Goal: Task Accomplishment & Management: Manage account settings

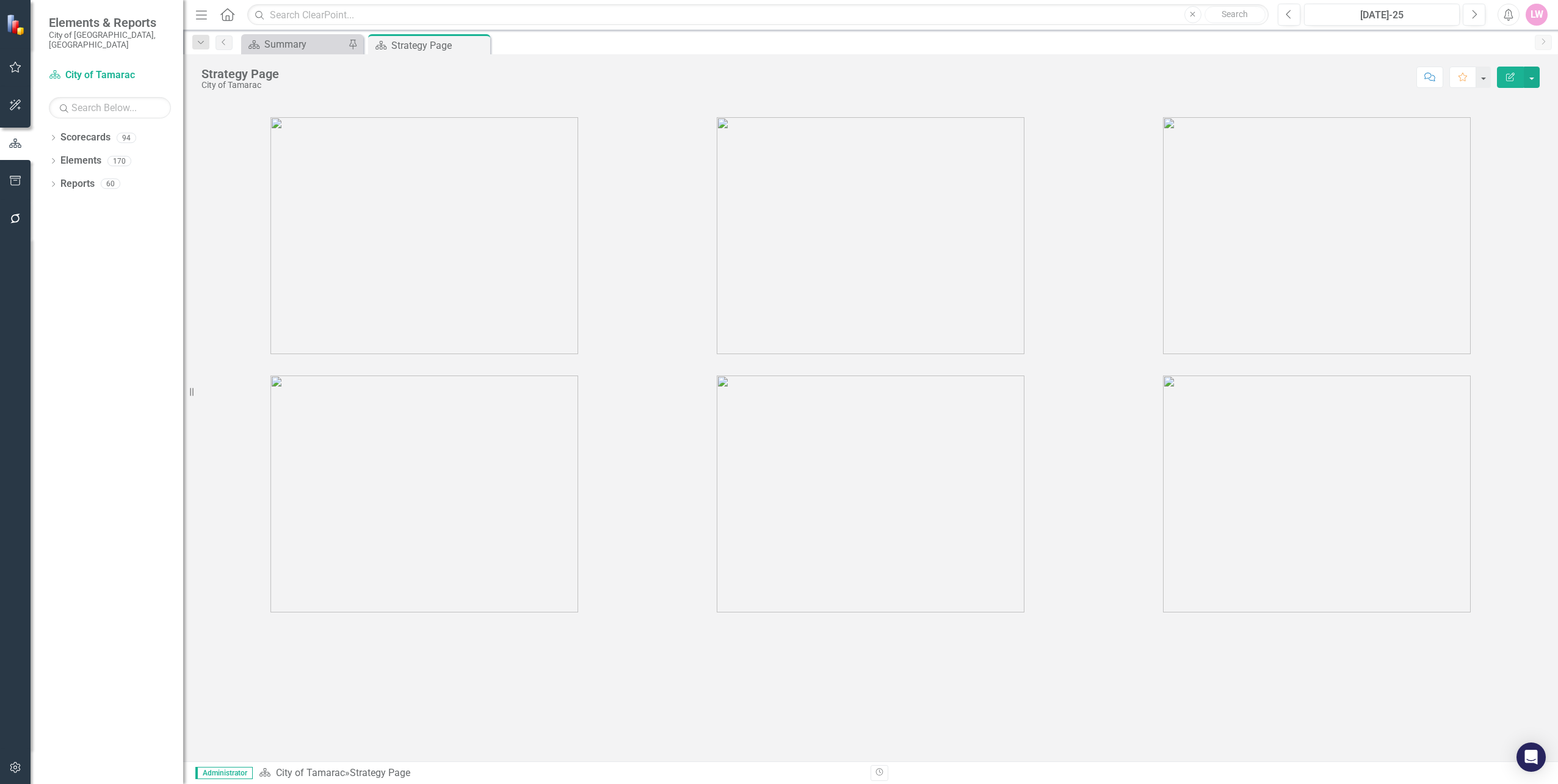
click at [10, 183] on icon "button" at bounding box center [15, 181] width 13 height 10
click at [10, 145] on icon "button" at bounding box center [15, 143] width 13 height 10
click at [64, 177] on link "Reports" at bounding box center [77, 184] width 34 height 14
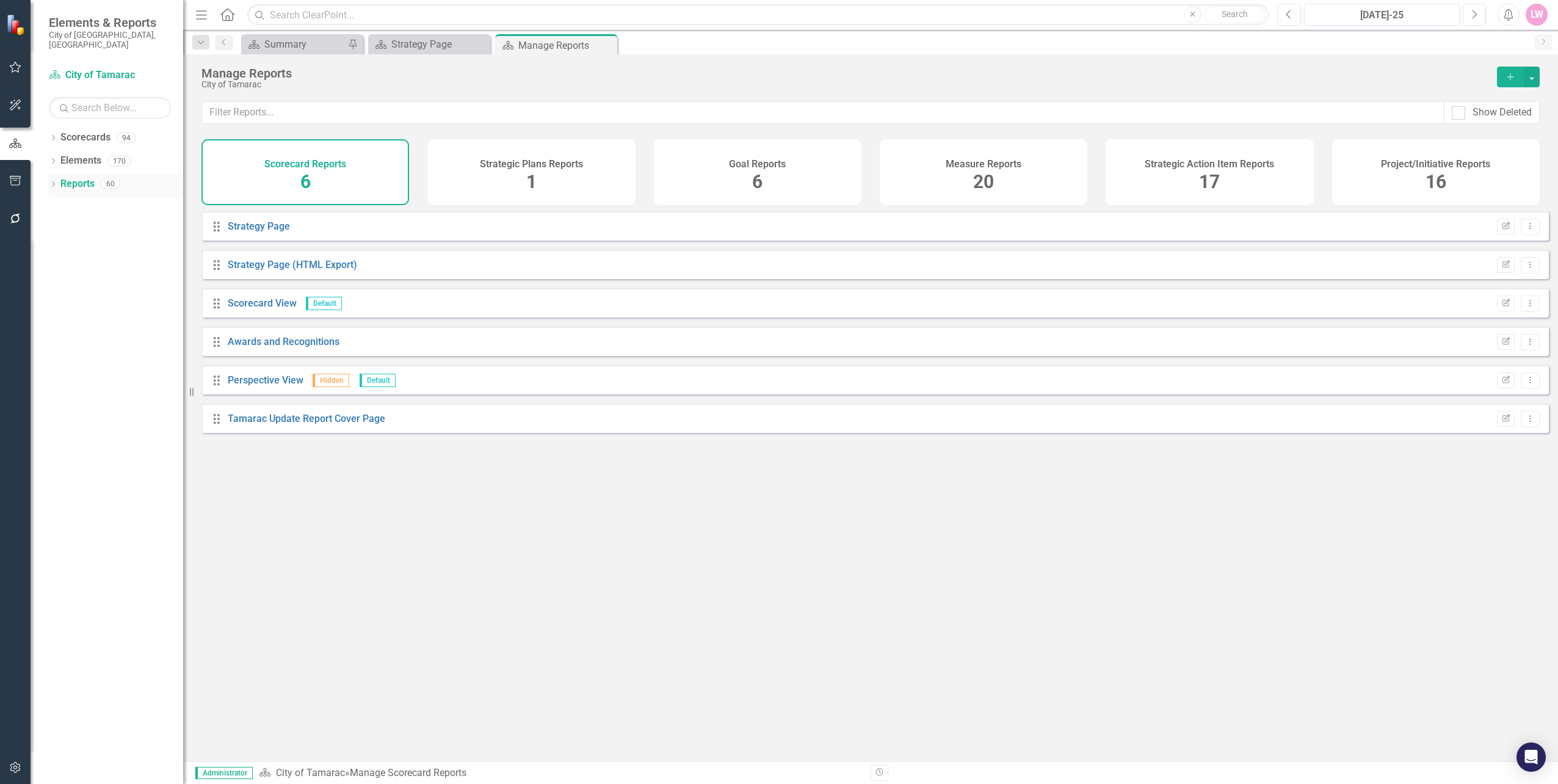
click at [50, 182] on icon "Dropdown" at bounding box center [53, 185] width 9 height 7
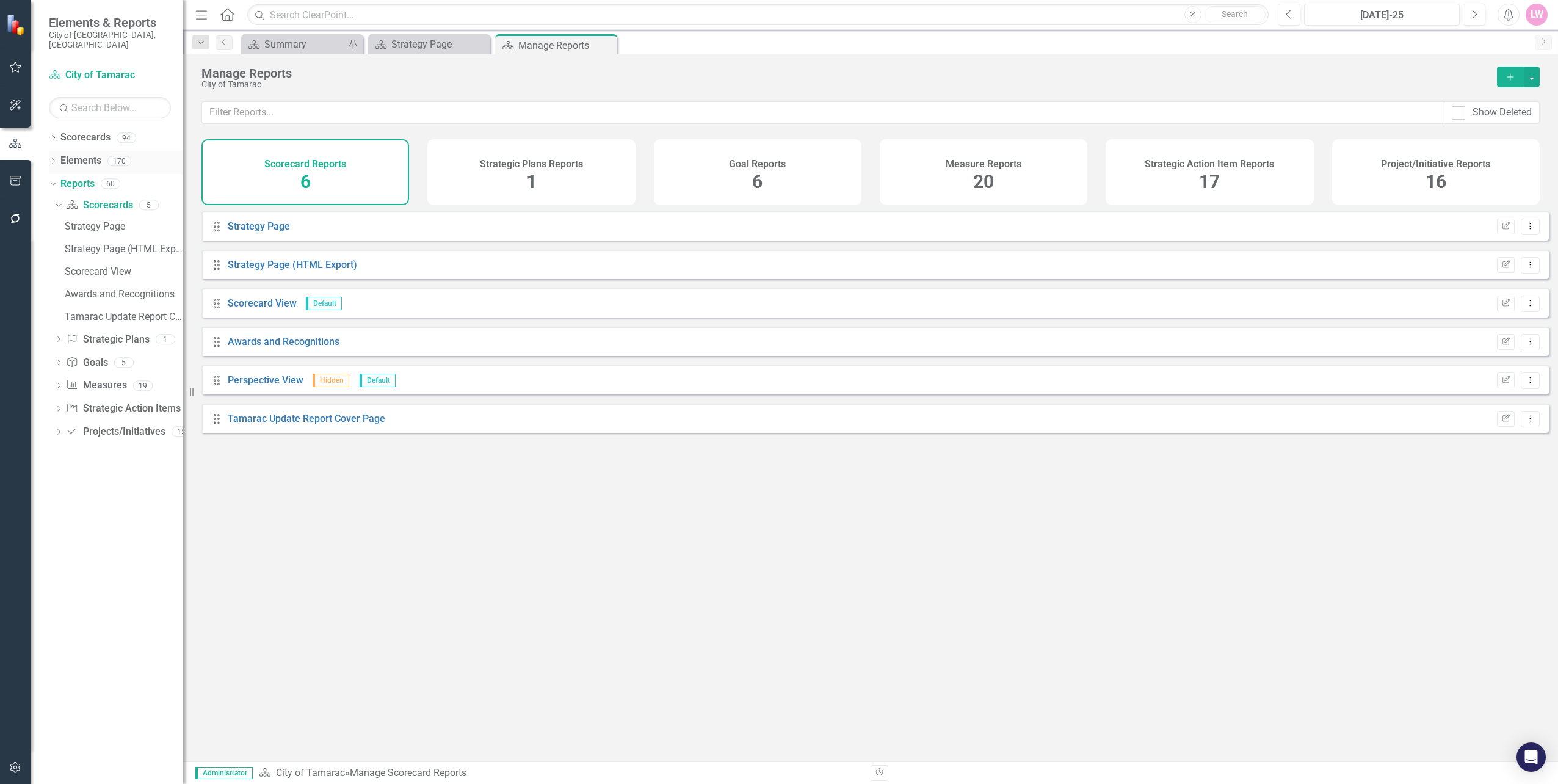
click at [55, 151] on div "Dropdown Elements 170" at bounding box center [115, 162] width 134 height 23
click at [53, 151] on div "Dropdown Elements 170" at bounding box center [115, 162] width 134 height 23
click at [105, 378] on link "Measure Measures" at bounding box center [95, 385] width 61 height 14
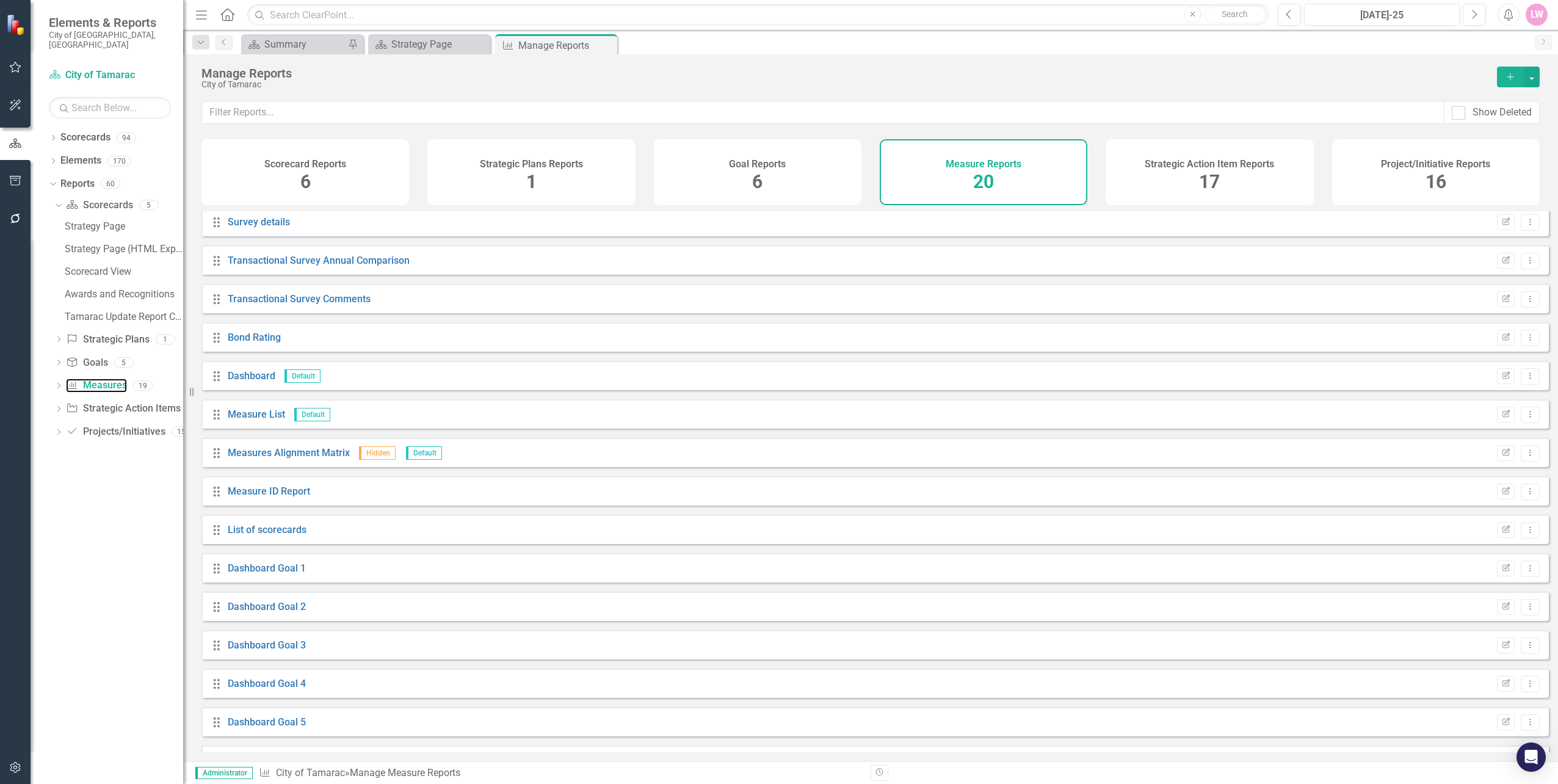
scroll to position [228, 0]
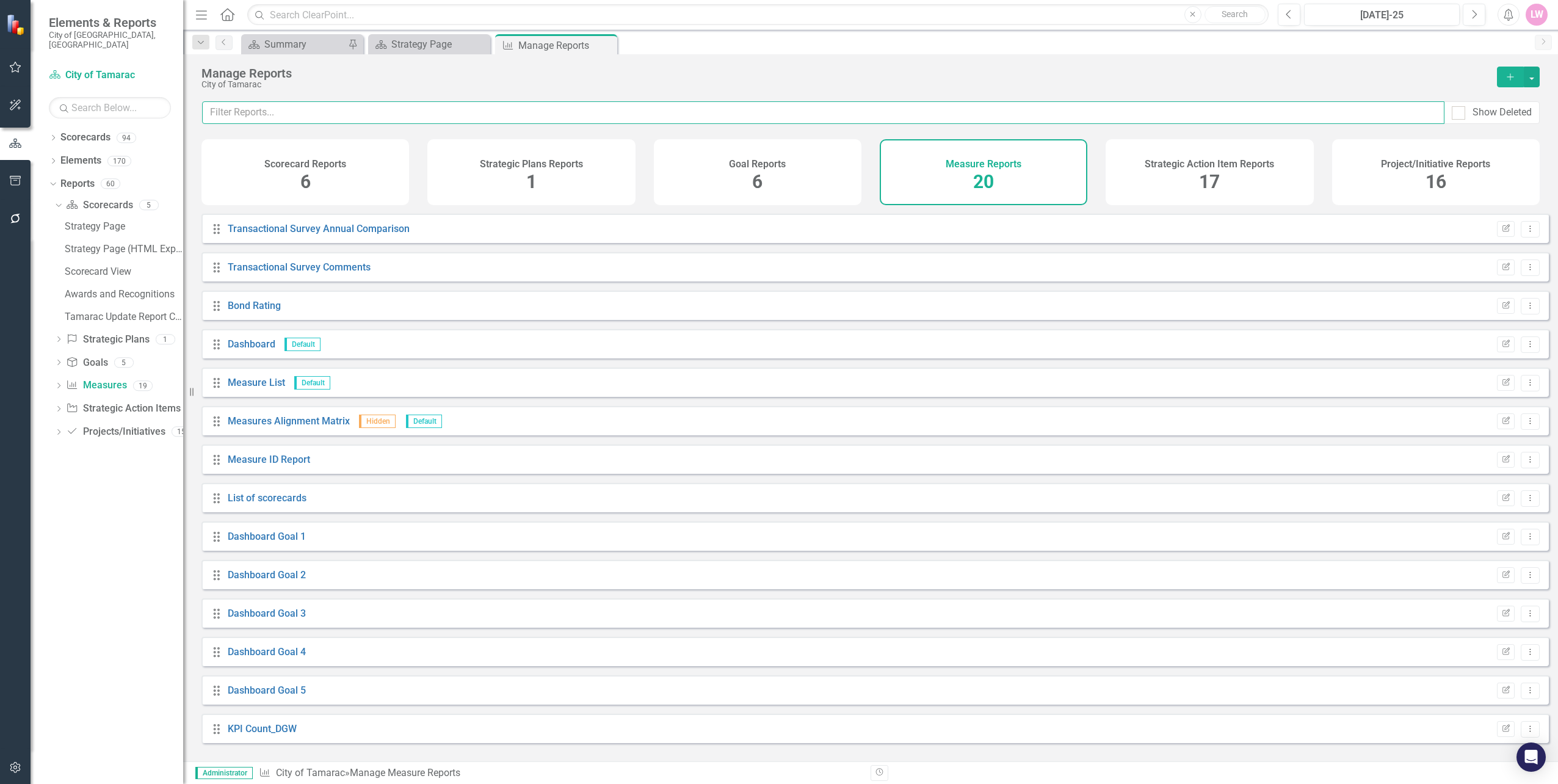
click at [297, 113] on input "text" at bounding box center [823, 112] width 1242 height 23
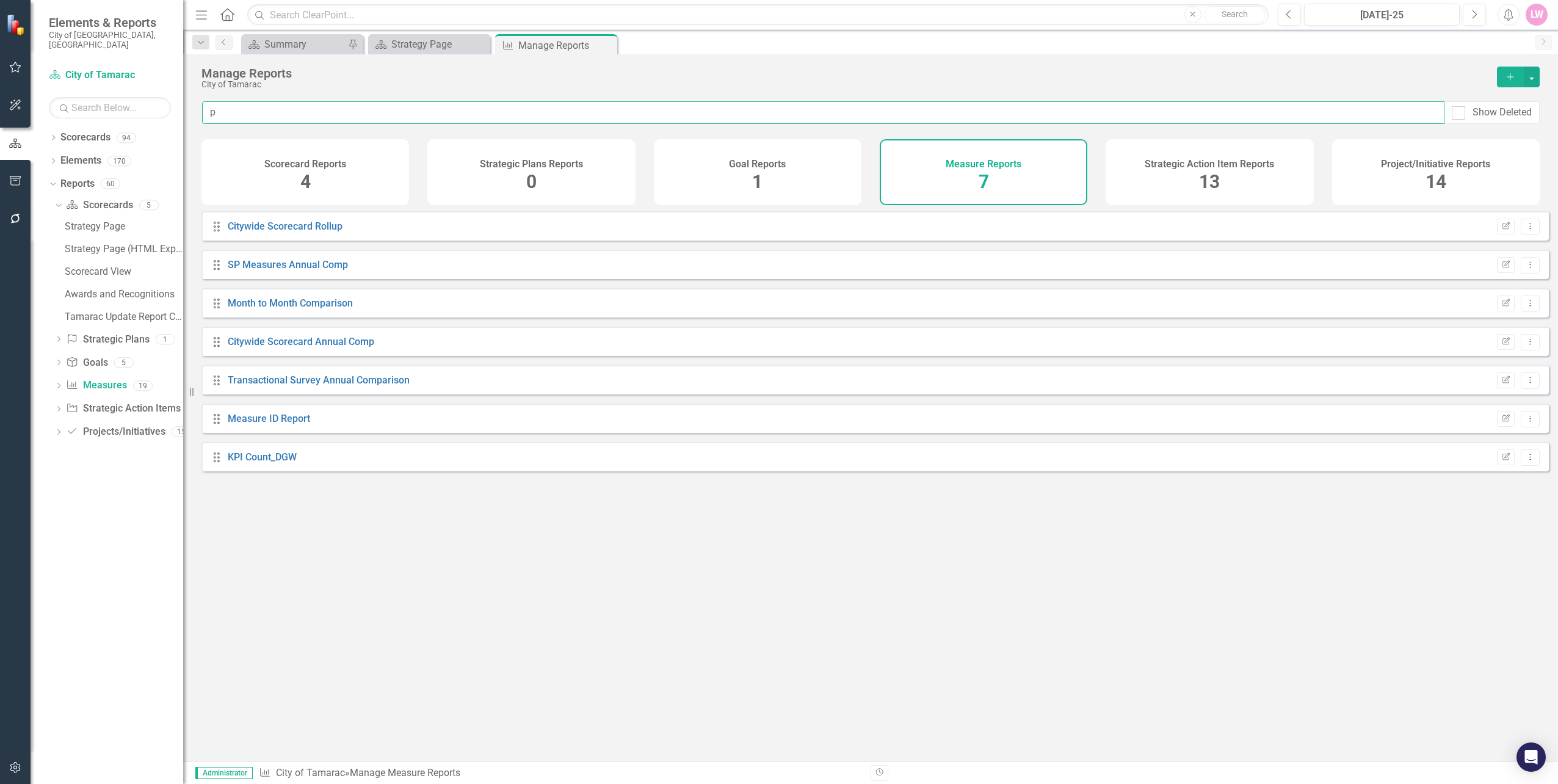
scroll to position [0, 0]
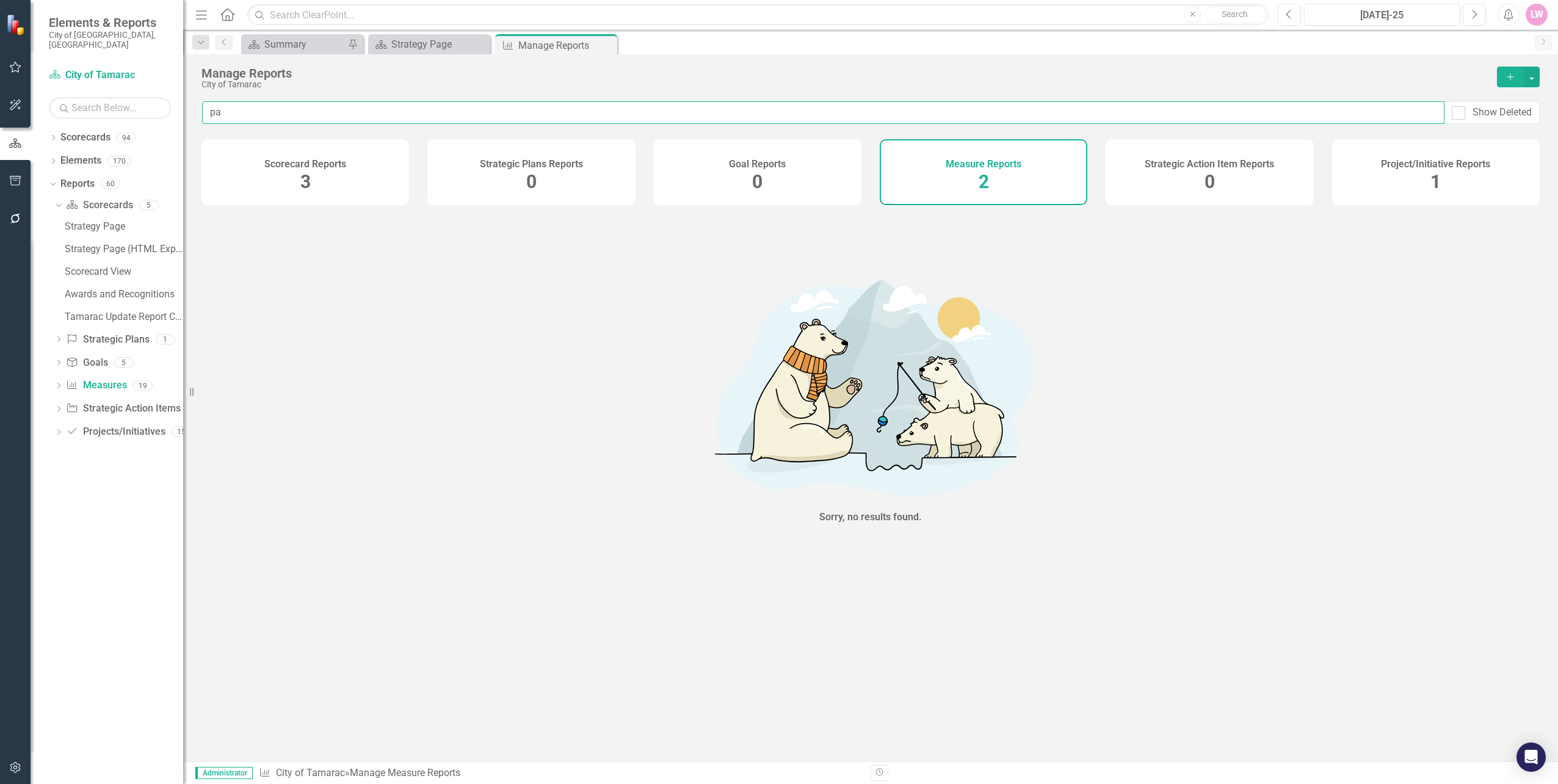
type input "p"
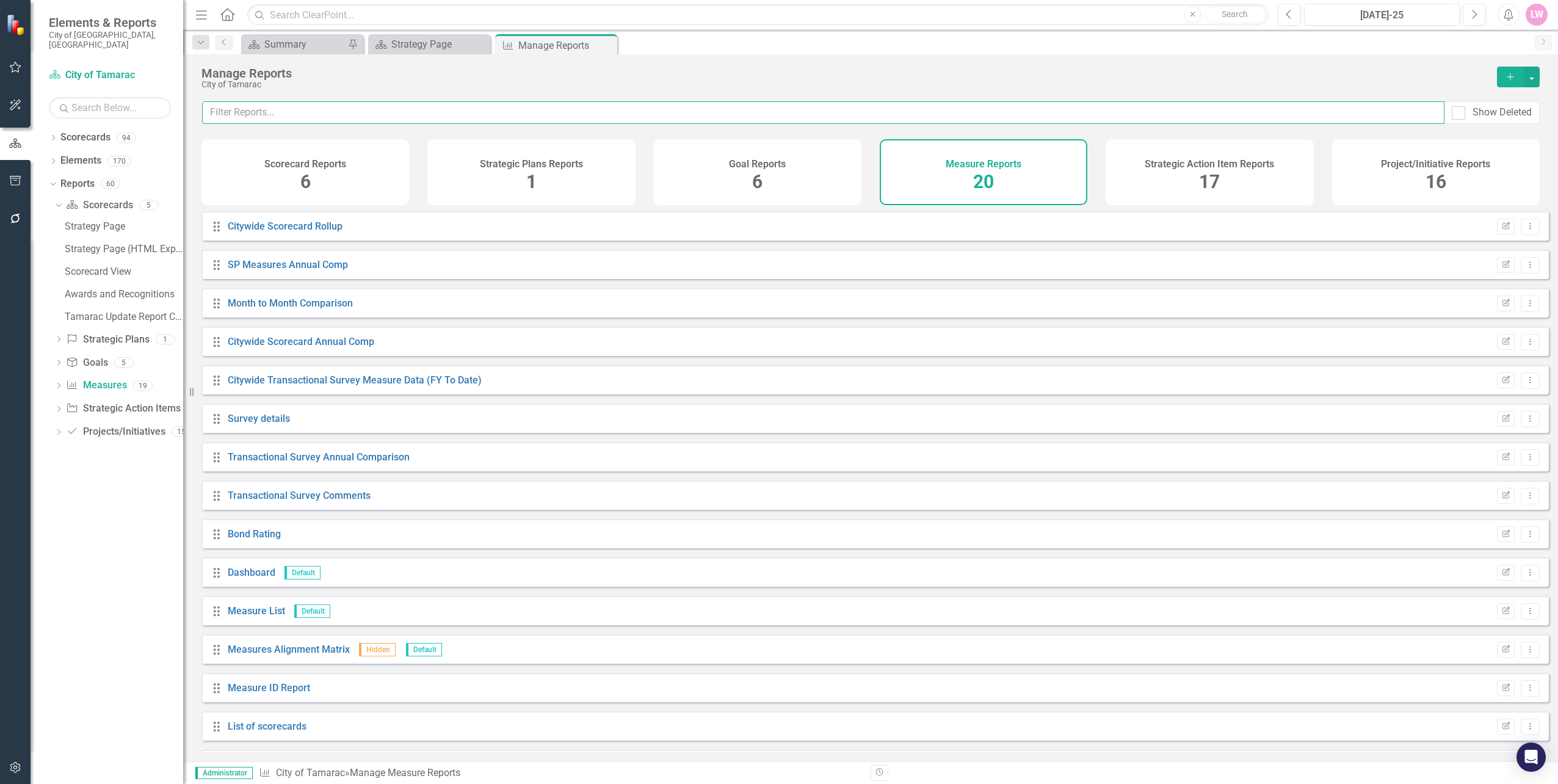
click at [259, 102] on input "text" at bounding box center [823, 112] width 1242 height 23
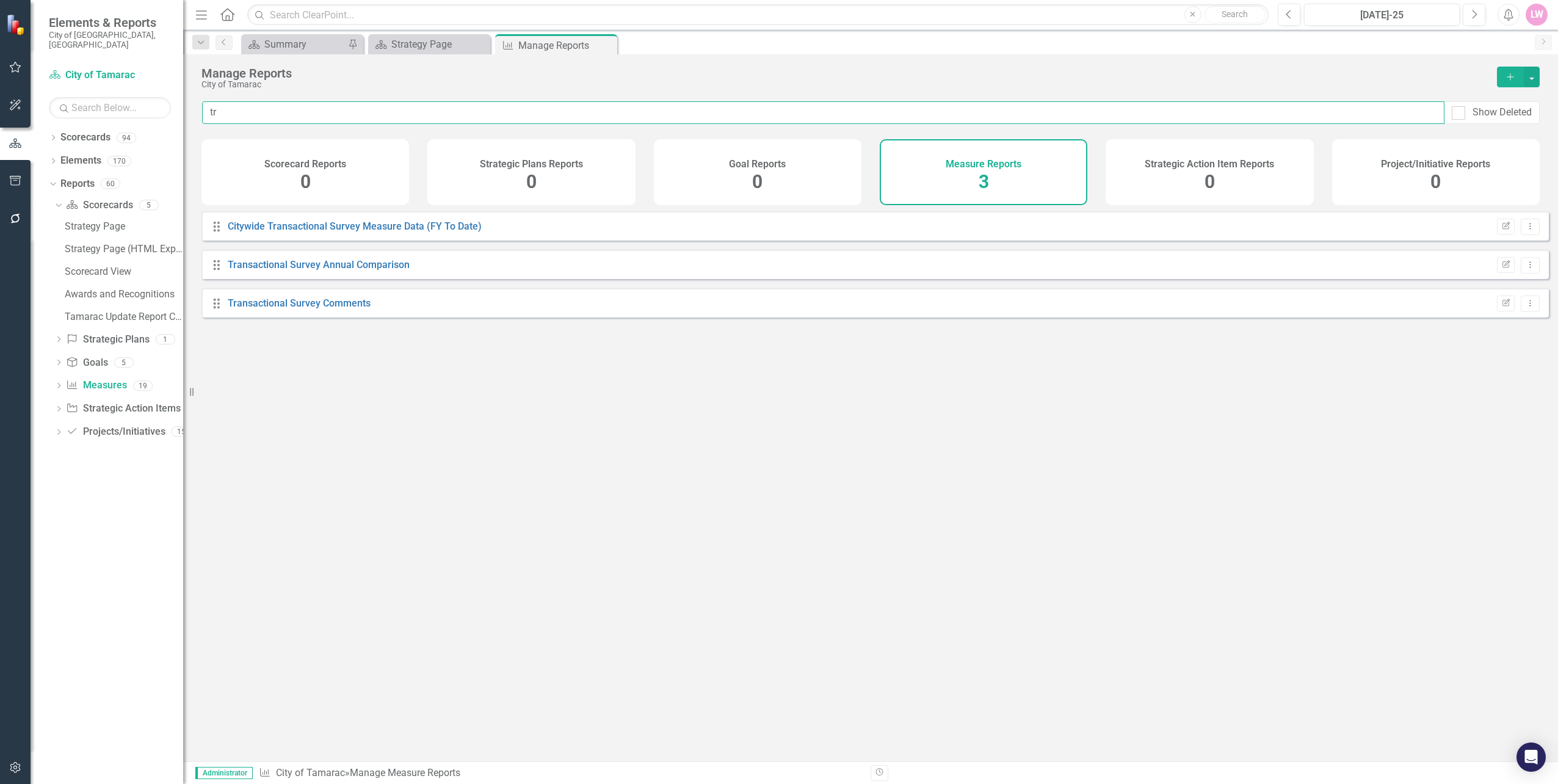
type input "t"
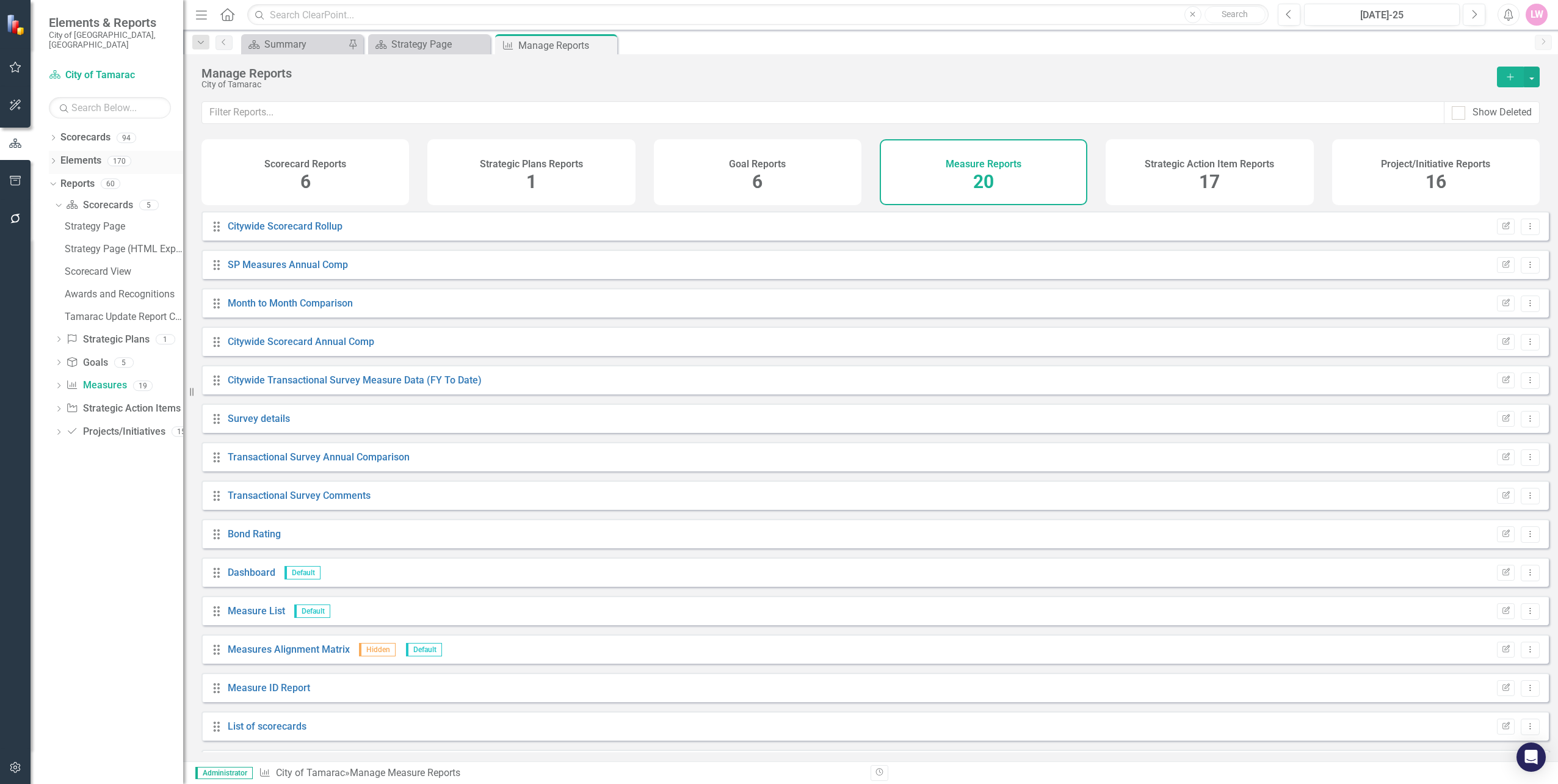
click at [57, 159] on icon "Dropdown" at bounding box center [53, 162] width 9 height 7
click at [112, 223] on link "Measure Measures" at bounding box center [96, 230] width 61 height 14
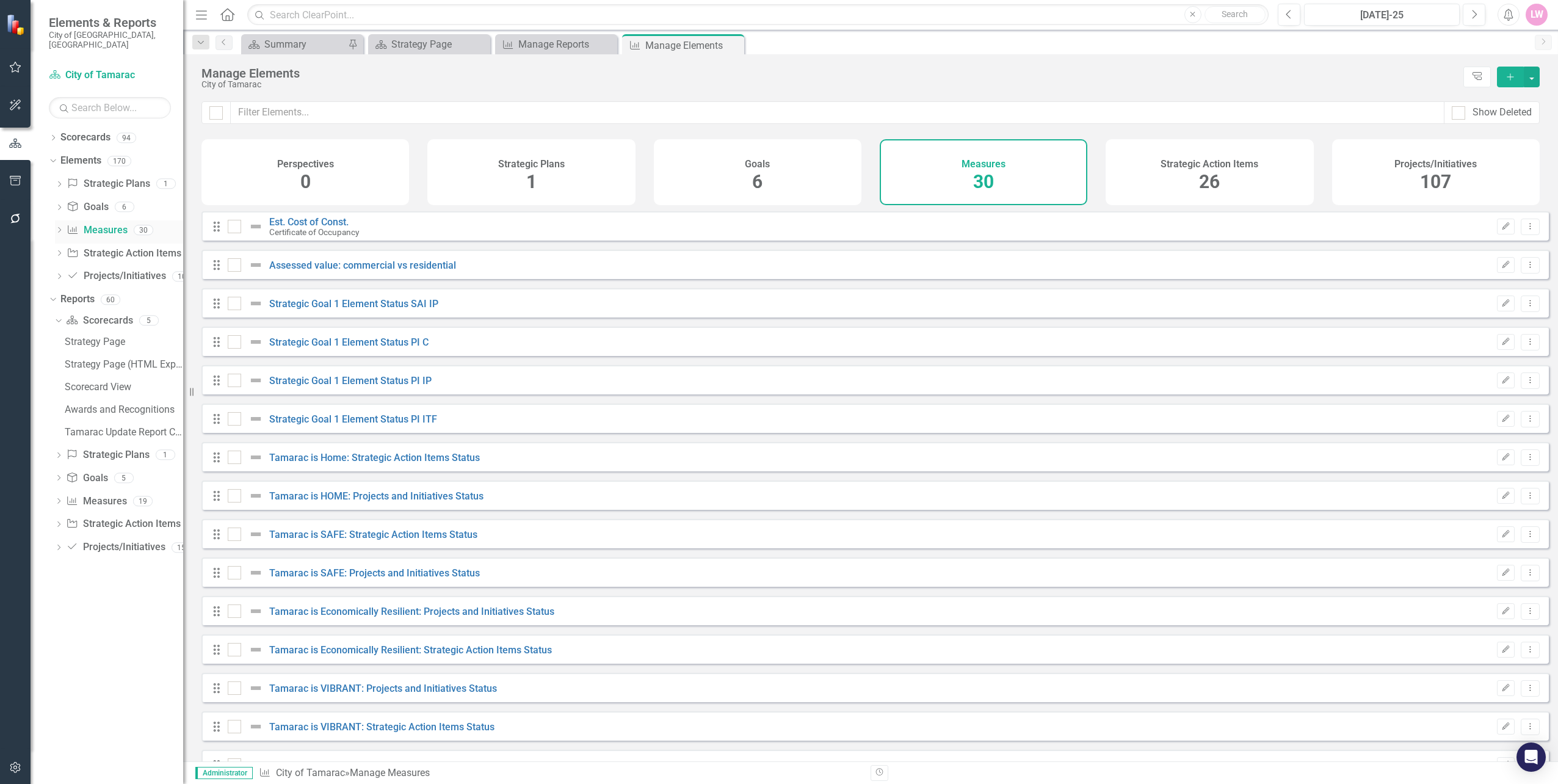
checkbox input "false"
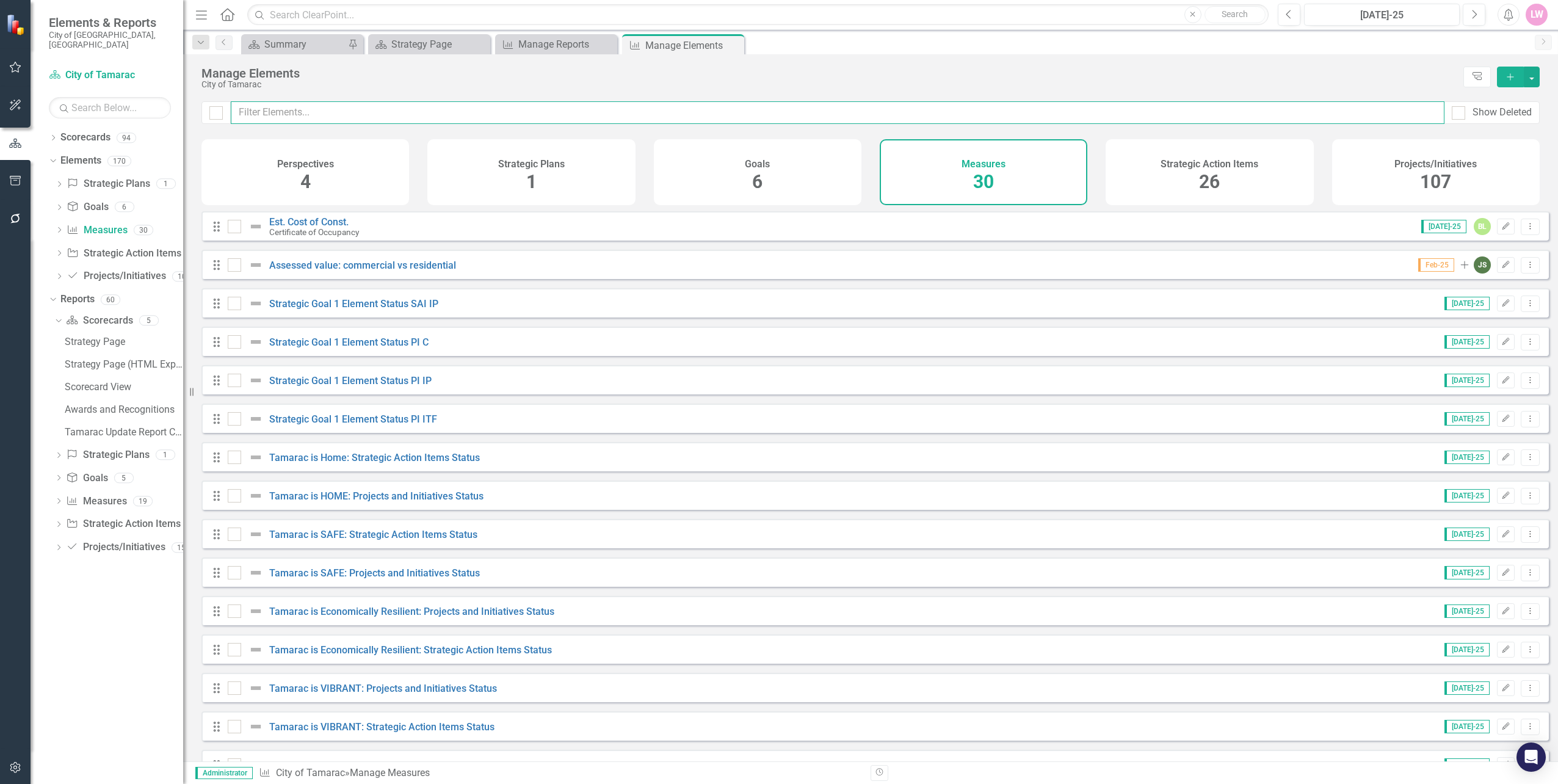
click at [293, 112] on input "text" at bounding box center [837, 112] width 1213 height 23
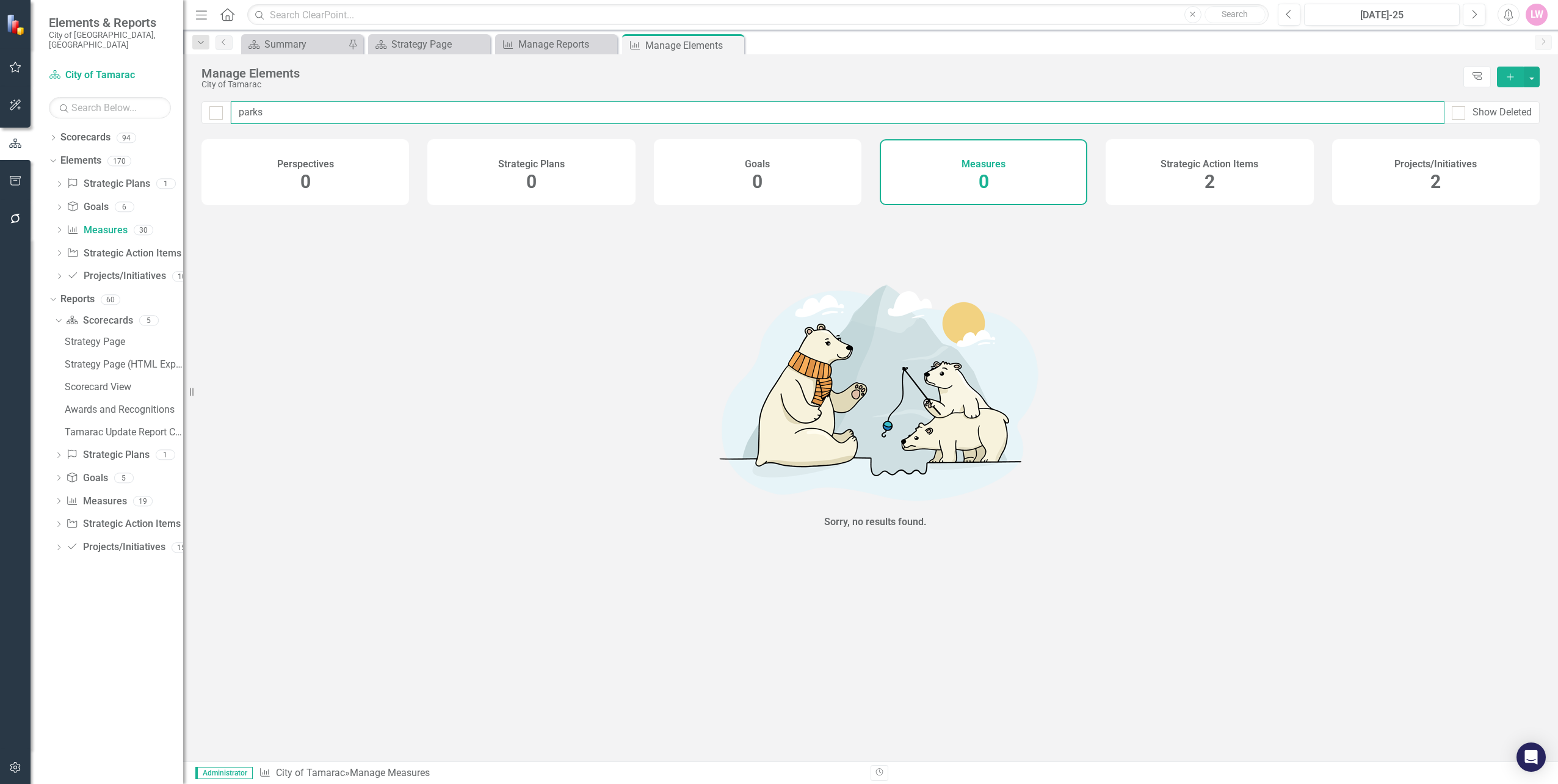
drag, startPoint x: 276, startPoint y: 111, endPoint x: -2, endPoint y: 99, distance: 278.3
click at [0, 99] on html "Elements & Reports City of Tamarac, FL Scorecard City of Tamarac Search Dropdow…" at bounding box center [779, 392] width 1558 height 784
type input "t"
checkbox input "false"
type input "transpo"
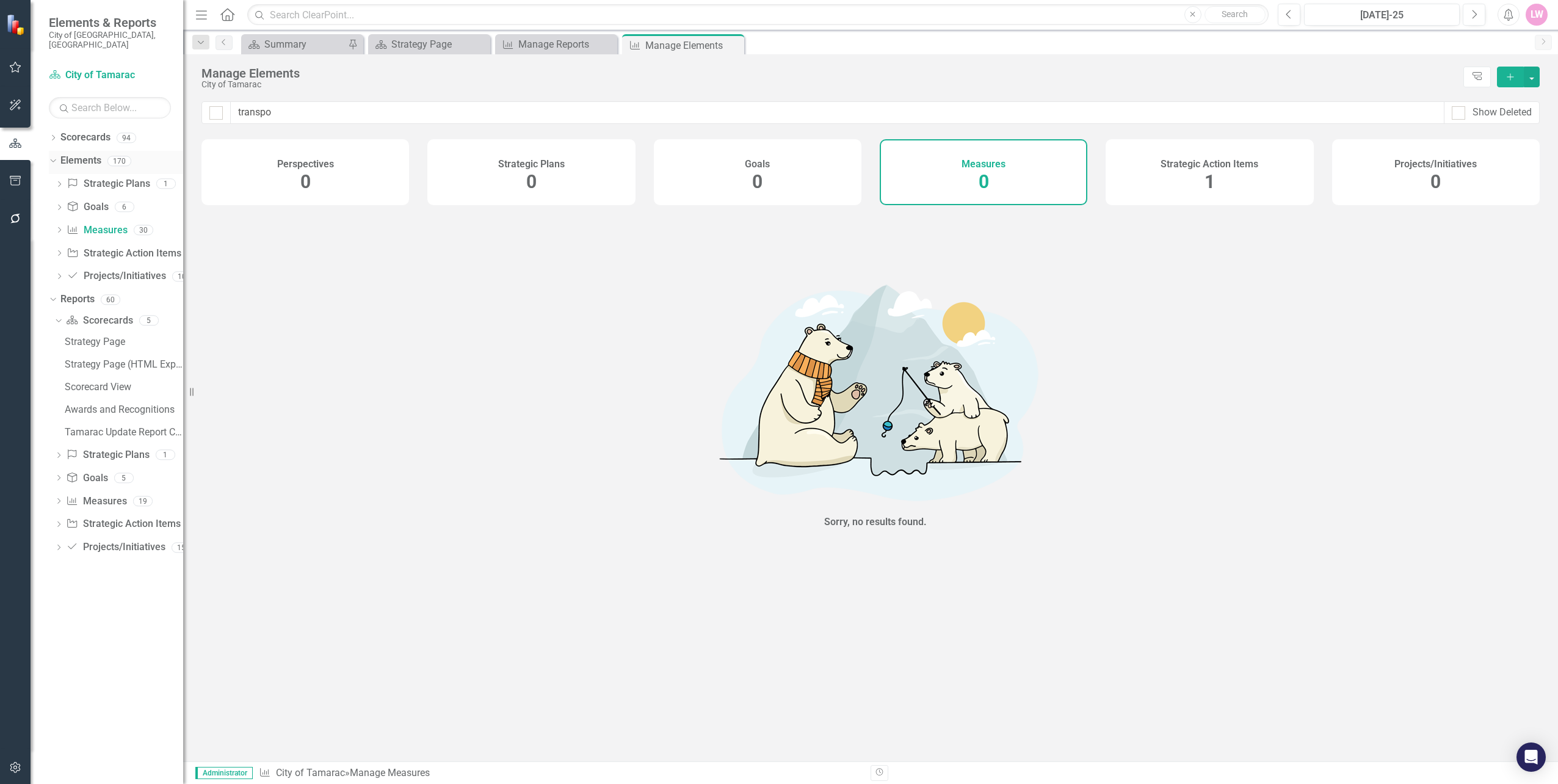
click at [74, 154] on link "Elements" at bounding box center [80, 161] width 41 height 14
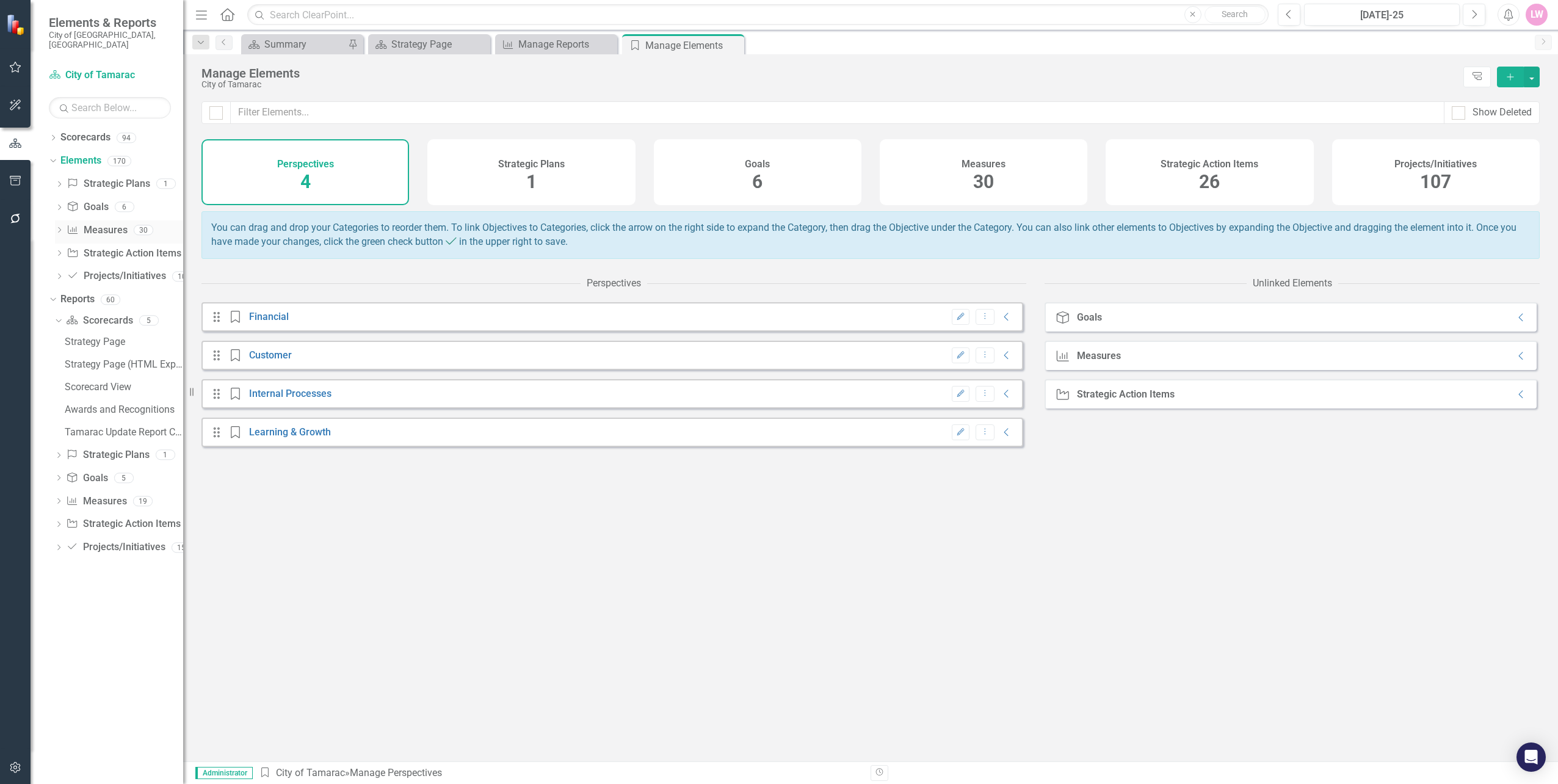
click at [104, 223] on link "Measure Measures" at bounding box center [96, 230] width 61 height 14
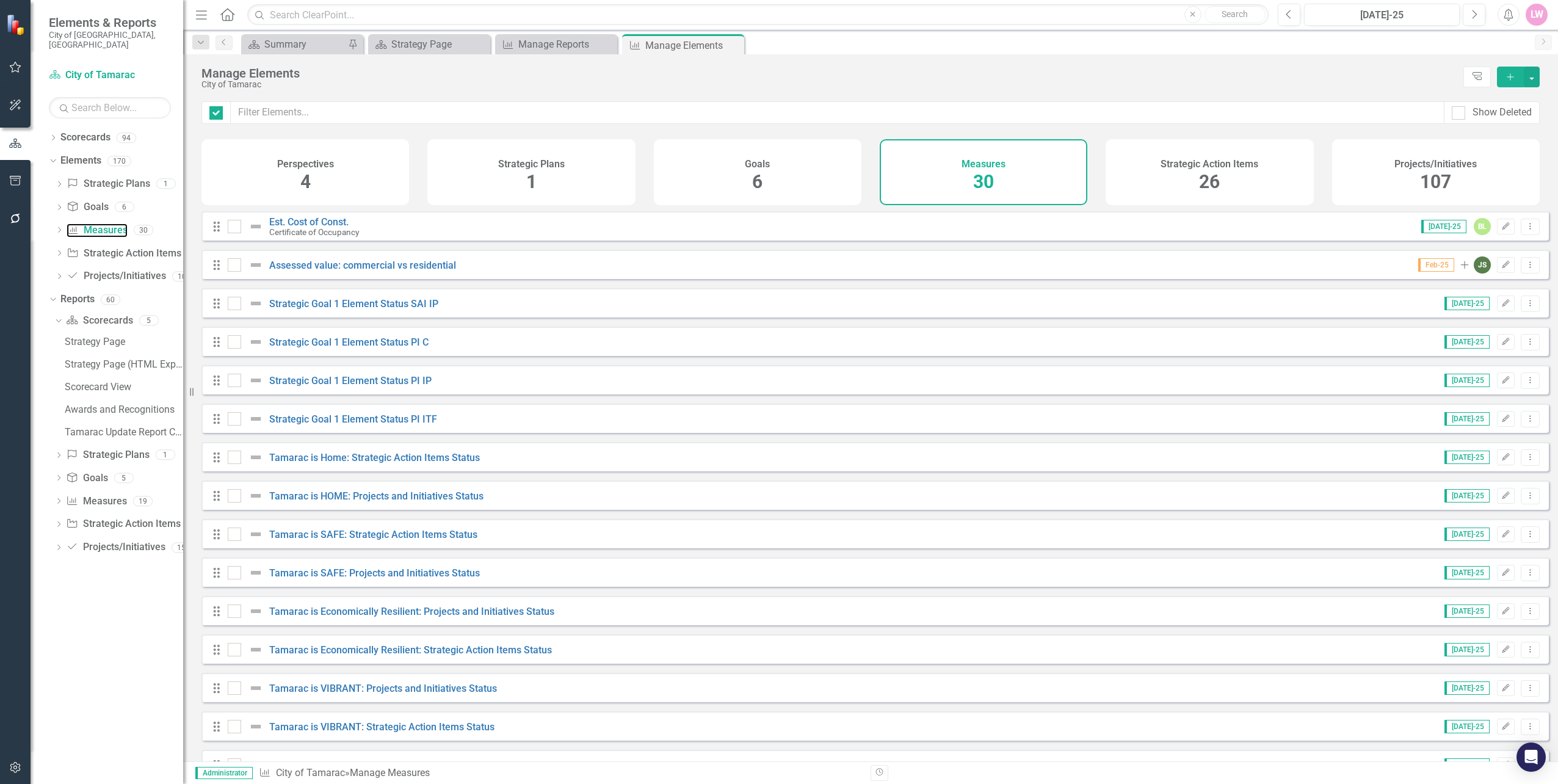
checkbox input "false"
click at [62, 274] on icon "Dropdown" at bounding box center [59, 277] width 9 height 7
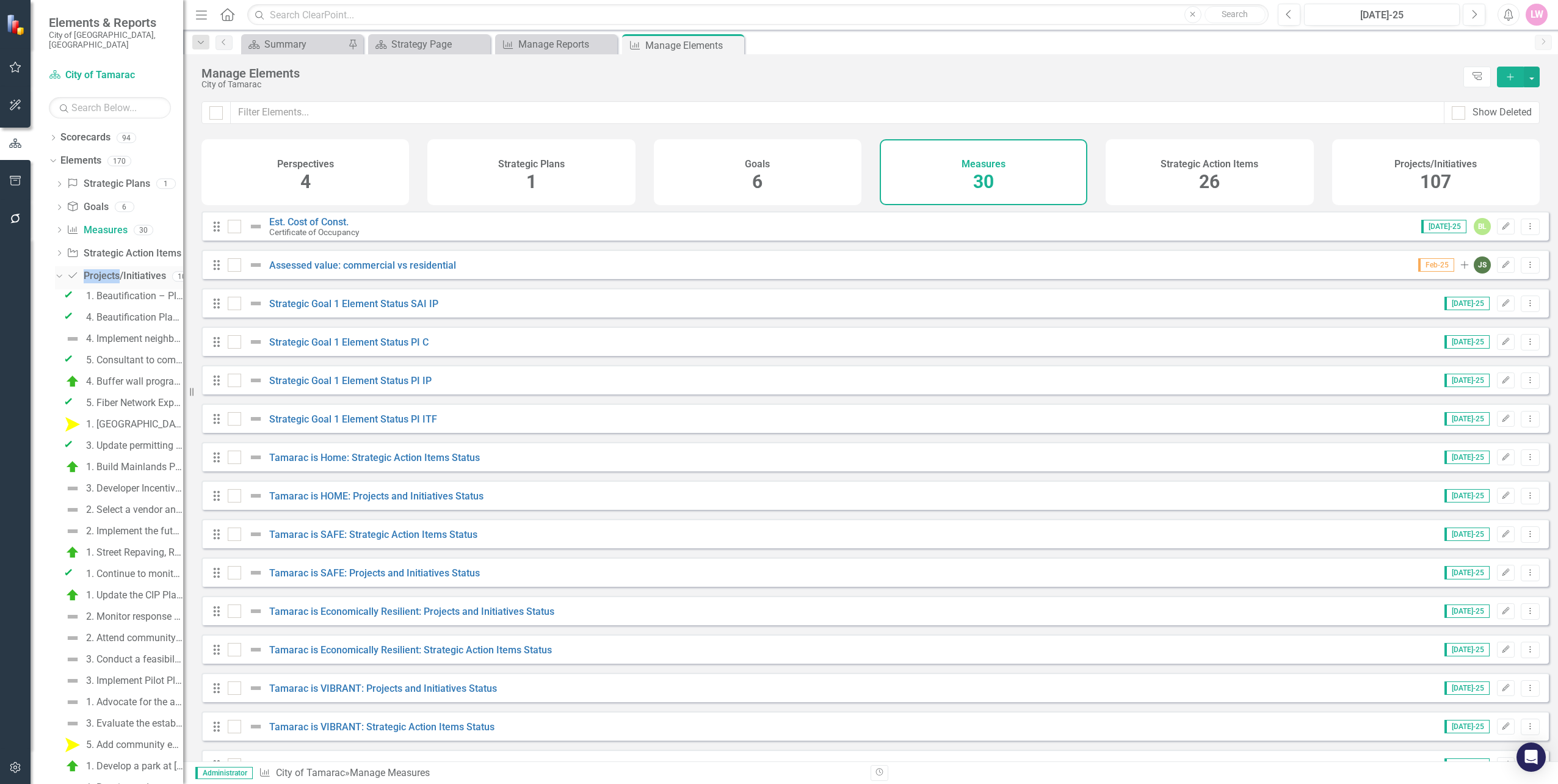
click at [61, 272] on icon "Dropdown" at bounding box center [58, 276] width 7 height 9
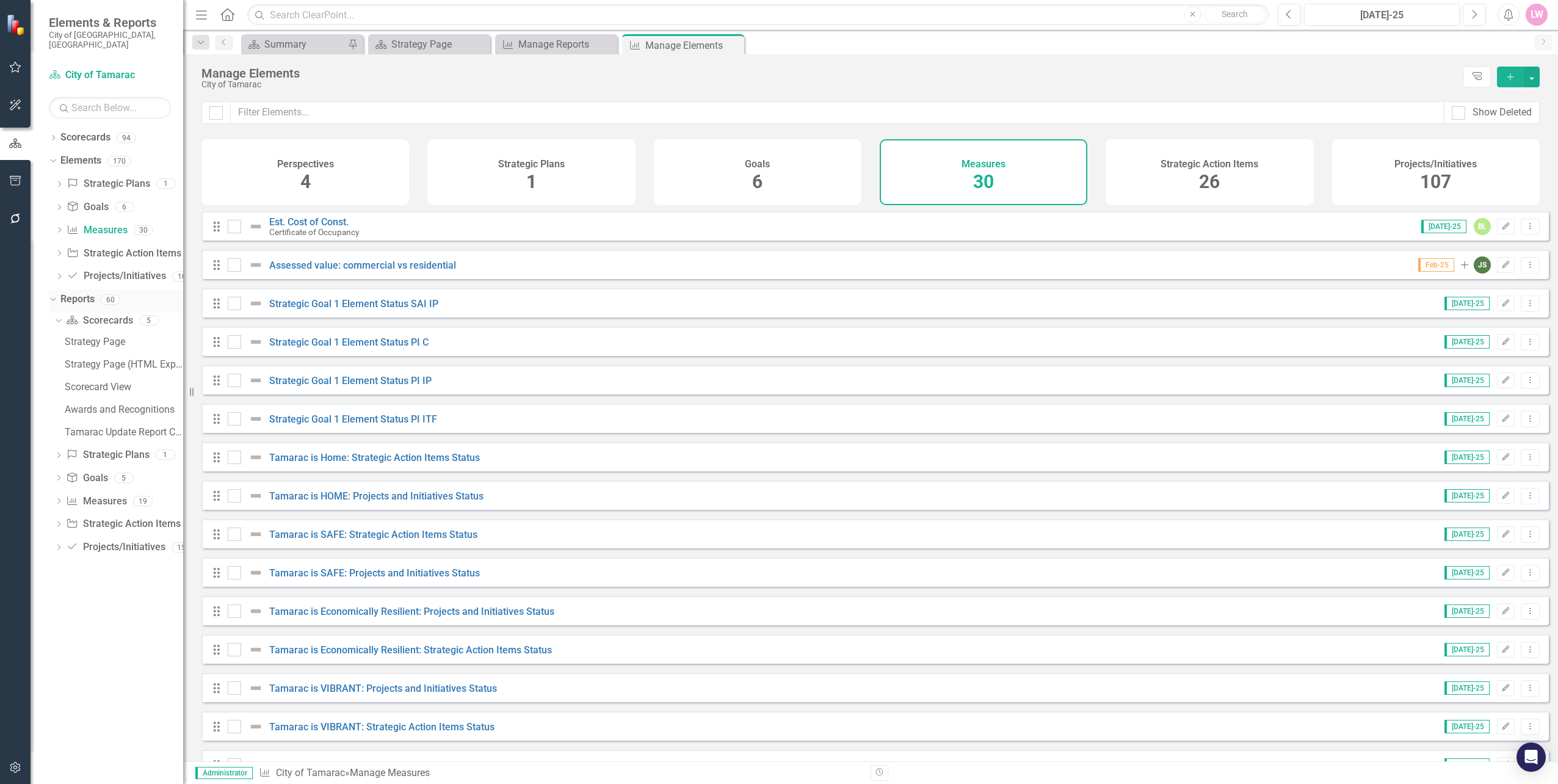
click at [51, 295] on icon "Dropdown" at bounding box center [52, 299] width 7 height 9
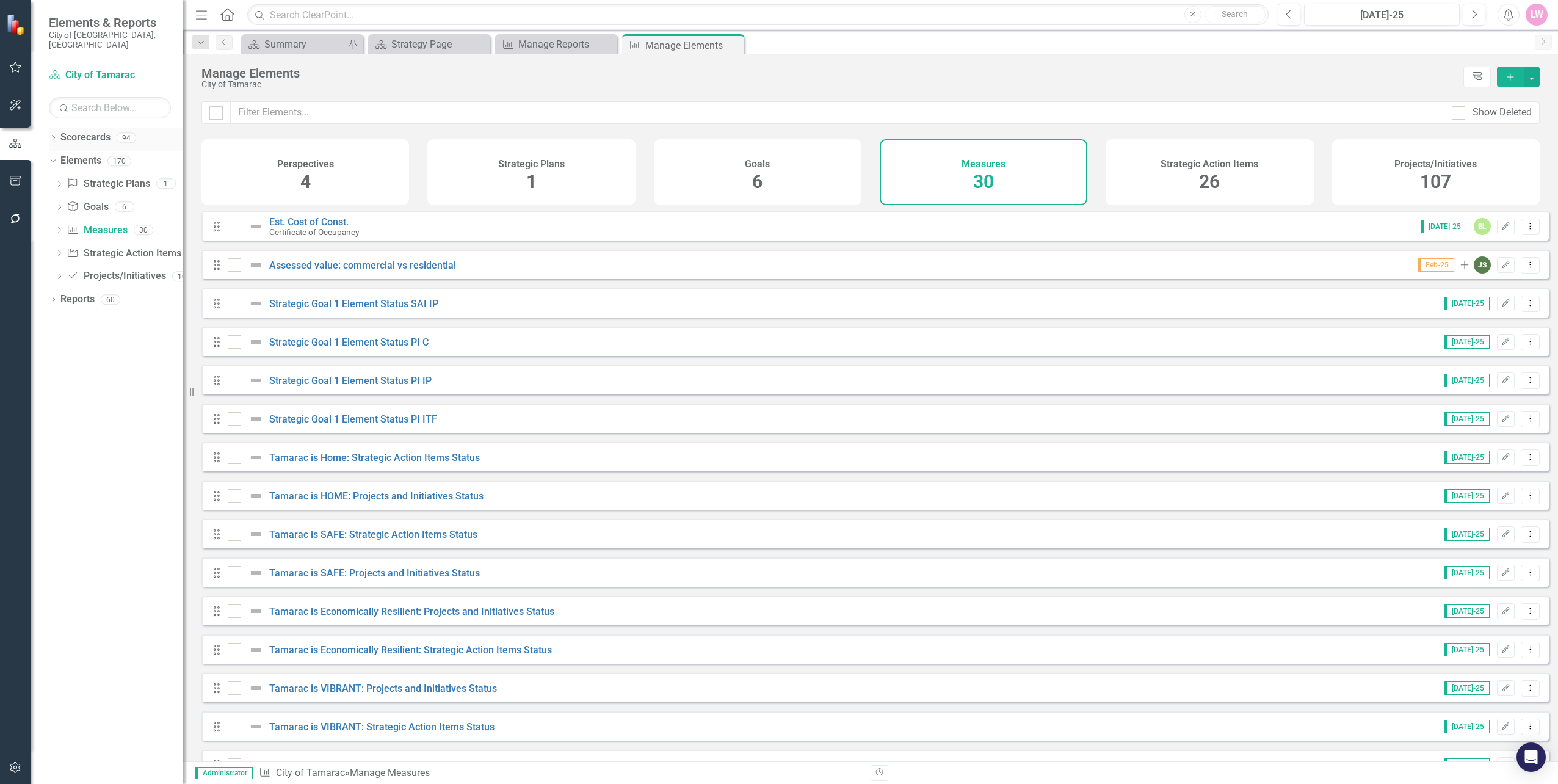
click at [57, 136] on icon "Dropdown" at bounding box center [53, 139] width 9 height 7
click at [61, 158] on icon at bounding box center [60, 161] width 3 height 6
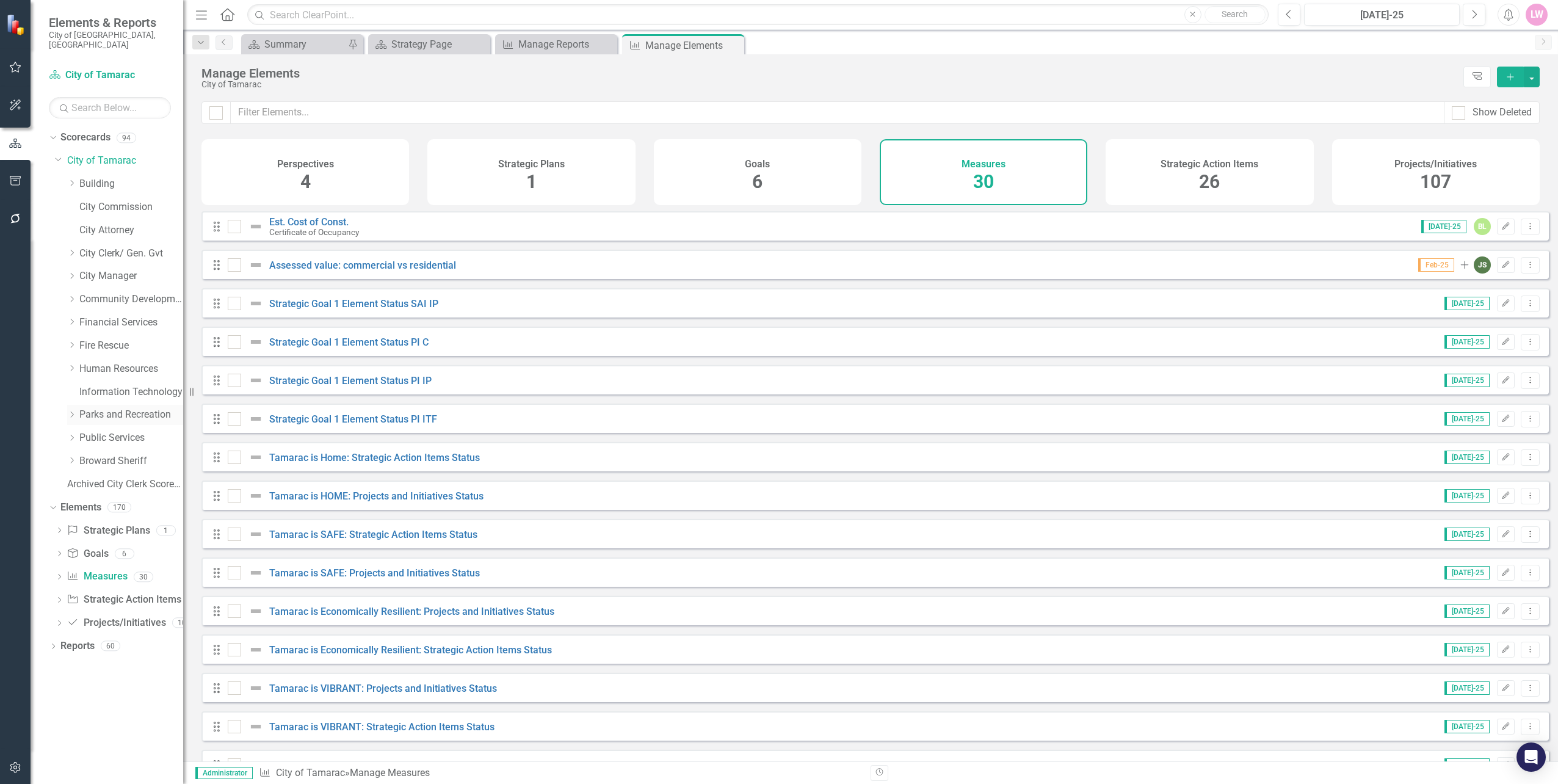
click at [73, 411] on icon "Dropdown" at bounding box center [71, 414] width 9 height 7
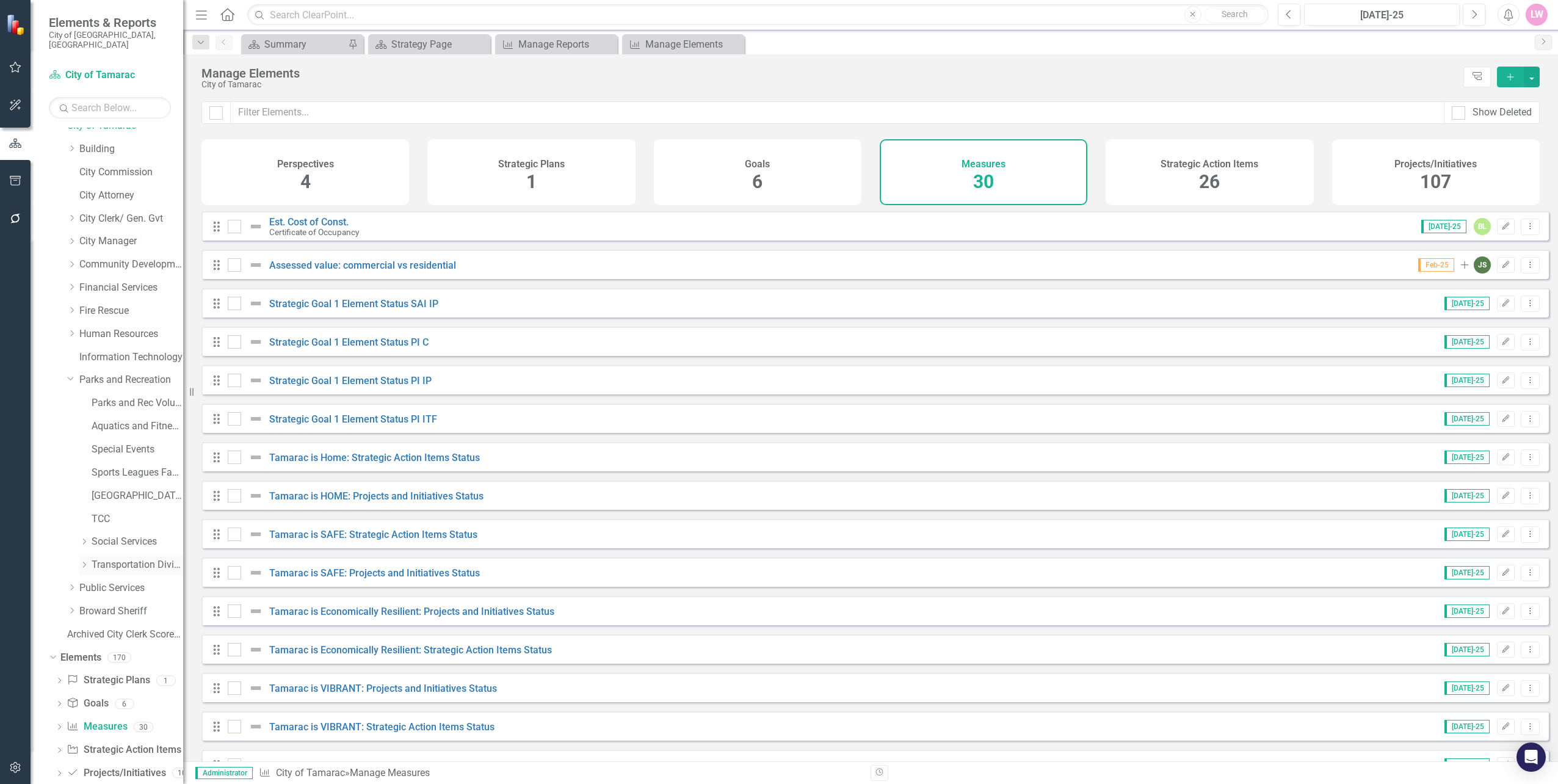
scroll to position [50, 0]
click at [83, 635] on link "Elements" at bounding box center [80, 642] width 41 height 14
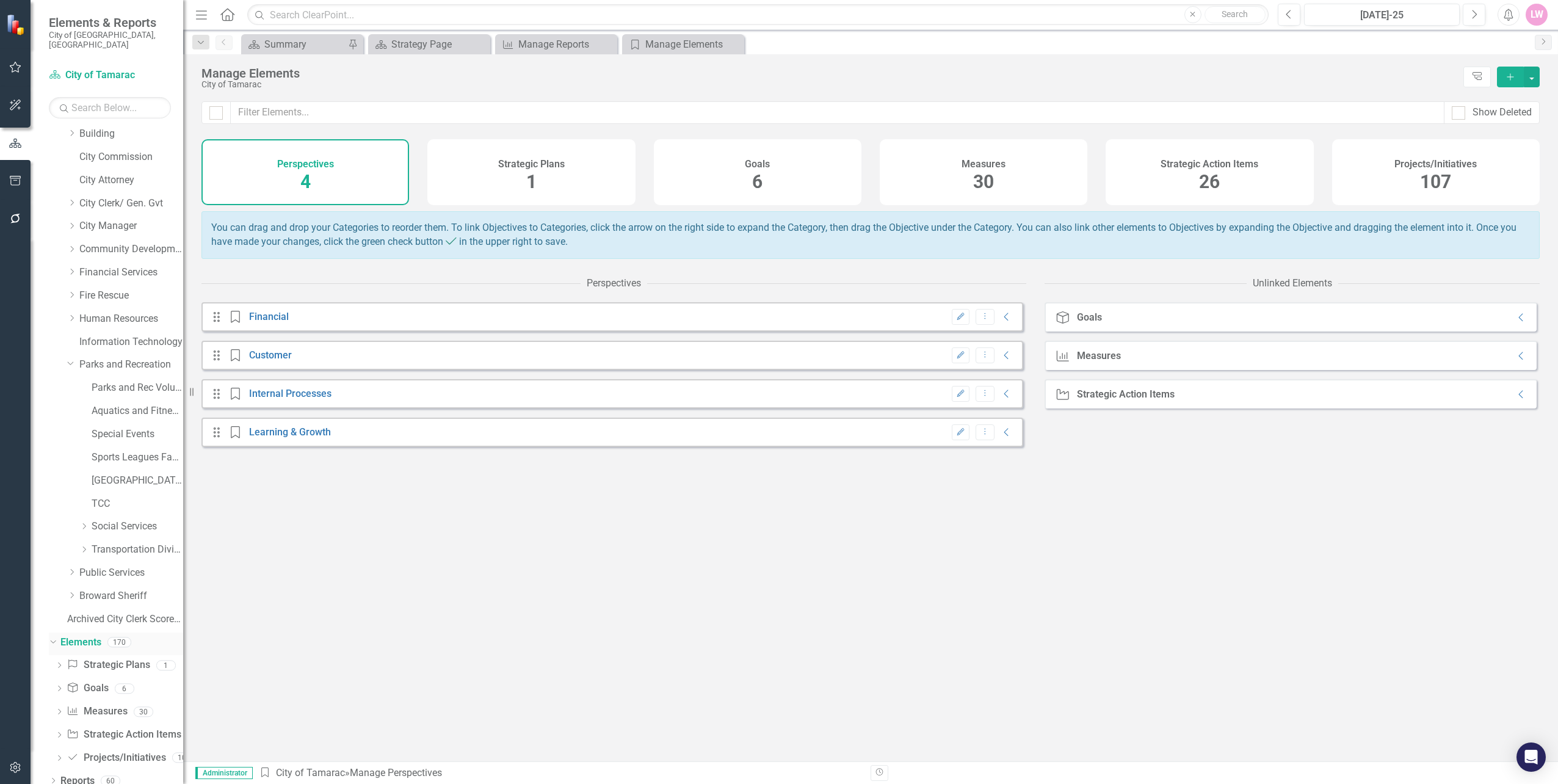
click at [54, 637] on icon "Dropdown" at bounding box center [52, 641] width 7 height 9
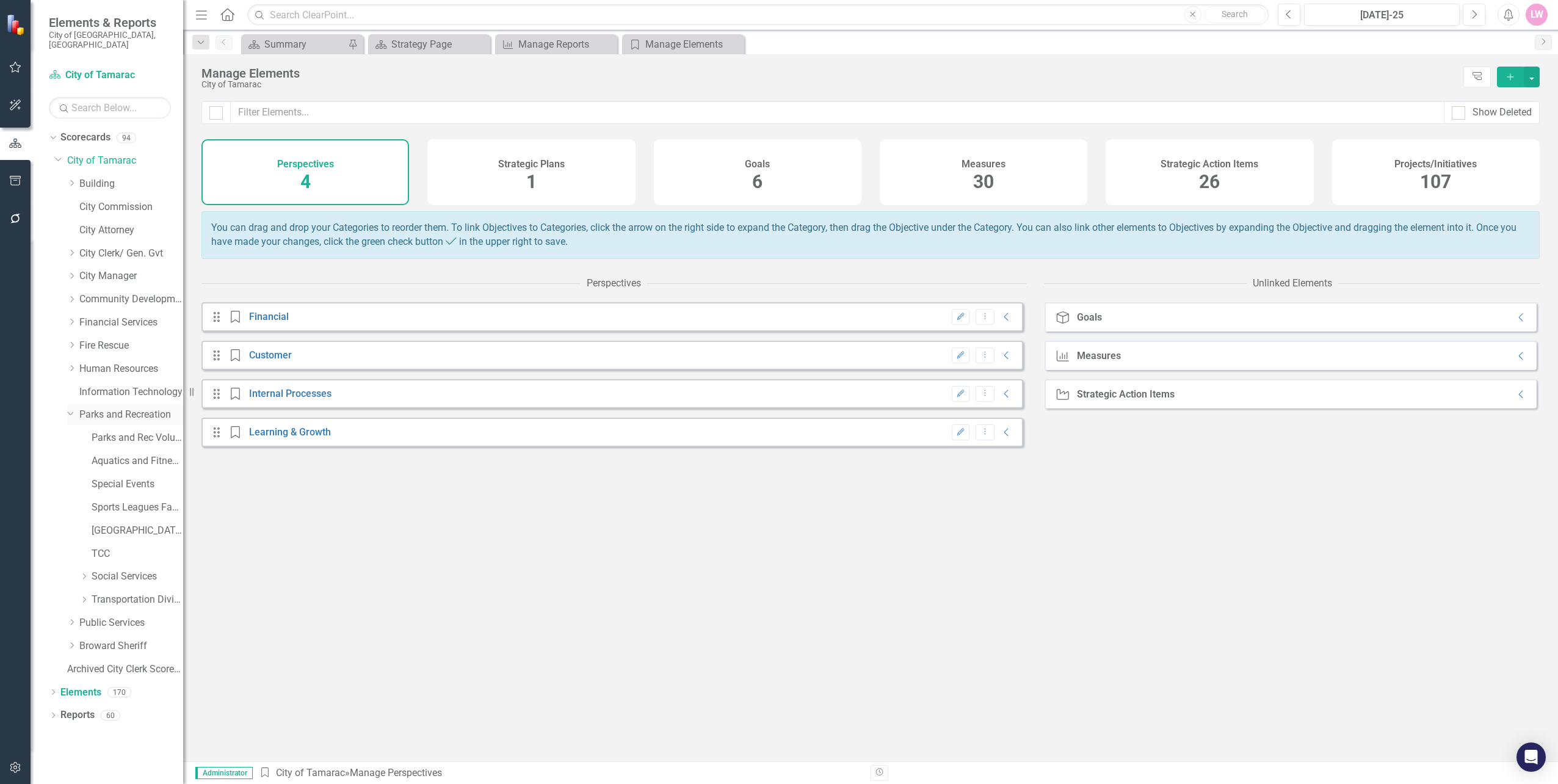
click at [129, 408] on link "Parks and Recreation" at bounding box center [131, 415] width 104 height 14
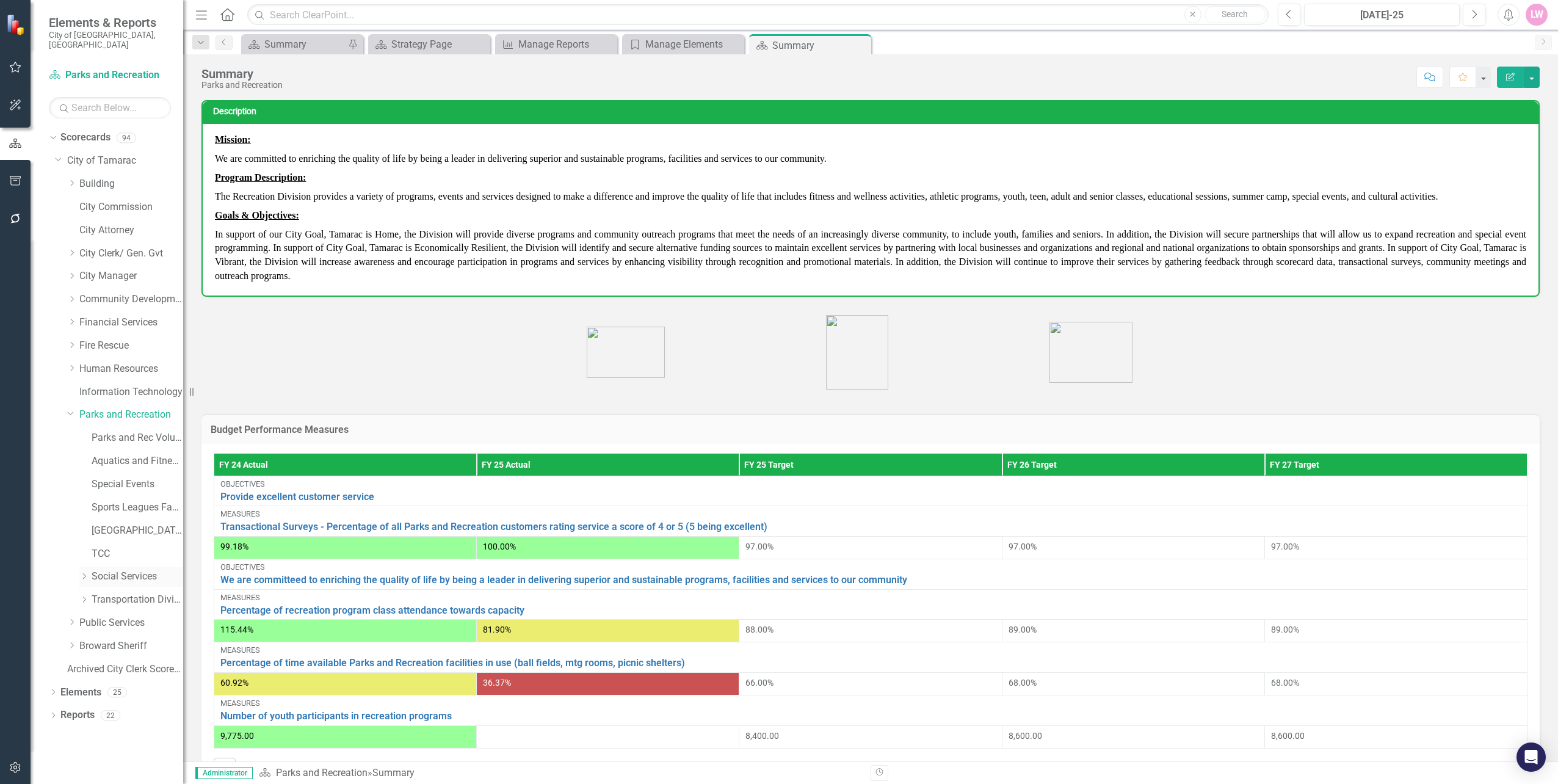
click at [82, 573] on icon "Dropdown" at bounding box center [83, 576] width 9 height 7
click at [140, 566] on link "Social Services" at bounding box center [137, 573] width 91 height 14
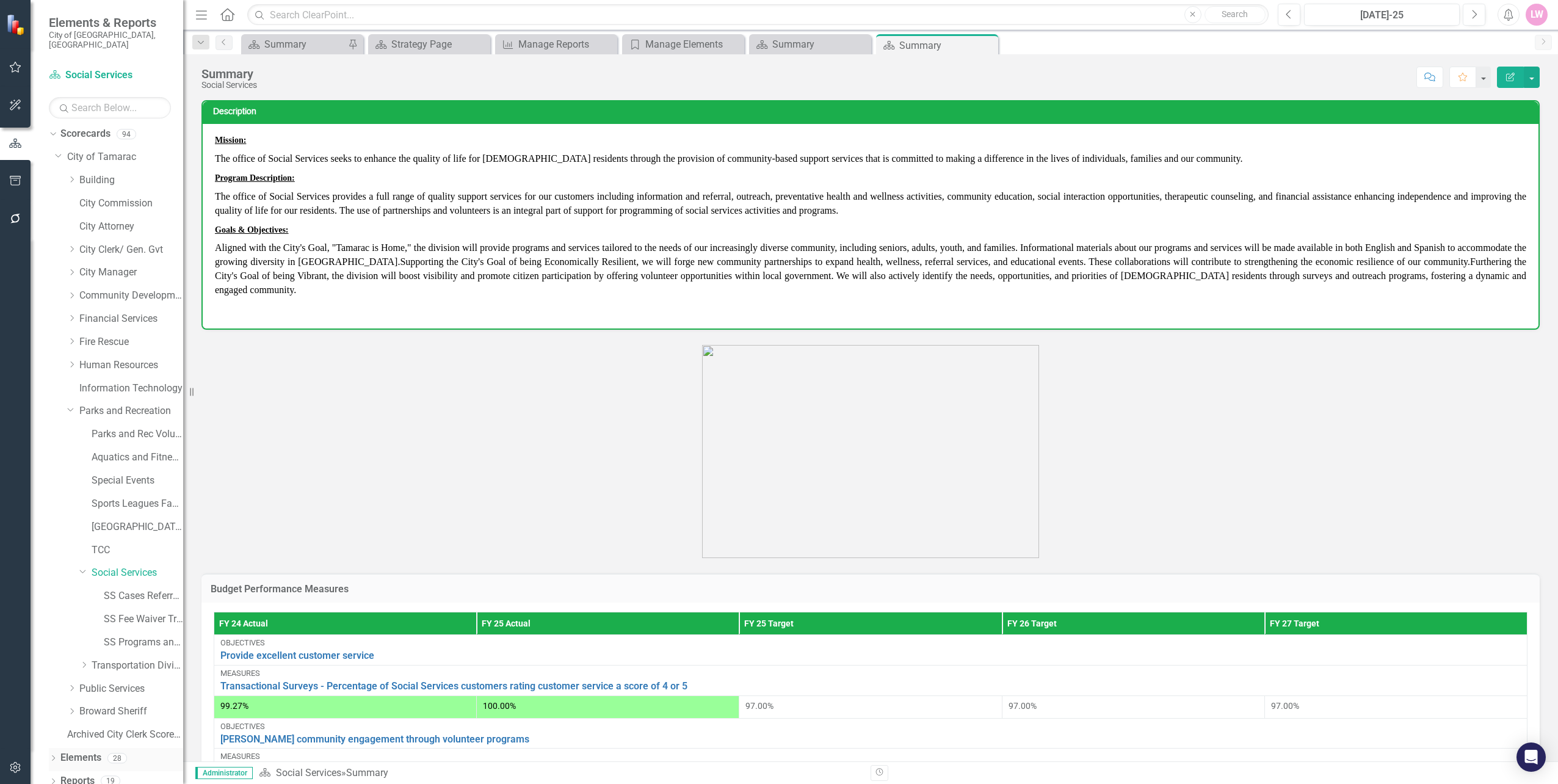
click at [86, 750] on link "Elements" at bounding box center [80, 757] width 41 height 14
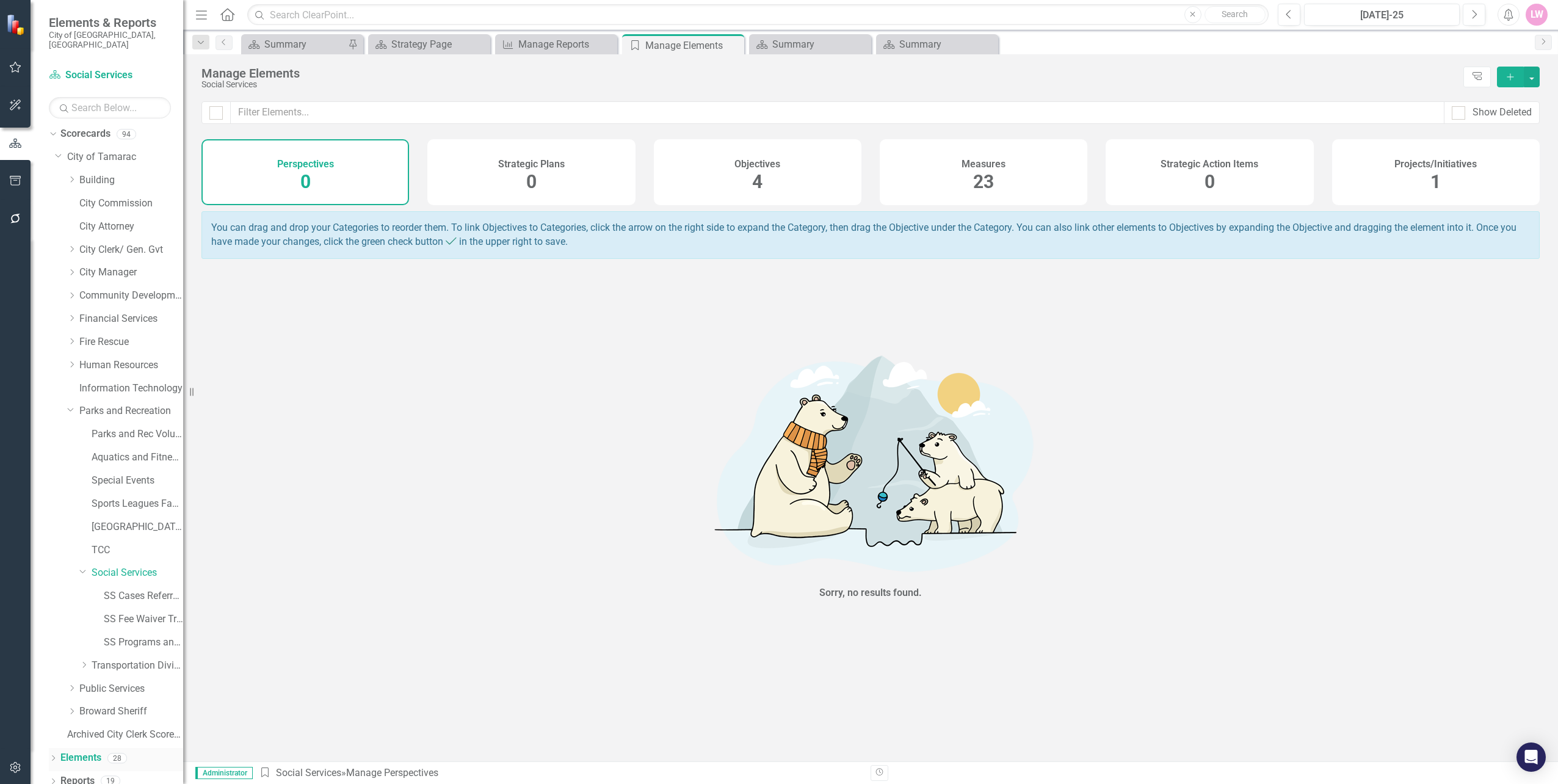
click at [56, 755] on icon "Dropdown" at bounding box center [53, 758] width 9 height 7
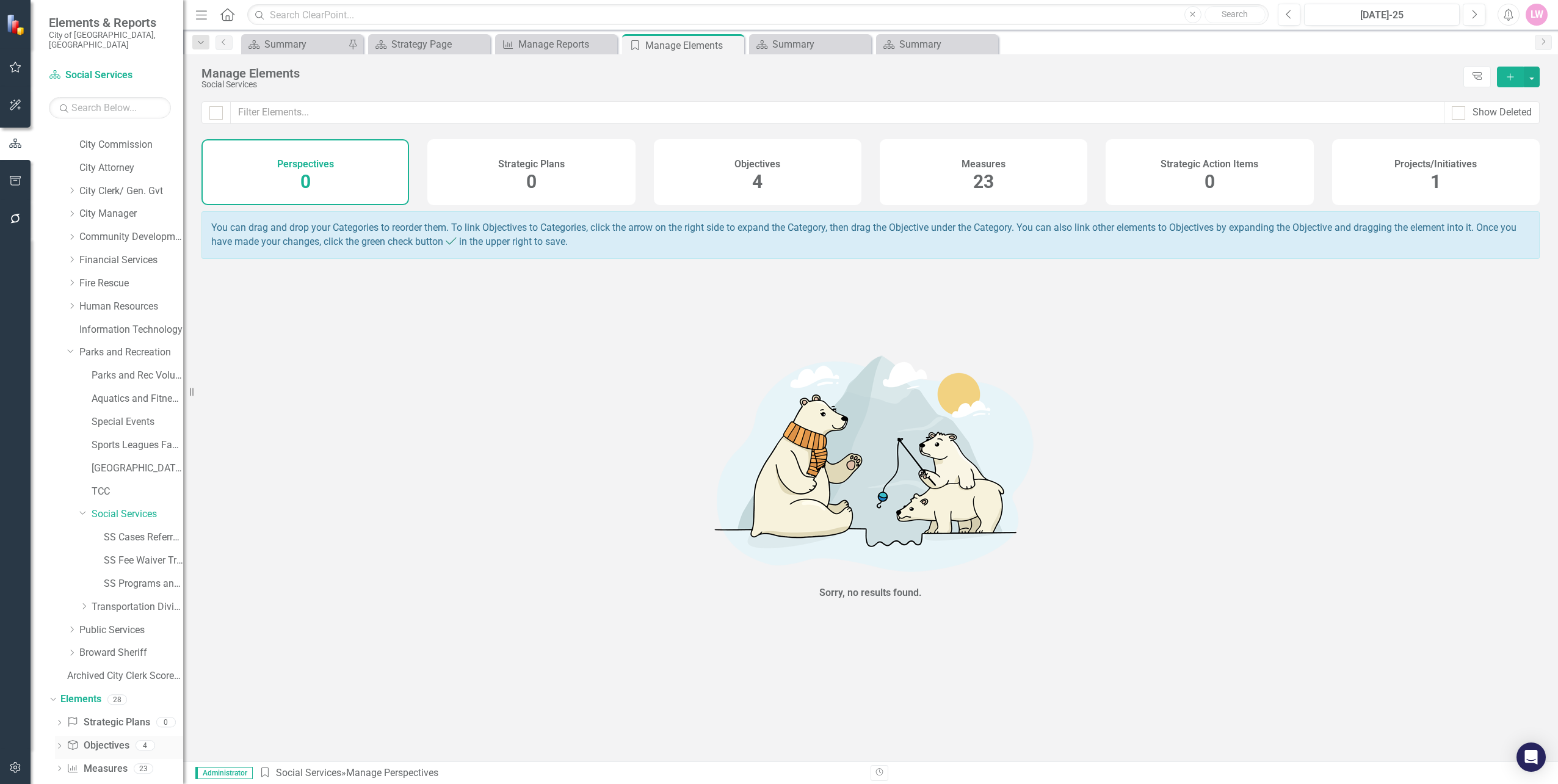
scroll to position [120, 0]
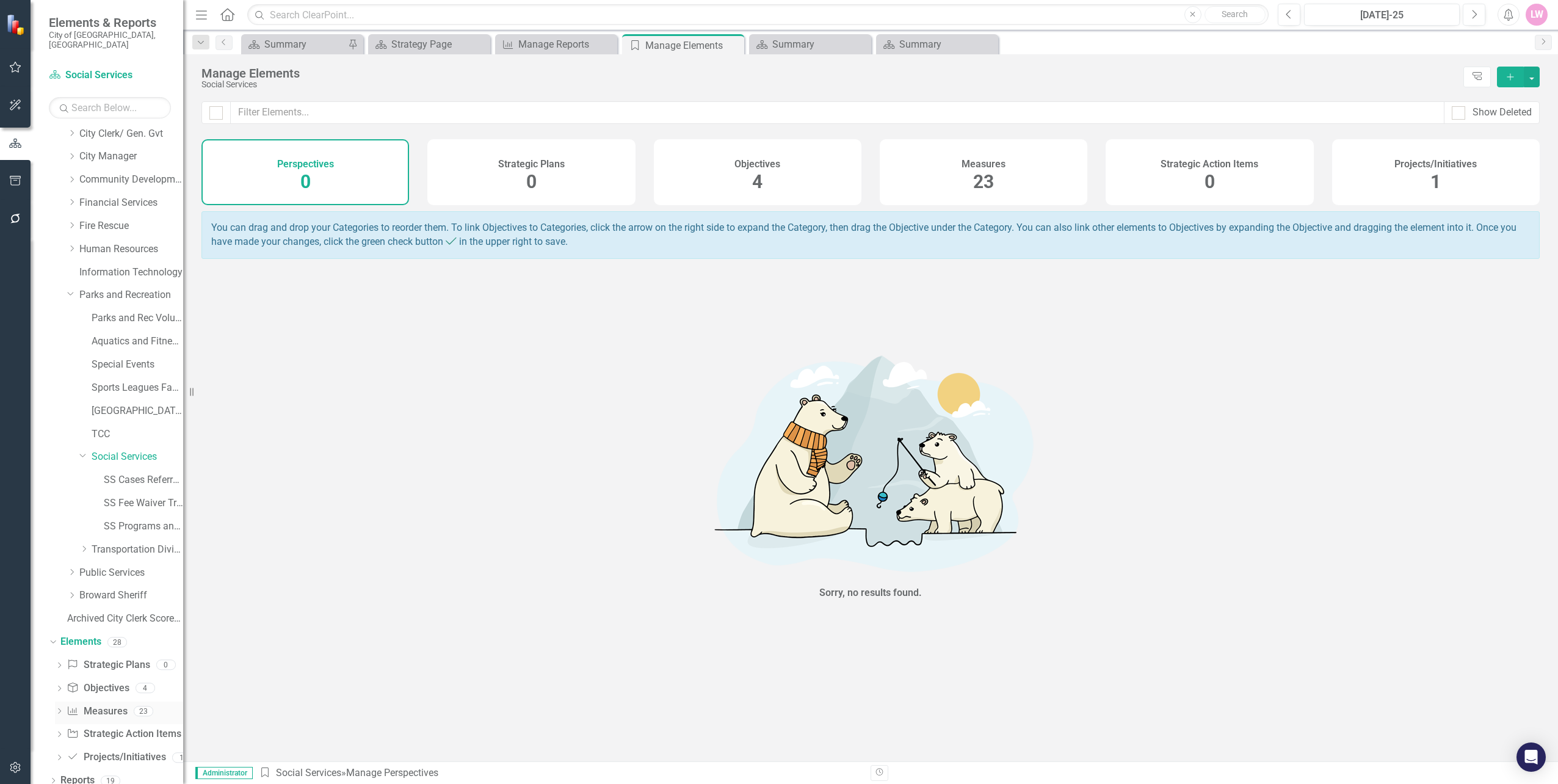
click at [58, 708] on div "Dropdown" at bounding box center [59, 713] width 9 height 10
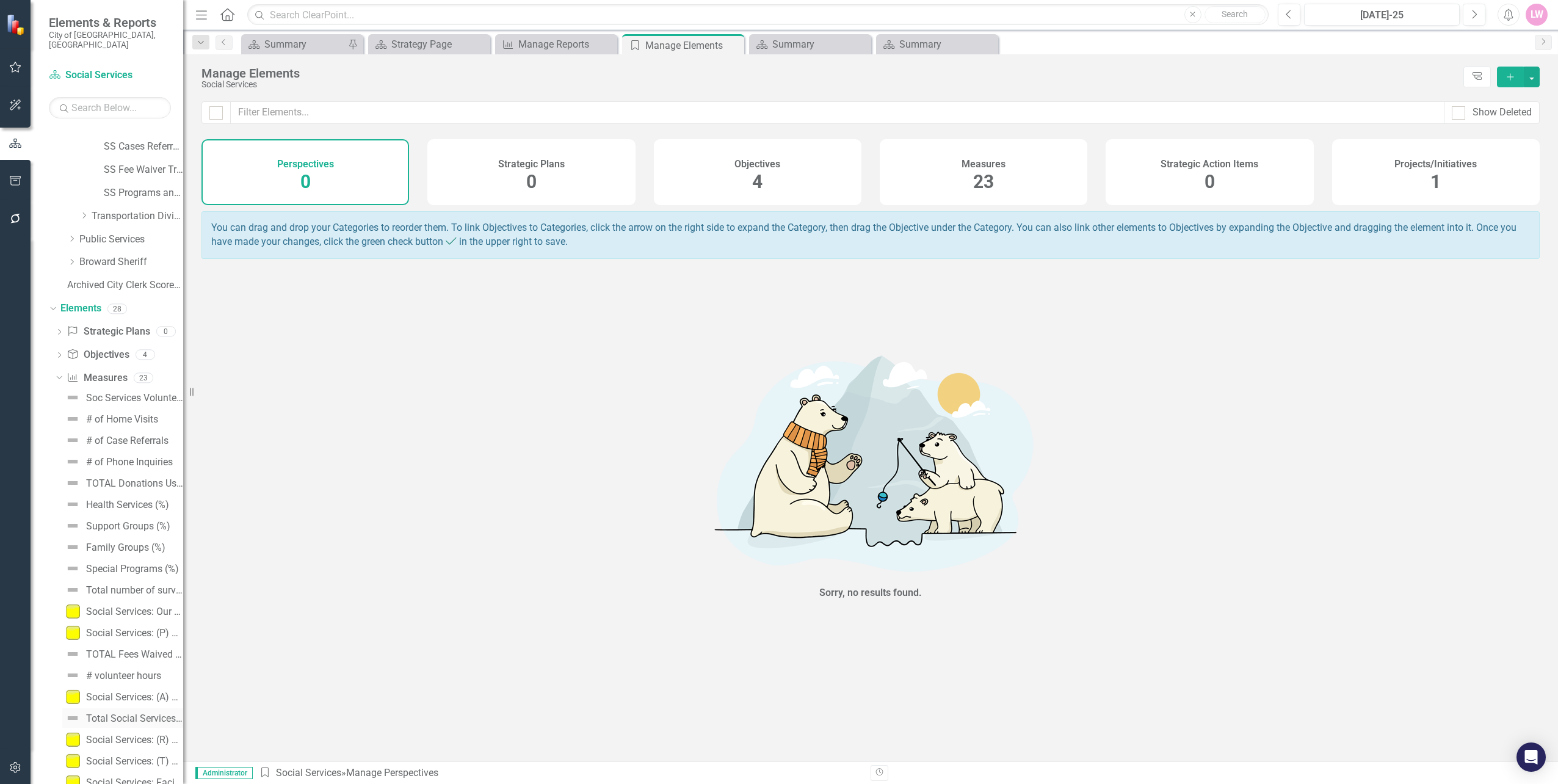
scroll to position [485, 0]
click at [89, 338] on link "Measure Measures" at bounding box center [96, 345] width 61 height 14
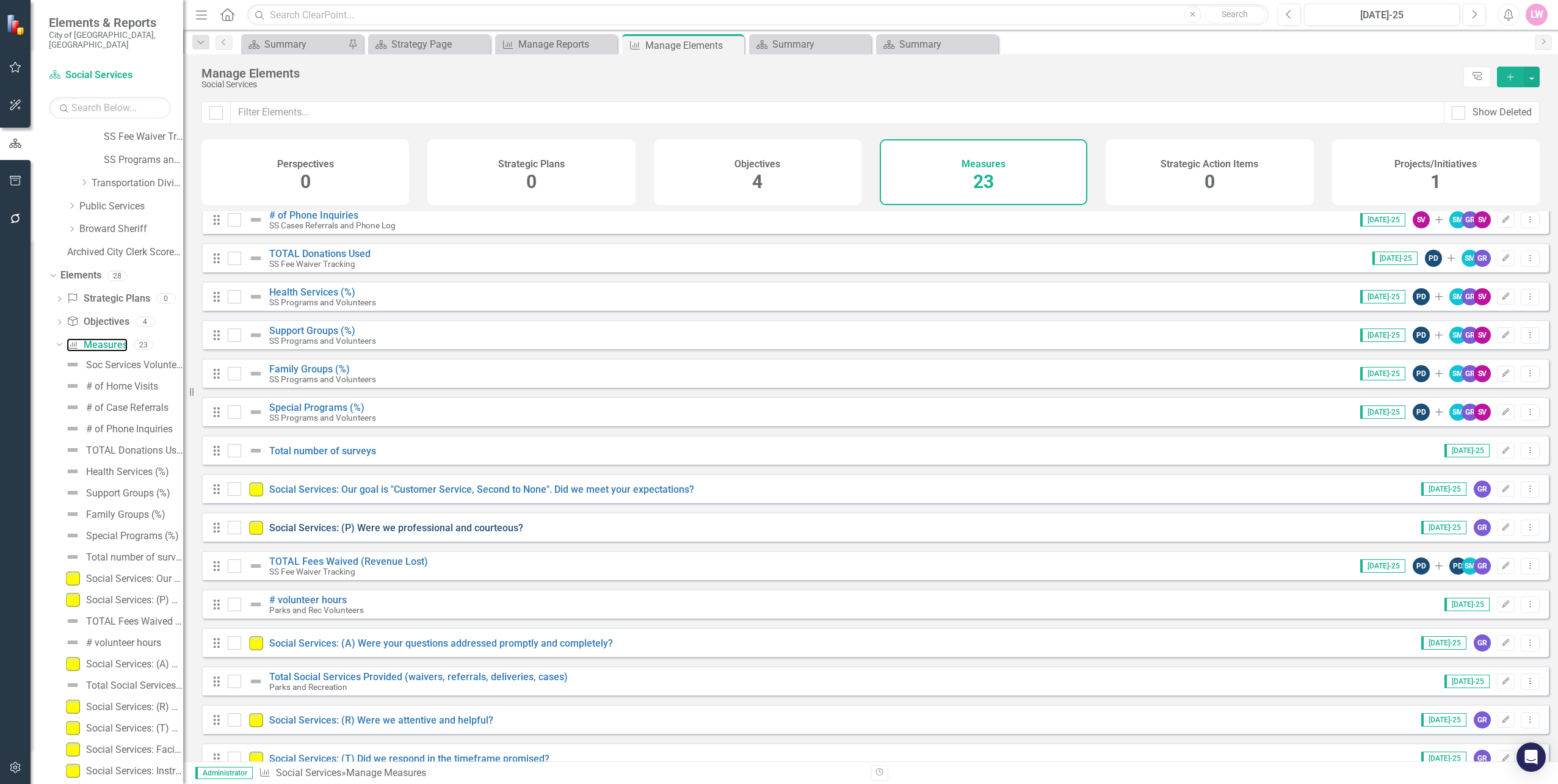
scroll to position [183, 0]
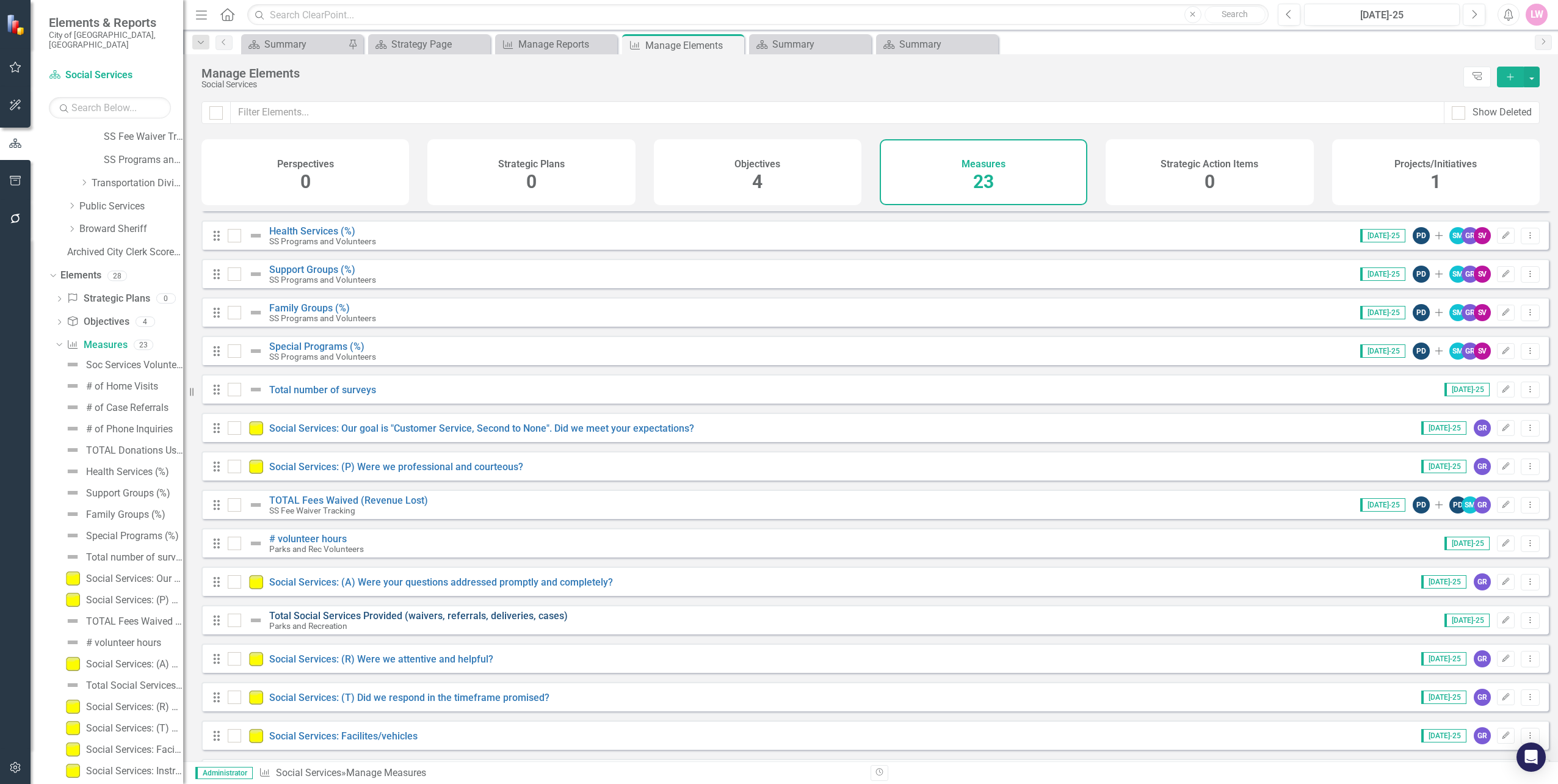
click at [341, 621] on link "Total Social Services Provided (waivers, referrals, deliveries, cases)" at bounding box center [418, 615] width 299 height 12
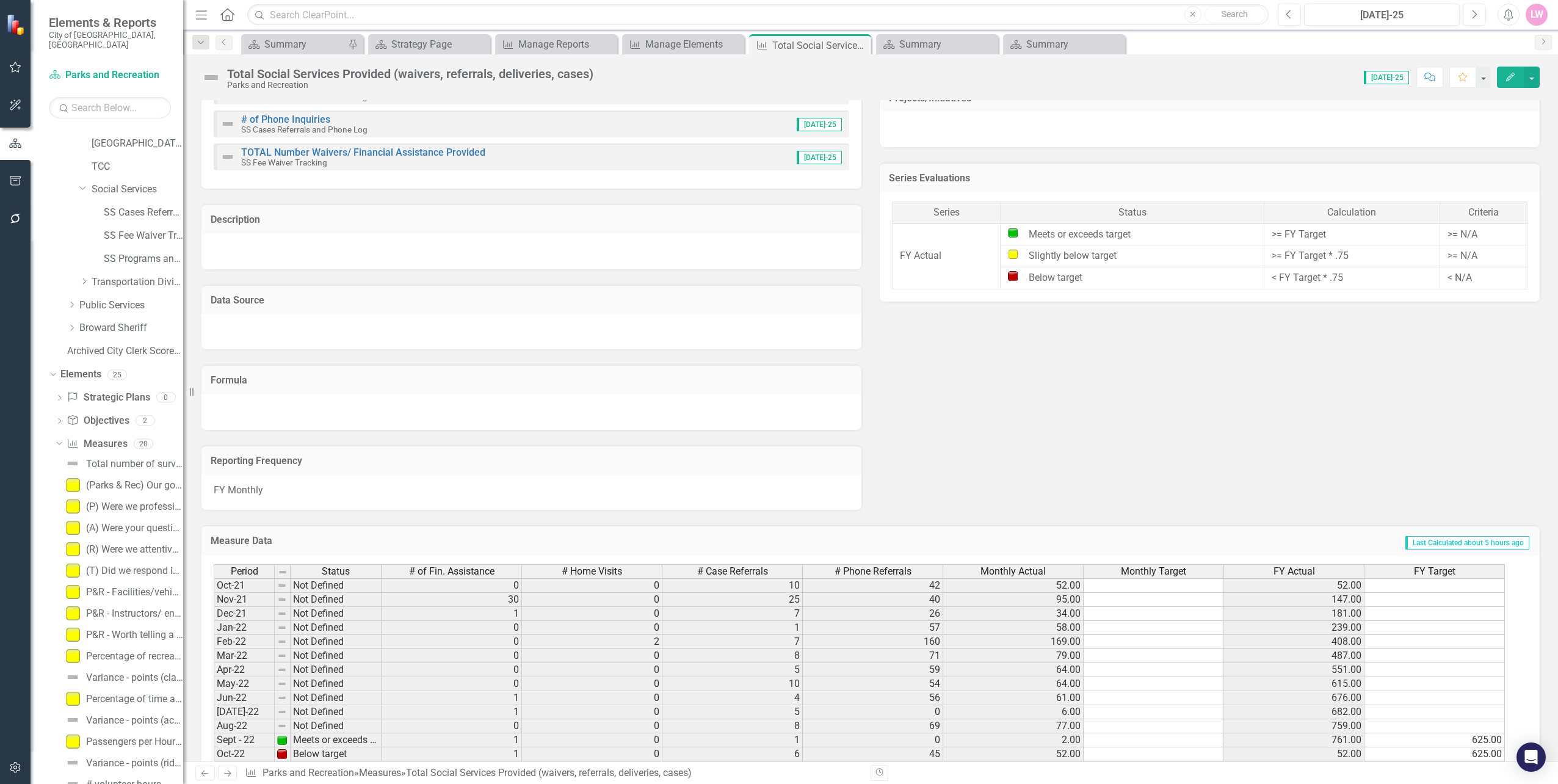
scroll to position [1138, 0]
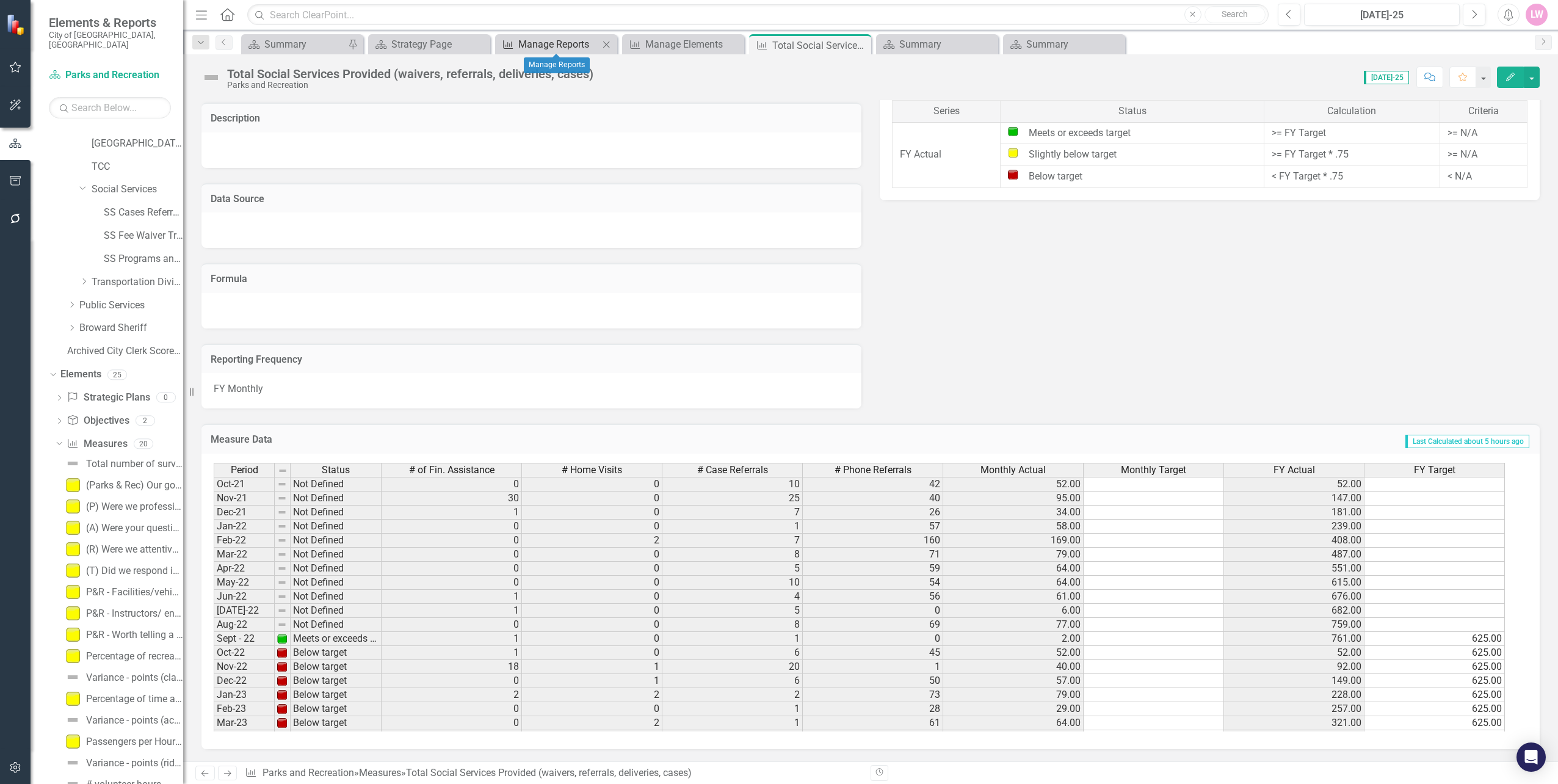
click at [561, 45] on div "Manage Reports" at bounding box center [558, 44] width 80 height 15
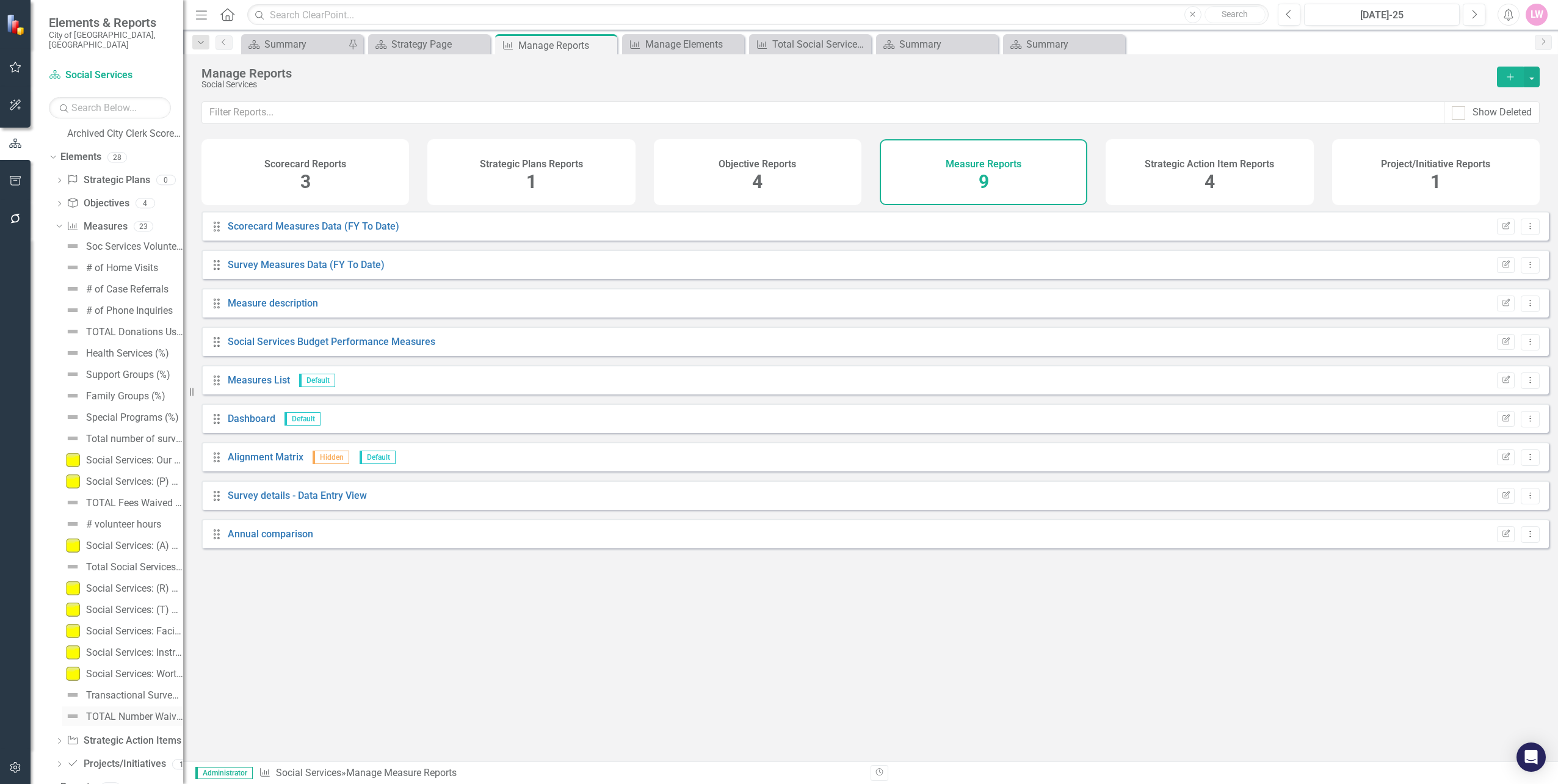
scroll to position [611, 0]
click at [78, 773] on link "Reports" at bounding box center [77, 780] width 34 height 14
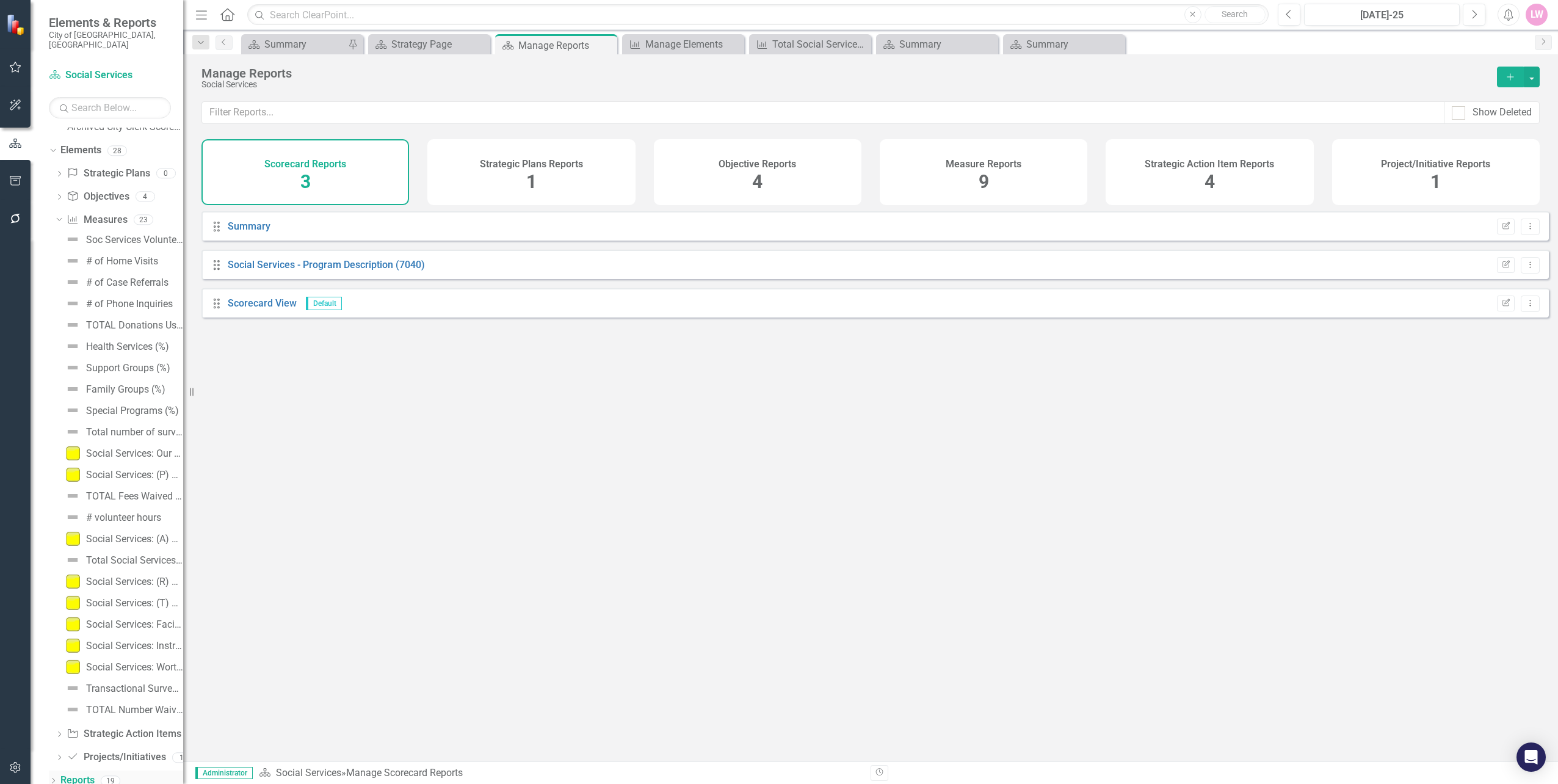
click at [52, 778] on icon "Dropdown" at bounding box center [53, 781] width 9 height 7
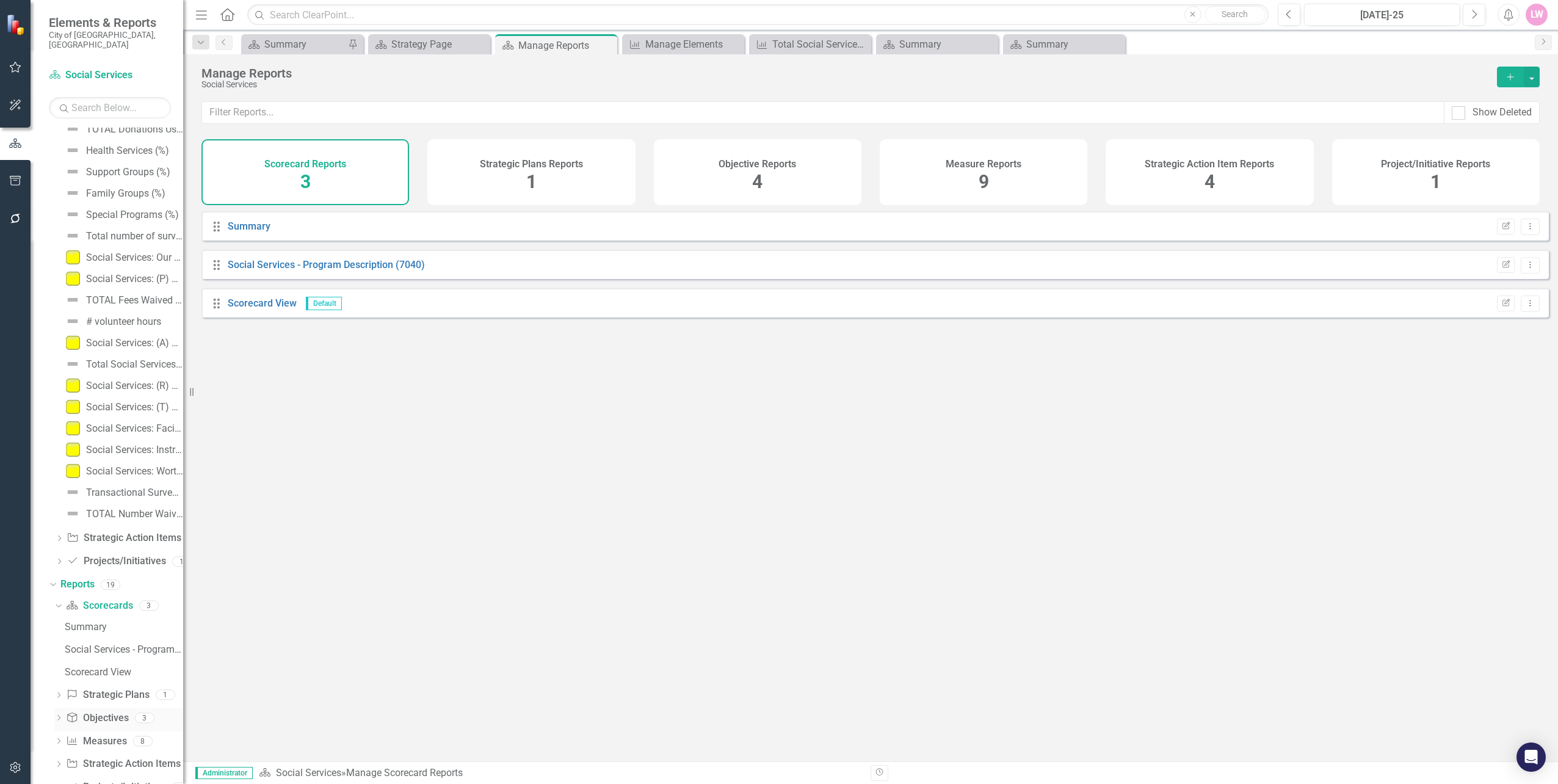
scroll to position [832, 0]
click at [118, 619] on div "Social Services - Program Description (7040)" at bounding box center [123, 624] width 118 height 11
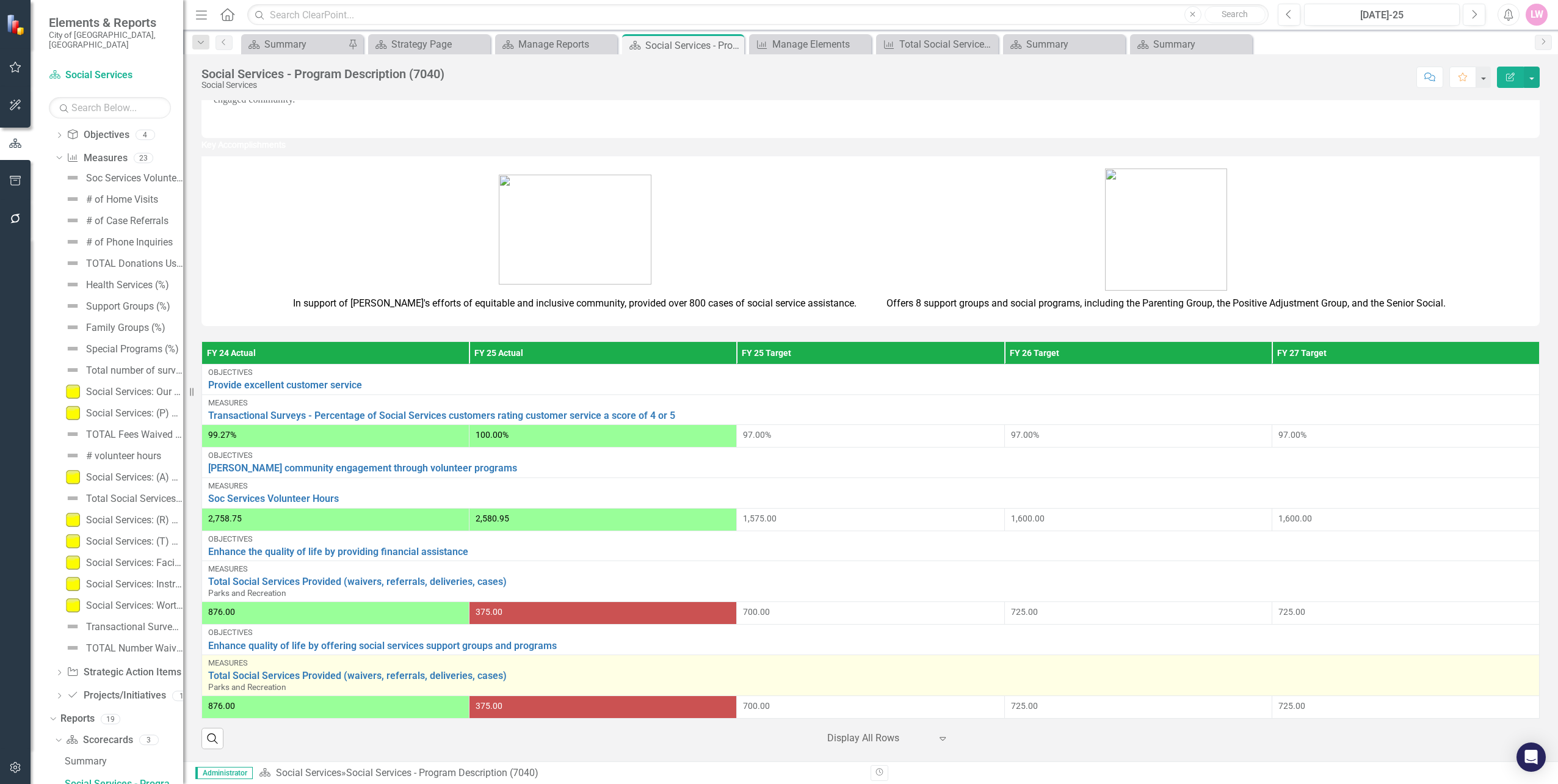
scroll to position [199, 0]
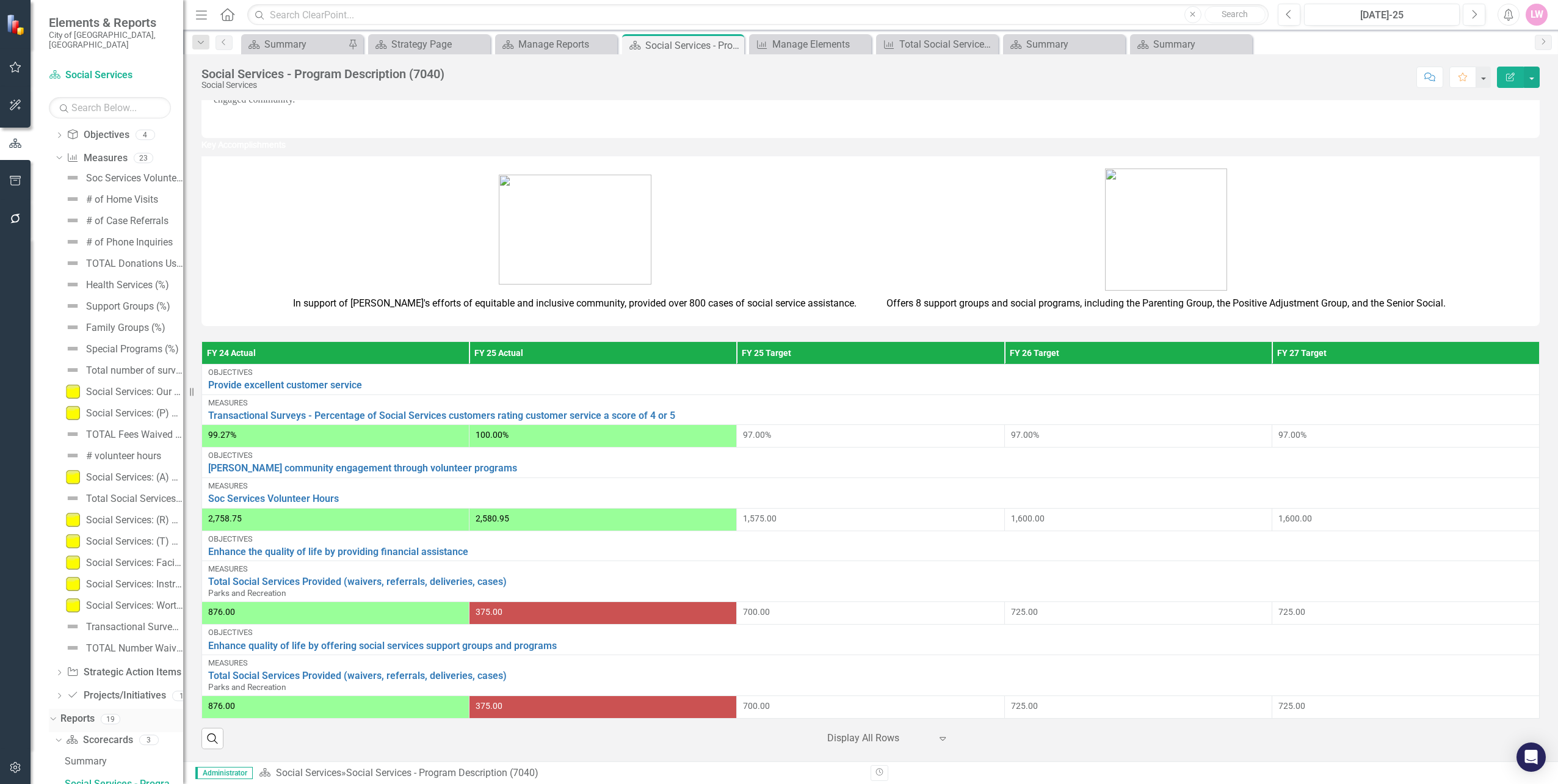
click at [55, 718] on icon at bounding box center [53, 719] width 6 height 3
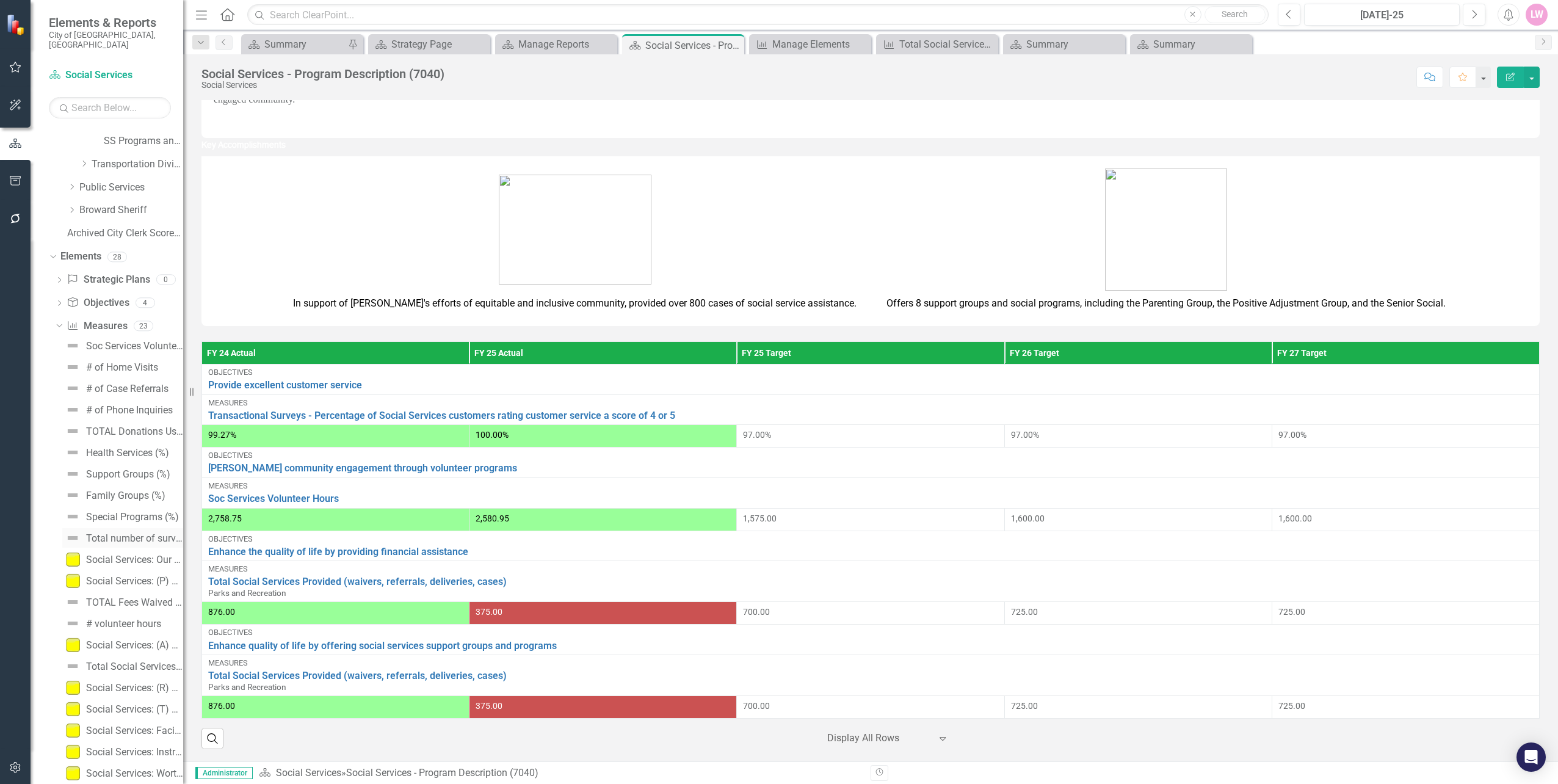
scroll to position [611, 0]
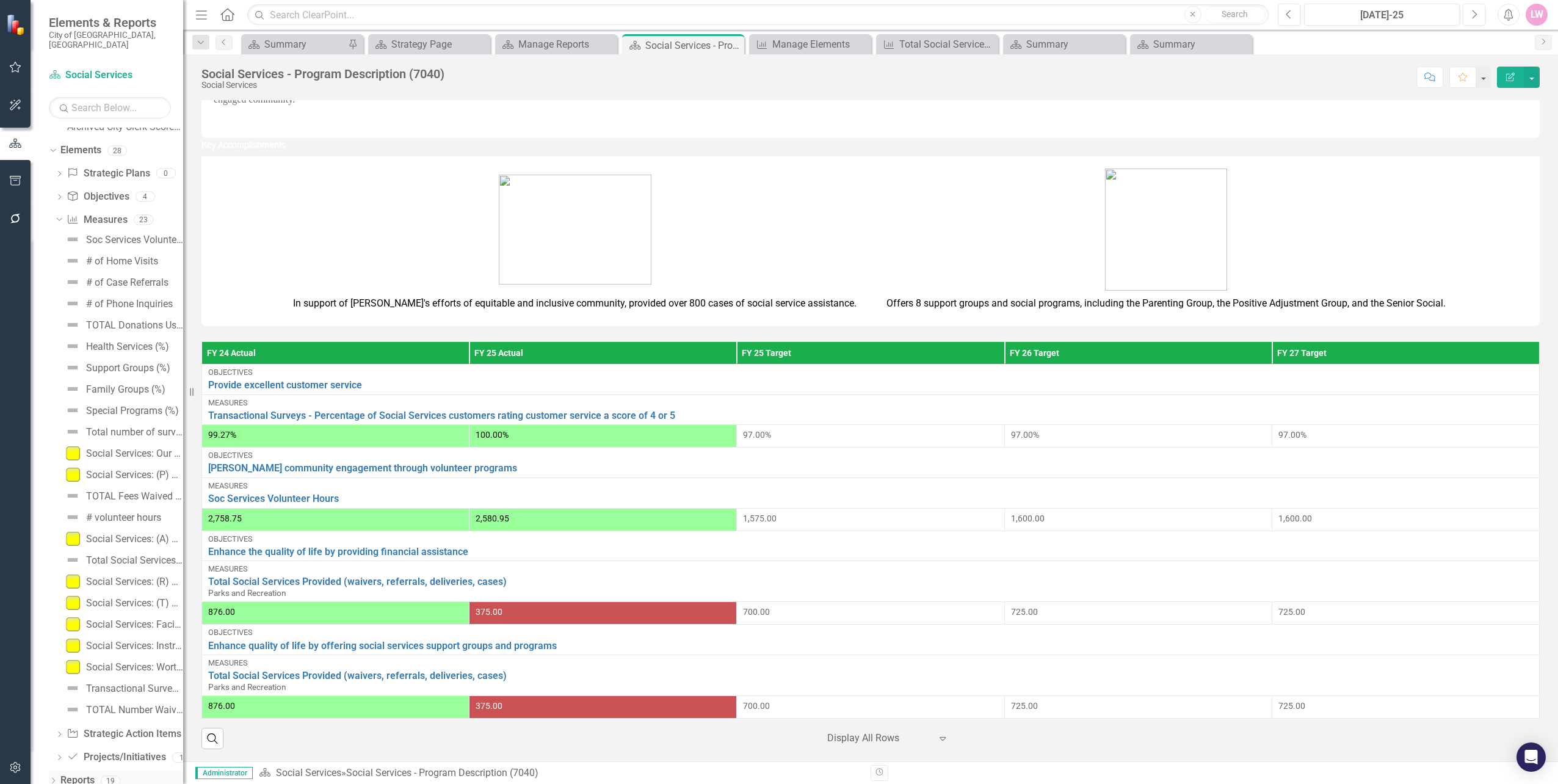
click at [56, 770] on div "Dropdown Reports 19" at bounding box center [115, 781] width 134 height 23
click at [49, 778] on icon "Dropdown" at bounding box center [53, 781] width 9 height 7
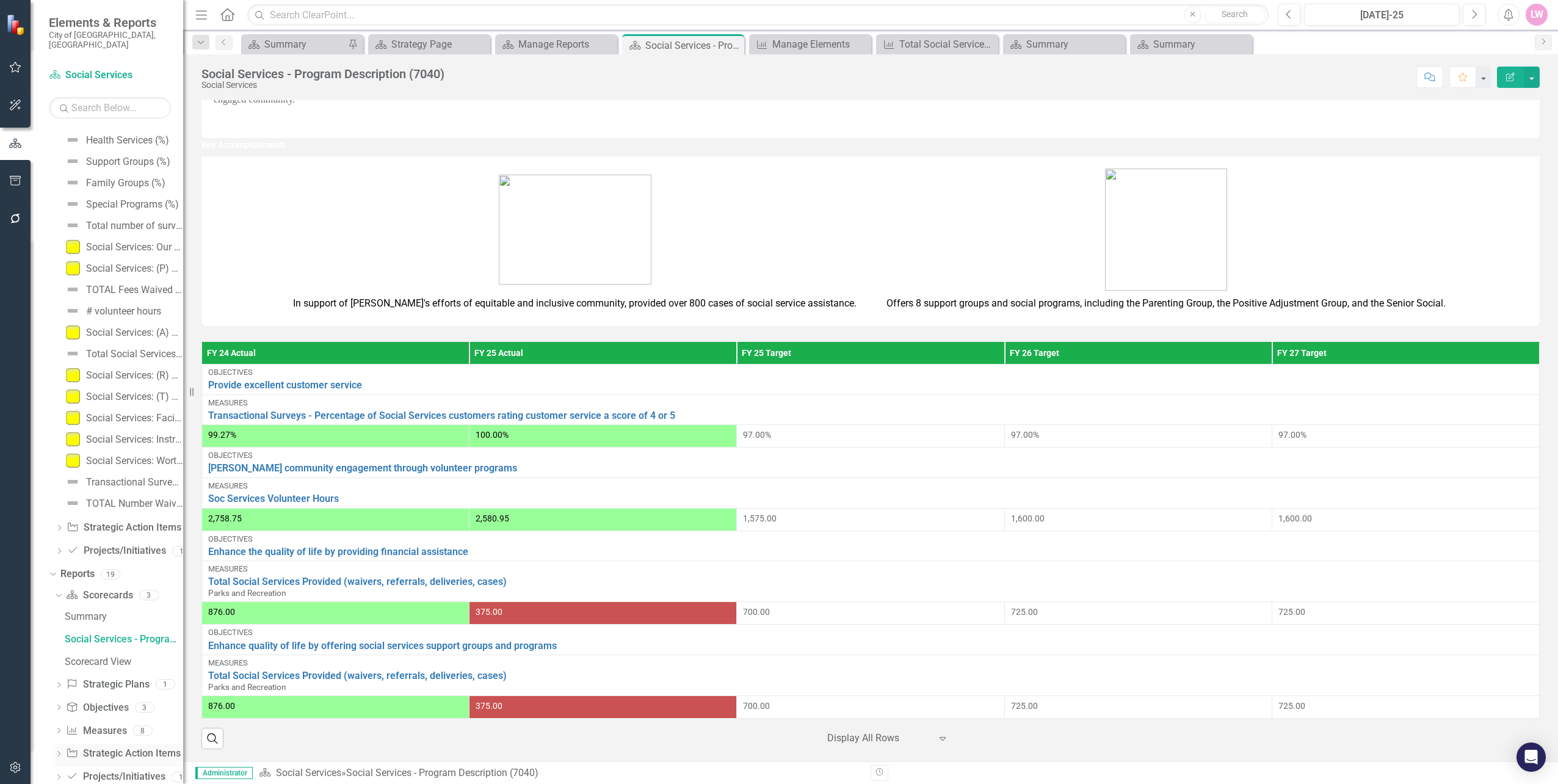
scroll to position [832, 0]
click at [1534, 84] on button "button" at bounding box center [1532, 77] width 16 height 22
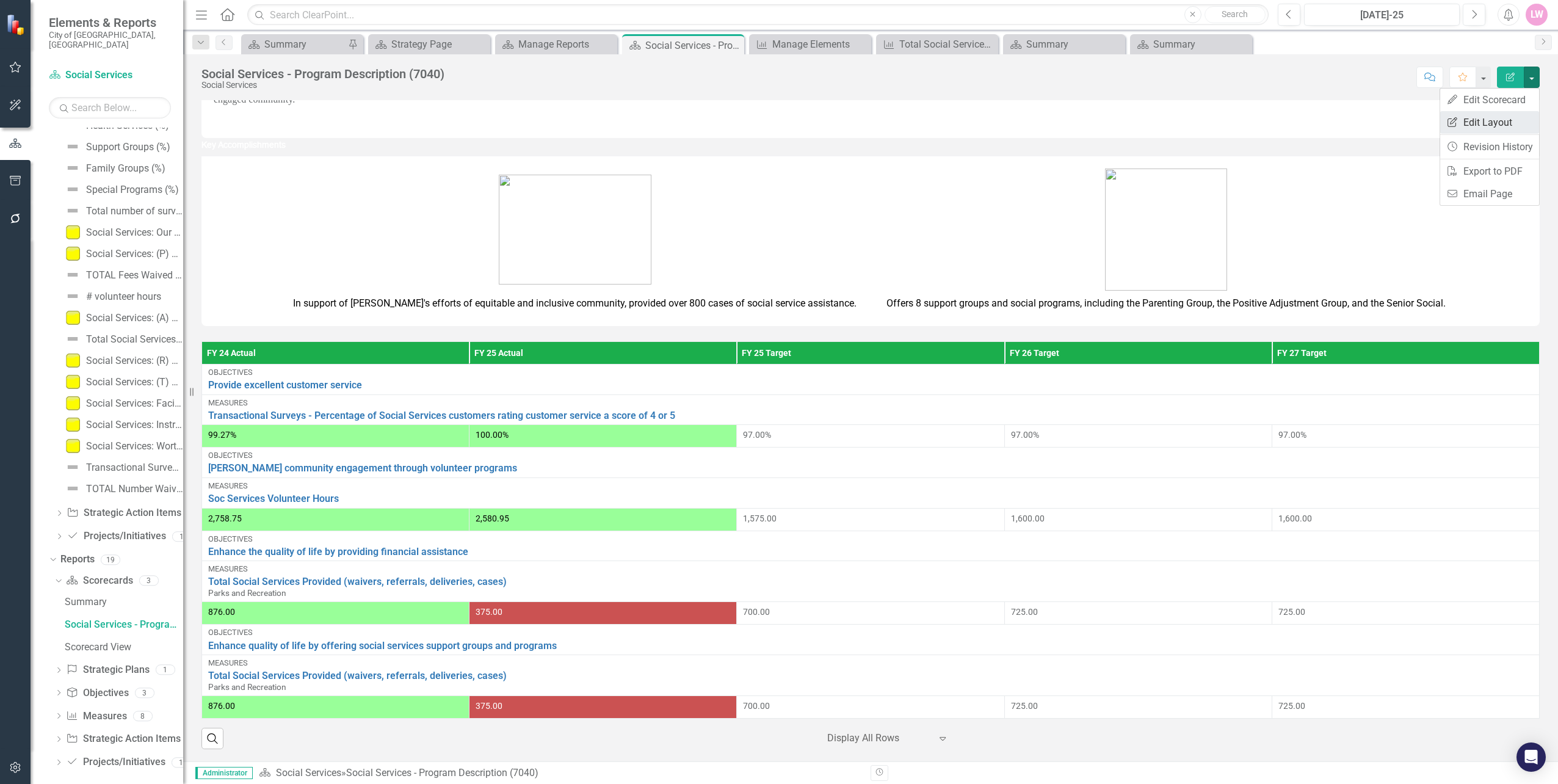
click at [1493, 117] on link "Edit Report Edit Layout" at bounding box center [1490, 122] width 99 height 23
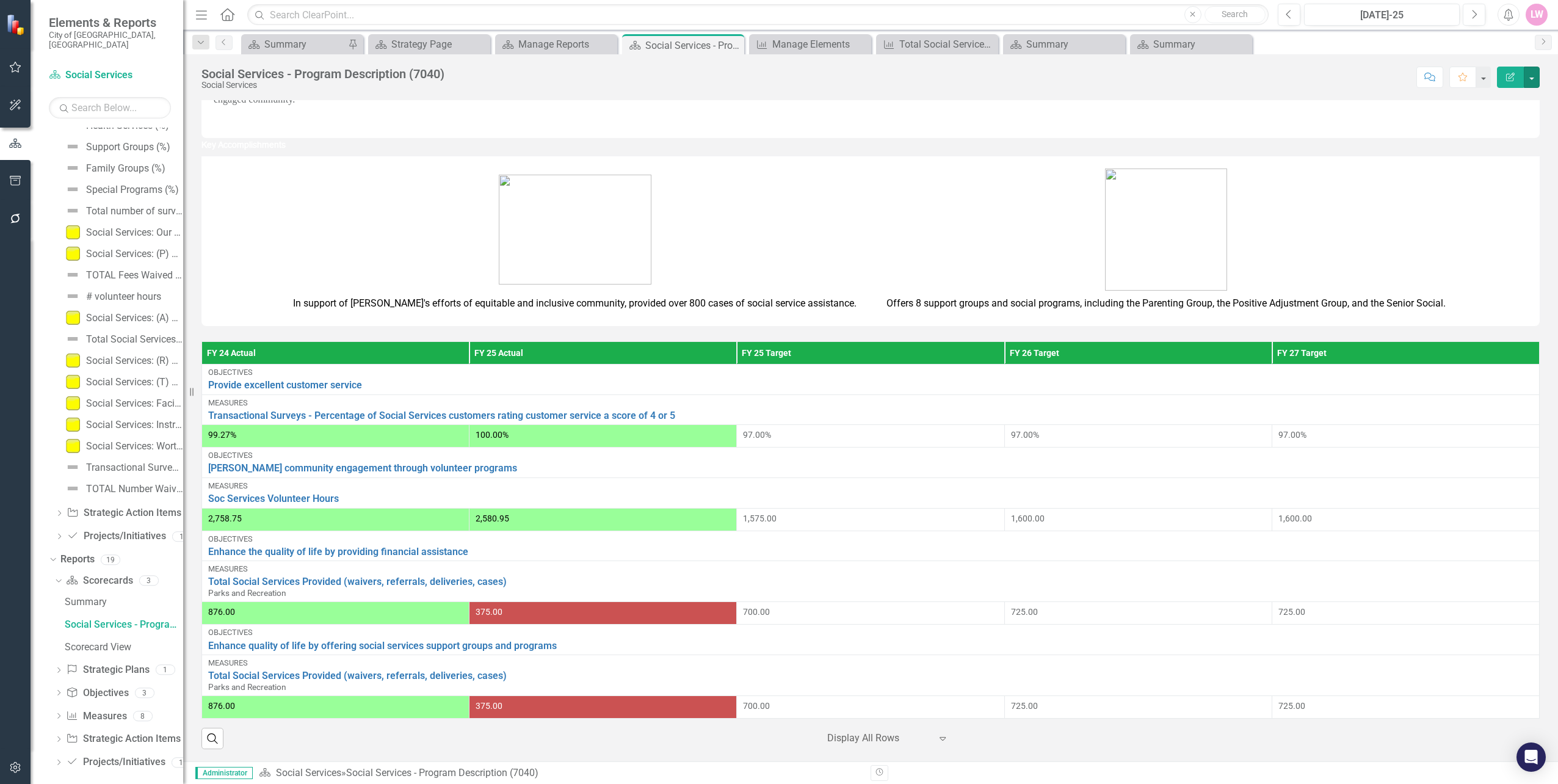
scroll to position [213, 0]
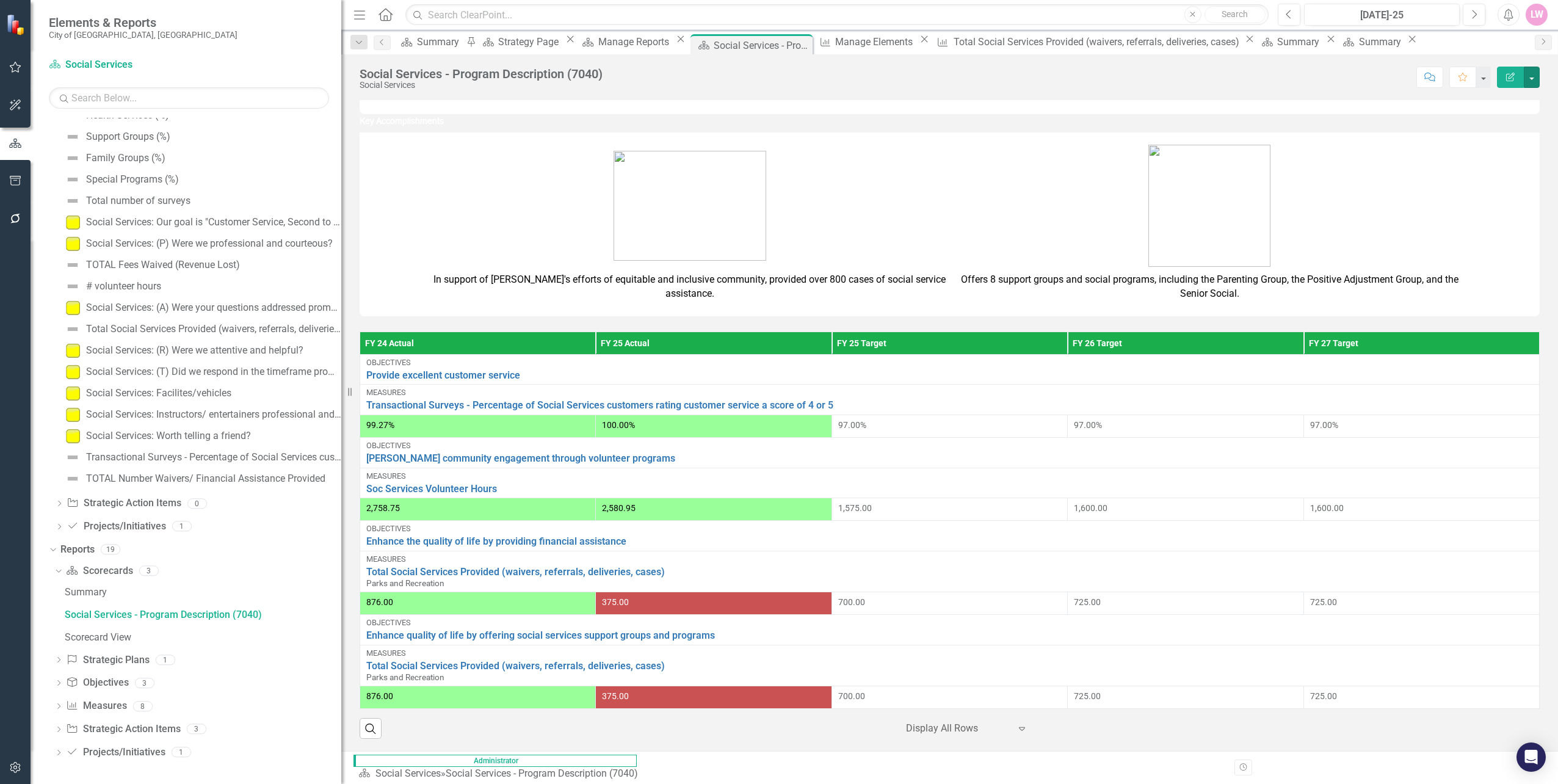
drag, startPoint x: 186, startPoint y: 559, endPoint x: 342, endPoint y: 554, distance: 156.1
click at [342, 554] on div "Resize" at bounding box center [347, 392] width 10 height 784
click at [211, 614] on div "Social Services - Program Description (7040)" at bounding box center [203, 614] width 277 height 11
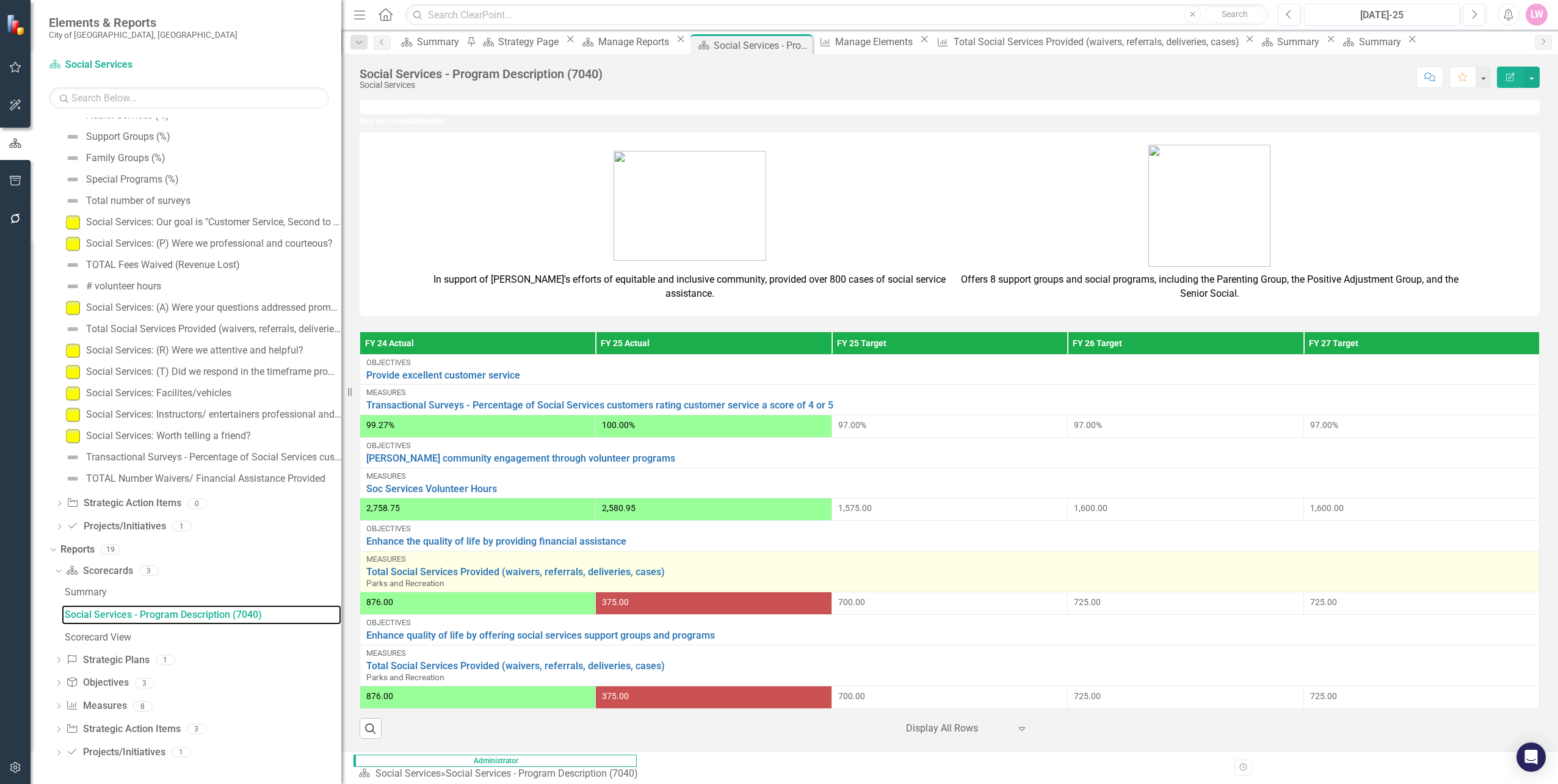
scroll to position [236, 0]
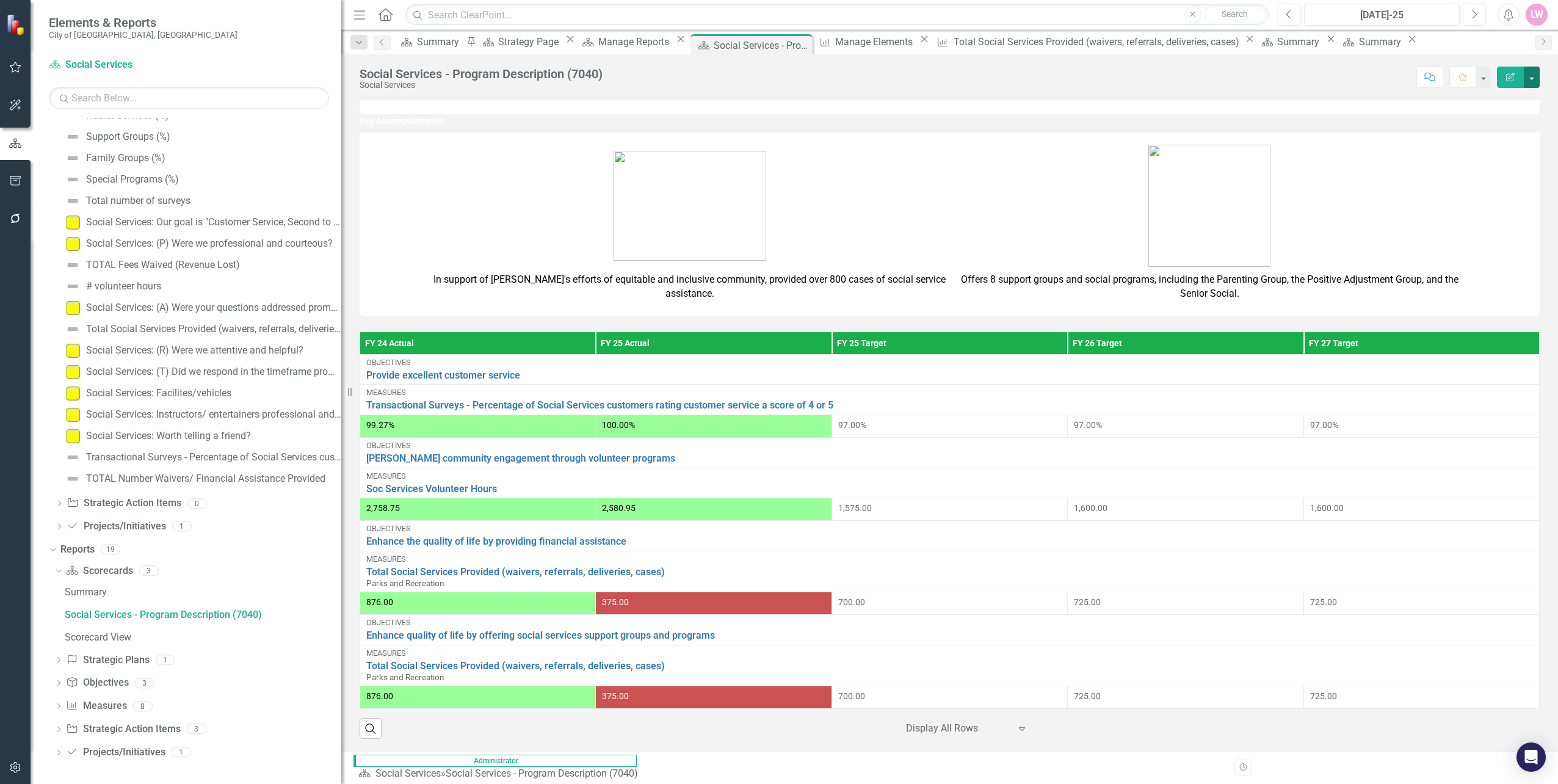
click at [1537, 78] on button "button" at bounding box center [1532, 77] width 16 height 22
click at [1490, 96] on link "Edit Edit Scorecard" at bounding box center [1490, 99] width 99 height 23
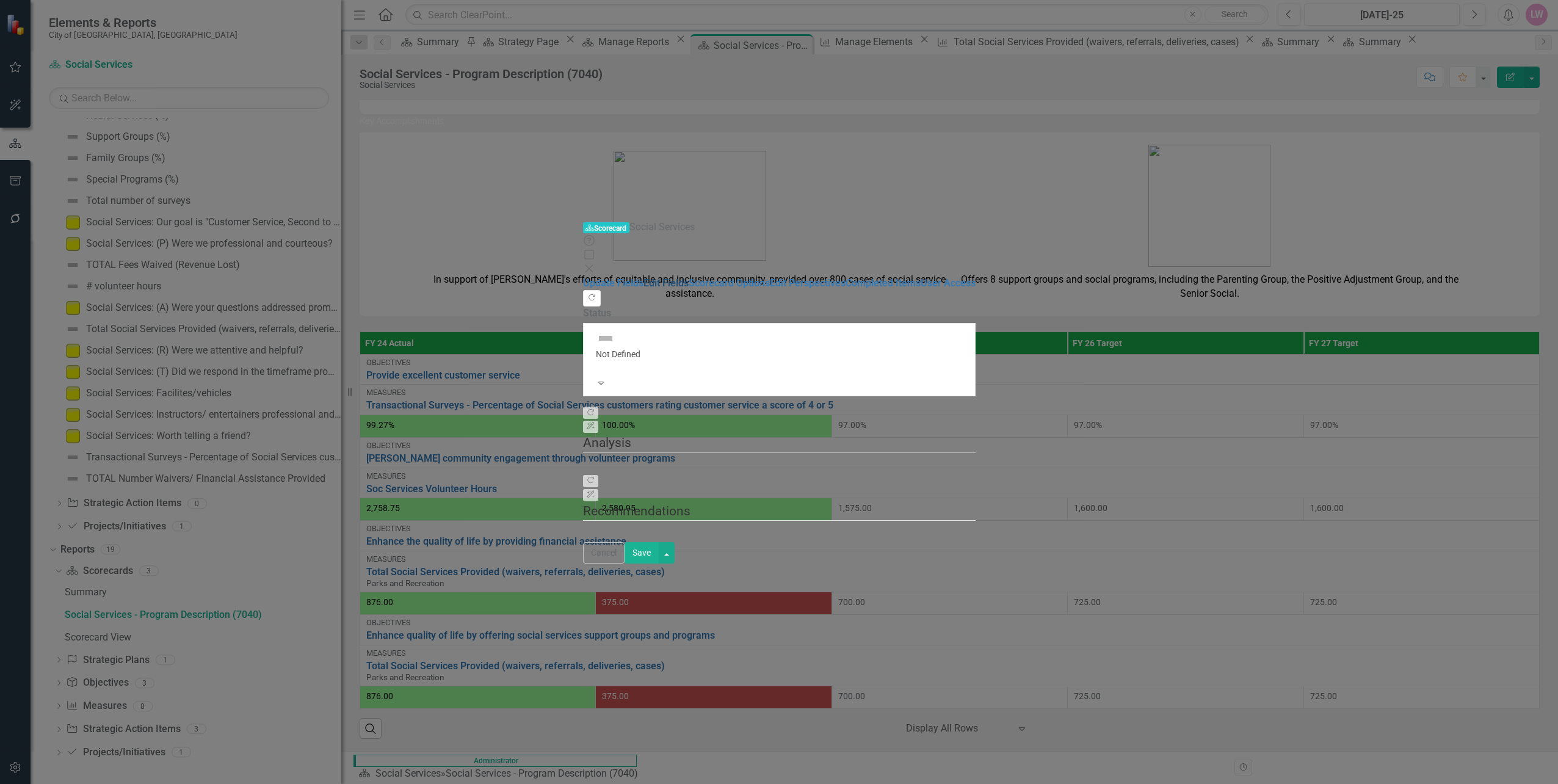
click at [643, 277] on link "Edit Fields" at bounding box center [666, 283] width 46 height 12
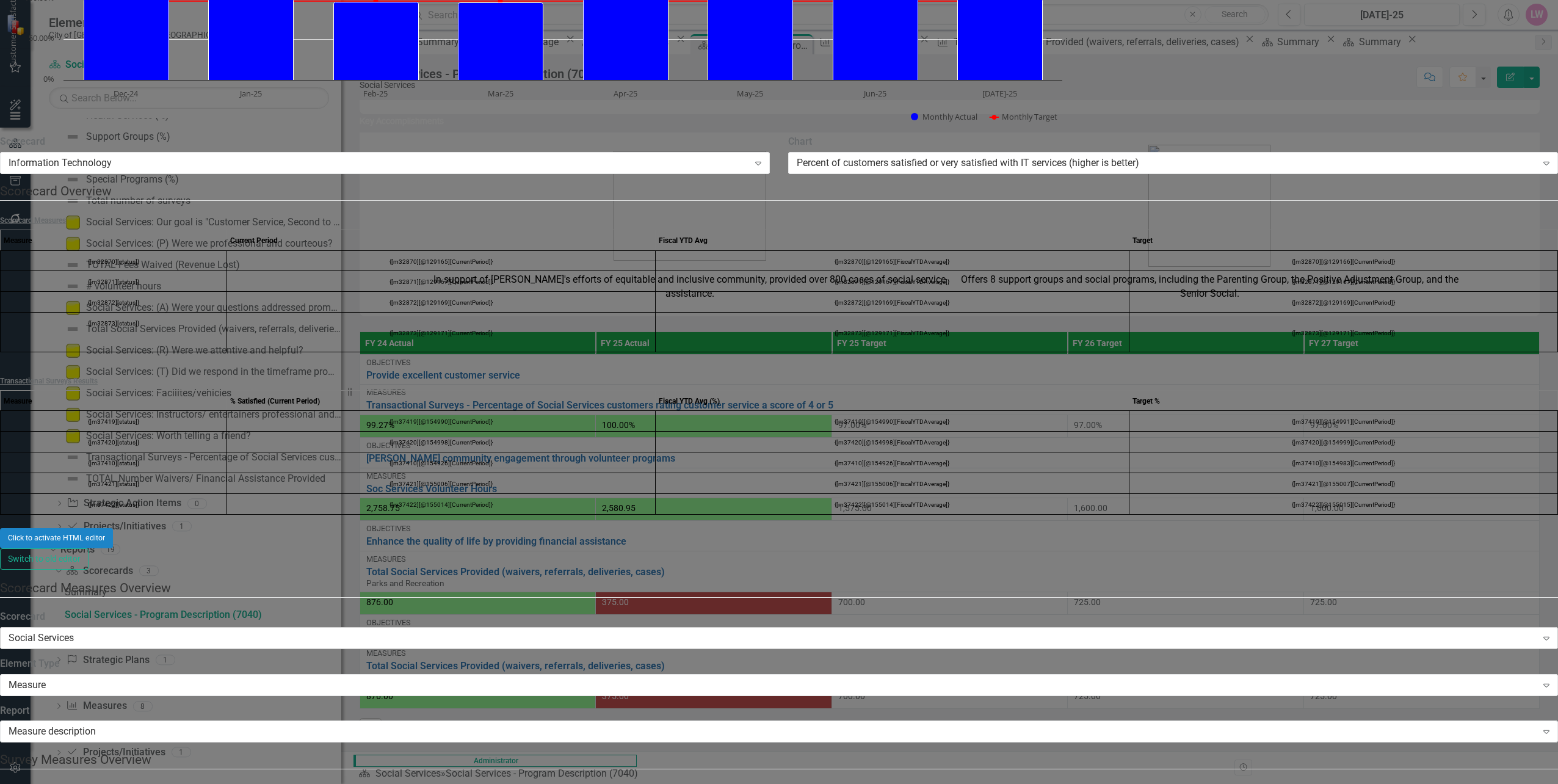
scroll to position [2868, 0]
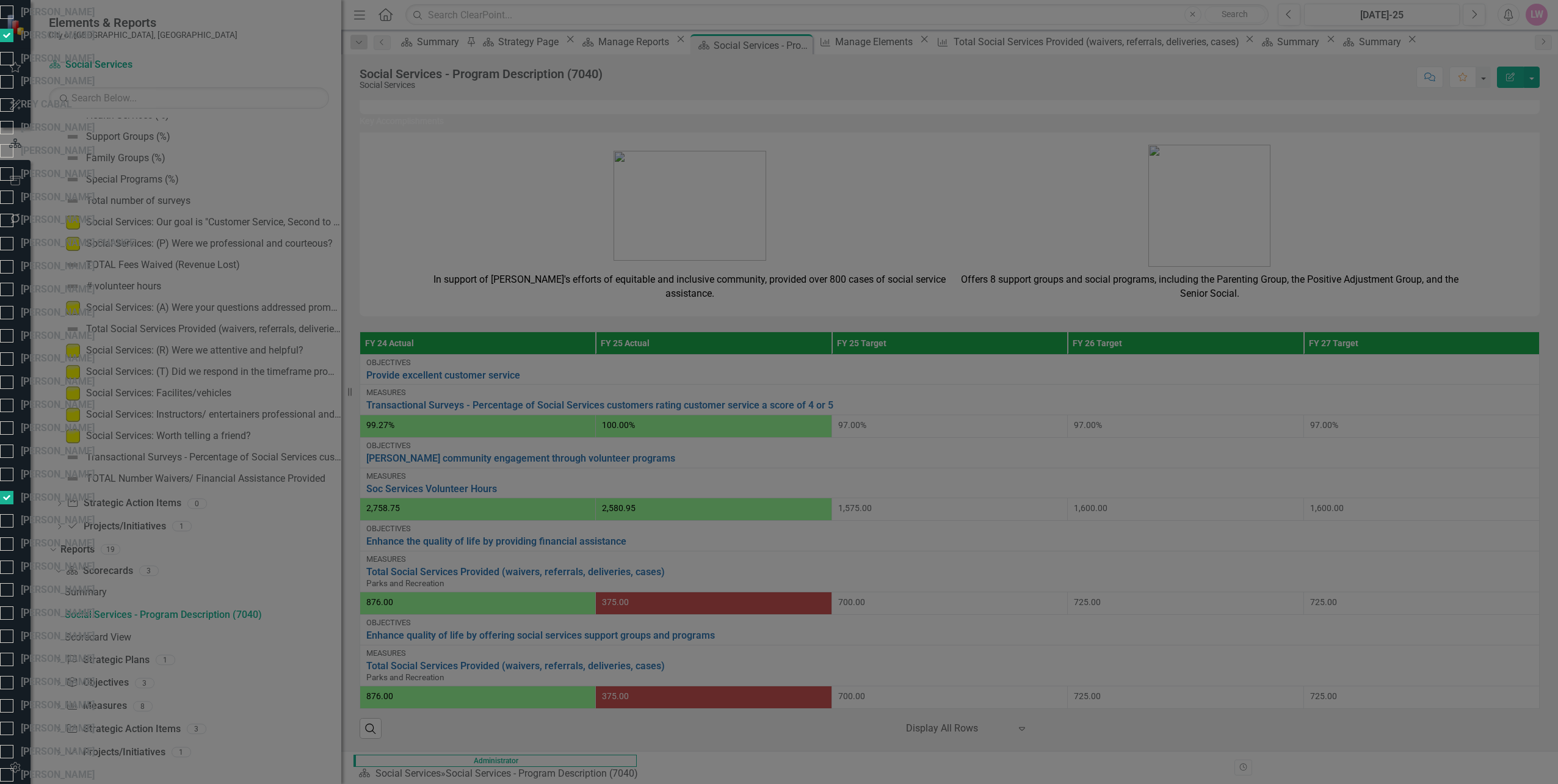
checkbox input "false"
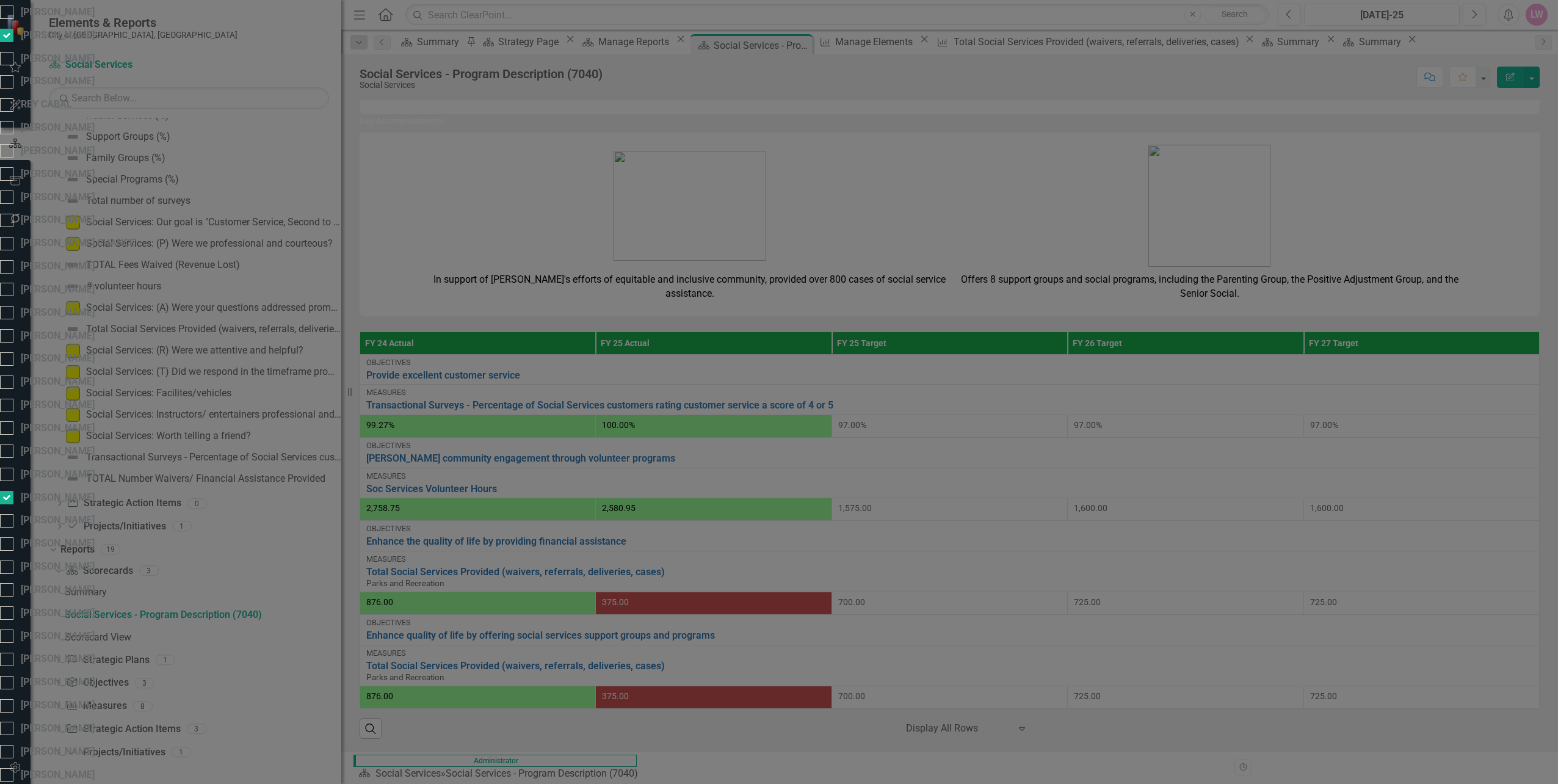
checkbox input "false"
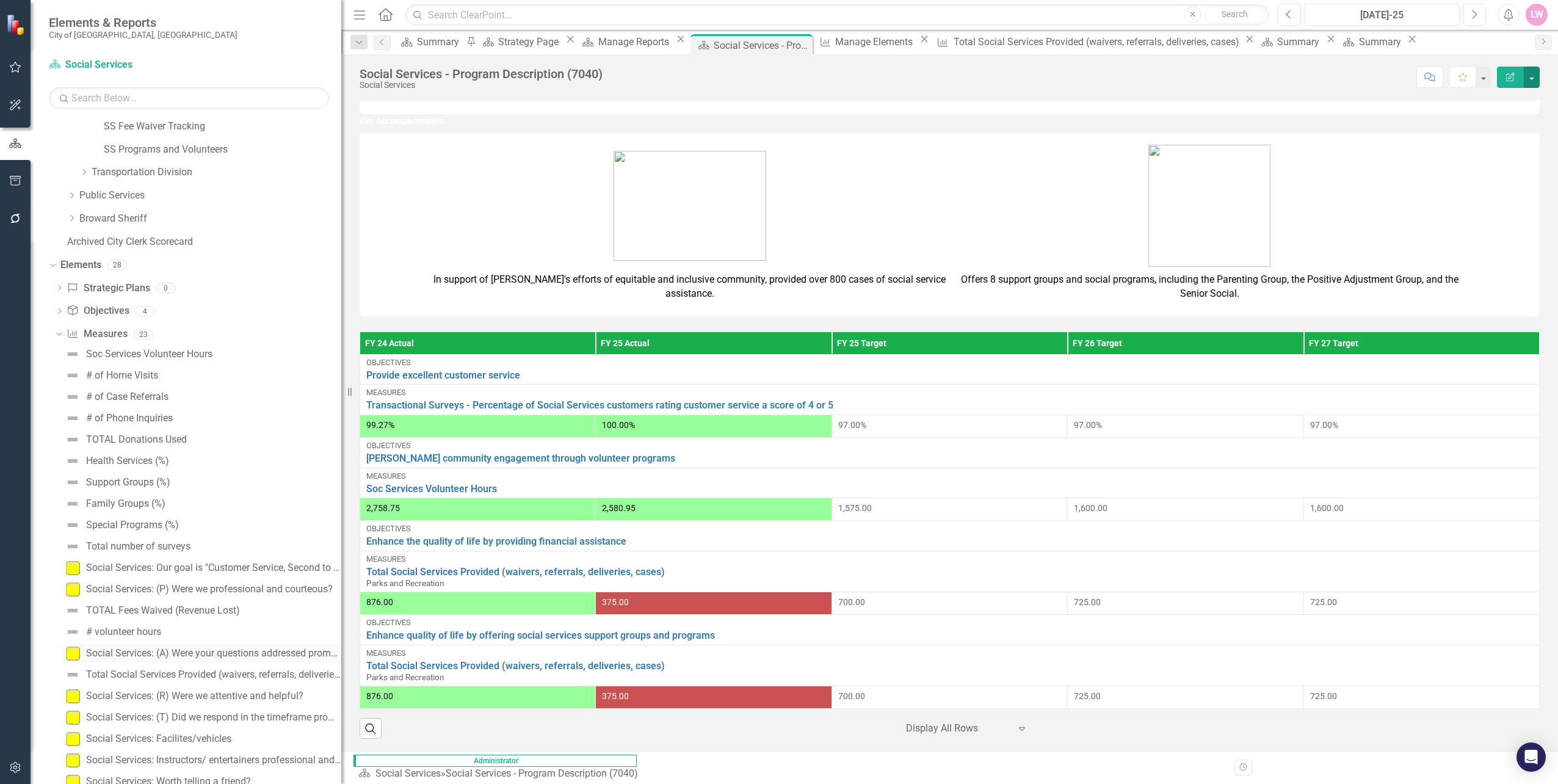
scroll to position [488, 0]
click at [53, 259] on icon "Dropdown" at bounding box center [52, 262] width 7 height 9
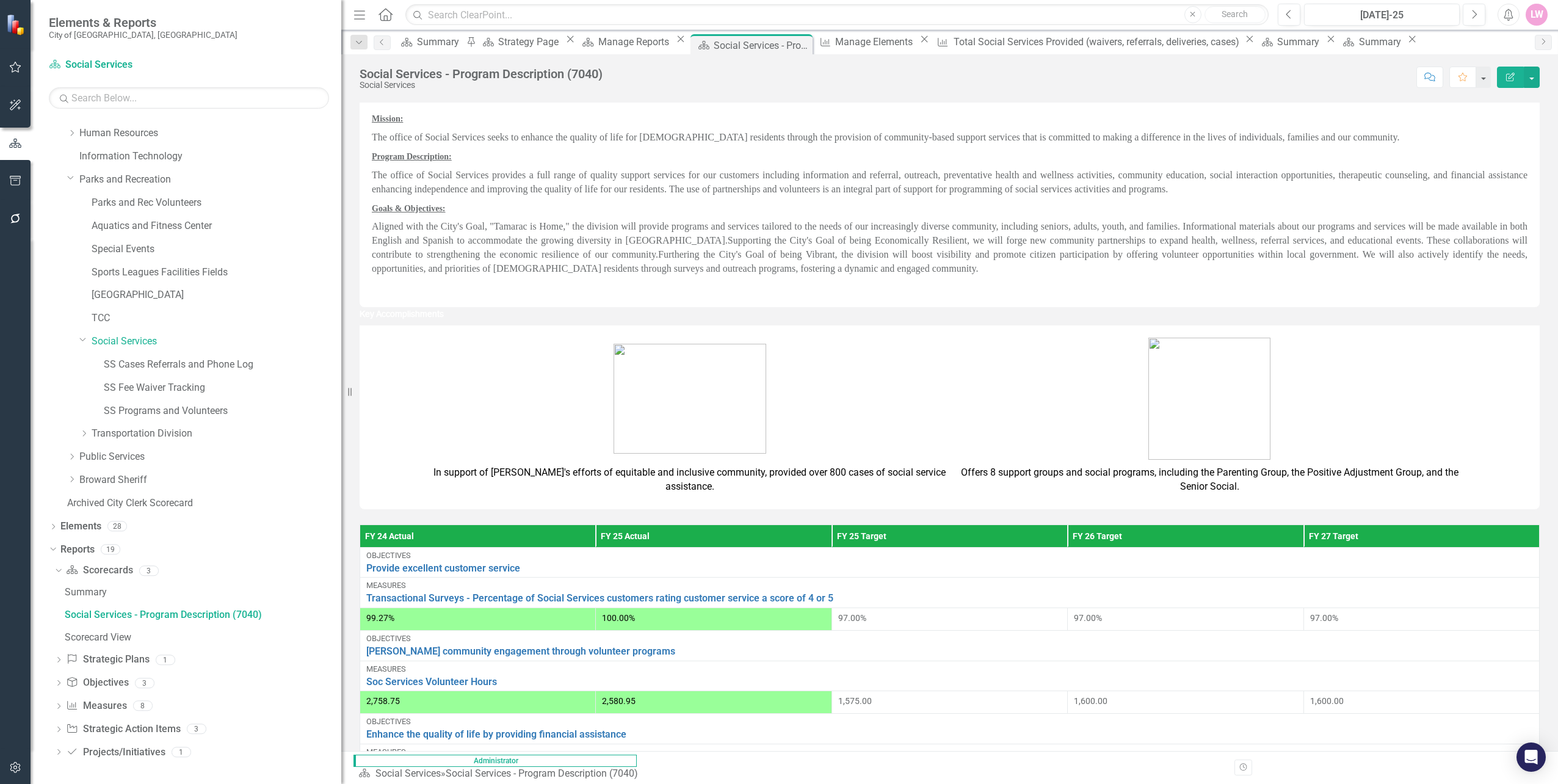
scroll to position [0, 0]
click at [1533, 81] on button "button" at bounding box center [1532, 77] width 16 height 22
click at [1513, 99] on link "Edit Edit Scorecard" at bounding box center [1490, 99] width 99 height 23
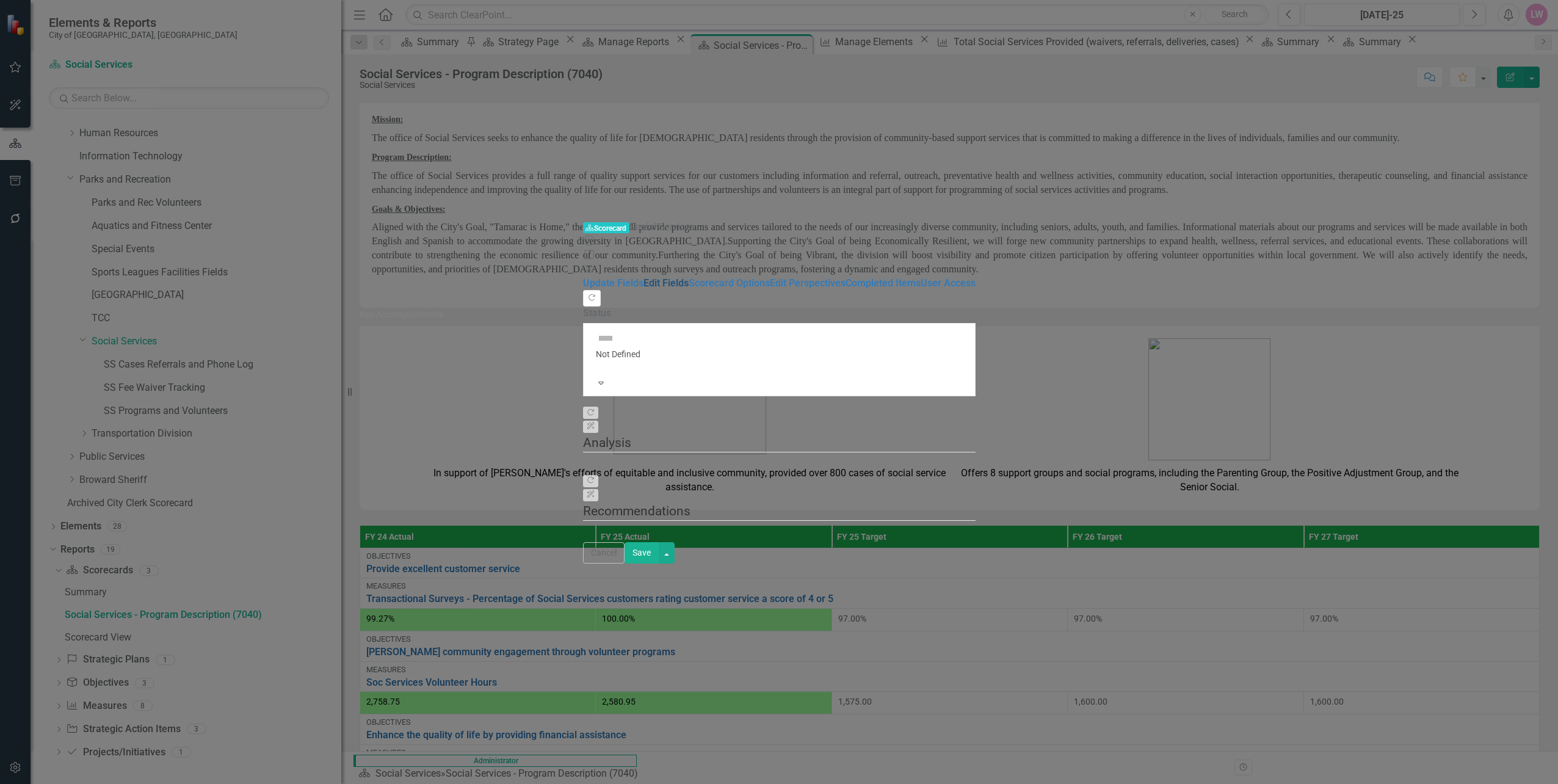
click at [643, 277] on link "Edit Fields" at bounding box center [666, 283] width 46 height 12
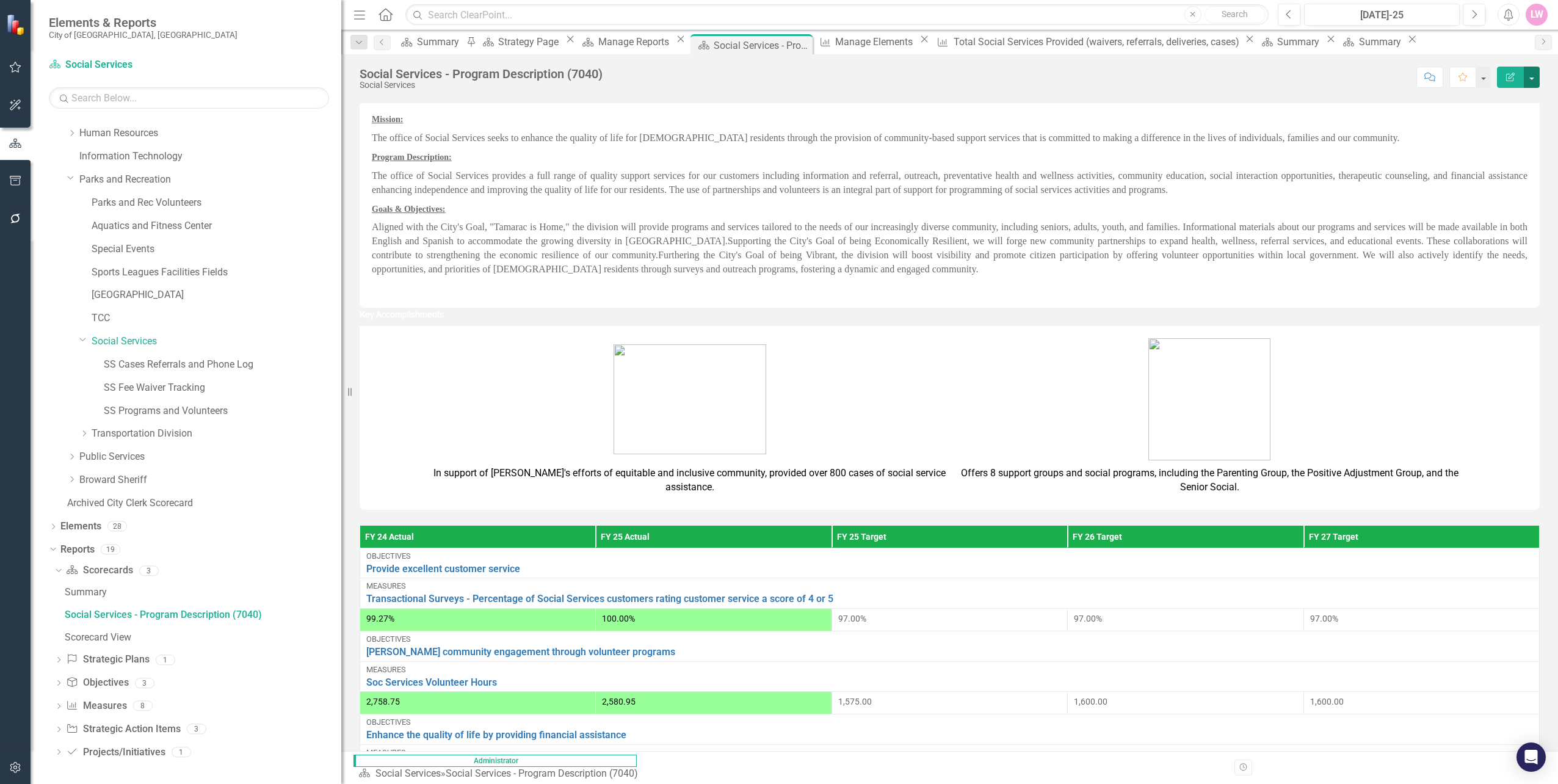
click at [1531, 79] on button "button" at bounding box center [1532, 77] width 16 height 22
click at [1499, 118] on link "Edit Report Edit Layout" at bounding box center [1490, 122] width 99 height 23
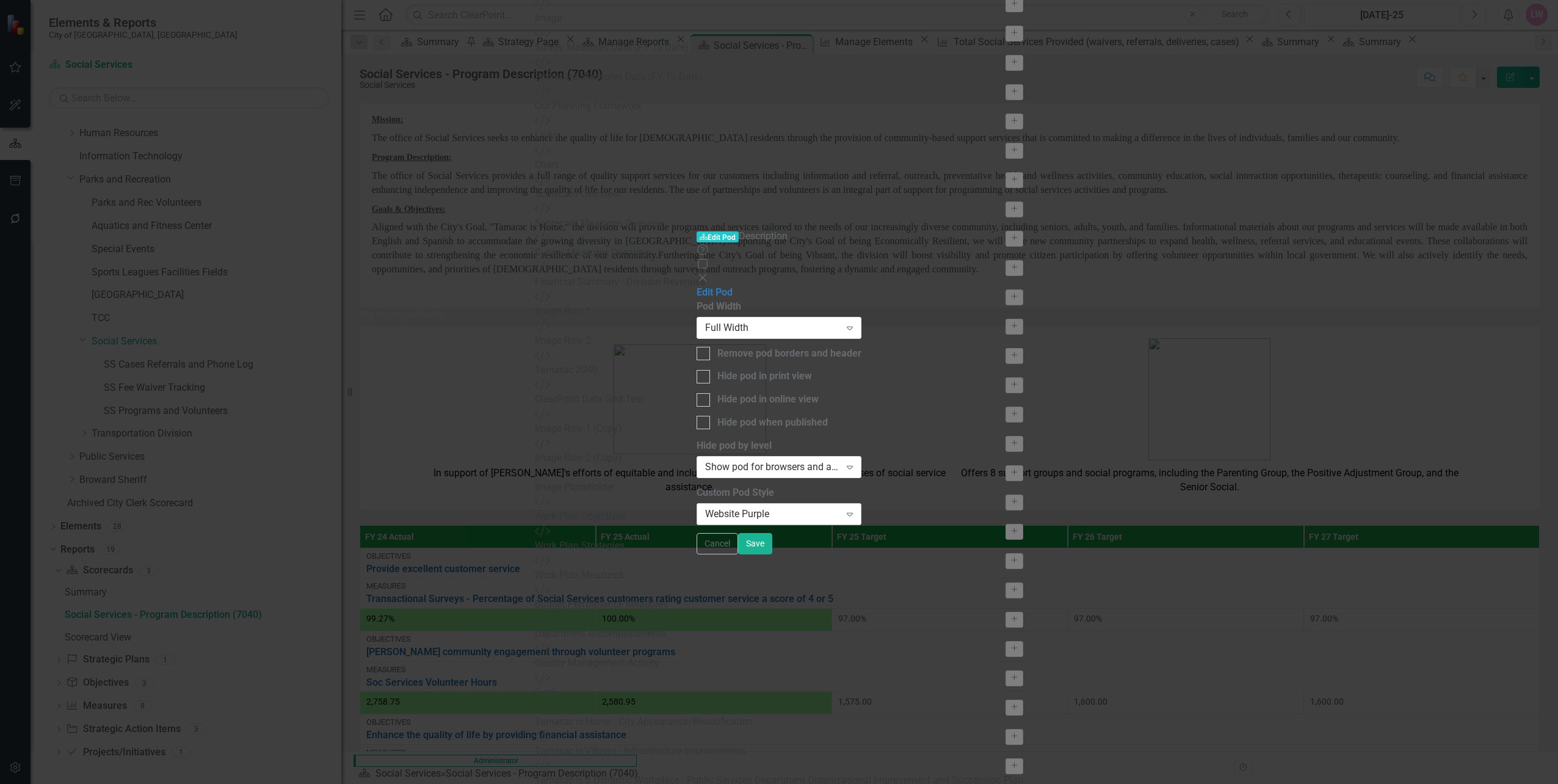
click at [705, 506] on div "Website Purple" at bounding box center [773, 513] width 135 height 14
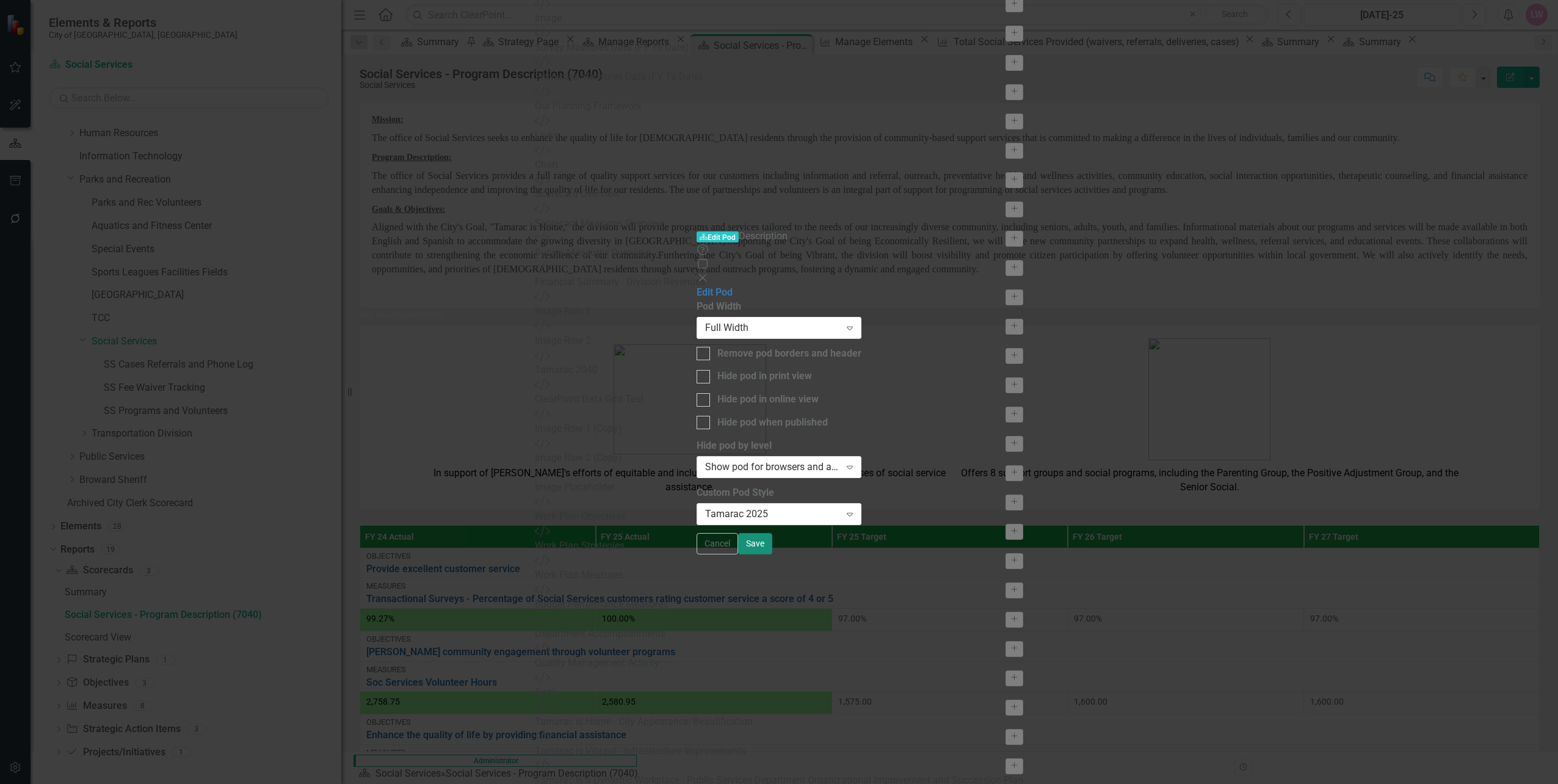
click at [773, 554] on button "Save" at bounding box center [755, 544] width 34 height 22
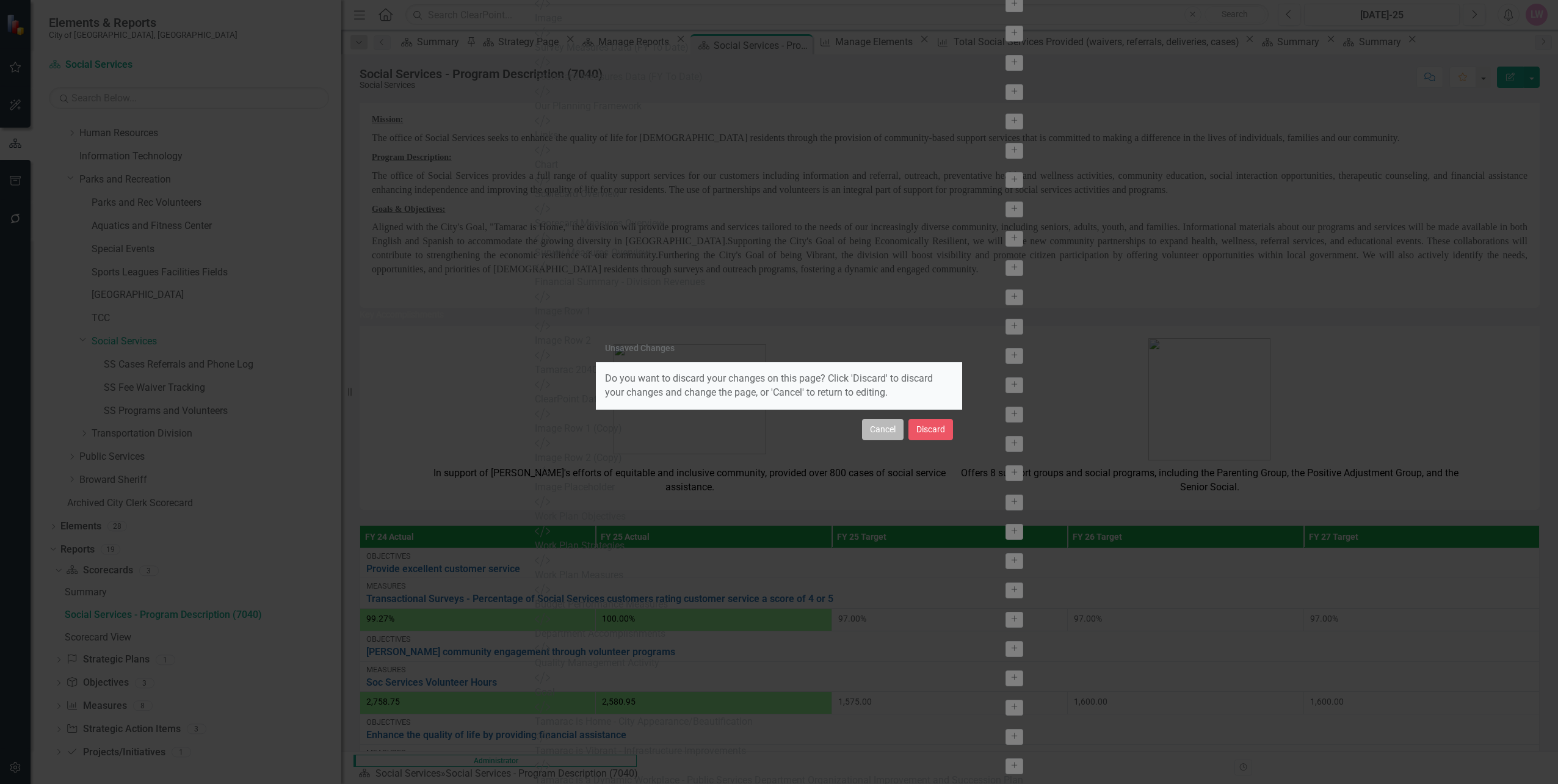
click at [883, 434] on button "Cancel" at bounding box center [883, 430] width 42 height 22
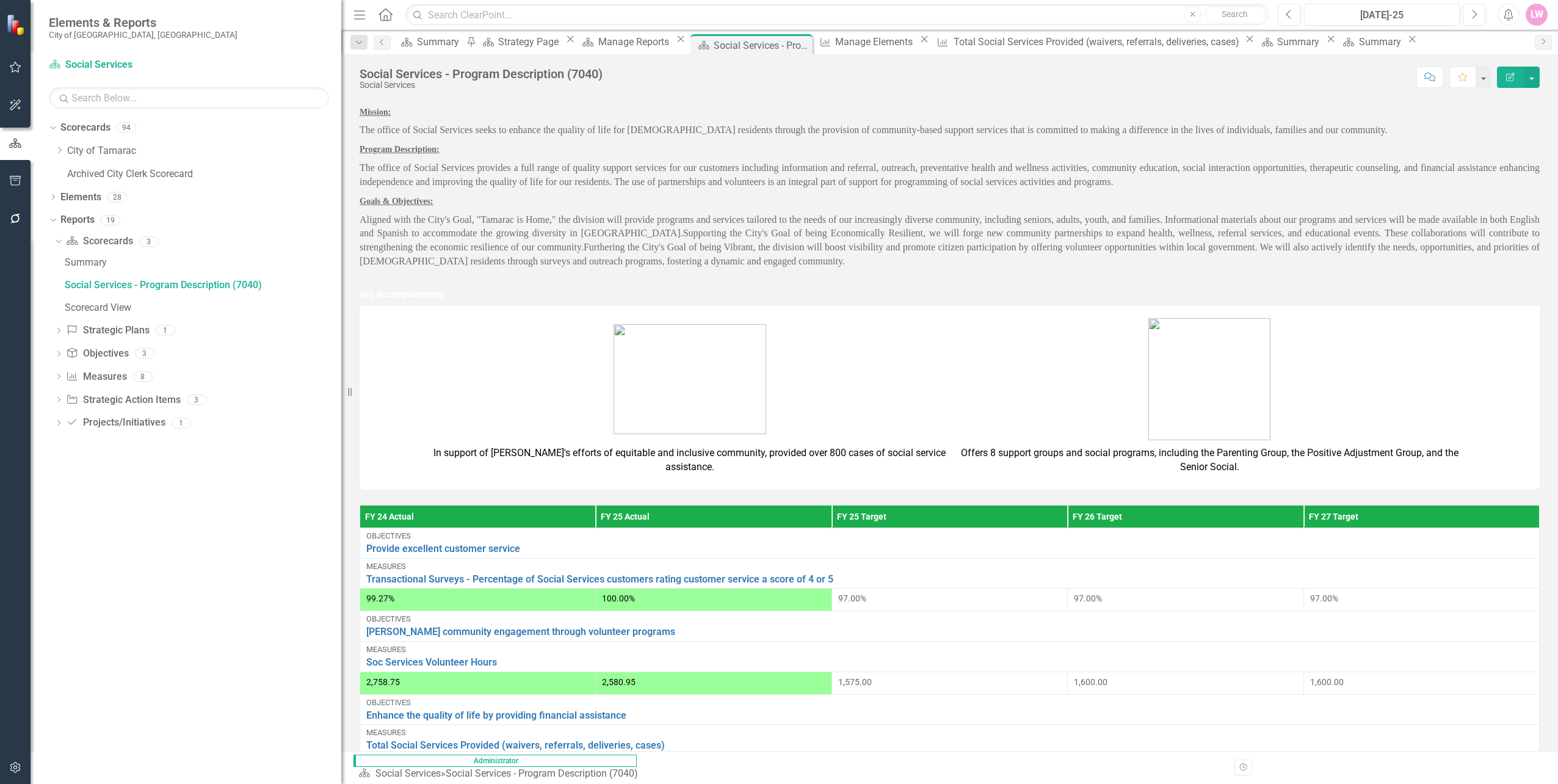
click at [17, 186] on icon "button" at bounding box center [15, 181] width 11 height 10
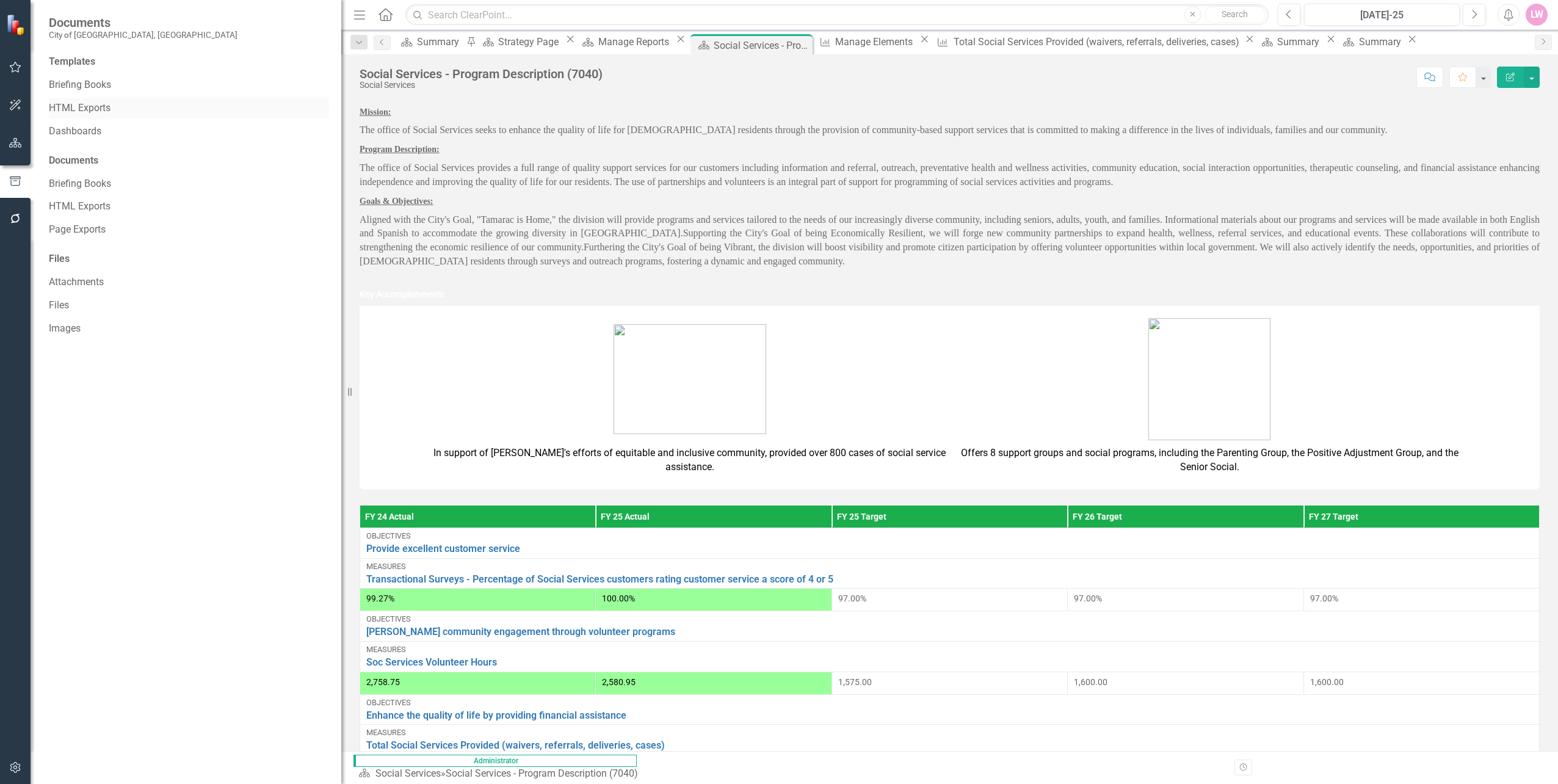
click at [86, 100] on div "HTML Exports" at bounding box center [189, 108] width 280 height 20
click at [57, 102] on link "HTML Exports" at bounding box center [189, 108] width 280 height 14
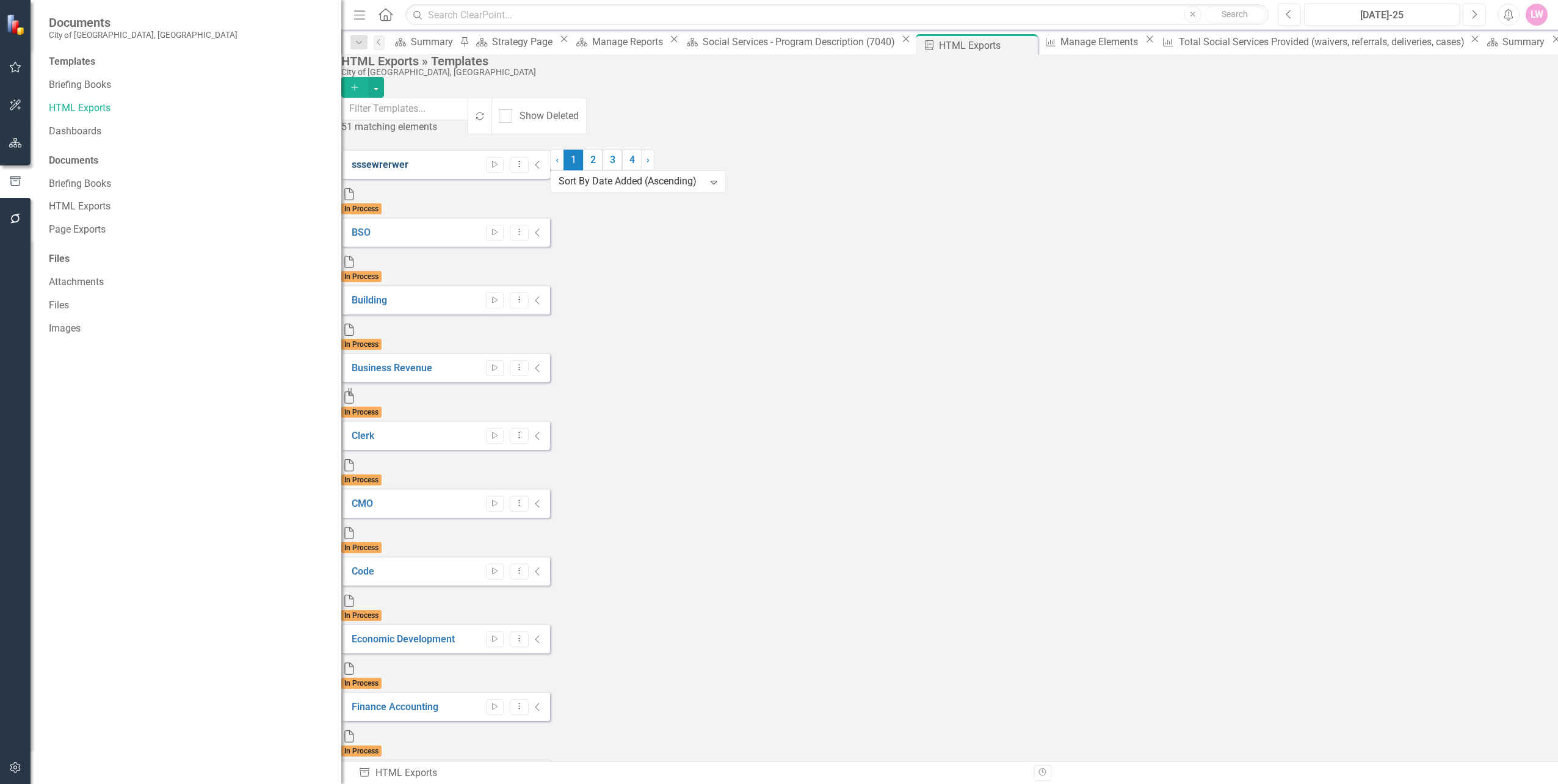
click at [406, 159] on link "sssewrerwer" at bounding box center [379, 165] width 57 height 12
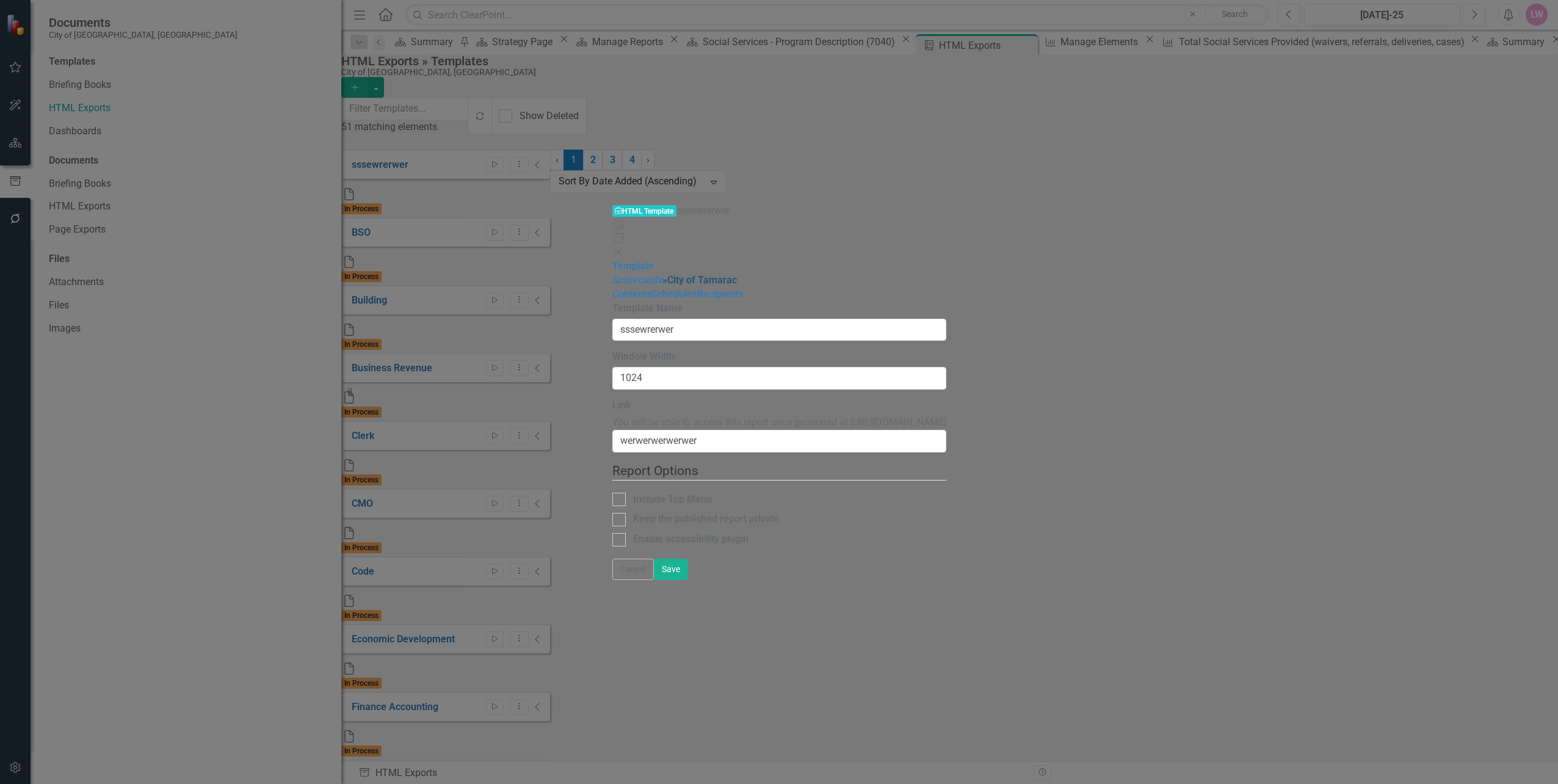
click at [662, 274] on link "» City of Tamarac" at bounding box center [699, 280] width 74 height 12
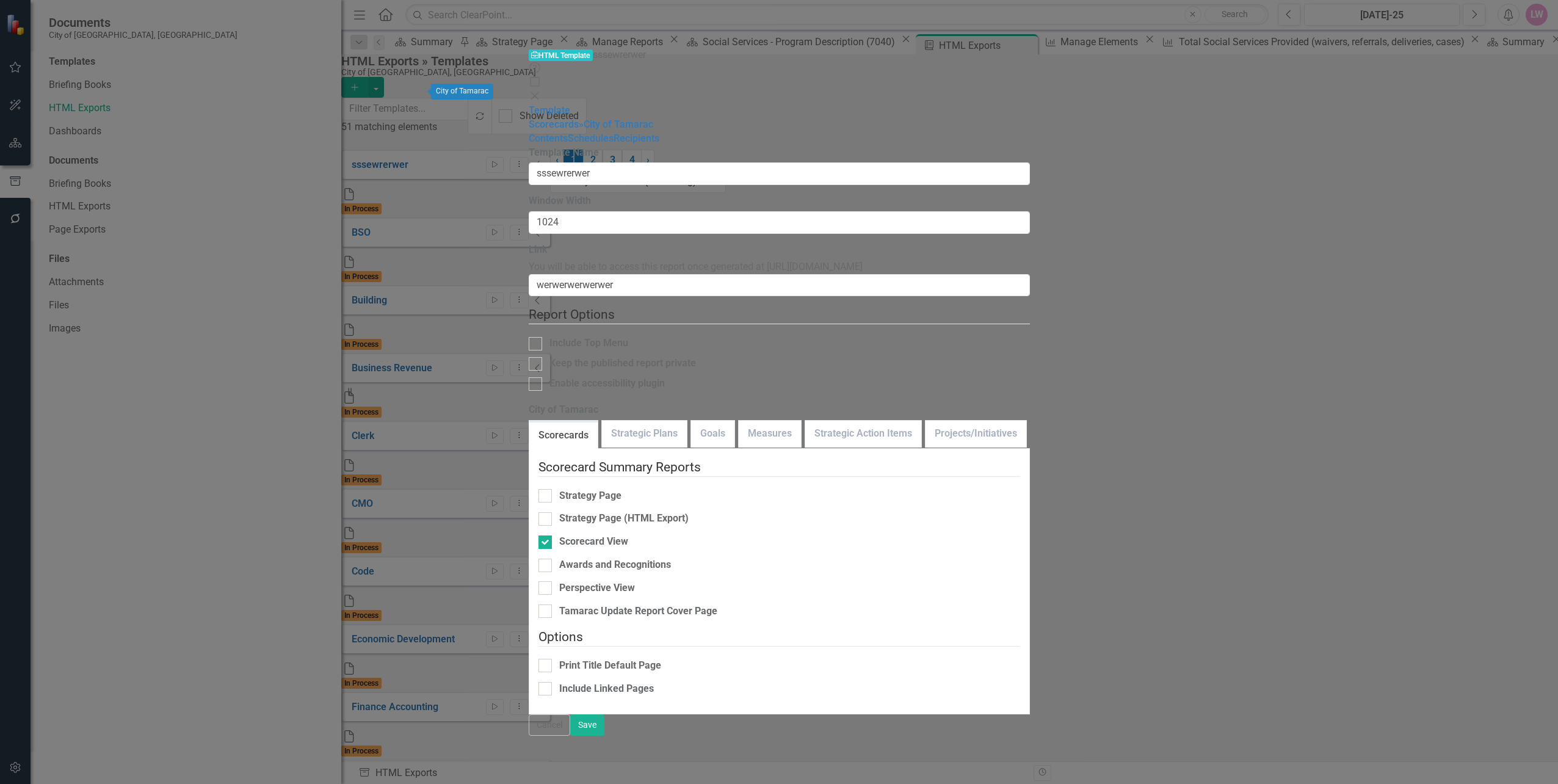
click at [1030, 62] on div "Help Maximize Close" at bounding box center [779, 82] width 501 height 42
click at [541, 91] on icon "Close" at bounding box center [535, 96] width 12 height 10
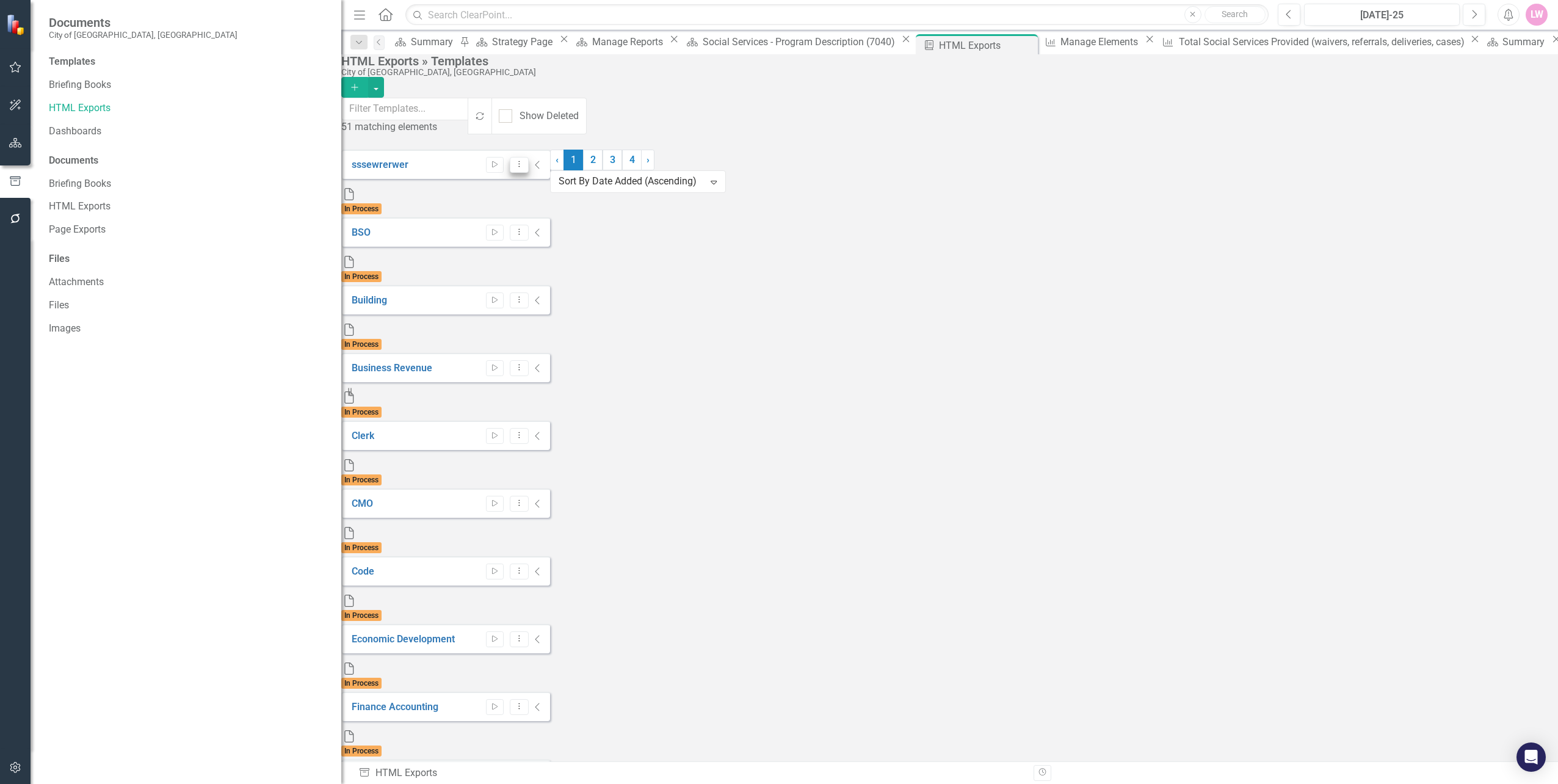
click at [524, 160] on icon "Dropdown Menu" at bounding box center [519, 164] width 10 height 8
click at [384, 159] on link "sssewrerwer" at bounding box center [379, 165] width 57 height 12
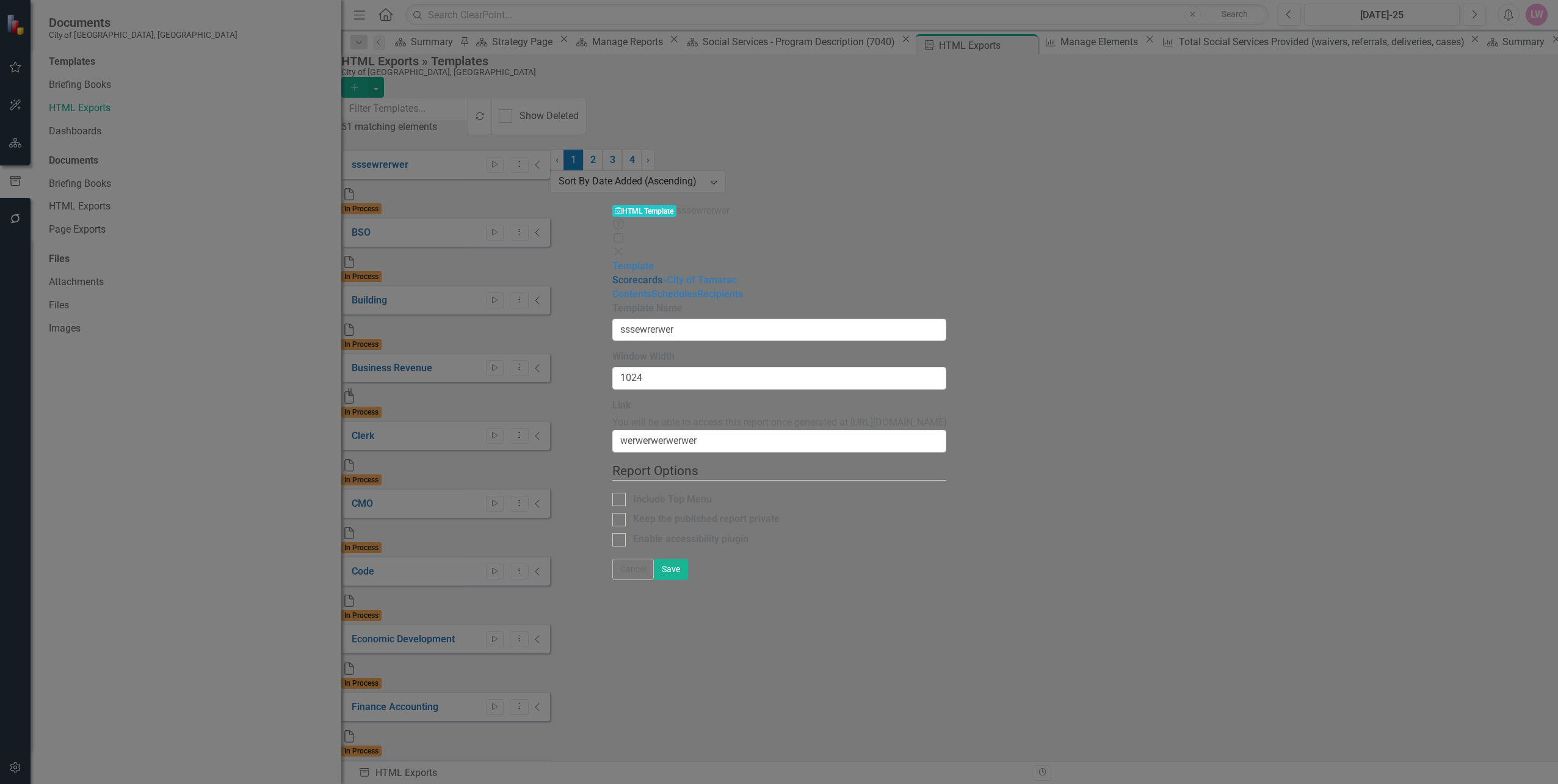
click at [613, 274] on link "Scorecards" at bounding box center [637, 280] width 50 height 12
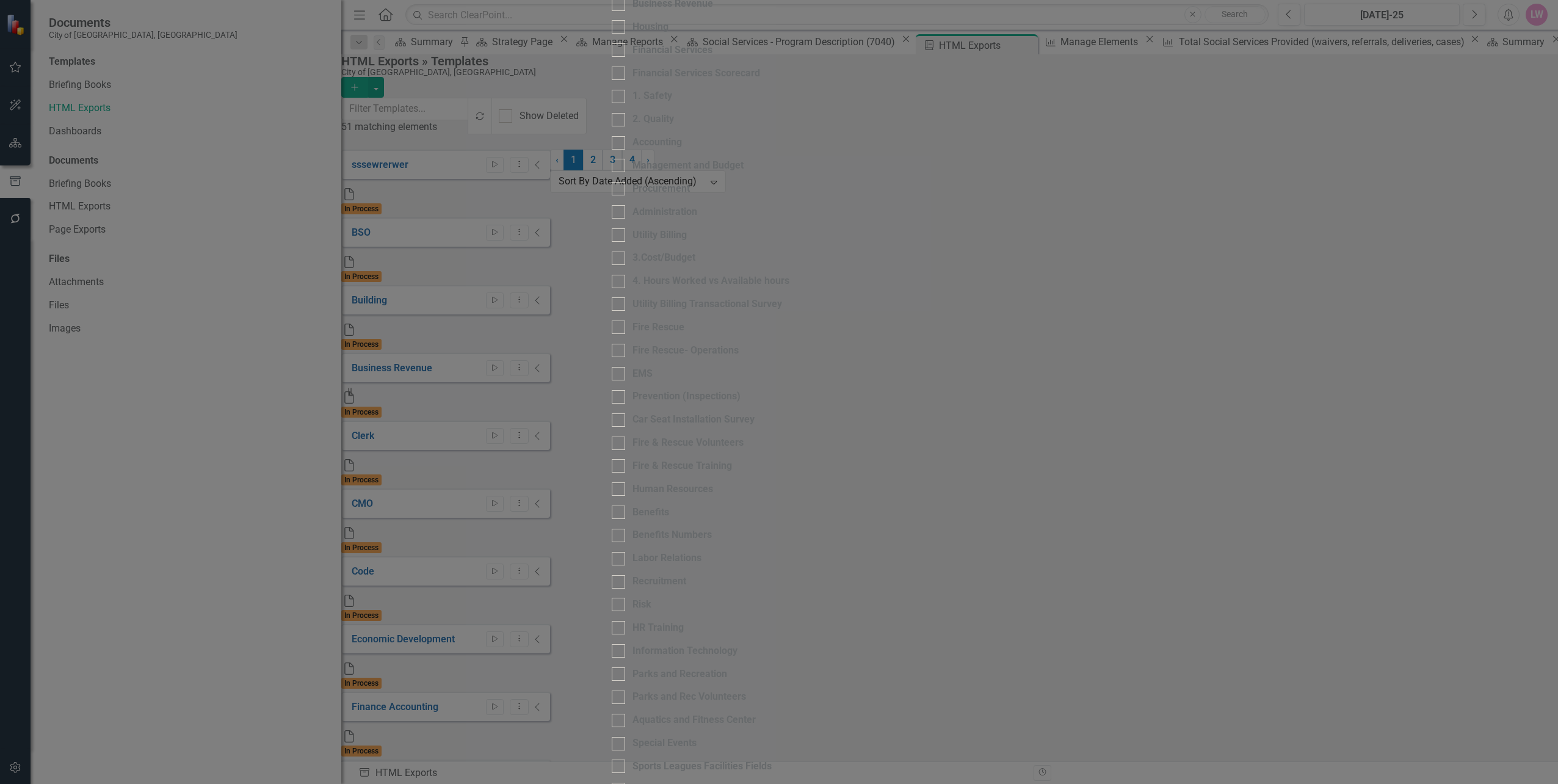
click at [612, 669] on div "HTML HTML Template sssewrerwer Help Maximize Close Template Scorecards » City o…" at bounding box center [779, 391] width 335 height 2579
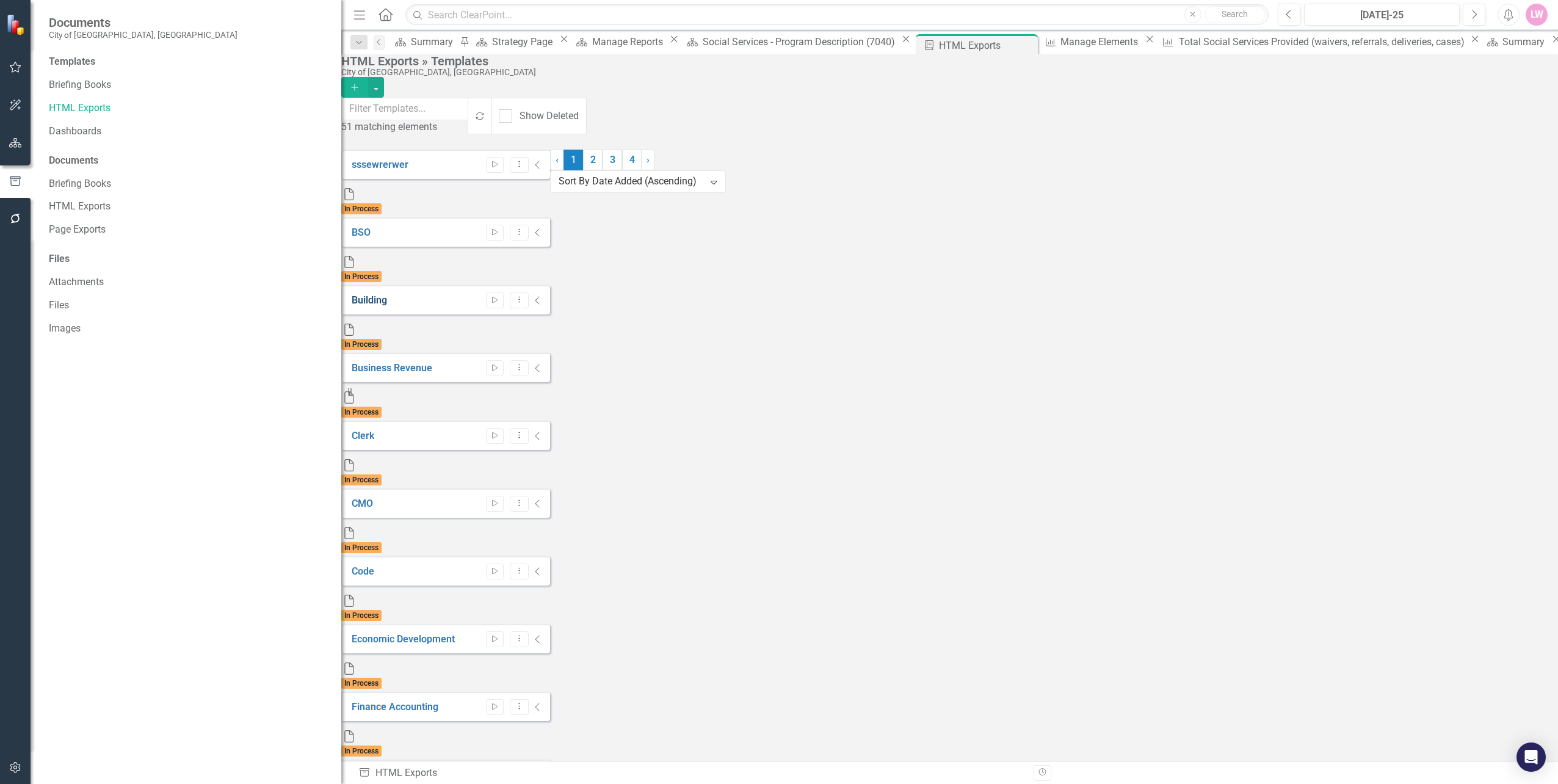
click at [387, 294] on link "Building" at bounding box center [369, 300] width 36 height 12
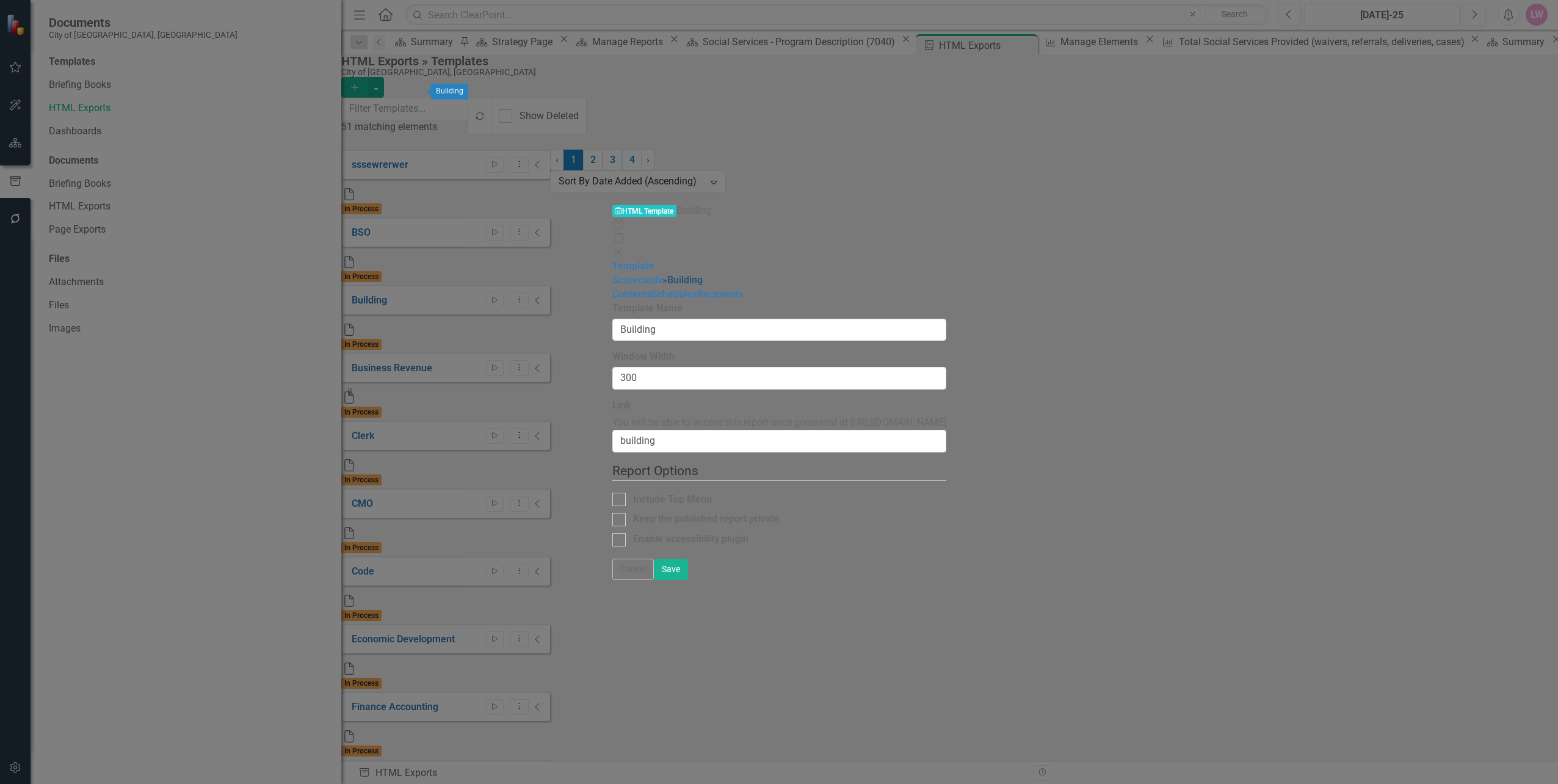
click at [662, 274] on link "» Building" at bounding box center [682, 280] width 41 height 12
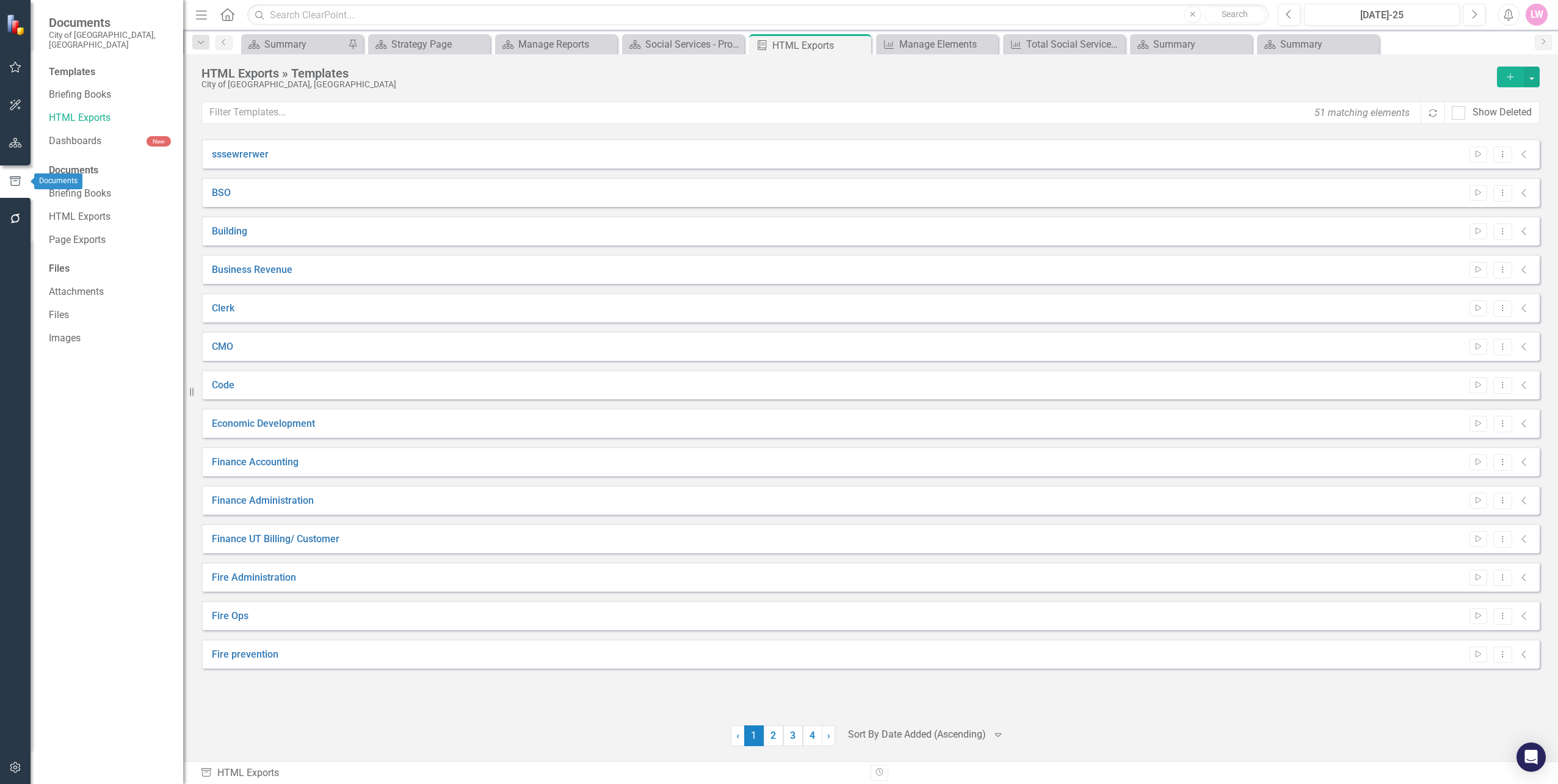
click at [26, 141] on button "button" at bounding box center [16, 144] width 28 height 26
click at [53, 136] on icon "Dropdown" at bounding box center [53, 139] width 9 height 7
click at [56, 157] on icon "Dropdown" at bounding box center [59, 160] width 9 height 7
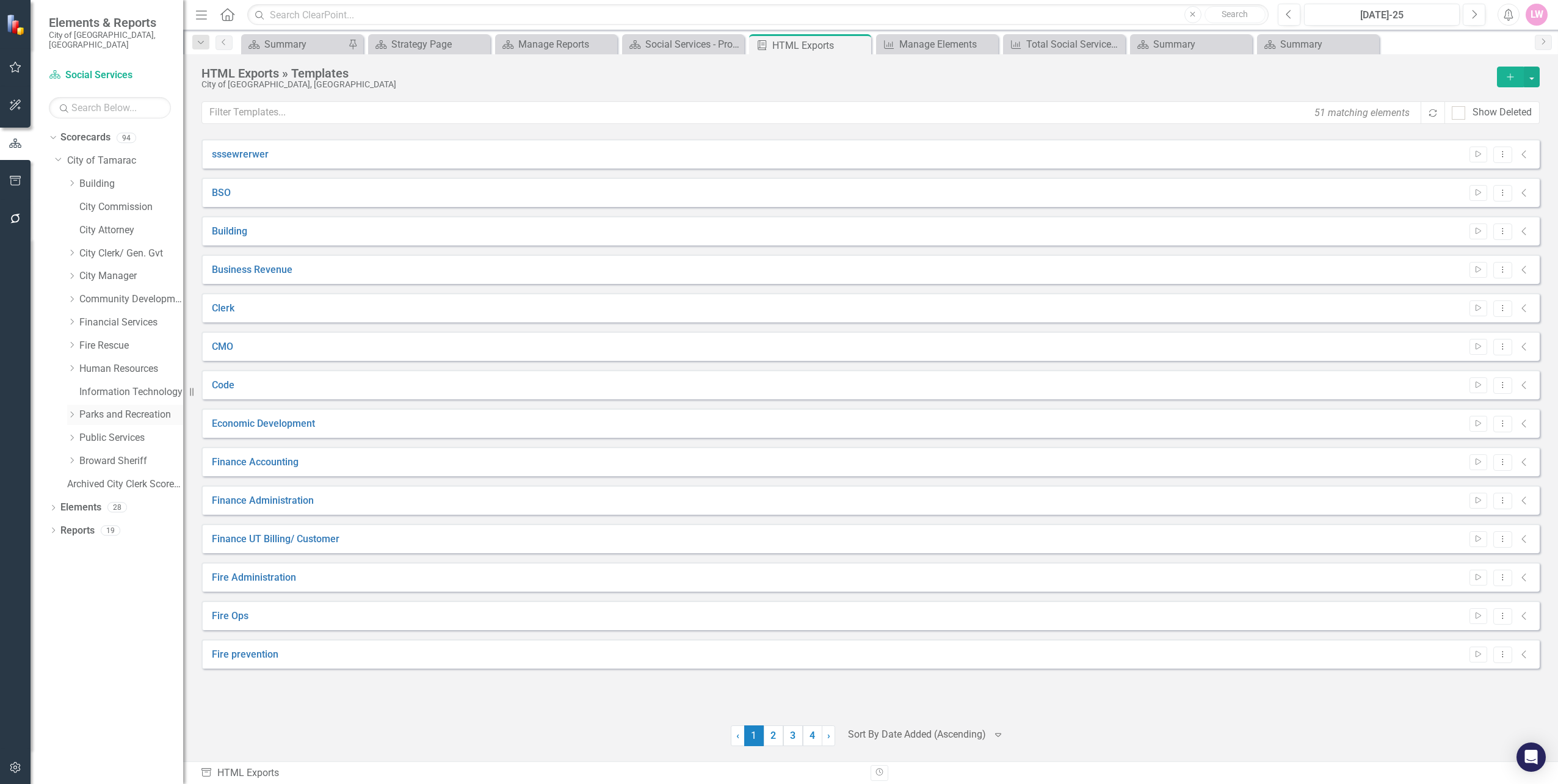
click at [72, 411] on icon at bounding box center [71, 414] width 3 height 6
click at [131, 431] on link "Parks and Rec Volunteers" at bounding box center [137, 438] width 91 height 14
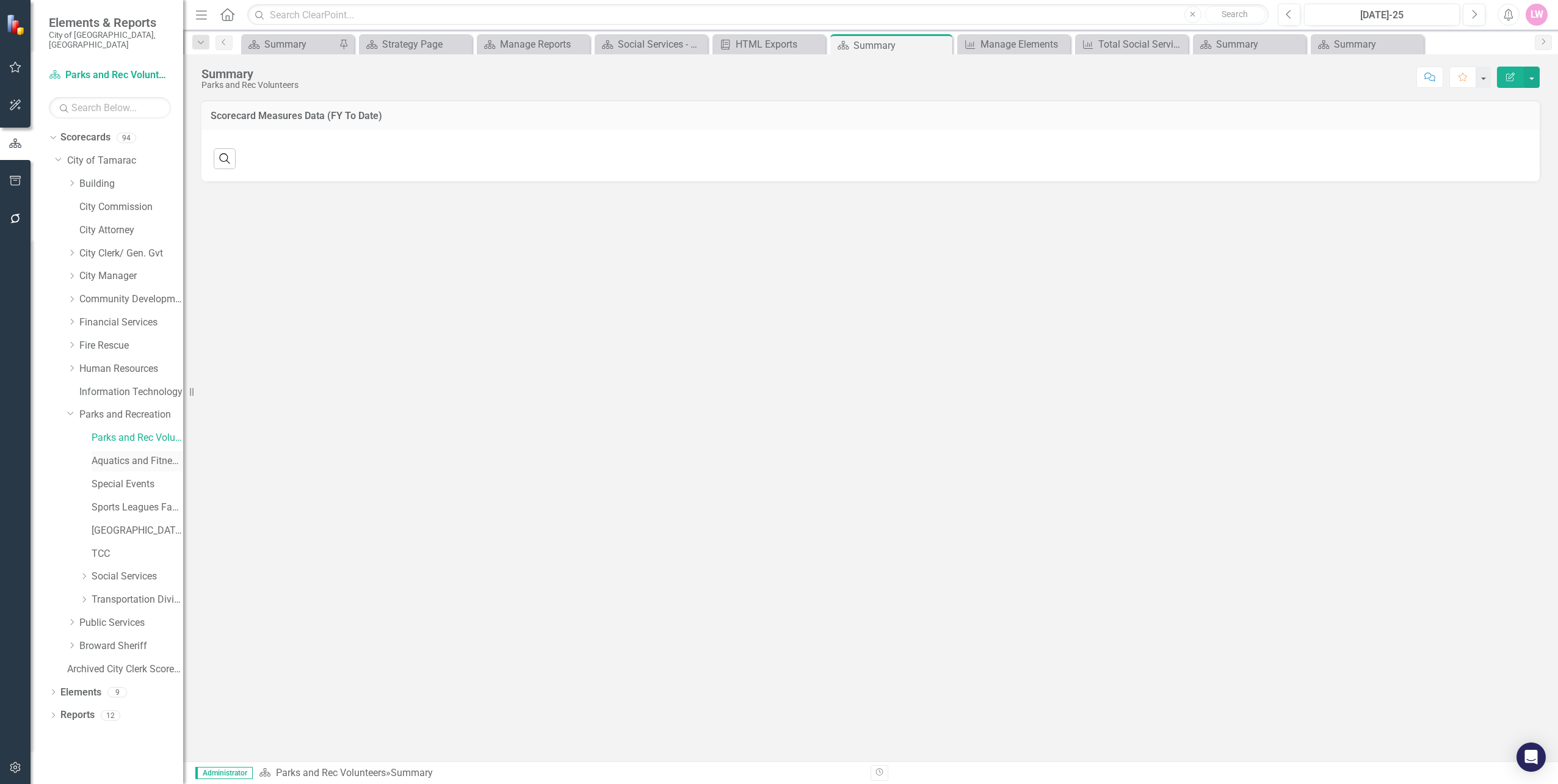
click at [138, 455] on link "Aquatics and Fitness Center" at bounding box center [137, 461] width 91 height 14
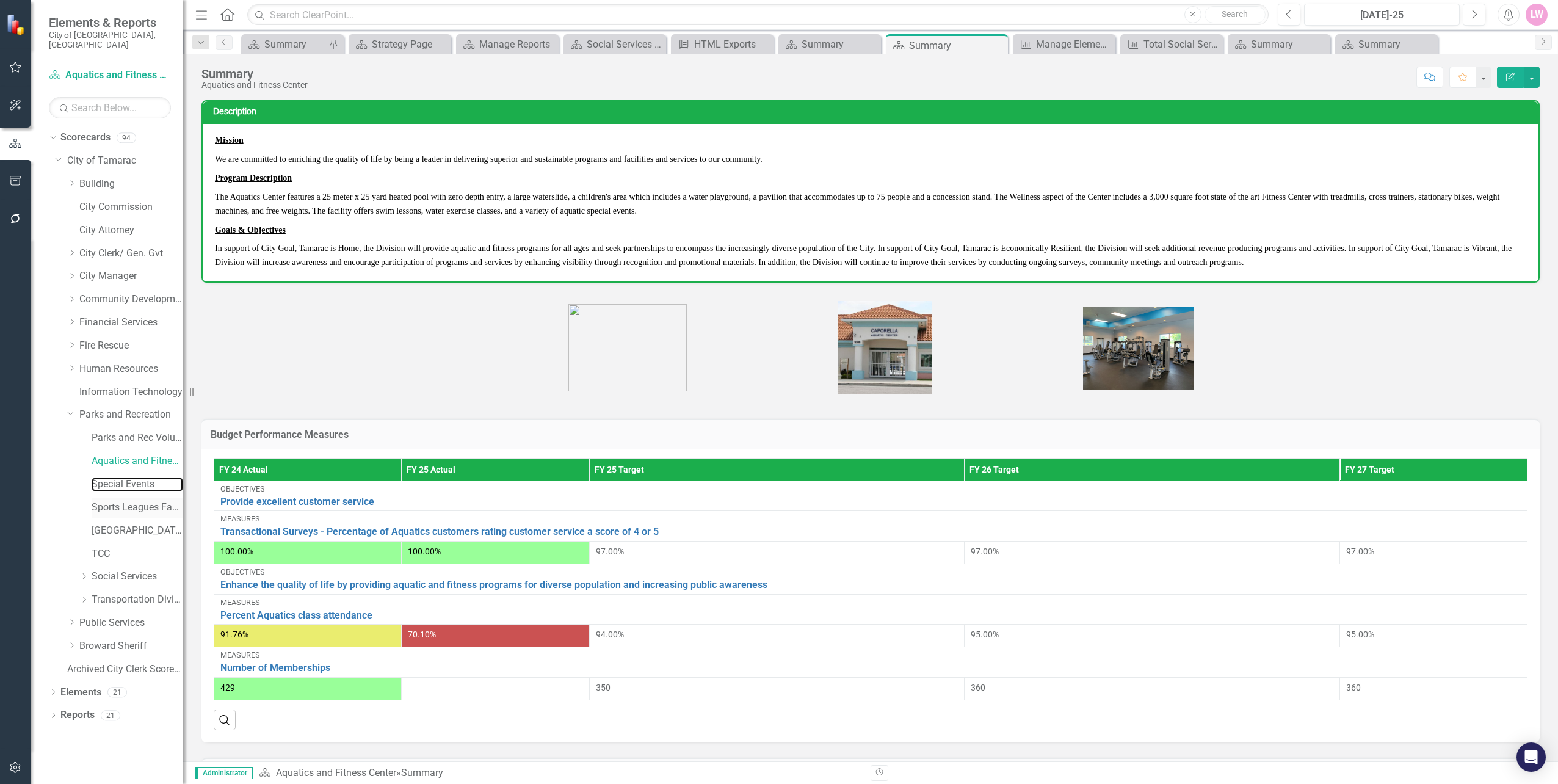
drag, startPoint x: 134, startPoint y: 472, endPoint x: 132, endPoint y: 503, distance: 31.1
click at [134, 477] on link "Special Events" at bounding box center [137, 484] width 91 height 14
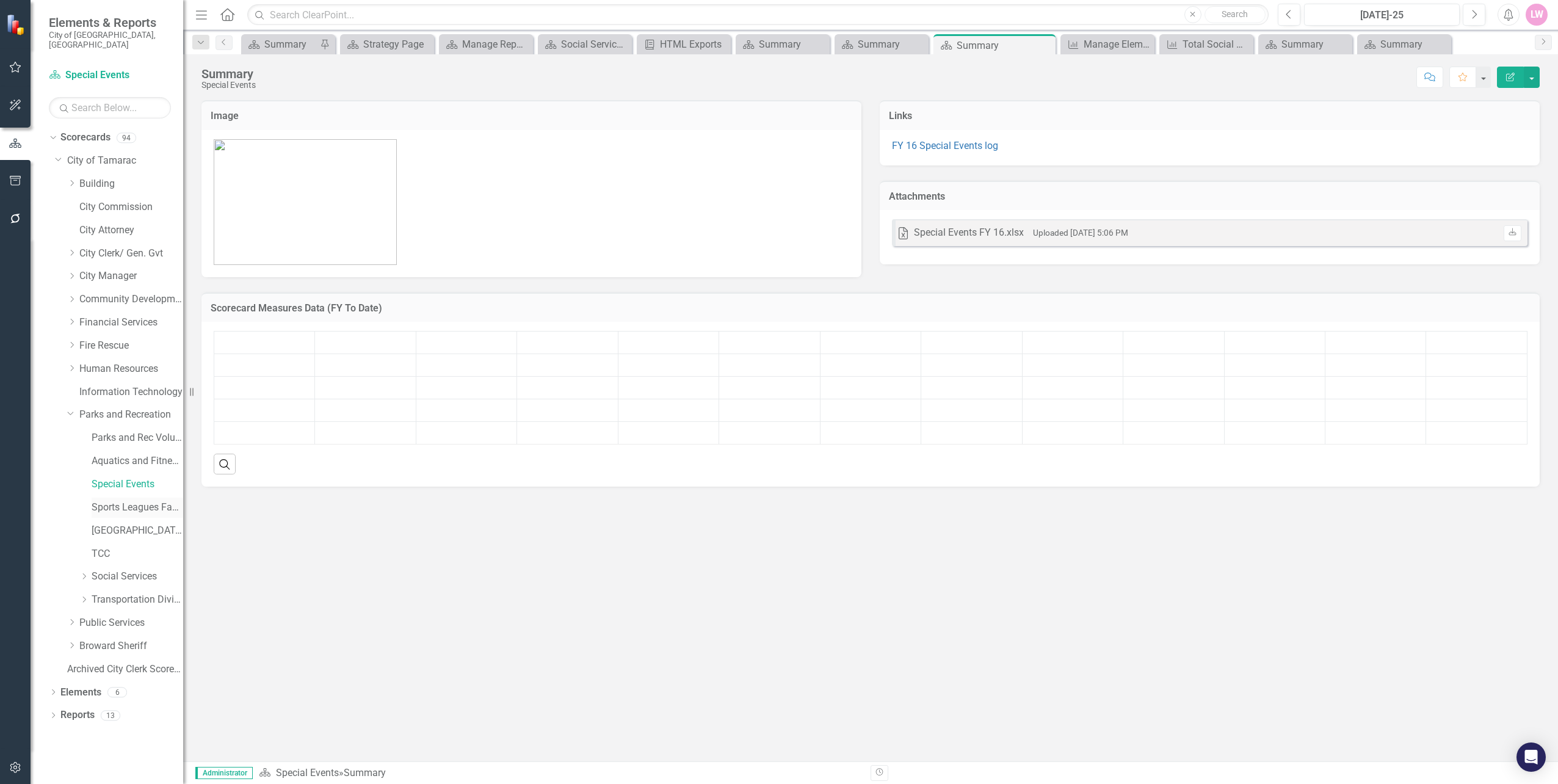
click at [132, 503] on link "Sports Leagues Facilities Fields" at bounding box center [137, 507] width 91 height 14
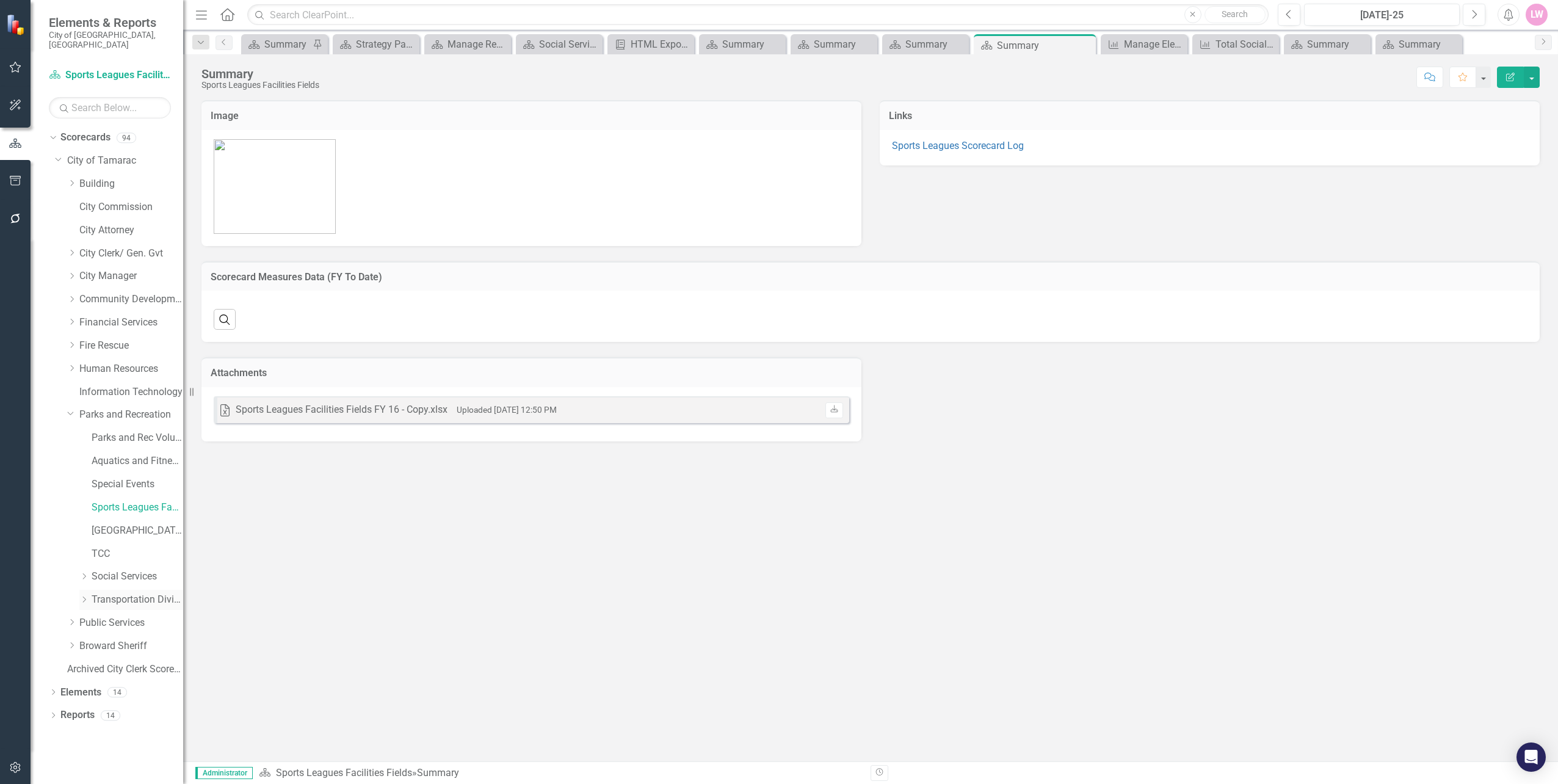
click at [145, 592] on link "Transportation Division" at bounding box center [137, 599] width 91 height 14
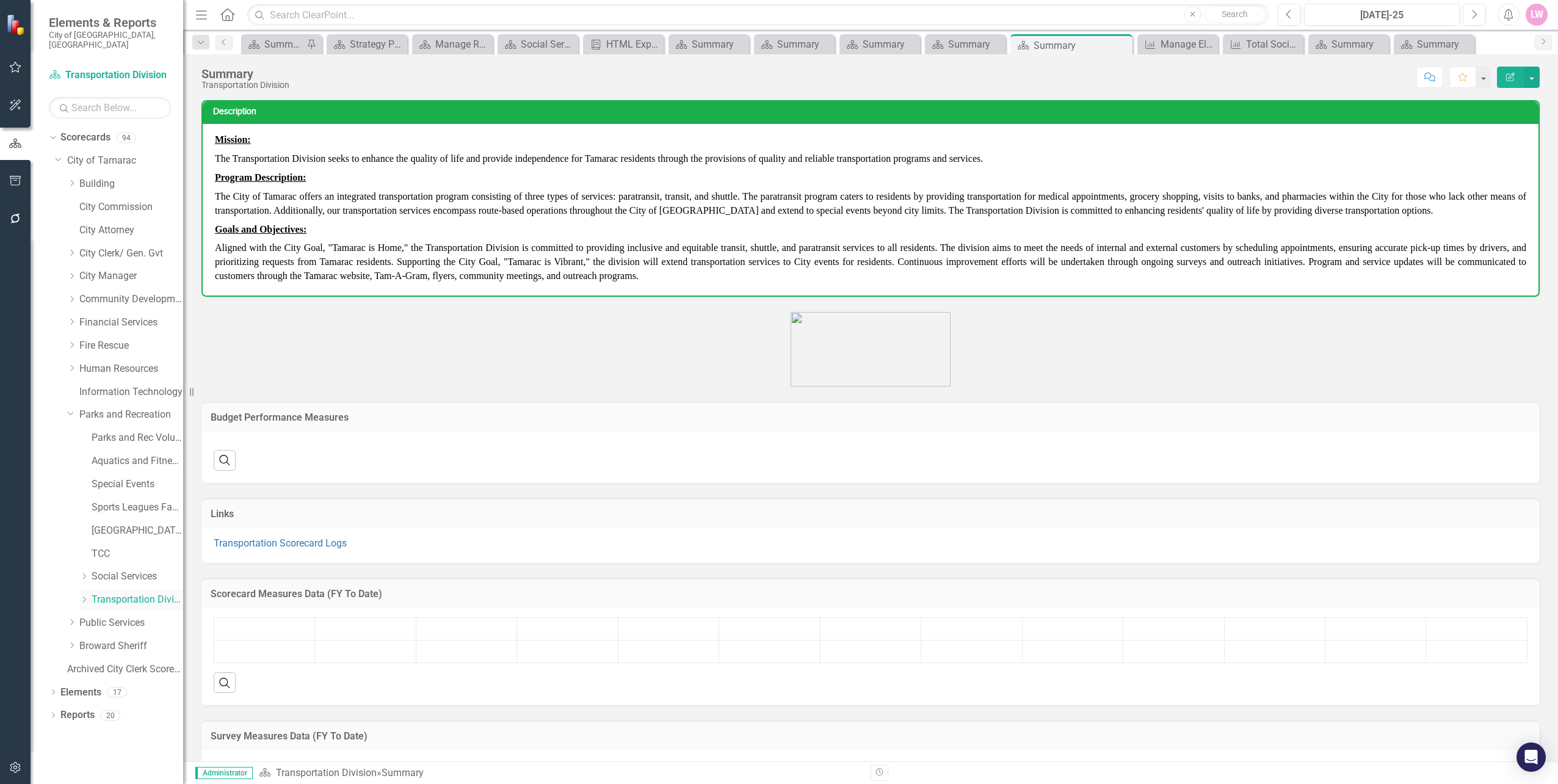
click at [88, 595] on icon "Dropdown" at bounding box center [83, 598] width 9 height 7
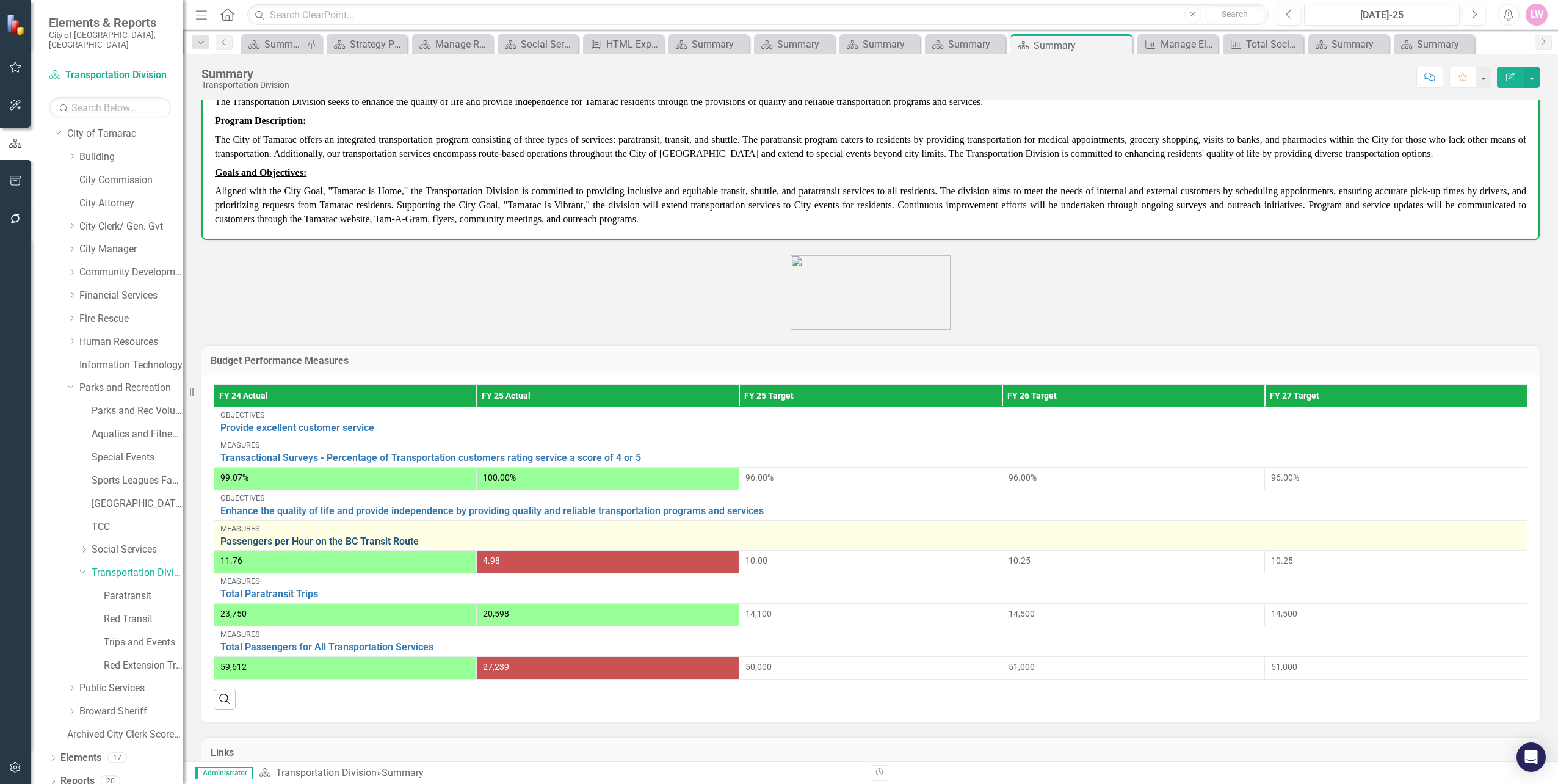
scroll to position [122, 0]
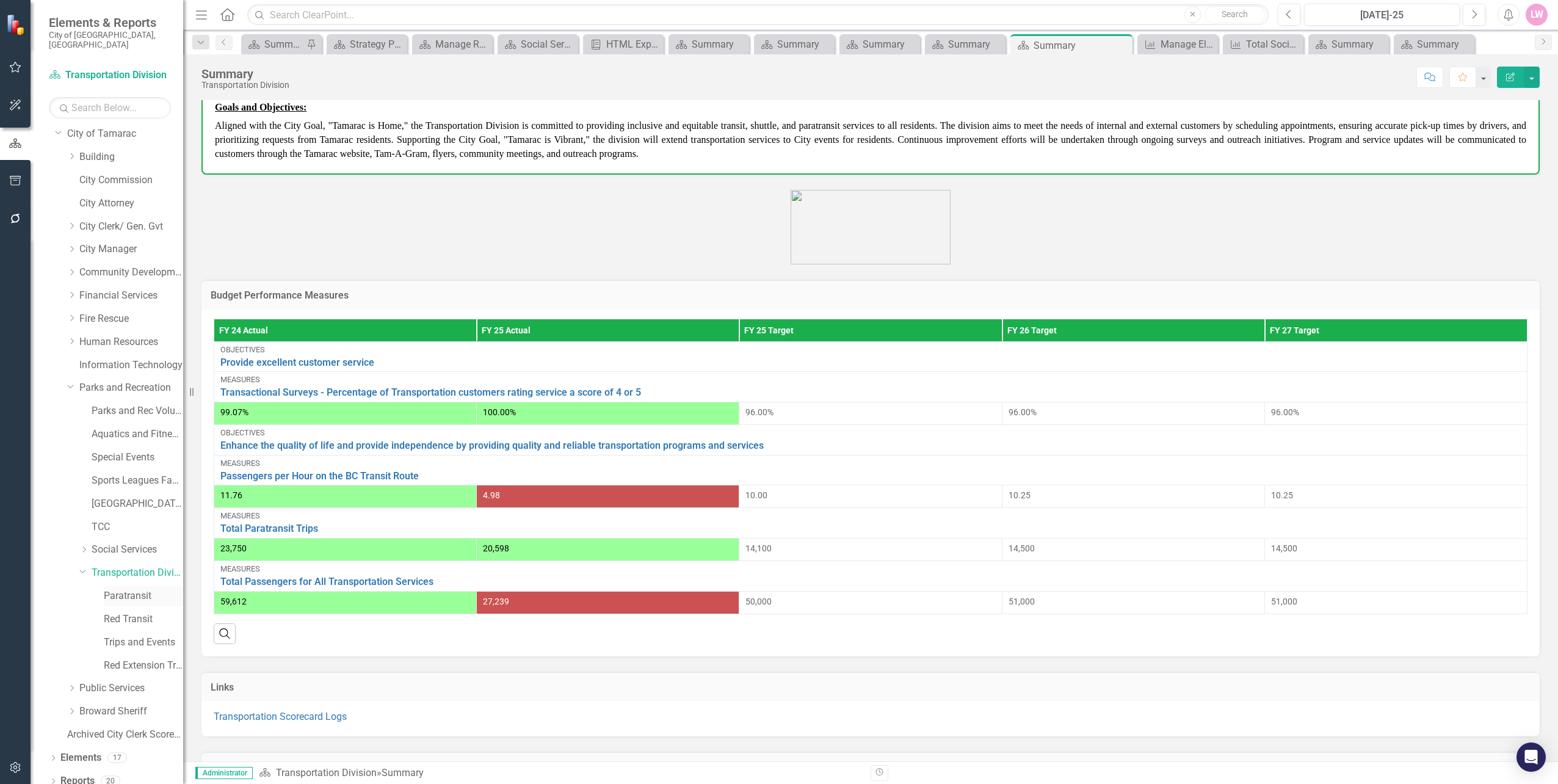
click at [123, 588] on link "Paratransit" at bounding box center [144, 595] width 79 height 14
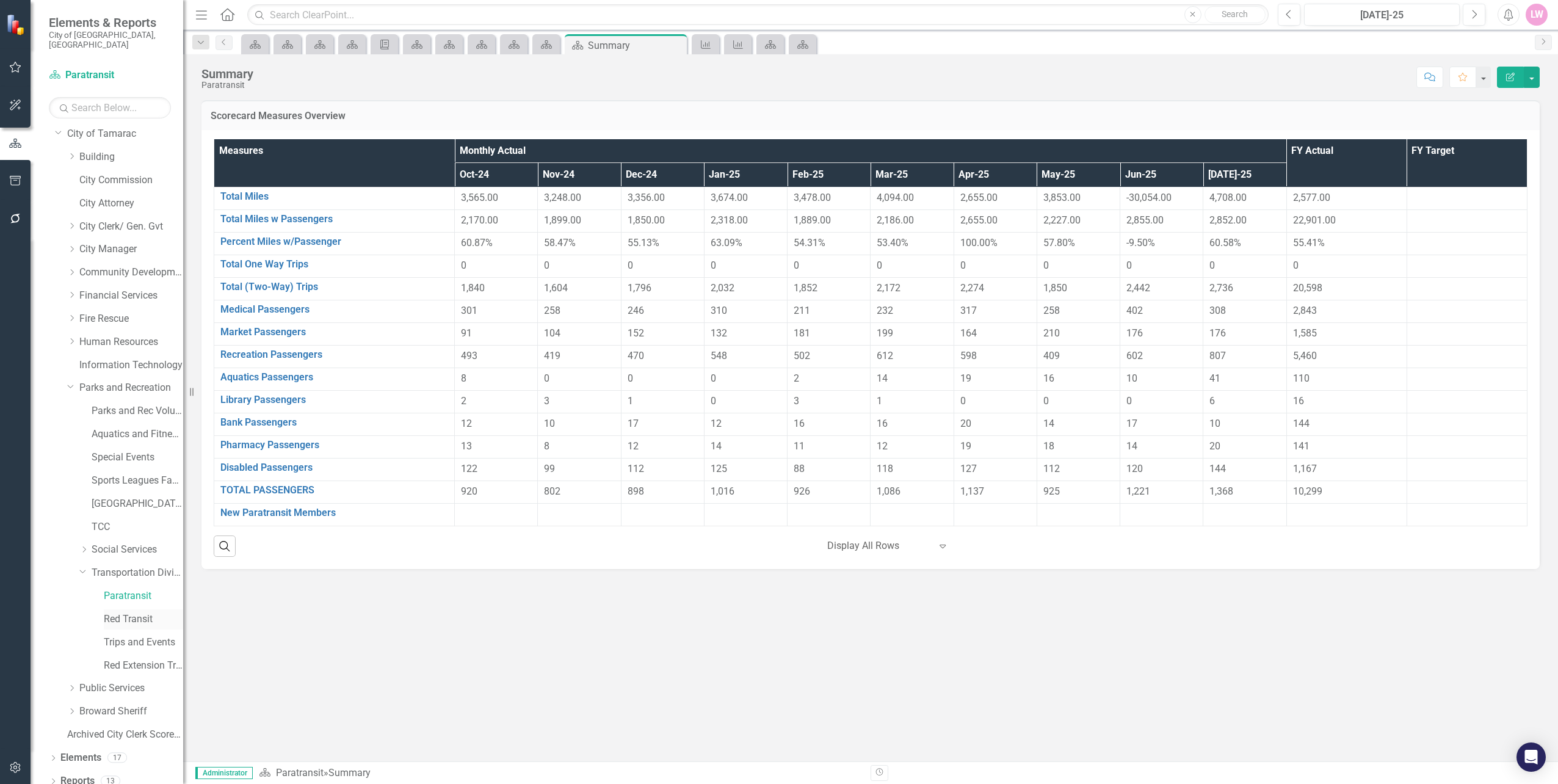
click at [128, 617] on div "Red Transit" at bounding box center [144, 619] width 79 height 20
click at [128, 635] on link "Trips and Events" at bounding box center [144, 642] width 79 height 14
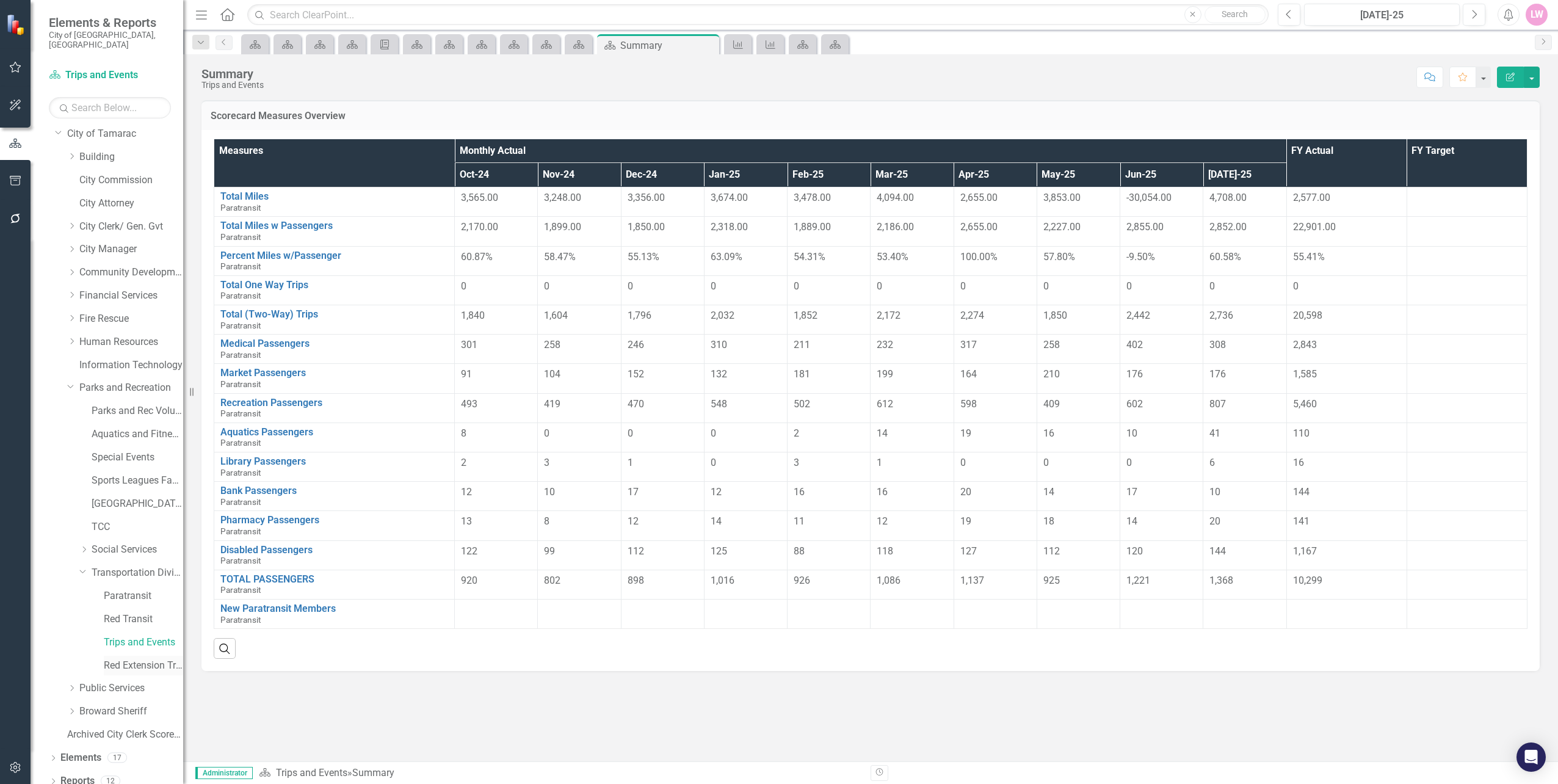
click at [128, 659] on link "Red Extension Transit" at bounding box center [144, 666] width 79 height 14
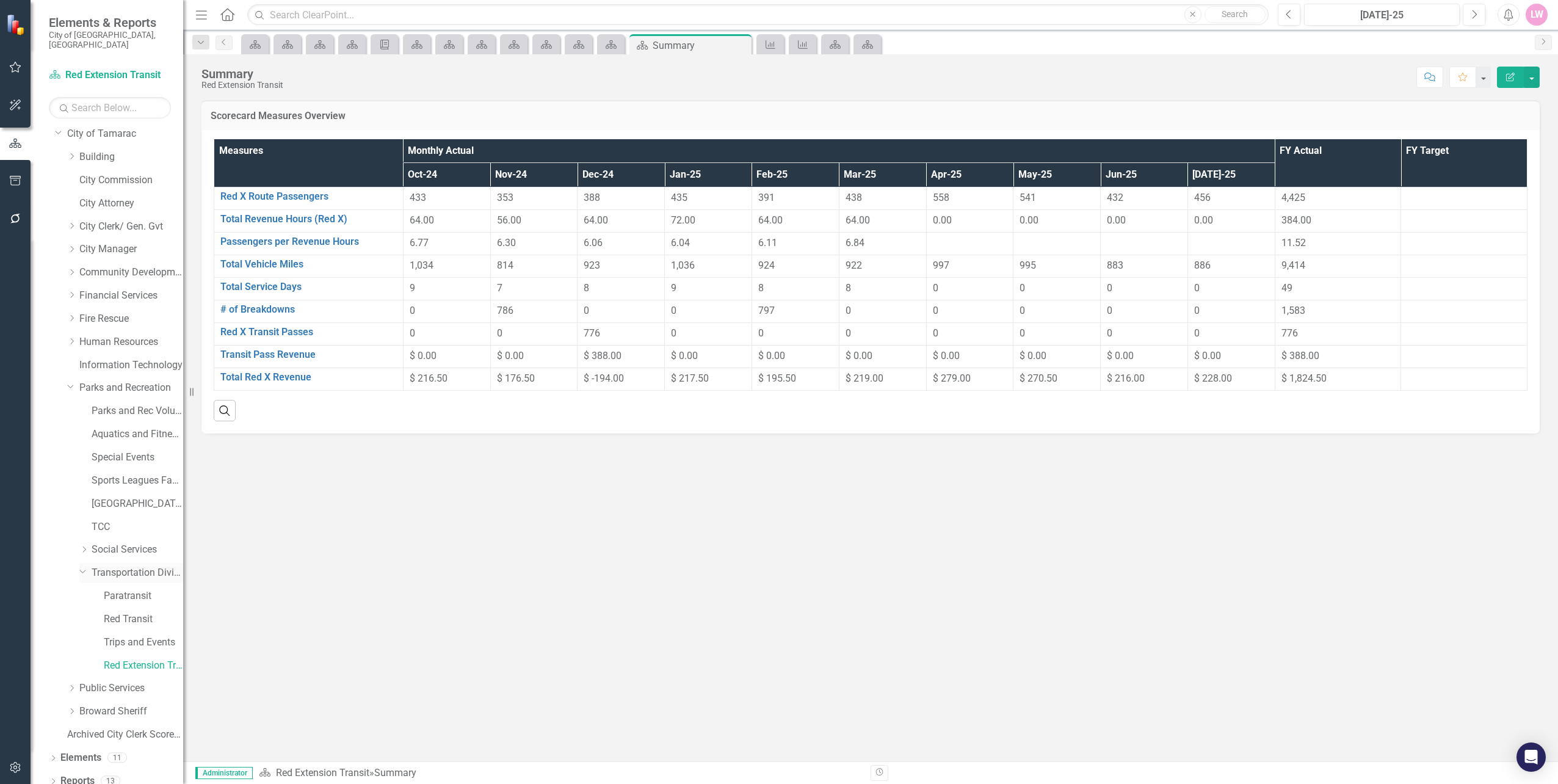
click at [133, 569] on link "Transportation Division" at bounding box center [137, 573] width 91 height 14
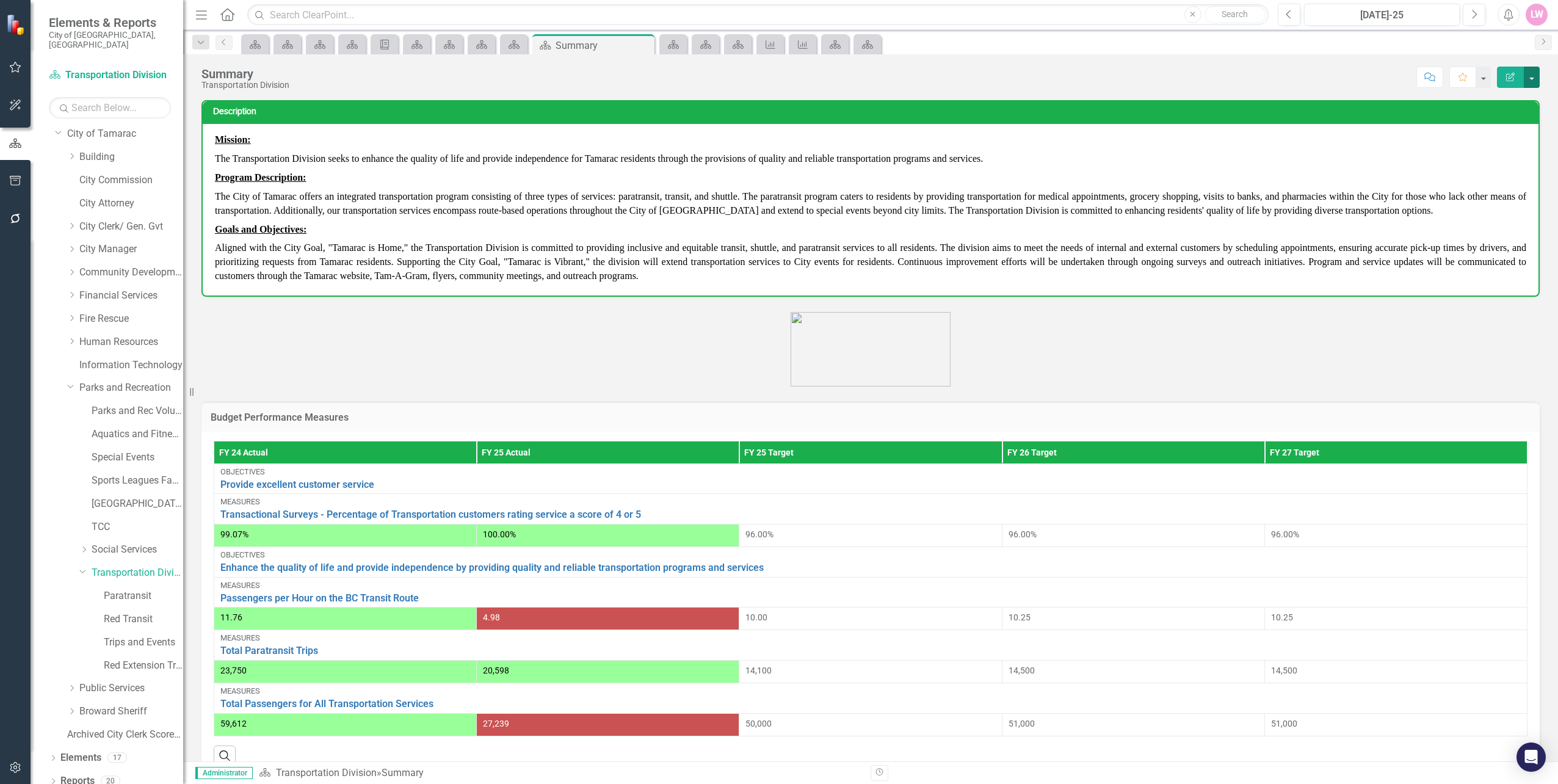
click at [1532, 82] on button "button" at bounding box center [1532, 77] width 16 height 22
click at [1495, 101] on link "Edit Edit Scorecard" at bounding box center [1490, 99] width 99 height 23
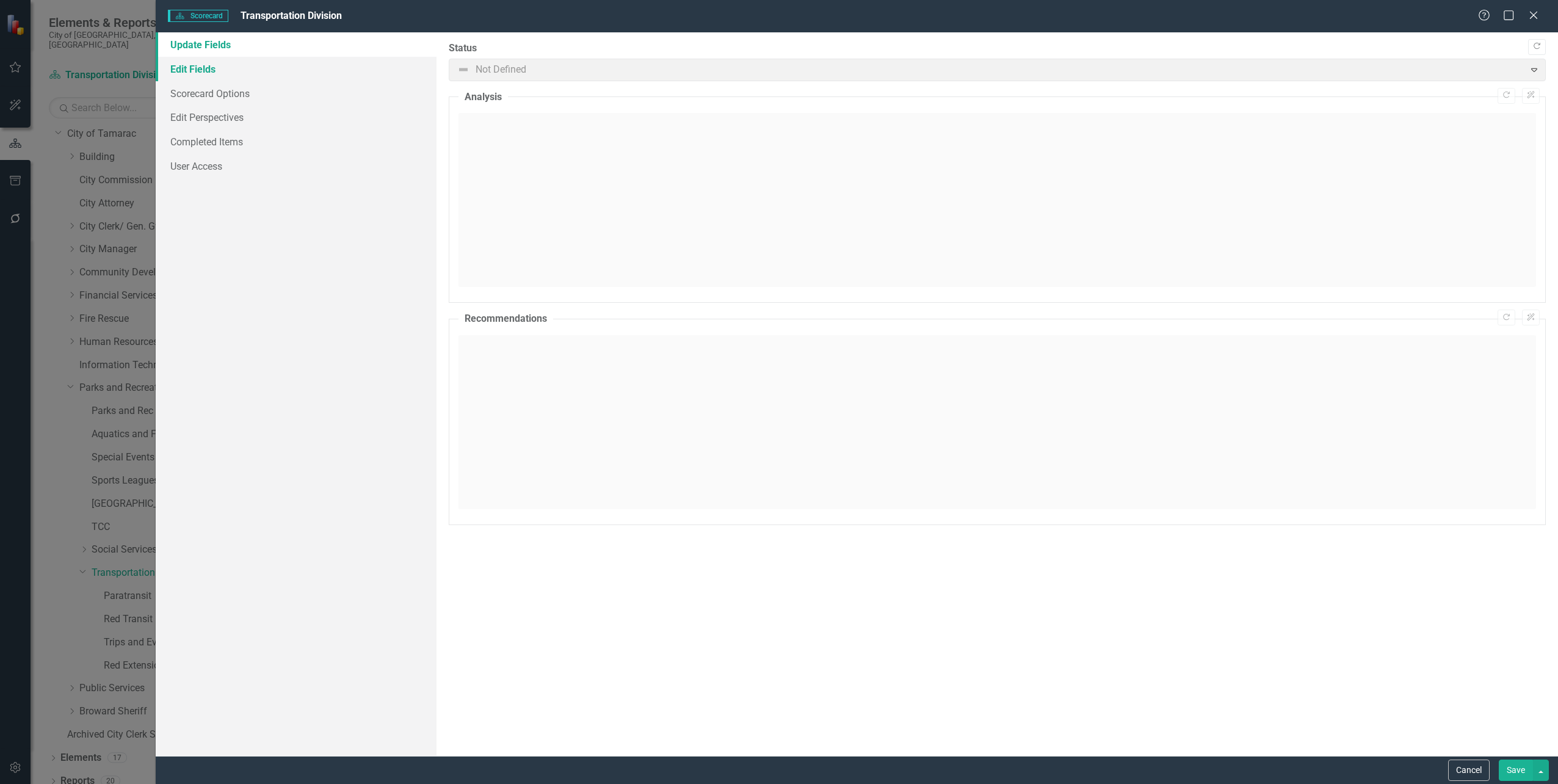
click at [183, 77] on link "Edit Fields" at bounding box center [296, 68] width 280 height 25
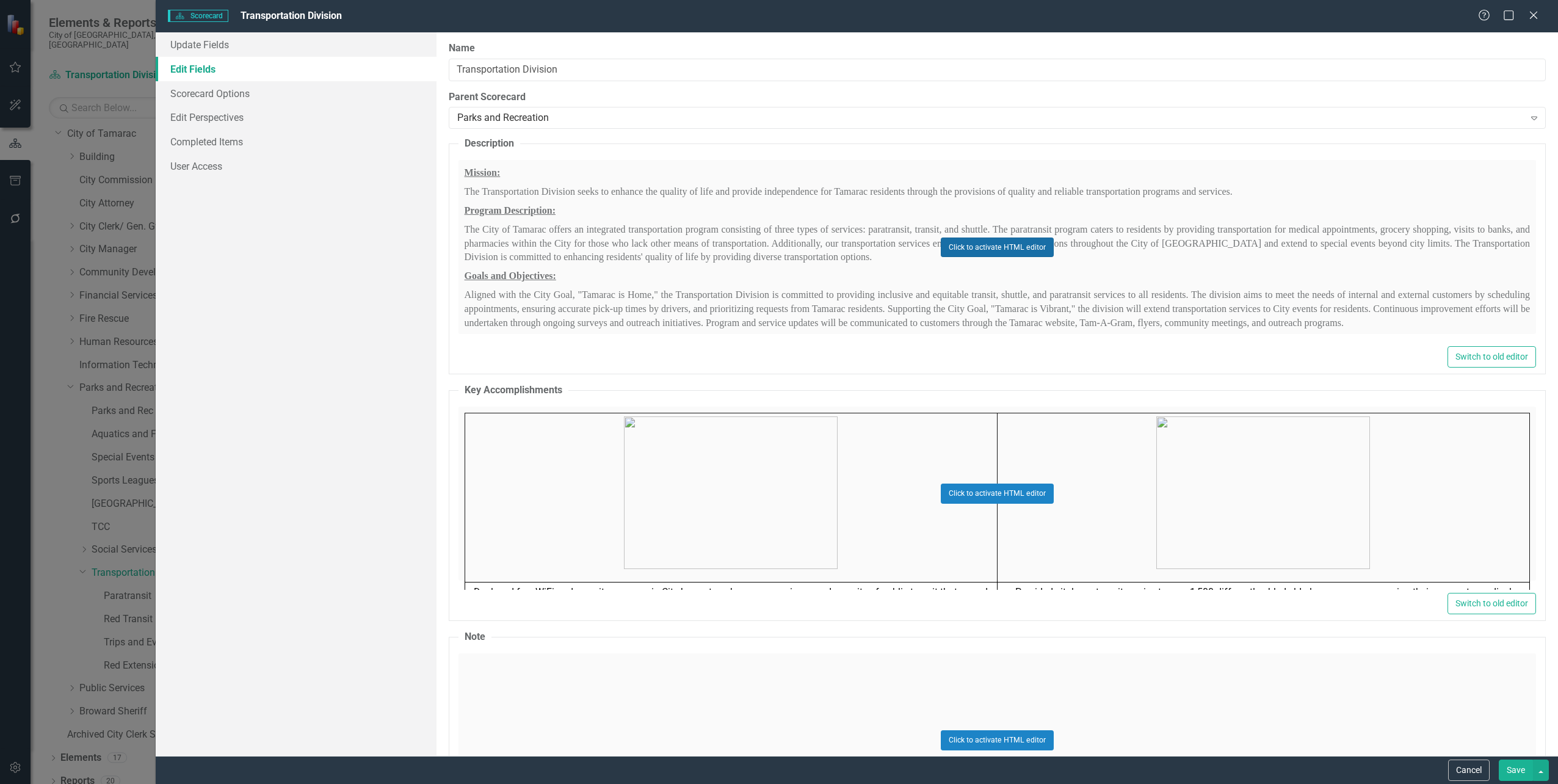
click at [982, 243] on button "Click to activate HTML editor" at bounding box center [998, 247] width 113 height 20
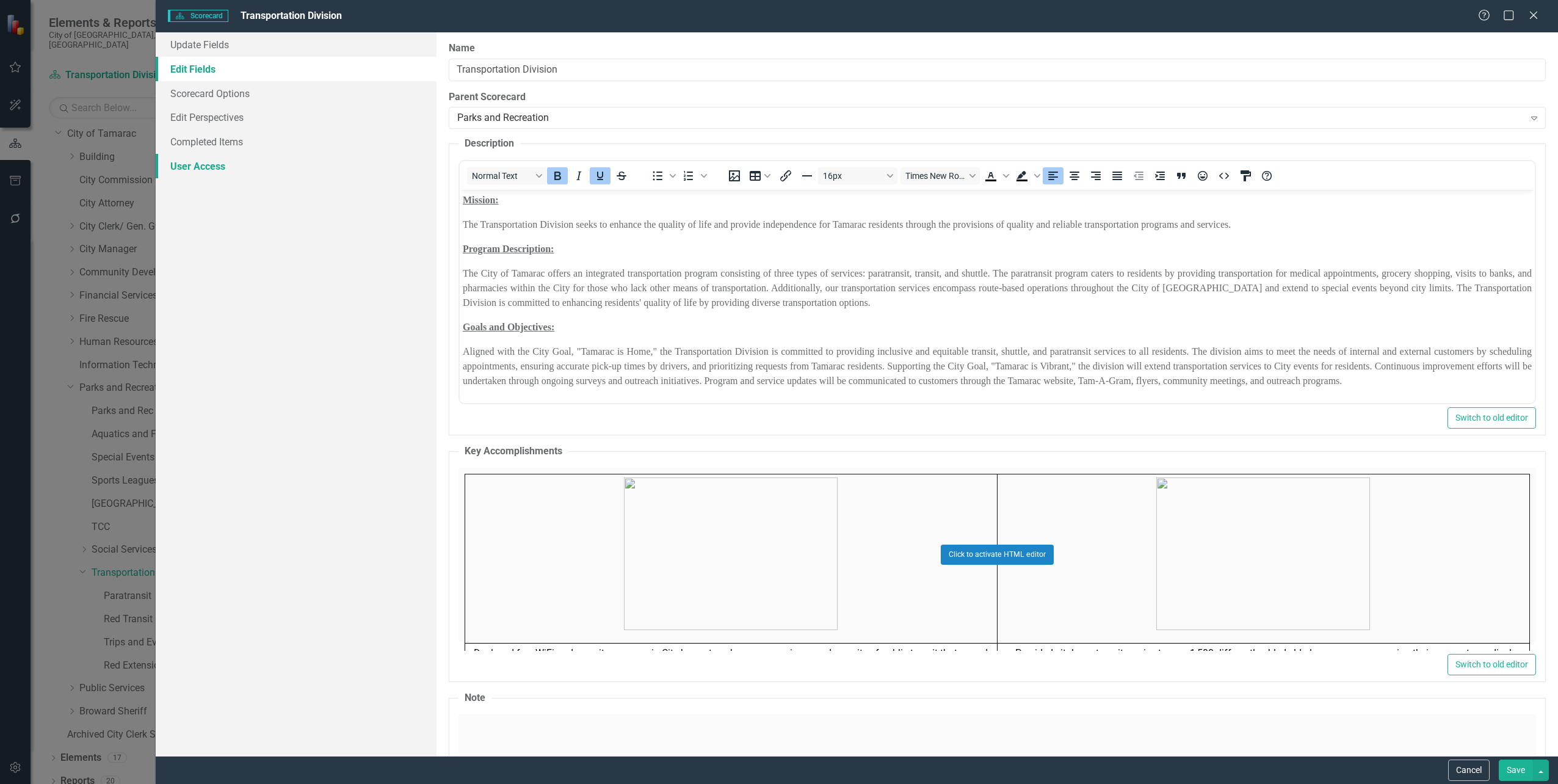
click at [209, 169] on link "User Access" at bounding box center [296, 166] width 280 height 25
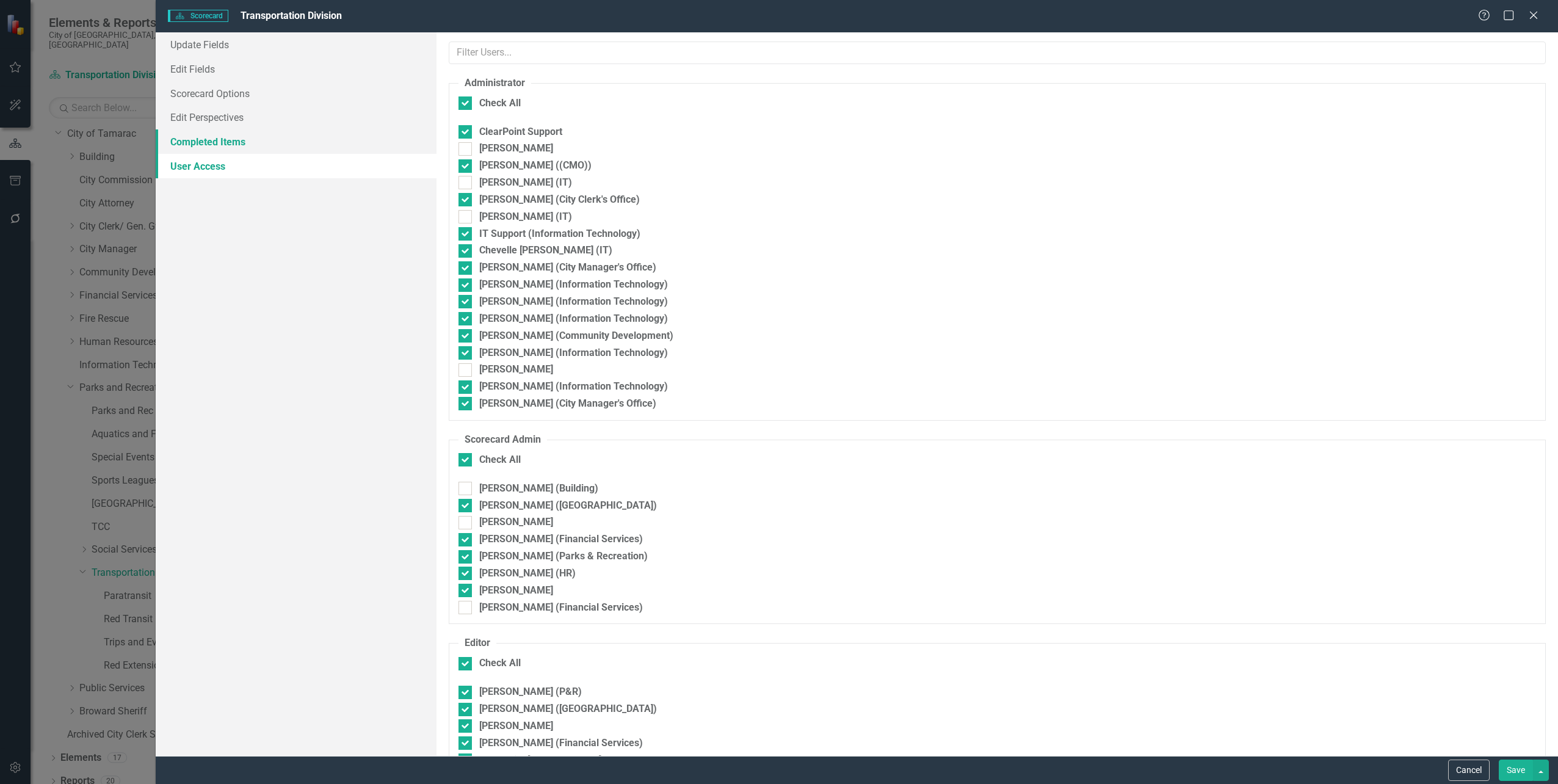
click at [204, 150] on link "Completed Items" at bounding box center [296, 141] width 280 height 25
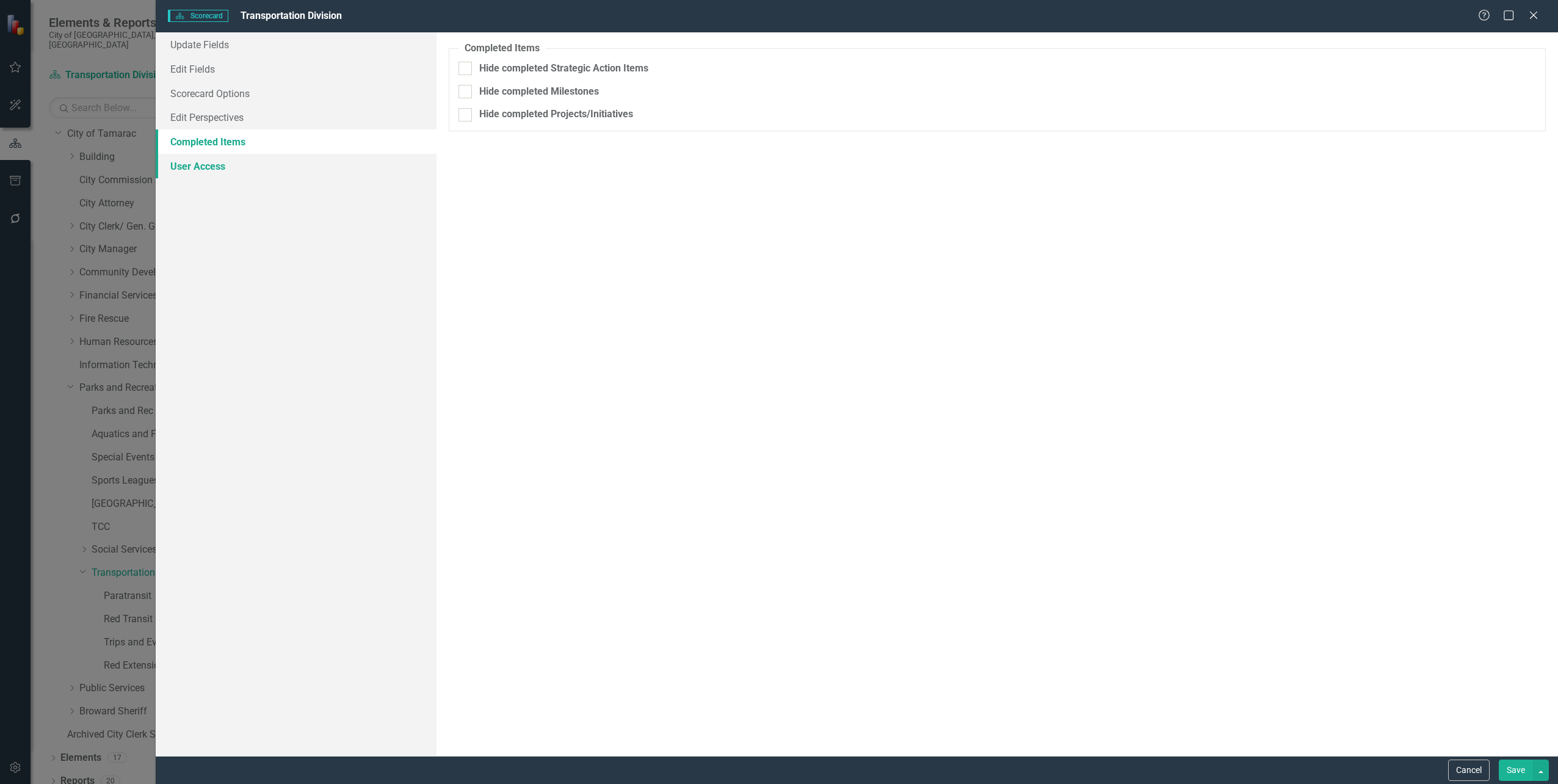
click at [201, 159] on link "User Access" at bounding box center [296, 166] width 280 height 25
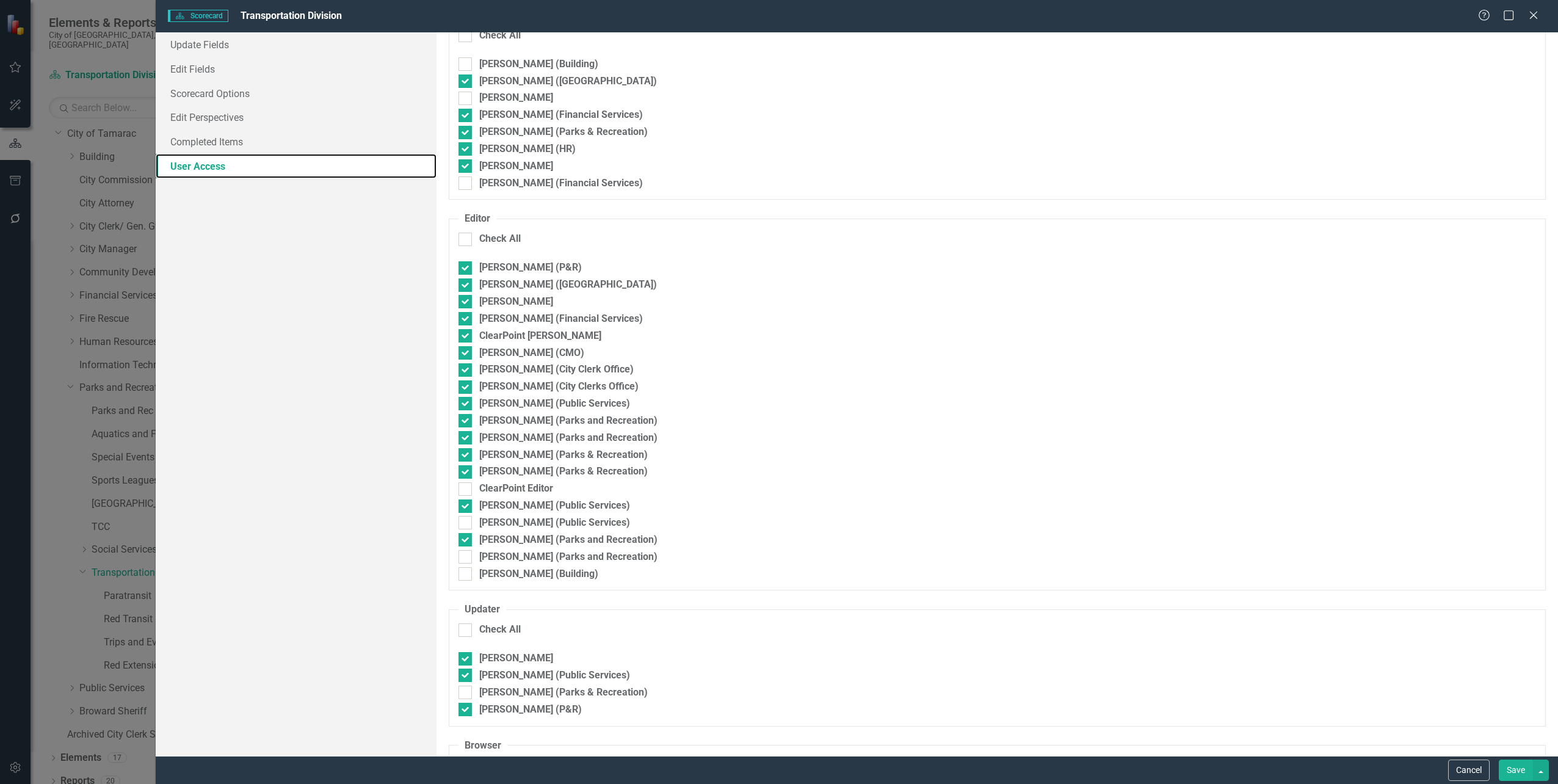
scroll to position [427, 0]
click at [248, 140] on link "Completed Items" at bounding box center [296, 141] width 280 height 25
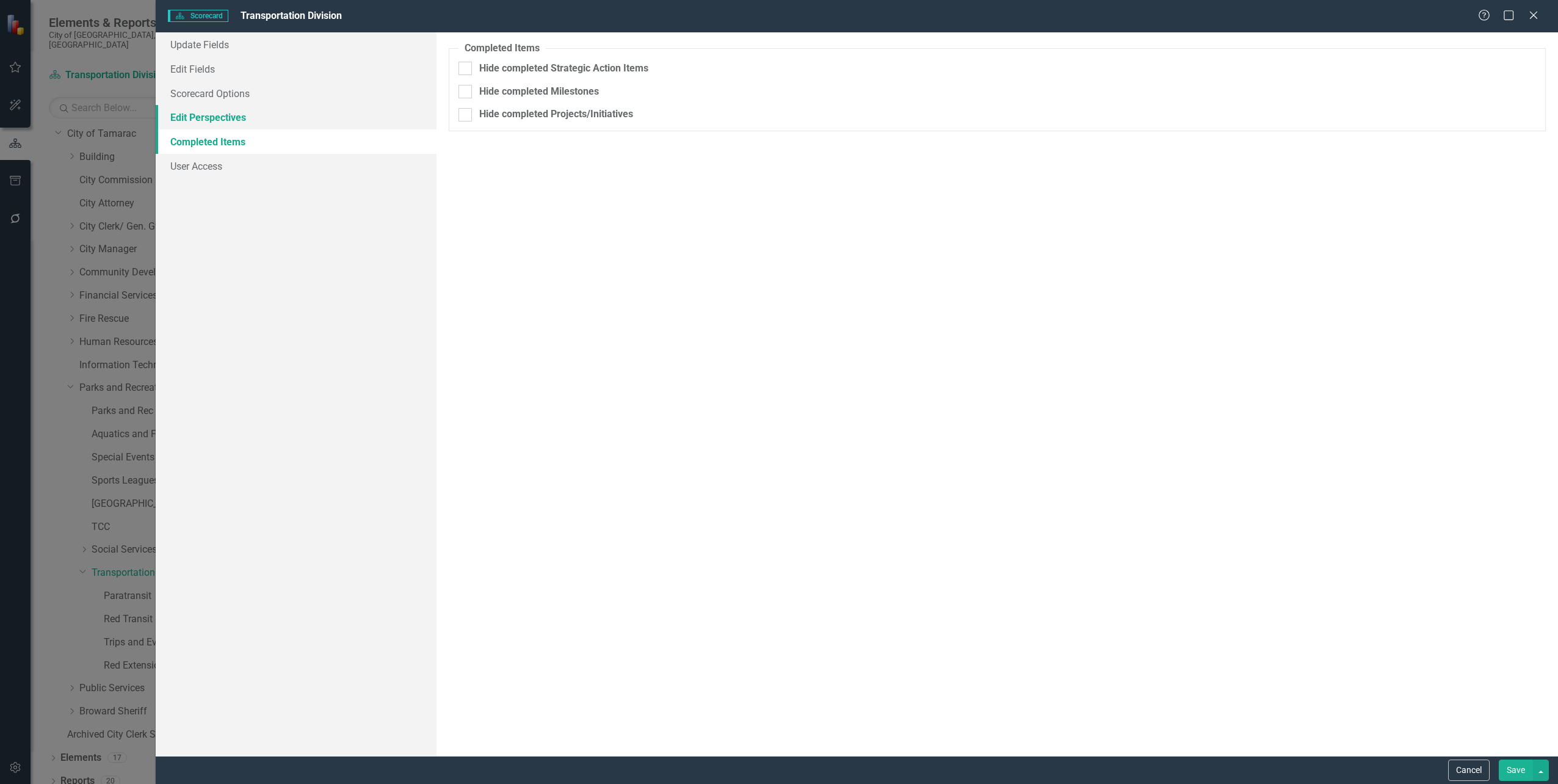
click at [214, 121] on link "Edit Perspectives" at bounding box center [296, 117] width 280 height 25
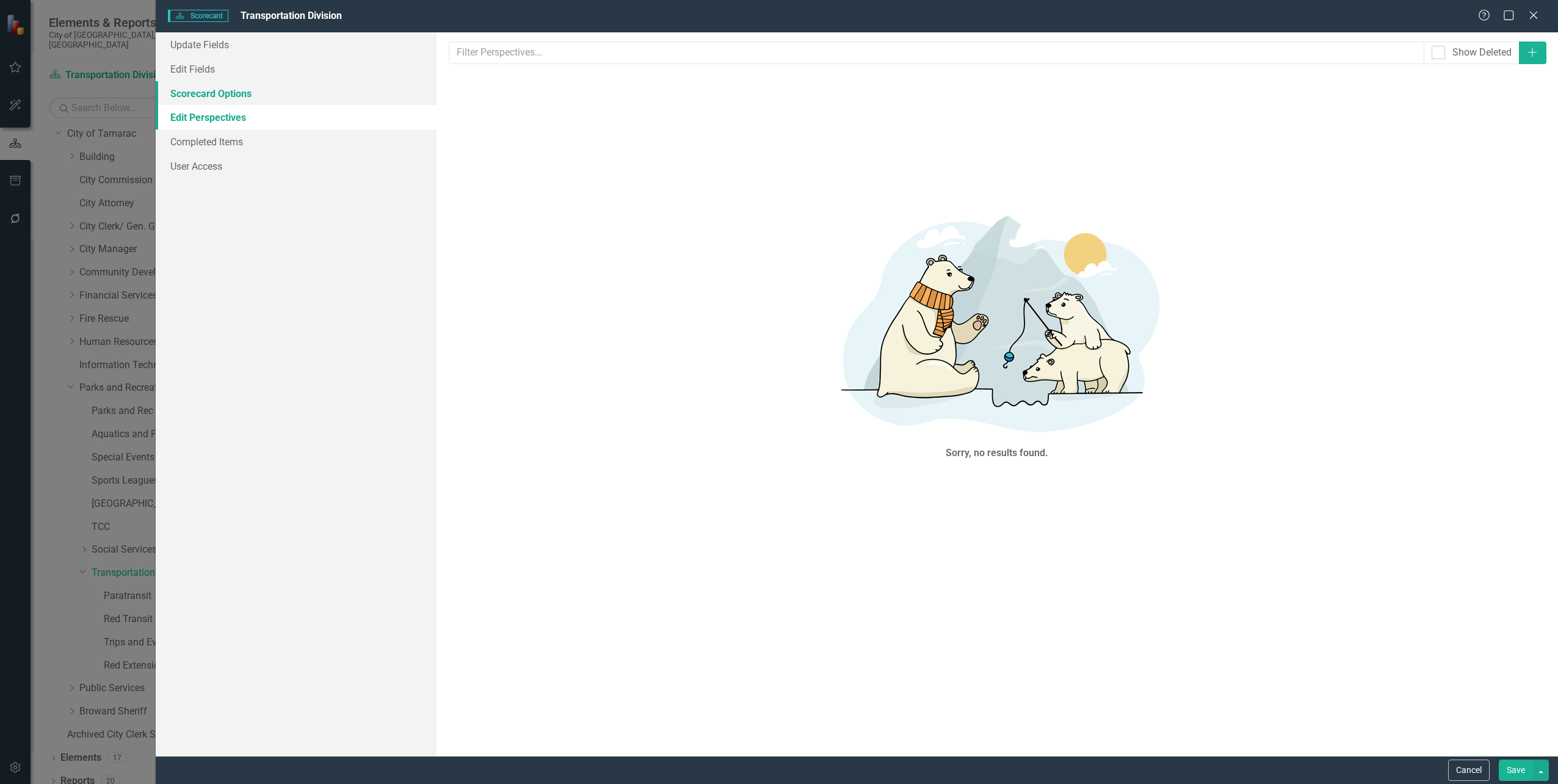
click at [213, 95] on link "Scorecard Options" at bounding box center [296, 93] width 280 height 25
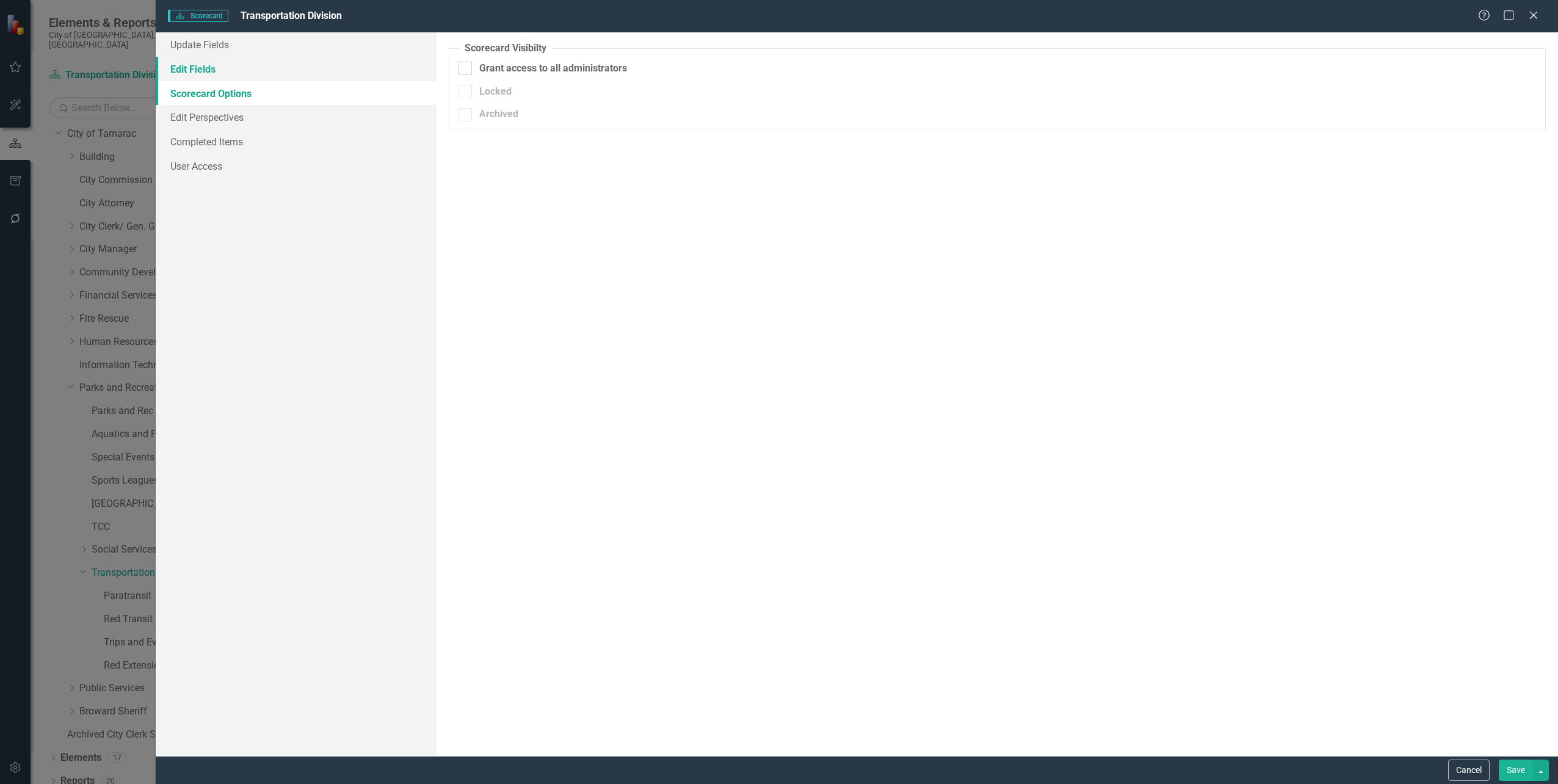
click at [211, 70] on link "Edit Fields" at bounding box center [296, 68] width 280 height 25
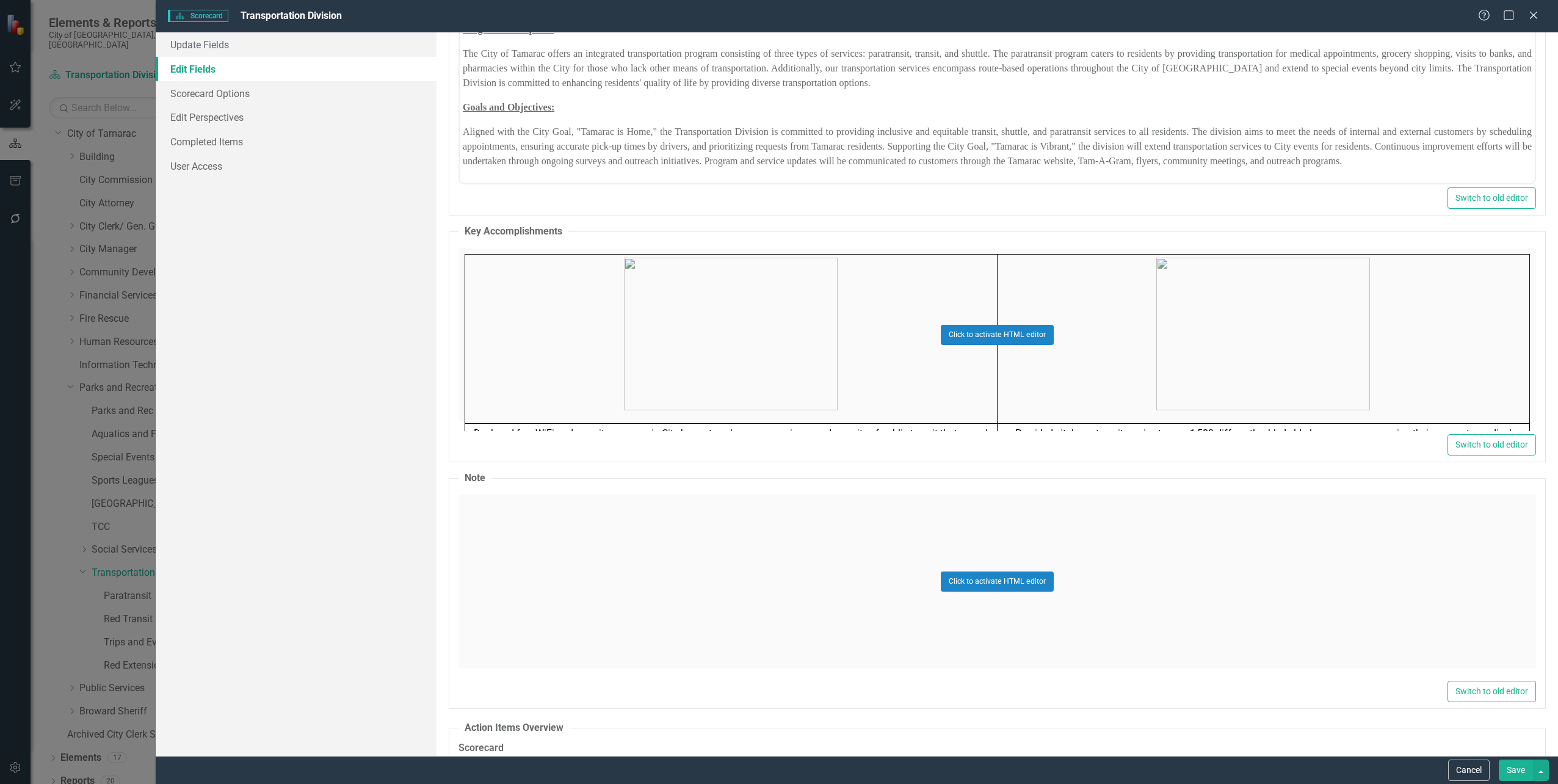
scroll to position [0, 0]
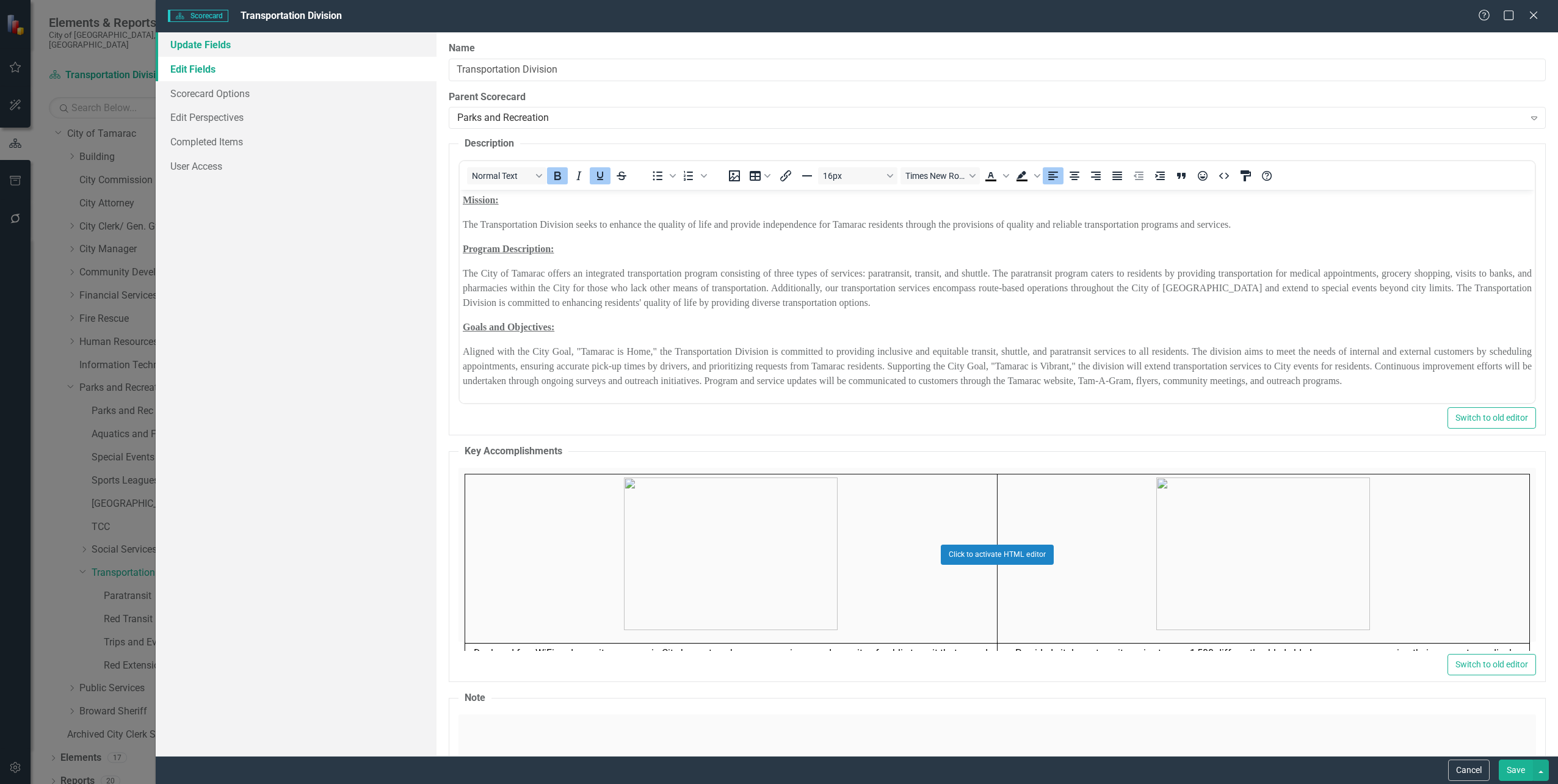
click at [211, 50] on link "Update Fields" at bounding box center [296, 45] width 280 height 25
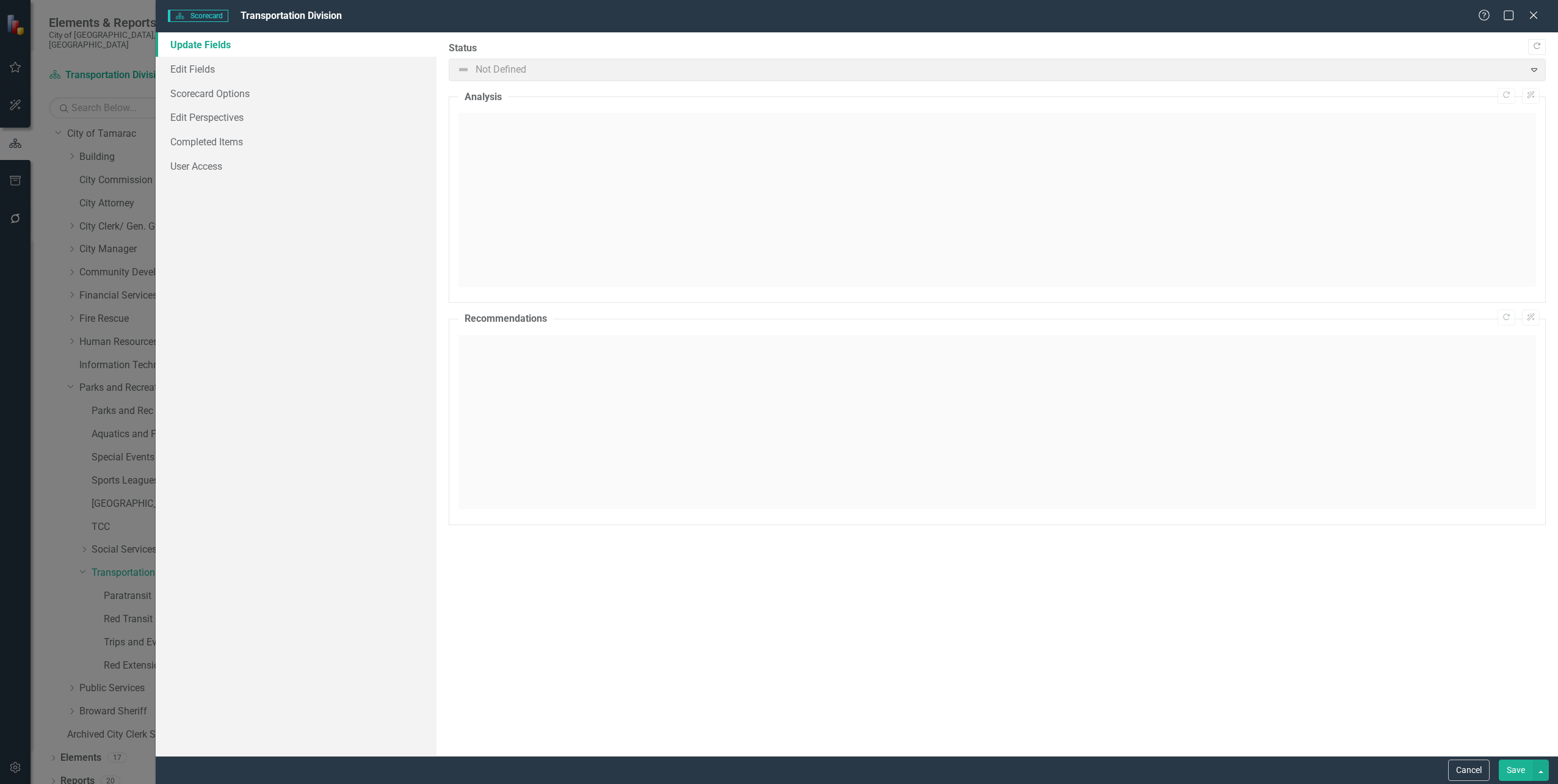
click at [1372, 307] on div "Copy Forward Status Not Defined Expand Copy Forward ClearPoint AI Analysis Copy…" at bounding box center [997, 283] width 1097 height 483
click at [1526, 15] on icon "Close" at bounding box center [1533, 15] width 15 height 12
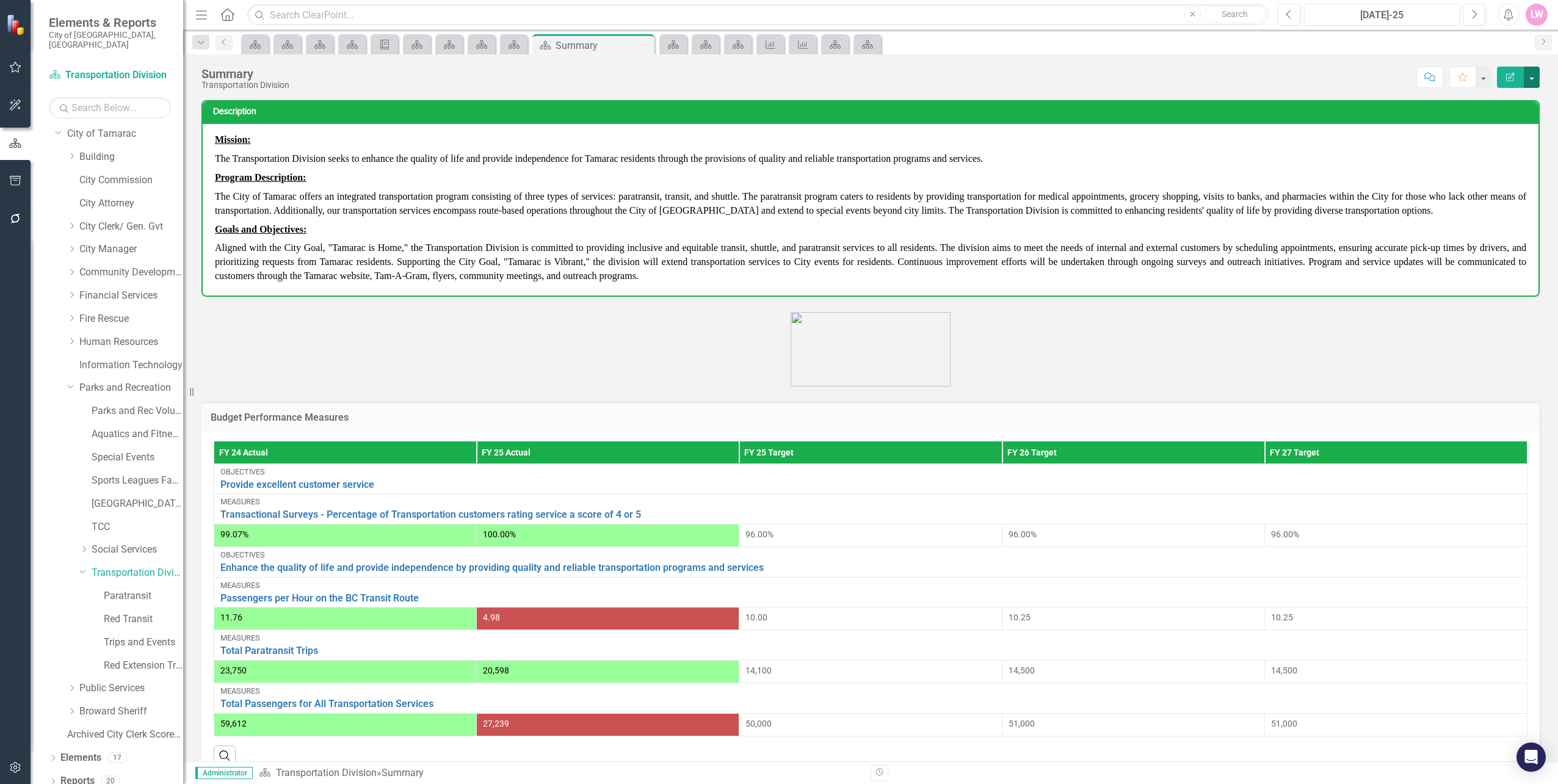
click at [1536, 75] on button "button" at bounding box center [1532, 77] width 16 height 22
click at [1499, 120] on link "Edit Report Edit Layout" at bounding box center [1490, 122] width 99 height 23
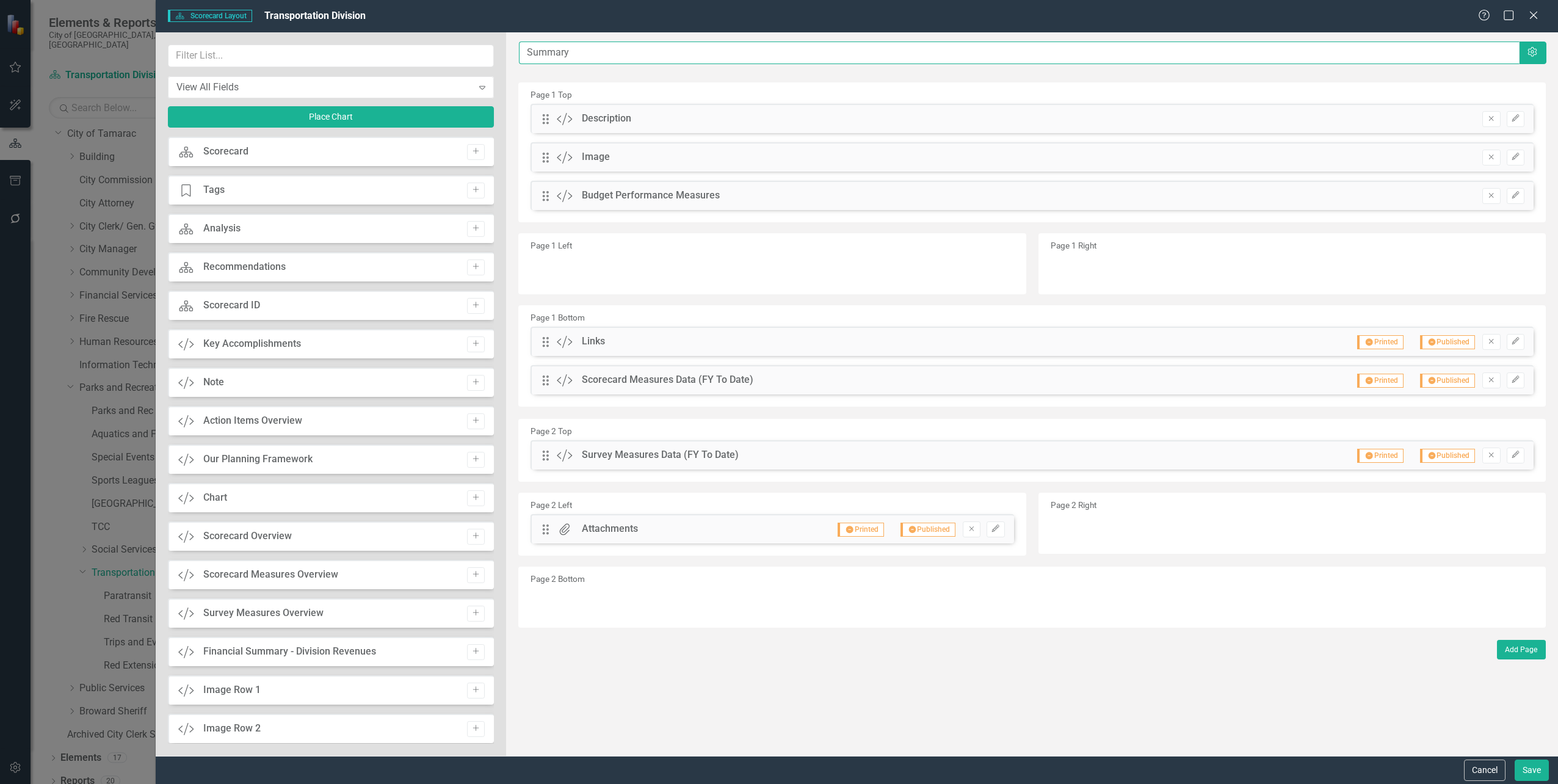
click at [610, 53] on input "Summary" at bounding box center [1019, 53] width 1000 height 23
click at [1540, 60] on button "Settings" at bounding box center [1532, 53] width 28 height 23
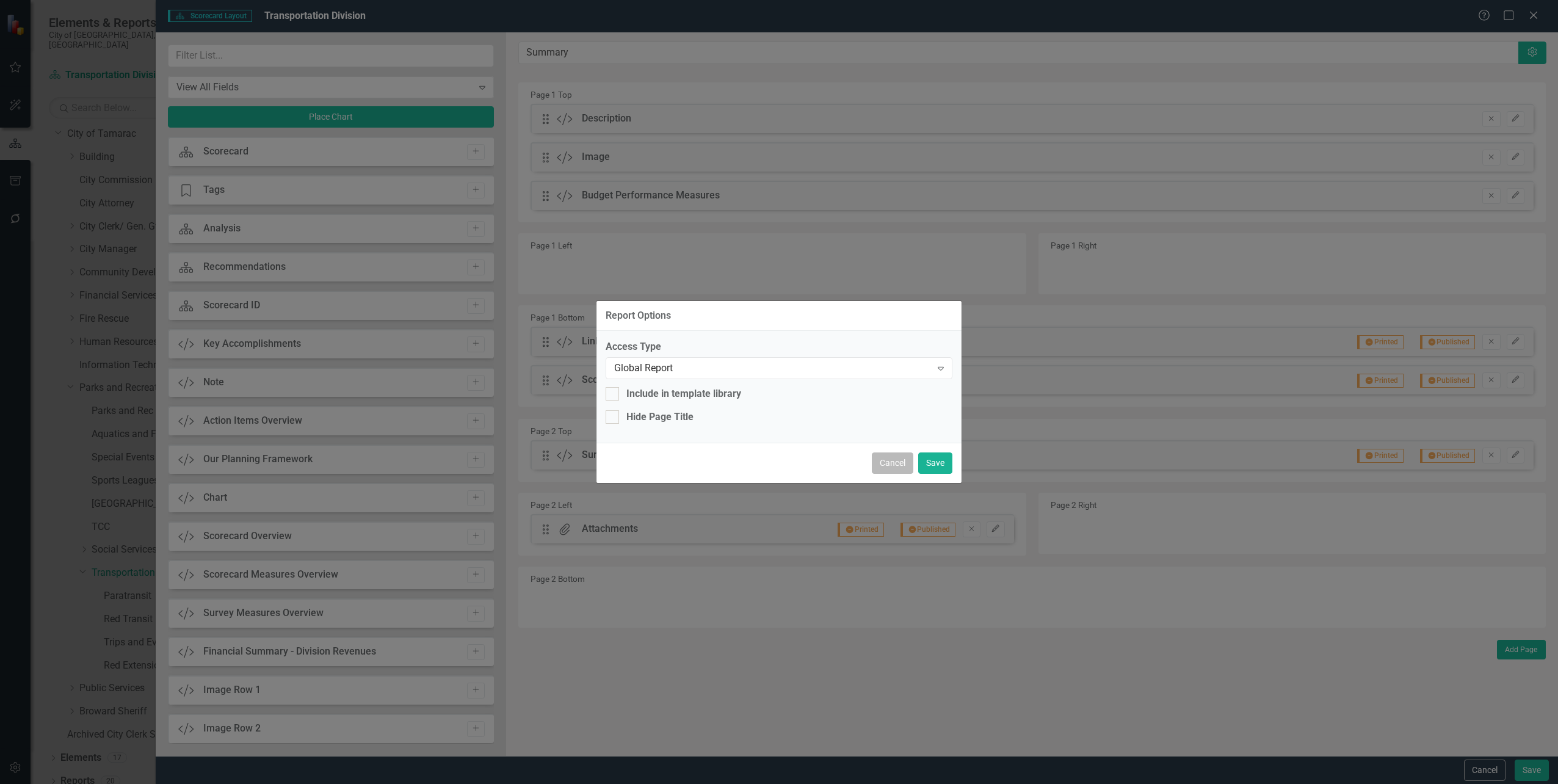
click at [881, 466] on button "Cancel" at bounding box center [893, 463] width 42 height 22
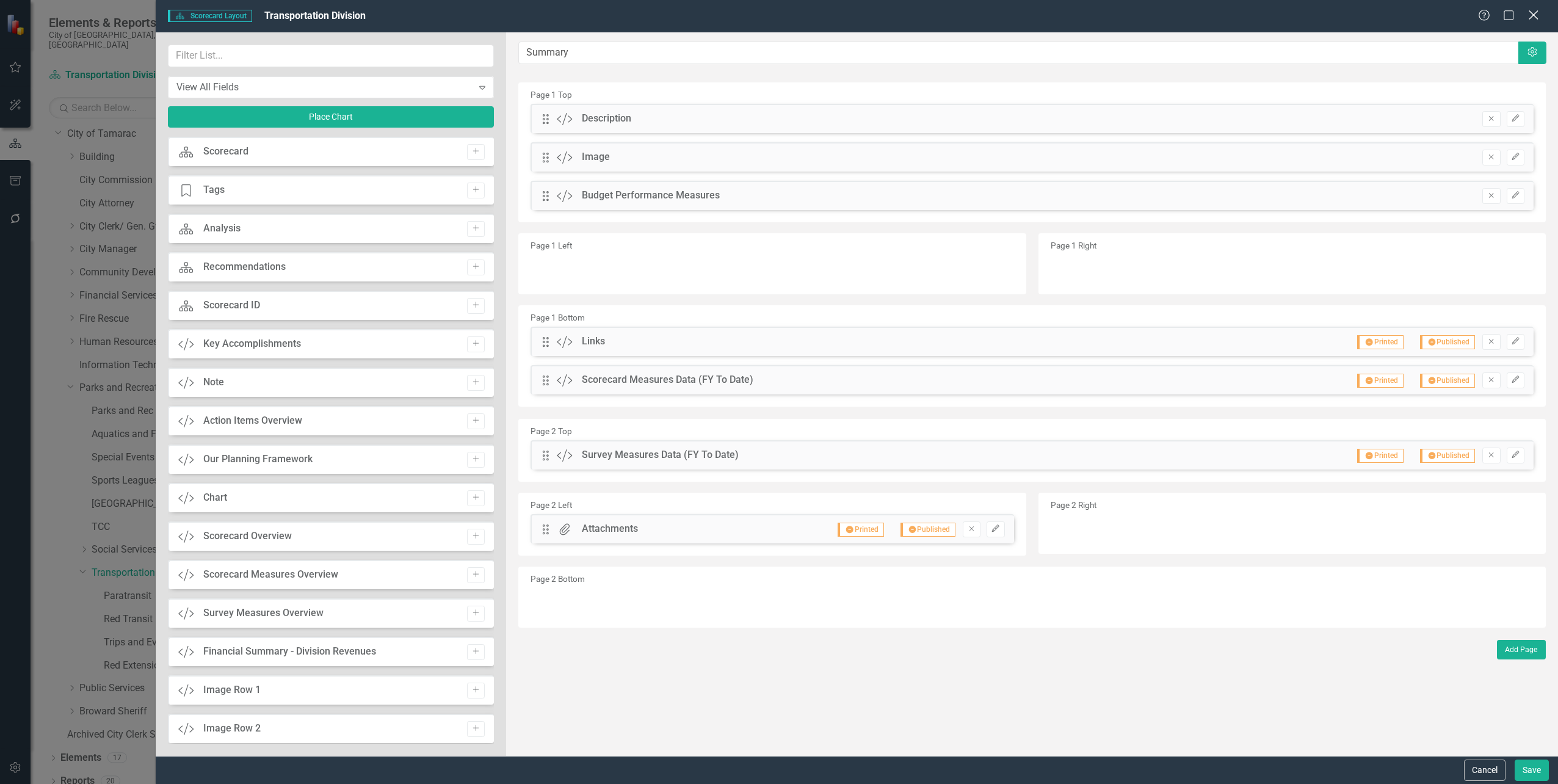
click at [1534, 20] on icon "Close" at bounding box center [1533, 15] width 15 height 12
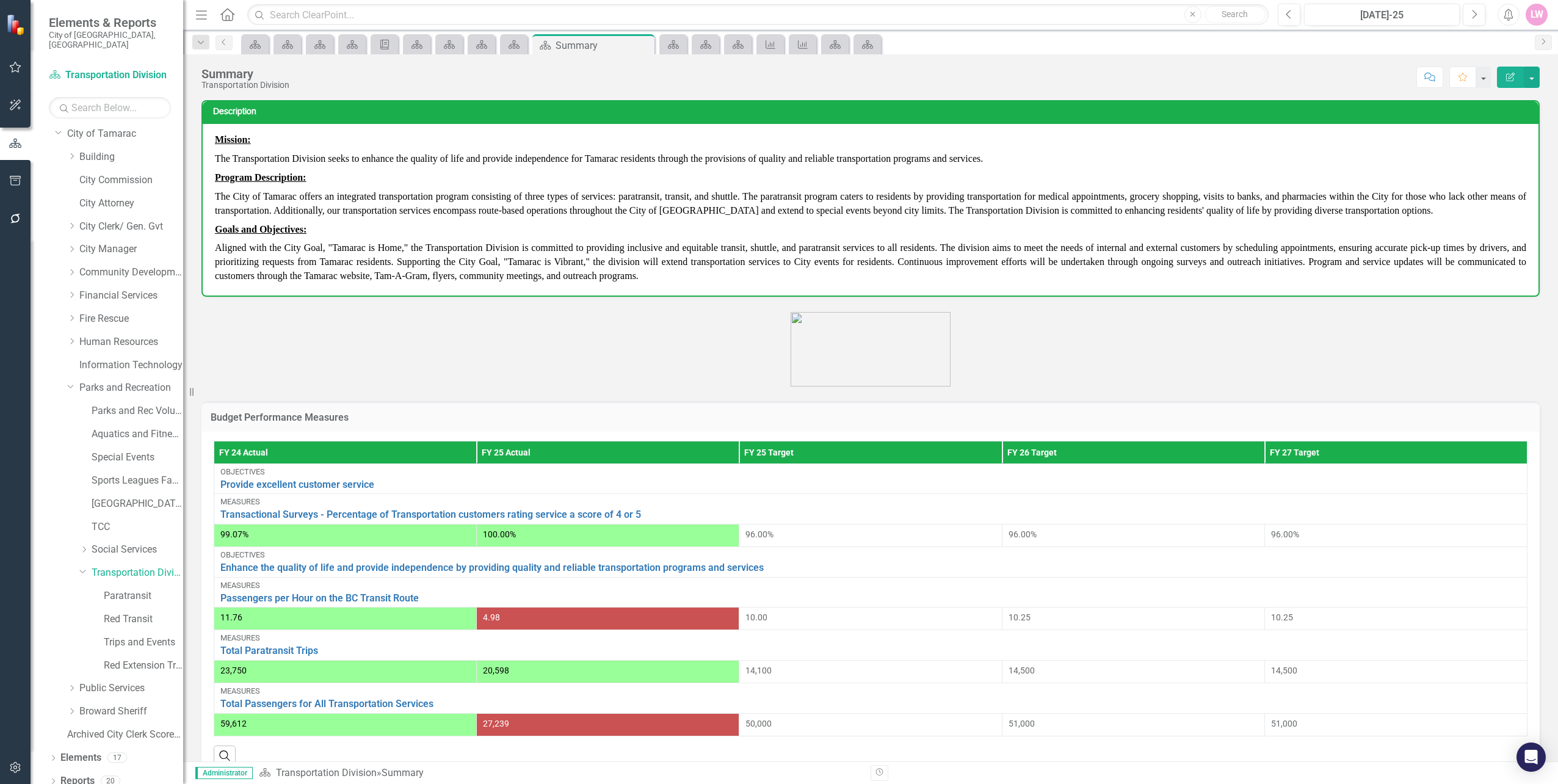
click at [227, 81] on div "Transportation Division" at bounding box center [245, 84] width 88 height 9
drag, startPoint x: 222, startPoint y: 88, endPoint x: 429, endPoint y: 79, distance: 207.2
click at [429, 79] on div "Summary Transportation Division Score: N/A [DATE]-25 Completed Comment Favorite…" at bounding box center [870, 72] width 1375 height 37
click at [281, 87] on div "Transportation Division" at bounding box center [245, 84] width 88 height 9
click at [1539, 82] on button "button" at bounding box center [1532, 77] width 16 height 22
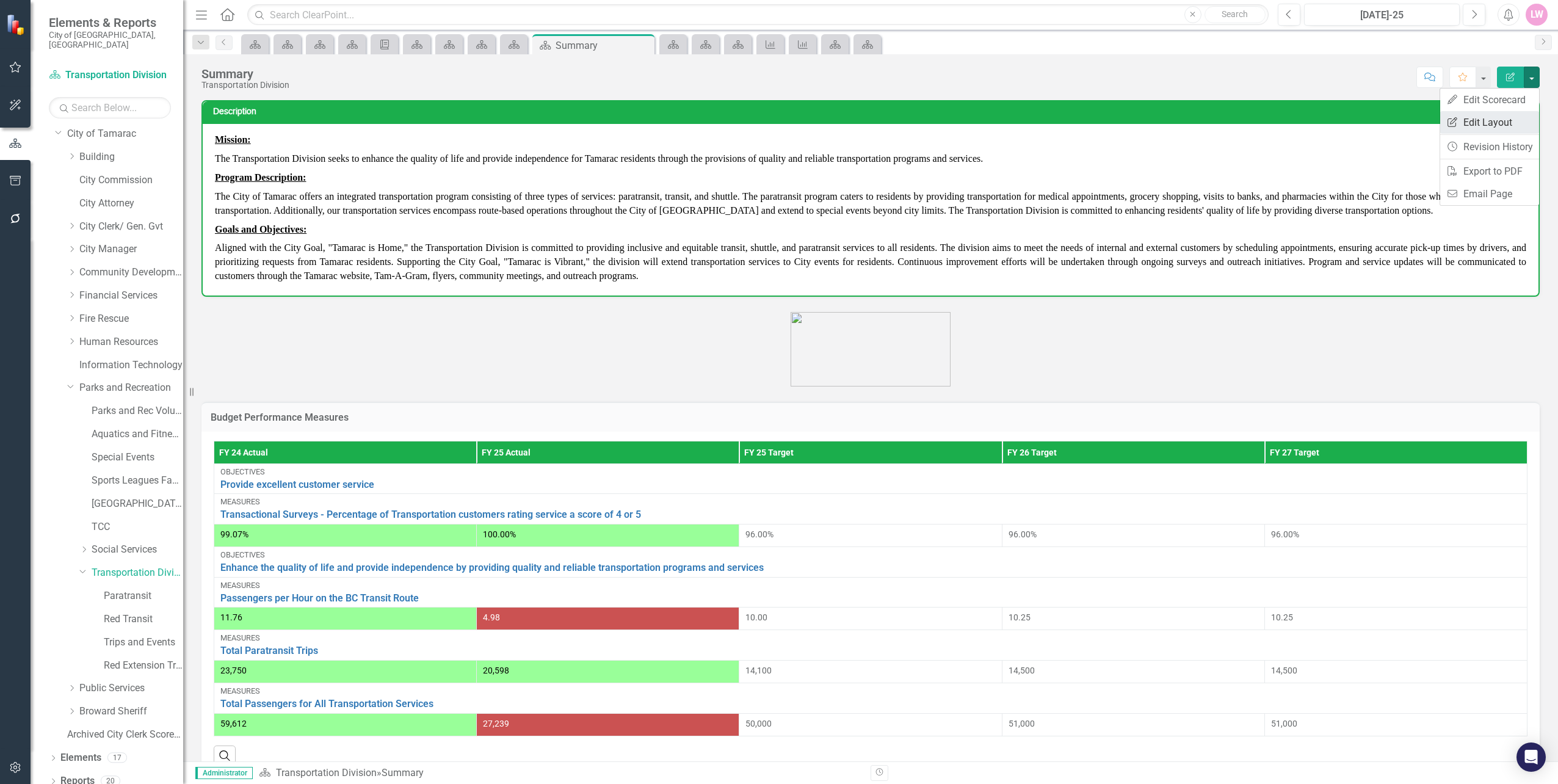
click at [1509, 118] on link "Edit Report Edit Layout" at bounding box center [1490, 122] width 99 height 23
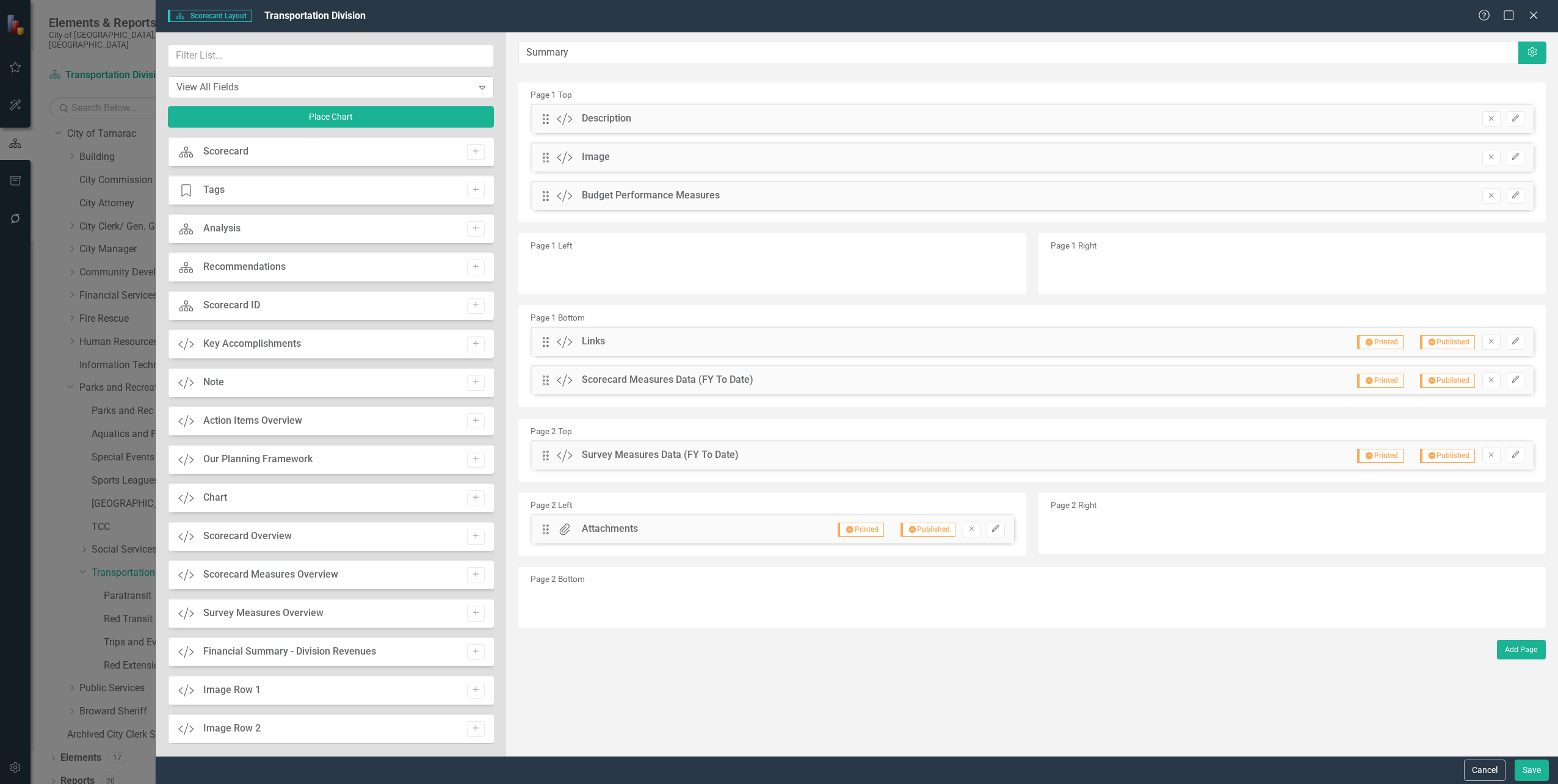
click at [235, 88] on div "View All Fields" at bounding box center [325, 87] width 296 height 14
click at [260, 146] on div "Scorecard Scorecard Add" at bounding box center [331, 152] width 326 height 30
click at [263, 153] on div "Scorecard Scorecard Add" at bounding box center [331, 152] width 326 height 30
click at [310, 187] on div "Tage Tags Add" at bounding box center [331, 190] width 326 height 30
click at [1520, 124] on button "Edit" at bounding box center [1516, 119] width 18 height 16
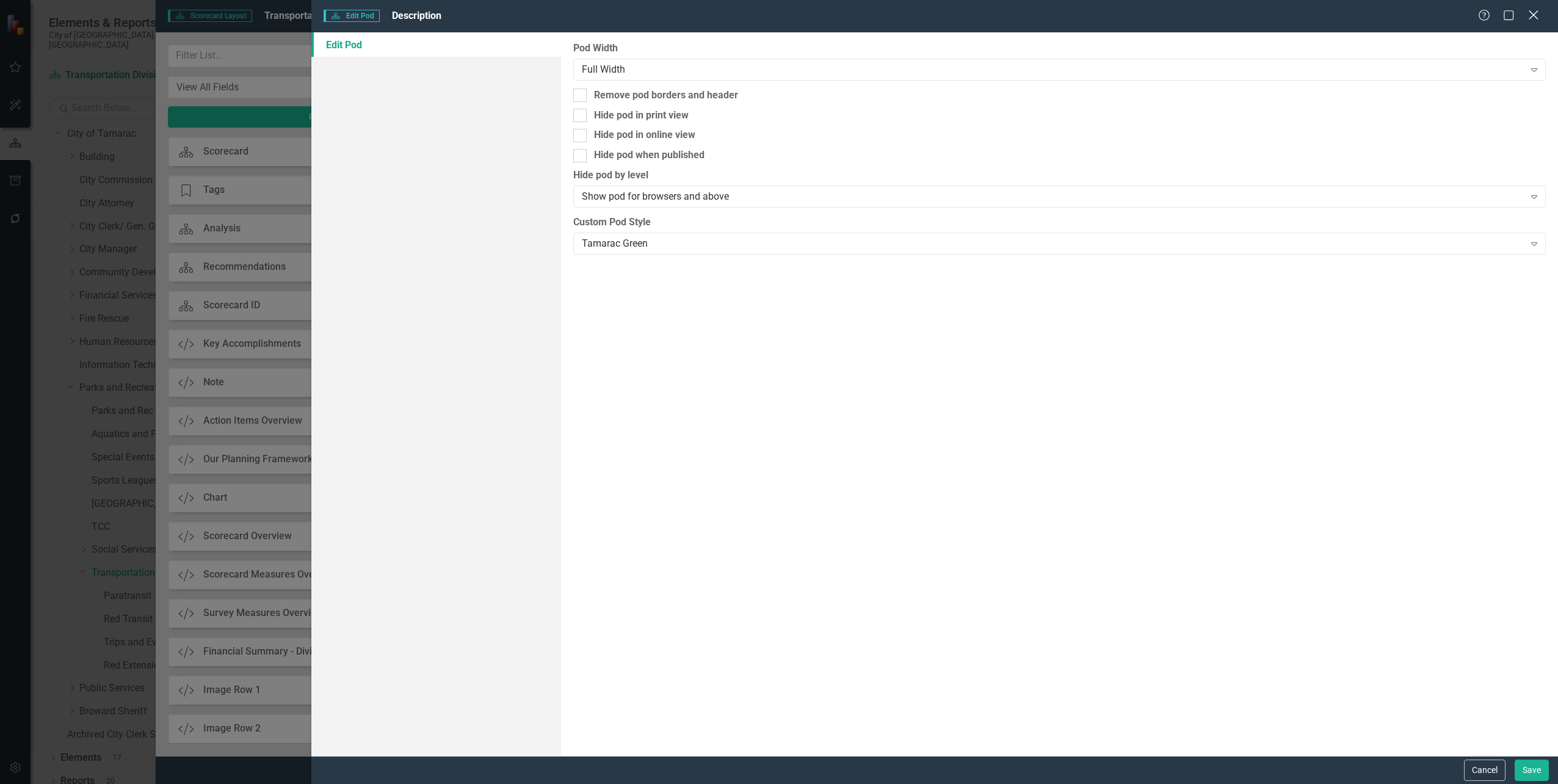
click at [1536, 14] on icon at bounding box center [1533, 14] width 9 height 9
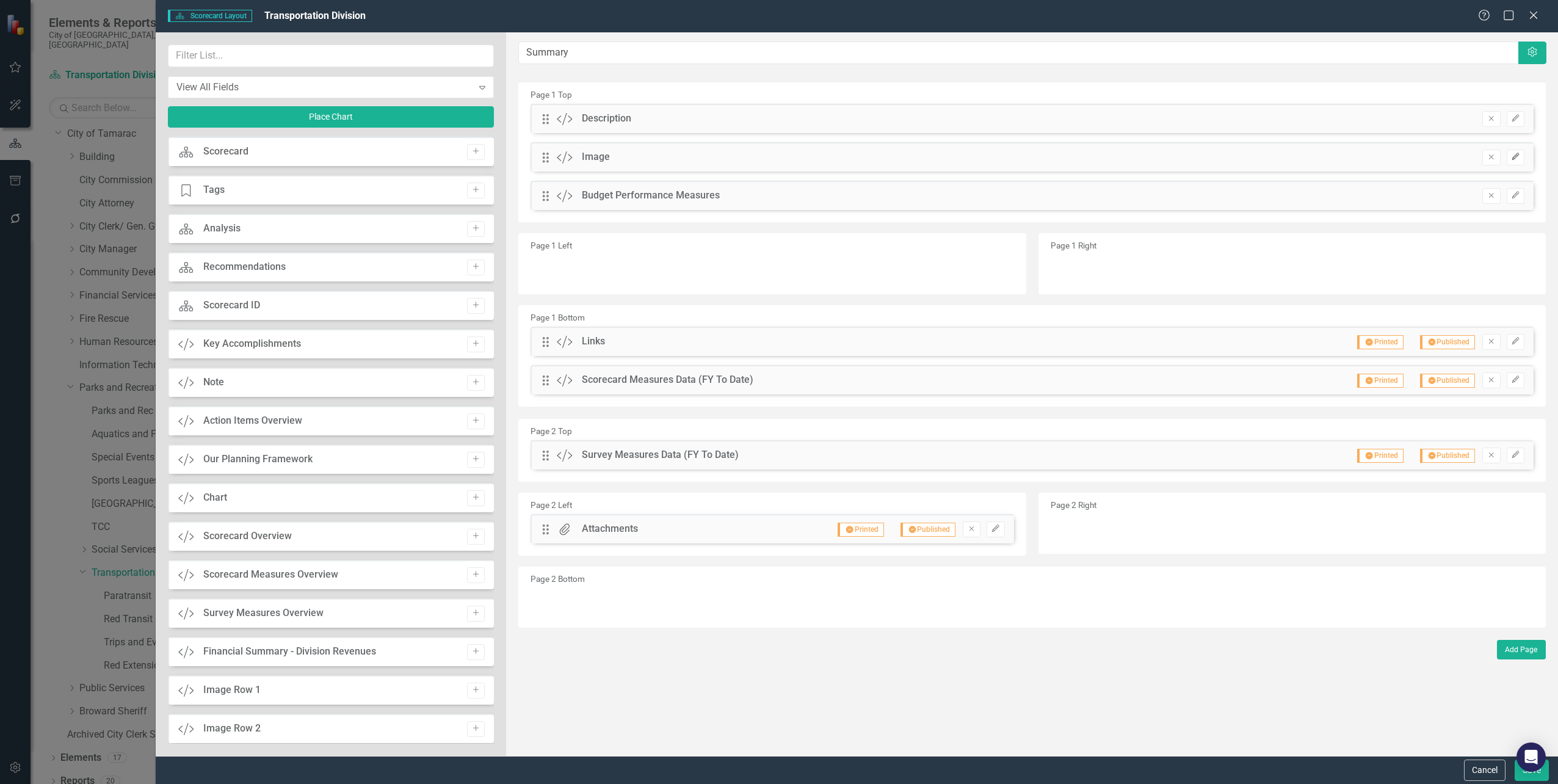
click at [1517, 163] on button "Edit" at bounding box center [1516, 158] width 18 height 16
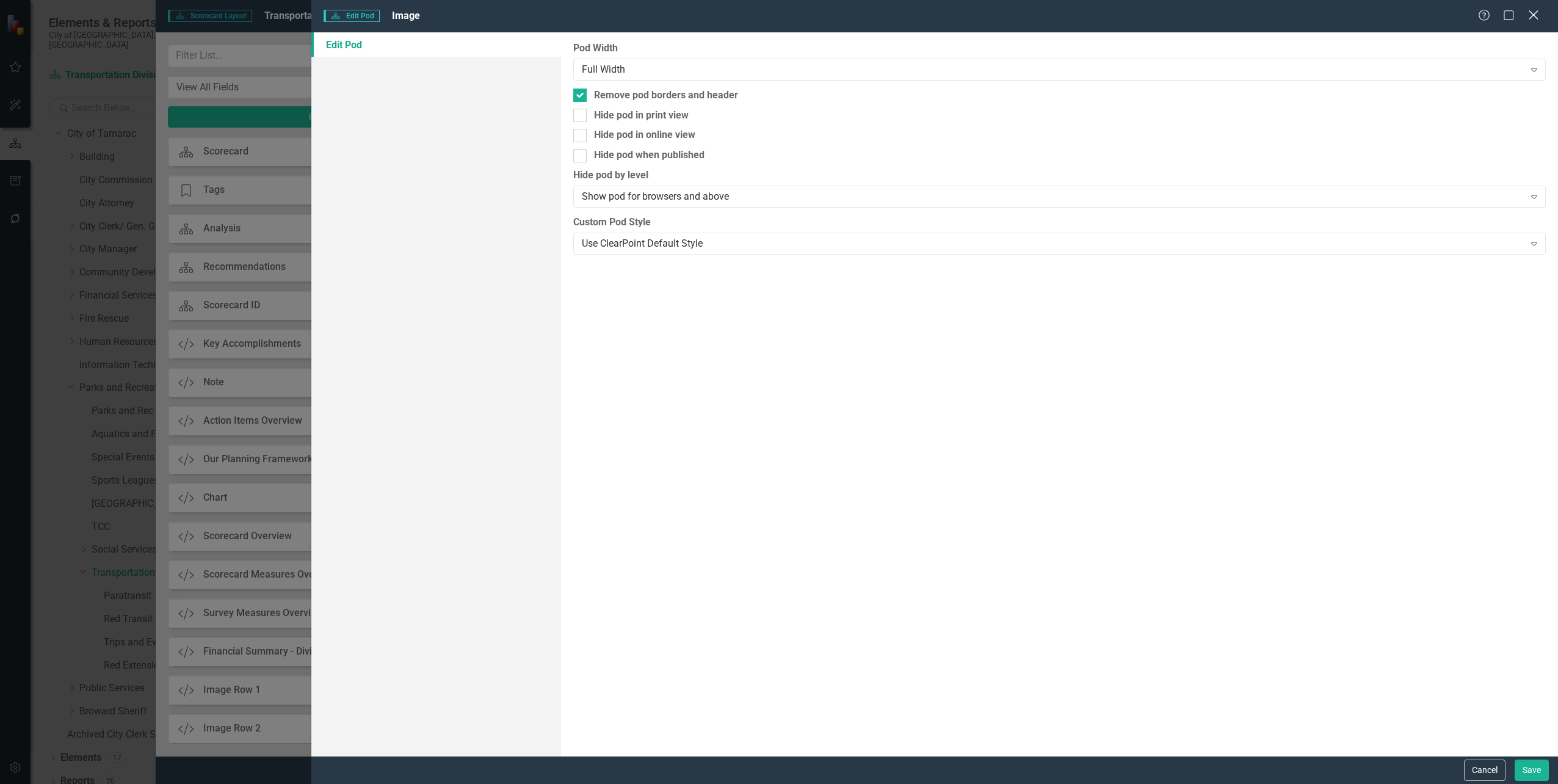
click at [1537, 15] on icon "Close" at bounding box center [1533, 15] width 15 height 12
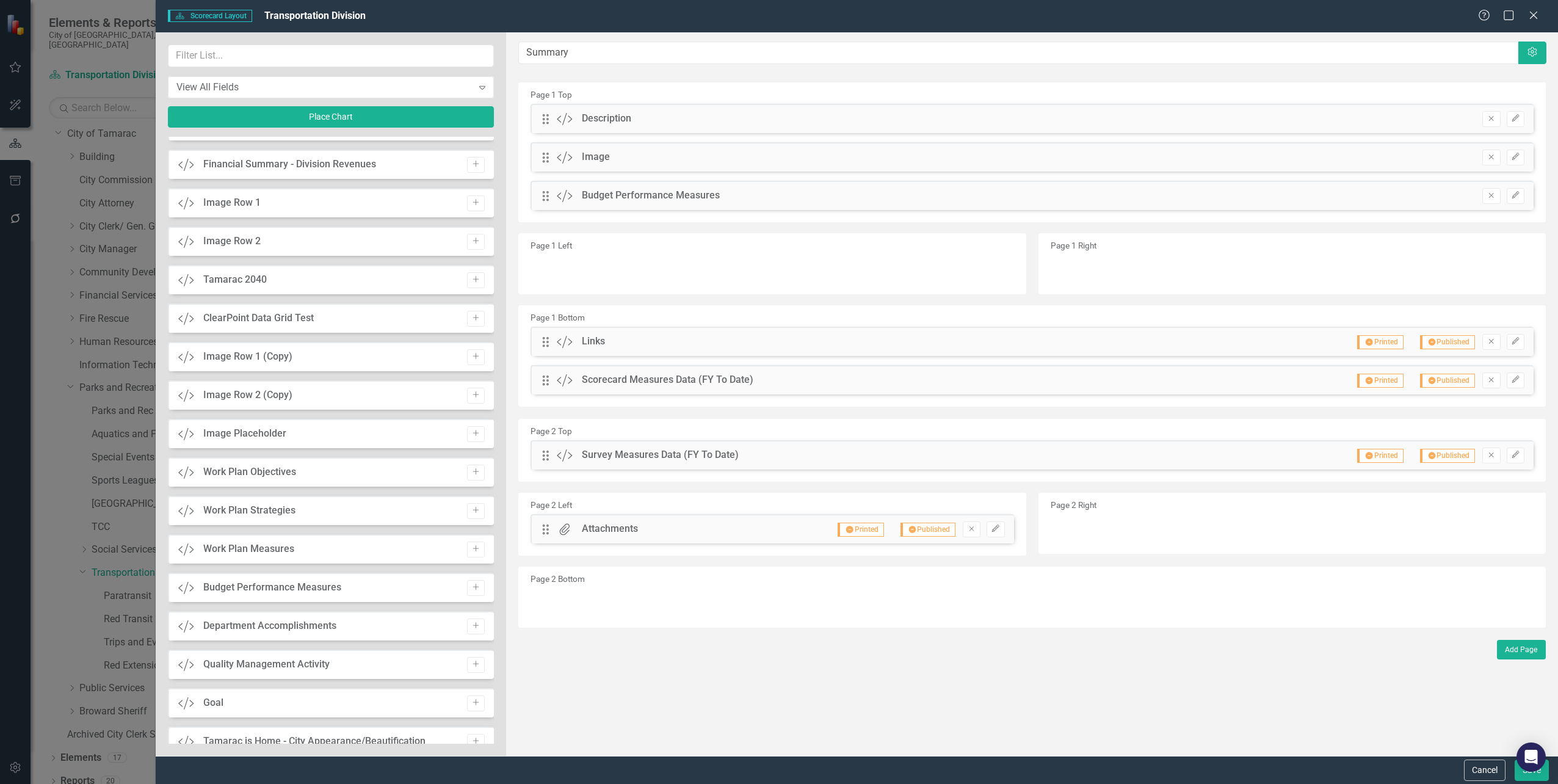
scroll to position [488, 0]
click at [1537, 16] on icon "Close" at bounding box center [1533, 15] width 15 height 12
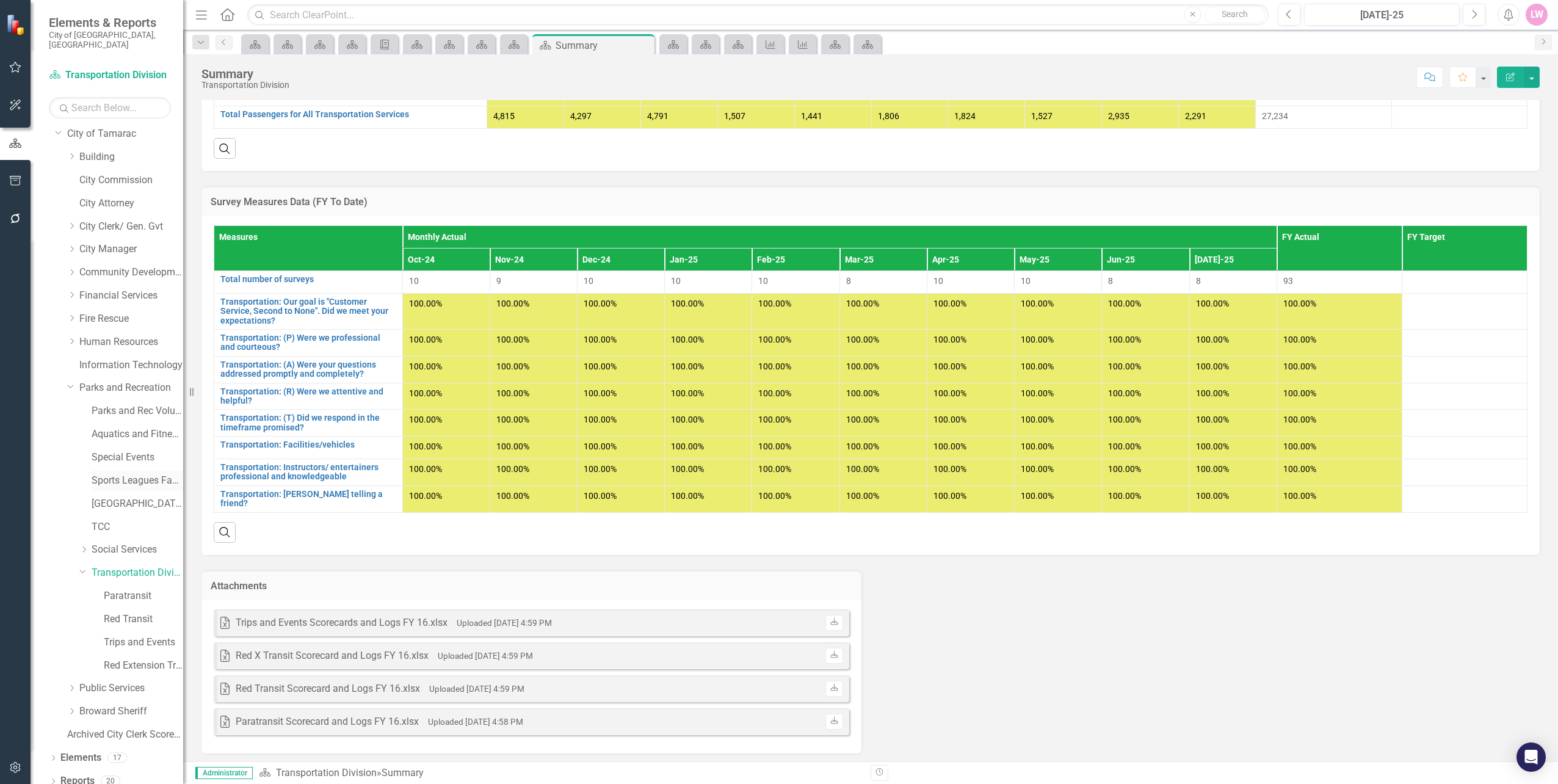
scroll to position [0, 0]
click at [137, 592] on link "Transportation Division" at bounding box center [137, 599] width 91 height 14
click at [1539, 85] on button "button" at bounding box center [1532, 77] width 16 height 22
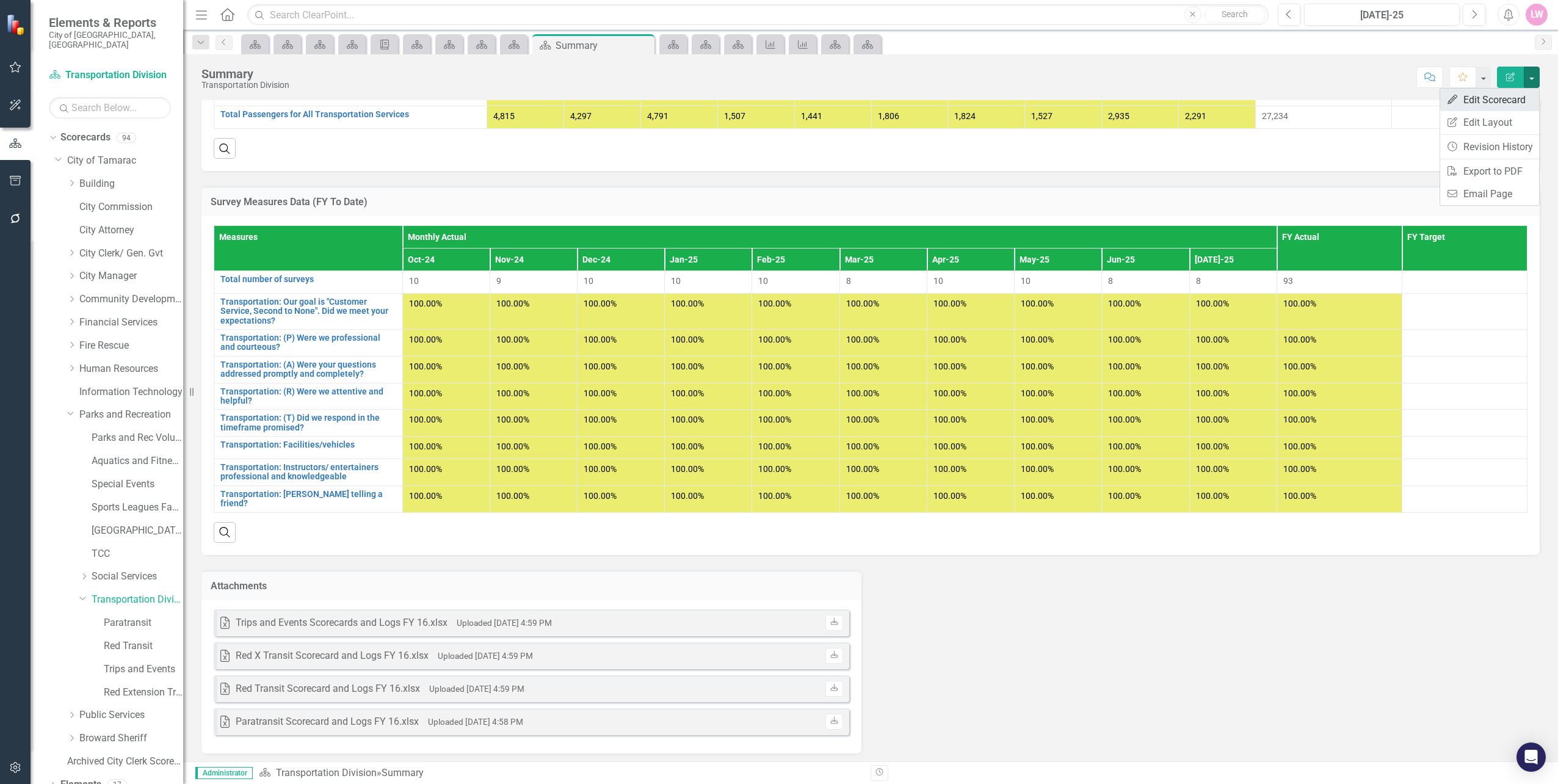
click at [1517, 102] on link "Edit Edit Scorecard" at bounding box center [1490, 99] width 99 height 23
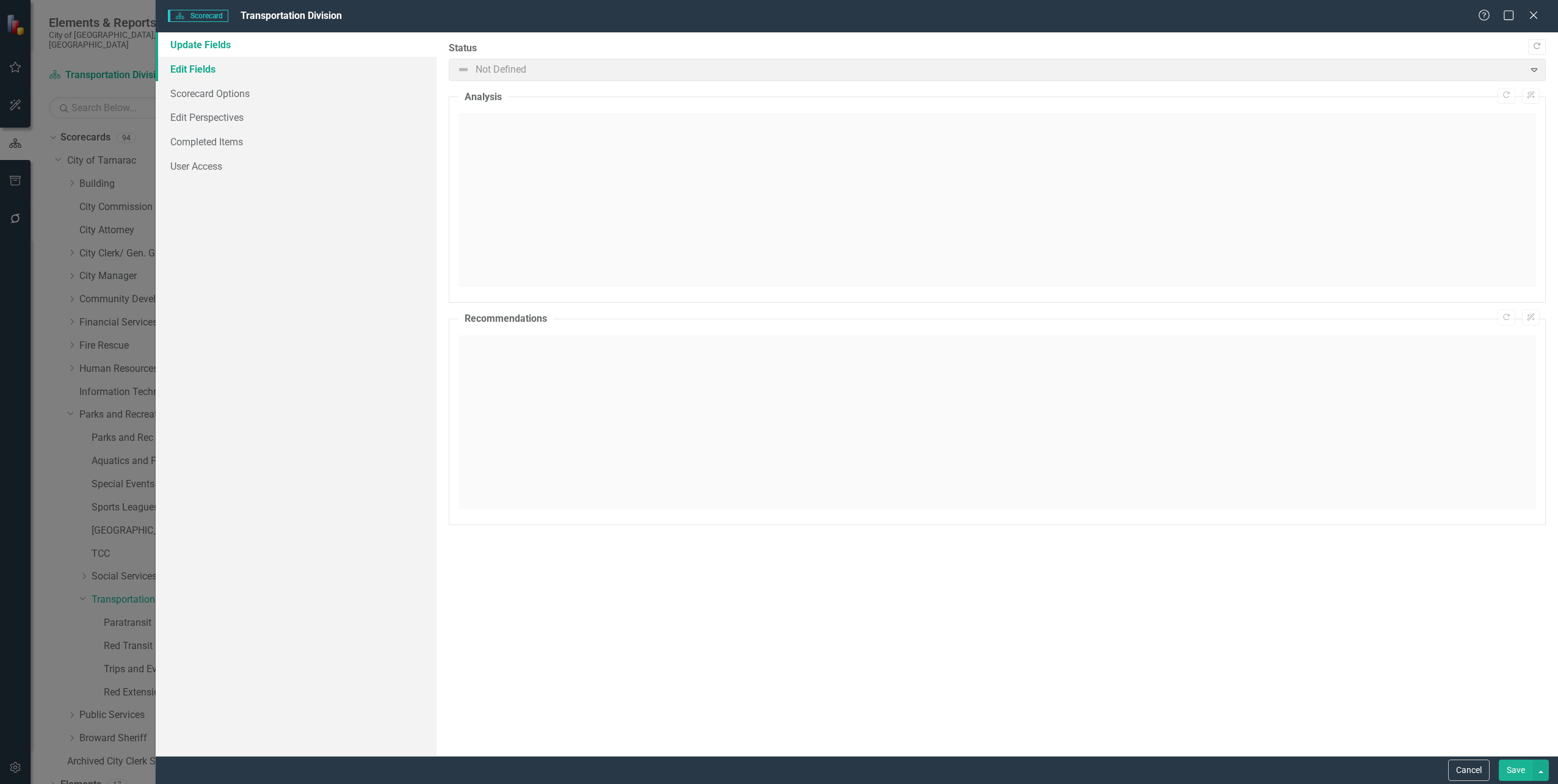
click at [213, 78] on link "Edit Fields" at bounding box center [296, 68] width 280 height 25
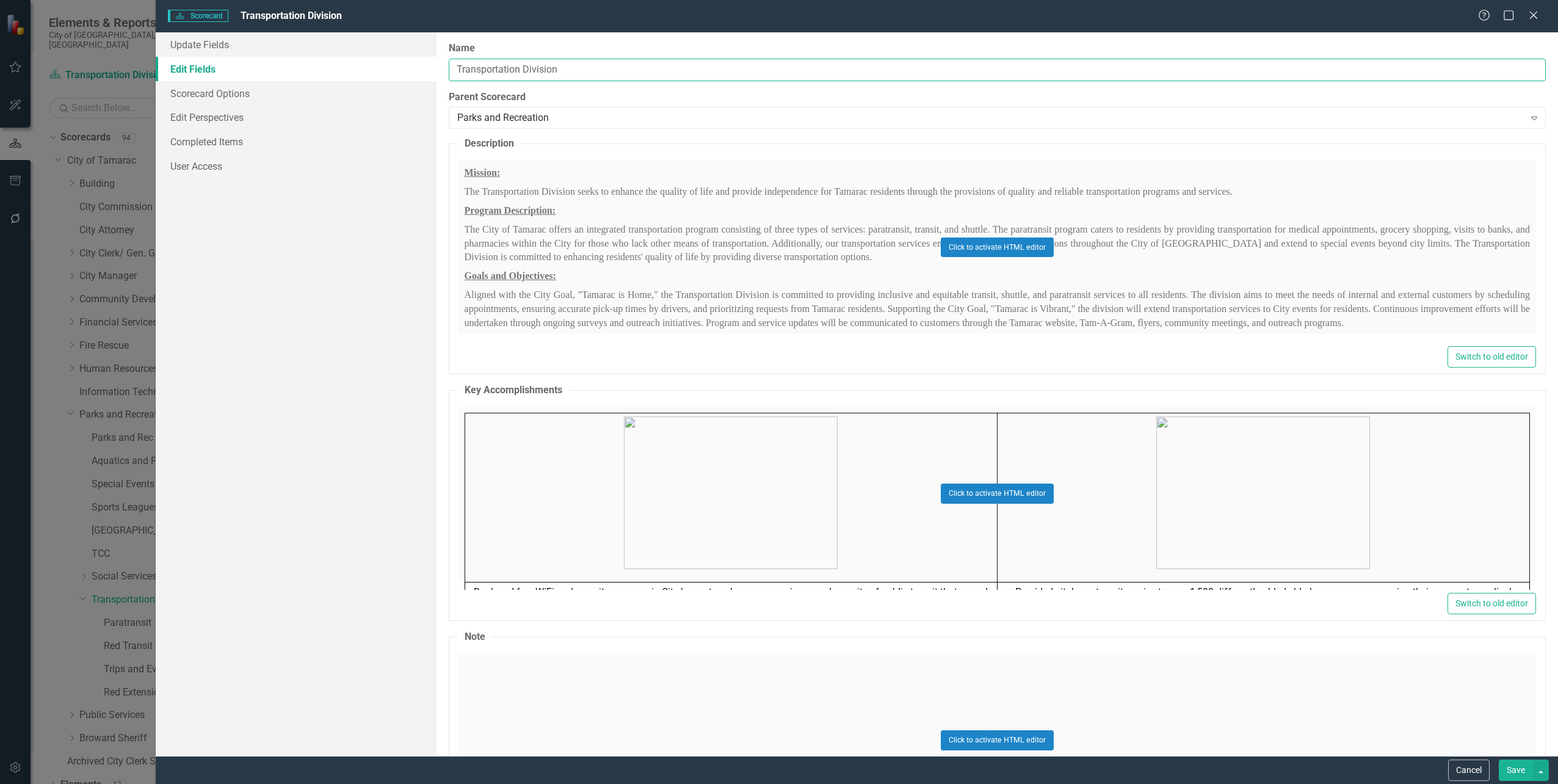
click at [594, 71] on input "Transportation Division" at bounding box center [997, 69] width 1097 height 23
click at [43, 484] on div "Scorecard Scorecard Transportation Division Help Maximize Close Update Fields E…" at bounding box center [779, 392] width 1558 height 784
click at [1529, 18] on icon "Close" at bounding box center [1533, 15] width 15 height 12
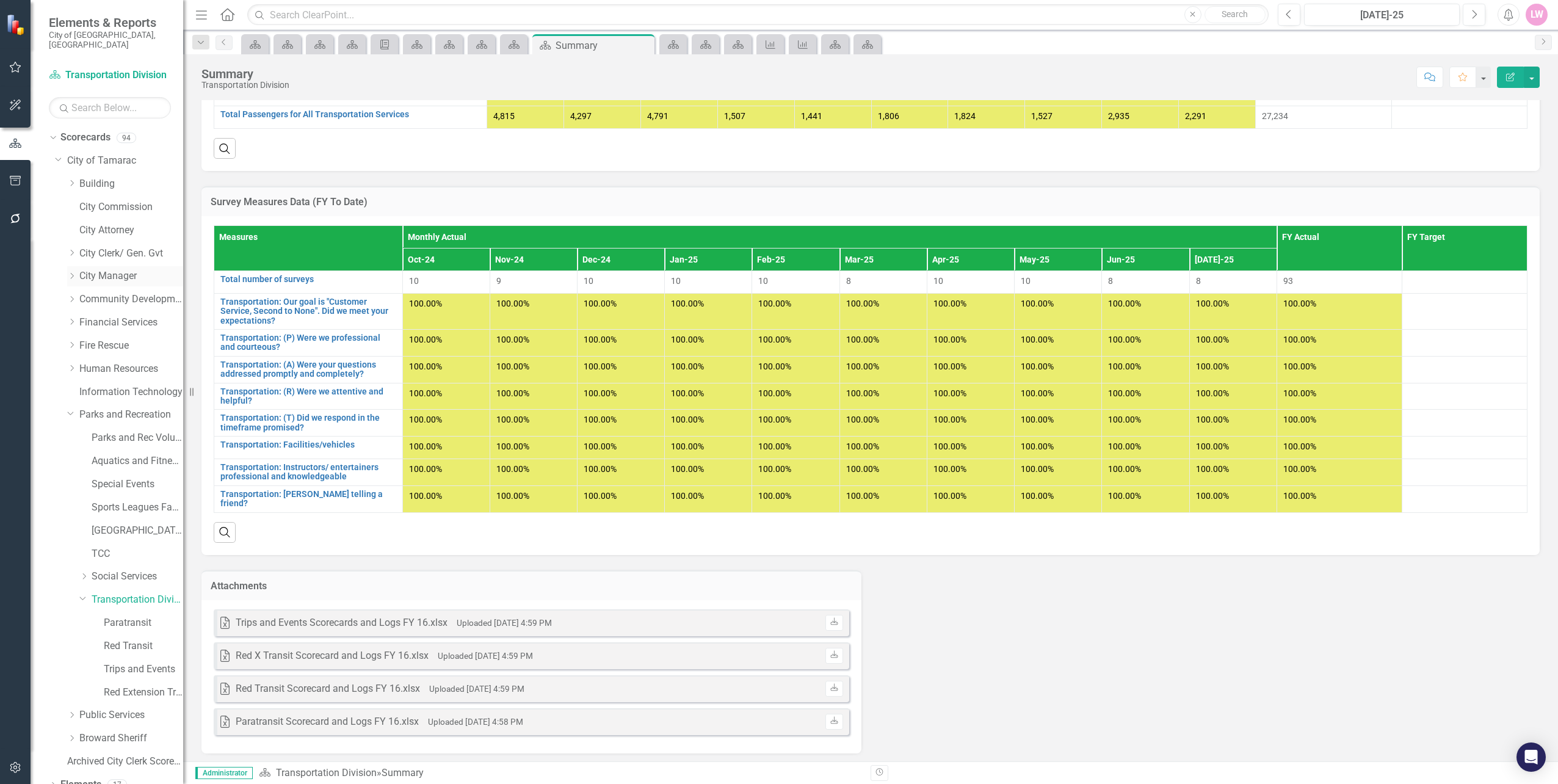
click at [73, 272] on icon "Dropdown" at bounding box center [71, 275] width 9 height 7
click at [123, 293] on link "Public Information Office" at bounding box center [137, 300] width 91 height 14
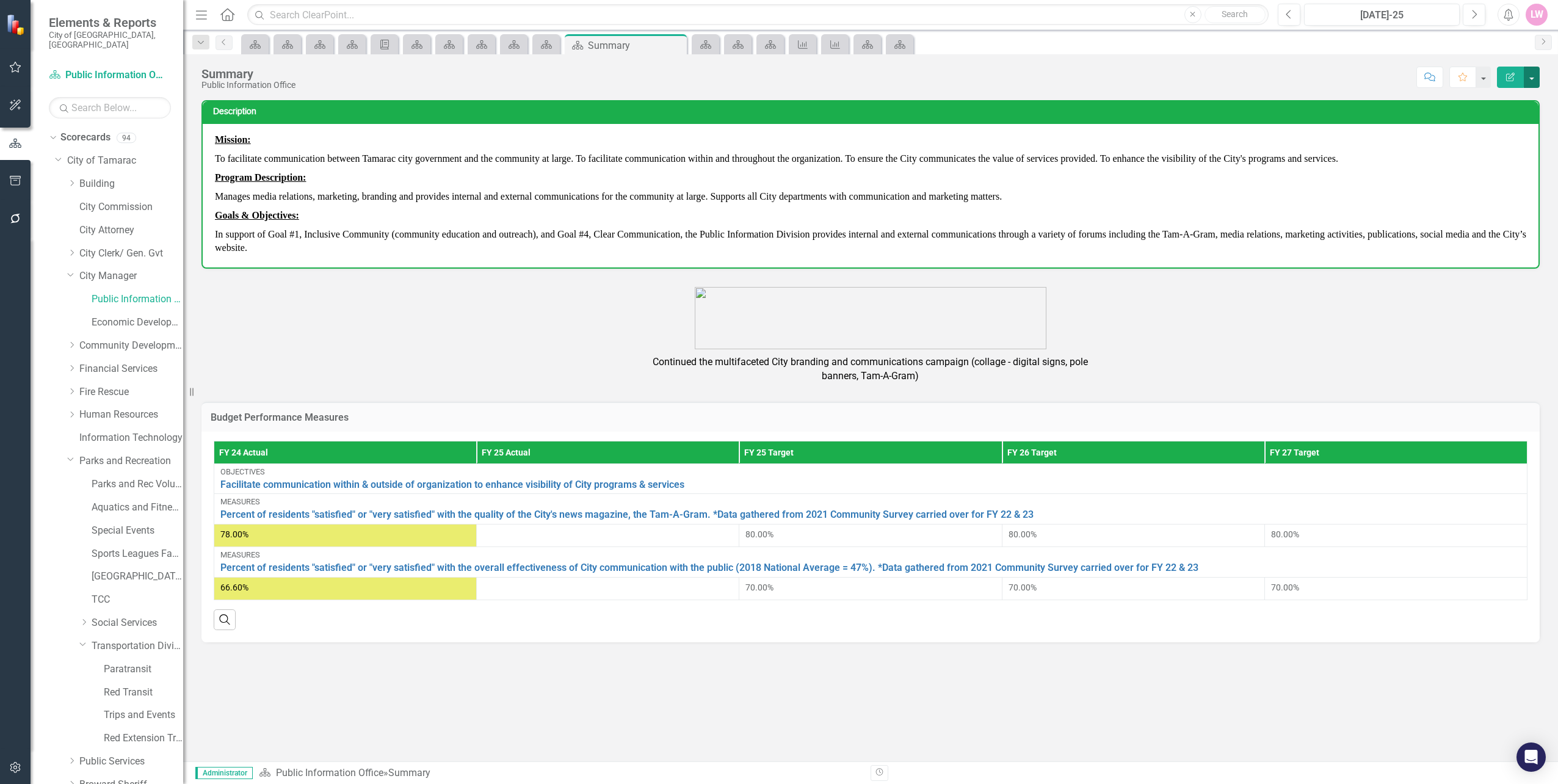
click at [1536, 80] on button "button" at bounding box center [1532, 77] width 16 height 22
click at [1509, 117] on link "Edit Report Edit Layout" at bounding box center [1490, 122] width 99 height 23
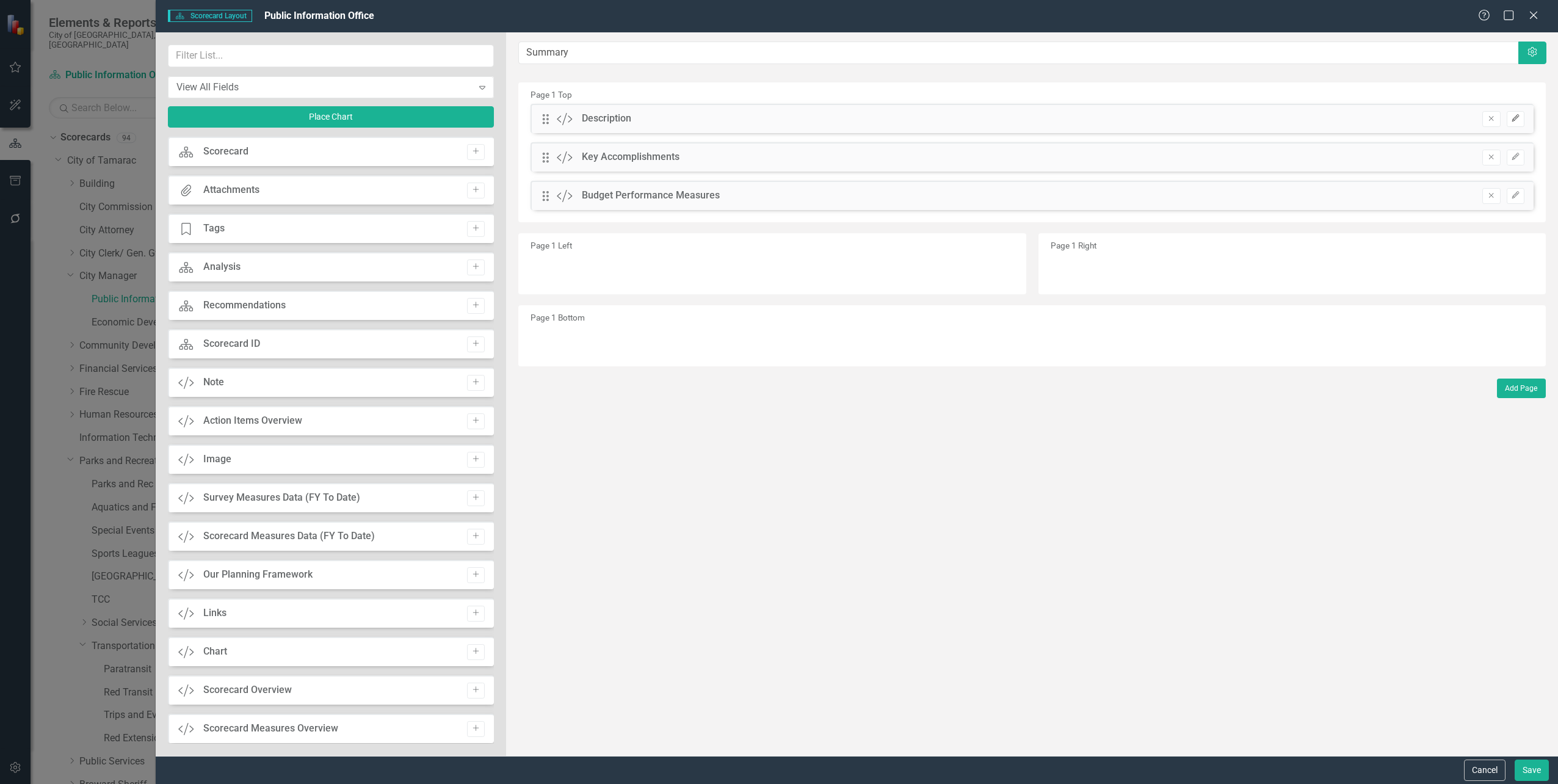
click at [1517, 117] on icon "Edit" at bounding box center [1515, 118] width 9 height 7
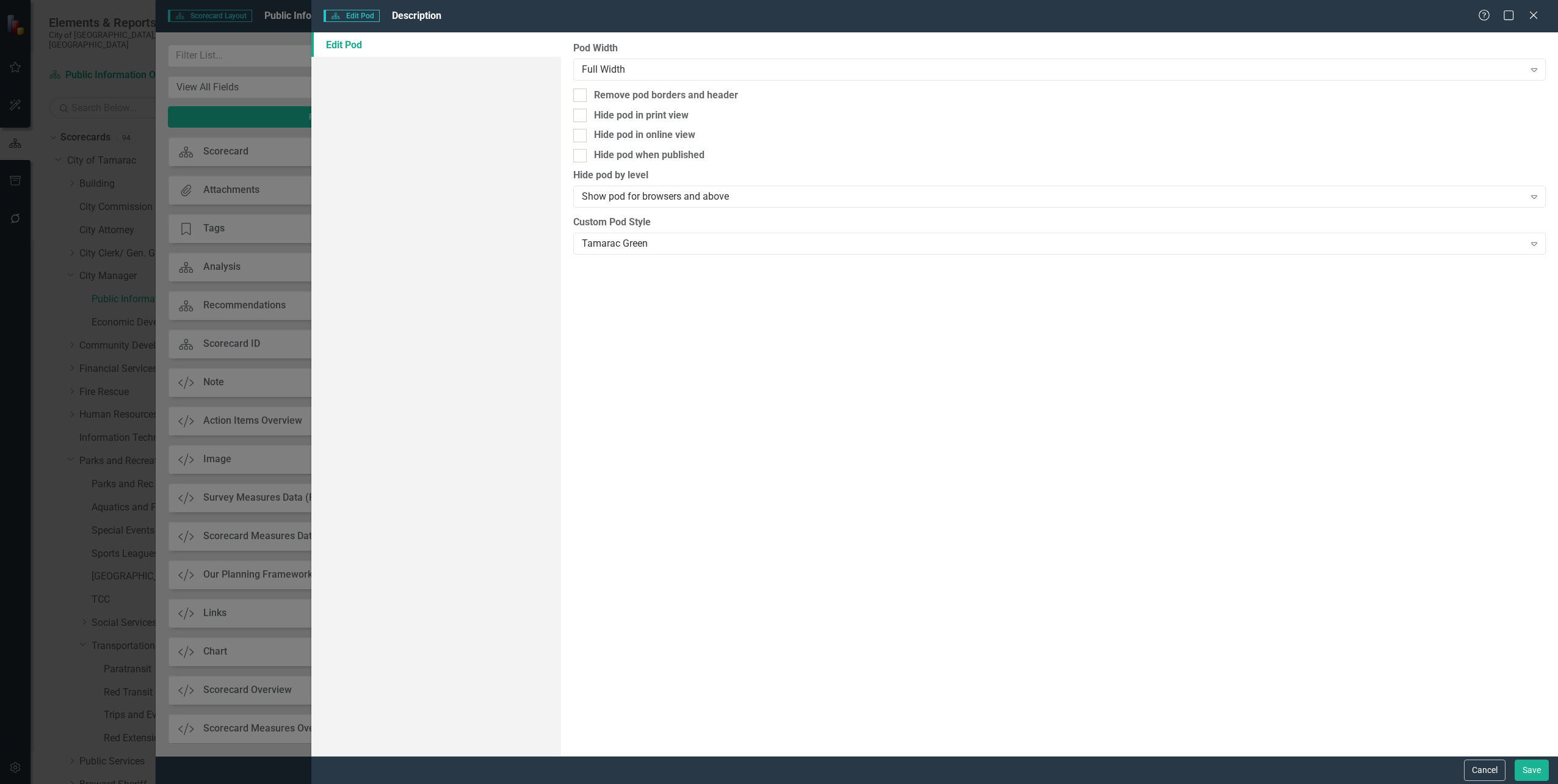
click at [255, 236] on div "Scorecard Edit Pod Description Help Maximize Close Edit Pod Pod Width Full Widt…" at bounding box center [779, 392] width 1558 height 784
click at [1544, 14] on div "Help Maximize Close" at bounding box center [1512, 16] width 68 height 14
click at [1537, 14] on icon "Close" at bounding box center [1533, 15] width 15 height 12
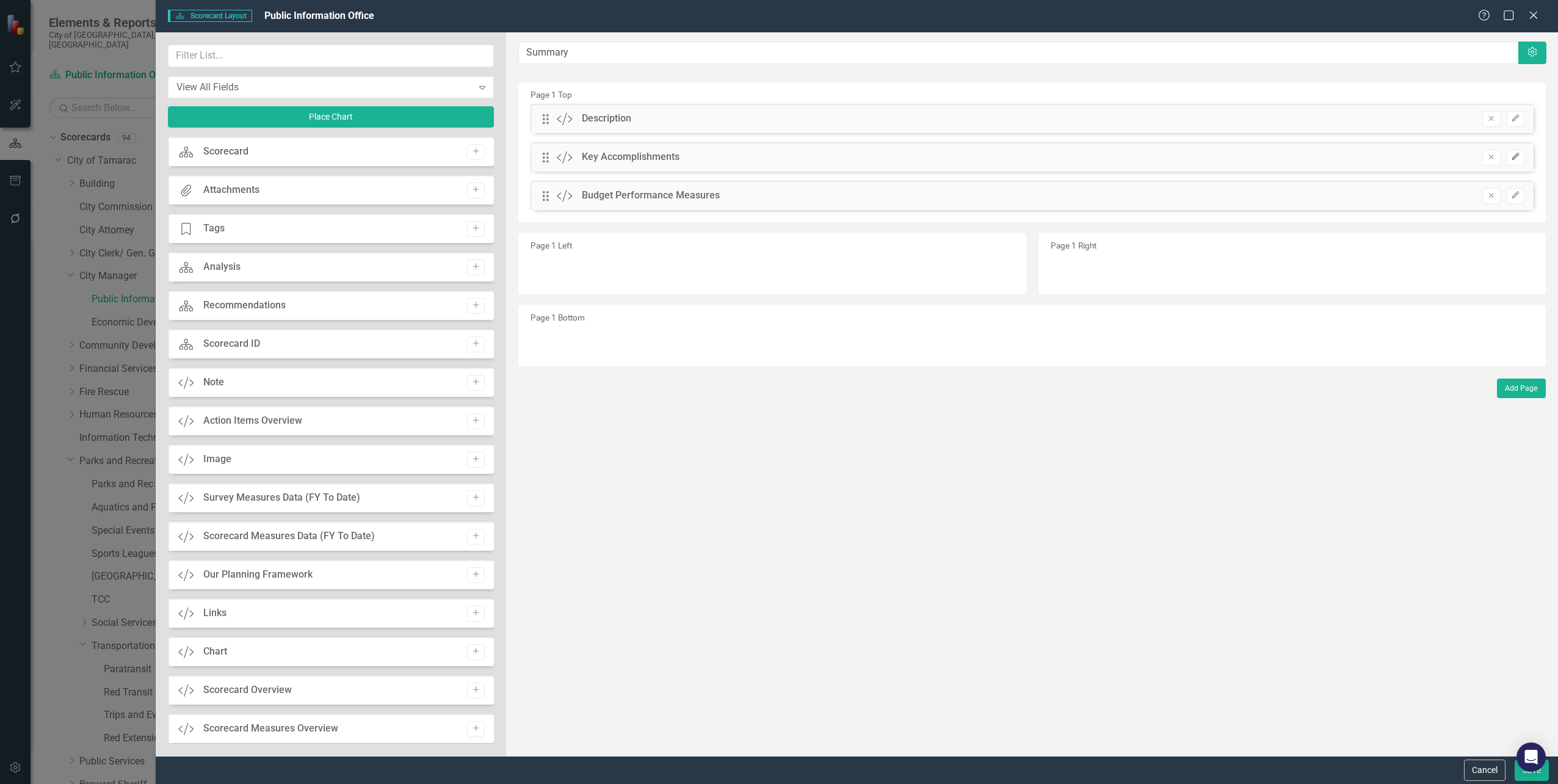
click at [1520, 156] on button "Edit" at bounding box center [1516, 158] width 18 height 16
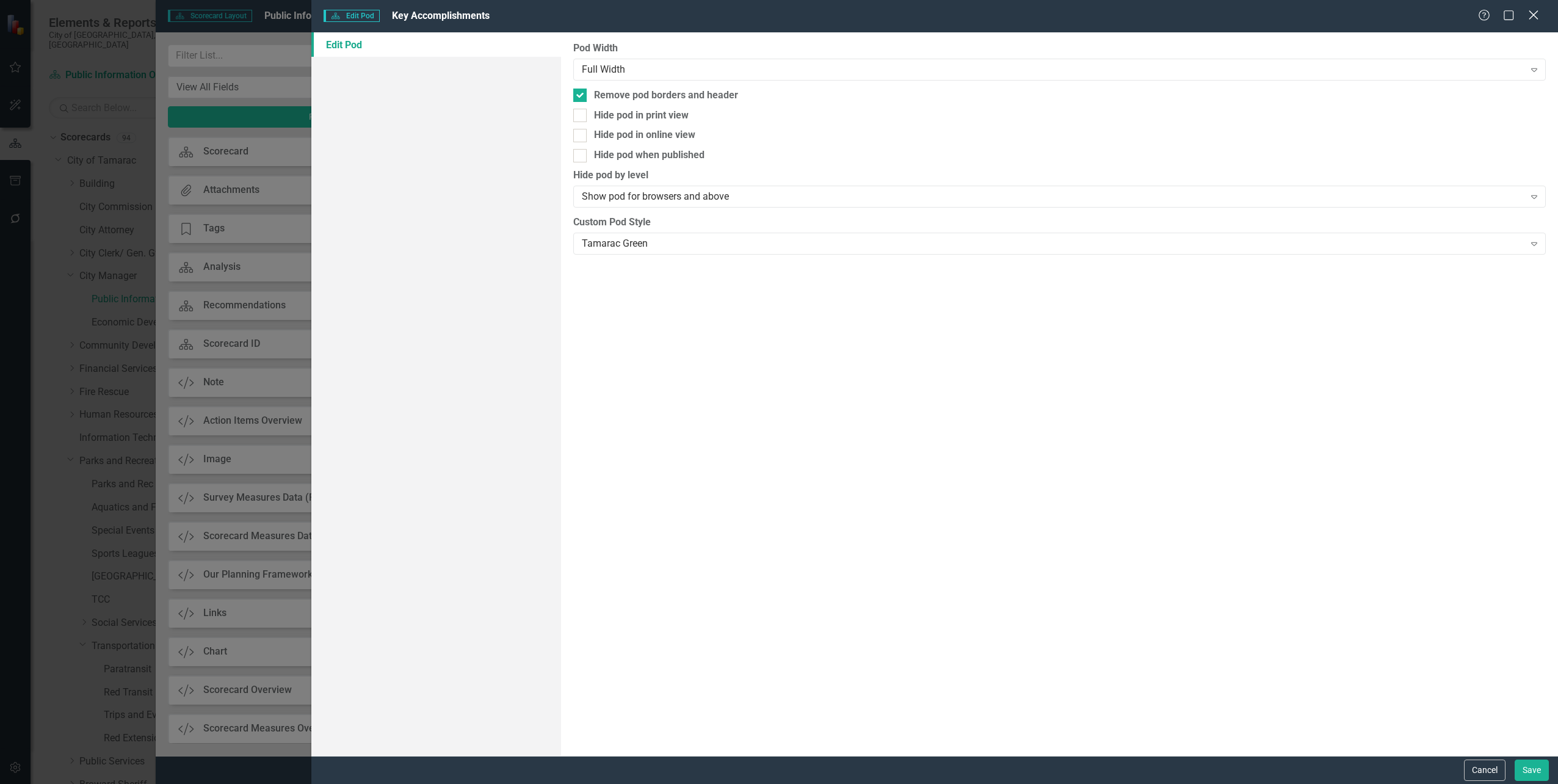
click at [1534, 14] on icon "Close" at bounding box center [1533, 15] width 15 height 12
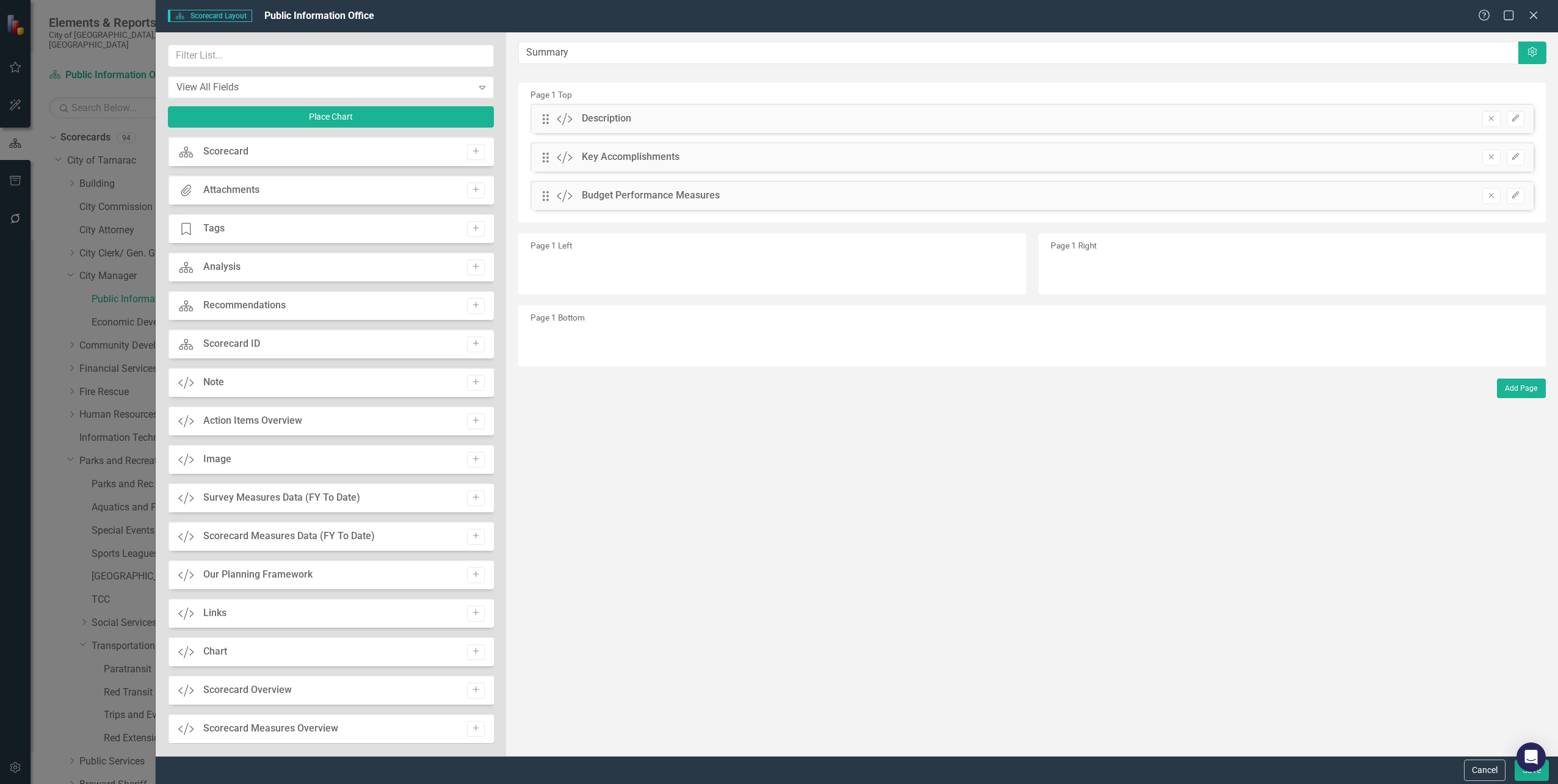
click at [212, 150] on div "Scorecard" at bounding box center [226, 152] width 46 height 14
click at [230, 154] on div "Scorecard" at bounding box center [226, 152] width 46 height 14
click at [474, 152] on icon "button" at bounding box center [477, 151] width 6 height 6
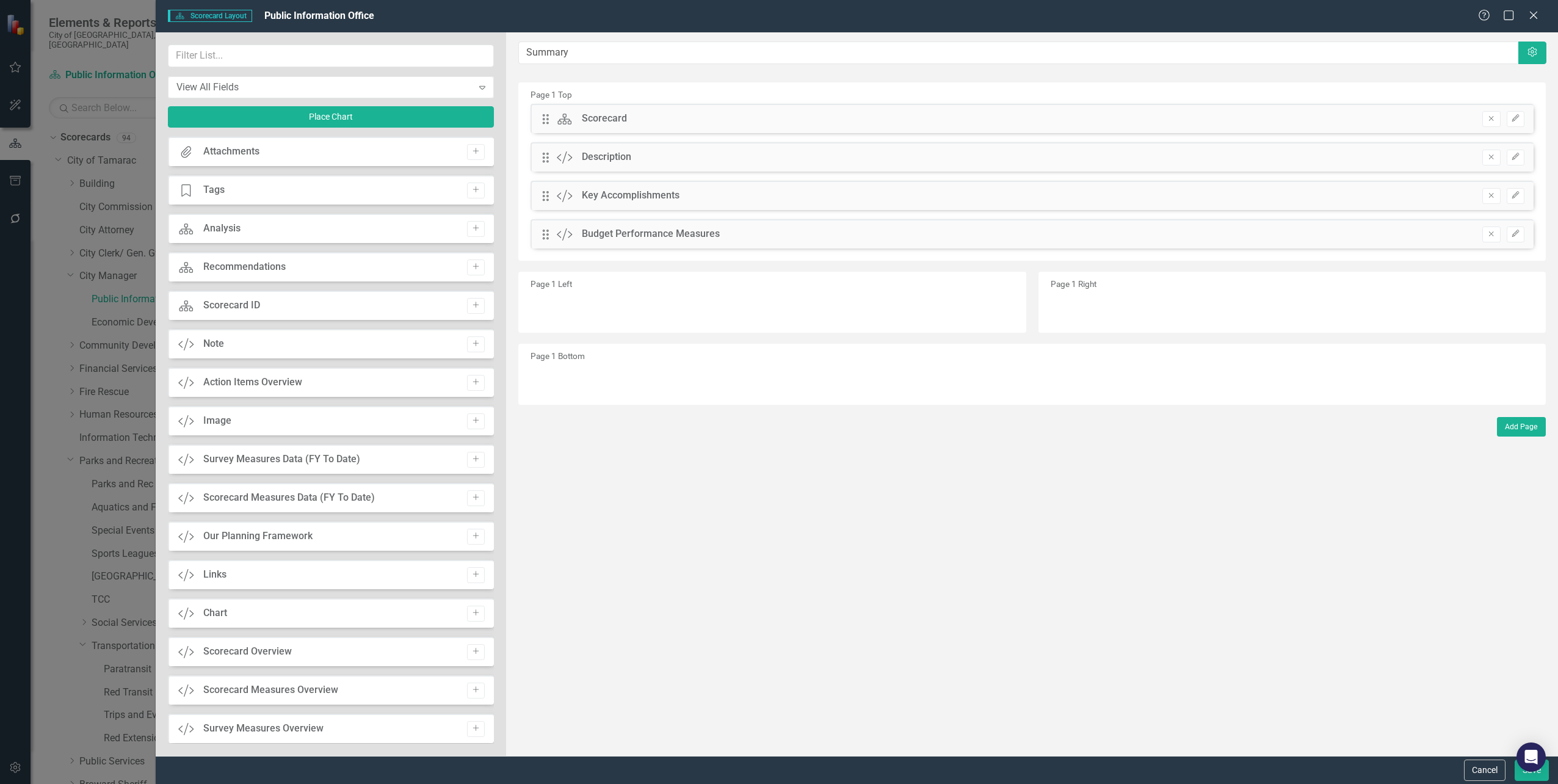
click at [1494, 129] on div "Drag Scorecard Scorecard Hidden Pod Online Hidden Pod Printed Hidden Pod Publis…" at bounding box center [1032, 119] width 1003 height 30
click at [1496, 124] on button "Remove" at bounding box center [1491, 119] width 18 height 16
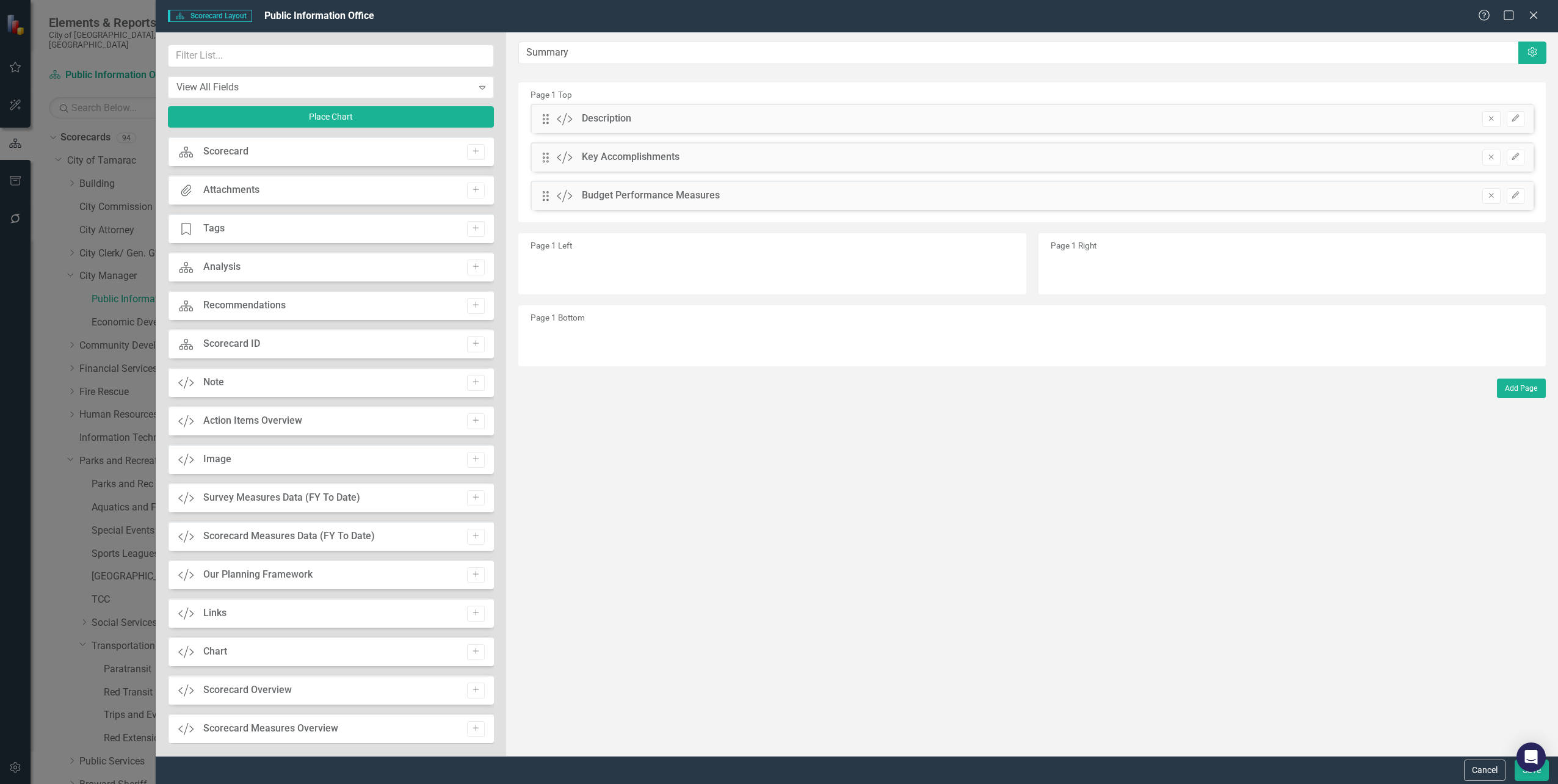
click at [313, 12] on span "Public Information Office" at bounding box center [319, 16] width 110 height 12
click at [571, 58] on input "Summary" at bounding box center [1019, 53] width 1000 height 23
click at [1540, 56] on button "Settings" at bounding box center [1532, 53] width 28 height 23
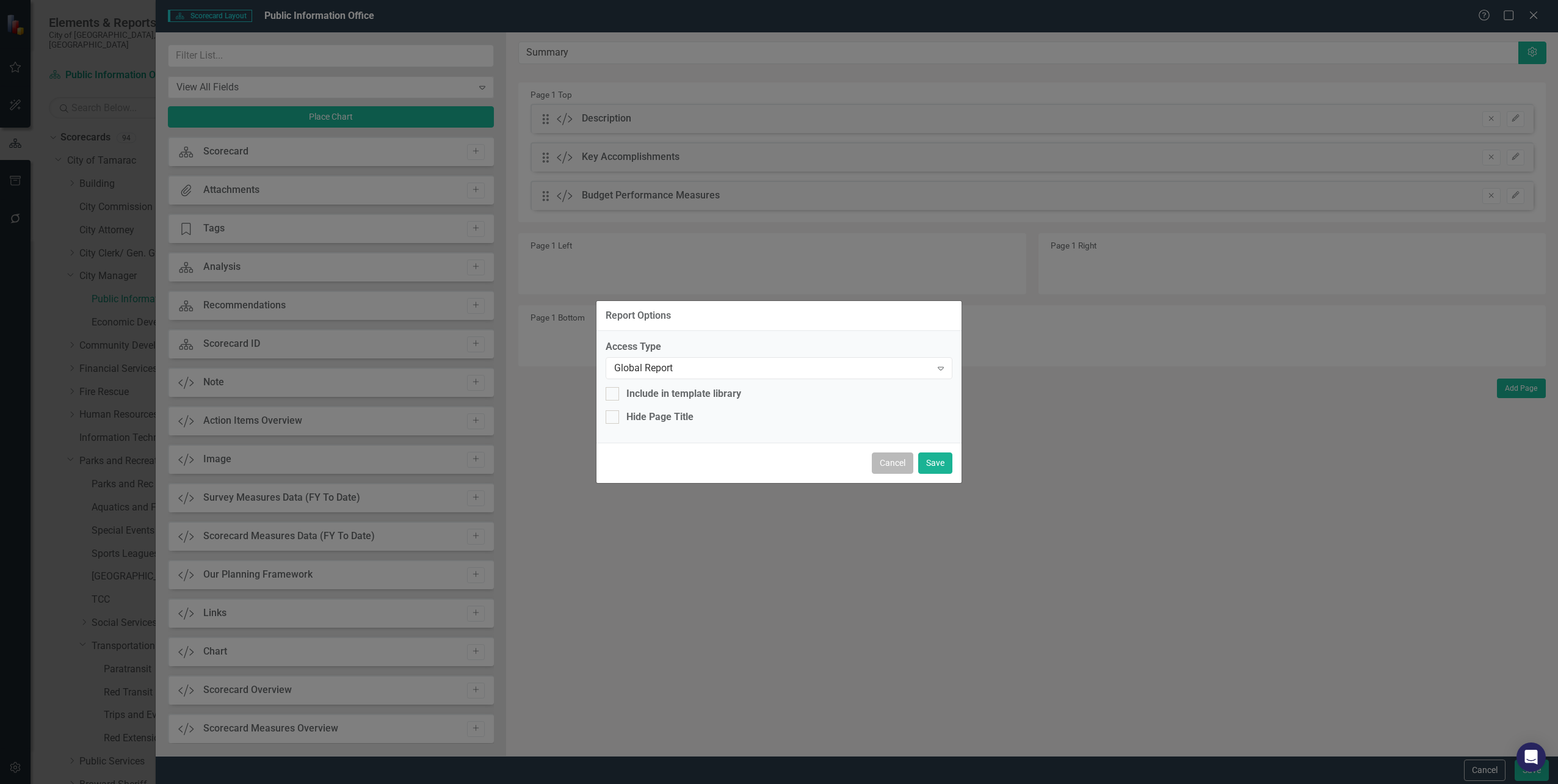
click at [883, 458] on button "Cancel" at bounding box center [893, 463] width 42 height 22
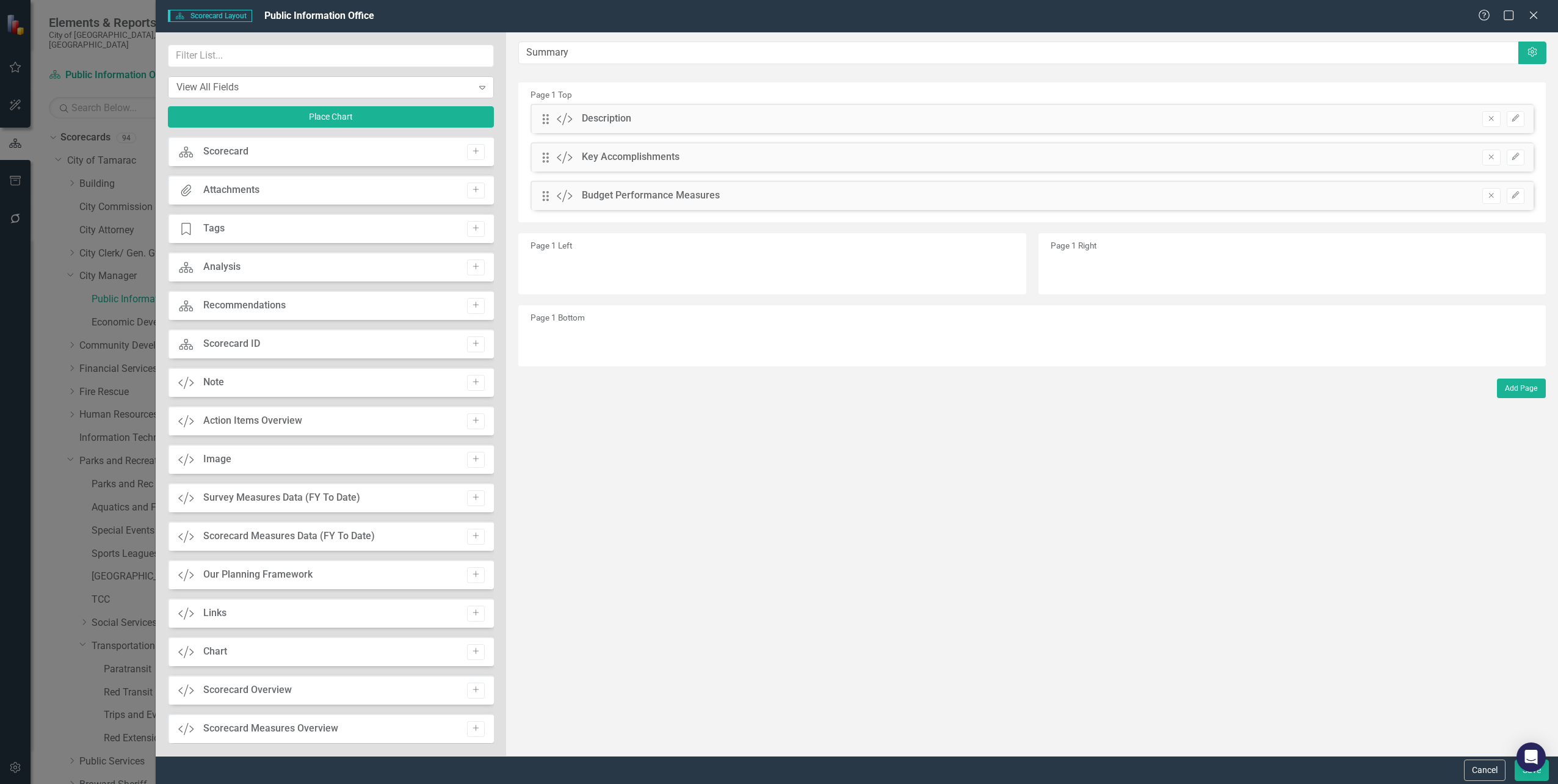
click at [412, 84] on div "View All Fields" at bounding box center [325, 87] width 296 height 14
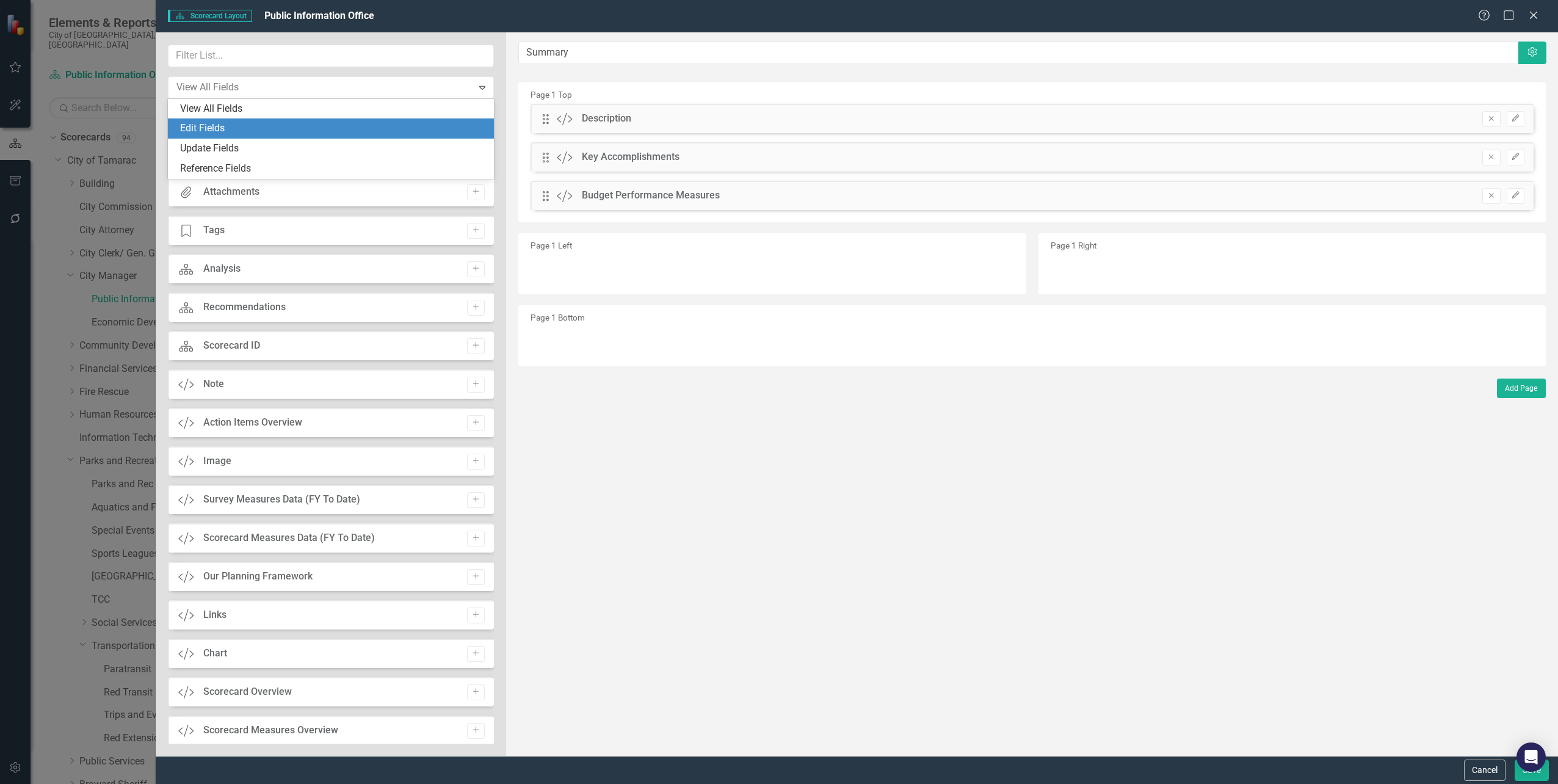
click at [215, 124] on div "Edit Fields" at bounding box center [333, 128] width 307 height 14
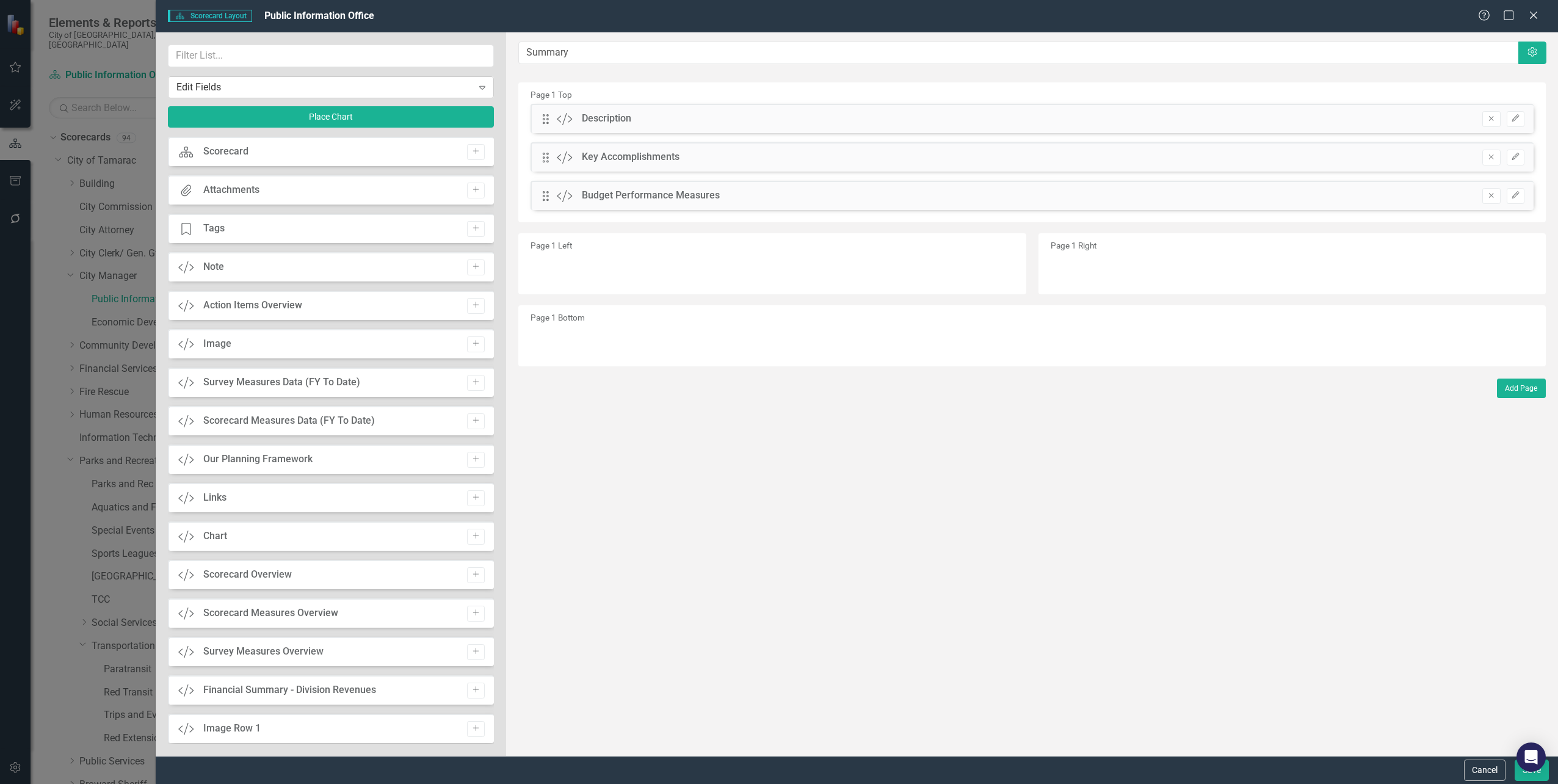
click at [379, 88] on div "Edit Fields" at bounding box center [325, 87] width 296 height 14
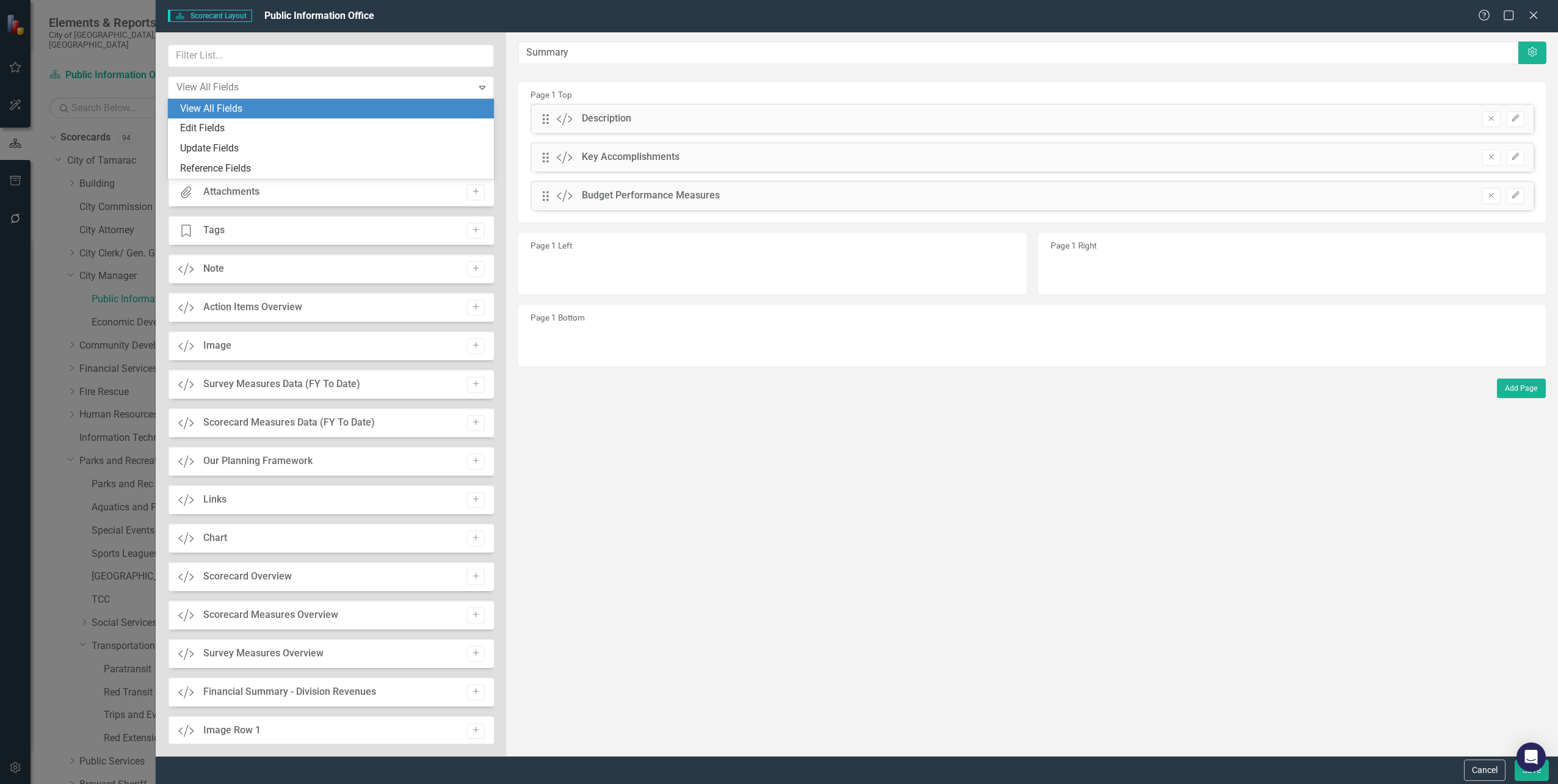
click at [277, 110] on div "View All Fields" at bounding box center [333, 109] width 307 height 14
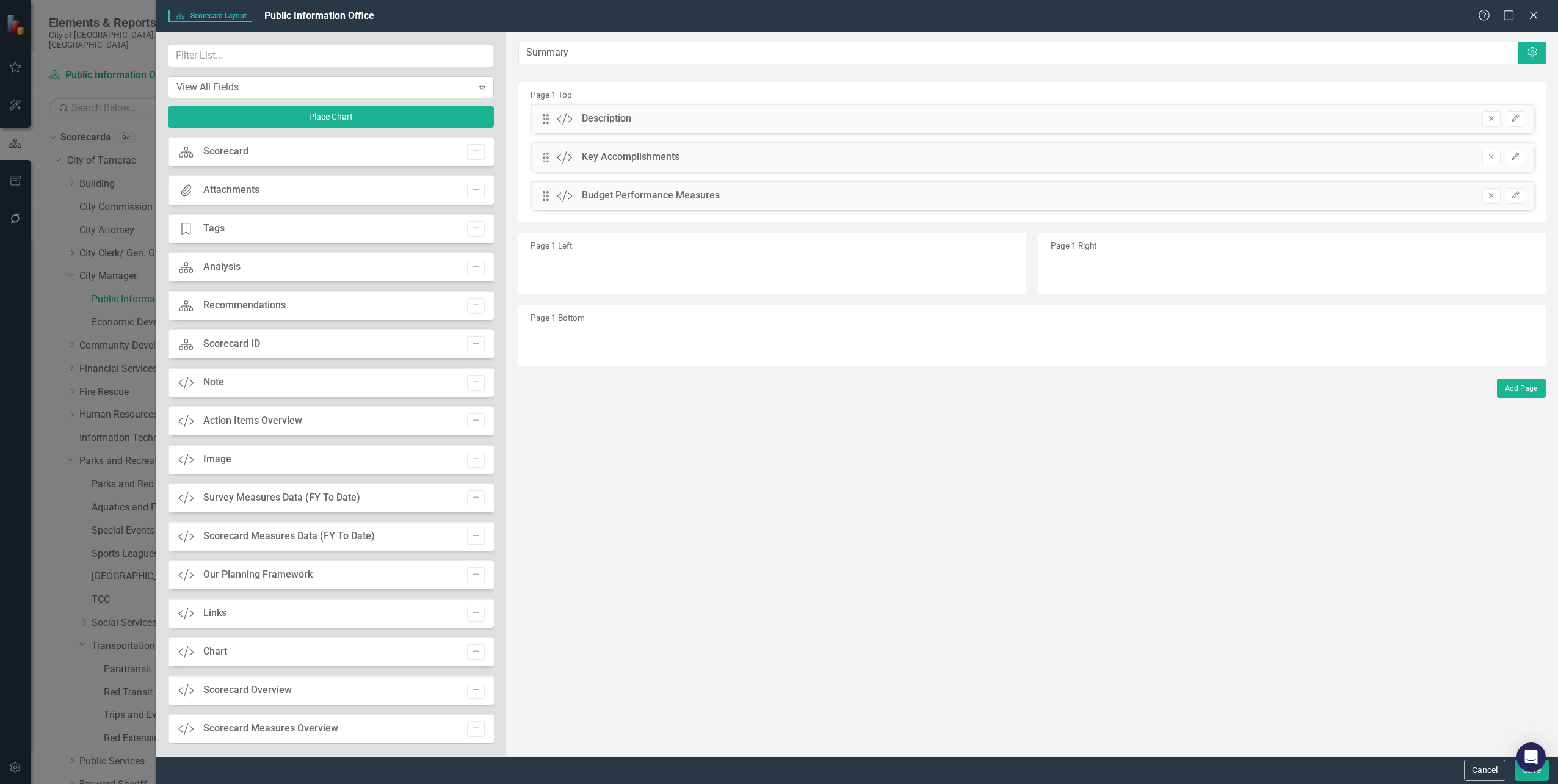
click at [325, 78] on div "View All Fields Expand" at bounding box center [331, 87] width 326 height 22
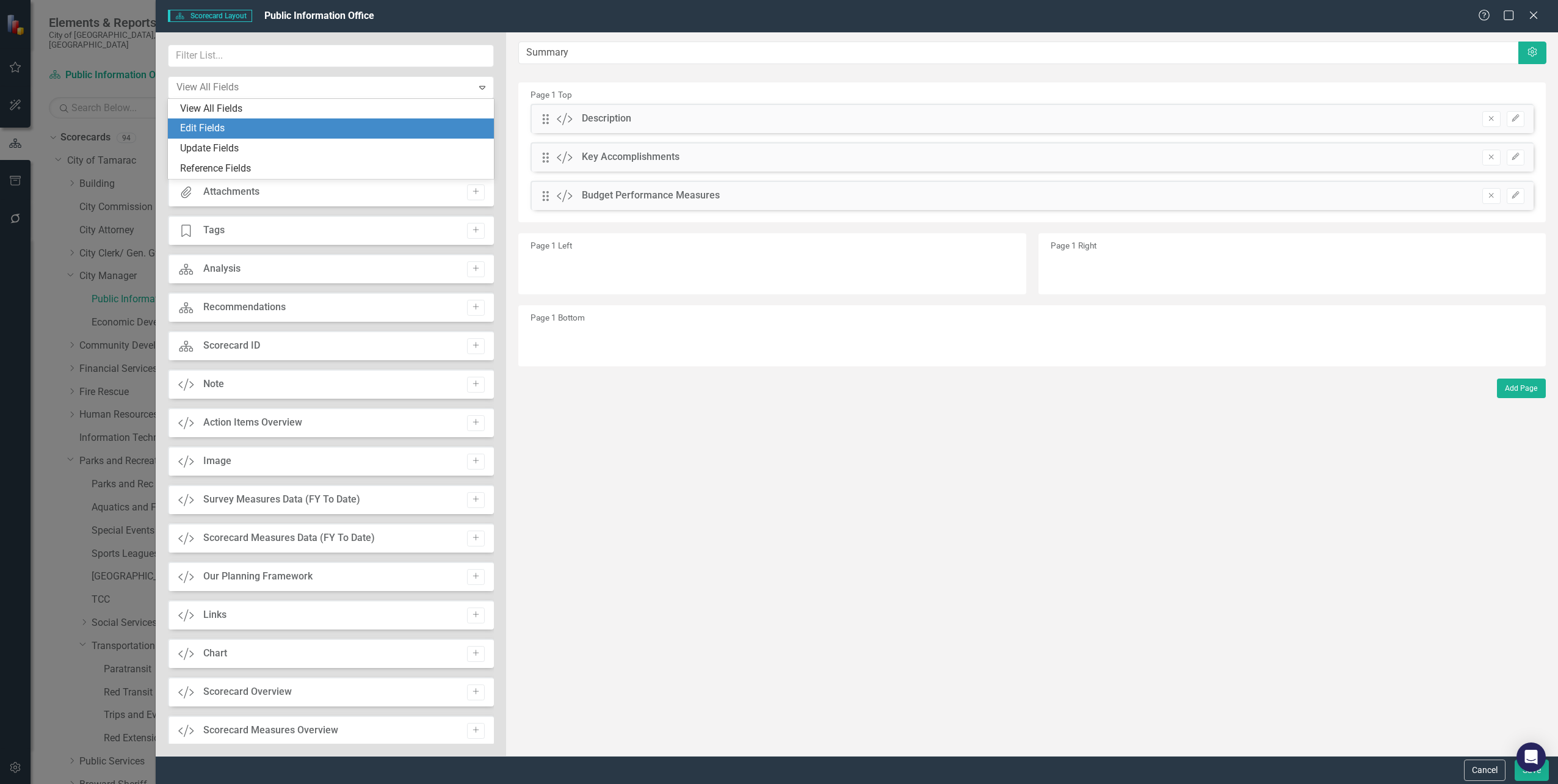
click at [271, 126] on div "Edit Fields" at bounding box center [333, 128] width 307 height 14
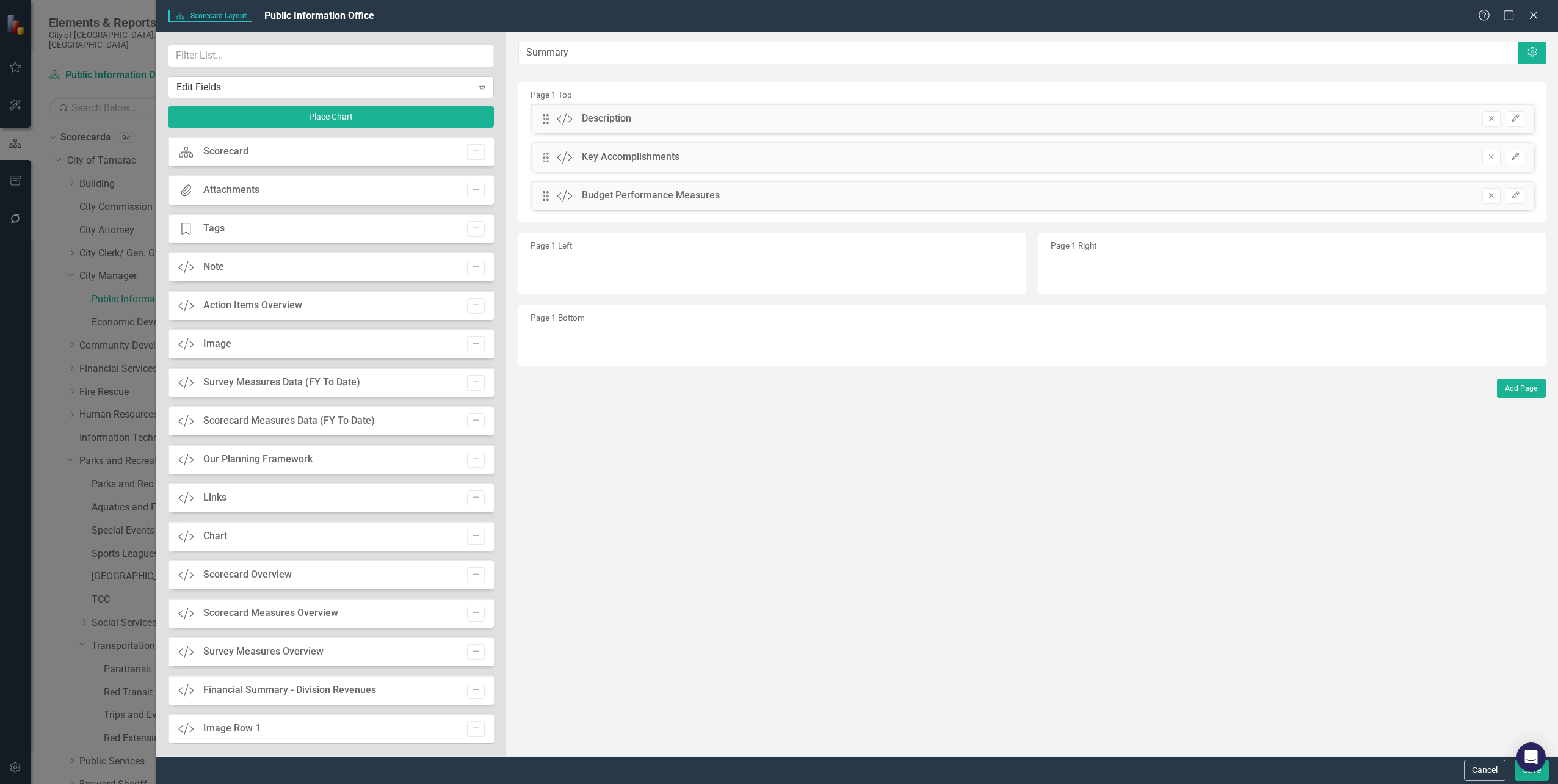
click at [278, 90] on div "Edit Fields" at bounding box center [325, 87] width 296 height 14
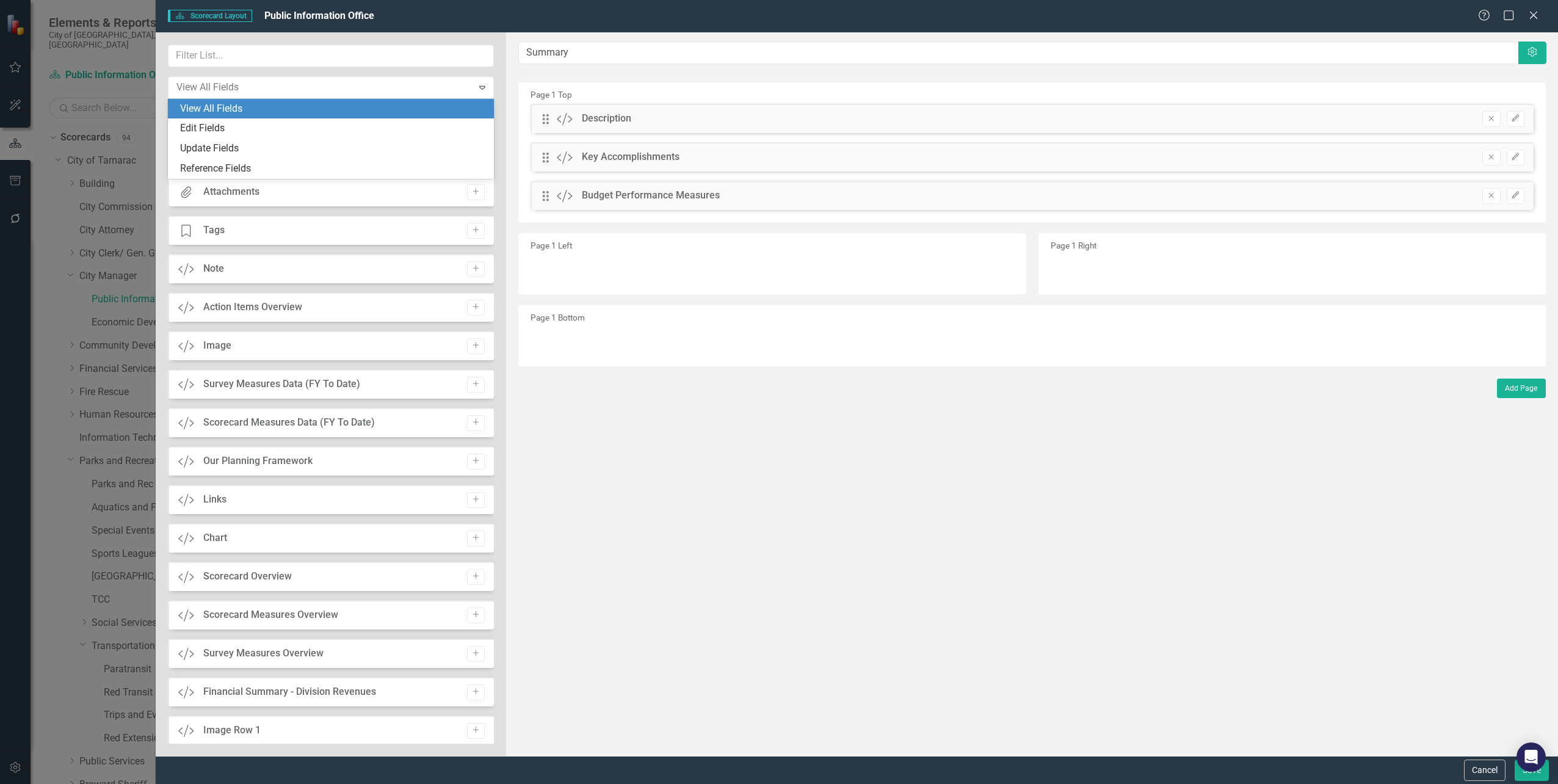
click at [262, 113] on div "View All Fields" at bounding box center [333, 109] width 307 height 14
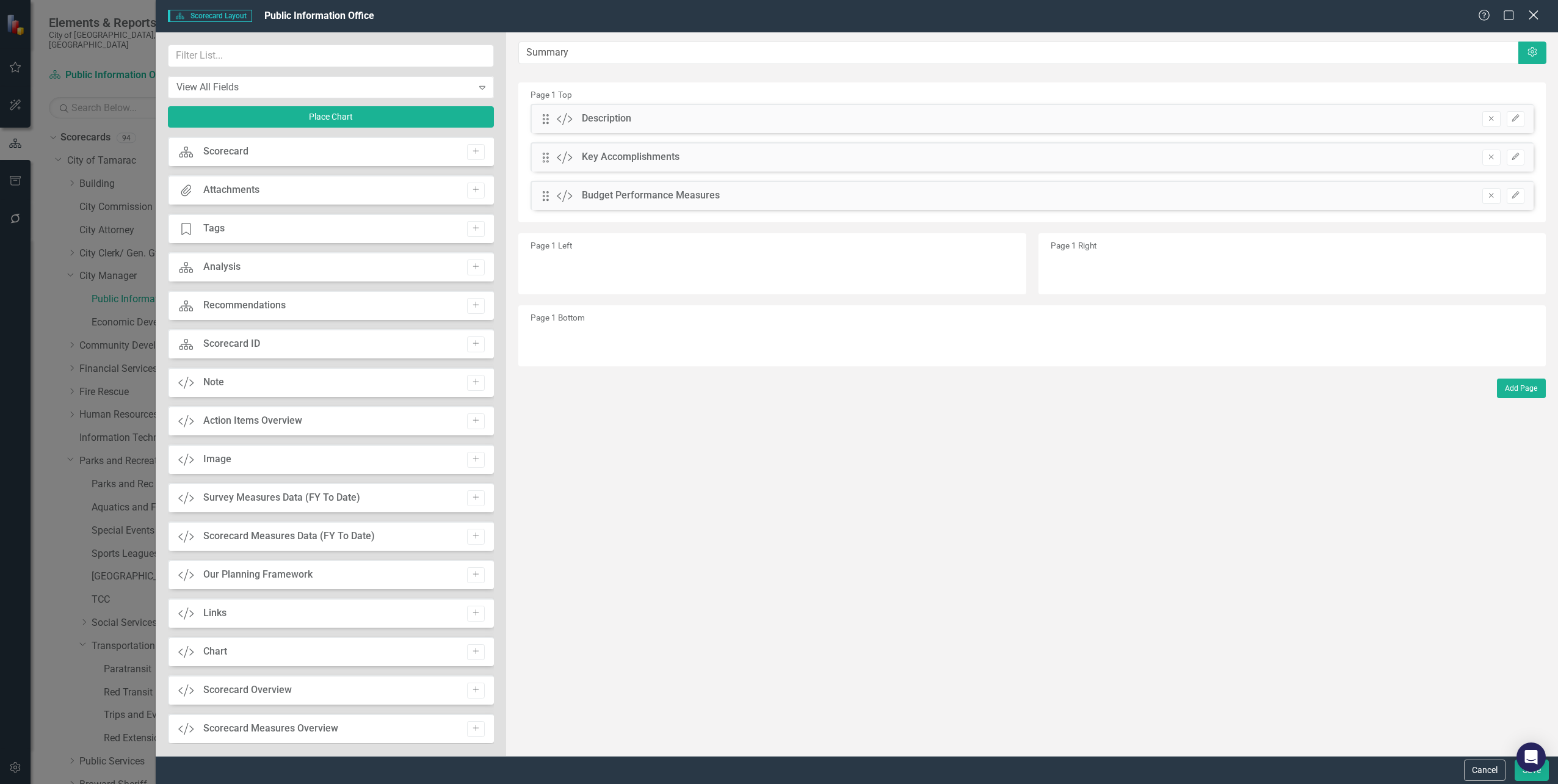
click at [1533, 19] on icon "Close" at bounding box center [1533, 15] width 15 height 12
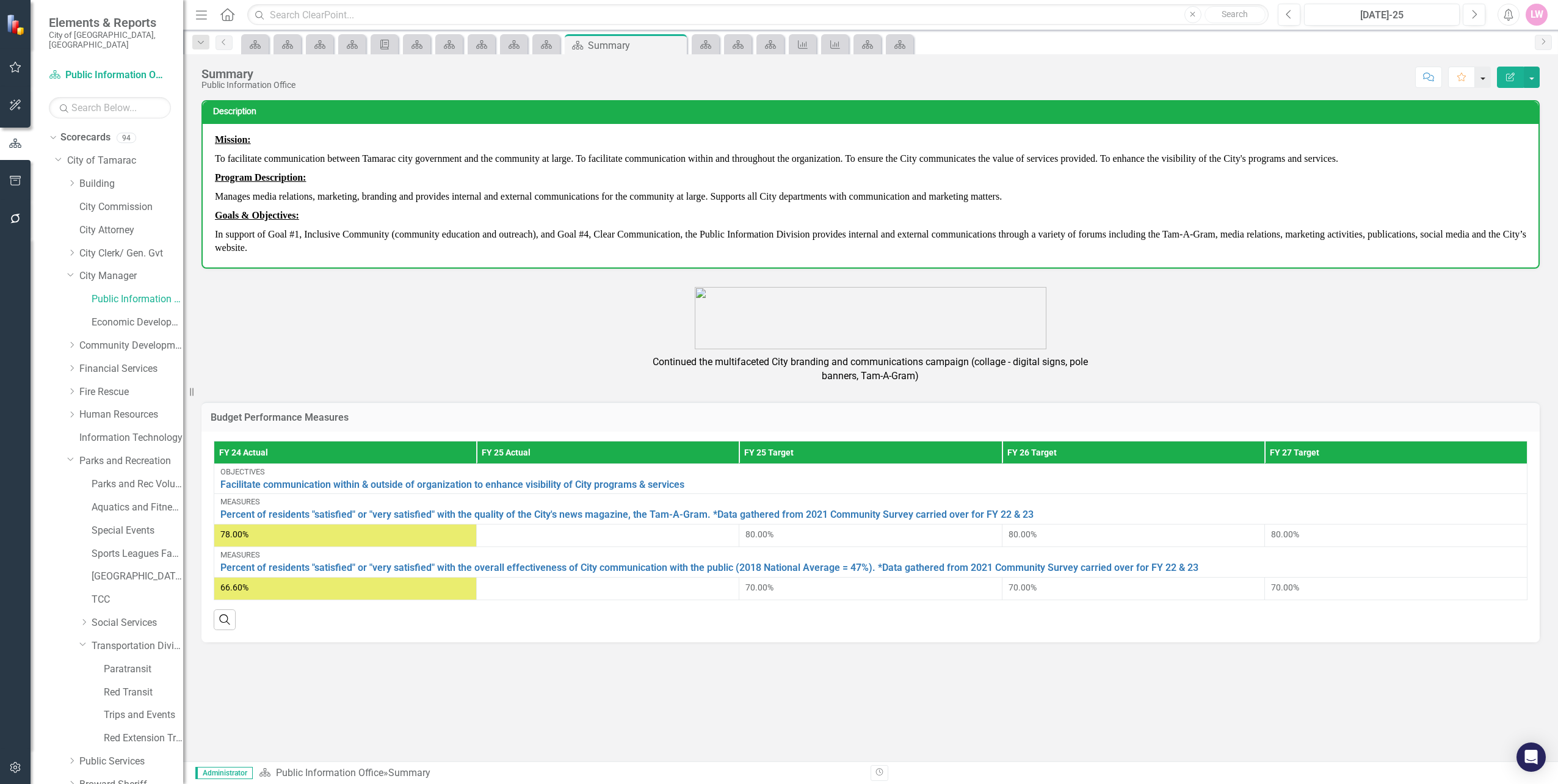
click at [1489, 80] on button "button" at bounding box center [1484, 77] width 16 height 22
click at [1535, 80] on button "button" at bounding box center [1532, 77] width 16 height 22
click at [1530, 92] on link "Edit Edit Scorecard" at bounding box center [1490, 99] width 99 height 23
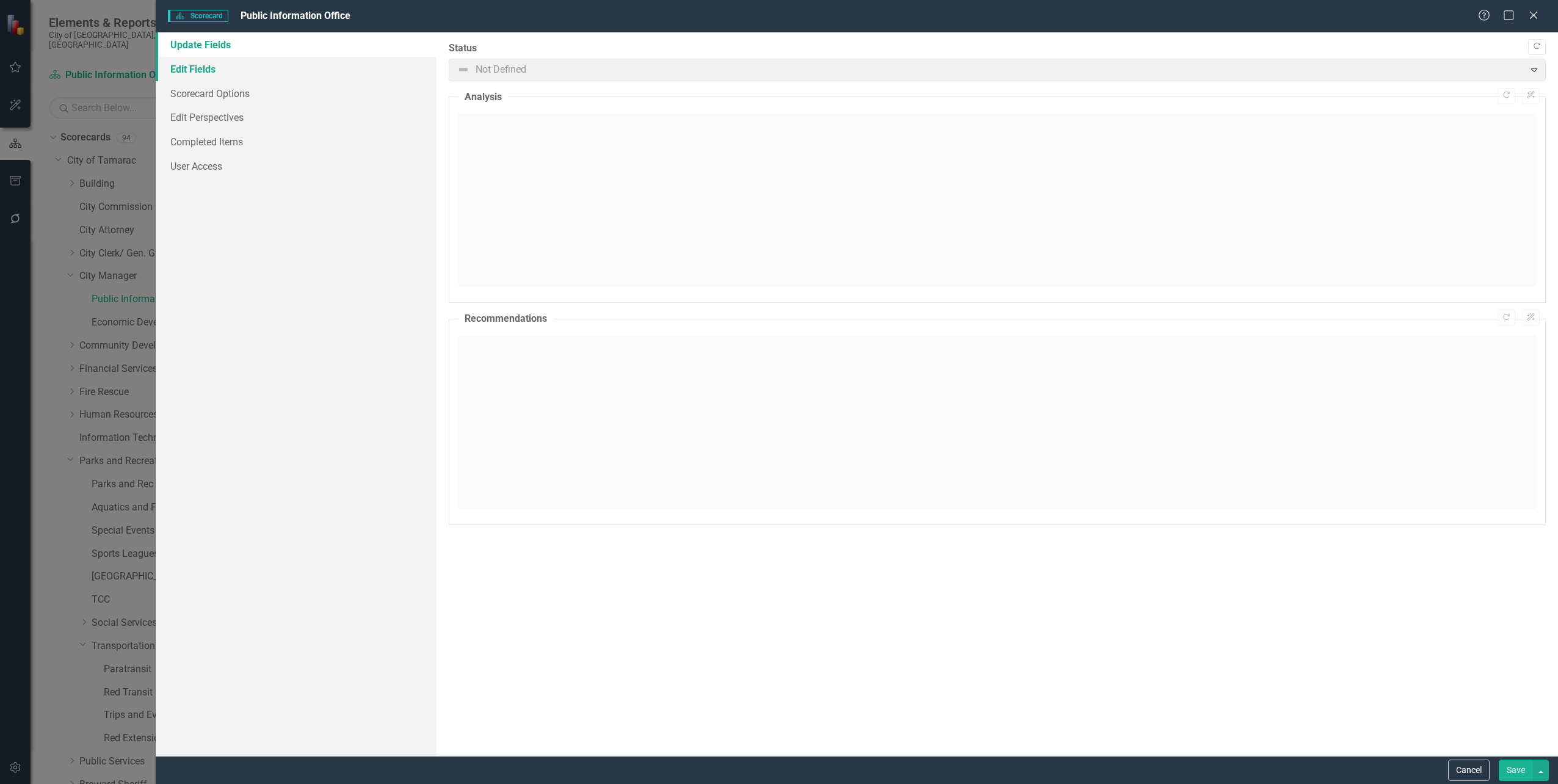
click at [204, 72] on link "Edit Fields" at bounding box center [296, 68] width 280 height 25
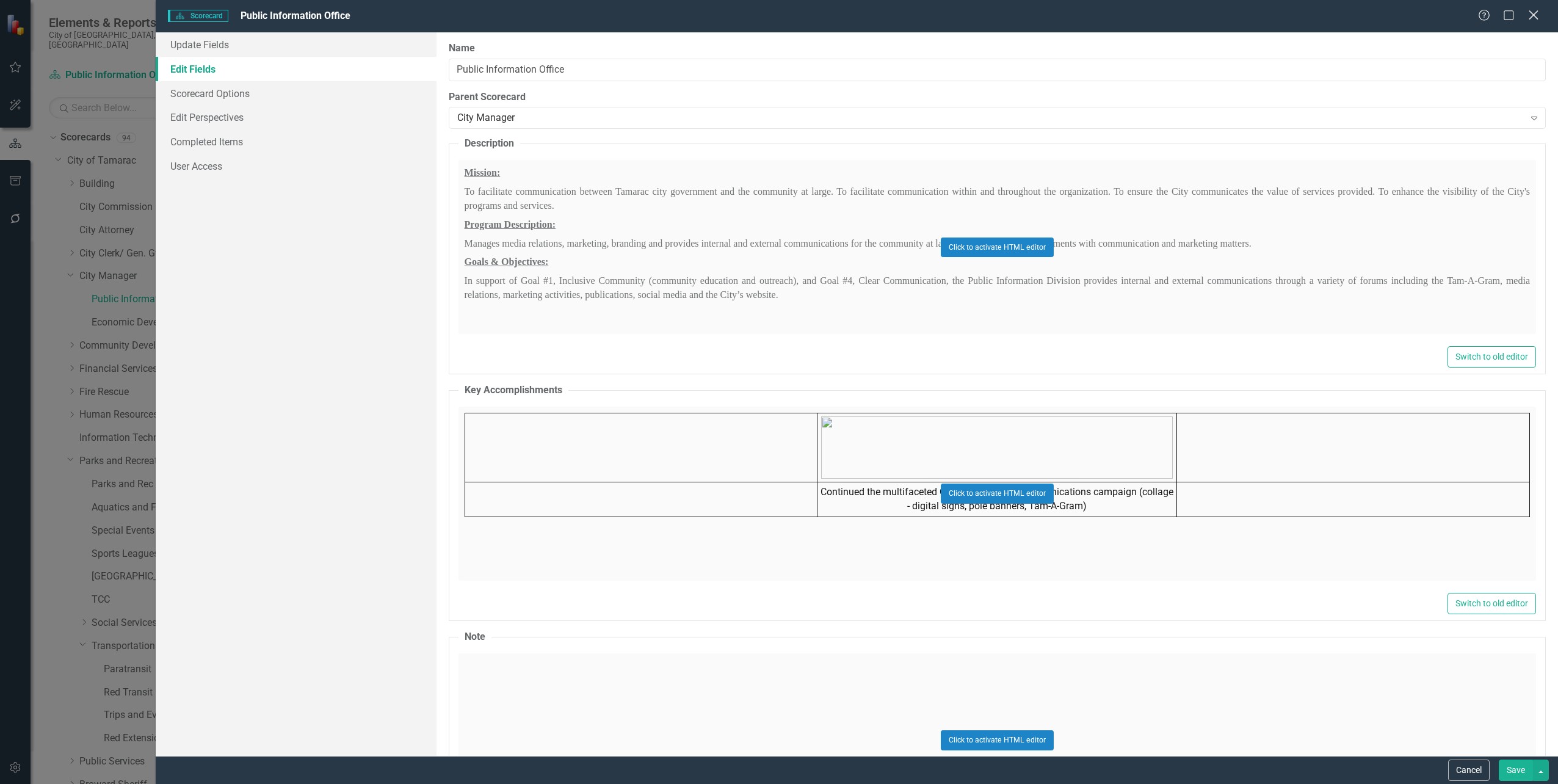
click at [1536, 16] on icon "Close" at bounding box center [1533, 15] width 15 height 12
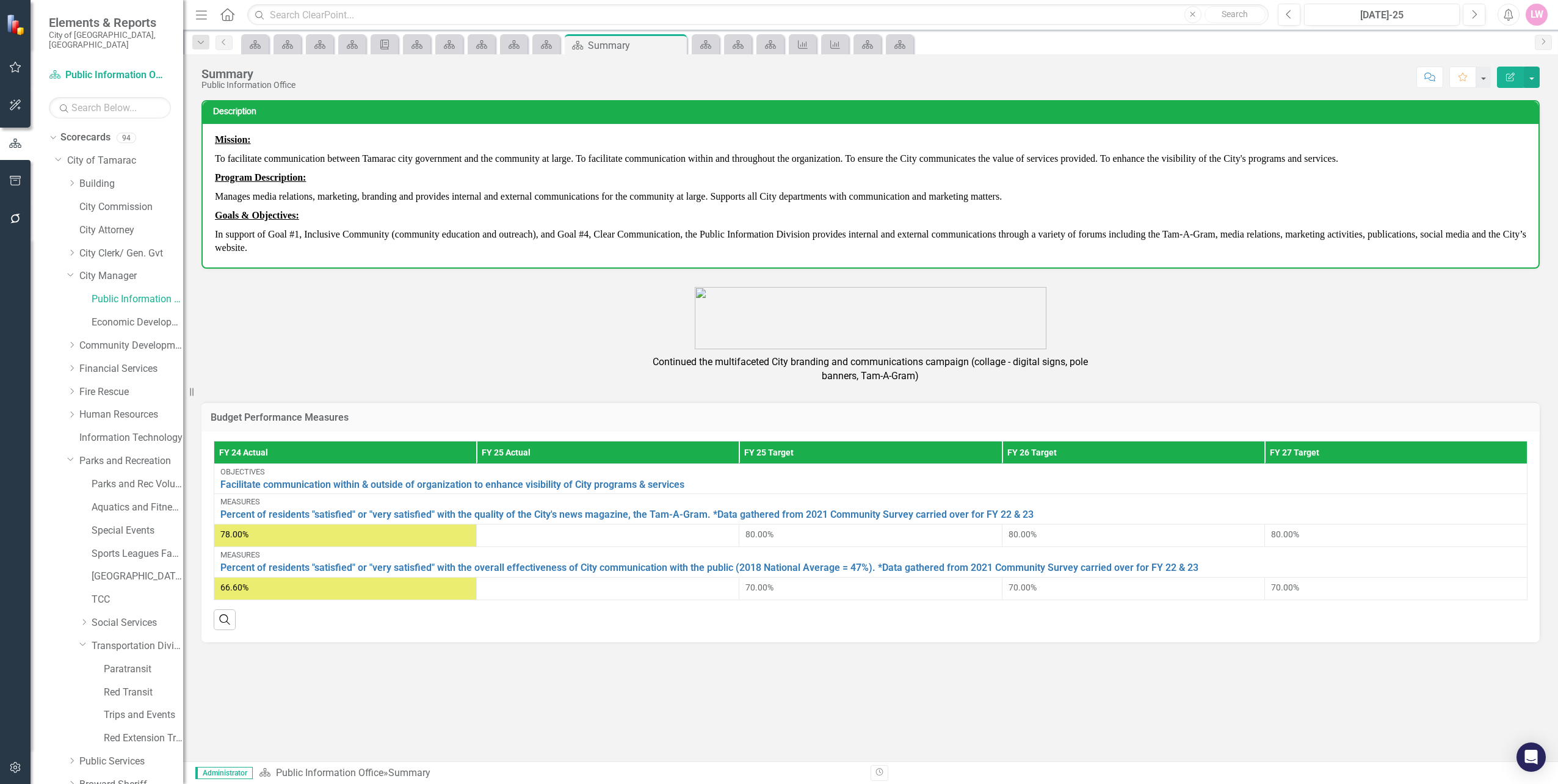
click at [231, 71] on div "Summary" at bounding box center [248, 74] width 94 height 14
click at [212, 76] on div "Summary" at bounding box center [248, 74] width 94 height 14
click at [211, 78] on div "Summary" at bounding box center [248, 74] width 94 height 14
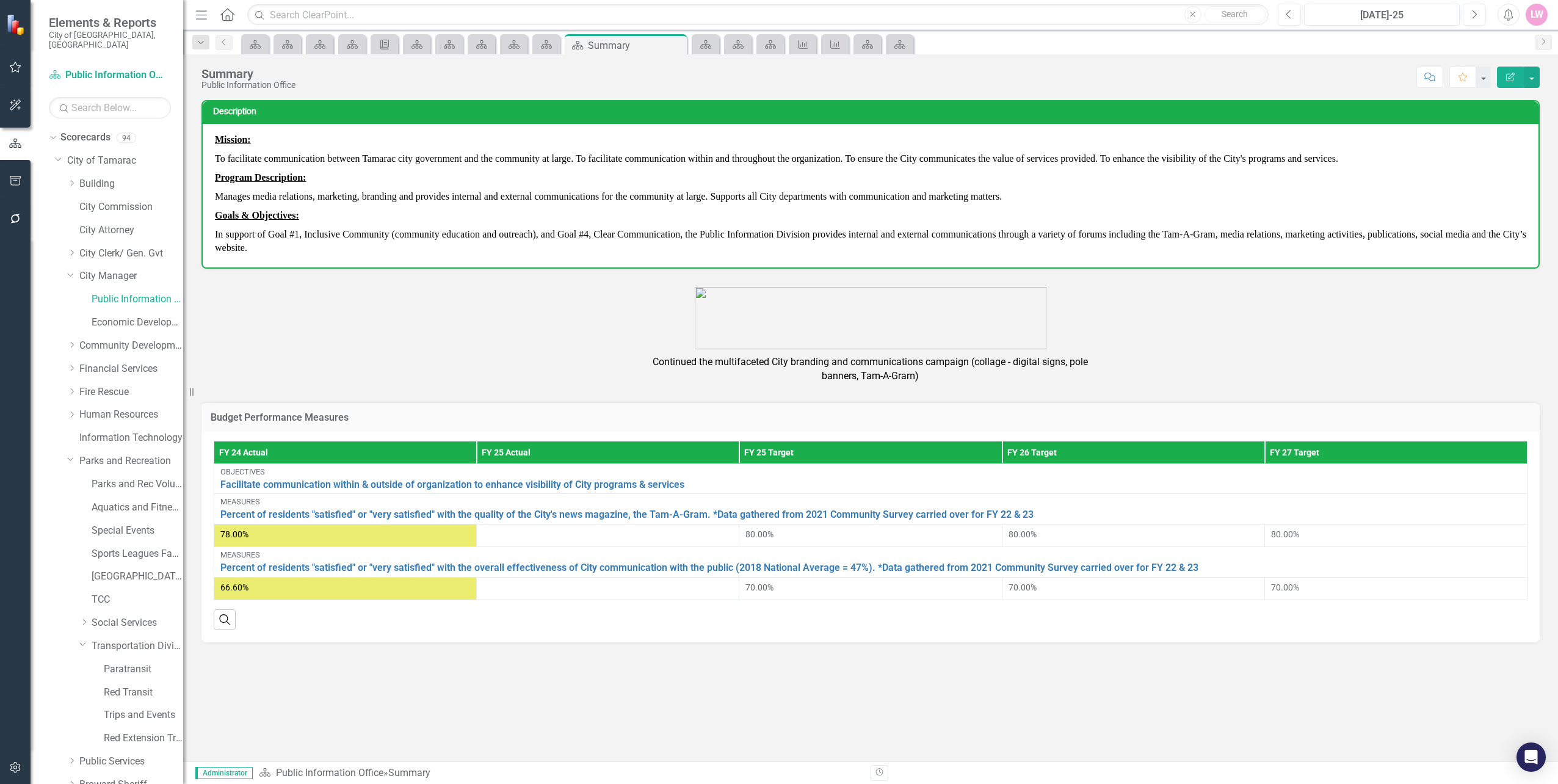
click at [226, 83] on div "Public Information Office" at bounding box center [248, 84] width 94 height 9
click at [1537, 72] on button "button" at bounding box center [1532, 77] width 16 height 22
click at [1513, 98] on link "Edit Edit Scorecard" at bounding box center [1490, 99] width 99 height 23
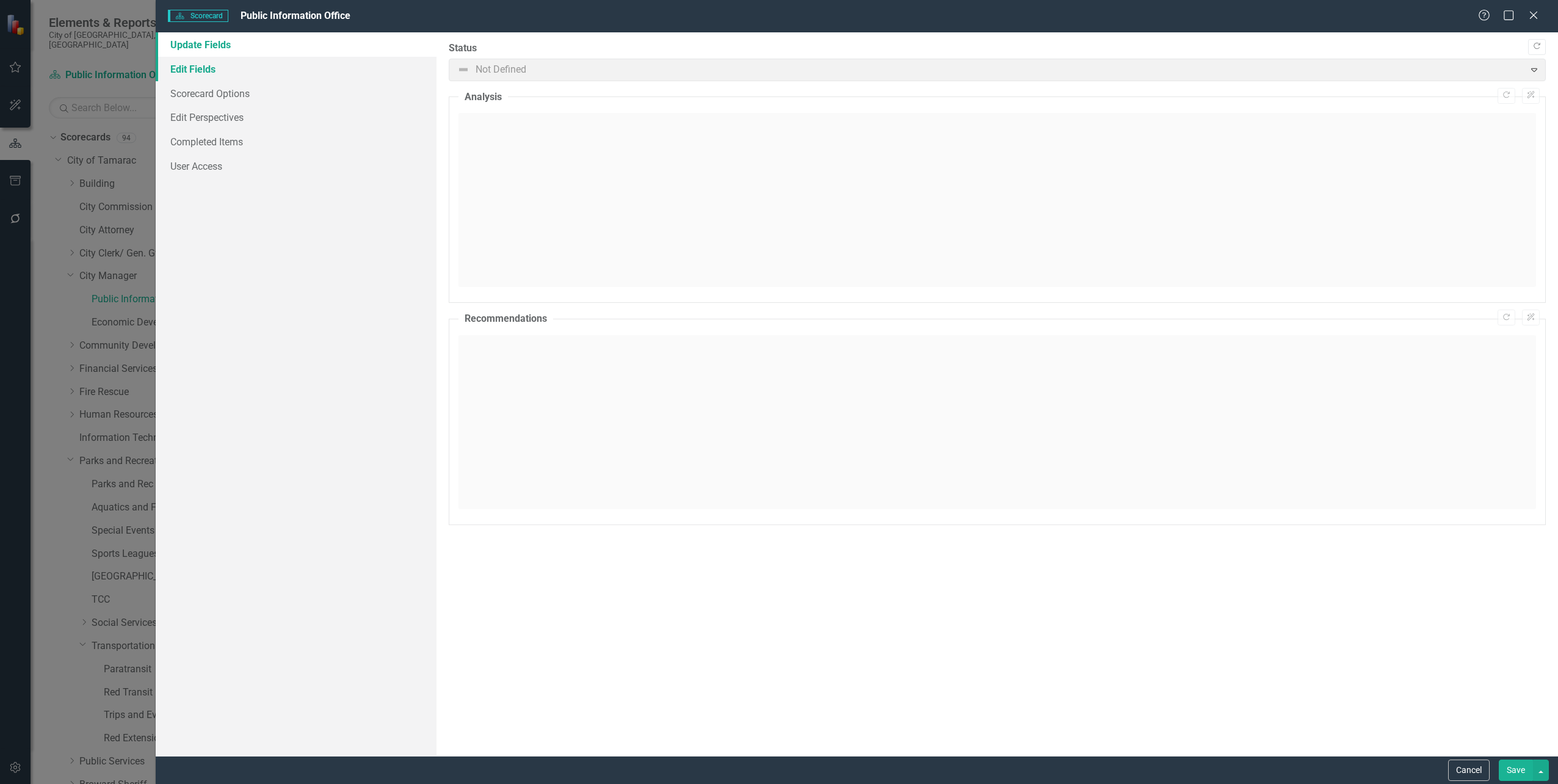
click at [197, 71] on link "Edit Fields" at bounding box center [296, 68] width 280 height 25
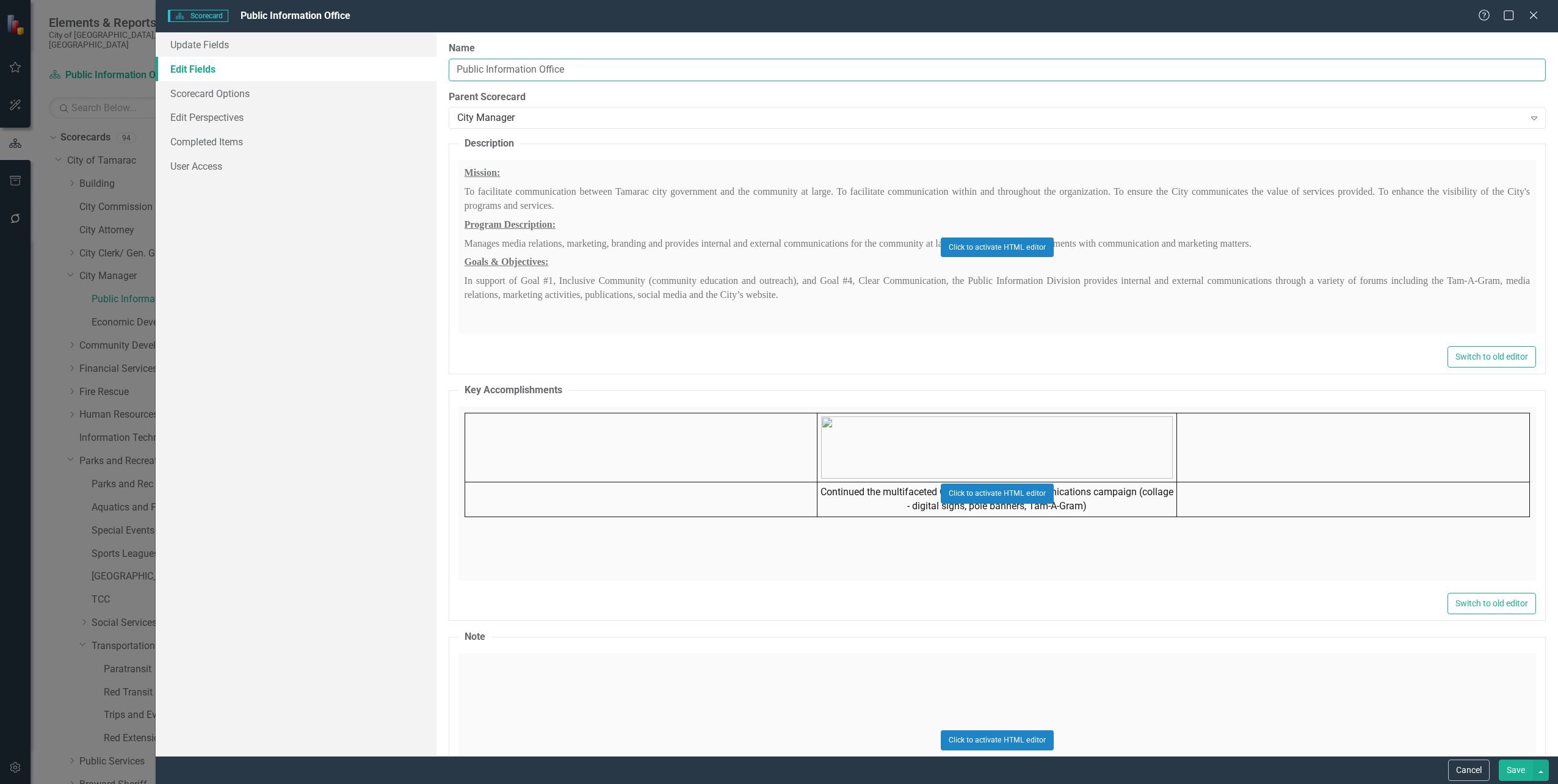
drag, startPoint x: 612, startPoint y: 70, endPoint x: 271, endPoint y: 68, distance: 341.0
click at [271, 68] on div "Update Fields Edit Fields Scorecard Options Edit Perspectives Completed Items U…" at bounding box center [857, 394] width 1403 height 723
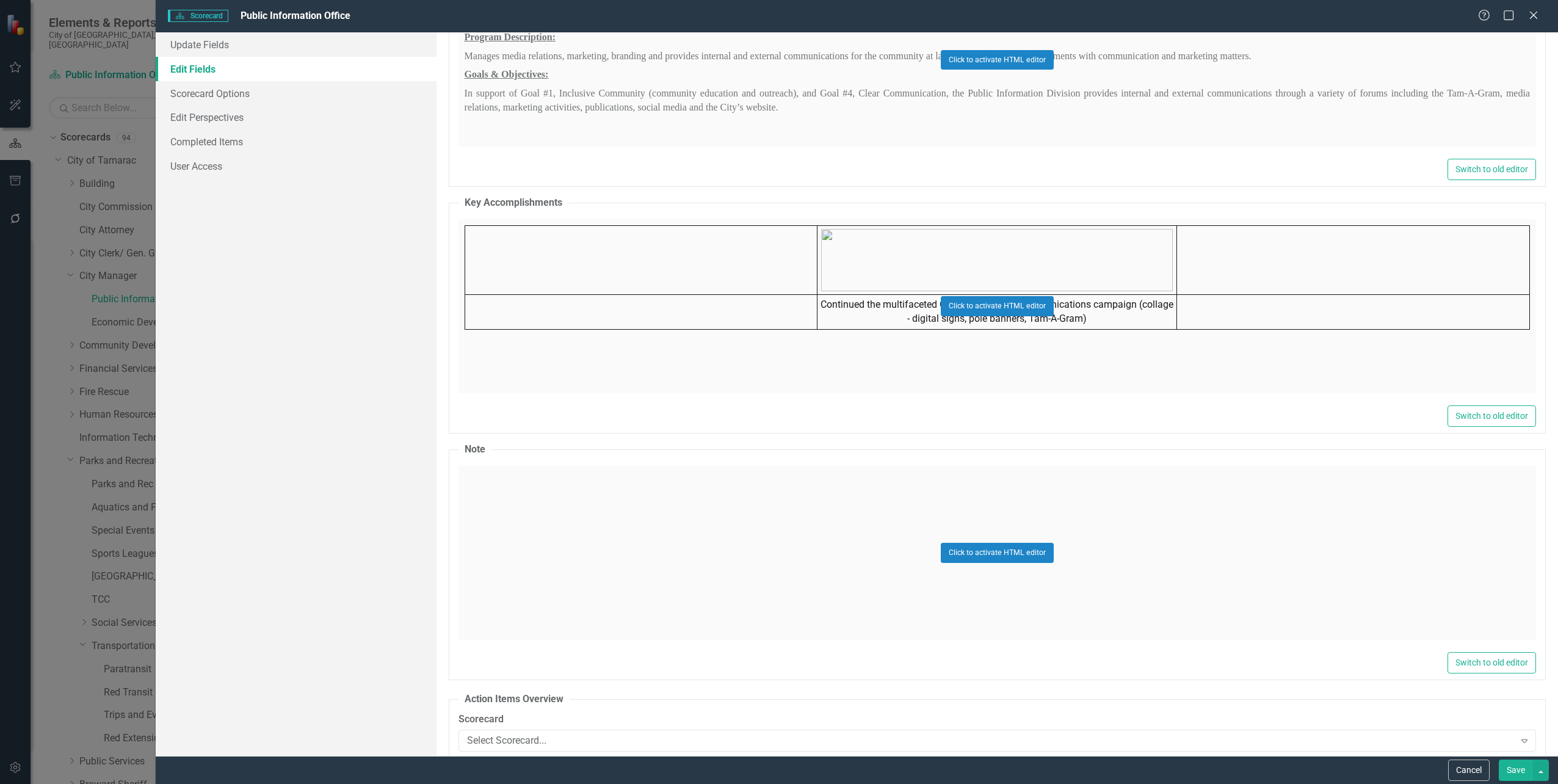
scroll to position [427, 0]
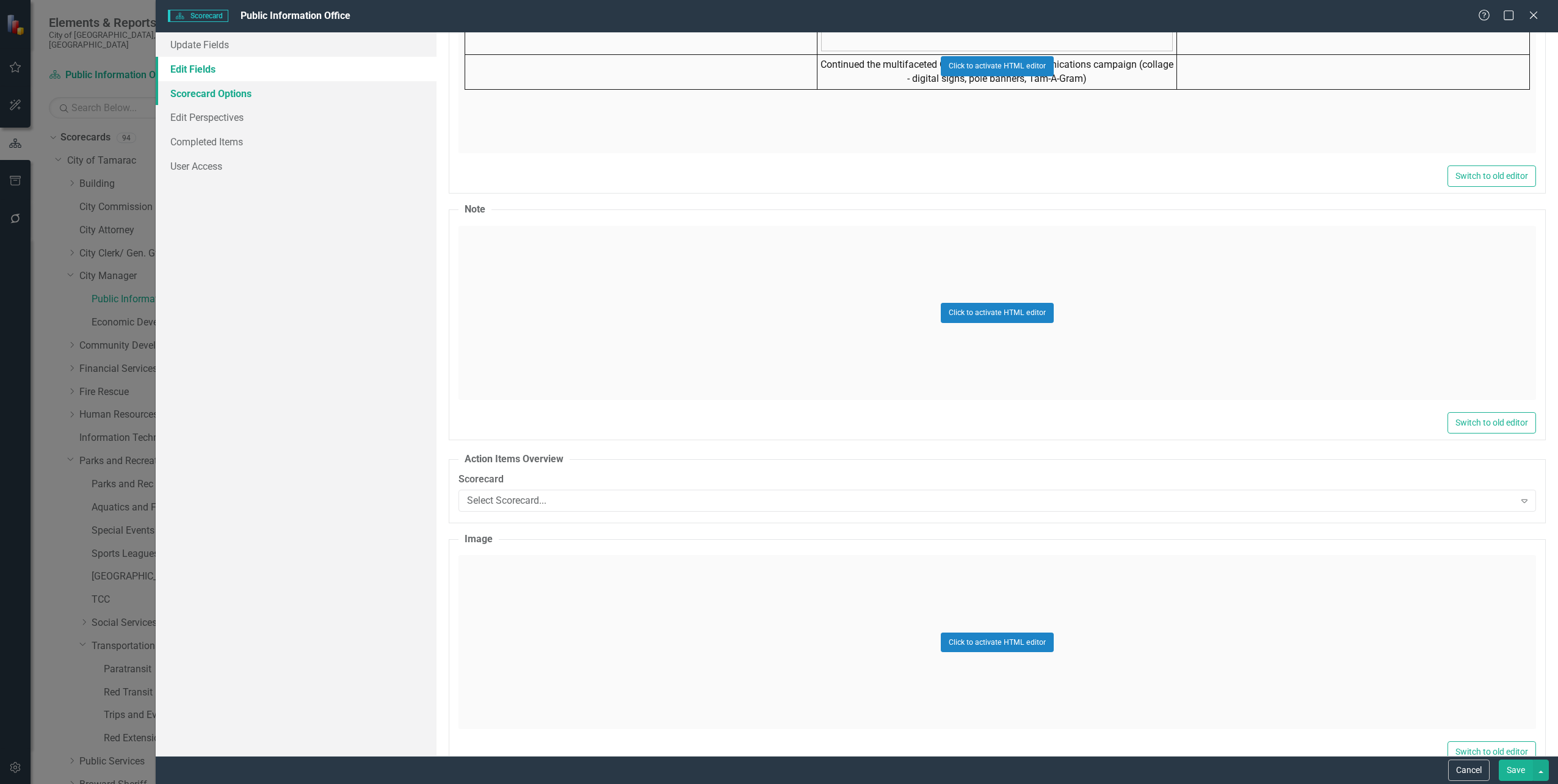
click at [246, 92] on link "Scorecard Options" at bounding box center [296, 93] width 280 height 25
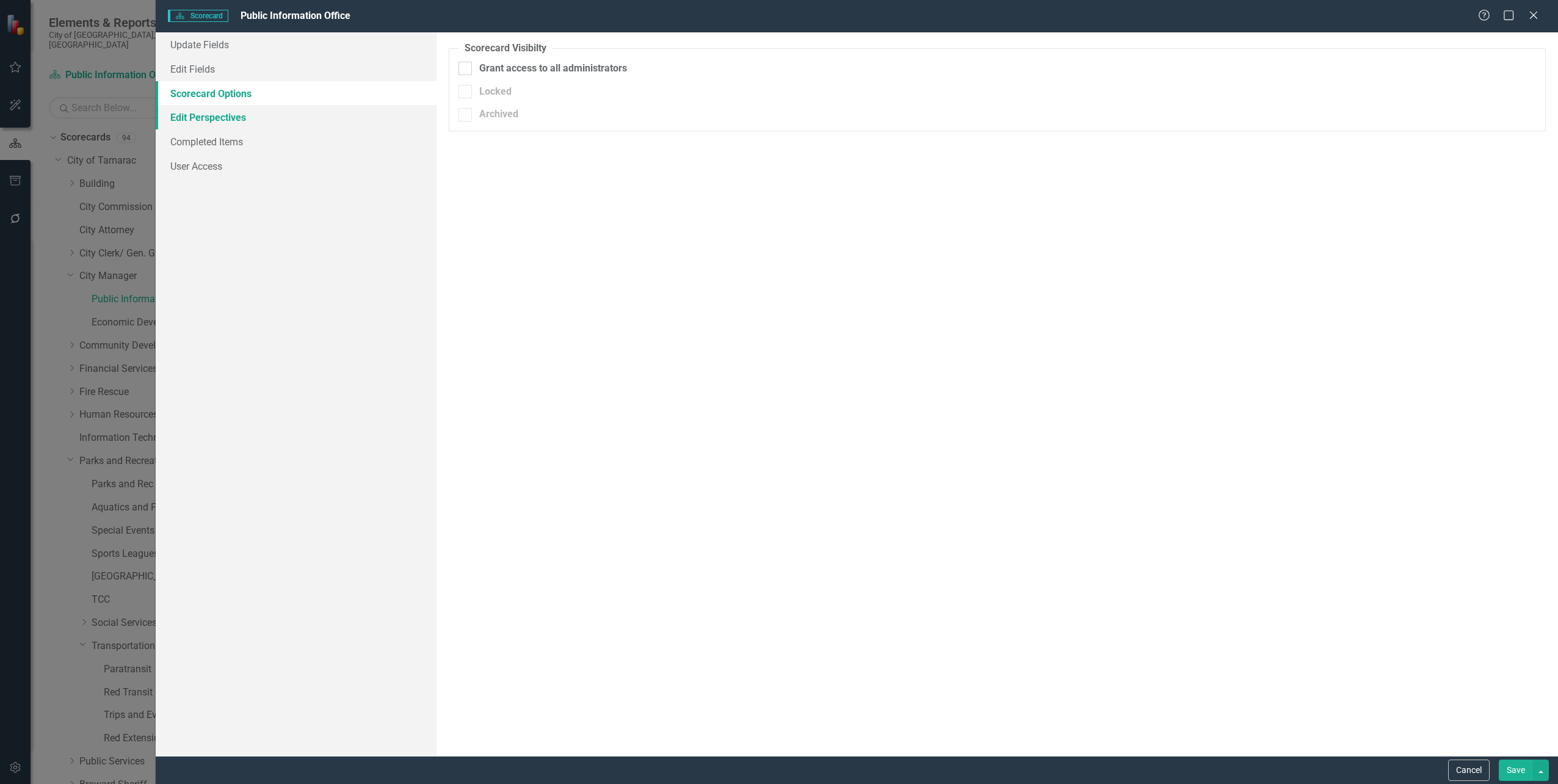
click at [225, 115] on link "Edit Perspectives" at bounding box center [296, 117] width 280 height 25
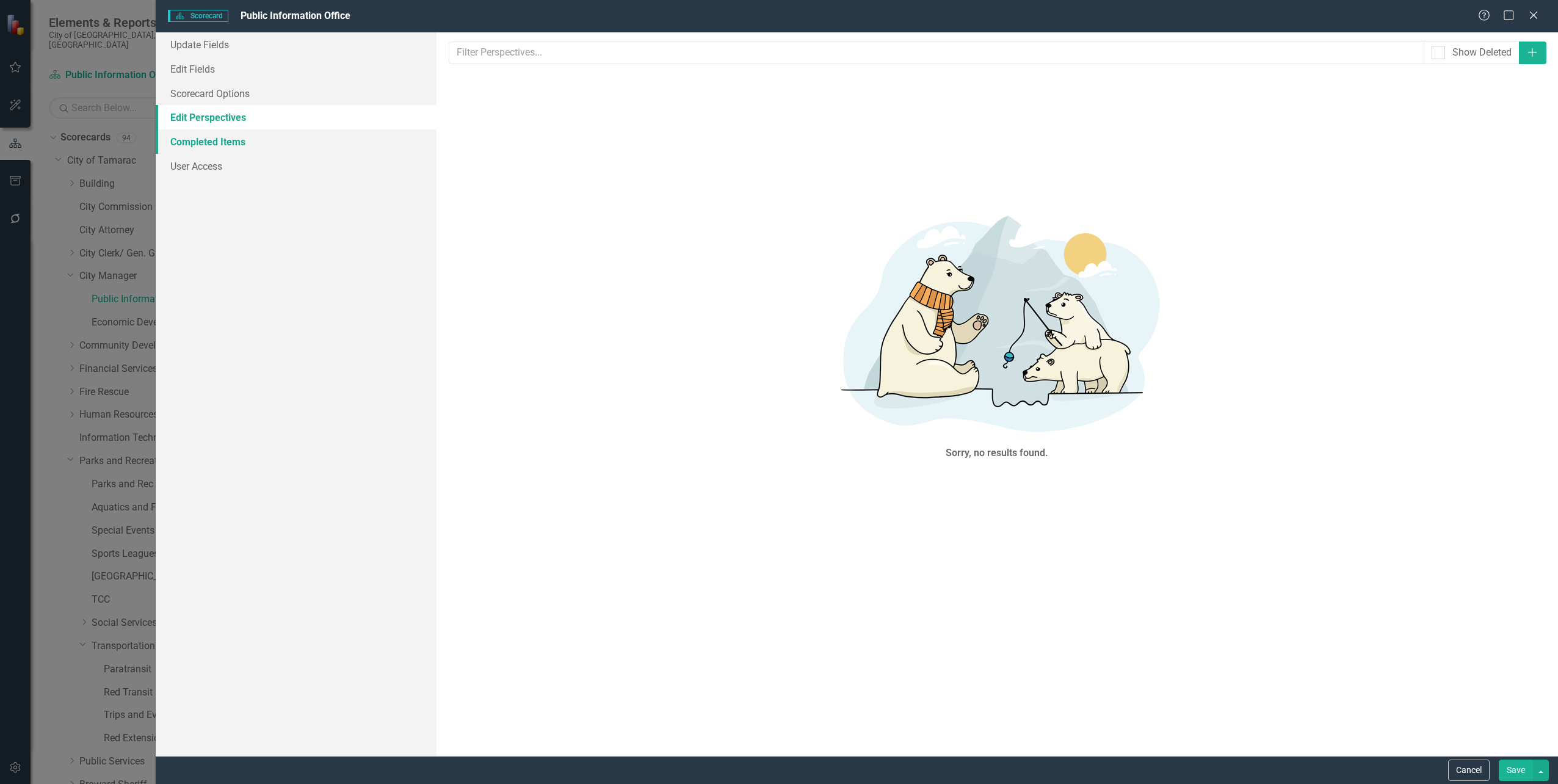
click at [224, 137] on link "Completed Items" at bounding box center [296, 141] width 280 height 25
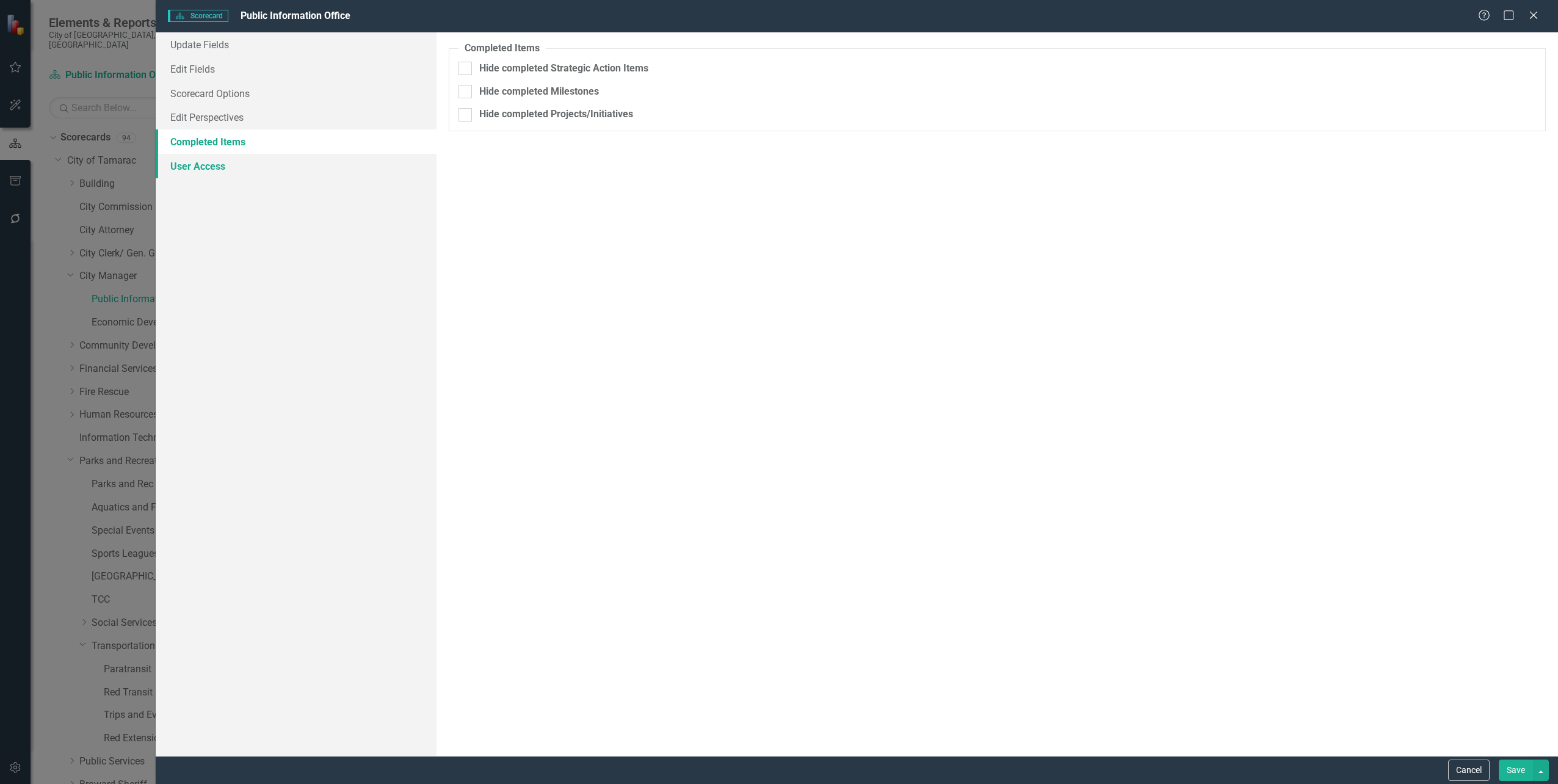
click at [223, 158] on link "User Access" at bounding box center [296, 166] width 280 height 25
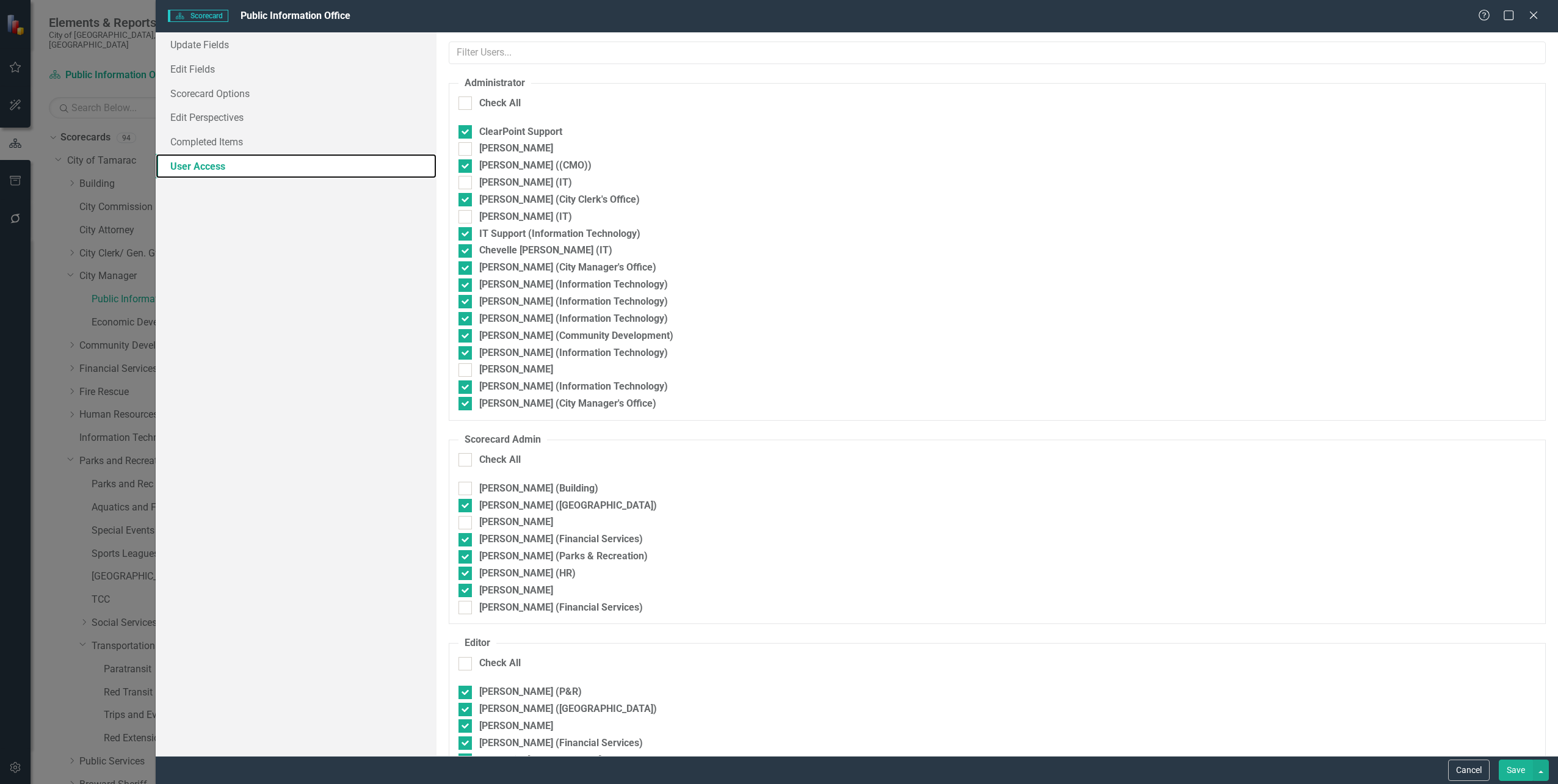
checkbox input "false"
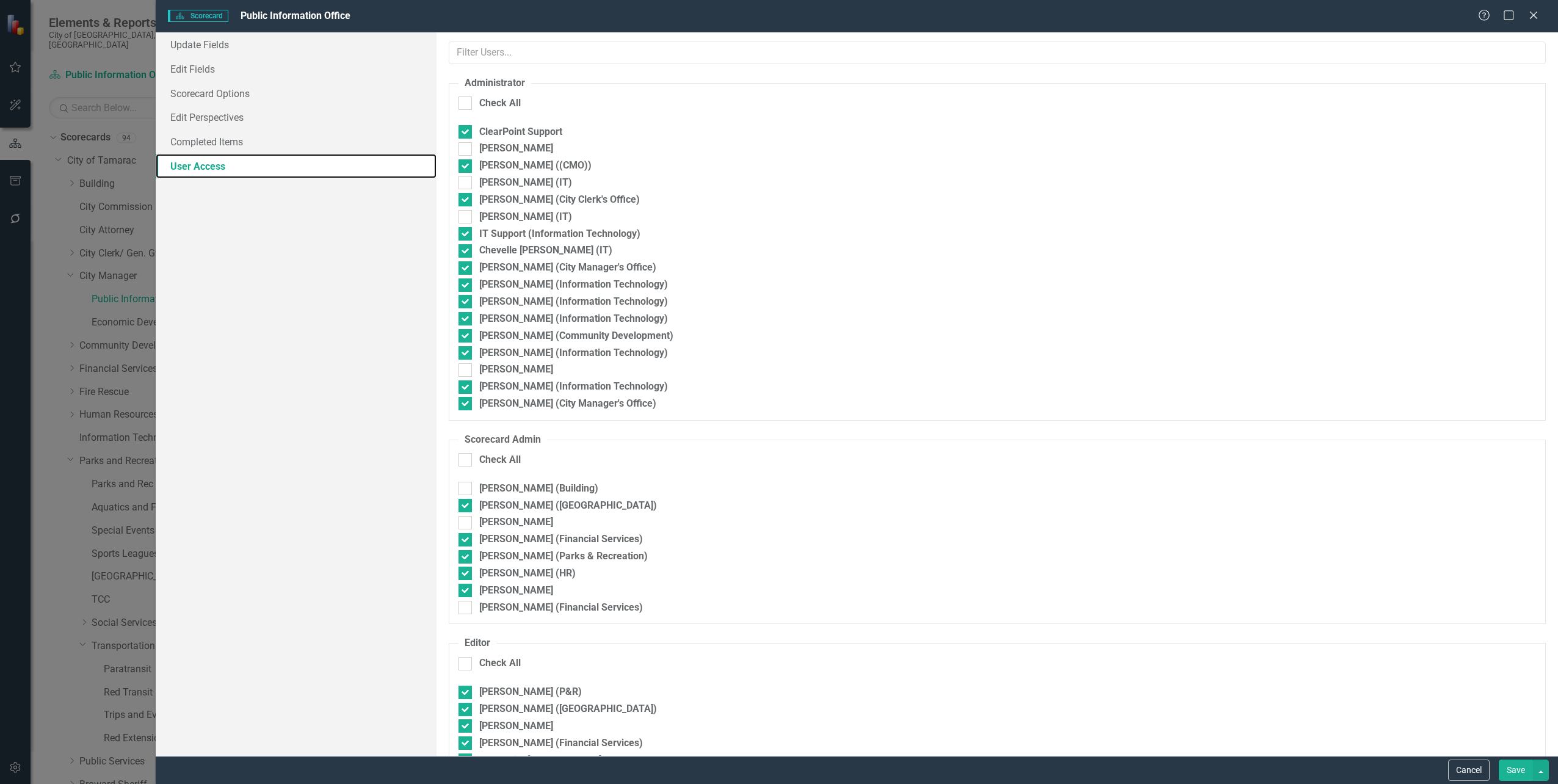
checkbox input "false"
click at [1528, 13] on icon "Close" at bounding box center [1533, 15] width 15 height 12
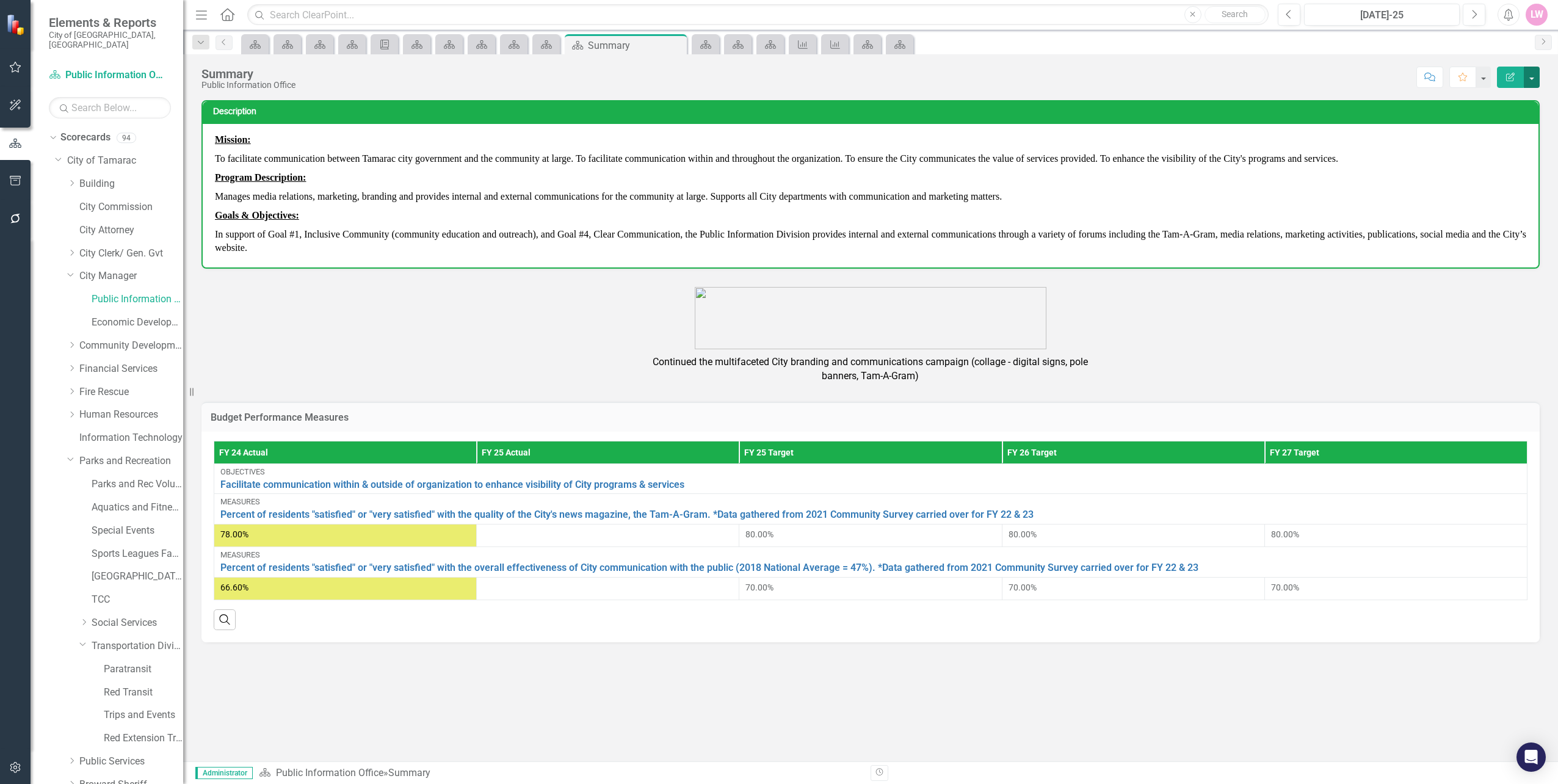
click at [1532, 79] on button "button" at bounding box center [1532, 77] width 16 height 22
click at [1509, 100] on link "Edit Edit Scorecard" at bounding box center [1490, 99] width 99 height 23
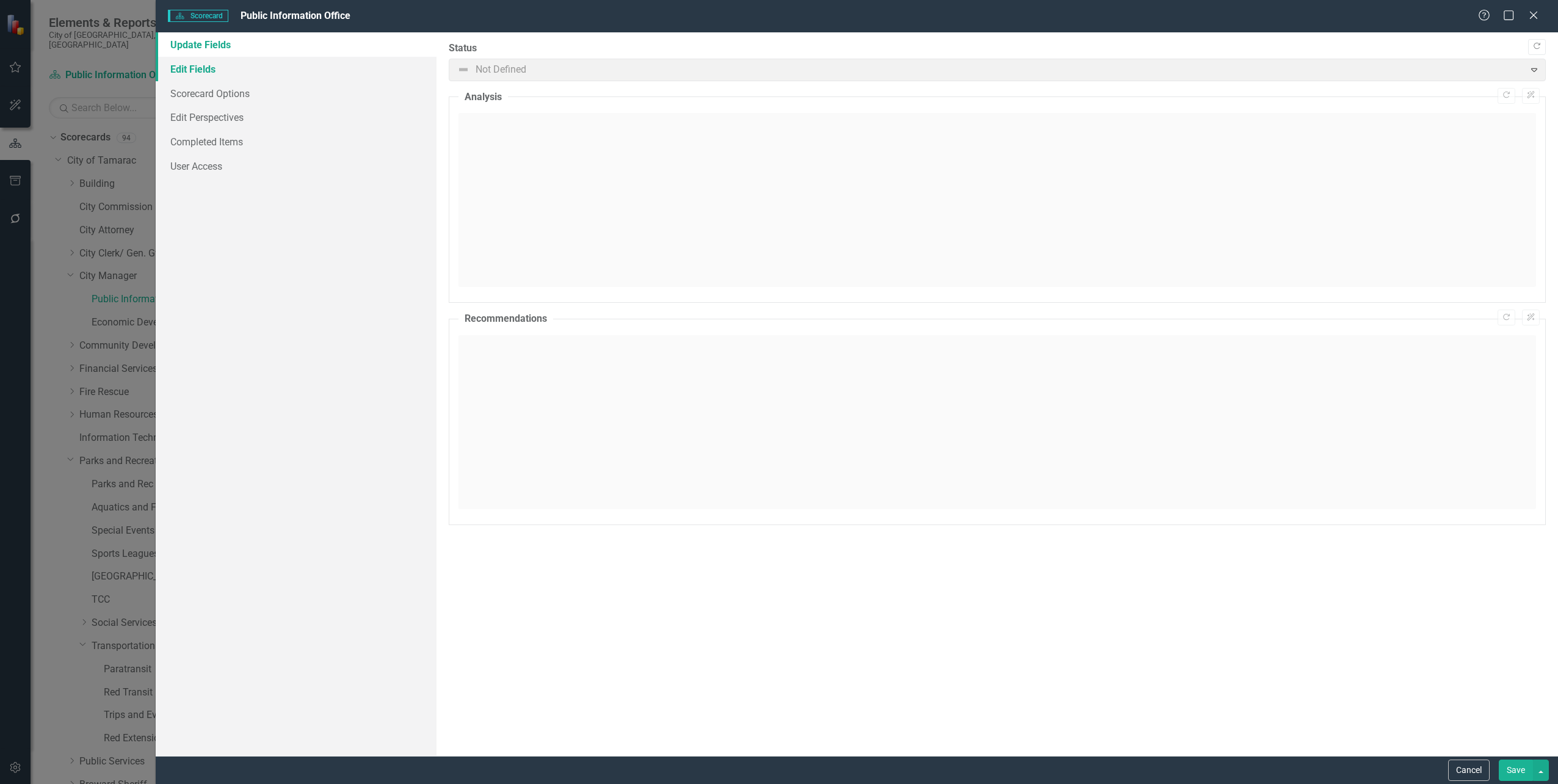
click at [208, 73] on link "Edit Fields" at bounding box center [296, 68] width 280 height 25
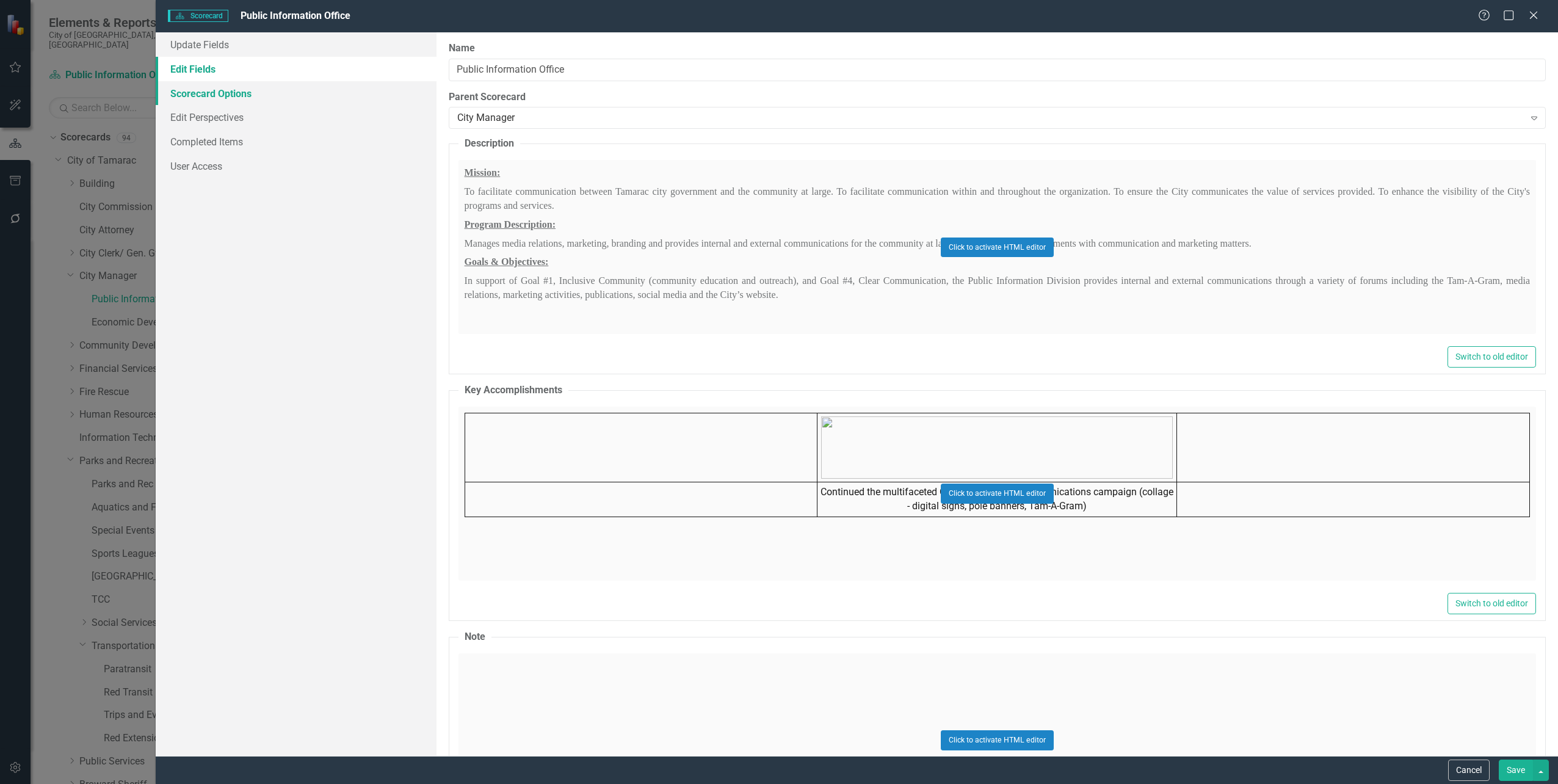
click at [211, 97] on link "Scorecard Options" at bounding box center [296, 93] width 280 height 25
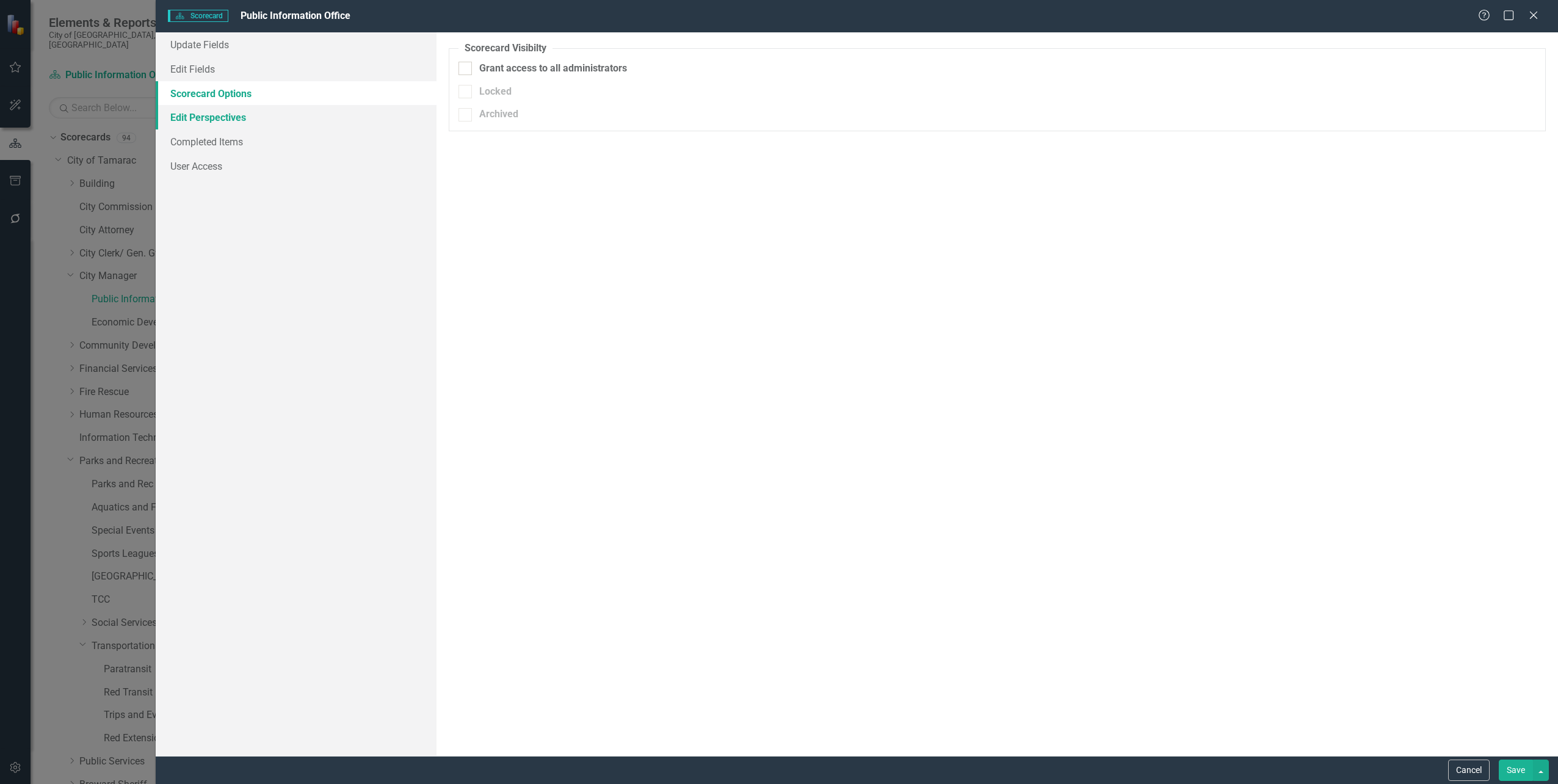
click at [212, 108] on link "Edit Perspectives" at bounding box center [296, 117] width 280 height 25
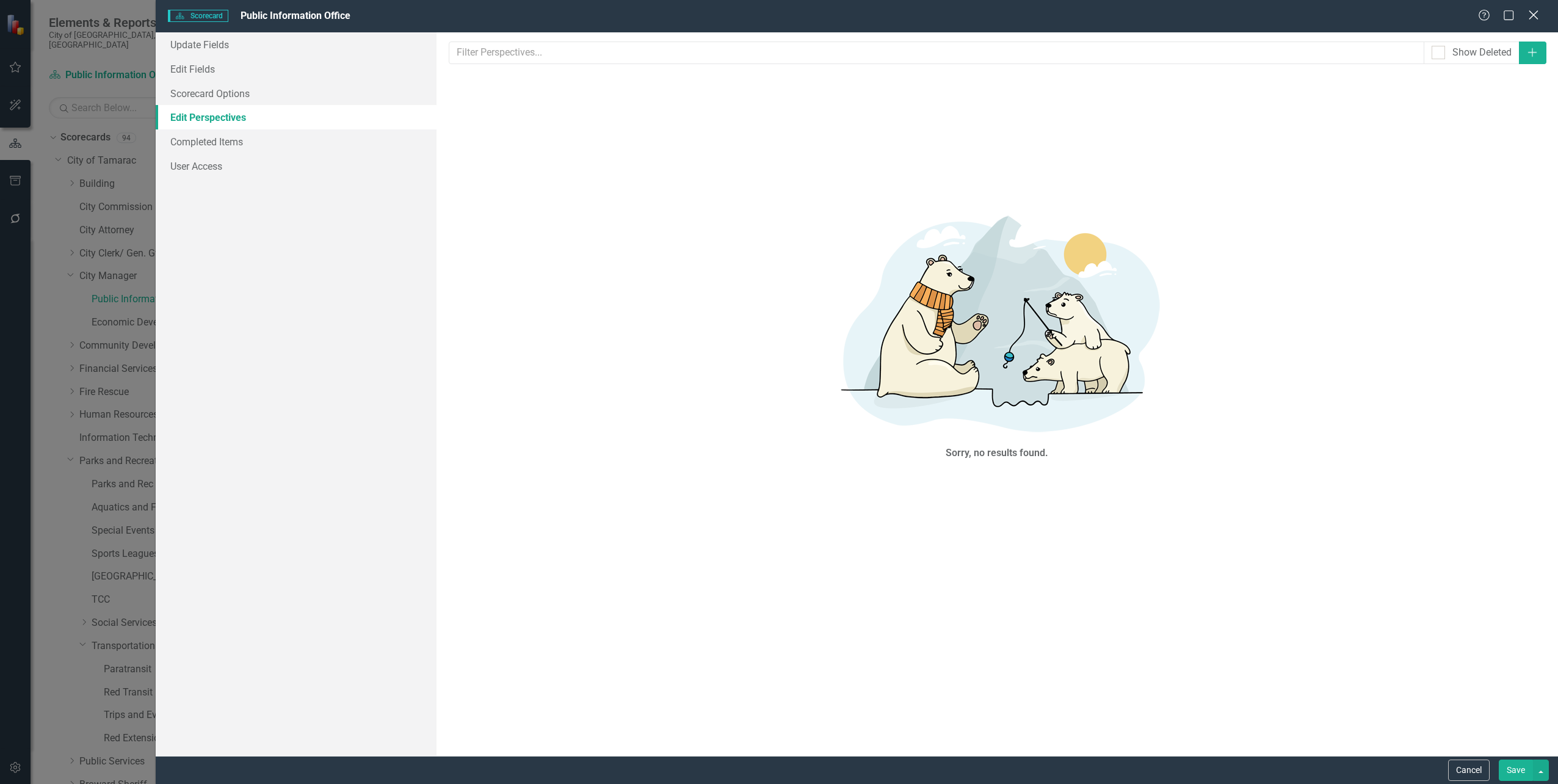
click at [1536, 20] on icon "Close" at bounding box center [1533, 15] width 15 height 12
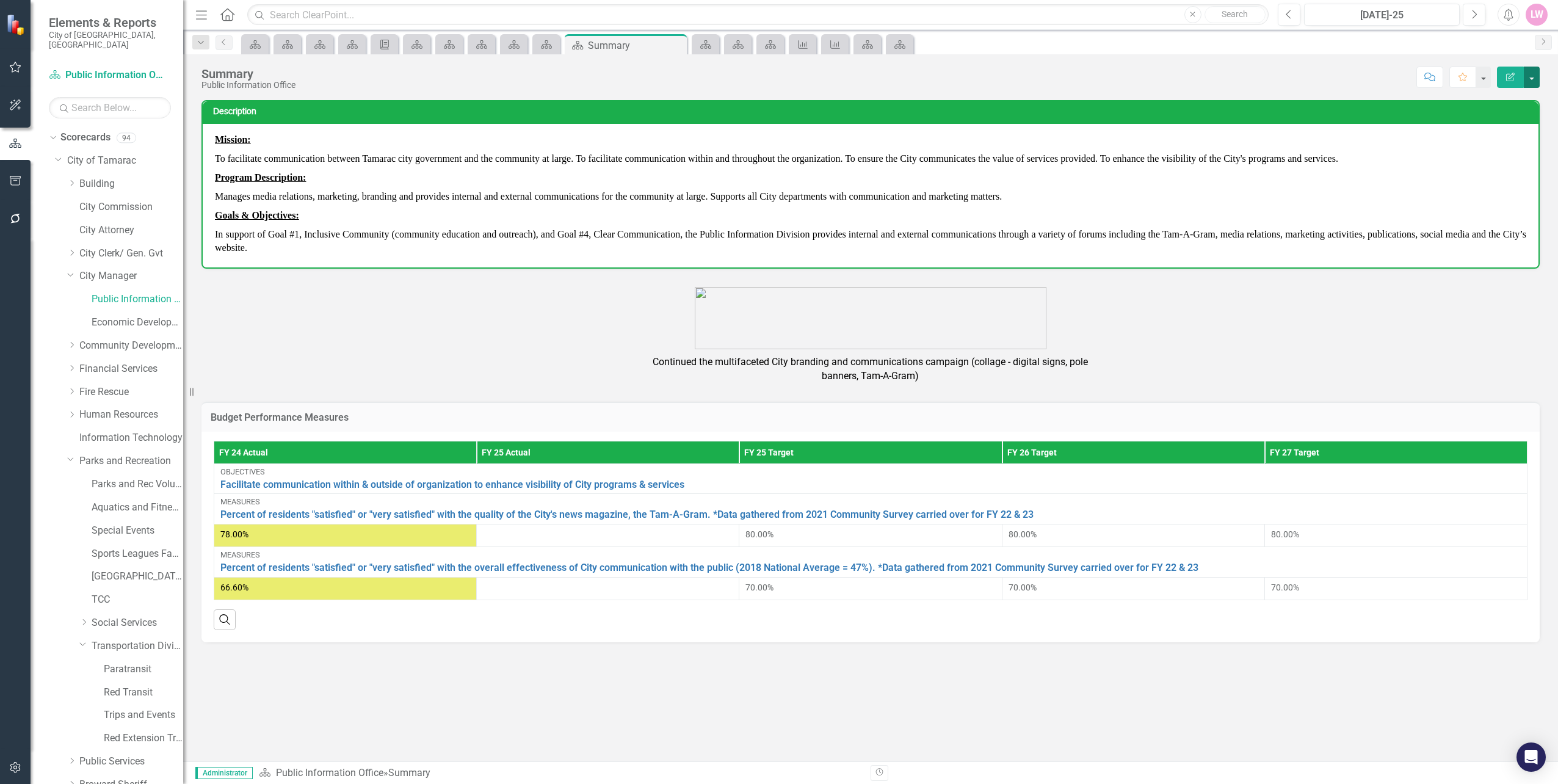
click at [1536, 82] on button "button" at bounding box center [1532, 77] width 16 height 22
click at [1492, 124] on link "Edit Report Edit Layout" at bounding box center [1490, 122] width 99 height 23
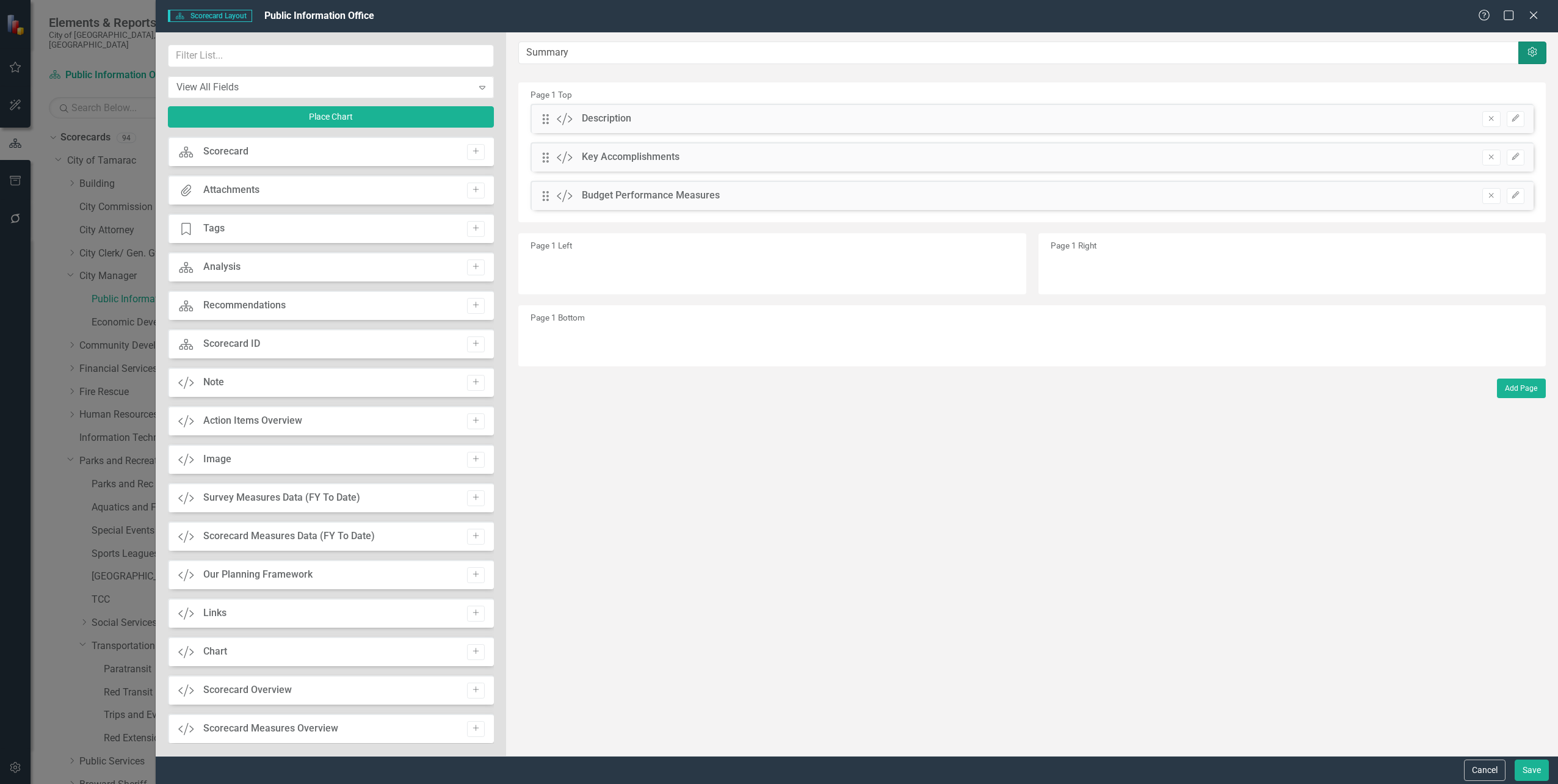
click at [1538, 61] on button "Settings" at bounding box center [1532, 53] width 28 height 23
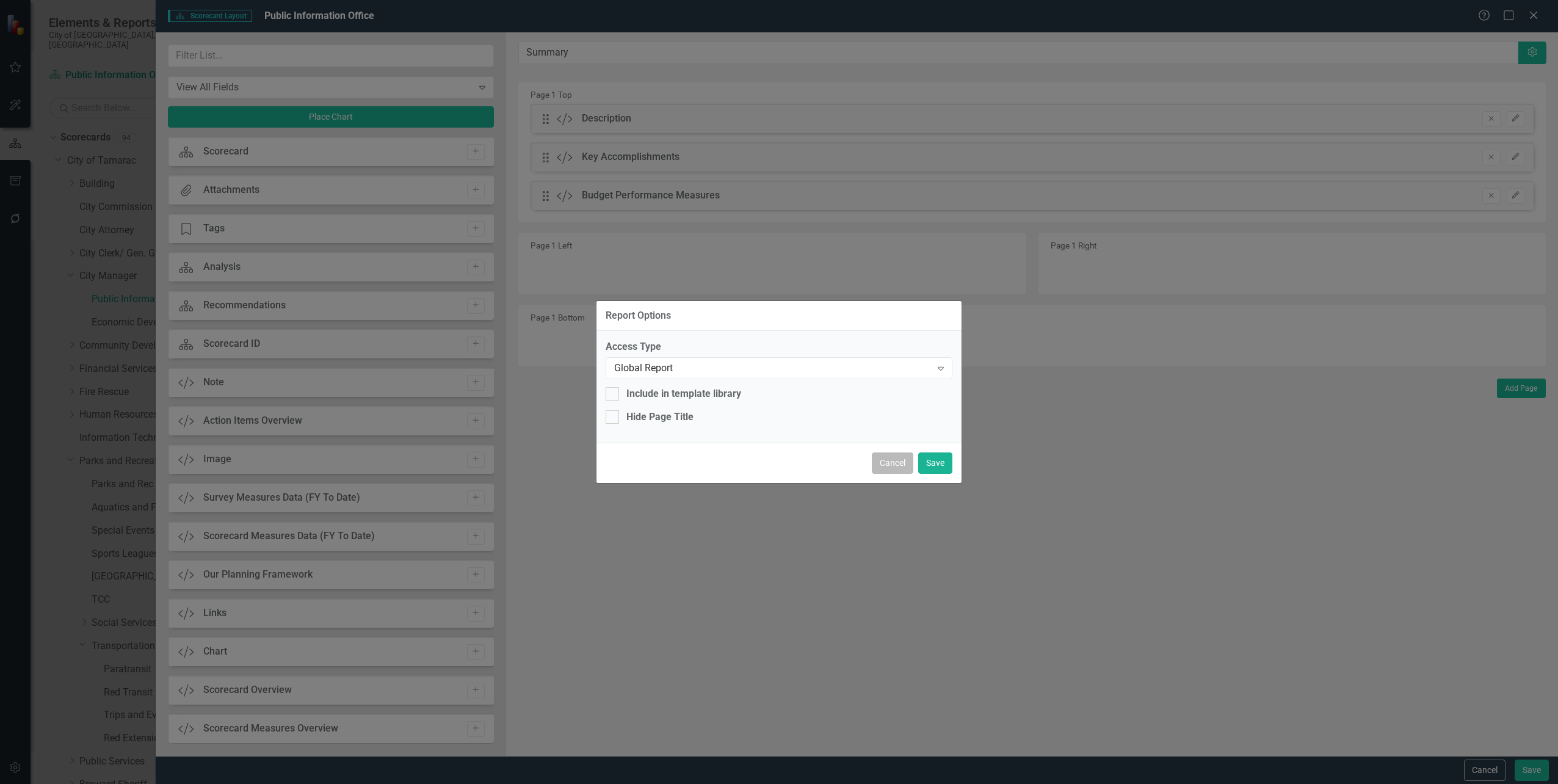
click at [899, 454] on button "Cancel" at bounding box center [893, 463] width 42 height 22
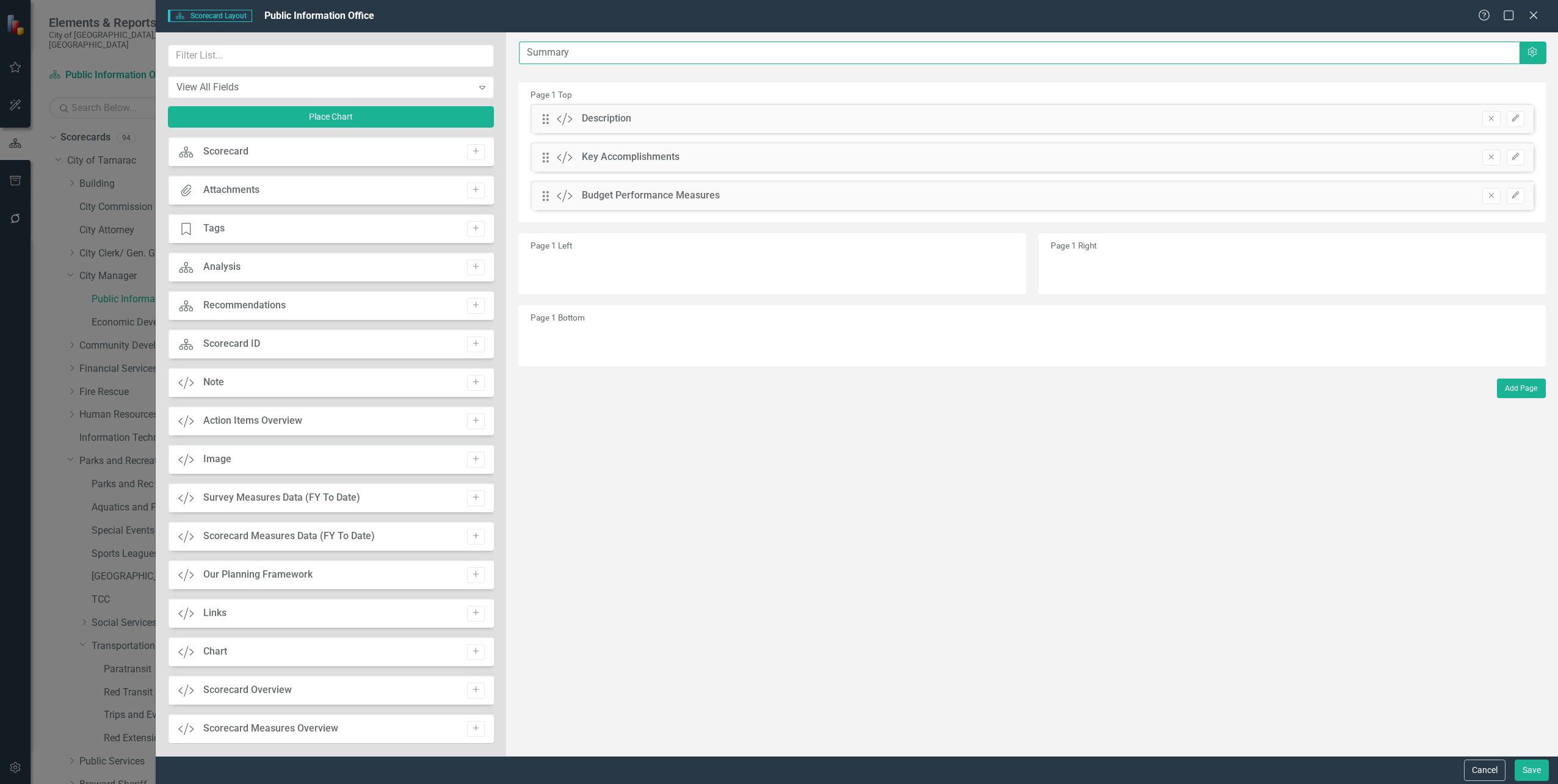
click at [559, 52] on input "Summary" at bounding box center [1019, 53] width 1000 height 23
click at [597, 52] on input "Summary" at bounding box center [1019, 53] width 1000 height 23
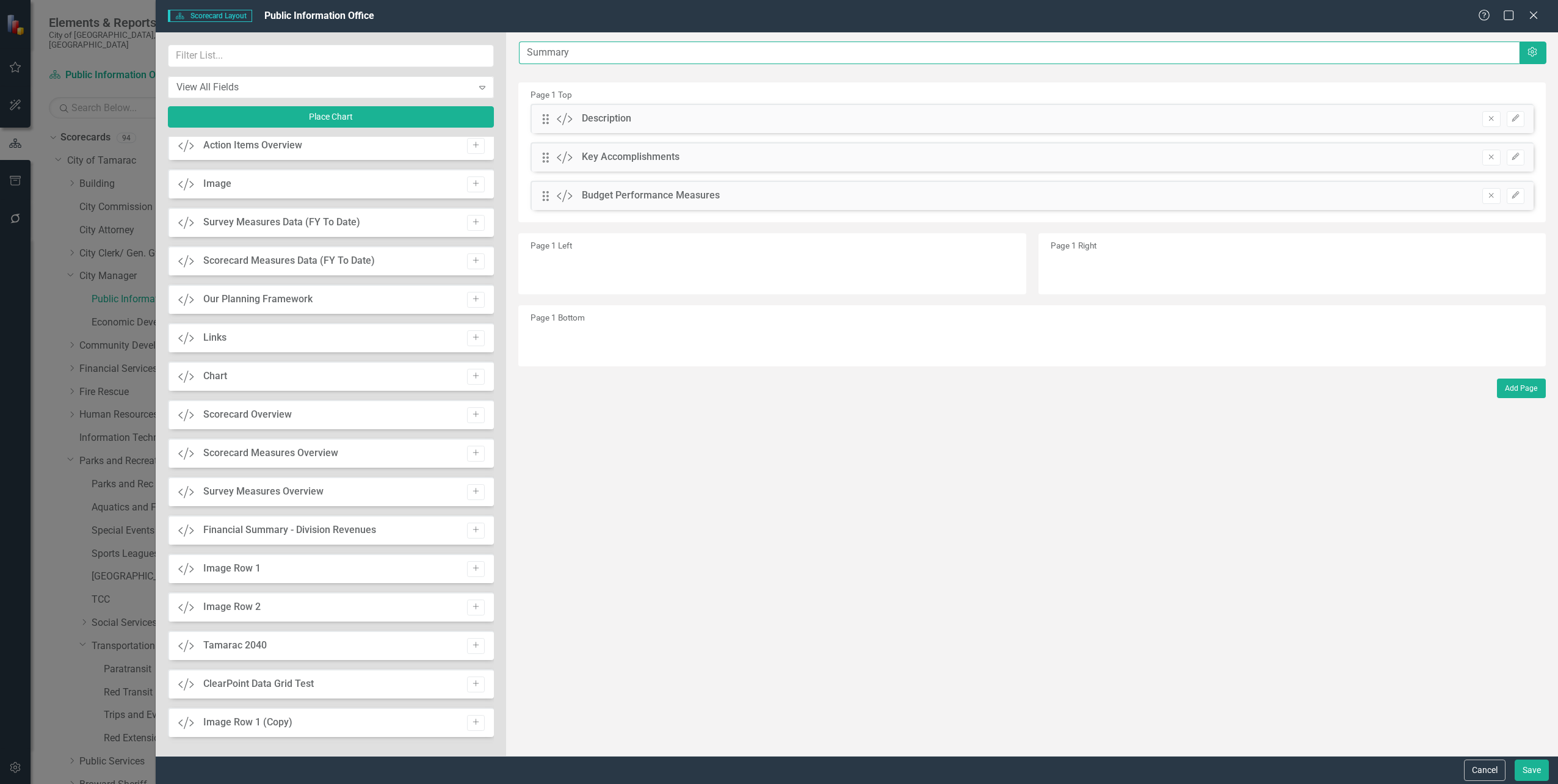
scroll to position [0, 0]
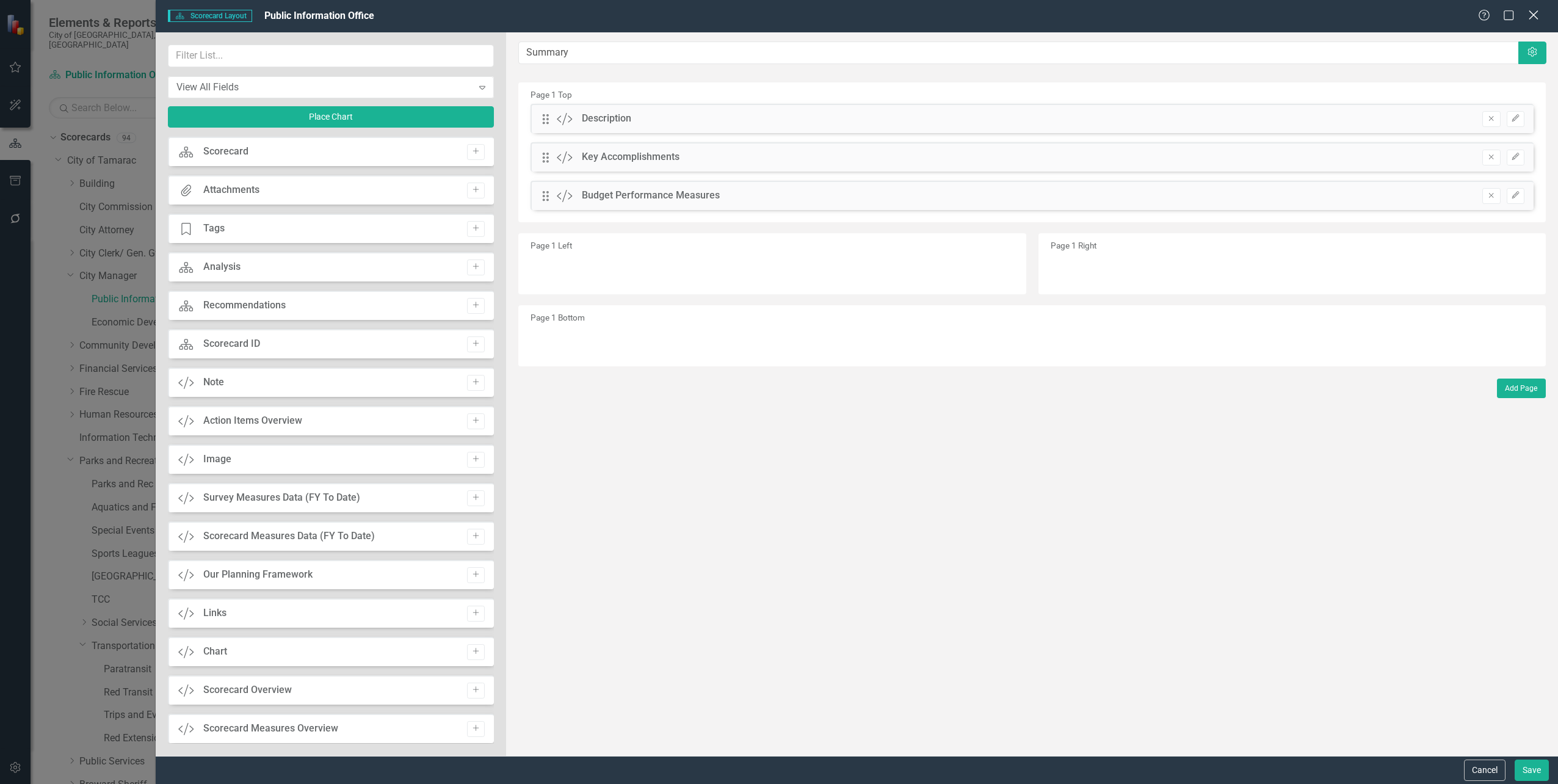
click at [1534, 15] on icon at bounding box center [1533, 14] width 9 height 9
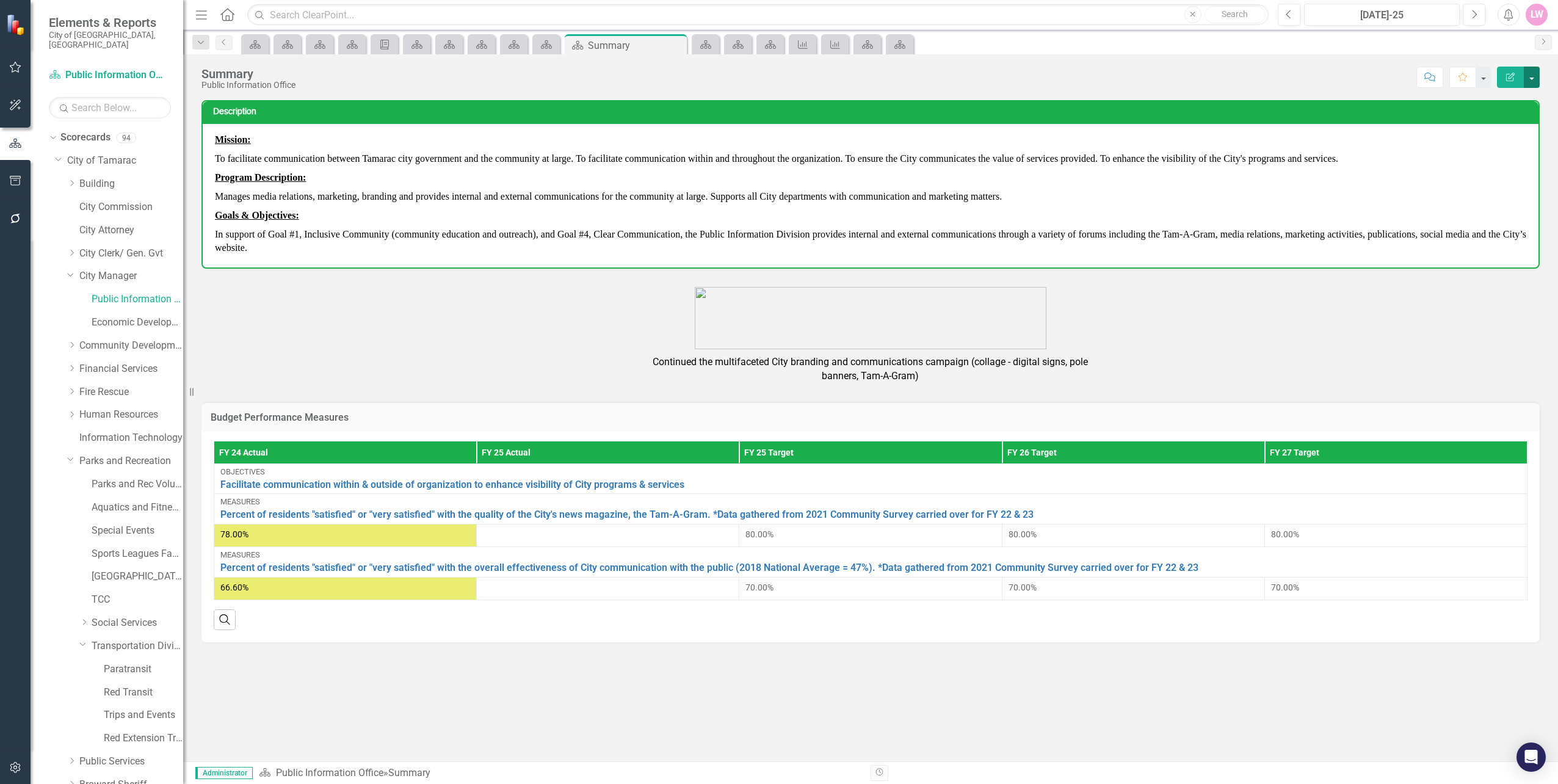
click at [1530, 86] on button "button" at bounding box center [1532, 77] width 16 height 22
click at [1487, 78] on button "button" at bounding box center [1484, 77] width 16 height 22
click at [1534, 76] on button "button" at bounding box center [1532, 77] width 16 height 22
click at [1486, 120] on link "Edit Report Edit Layout" at bounding box center [1490, 122] width 99 height 23
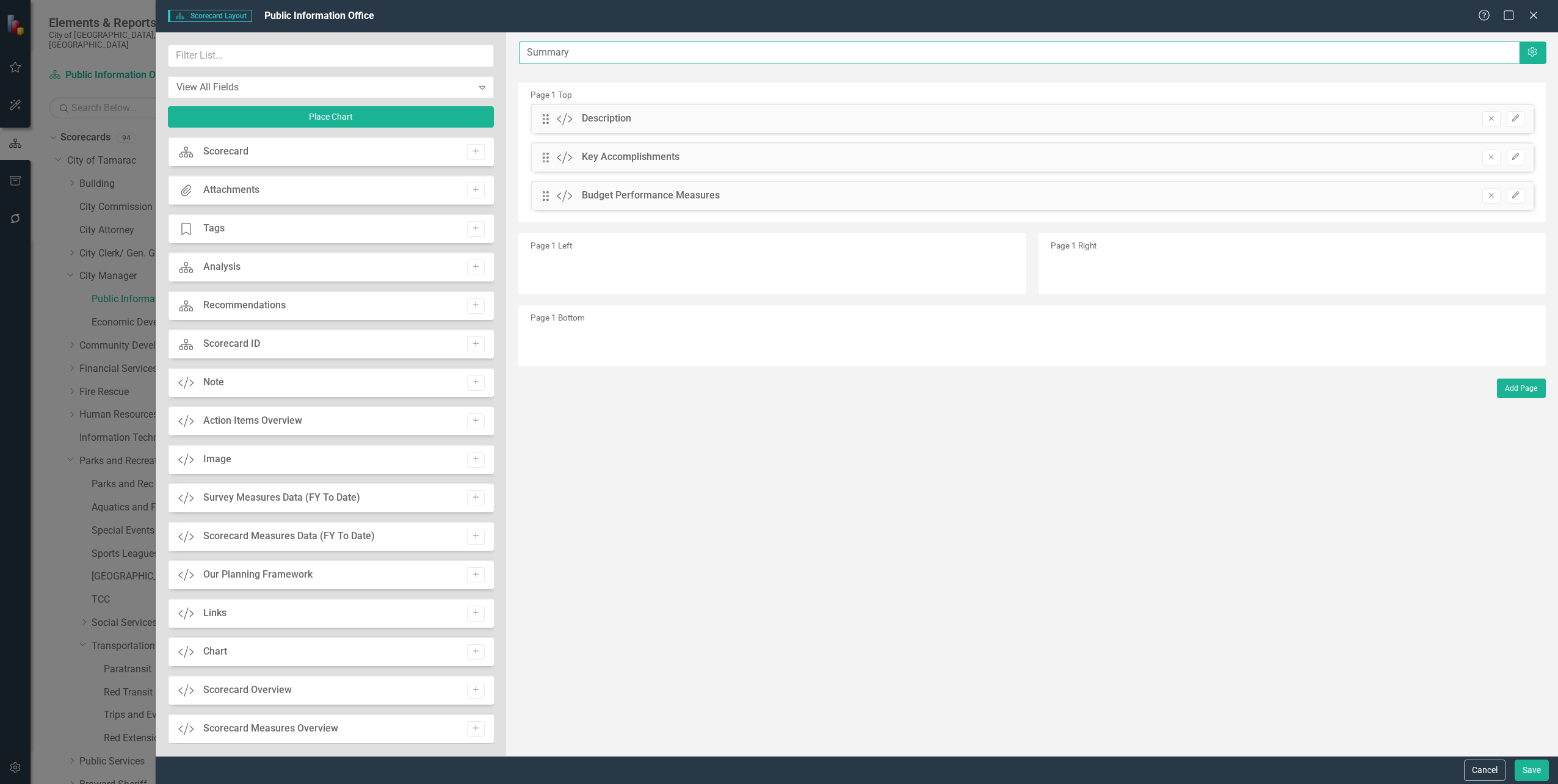
click at [666, 60] on input "Summary" at bounding box center [1019, 53] width 1000 height 23
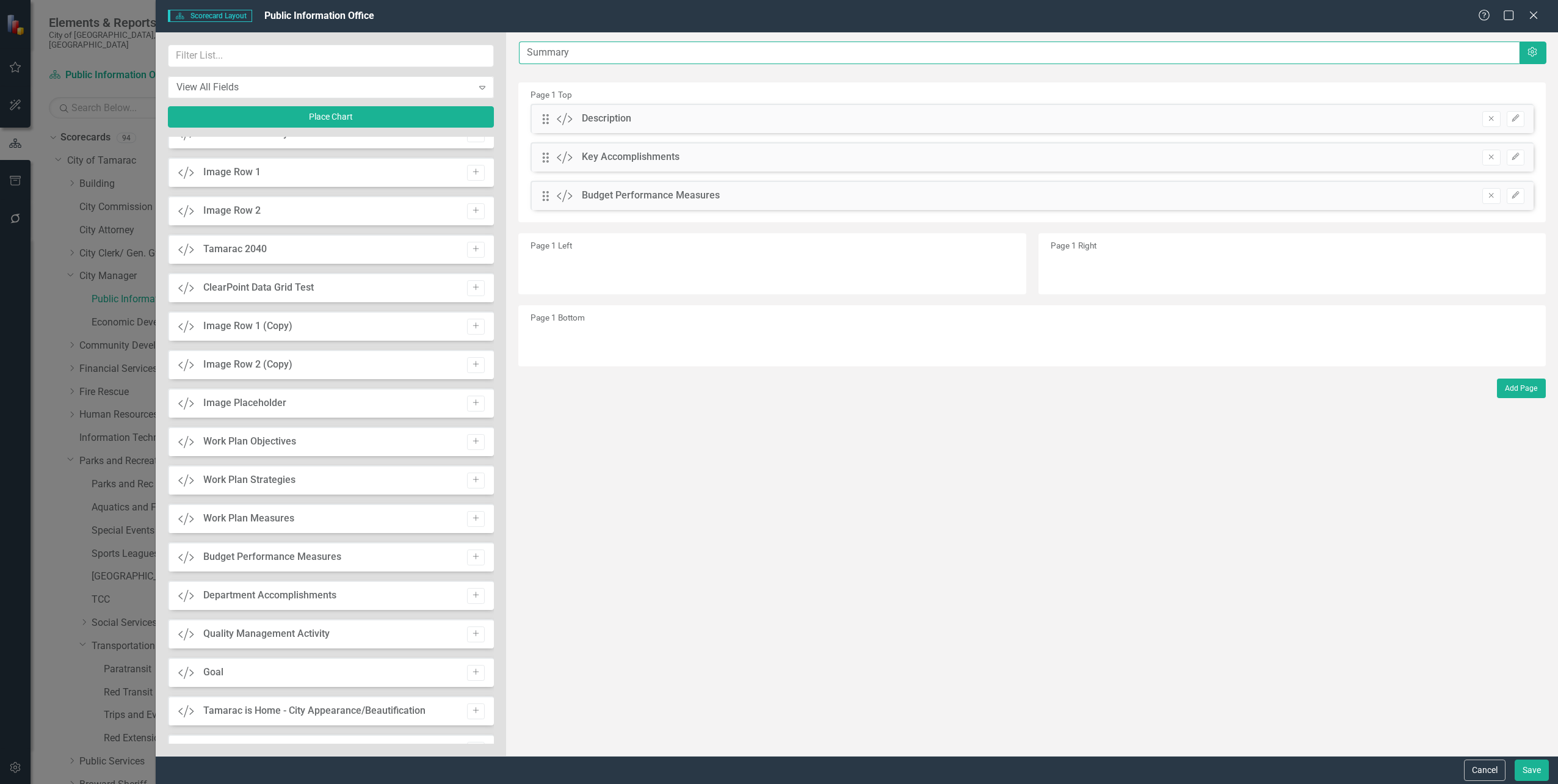
scroll to position [854, 0]
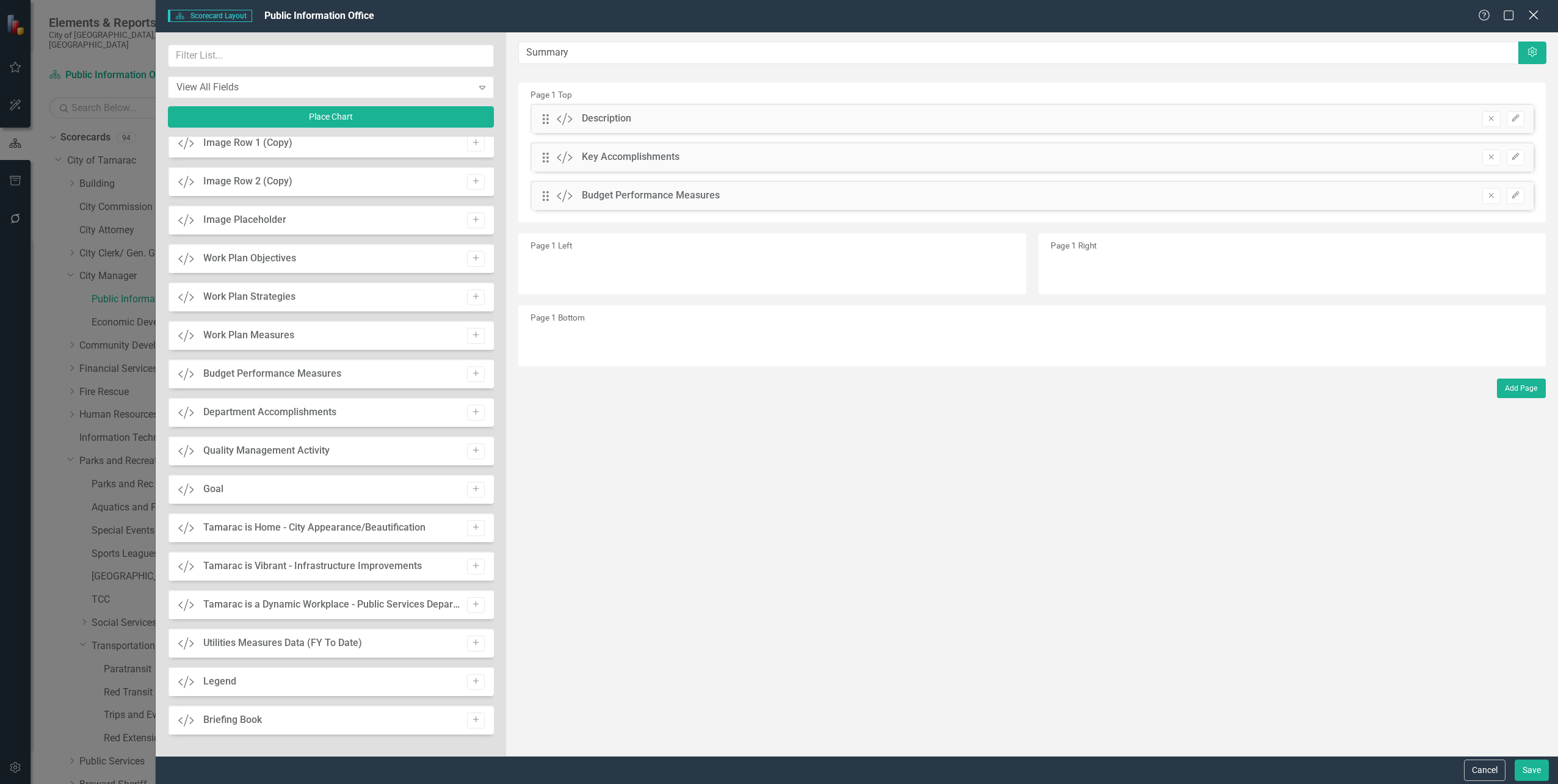
click at [1539, 14] on icon "Close" at bounding box center [1533, 15] width 15 height 12
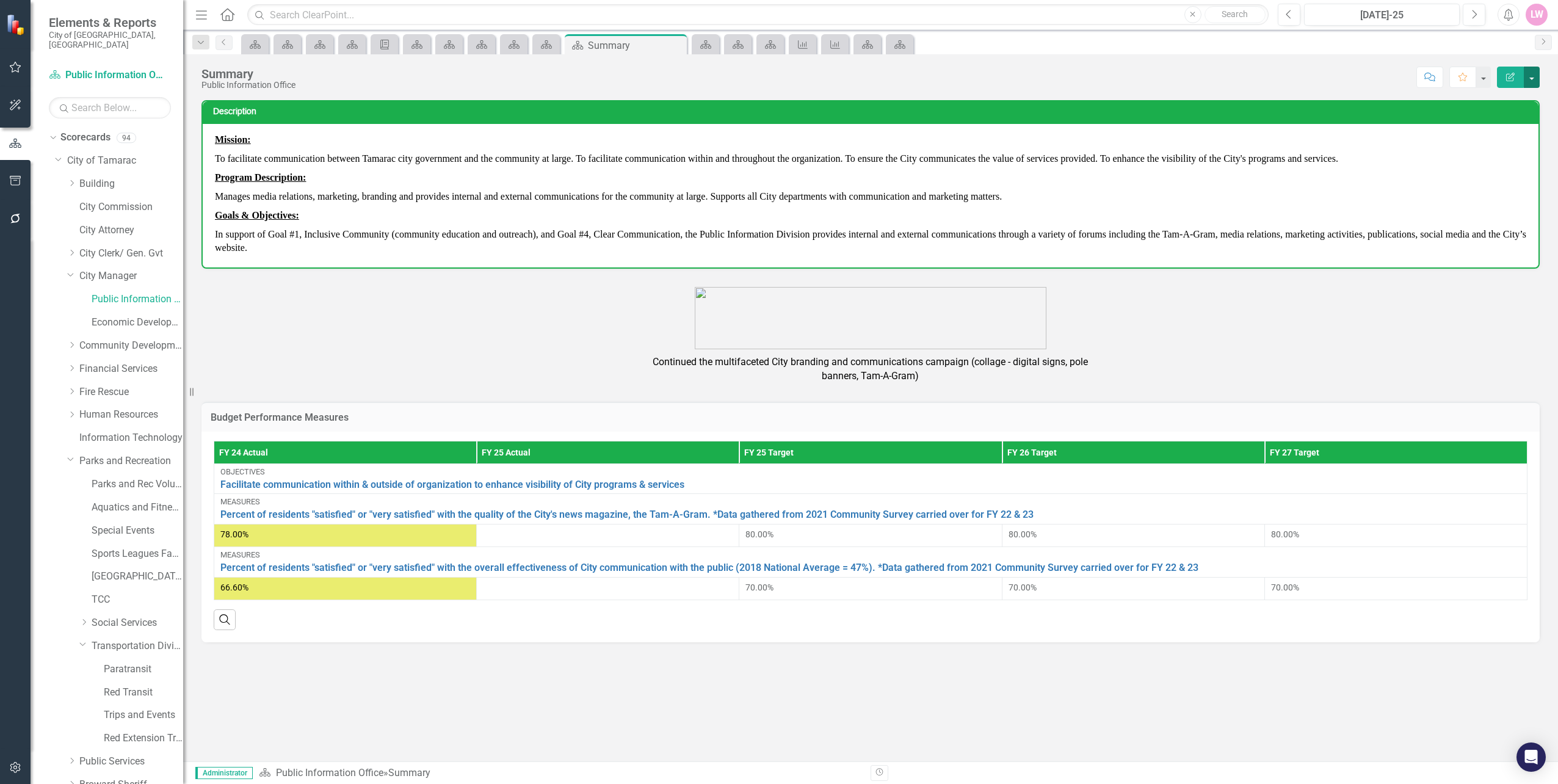
click at [1538, 66] on button "button" at bounding box center [1532, 77] width 16 height 22
click at [1497, 97] on link "Edit Edit Scorecard" at bounding box center [1490, 99] width 99 height 23
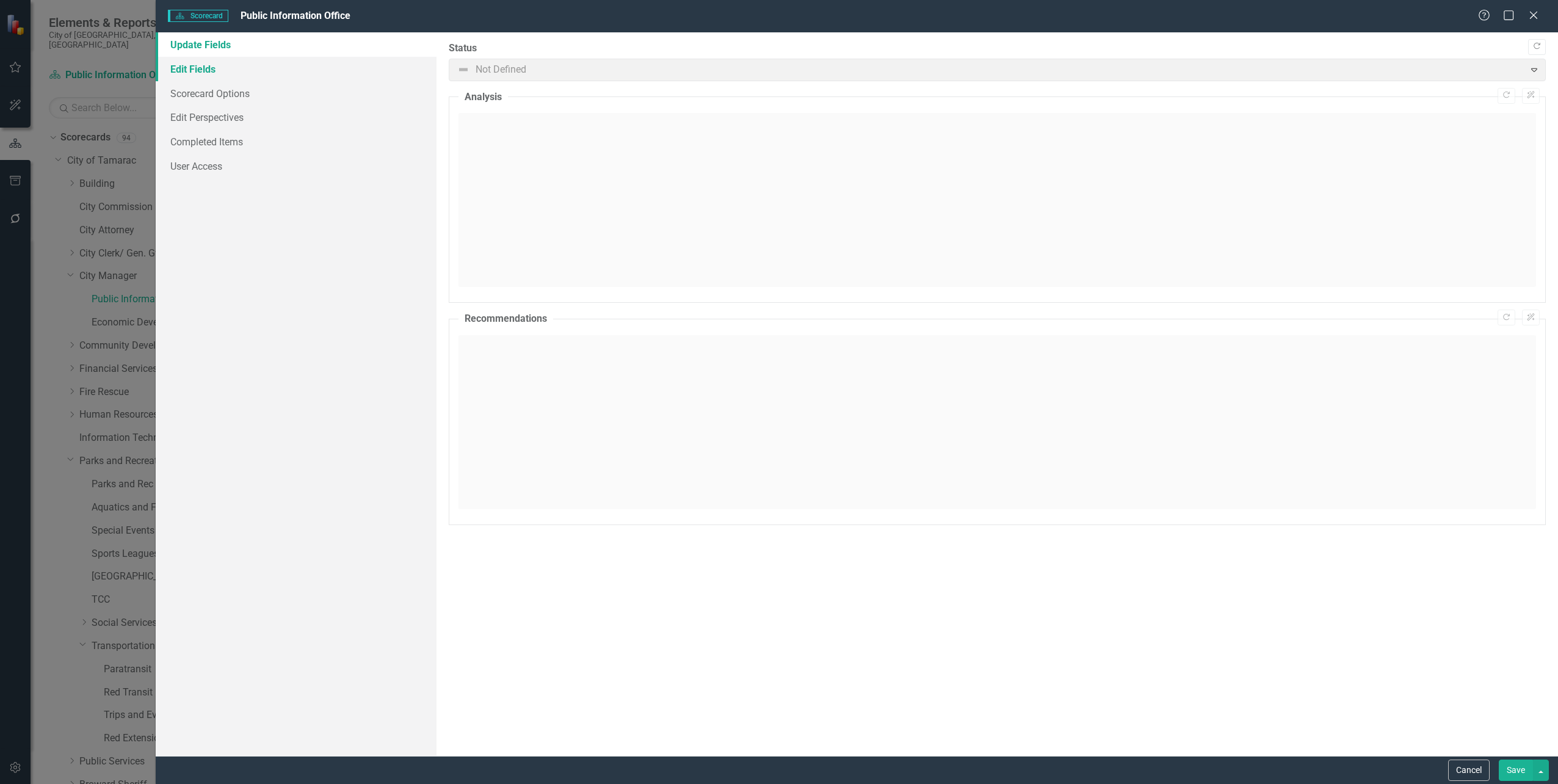
click at [218, 76] on link "Edit Fields" at bounding box center [296, 68] width 280 height 25
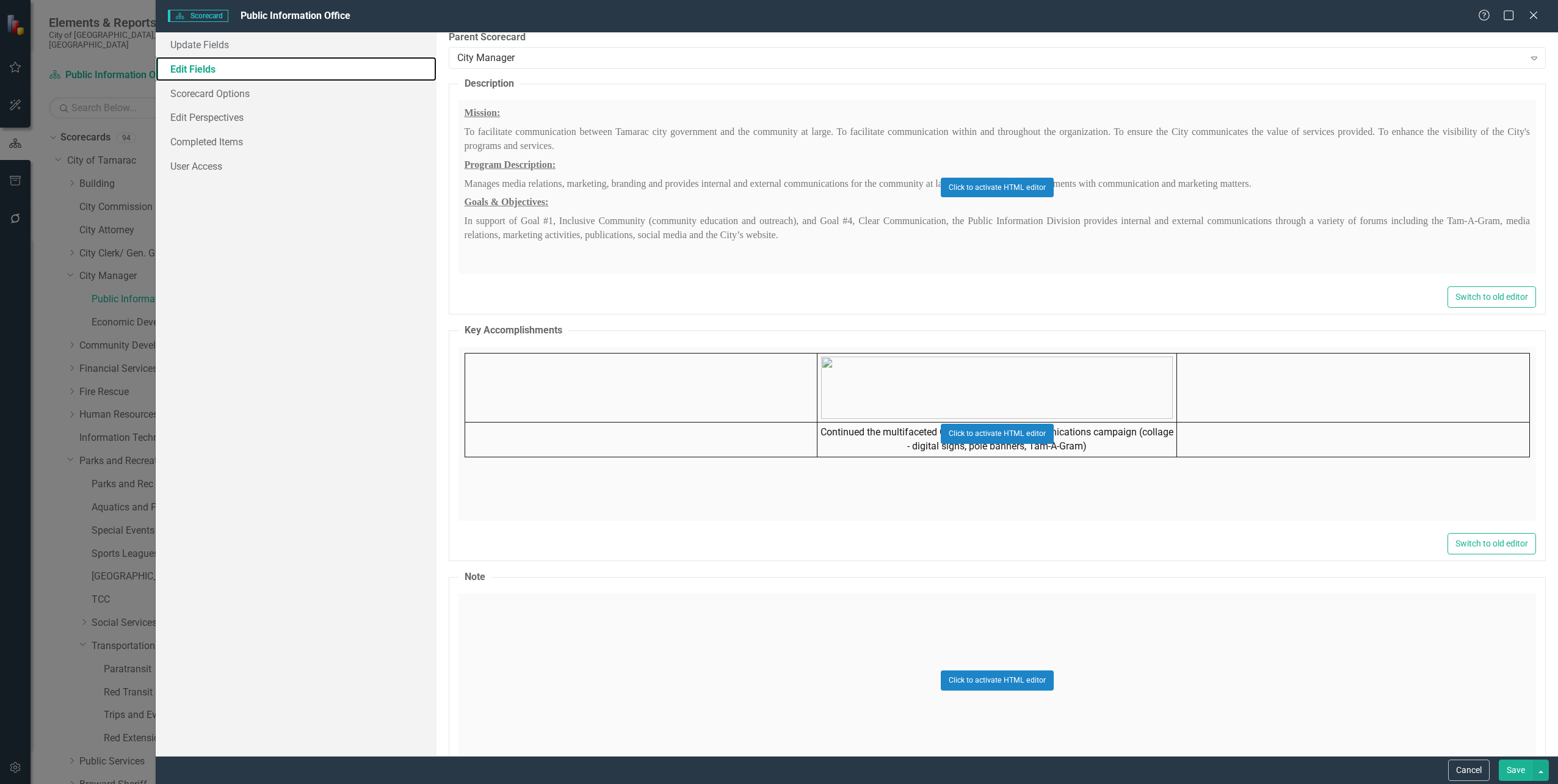
scroll to position [0, 0]
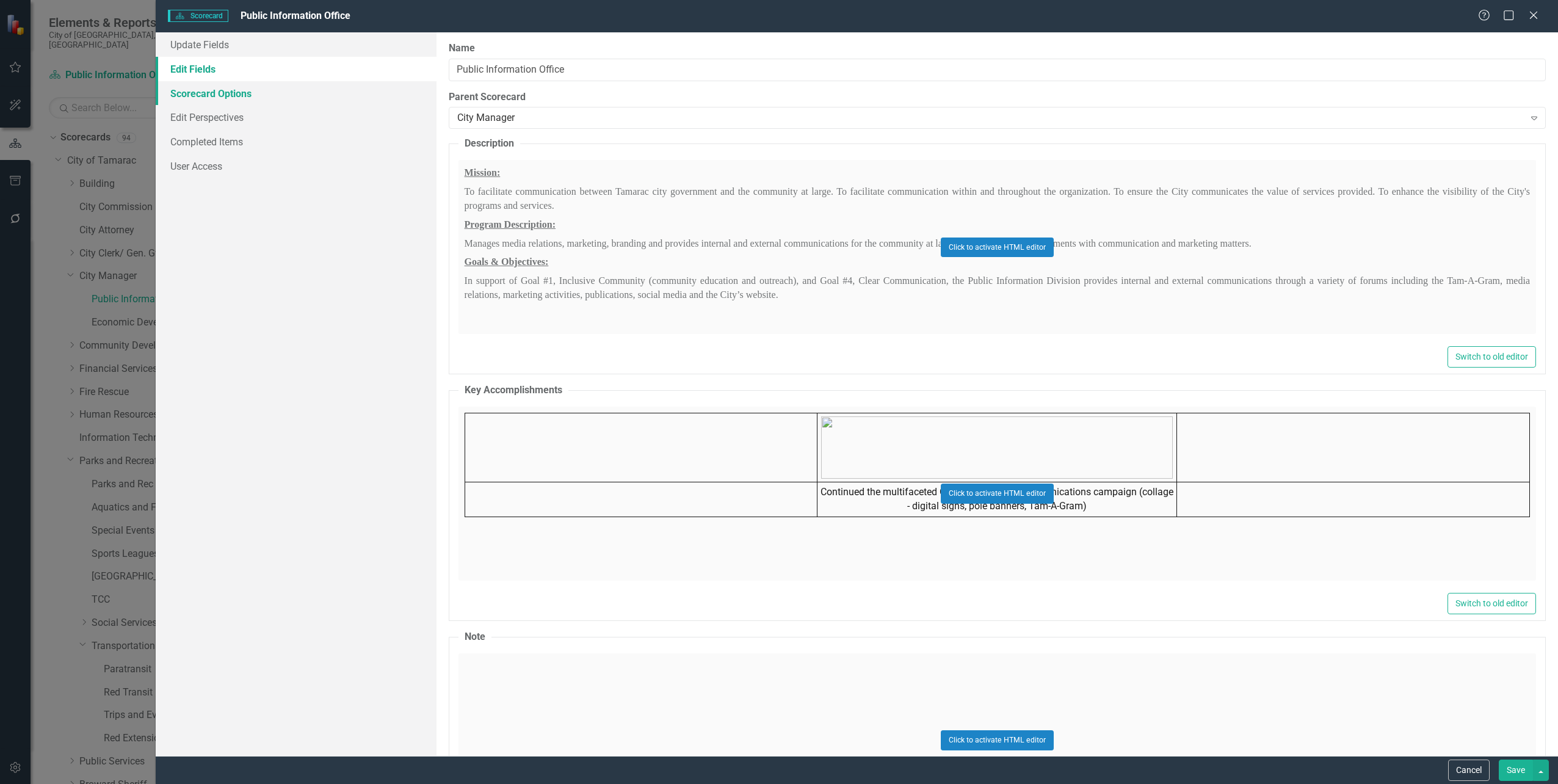
click at [259, 92] on link "Scorecard Options" at bounding box center [296, 93] width 280 height 25
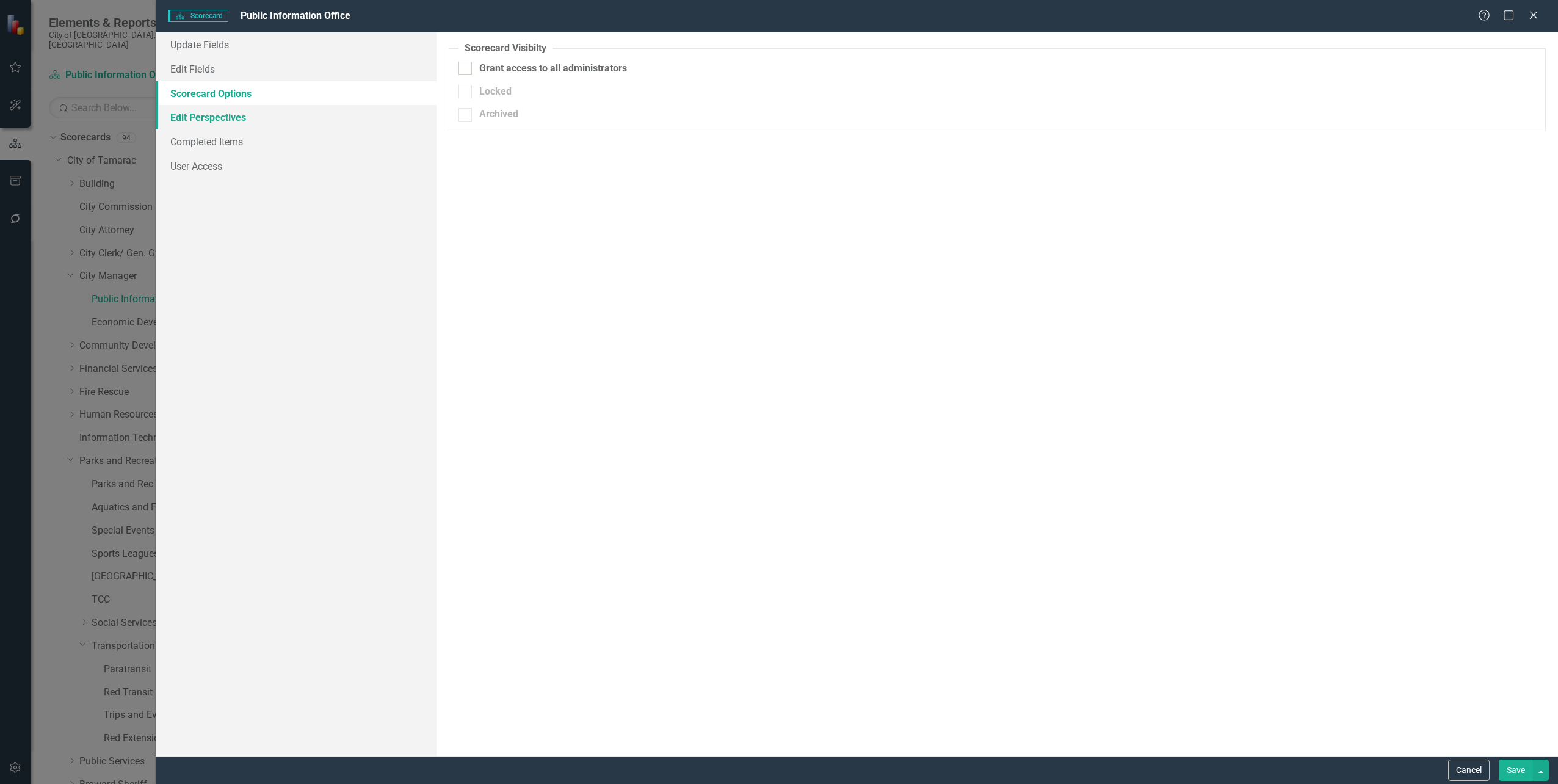
click at [235, 115] on link "Edit Perspectives" at bounding box center [296, 117] width 280 height 25
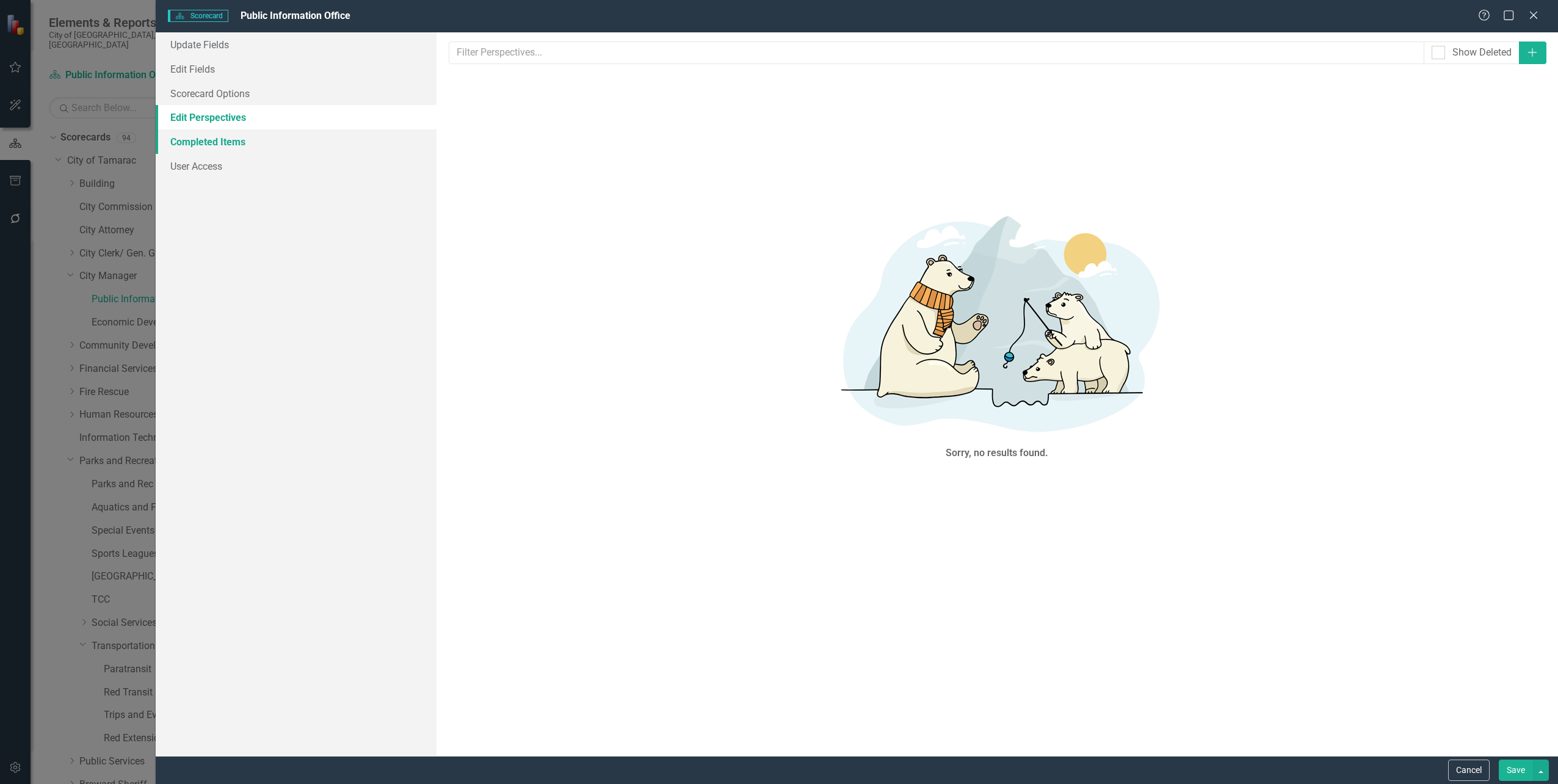
click at [230, 131] on link "Completed Items" at bounding box center [296, 141] width 280 height 25
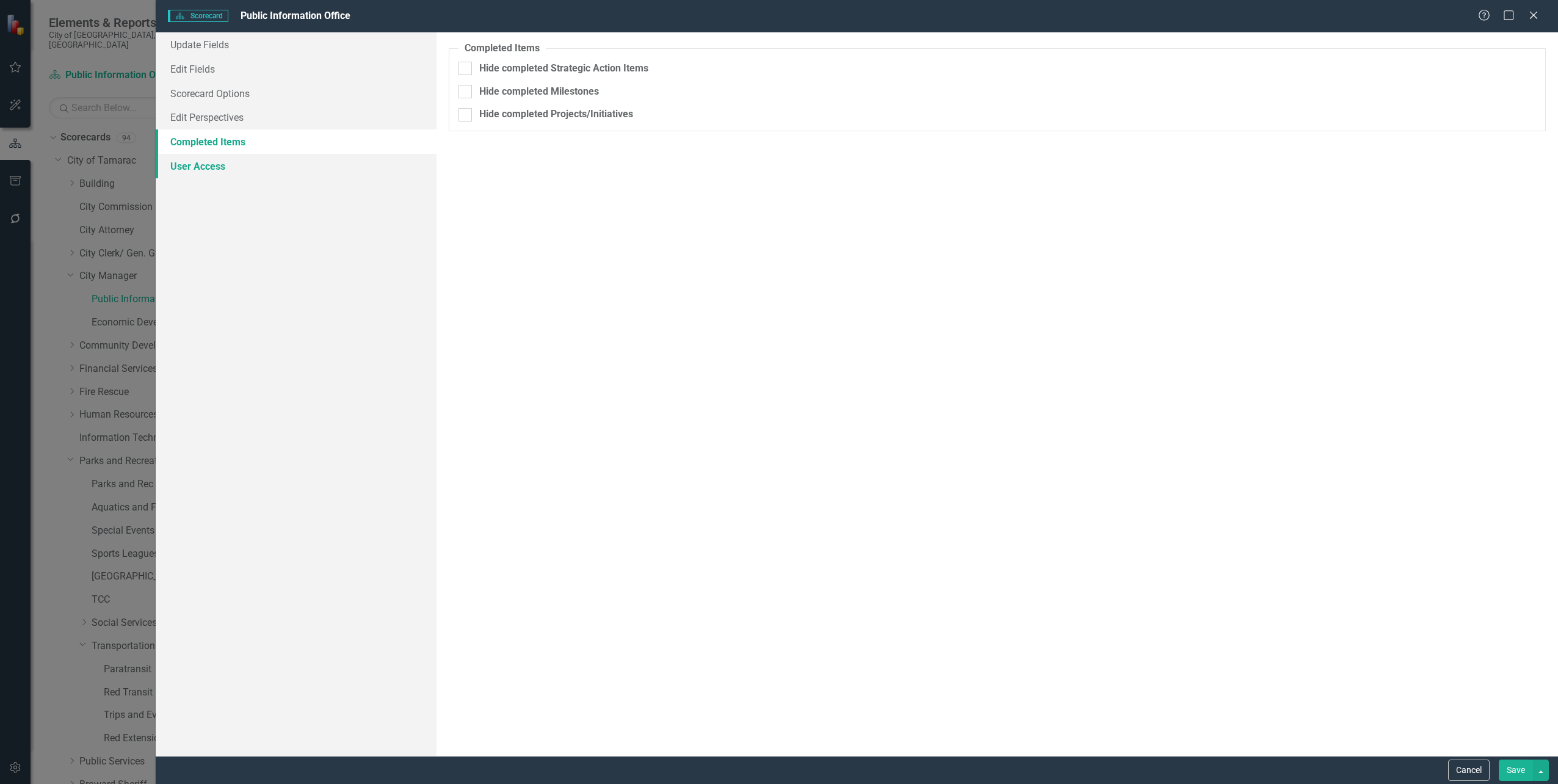
click at [222, 158] on link "User Access" at bounding box center [296, 166] width 280 height 25
click at [224, 68] on link "Edit Fields" at bounding box center [296, 68] width 280 height 25
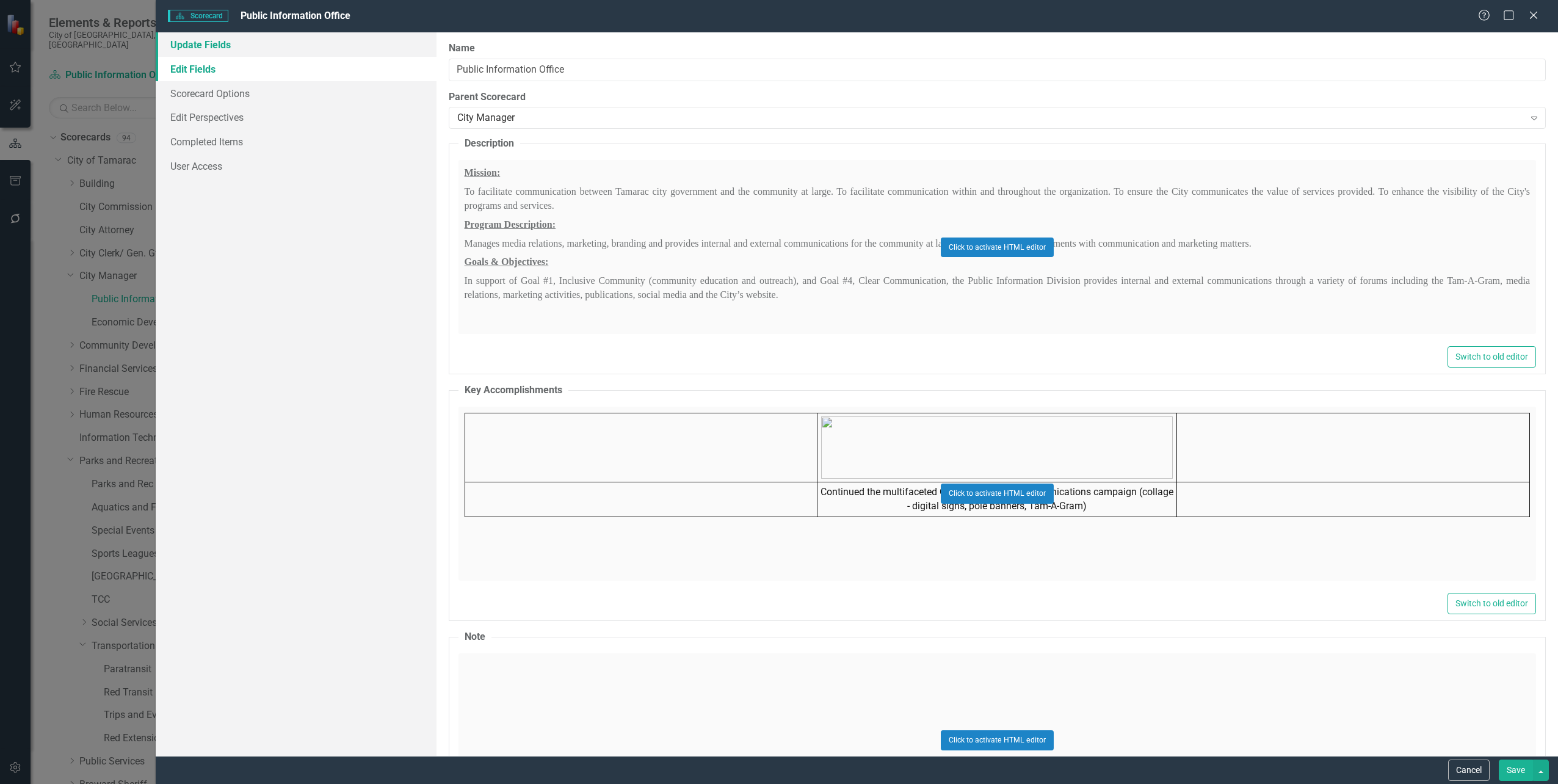
click at [206, 46] on link "Update Fields" at bounding box center [296, 45] width 280 height 25
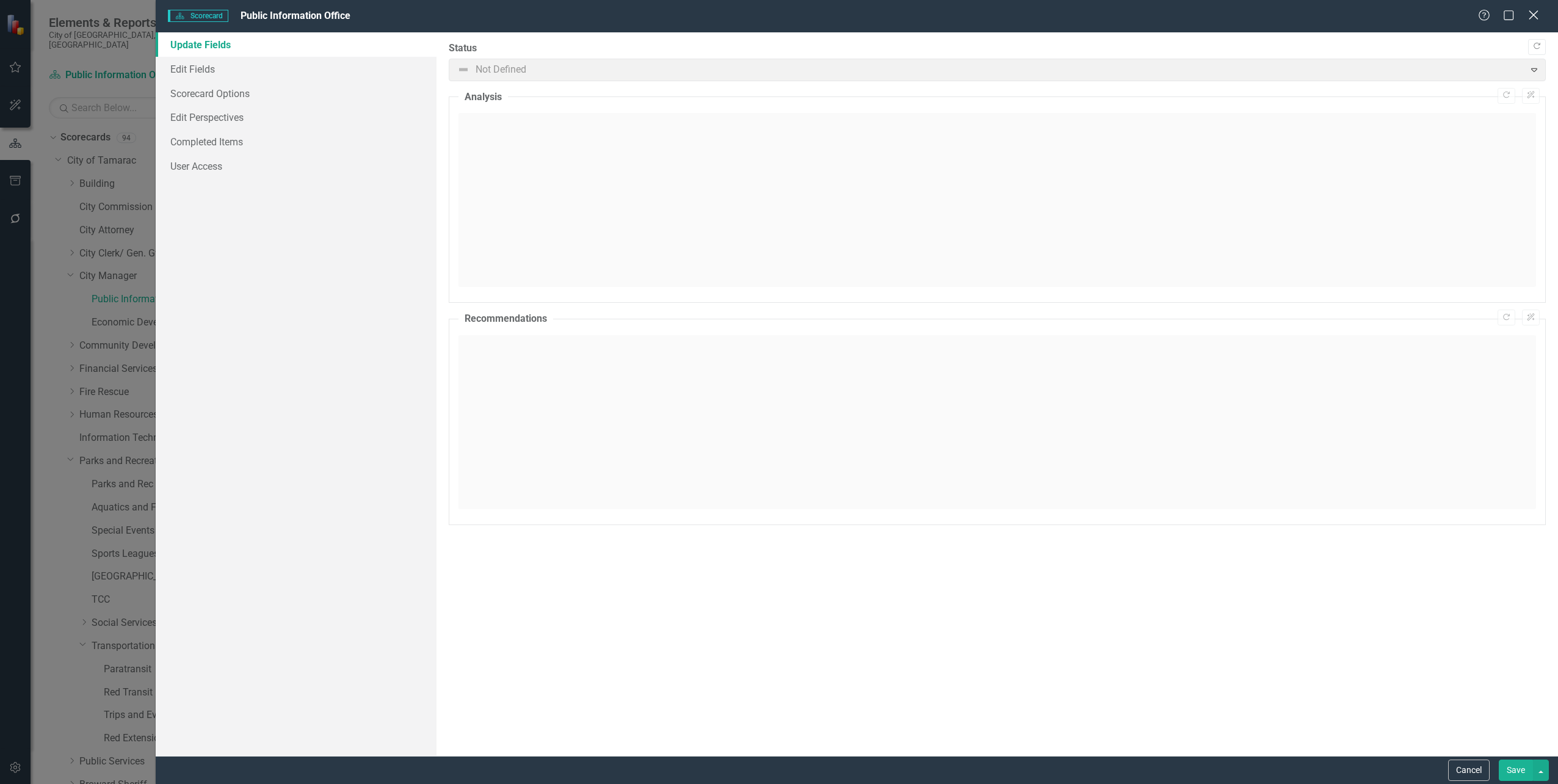
click at [1535, 20] on icon "Close" at bounding box center [1533, 15] width 15 height 12
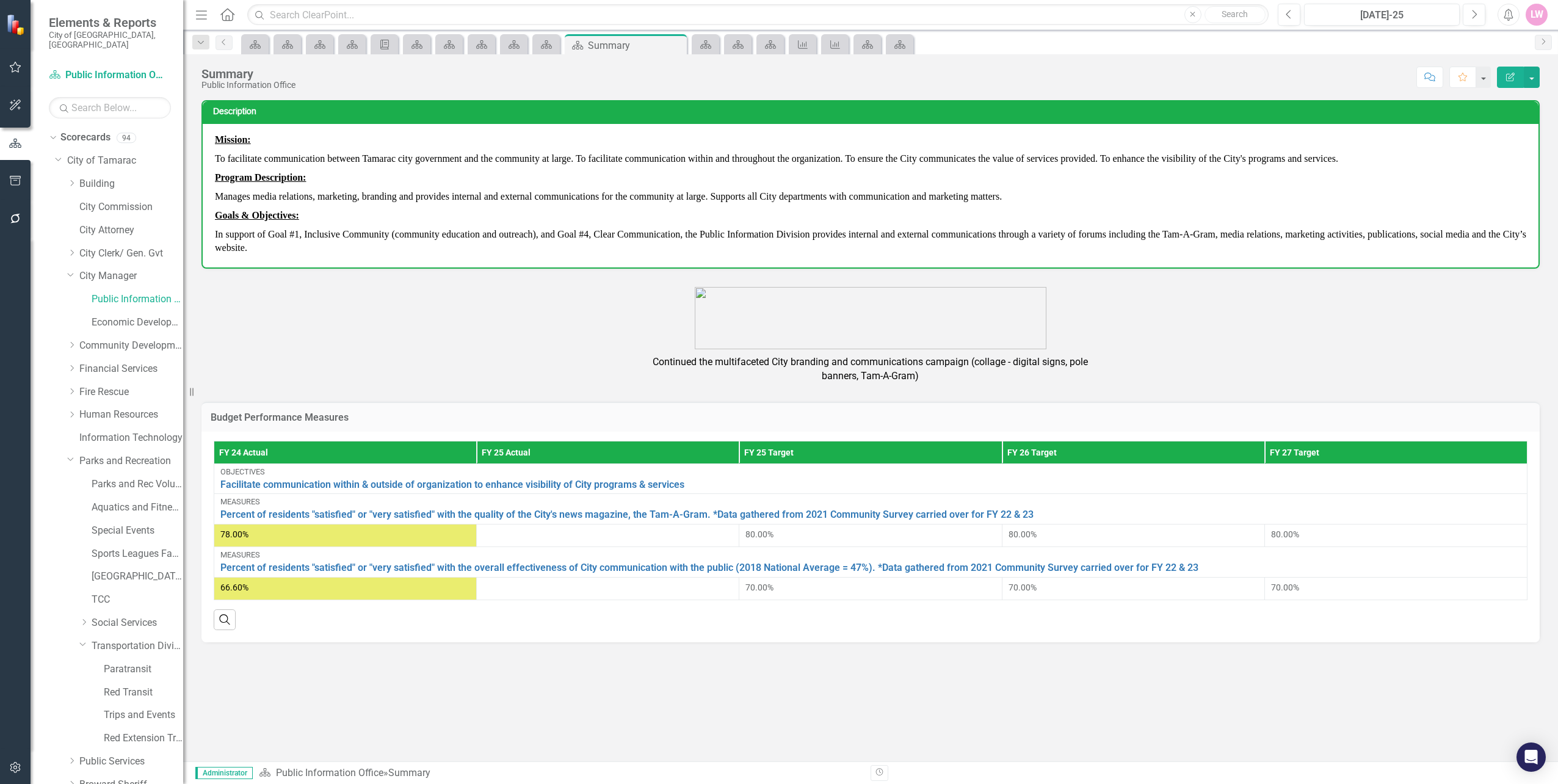
click at [240, 78] on div "Summary" at bounding box center [248, 74] width 94 height 14
click at [240, 71] on div "Summary" at bounding box center [248, 74] width 94 height 14
click at [281, 709] on div "Description Mission: To facilitate communication between Tamarac city governmen…" at bounding box center [870, 431] width 1375 height 661
click at [83, 177] on link "Building" at bounding box center [131, 184] width 104 height 14
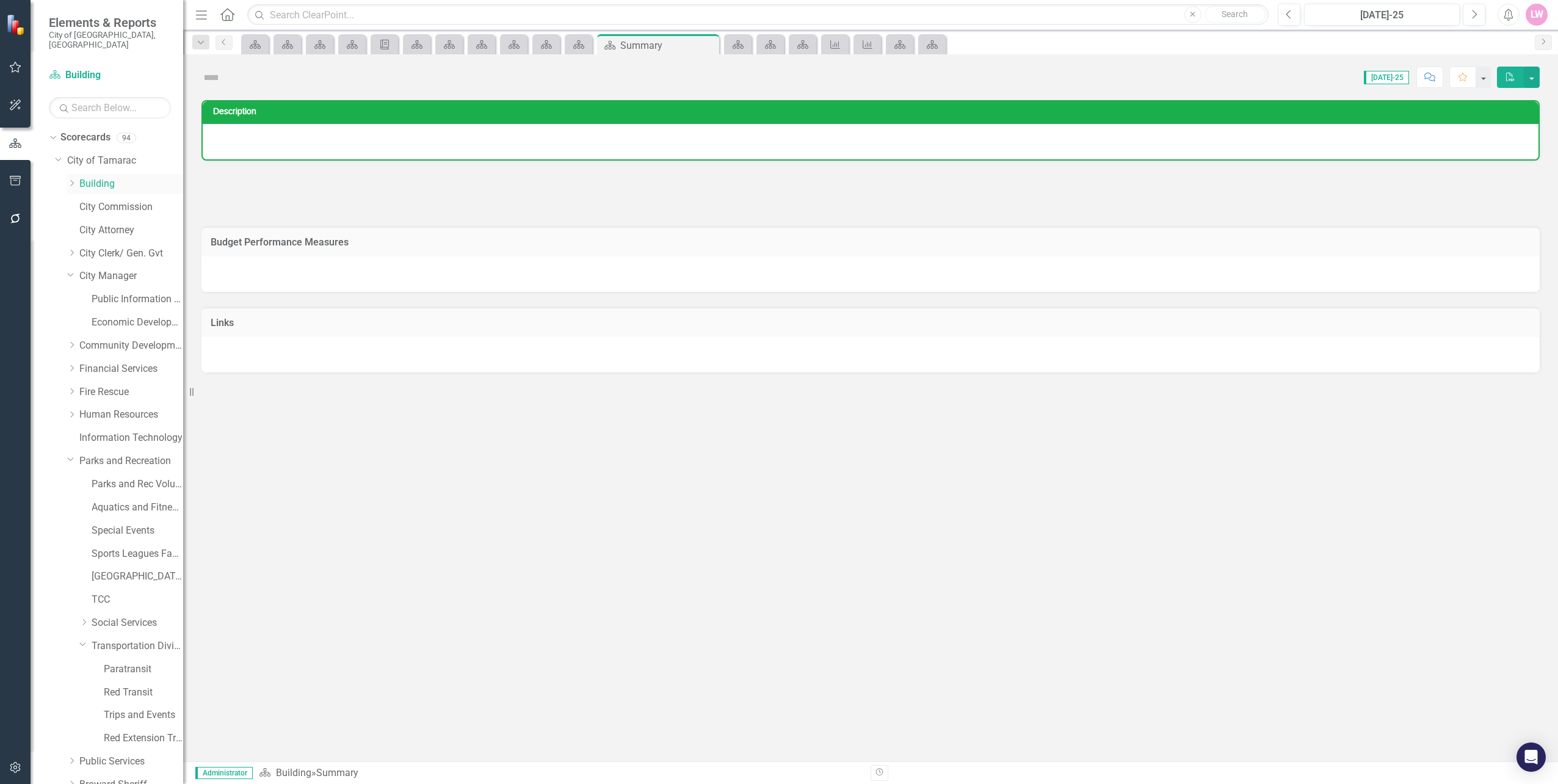
click at [72, 180] on icon "Dropdown" at bounding box center [71, 183] width 9 height 7
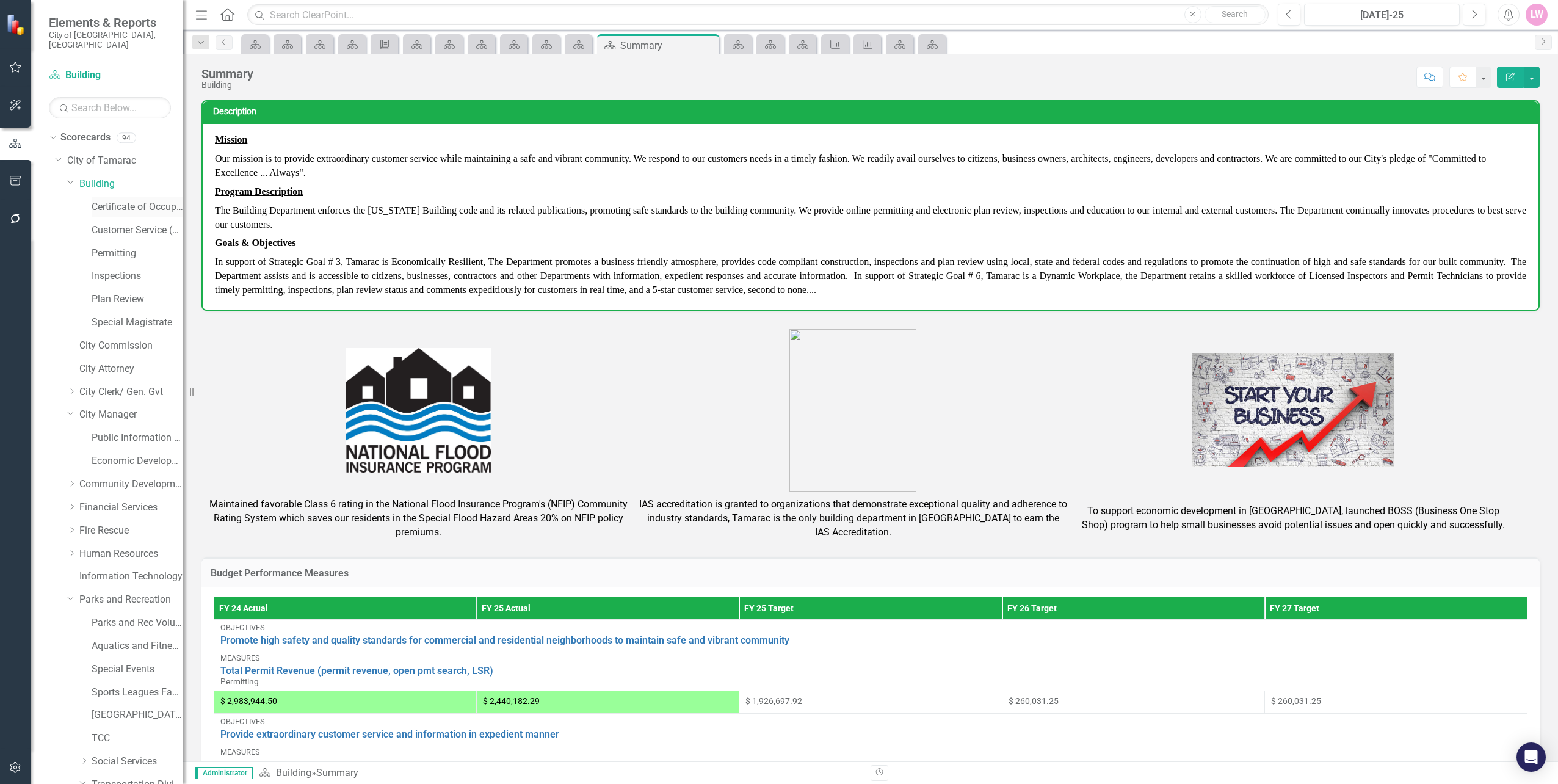
click at [135, 200] on link "Certificate of Occupancy" at bounding box center [137, 207] width 91 height 14
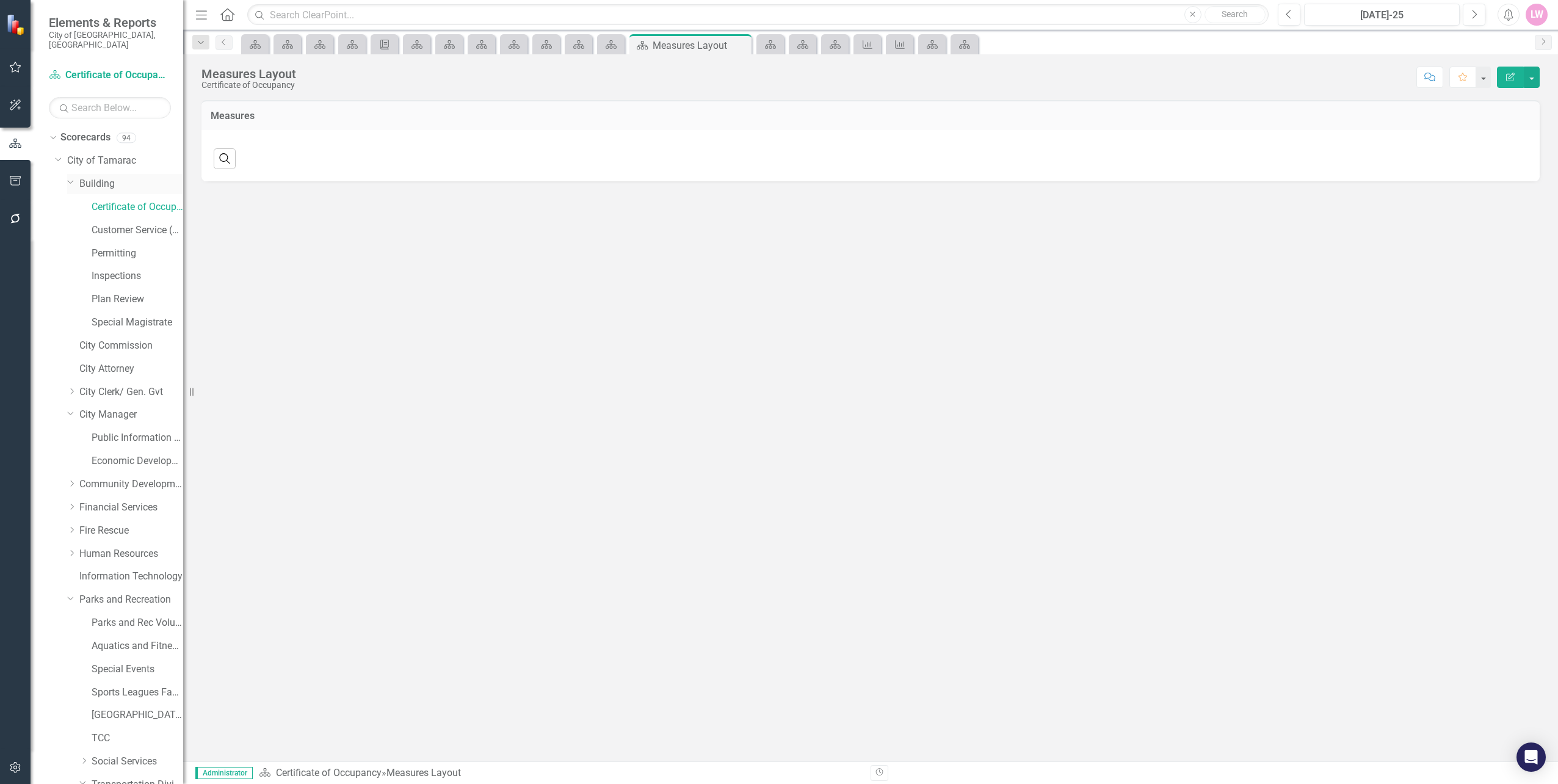
click at [91, 177] on link "Building" at bounding box center [131, 184] width 104 height 14
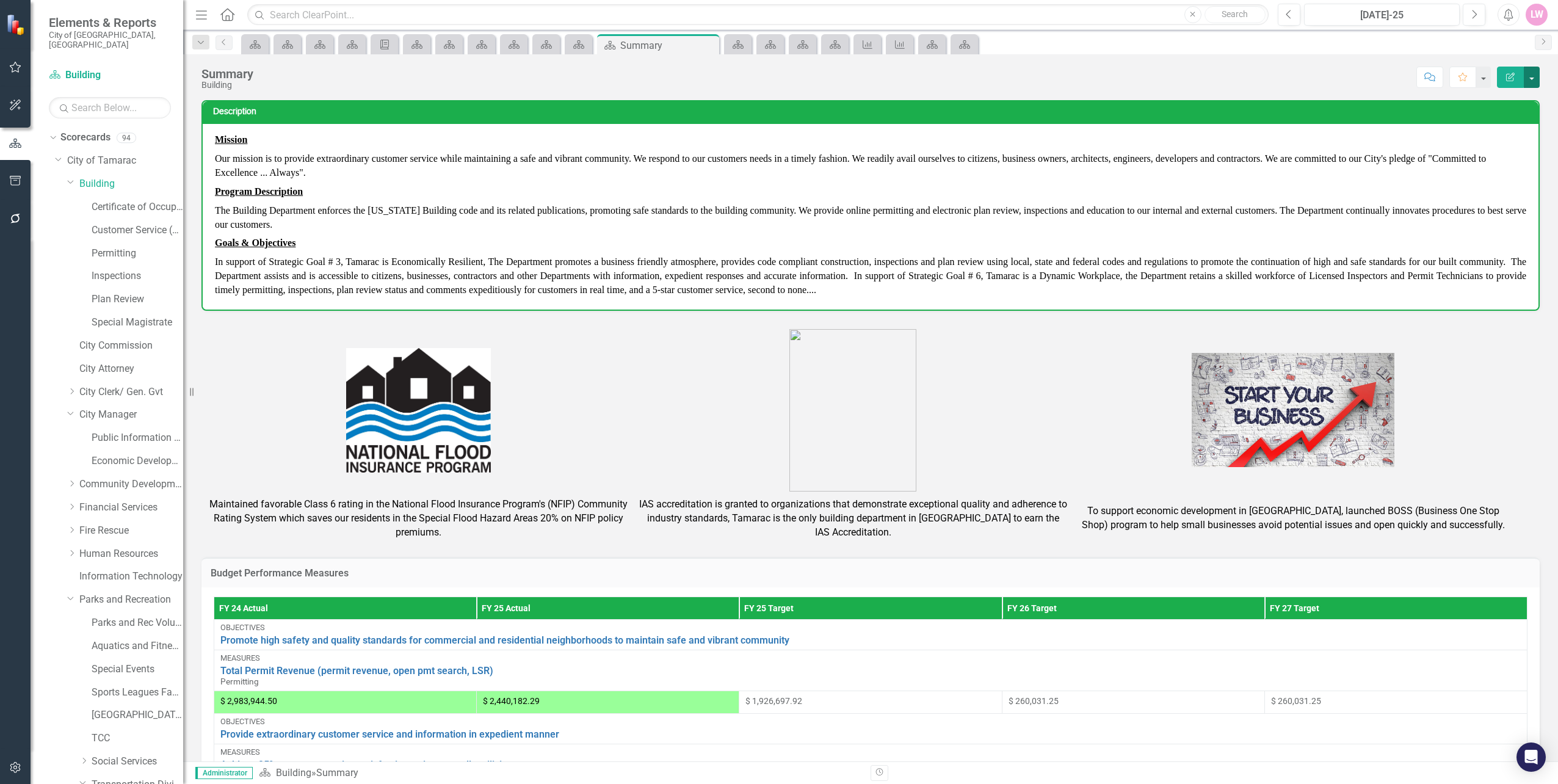
click at [1533, 73] on button "button" at bounding box center [1532, 77] width 16 height 22
click at [1513, 96] on link "Edit Edit Scorecard" at bounding box center [1490, 99] width 99 height 23
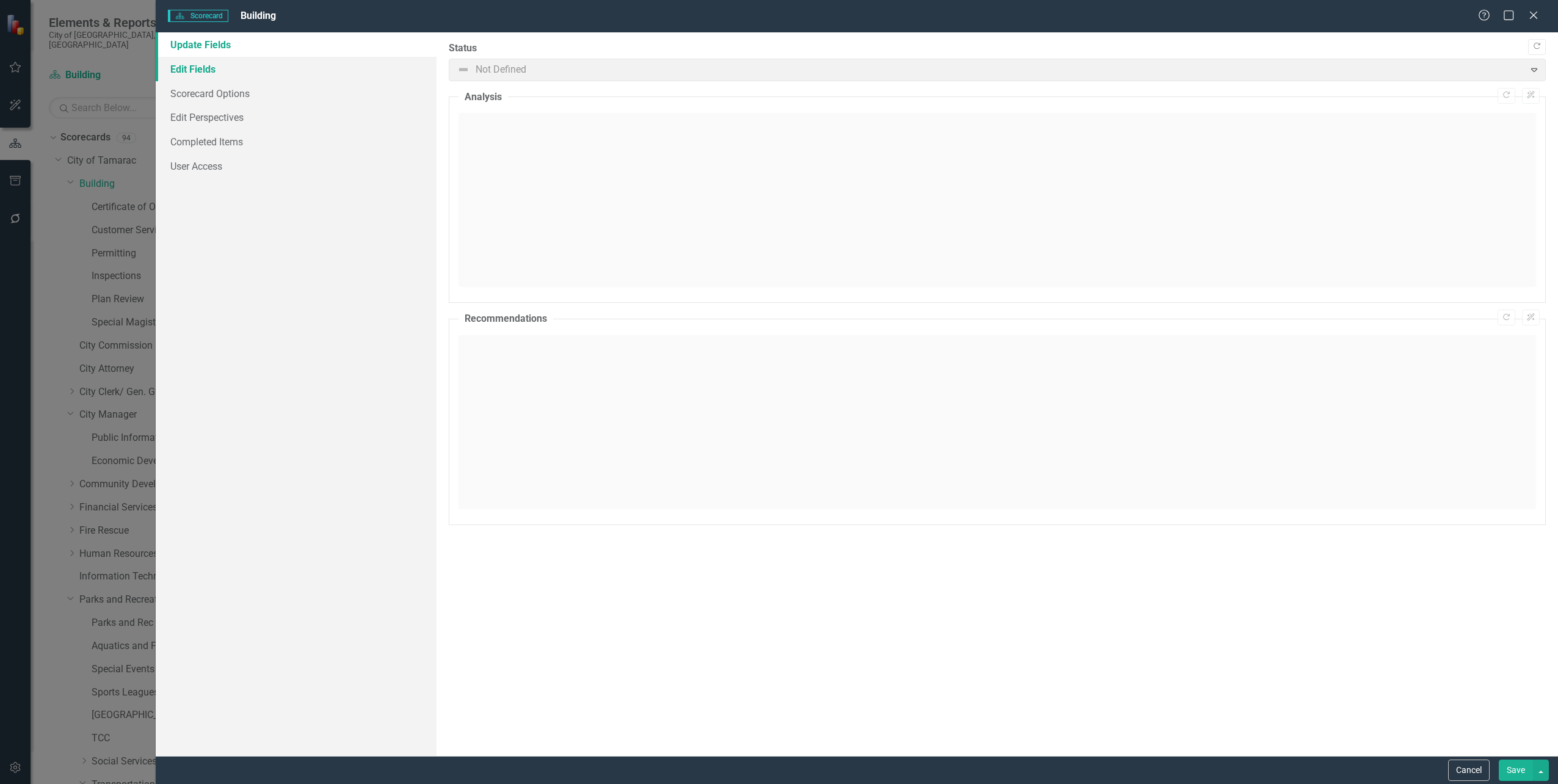
click at [210, 74] on link "Edit Fields" at bounding box center [296, 68] width 280 height 25
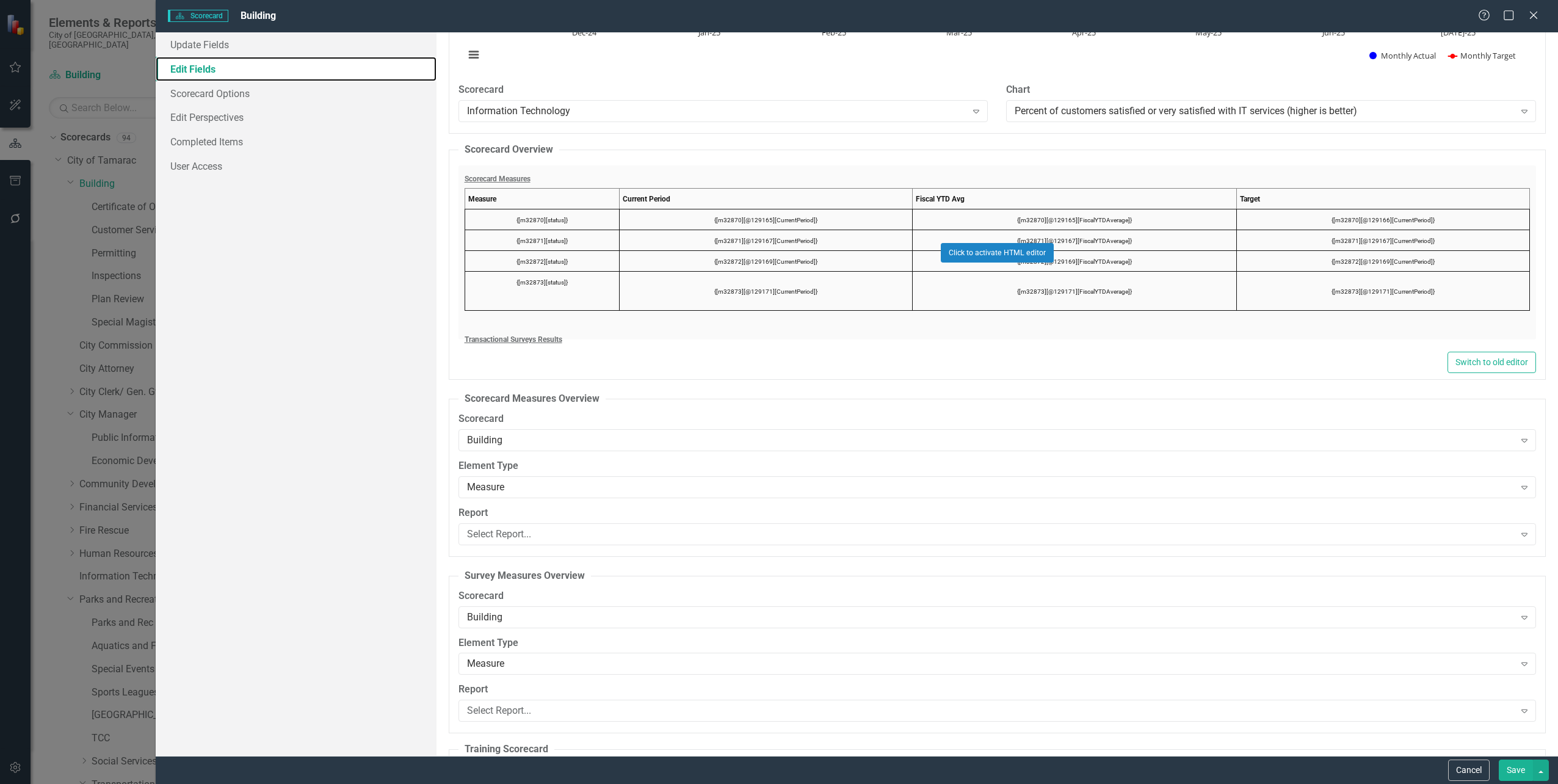
scroll to position [2685, 0]
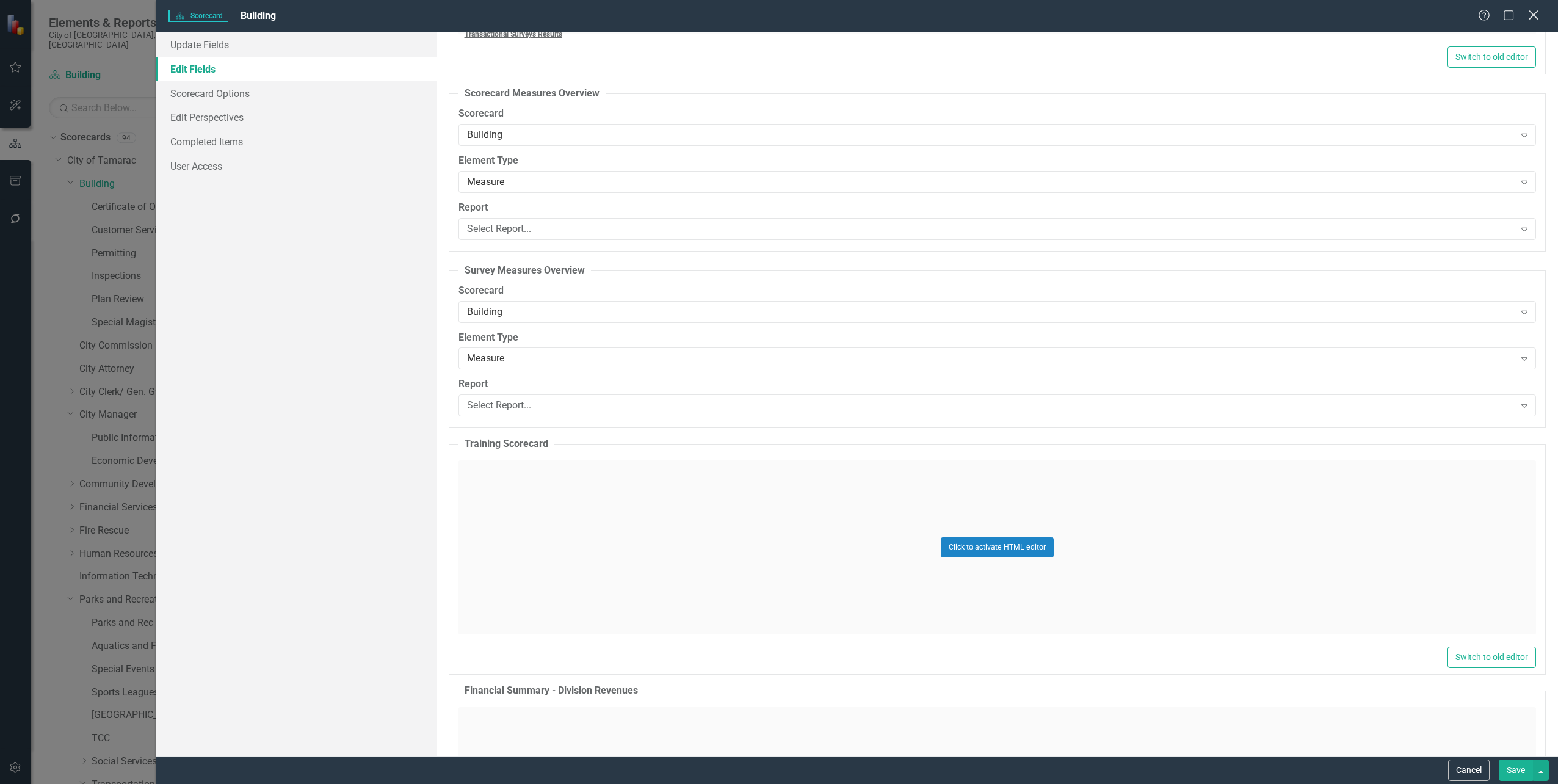
click at [1534, 14] on icon "Close" at bounding box center [1533, 15] width 15 height 12
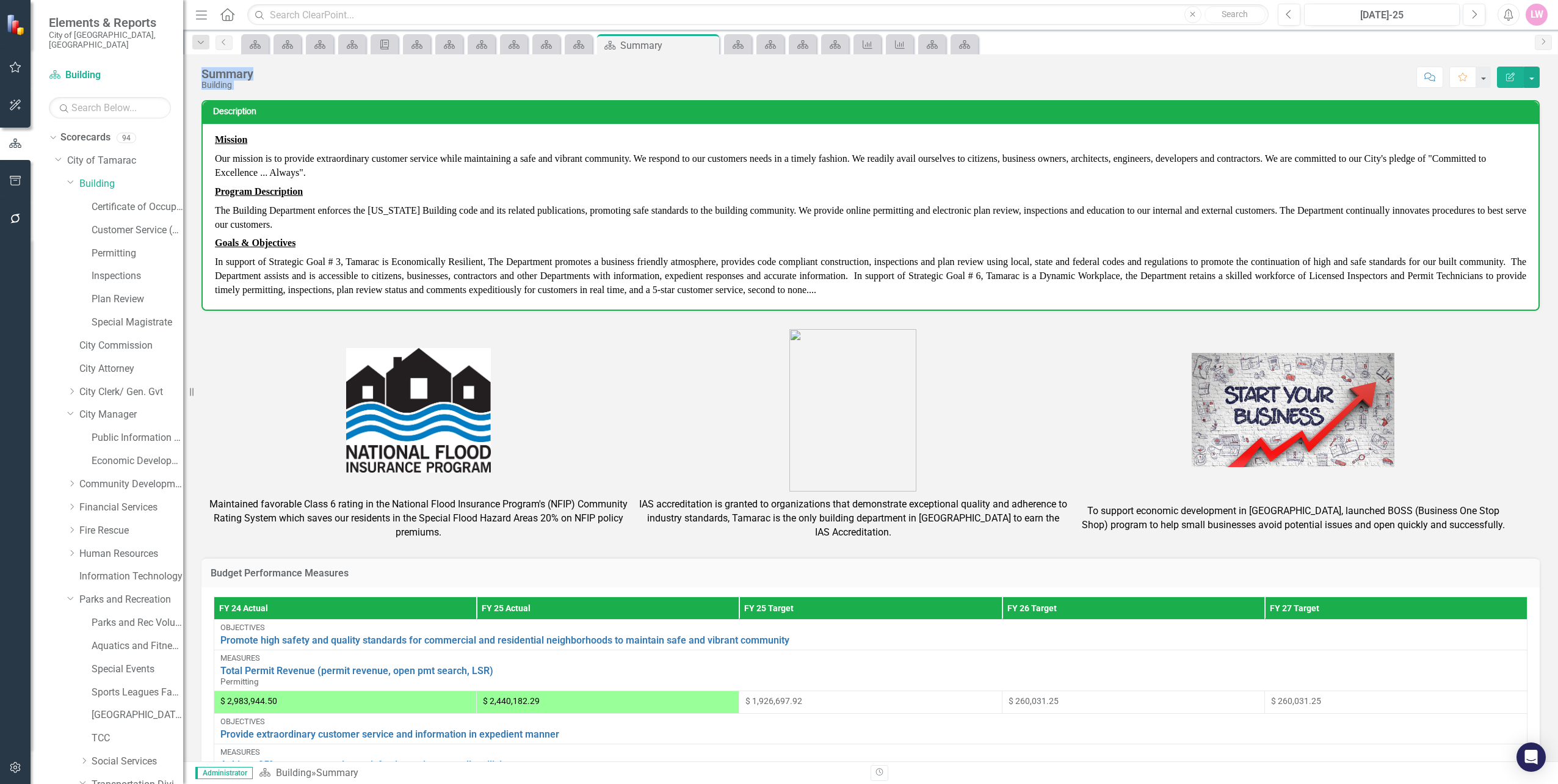
drag, startPoint x: 196, startPoint y: 70, endPoint x: 265, endPoint y: 91, distance: 72.1
click at [265, 91] on div "Summary Building Score: N/A [DATE]-25 Completed Comment Favorite Edit Report De…" at bounding box center [870, 408] width 1375 height 707
click at [262, 88] on div "Summary Building Score: N/A [DATE]-25 Completed Comment Favorite Edit Report" at bounding box center [870, 72] width 1375 height 37
click at [238, 85] on div "Building" at bounding box center [227, 84] width 52 height 9
click at [204, 87] on div "Building" at bounding box center [227, 84] width 52 height 9
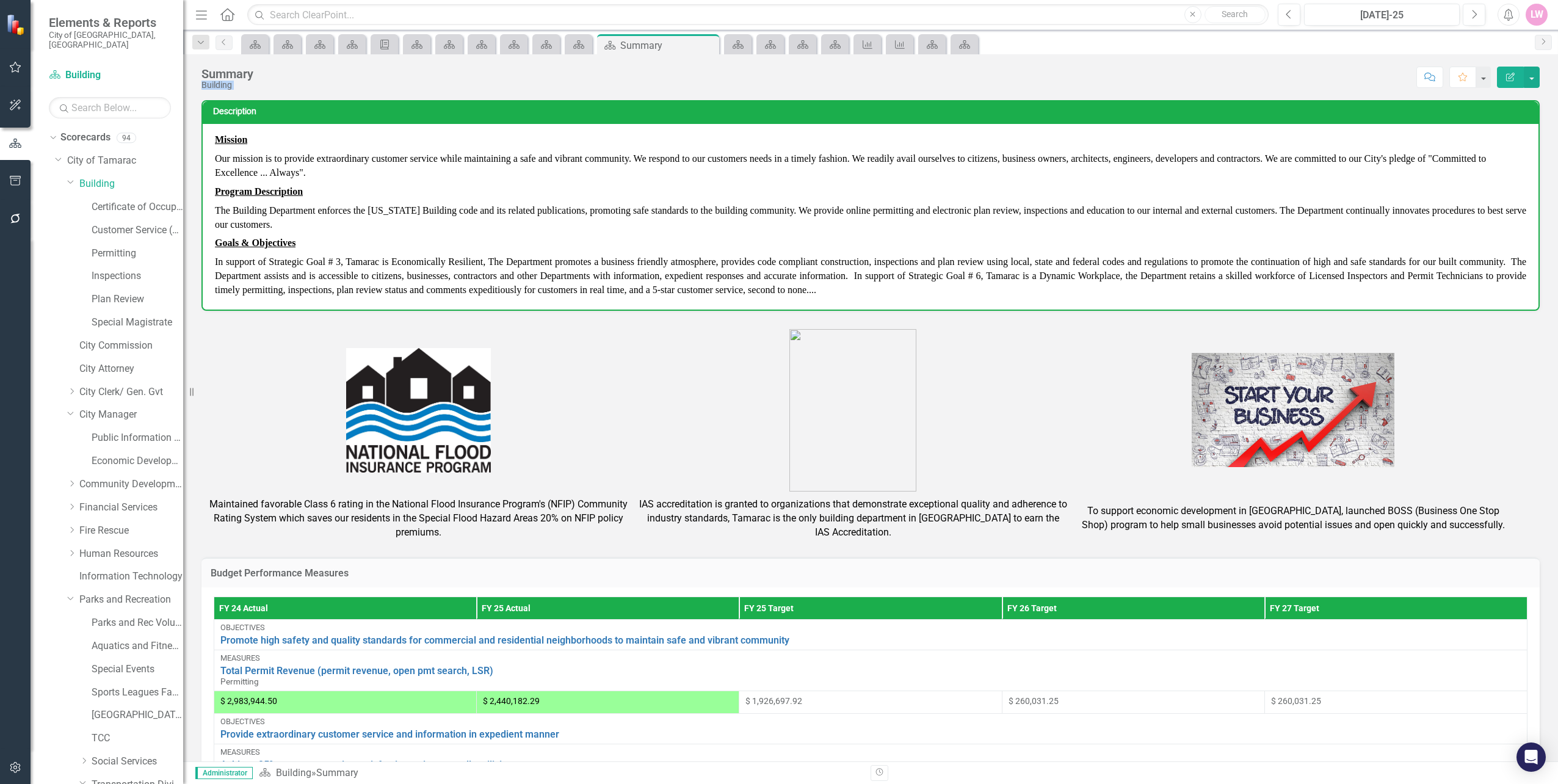
drag, startPoint x: 209, startPoint y: 86, endPoint x: 286, endPoint y: 92, distance: 77.2
click at [286, 92] on div "Summary Building Score: N/A [DATE]-25 Completed Comment Favorite Edit Report De…" at bounding box center [870, 408] width 1375 height 707
click at [203, 70] on div "Summary" at bounding box center [227, 74] width 52 height 14
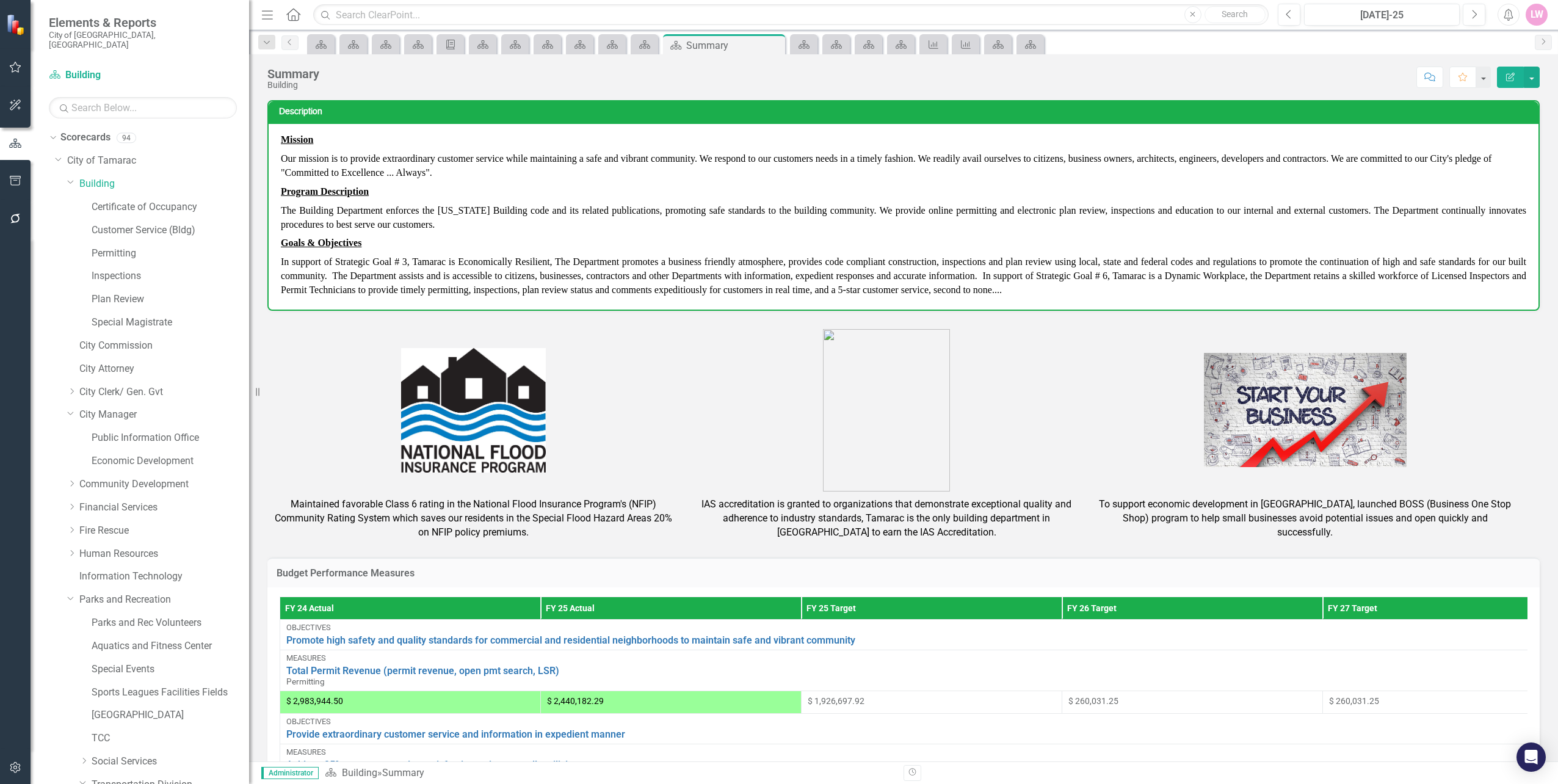
drag, startPoint x: 190, startPoint y: 73, endPoint x: 249, endPoint y: 72, distance: 59.0
click at [249, 72] on div "Resize" at bounding box center [254, 392] width 10 height 784
drag, startPoint x: 259, startPoint y: 73, endPoint x: 304, endPoint y: 121, distance: 65.8
click at [378, 76] on div "Summary Building Score: N/A [DATE]-25 Completed Comment Favorite Edit Report" at bounding box center [904, 72] width 1309 height 37
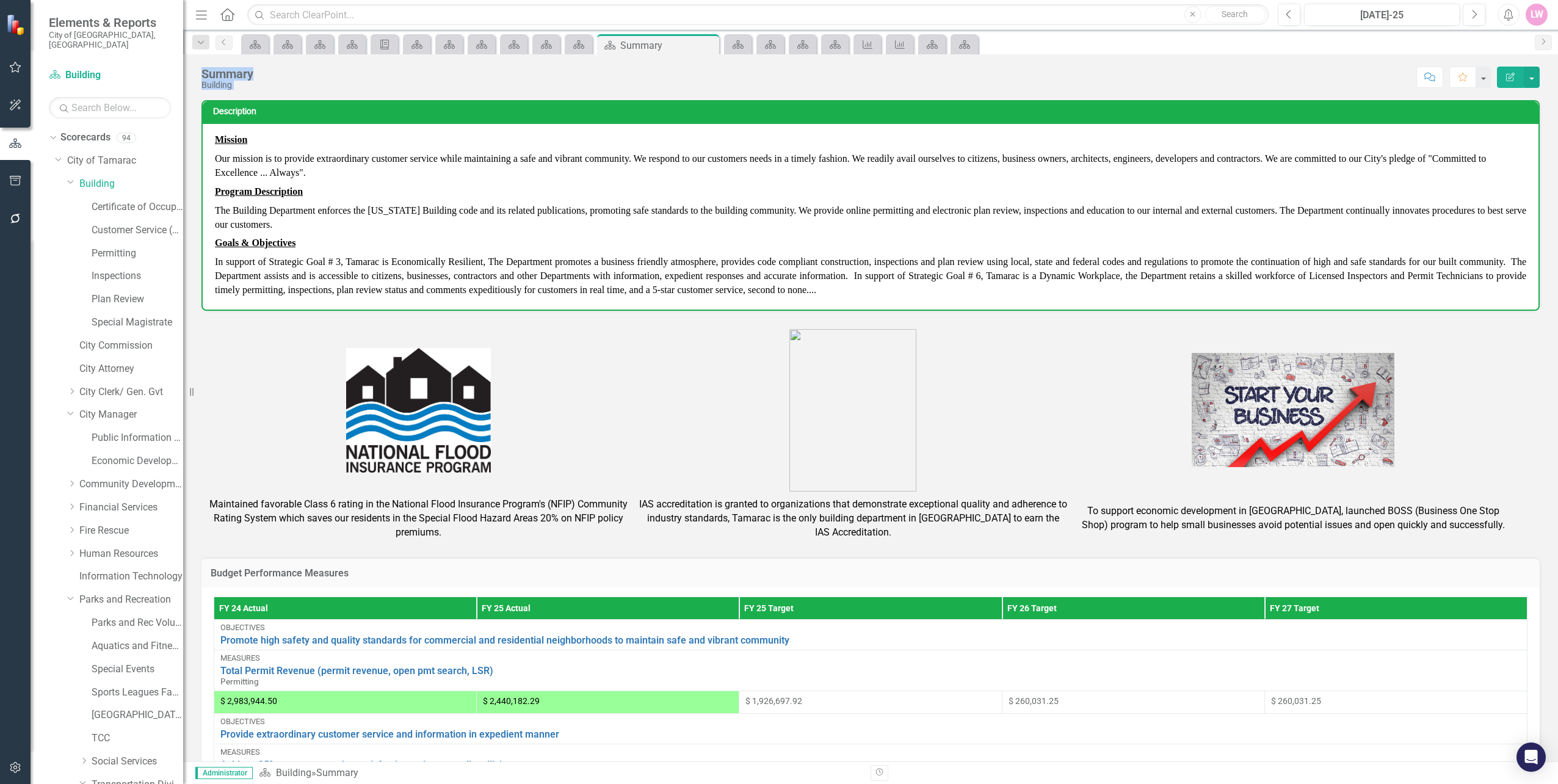
drag, startPoint x: 250, startPoint y: 262, endPoint x: 174, endPoint y: 259, distance: 76.1
click at [174, 259] on div "Elements & Reports City of [GEOGRAPHIC_DATA], [GEOGRAPHIC_DATA] Scorecard Build…" at bounding box center [91, 392] width 183 height 784
click at [1528, 75] on button "button" at bounding box center [1532, 77] width 16 height 22
click at [1507, 118] on link "Edit Report Edit Layout" at bounding box center [1490, 122] width 99 height 23
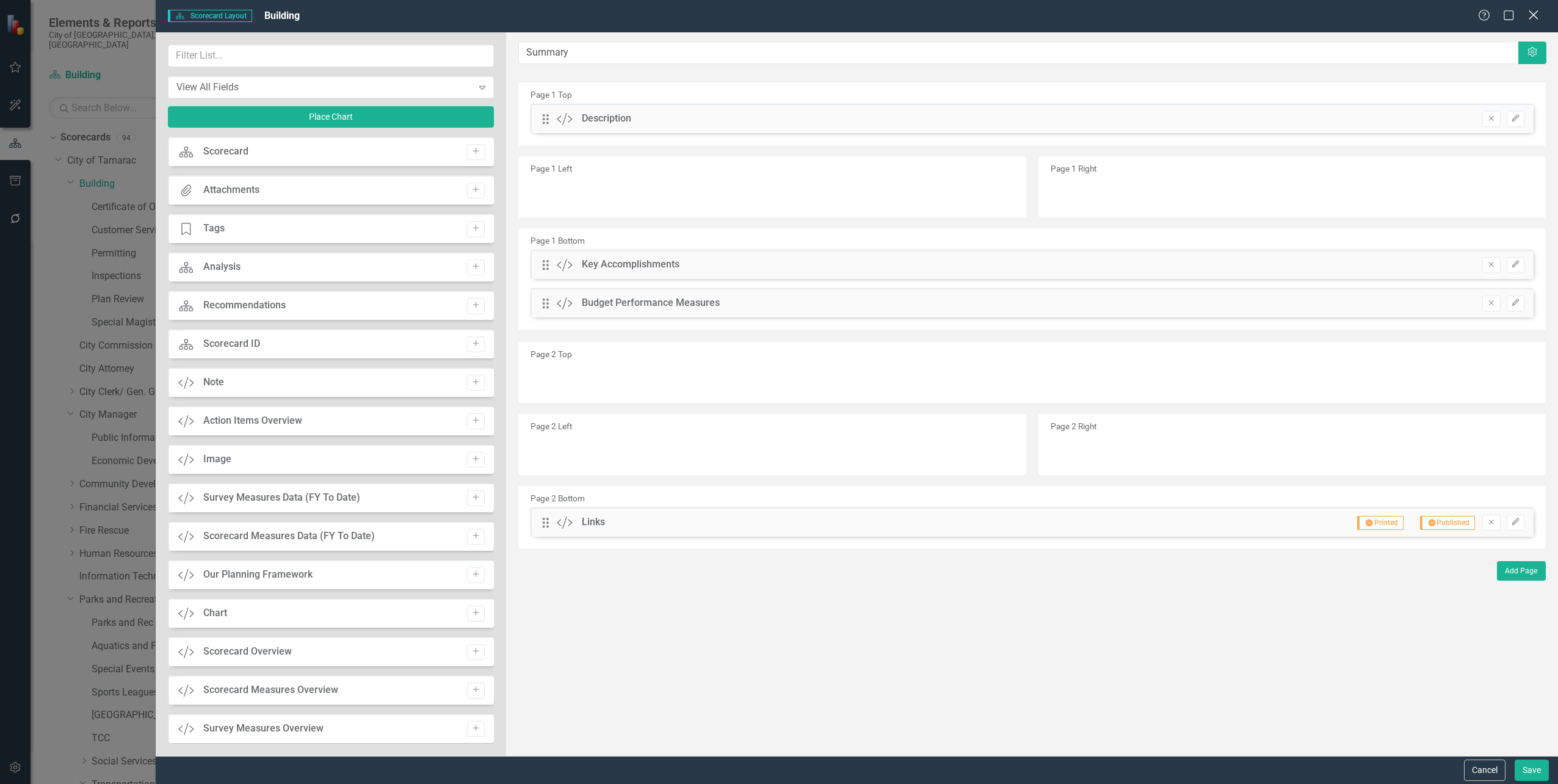
click at [1527, 17] on icon "Close" at bounding box center [1533, 15] width 15 height 12
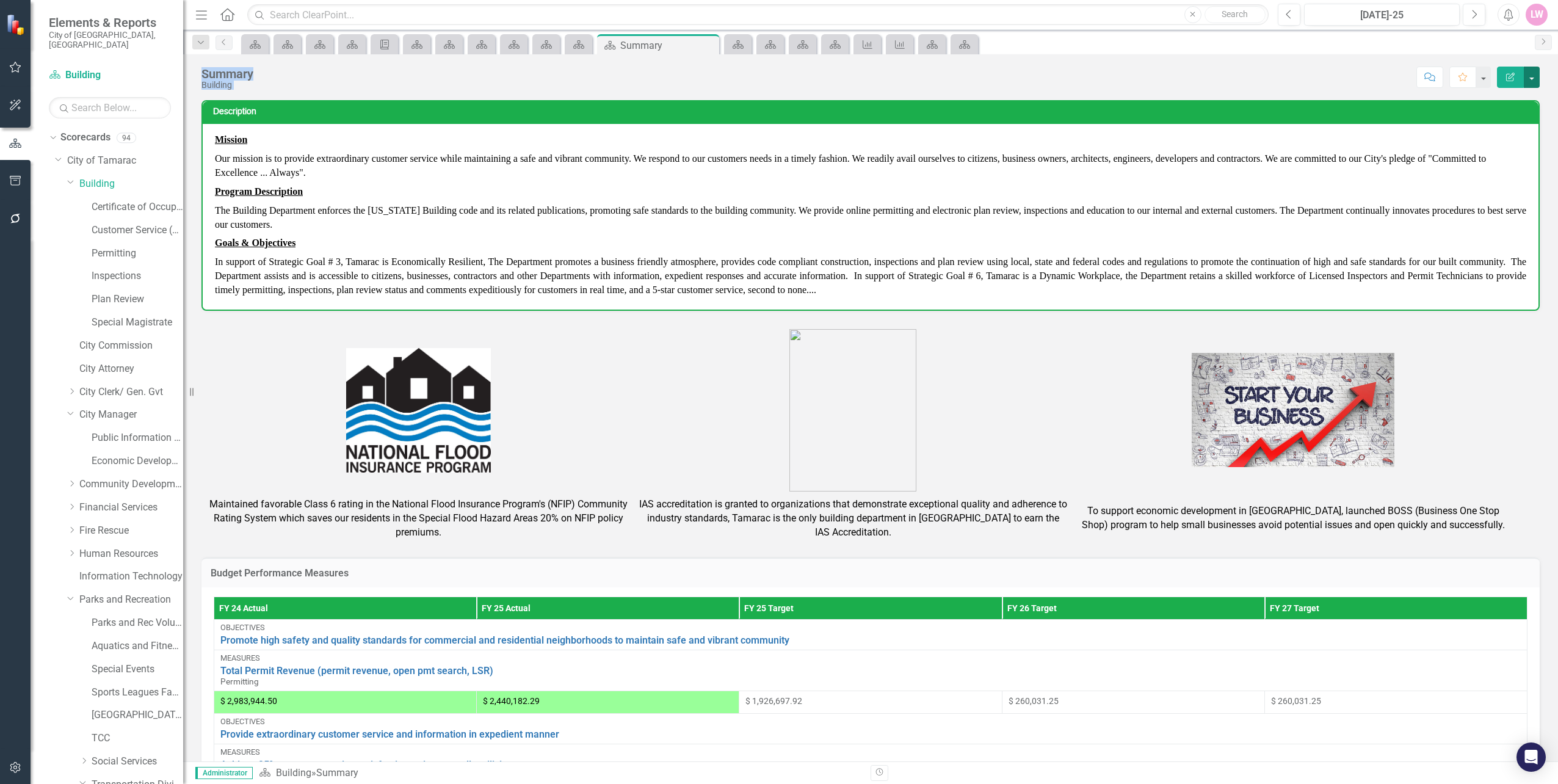
click at [1531, 75] on button "button" at bounding box center [1532, 77] width 16 height 22
click at [1496, 107] on link "Edit Edit Scorecard" at bounding box center [1490, 99] width 99 height 23
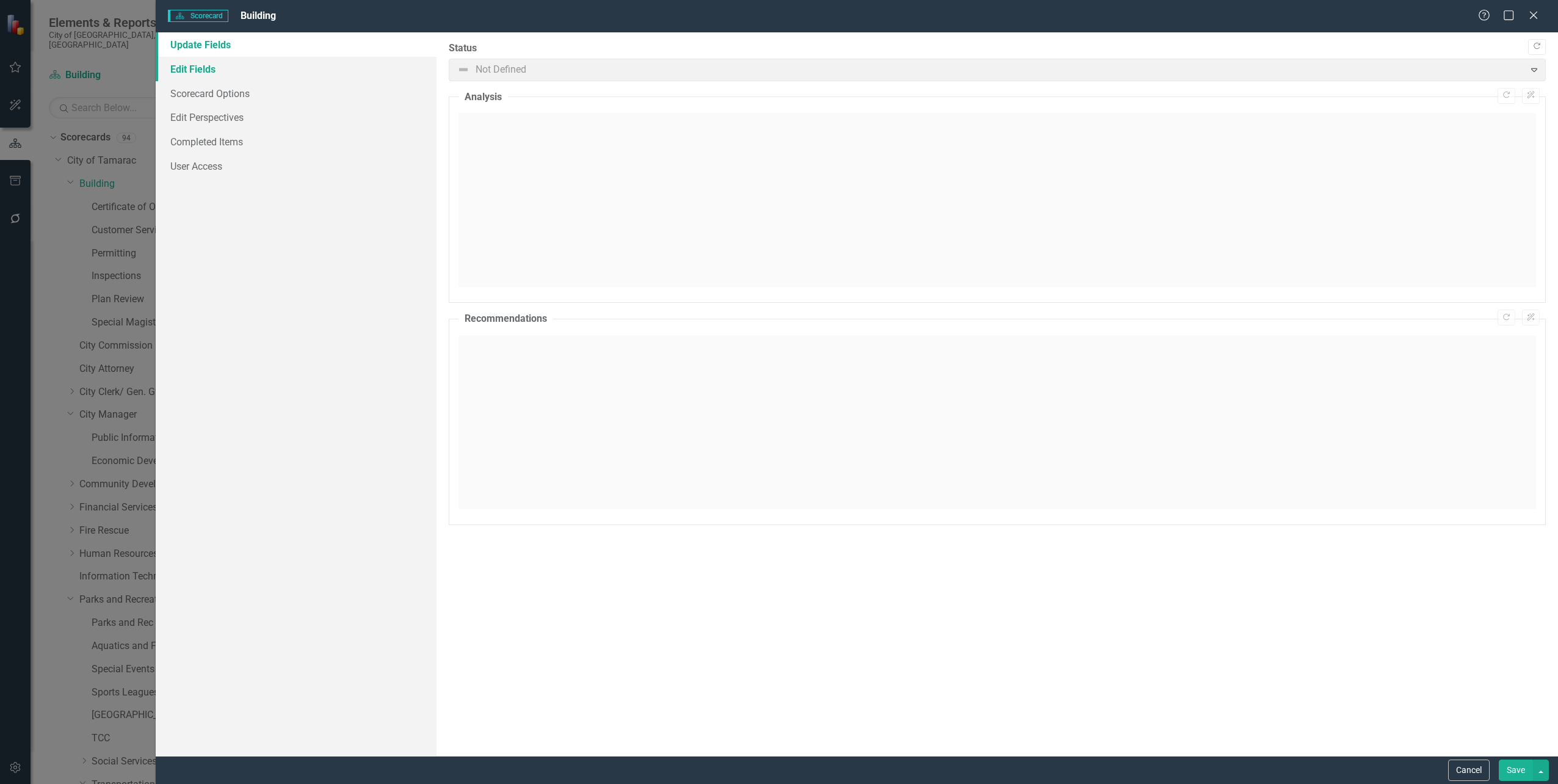
click at [230, 75] on link "Edit Fields" at bounding box center [296, 68] width 280 height 25
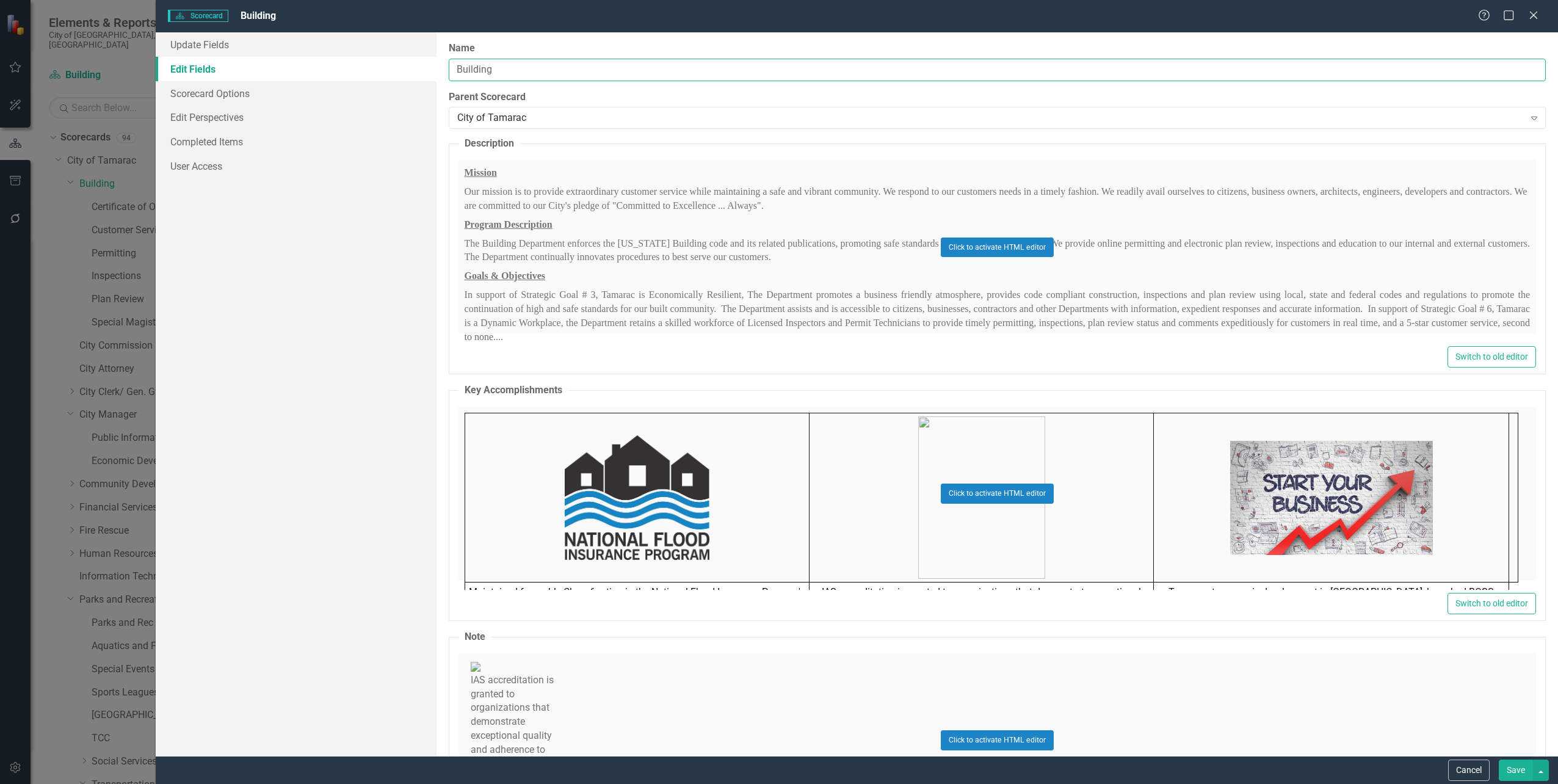
click at [528, 75] on input "Building" at bounding box center [997, 69] width 1097 height 23
click at [565, 107] on div "City of Tamarac Expand" at bounding box center [997, 118] width 1097 height 22
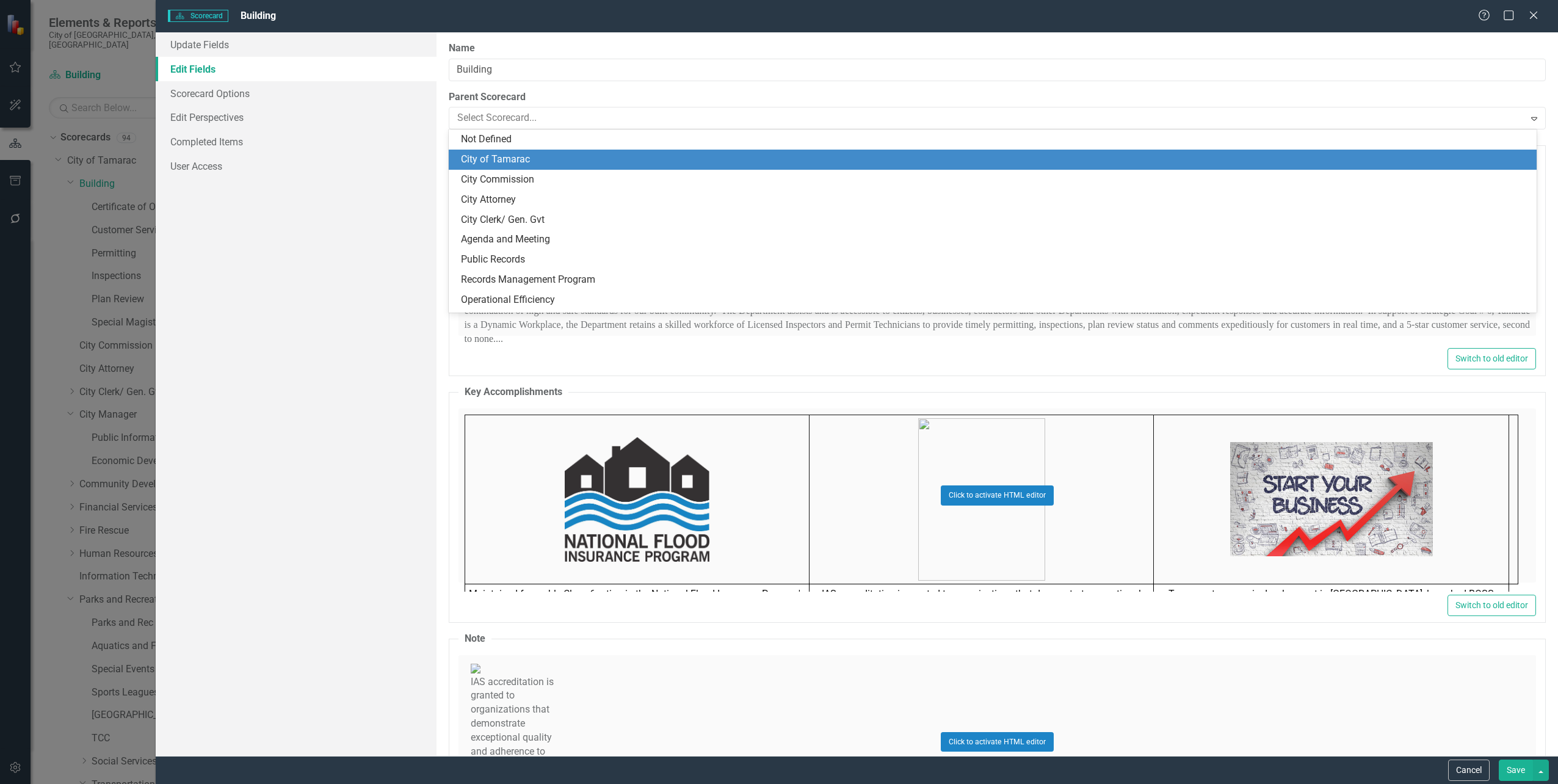
scroll to position [20, 0]
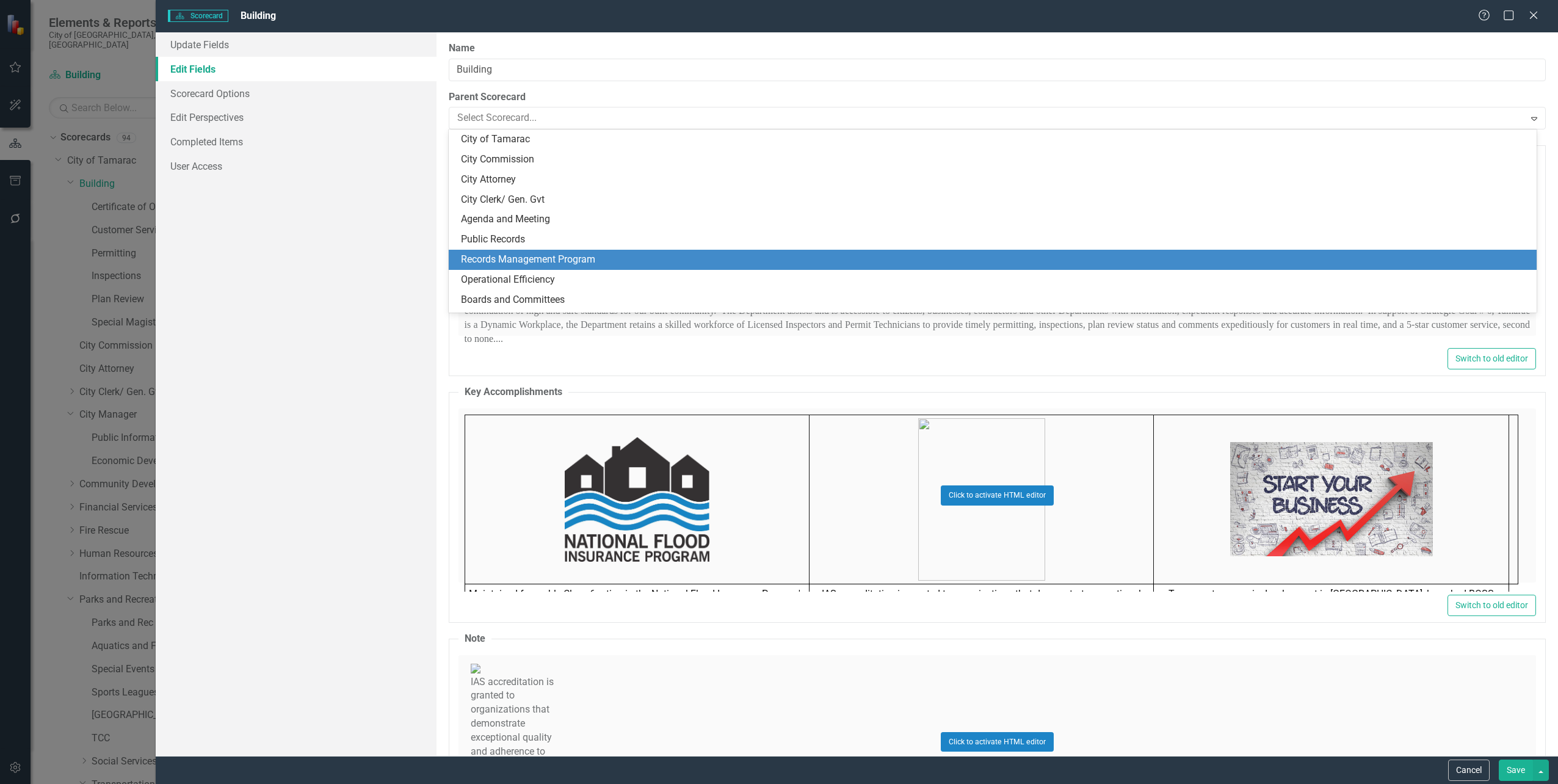
click at [278, 529] on div "Update Fields Edit Fields Scorecard Options Edit Perspectives Completed Items U…" at bounding box center [296, 394] width 280 height 723
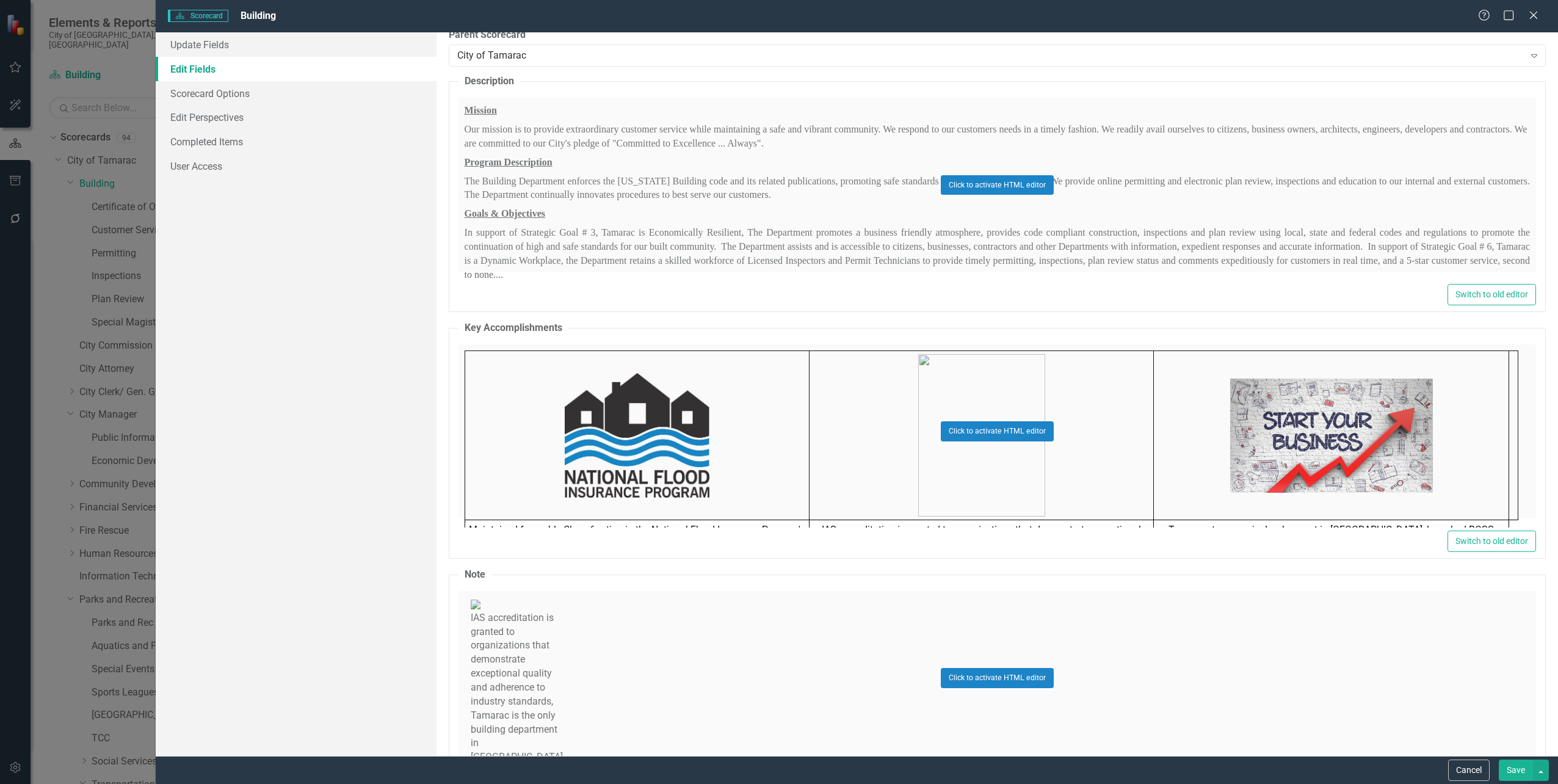
scroll to position [0, 0]
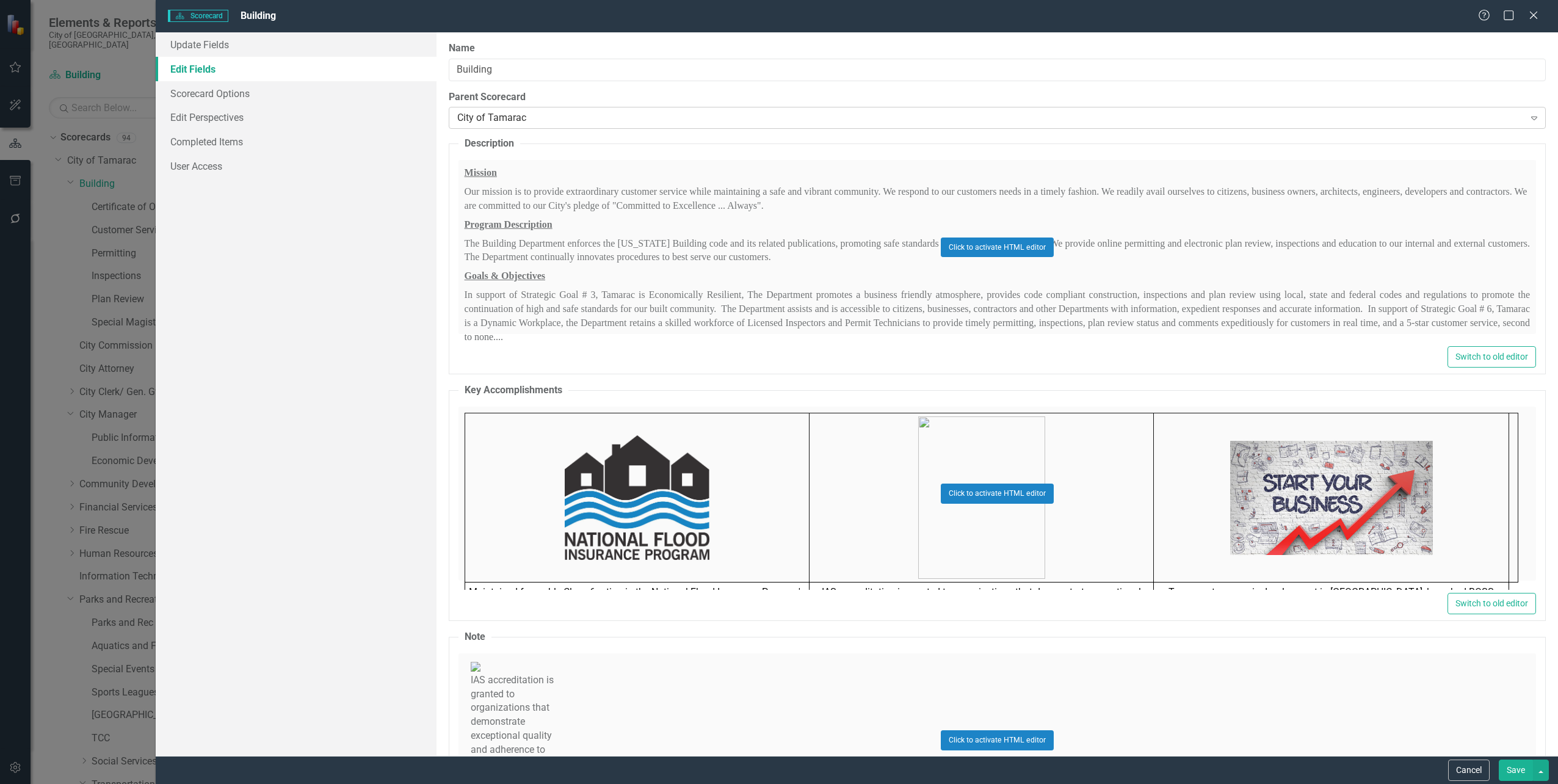
click at [537, 120] on div "City of Tamarac" at bounding box center [991, 118] width 1067 height 14
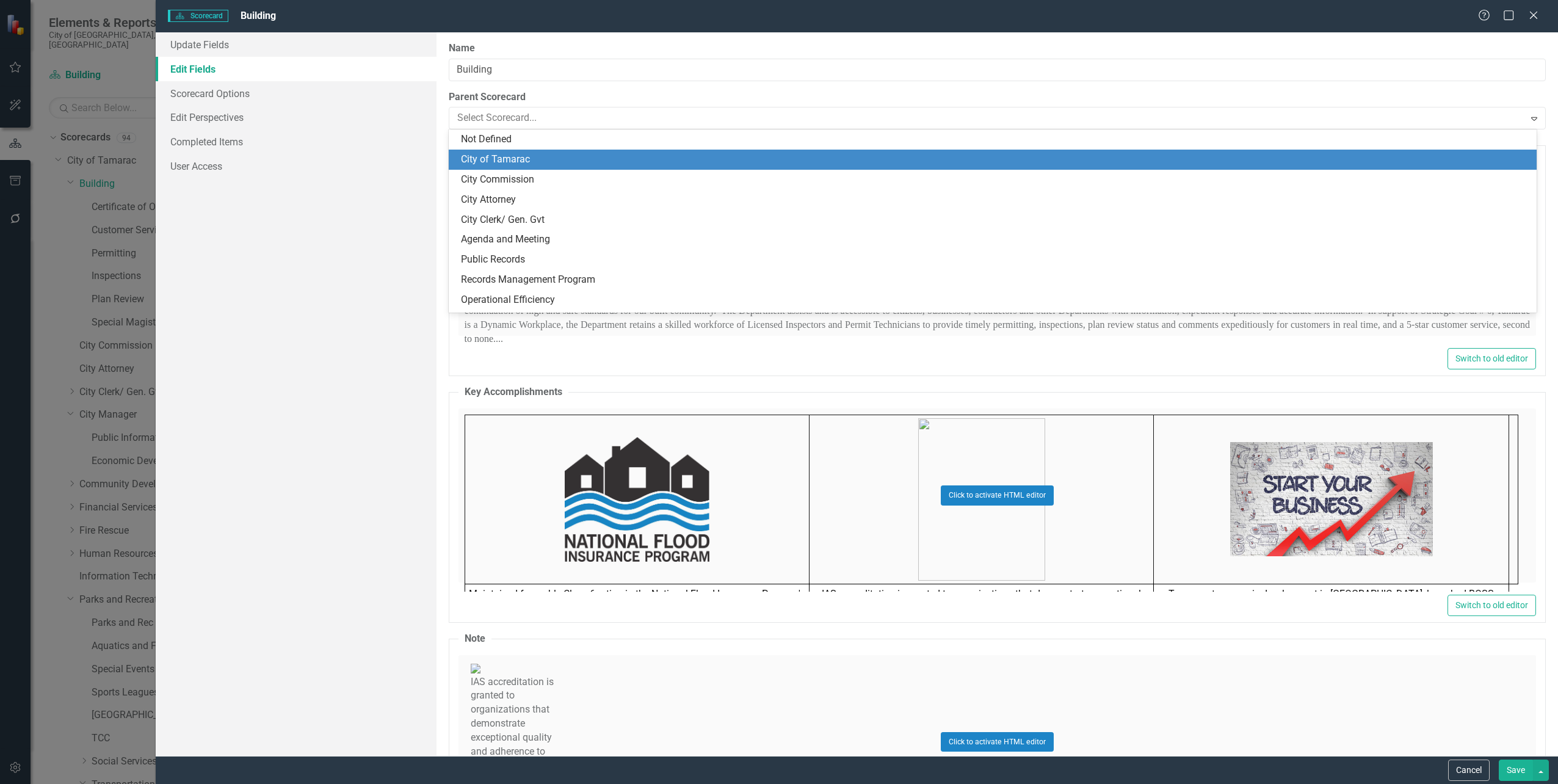
scroll to position [20, 0]
click at [547, 157] on div "City Commission" at bounding box center [995, 160] width 1068 height 14
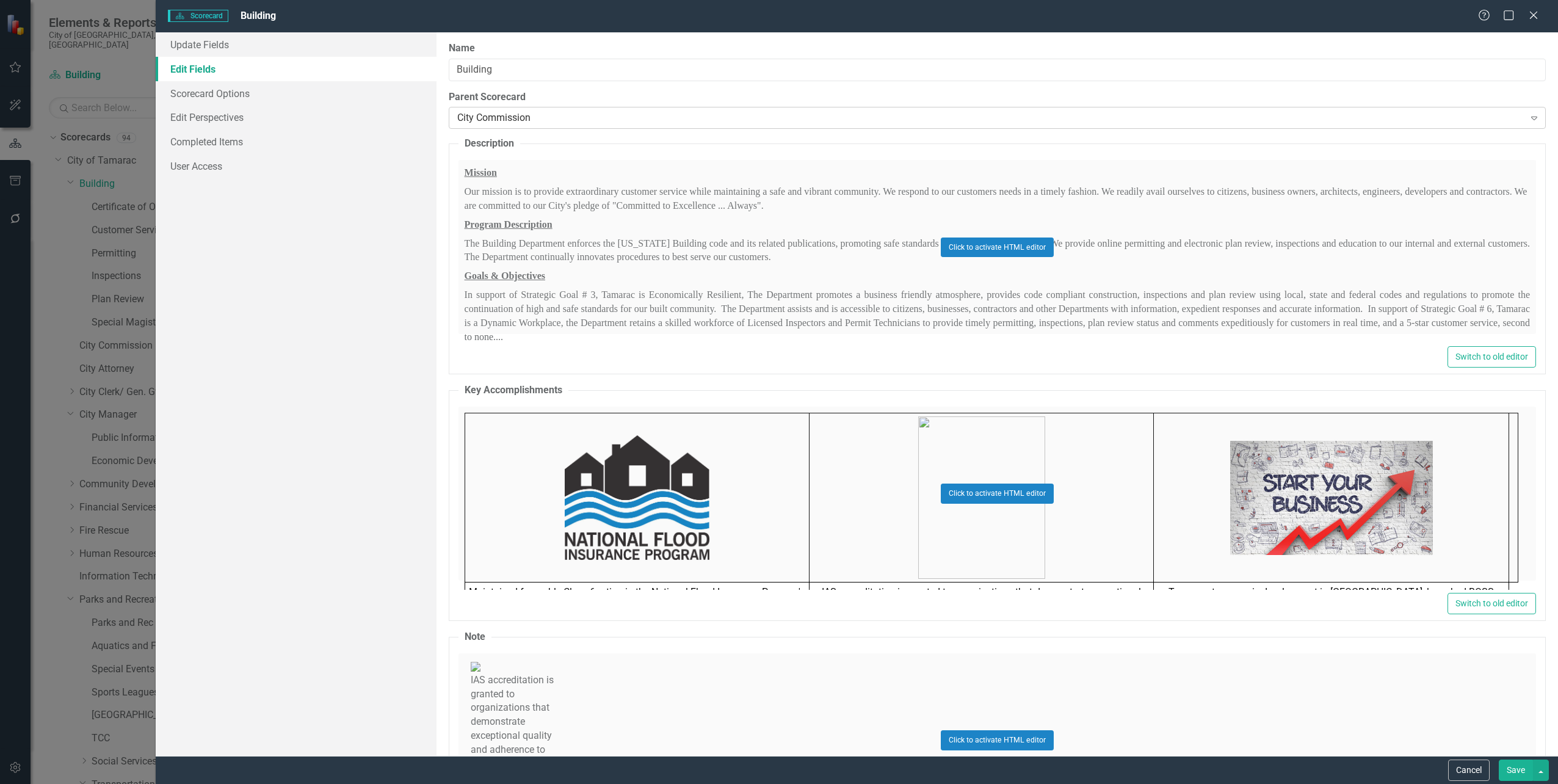
click at [532, 117] on div "City Commission" at bounding box center [991, 118] width 1067 height 14
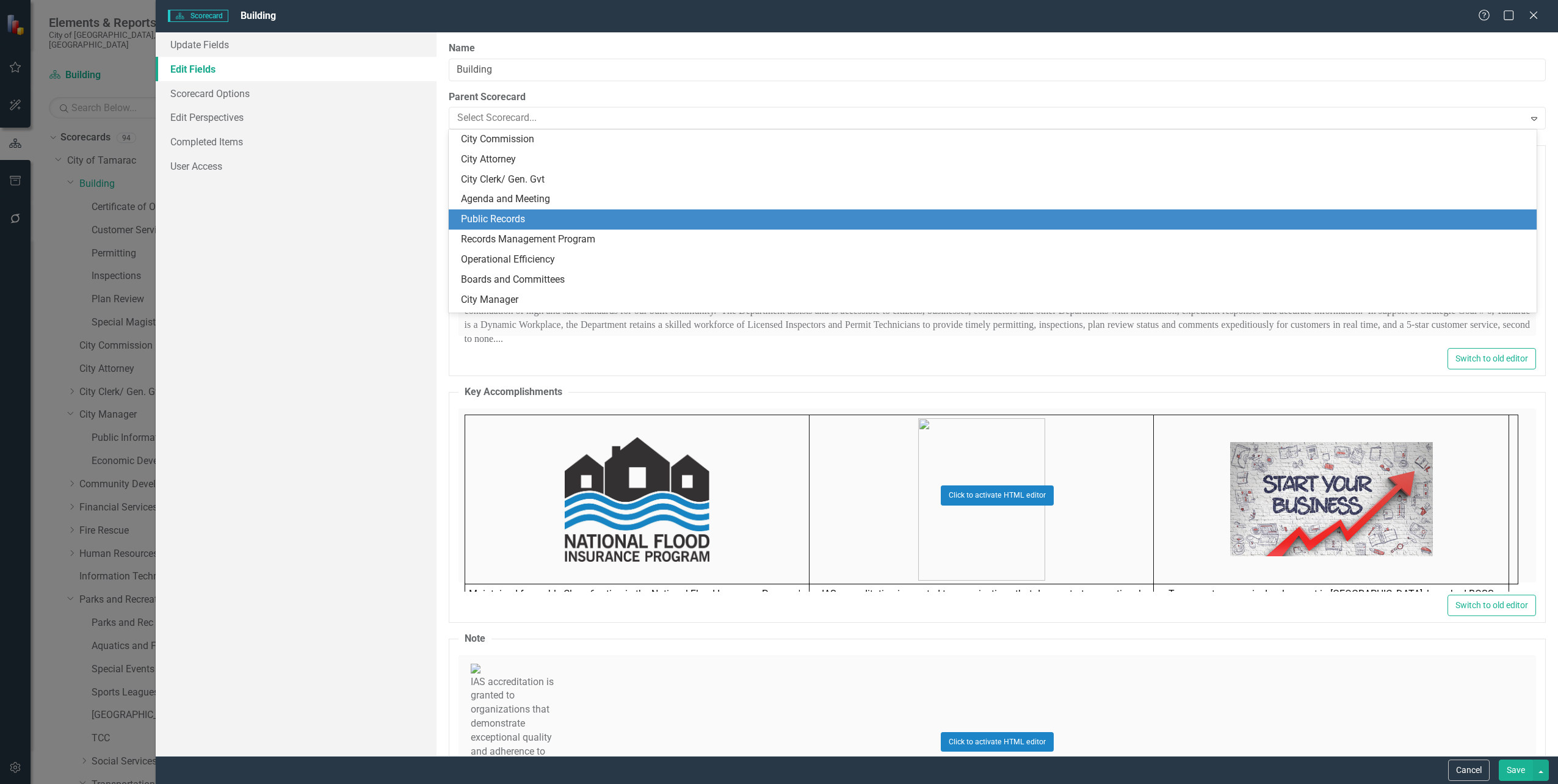
scroll to position [0, 0]
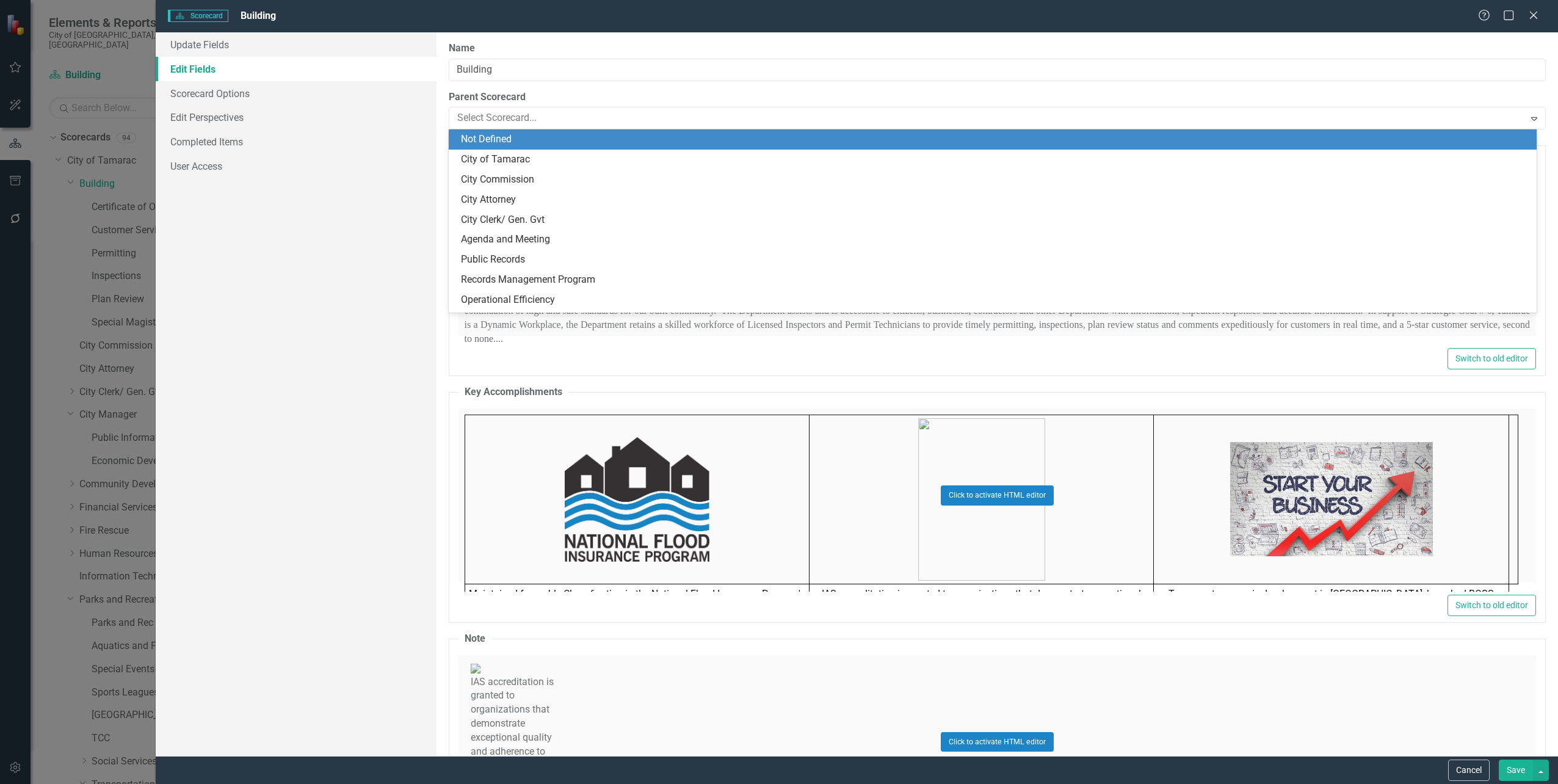
click at [492, 140] on div "Not Defined" at bounding box center [995, 139] width 1068 height 14
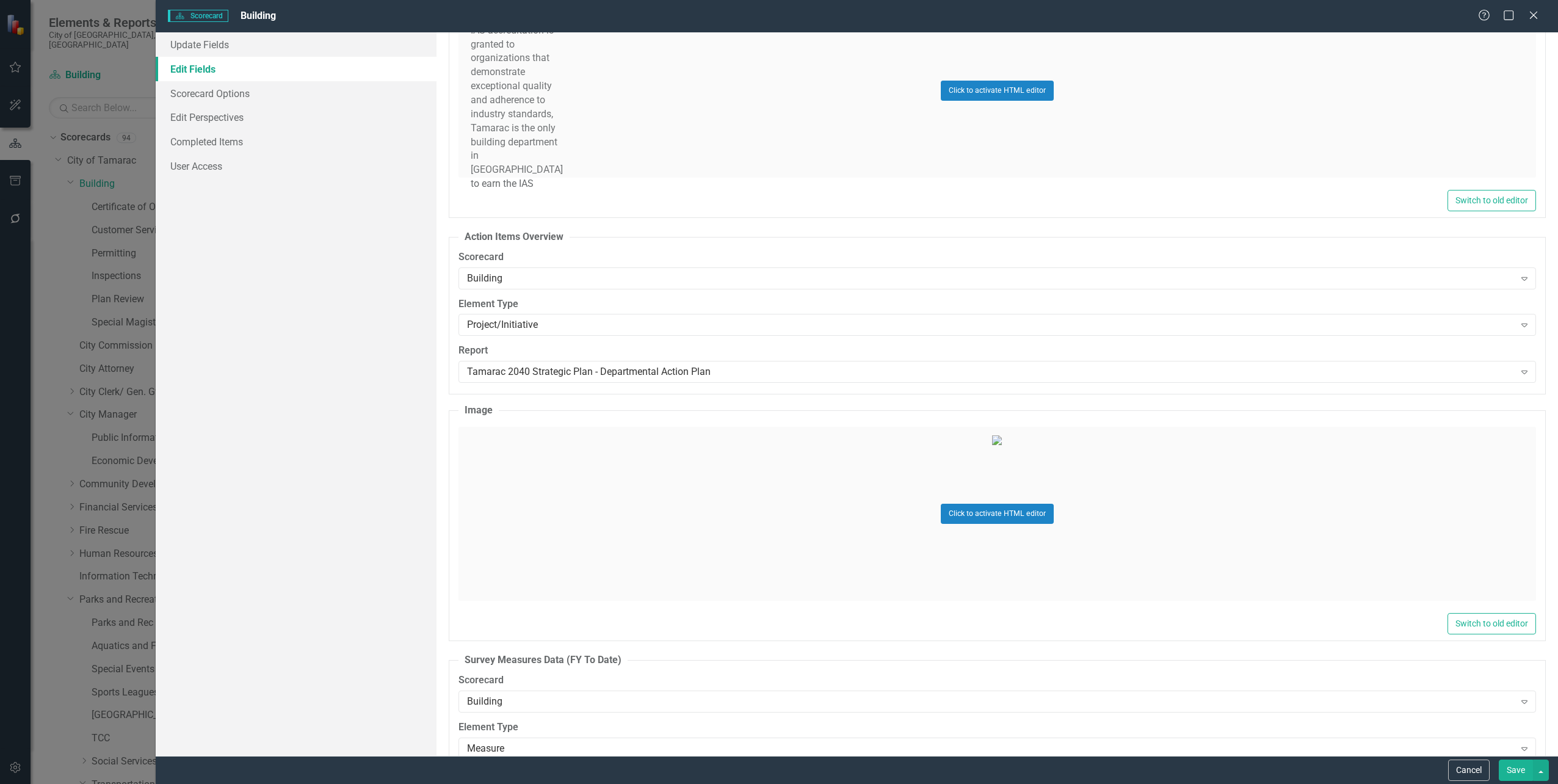
scroll to position [671, 0]
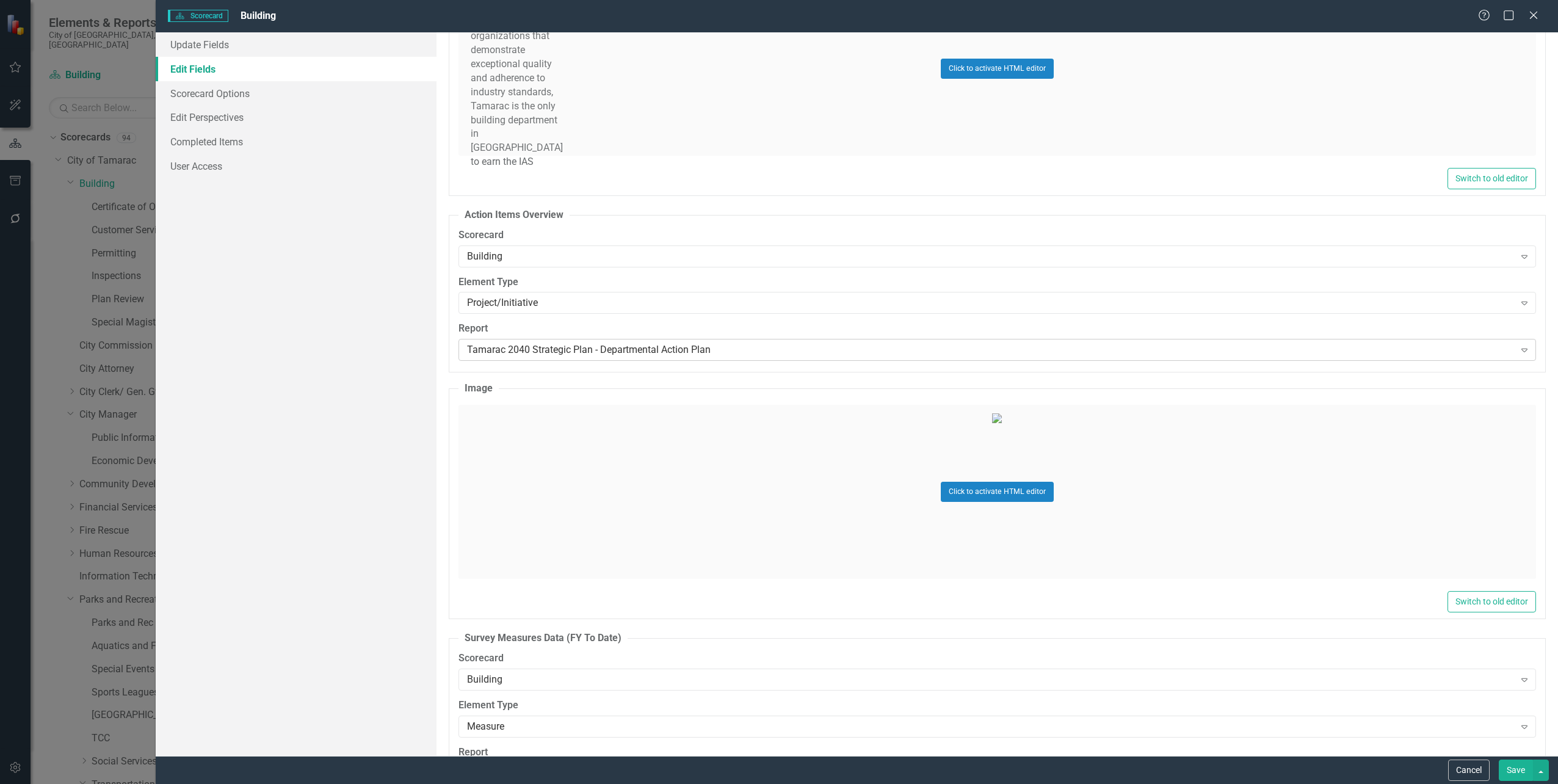
click at [600, 352] on div "Tamarac 2040 Strategic Plan - Departmental Action Plan" at bounding box center [990, 350] width 1048 height 14
click at [312, 375] on div "Update Fields Edit Fields Scorecard Options Edit Perspectives Completed Items U…" at bounding box center [296, 394] width 280 height 723
click at [624, 357] on div "Tamarac 2040 Strategic Plan - Departmental Action Plan Expand" at bounding box center [997, 349] width 1077 height 22
click at [305, 439] on div "Update Fields Edit Fields Scorecard Options Edit Perspectives Completed Items U…" at bounding box center [296, 394] width 280 height 723
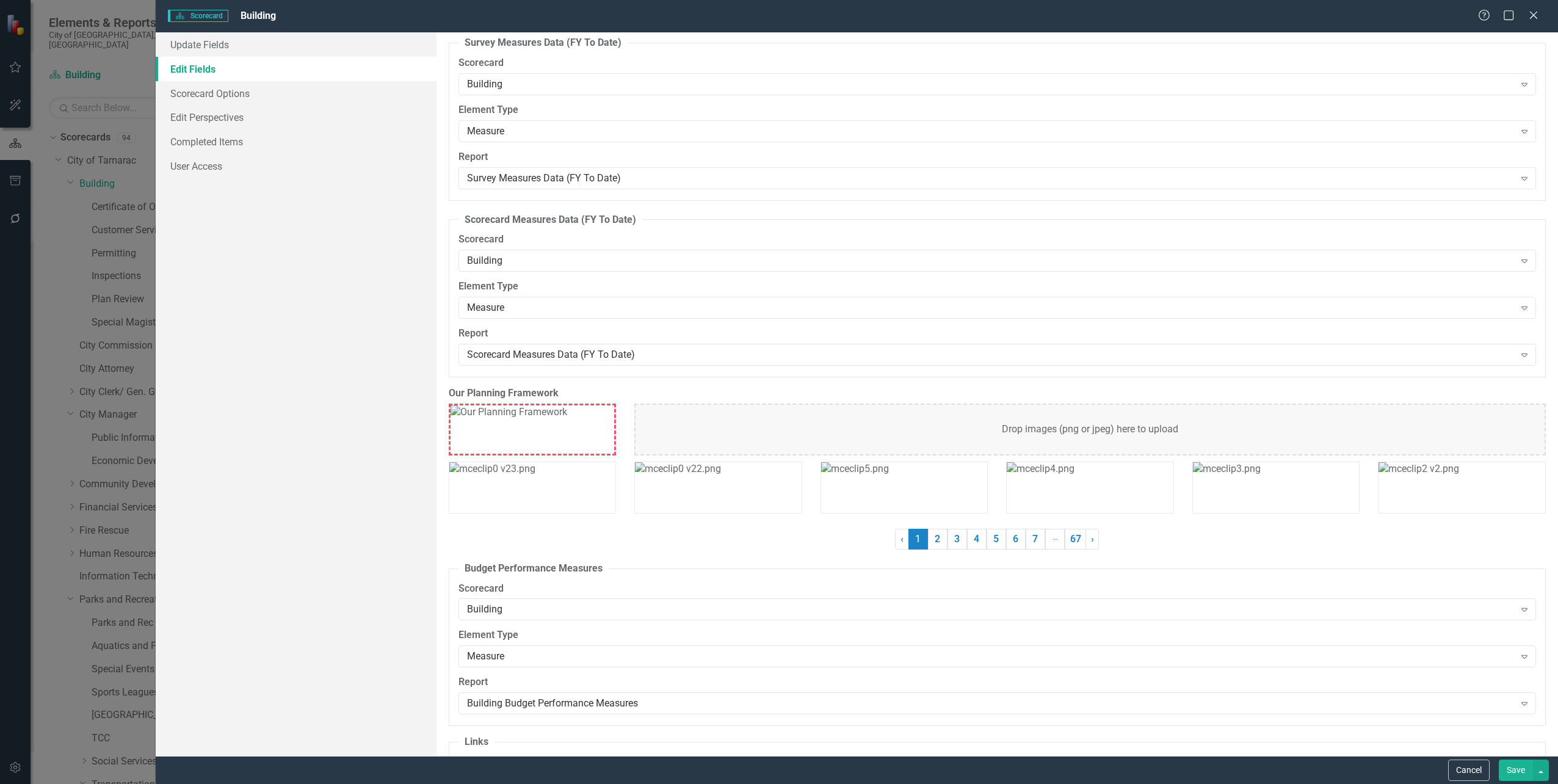
scroll to position [1403, 0]
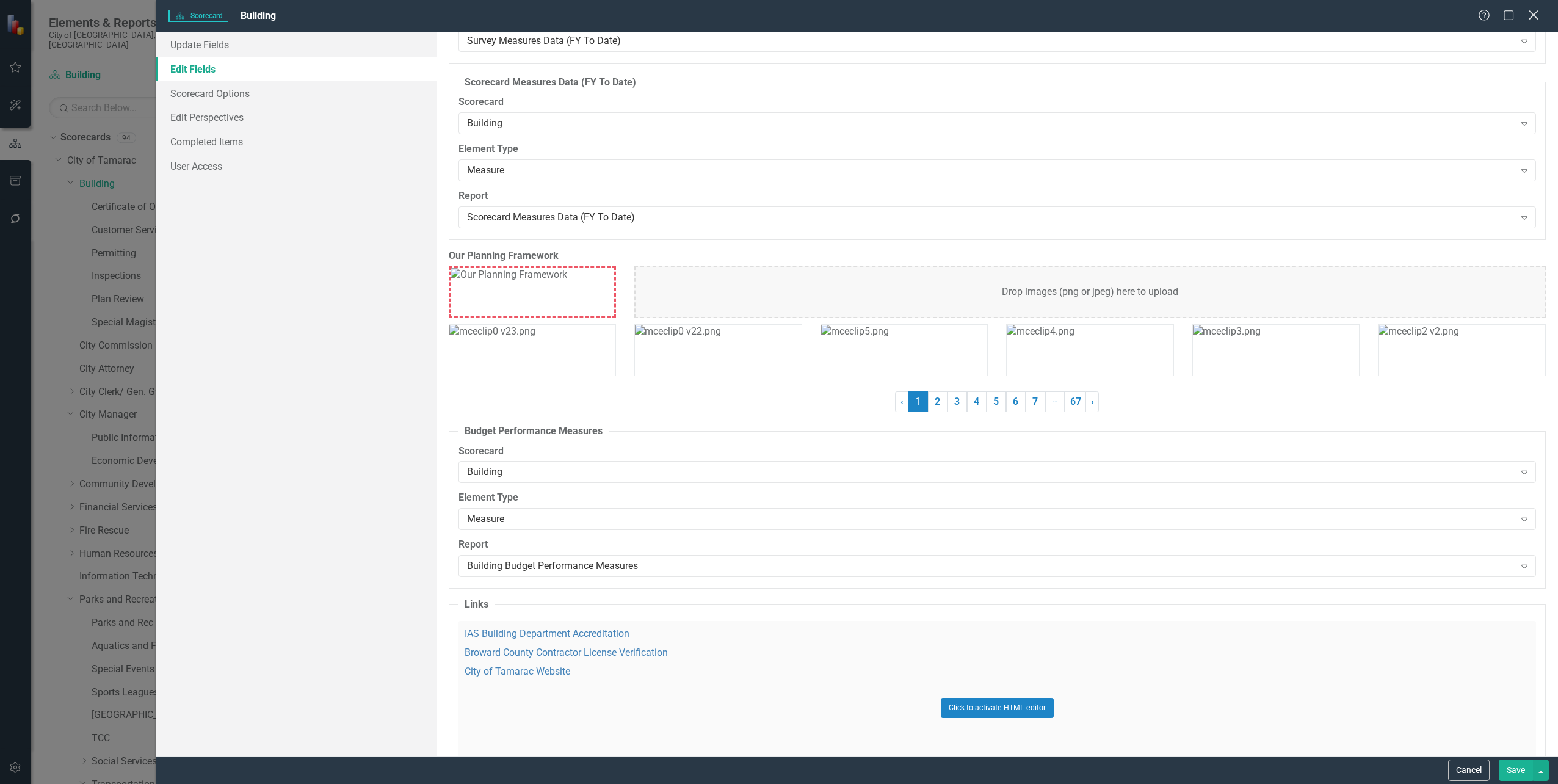
click at [1537, 12] on icon at bounding box center [1533, 14] width 9 height 9
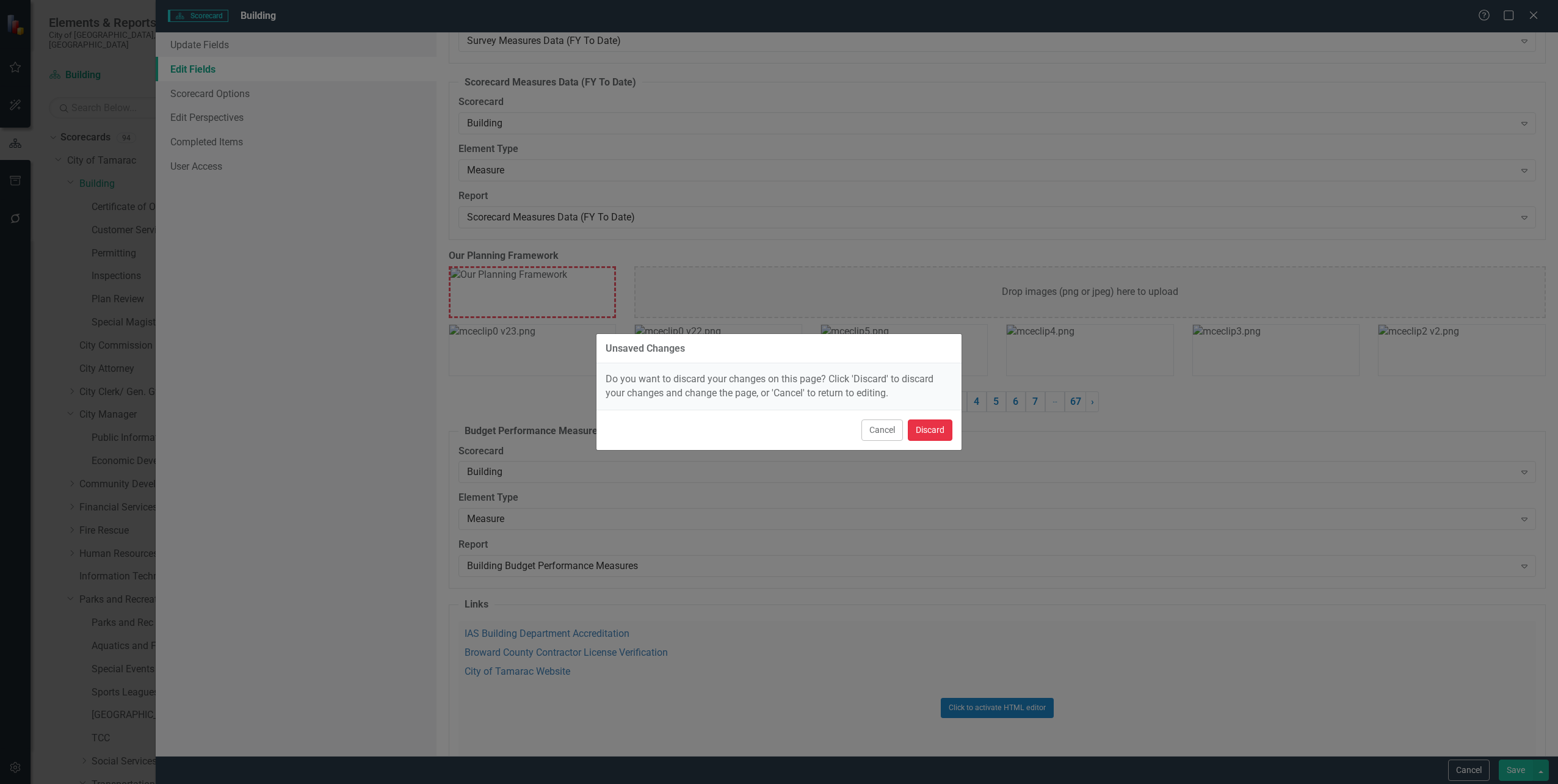
click at [926, 429] on button "Discard" at bounding box center [929, 430] width 45 height 22
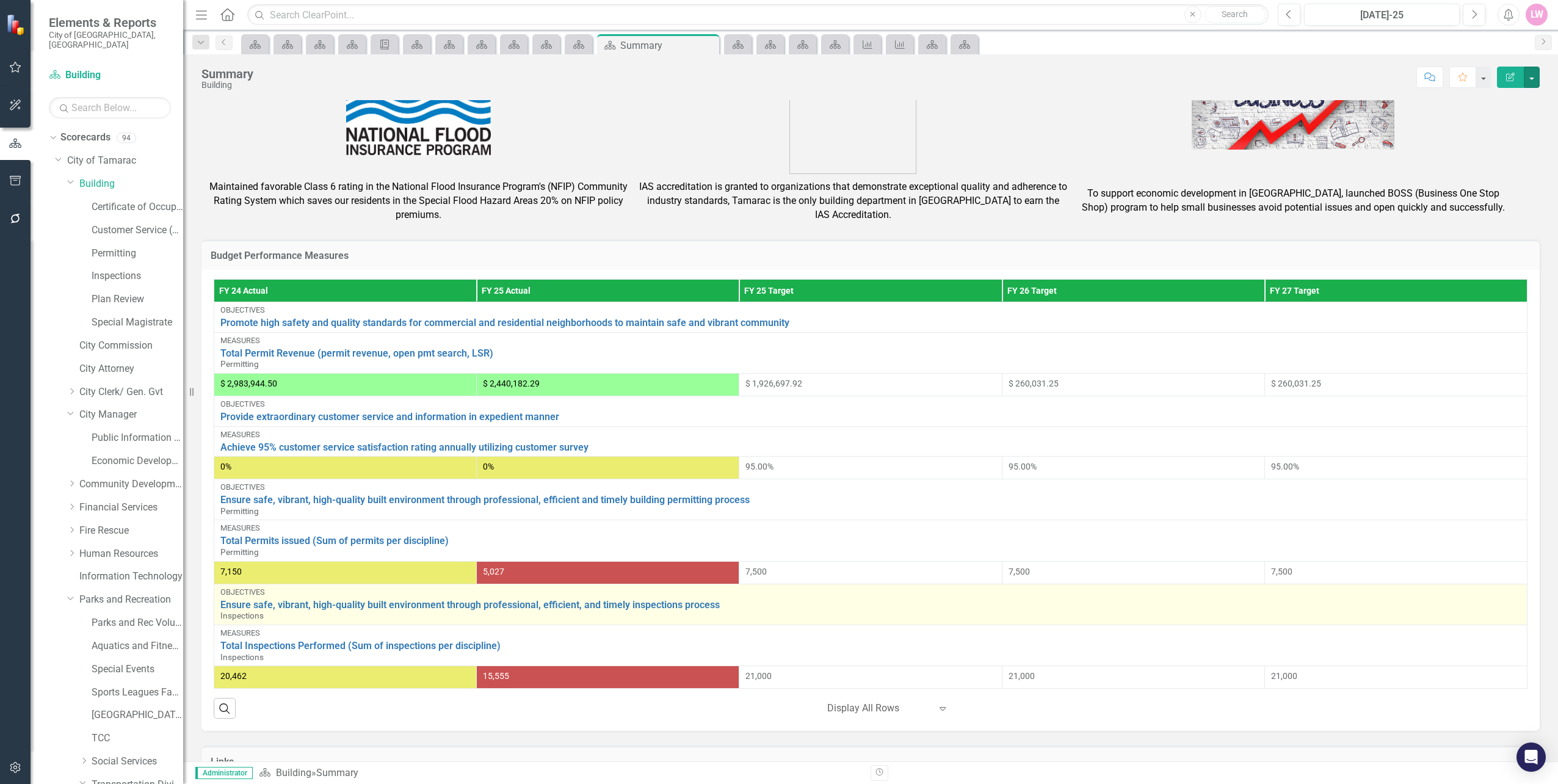
scroll to position [418, 0]
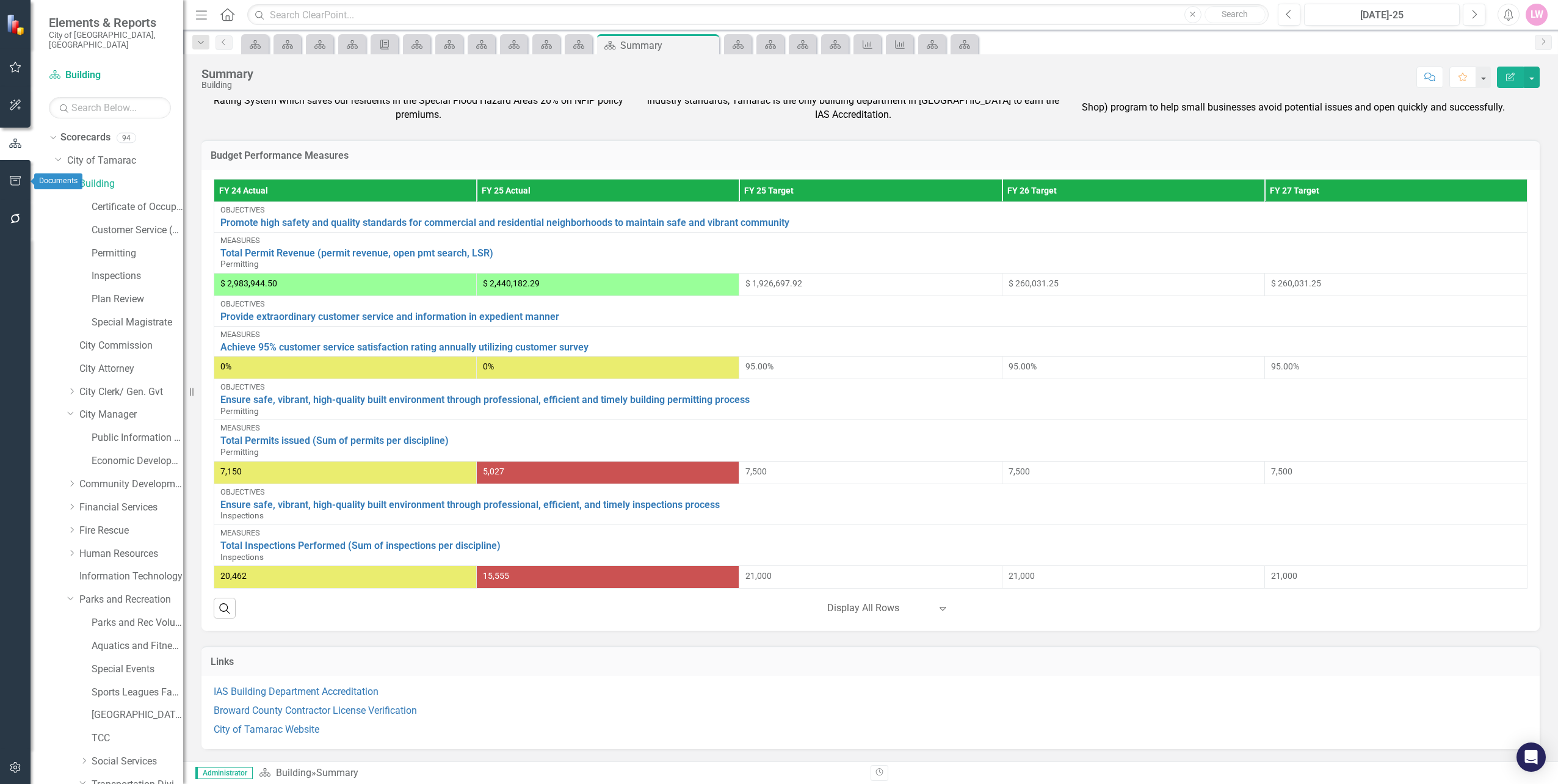
click at [9, 178] on icon "button" at bounding box center [15, 181] width 13 height 10
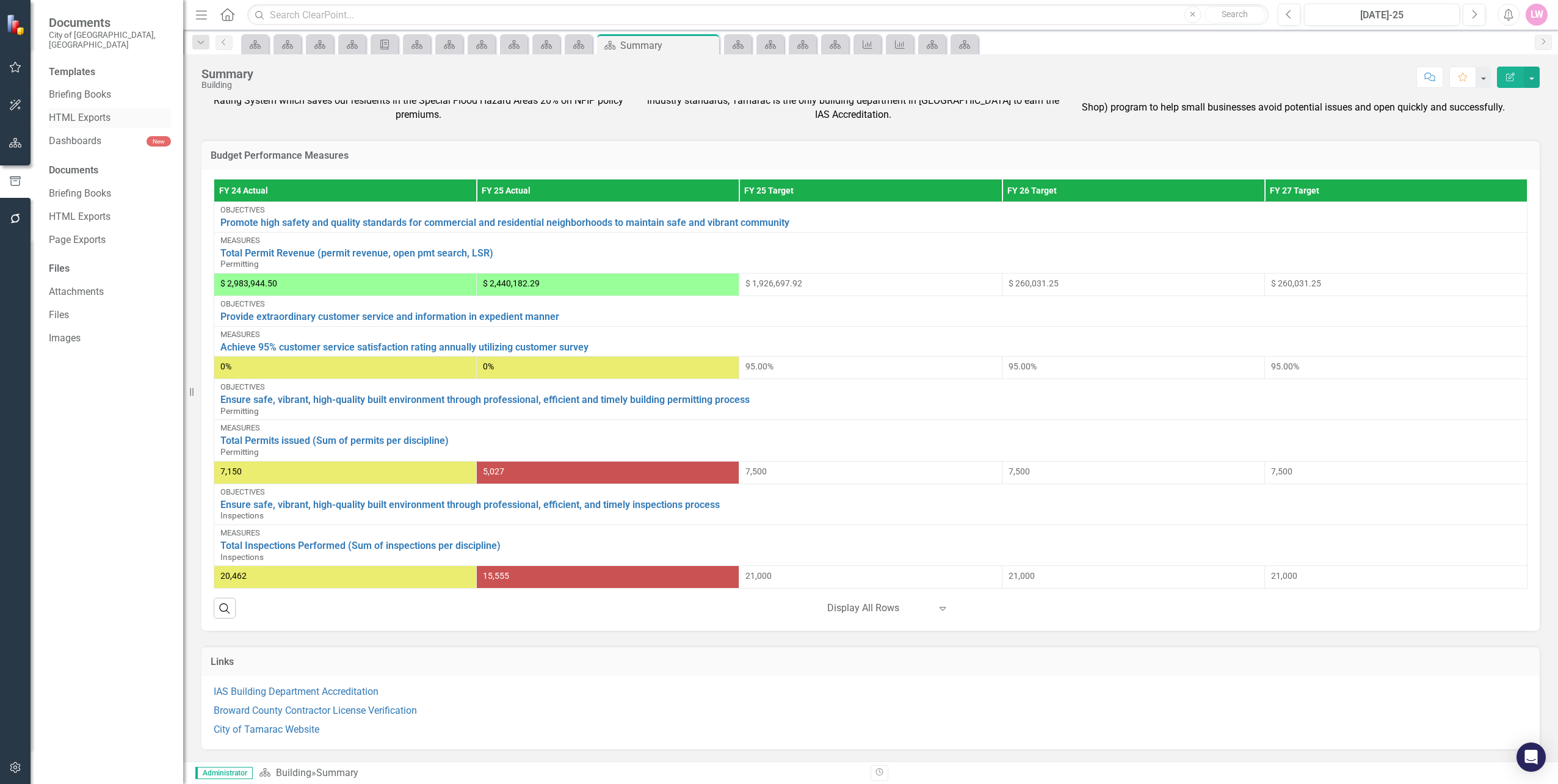
click at [63, 111] on link "HTML Exports" at bounding box center [109, 118] width 122 height 14
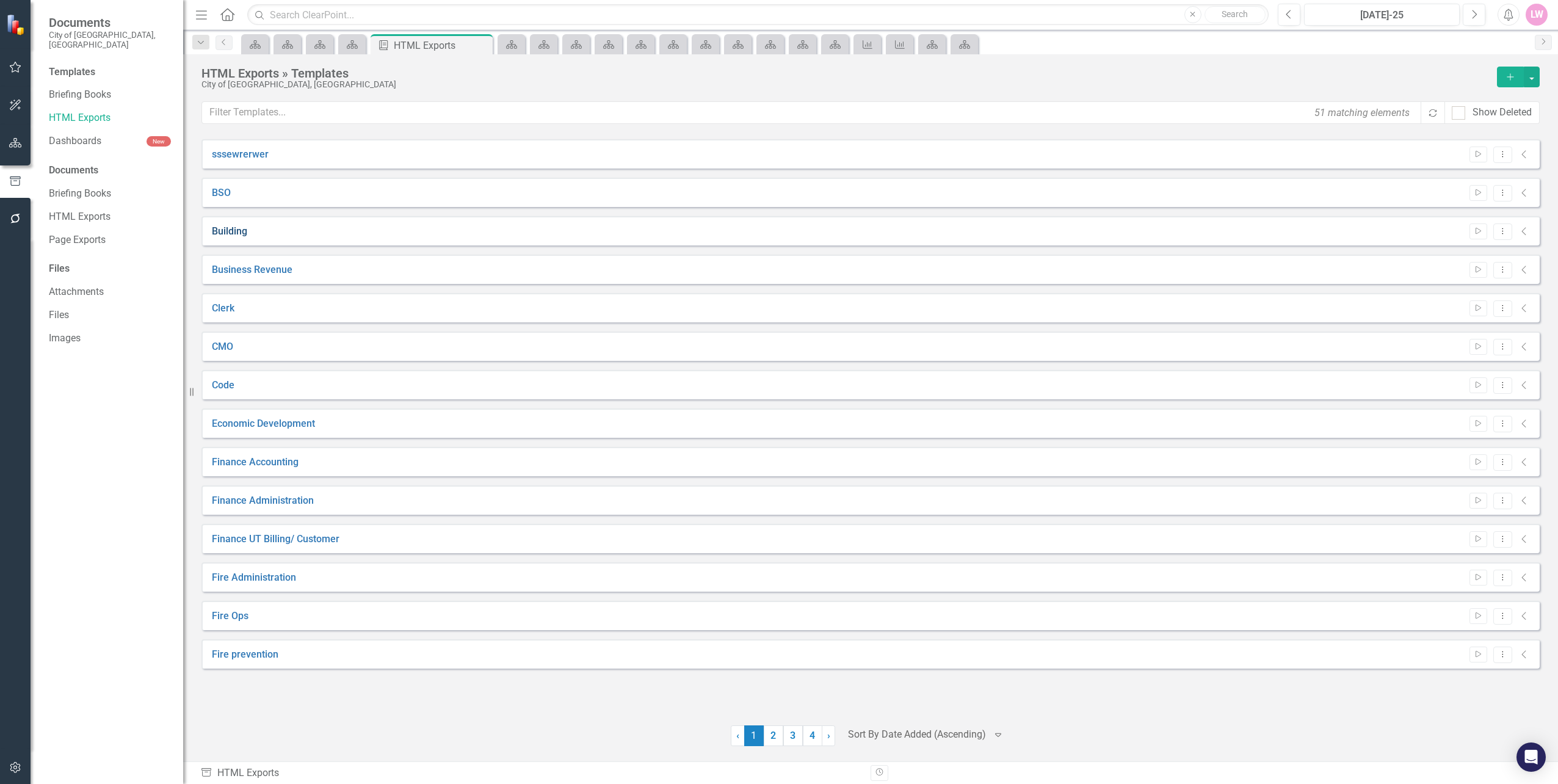
click at [230, 230] on link "Building" at bounding box center [229, 231] width 36 height 14
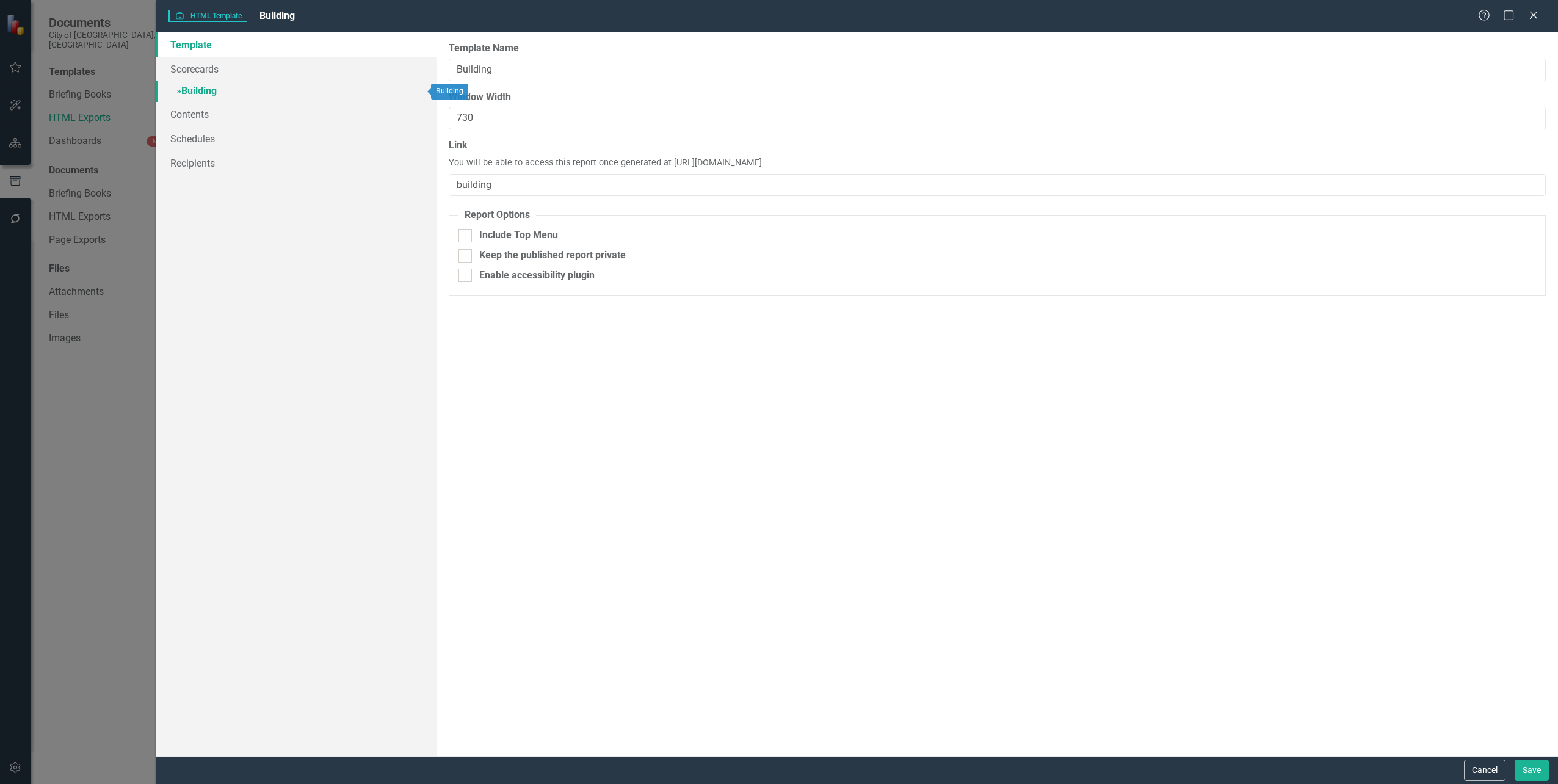
click at [205, 90] on link "» Building" at bounding box center [296, 92] width 280 height 22
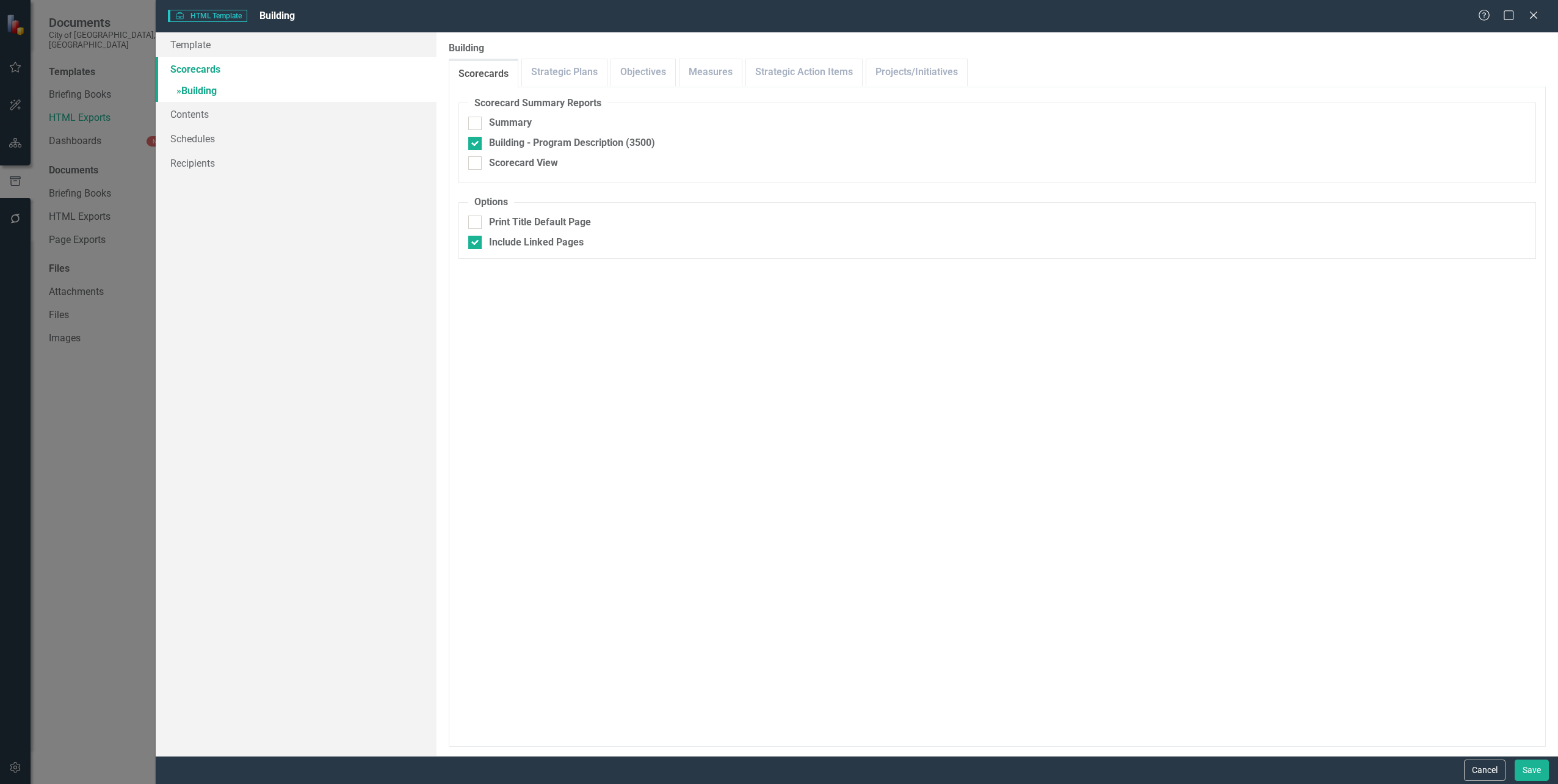
click at [1537, 19] on icon at bounding box center [1533, 15] width 7 height 7
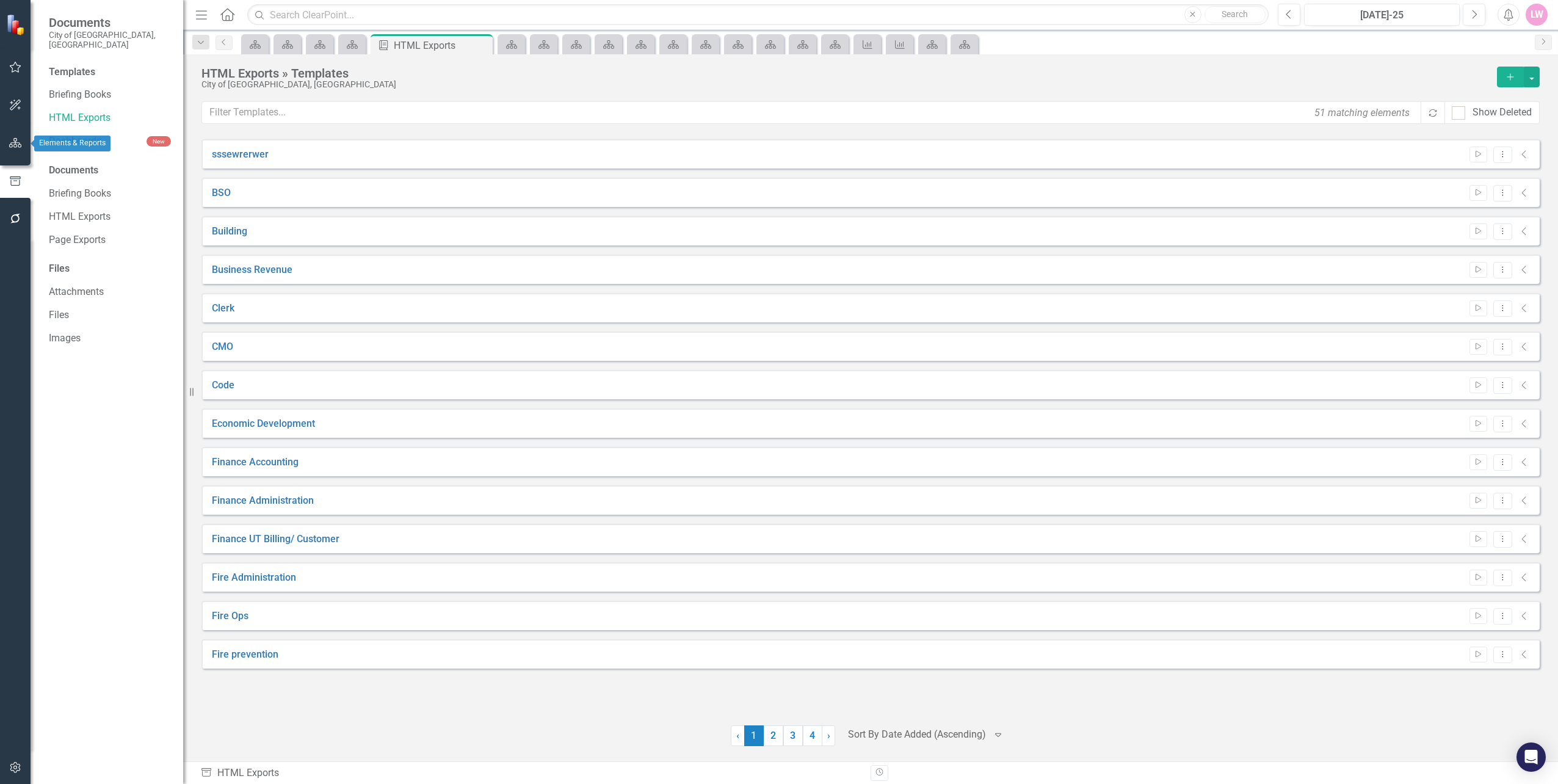
click at [9, 149] on button "button" at bounding box center [16, 144] width 28 height 26
click at [67, 131] on link "Scorecards" at bounding box center [85, 138] width 50 height 14
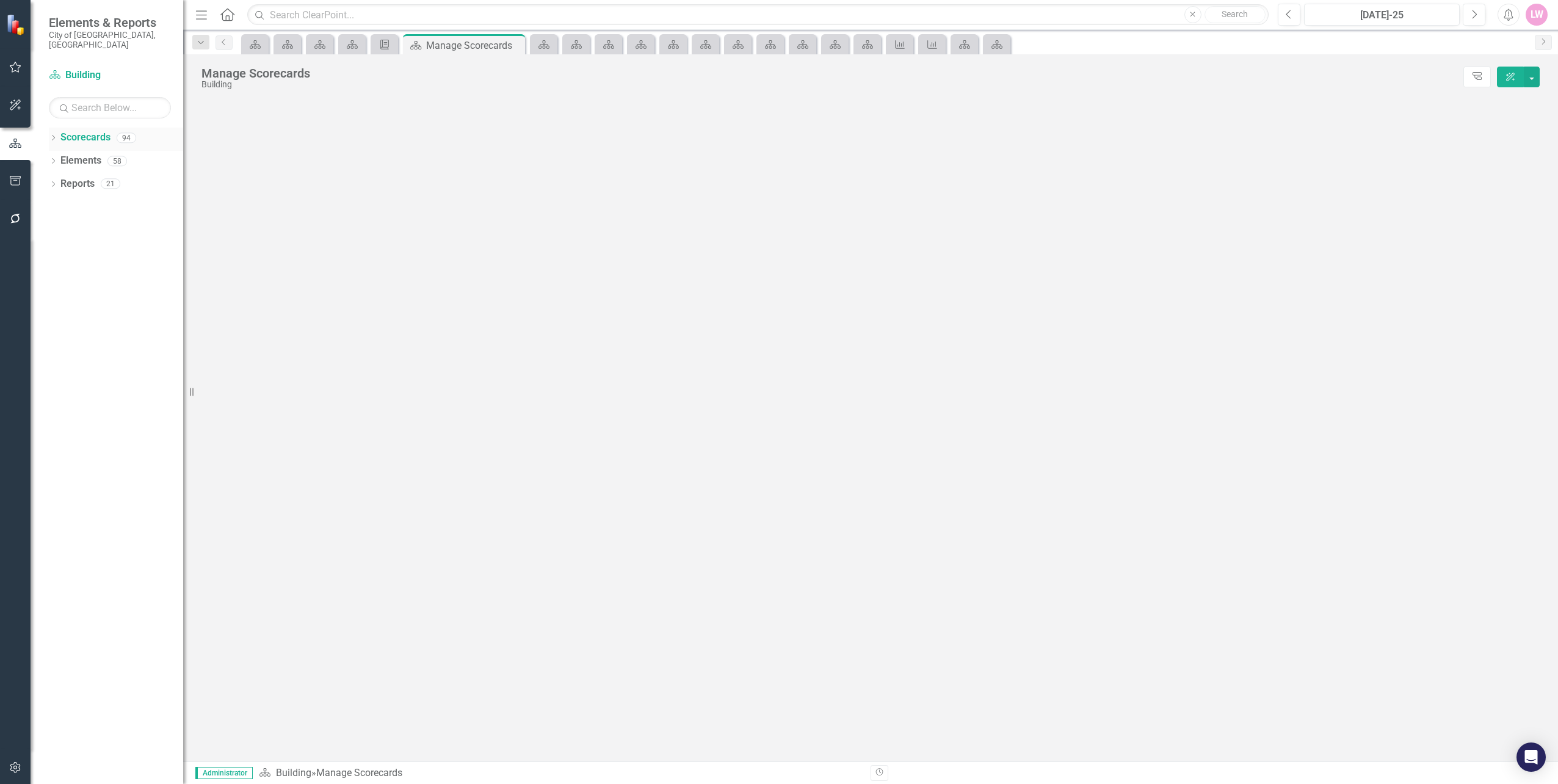
click at [54, 136] on icon "Dropdown" at bounding box center [53, 139] width 9 height 7
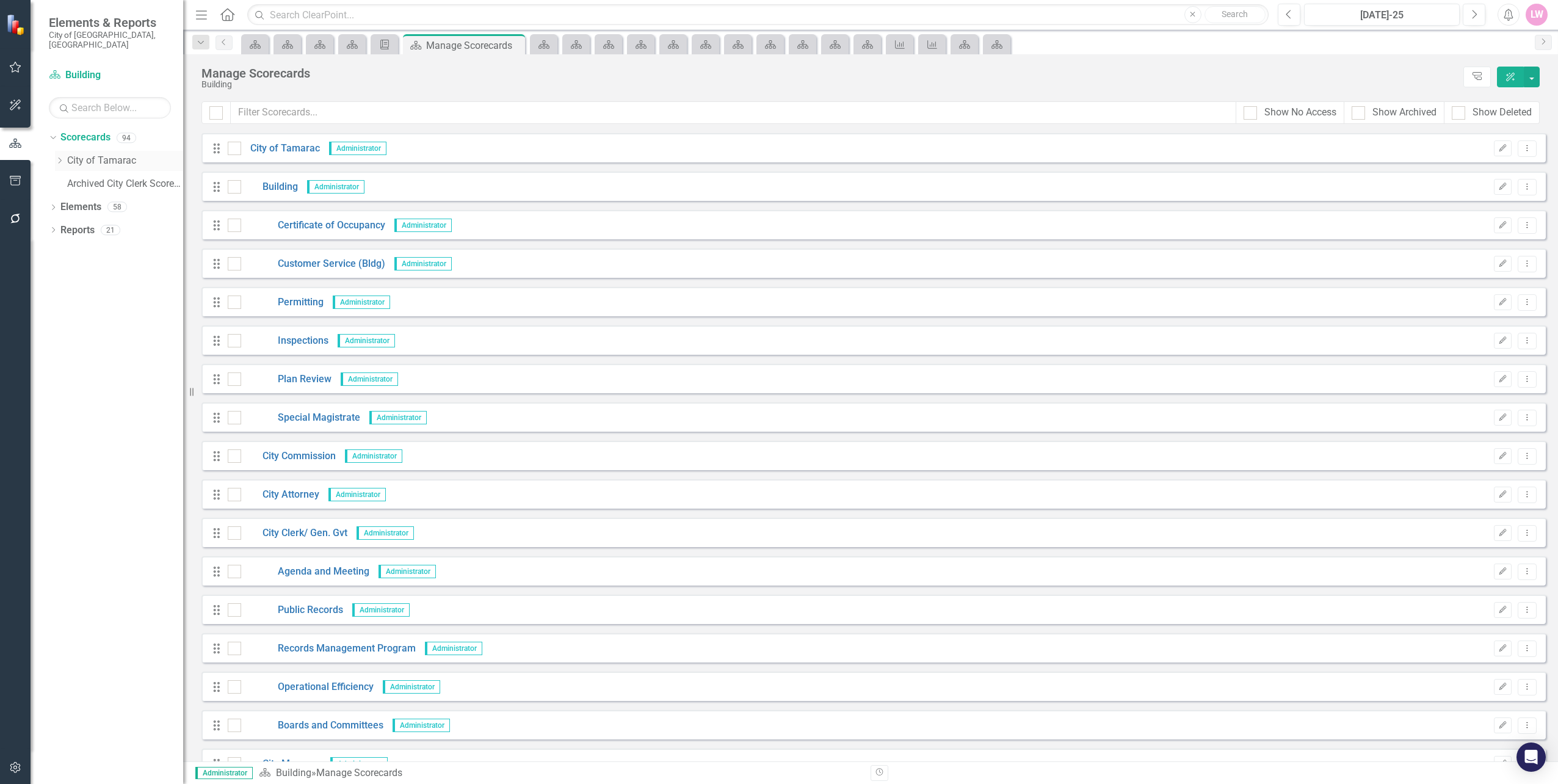
click at [59, 157] on icon "Dropdown" at bounding box center [59, 160] width 9 height 7
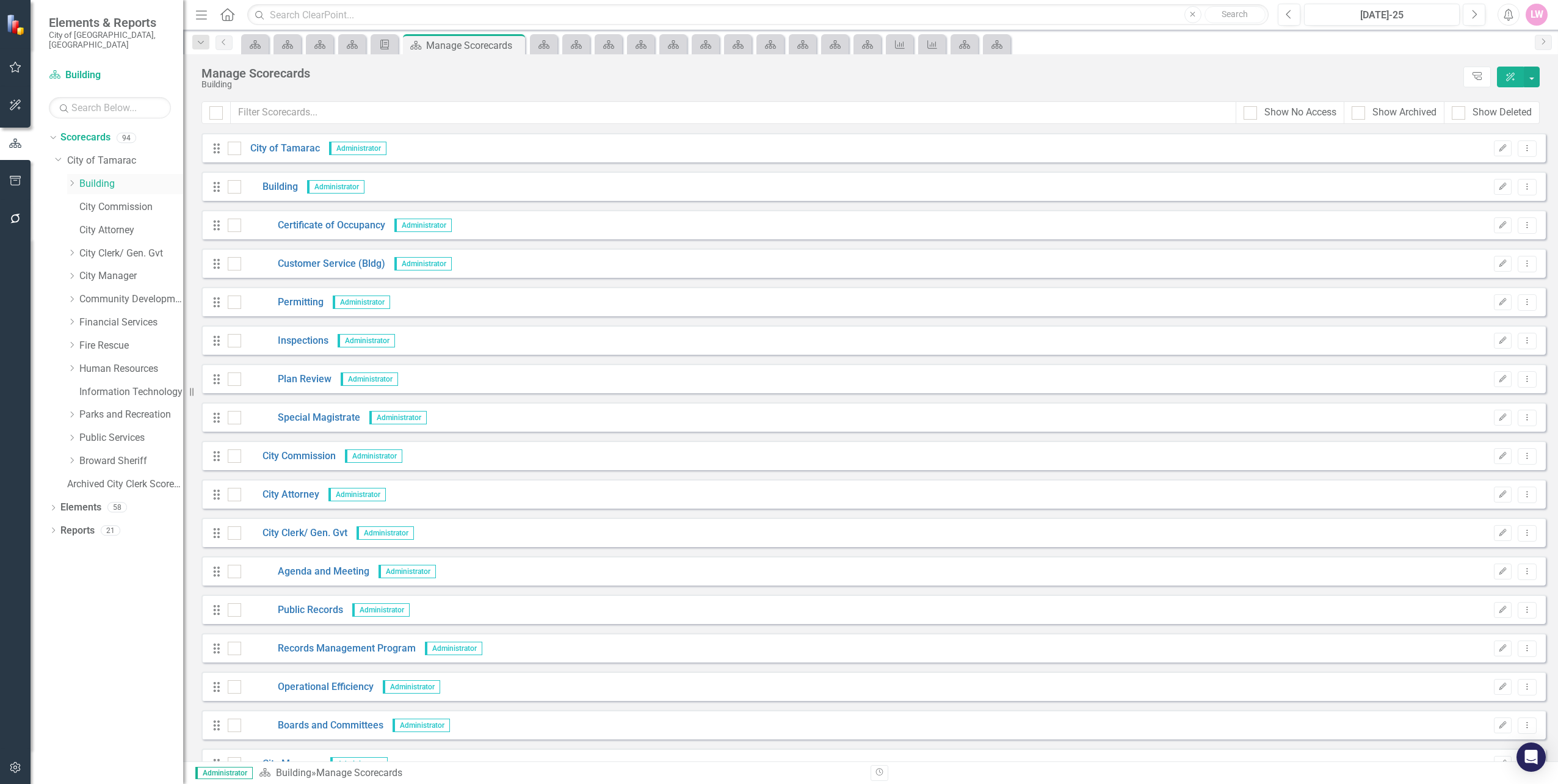
click at [101, 179] on link "Building" at bounding box center [131, 184] width 104 height 14
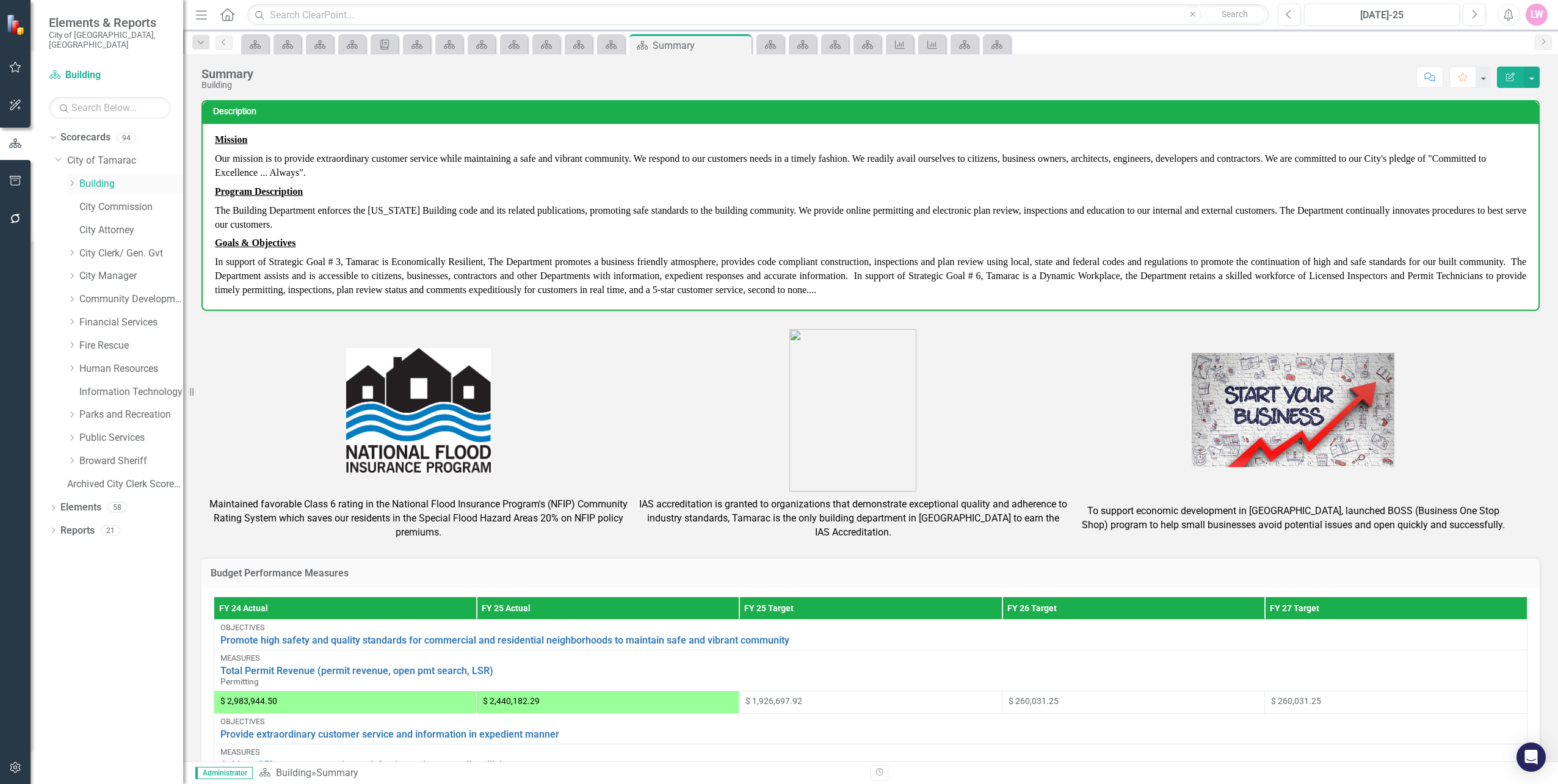
click at [73, 180] on icon "Dropdown" at bounding box center [71, 183] width 9 height 7
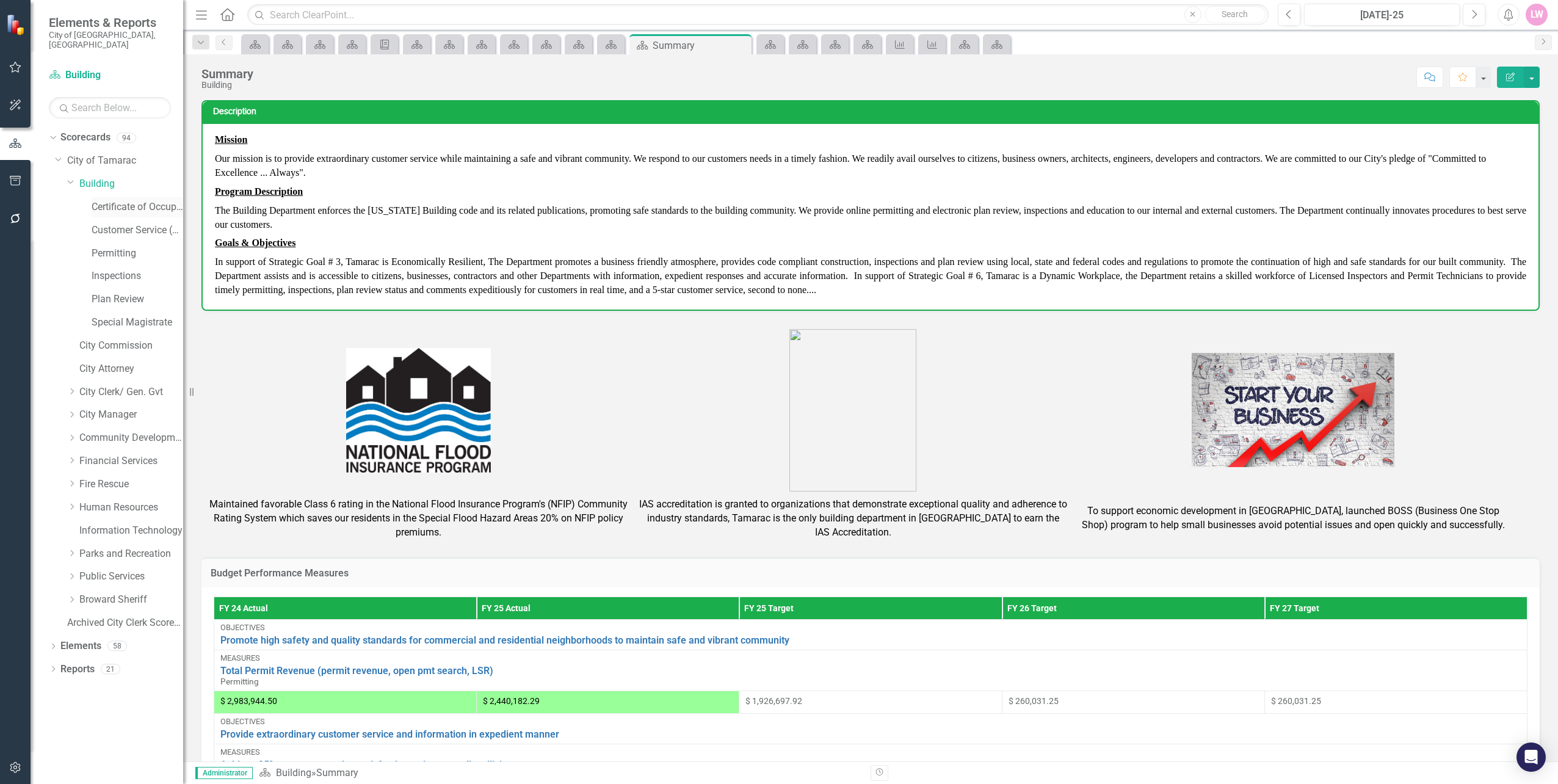
click at [129, 200] on link "Certificate of Occupancy" at bounding box center [137, 207] width 91 height 14
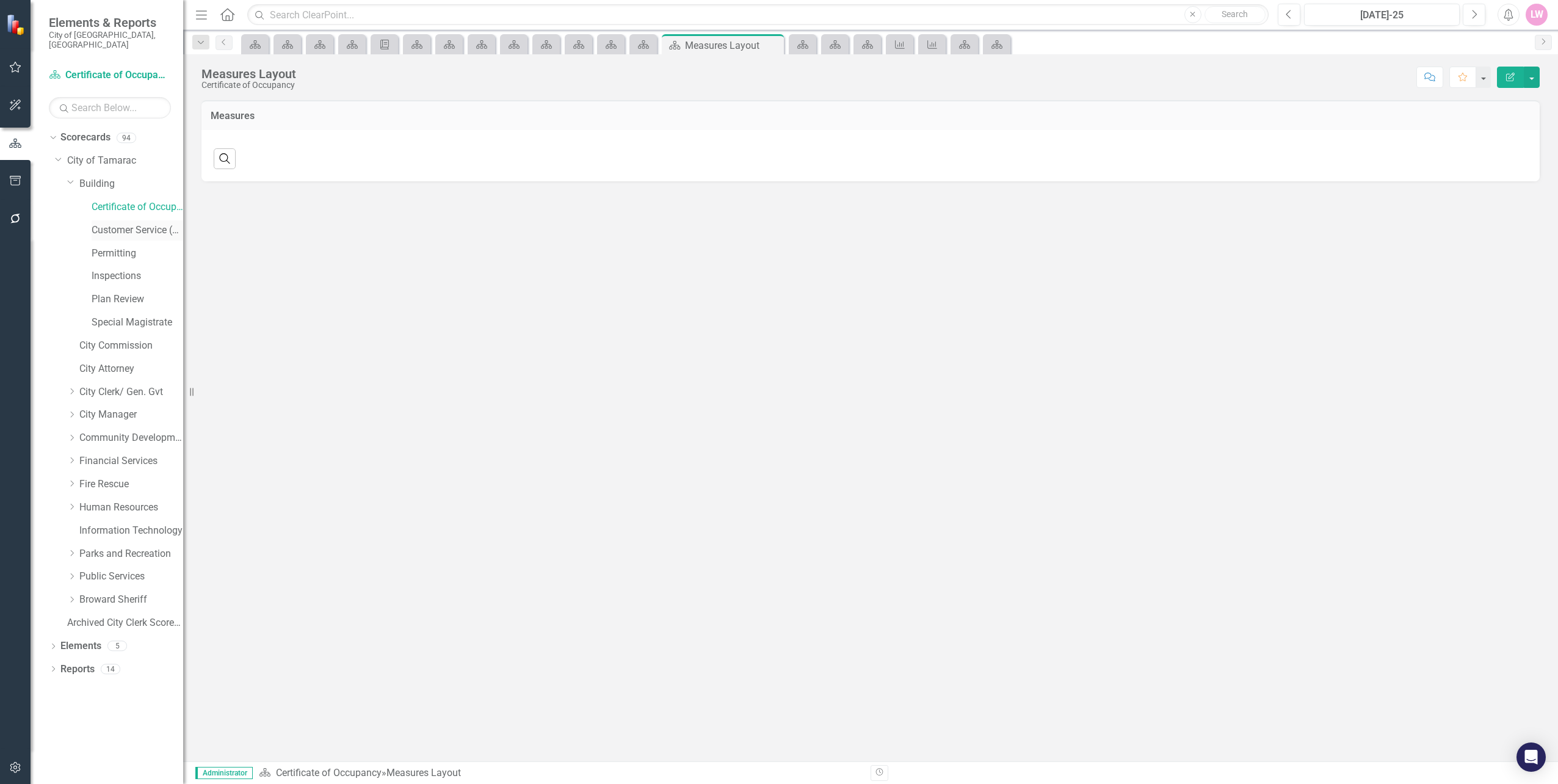
click at [134, 223] on link "Customer Service (Bldg)" at bounding box center [137, 230] width 91 height 14
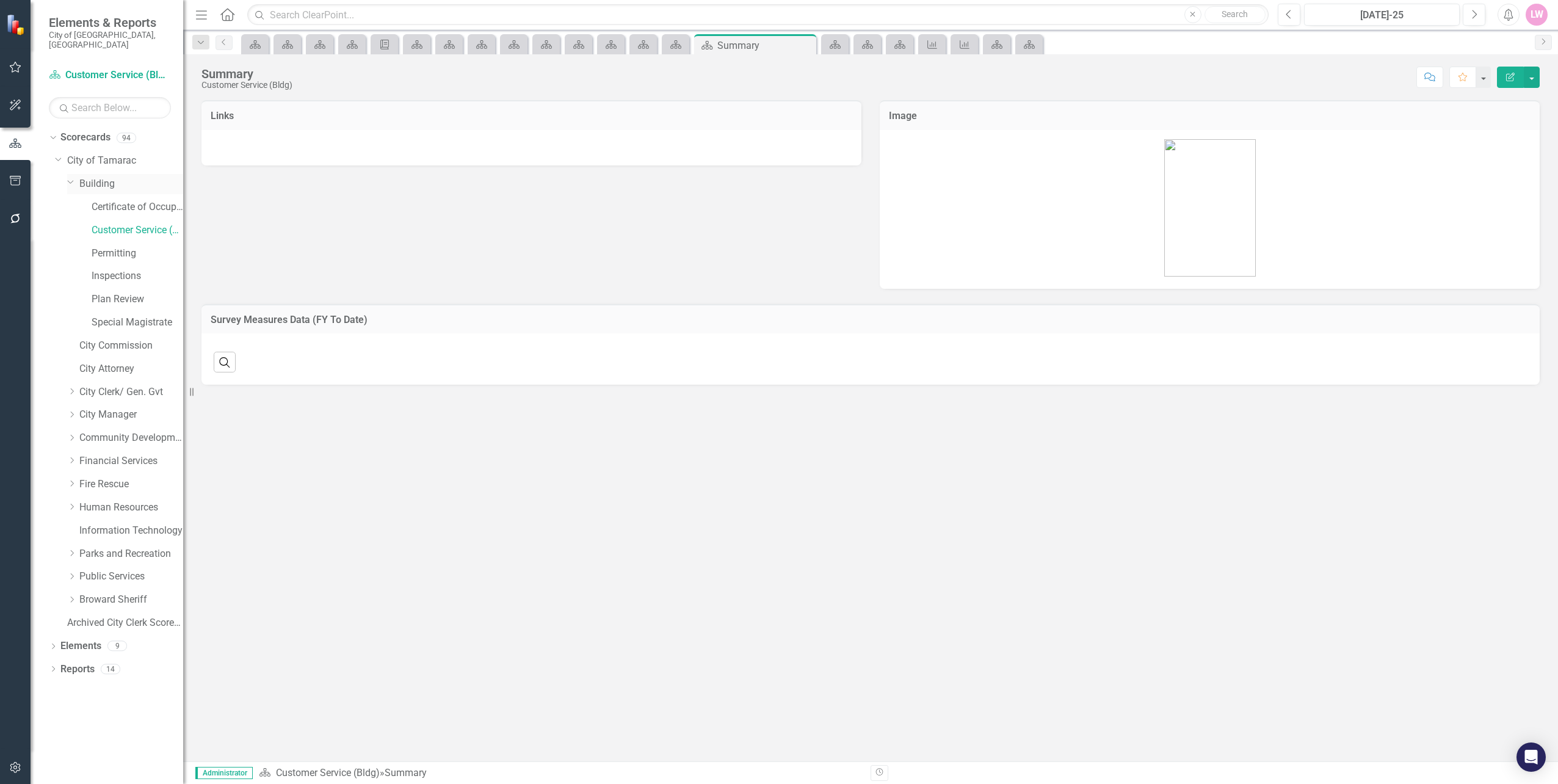
click at [69, 177] on icon "Dropdown" at bounding box center [71, 181] width 7 height 9
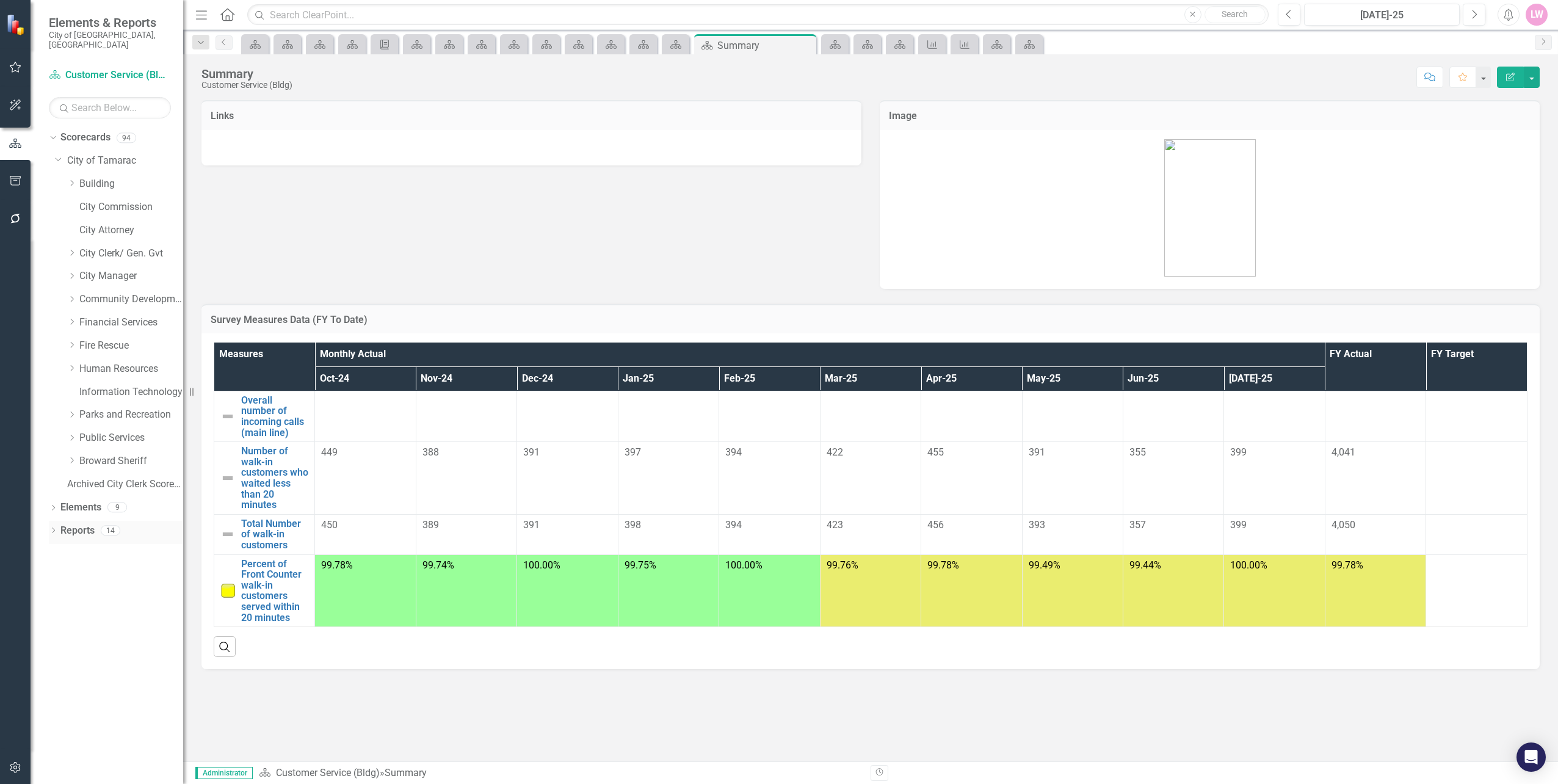
click at [52, 528] on icon "Dropdown" at bounding box center [53, 531] width 9 height 7
click at [5, 142] on button "button" at bounding box center [15, 144] width 31 height 20
click at [84, 177] on link "Building" at bounding box center [131, 184] width 104 height 14
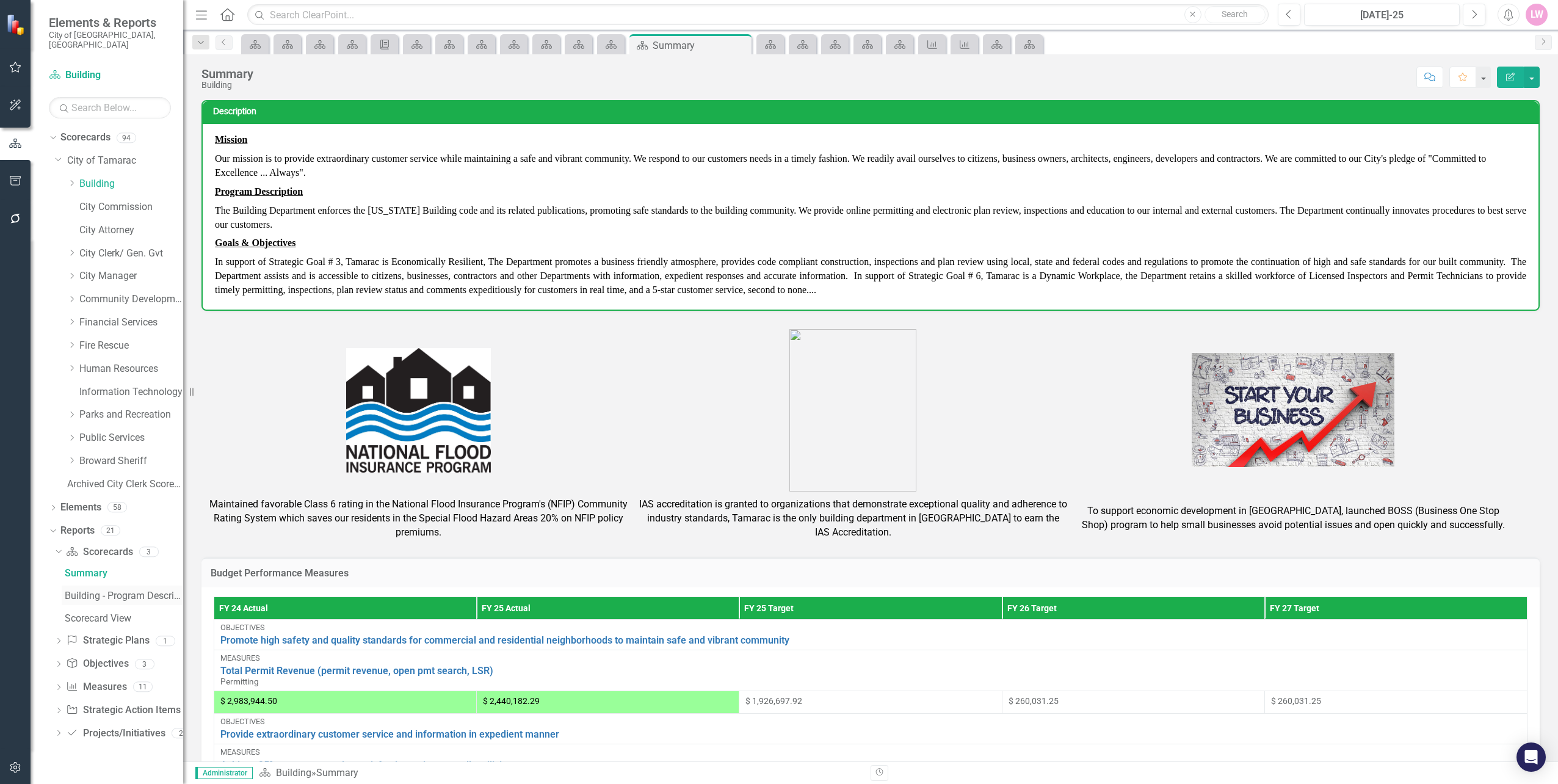
click at [104, 590] on div "Building - Program Description (3500)" at bounding box center [123, 595] width 118 height 11
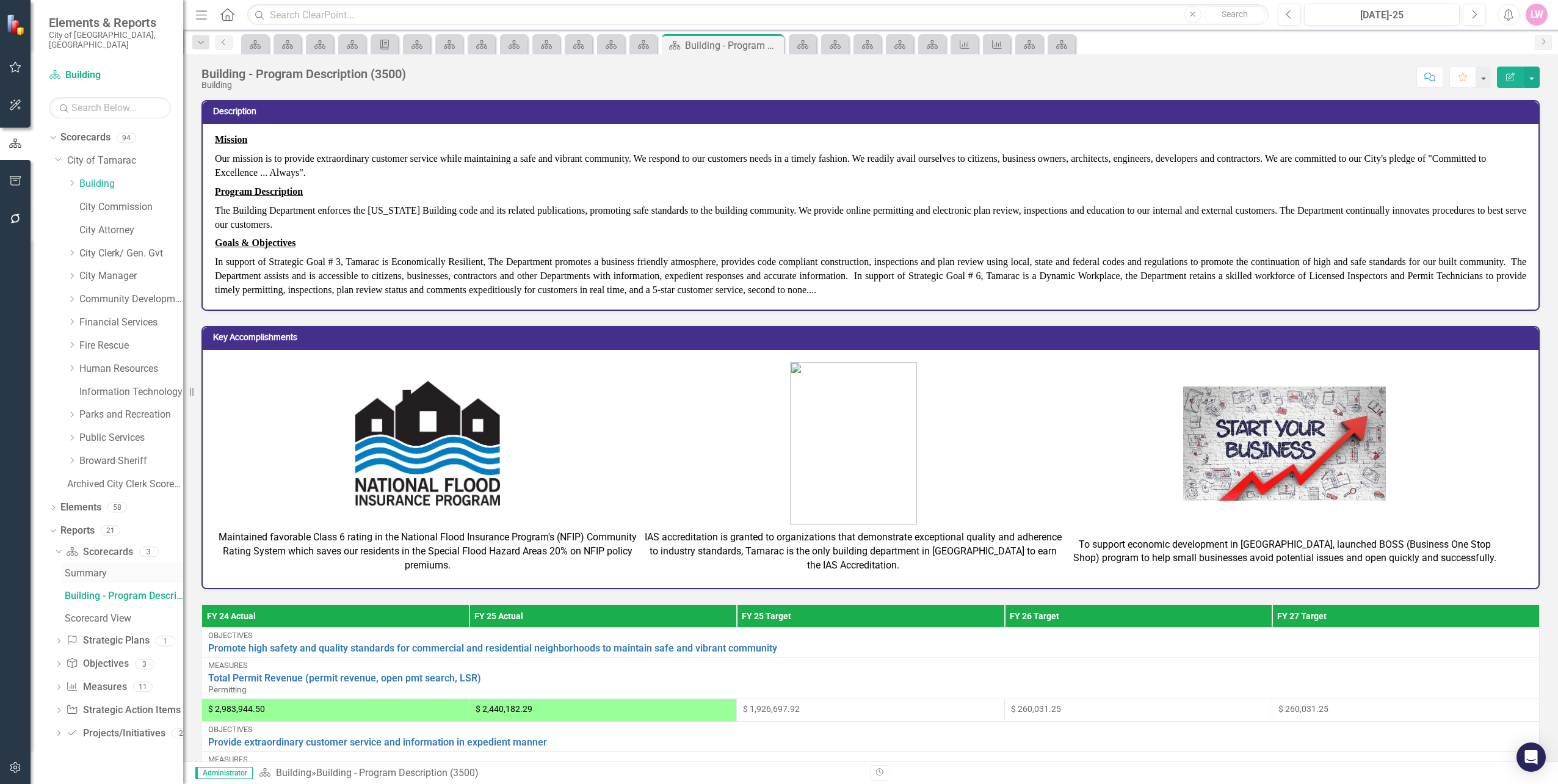
click at [92, 568] on div "Summary" at bounding box center [123, 573] width 118 height 11
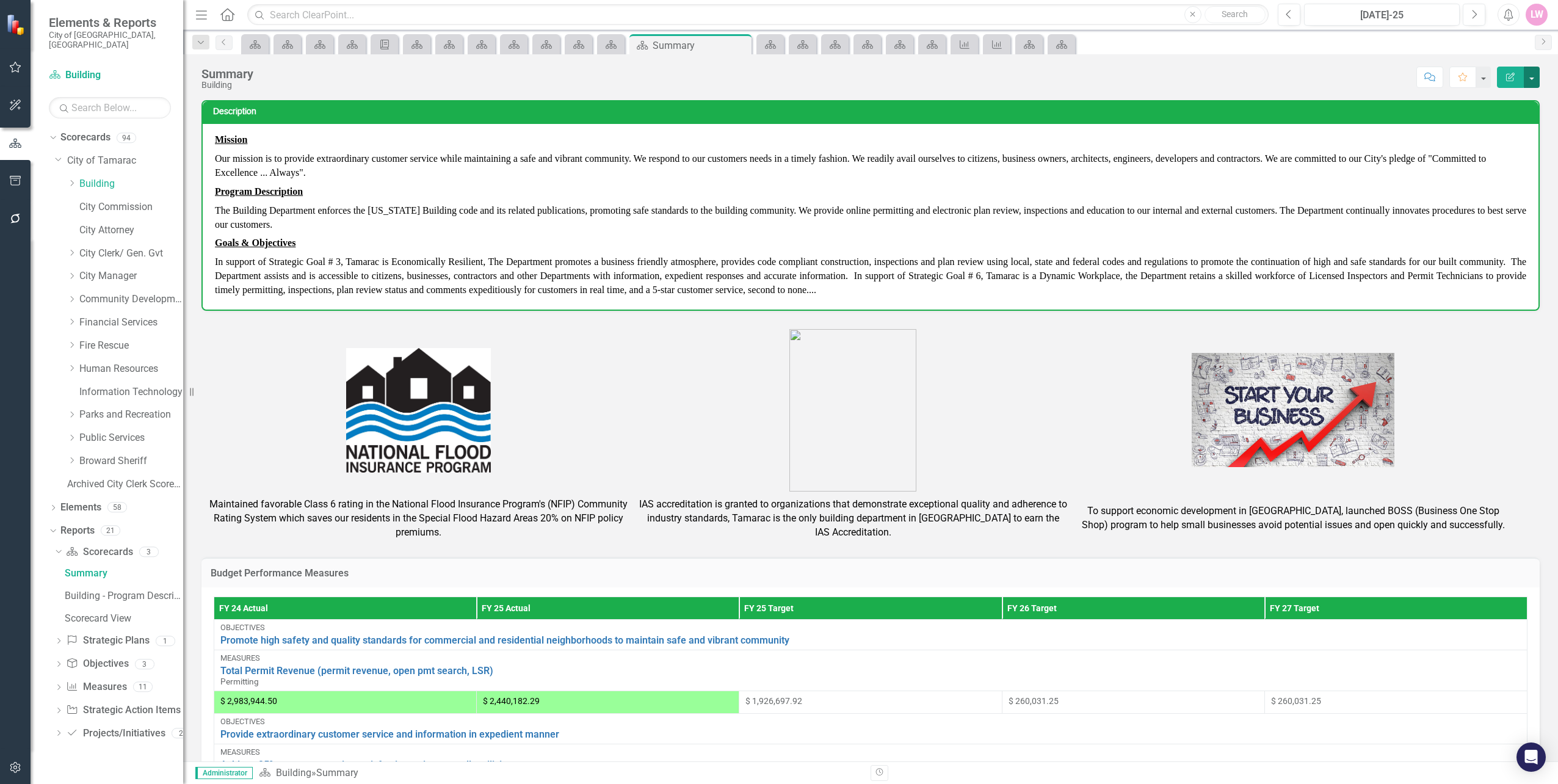
click at [1536, 78] on button "button" at bounding box center [1532, 77] width 16 height 22
click at [1512, 97] on link "Edit Edit Scorecard" at bounding box center [1490, 99] width 99 height 23
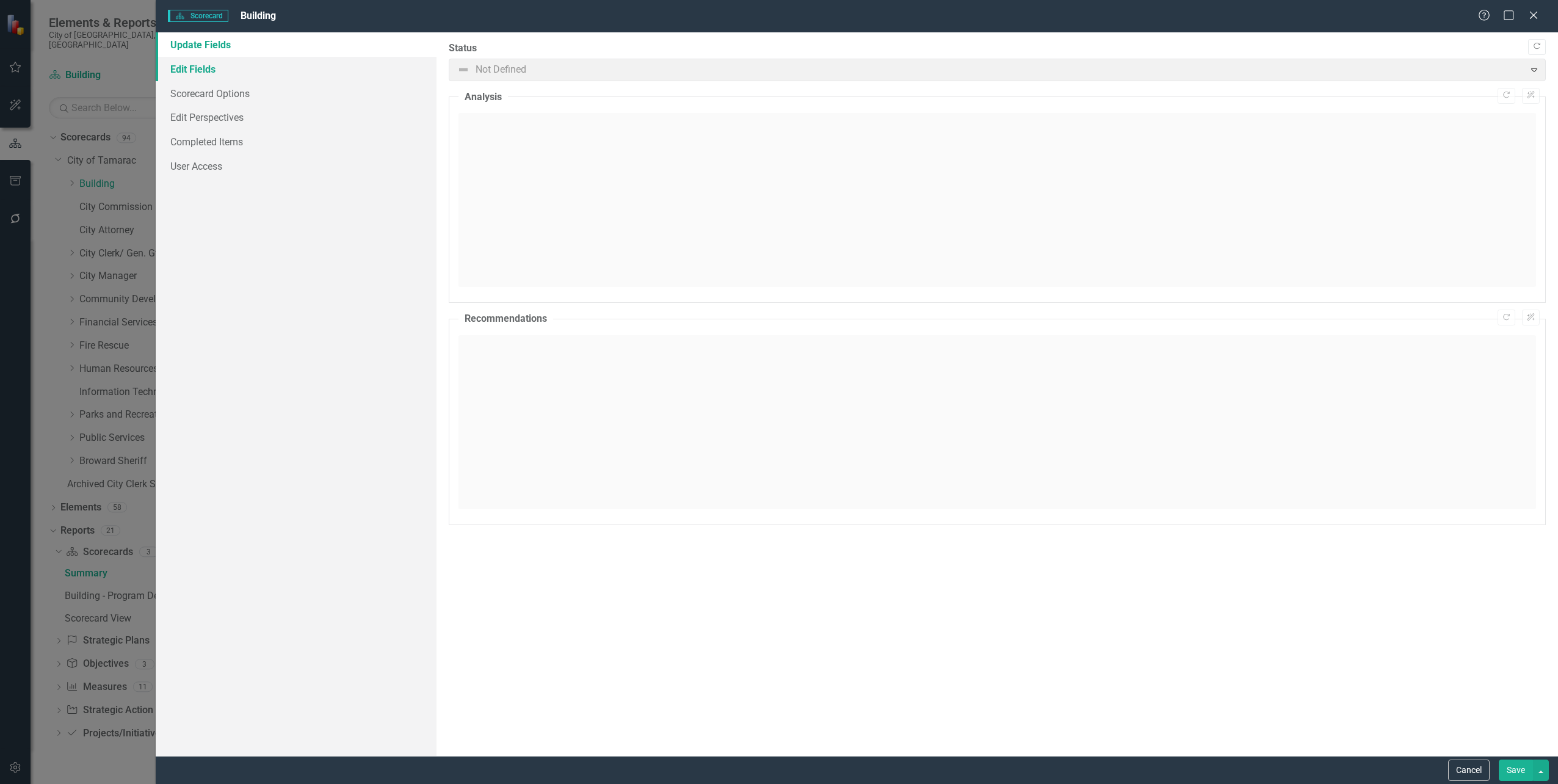
click at [231, 66] on link "Edit Fields" at bounding box center [296, 68] width 280 height 25
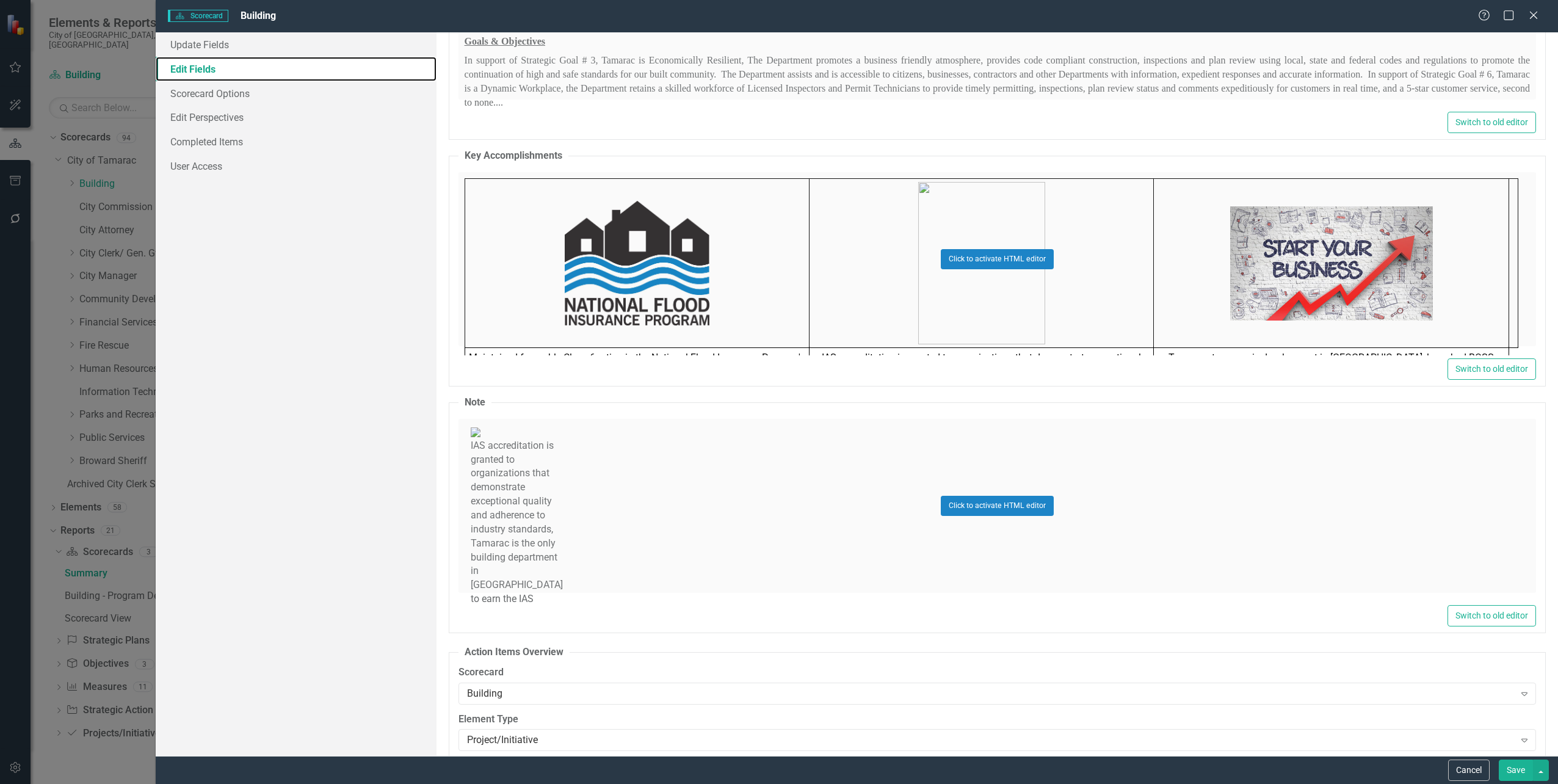
scroll to position [244, 0]
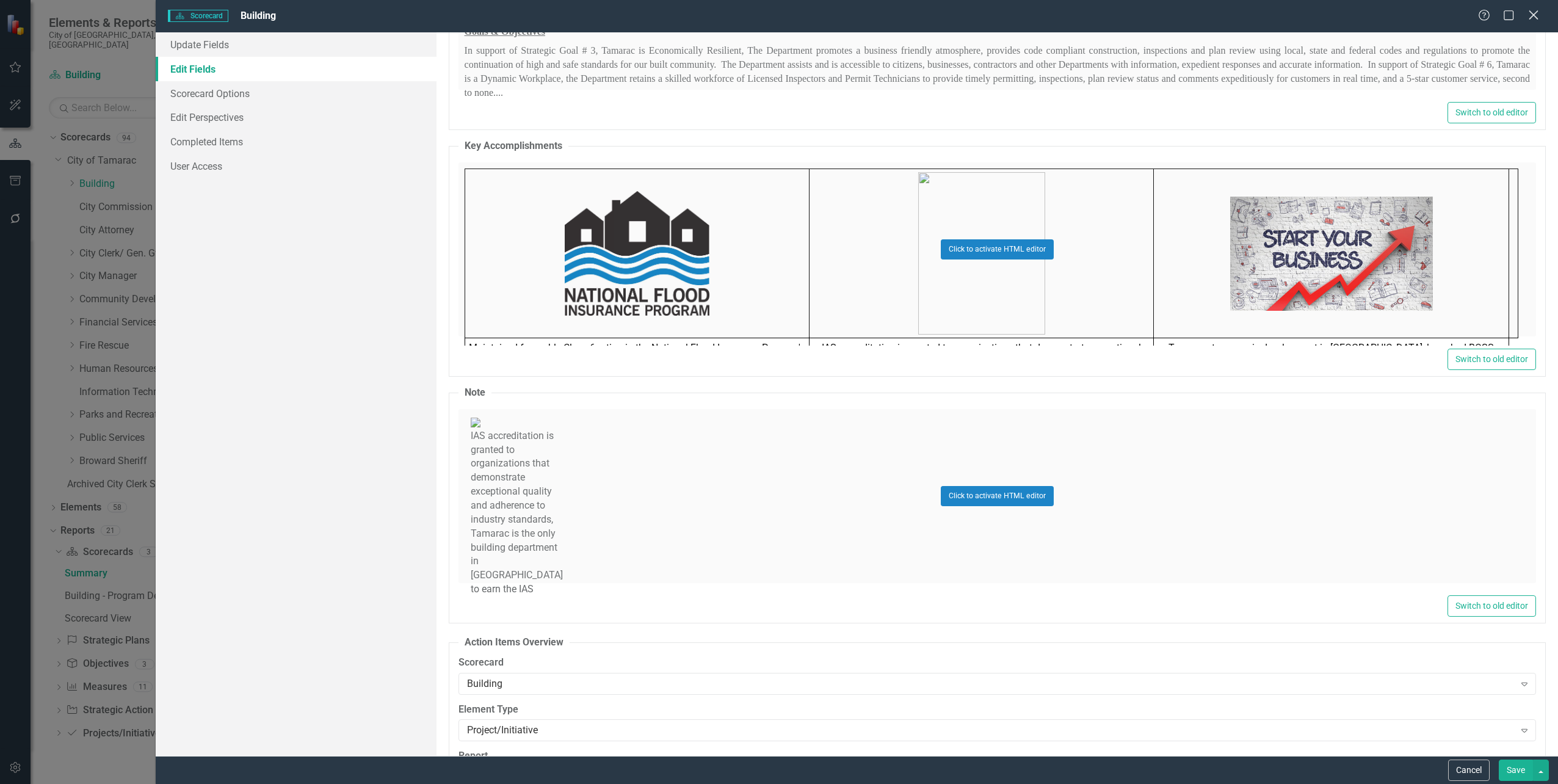
click at [1538, 15] on icon "Close" at bounding box center [1533, 15] width 15 height 12
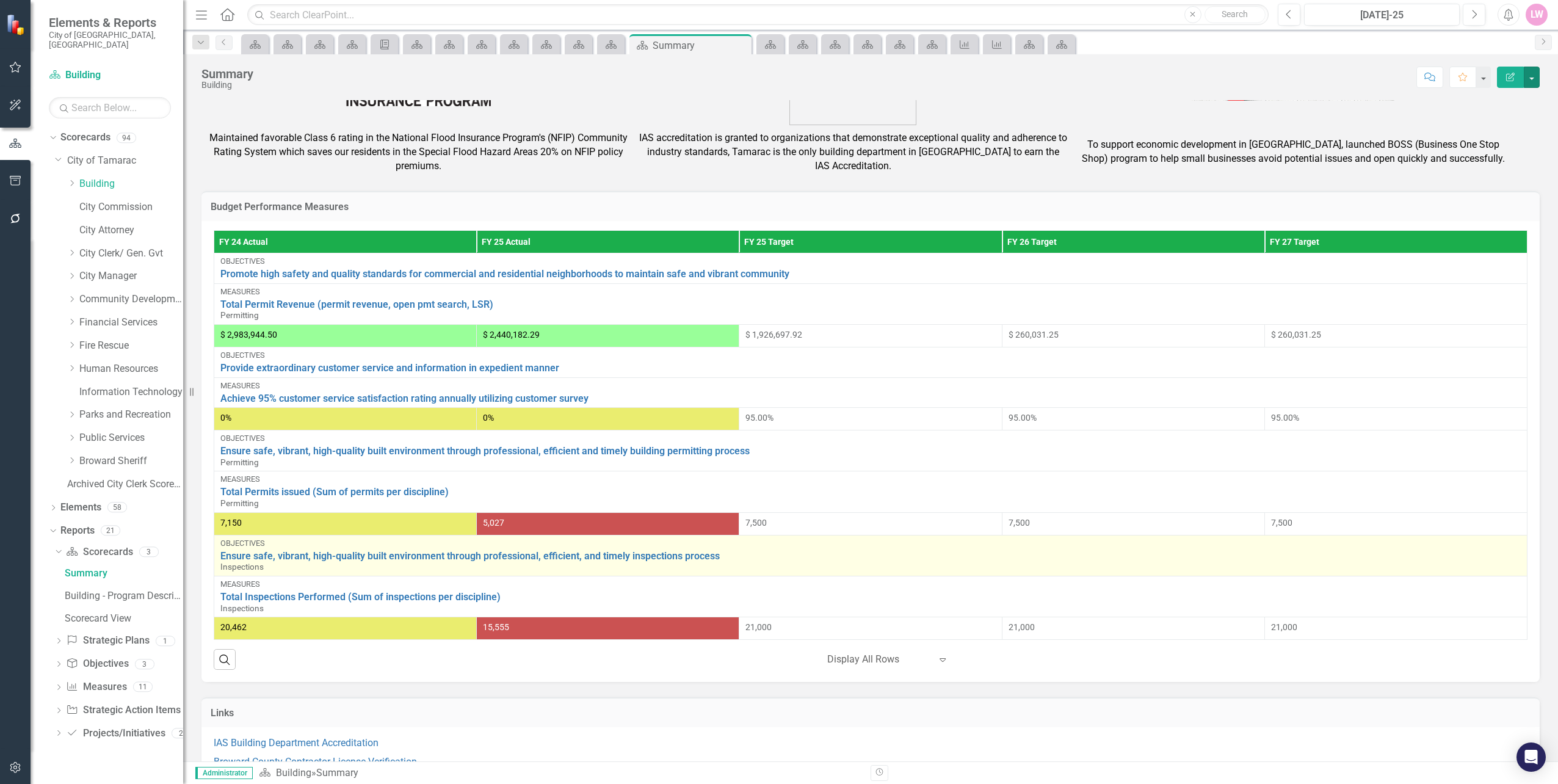
scroll to position [418, 0]
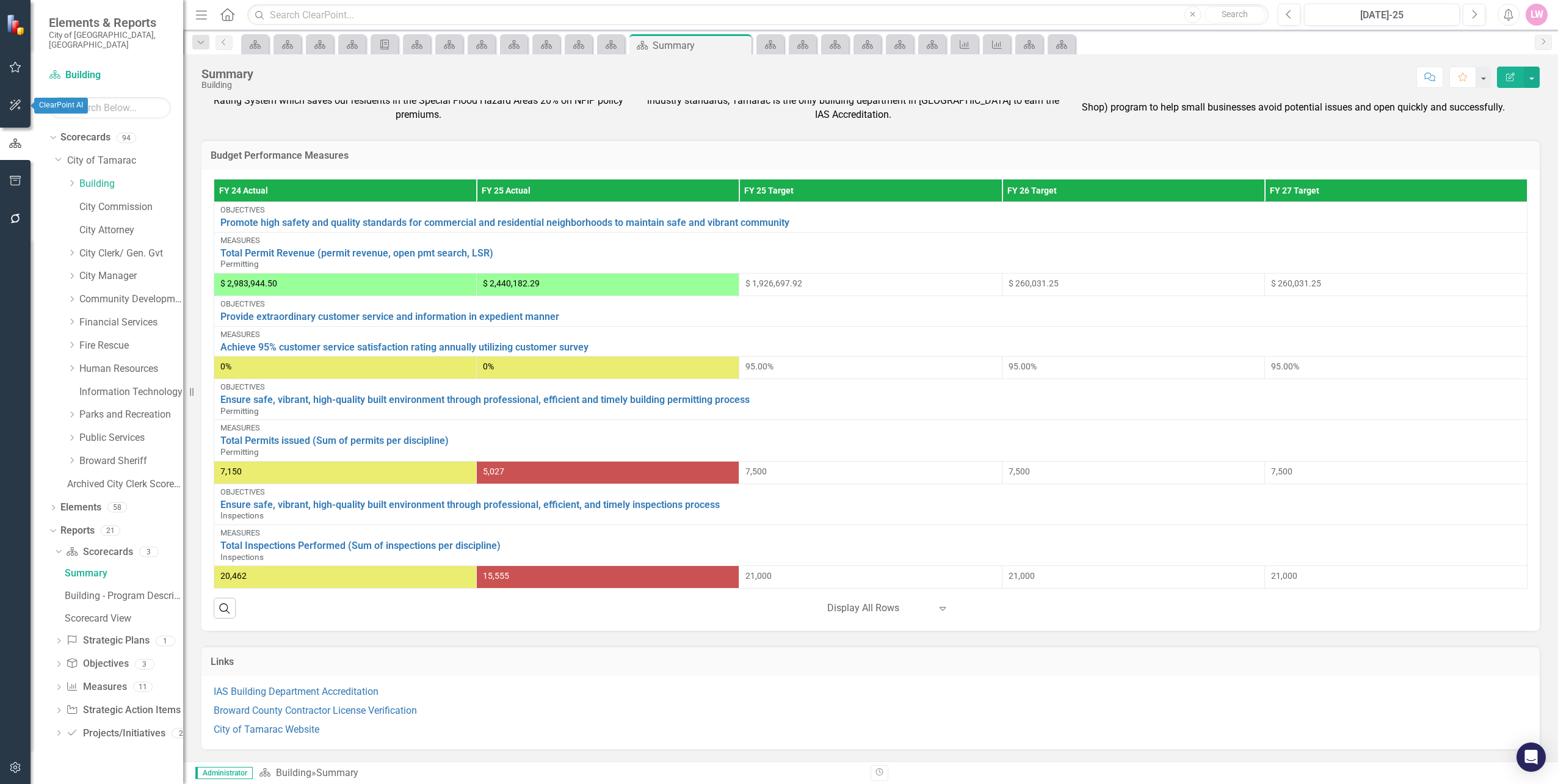
click at [15, 178] on icon "button" at bounding box center [15, 181] width 13 height 10
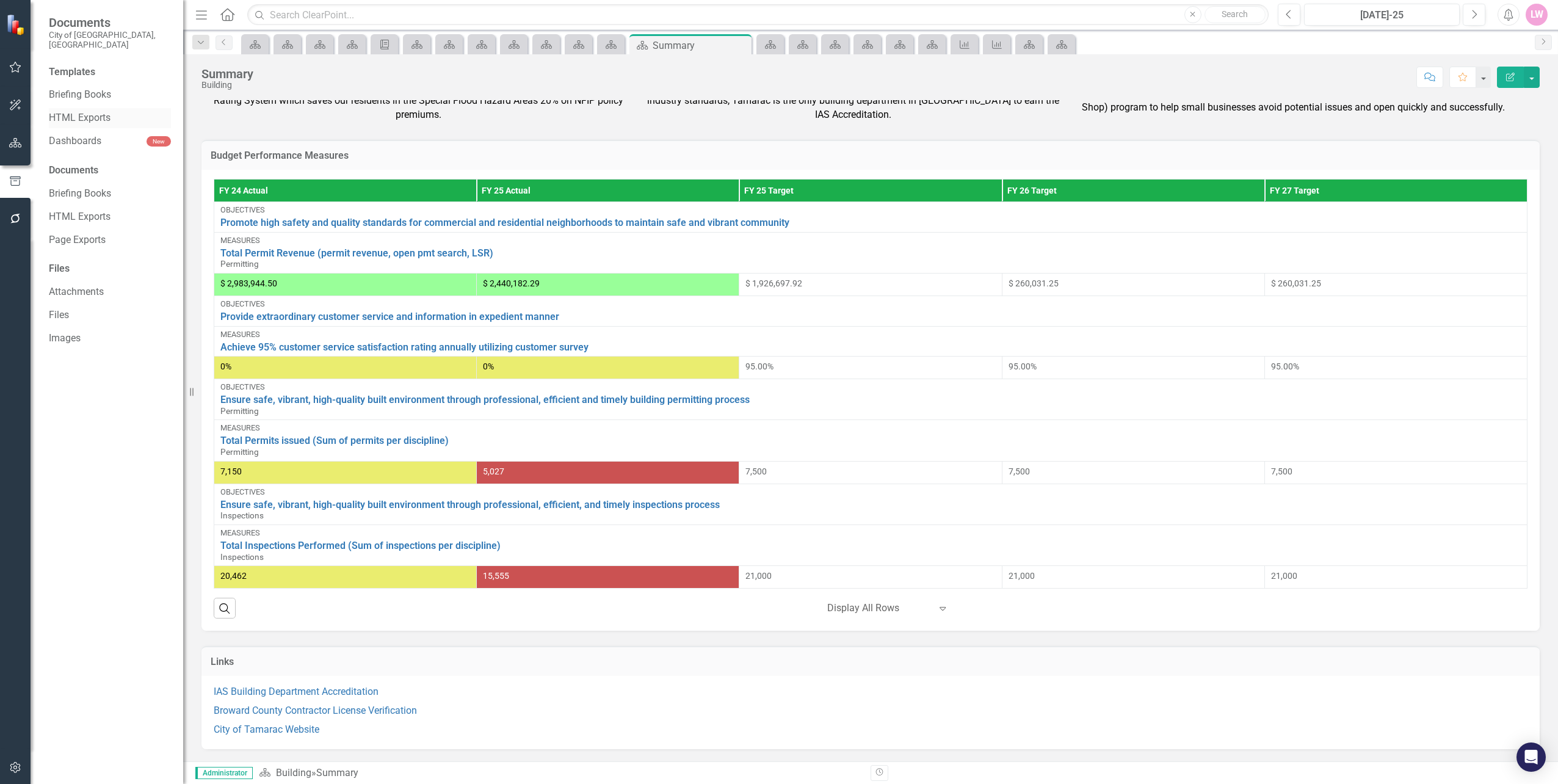
click at [76, 111] on link "HTML Exports" at bounding box center [109, 118] width 122 height 14
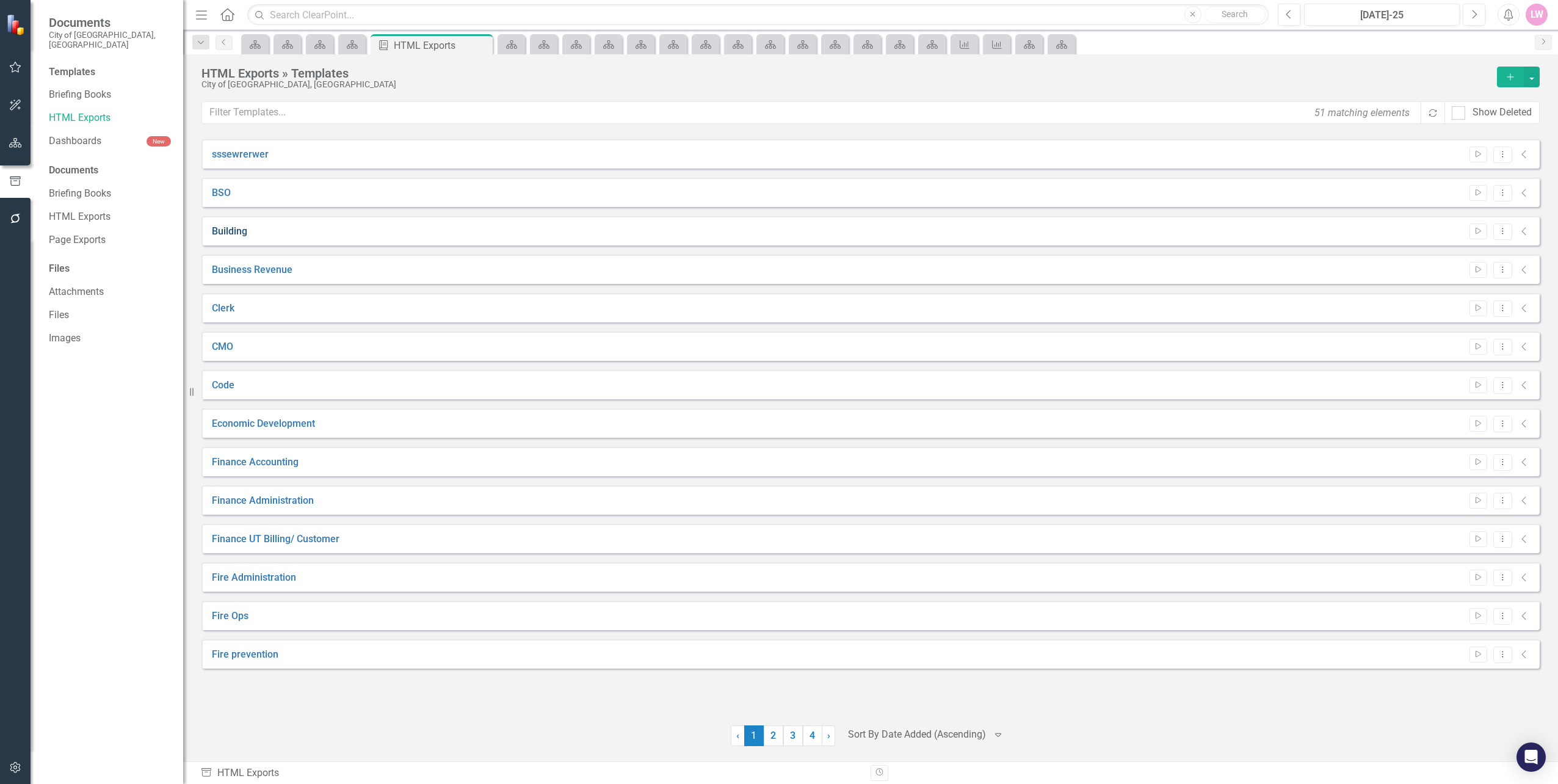
click at [226, 234] on link "Building" at bounding box center [229, 231] width 36 height 14
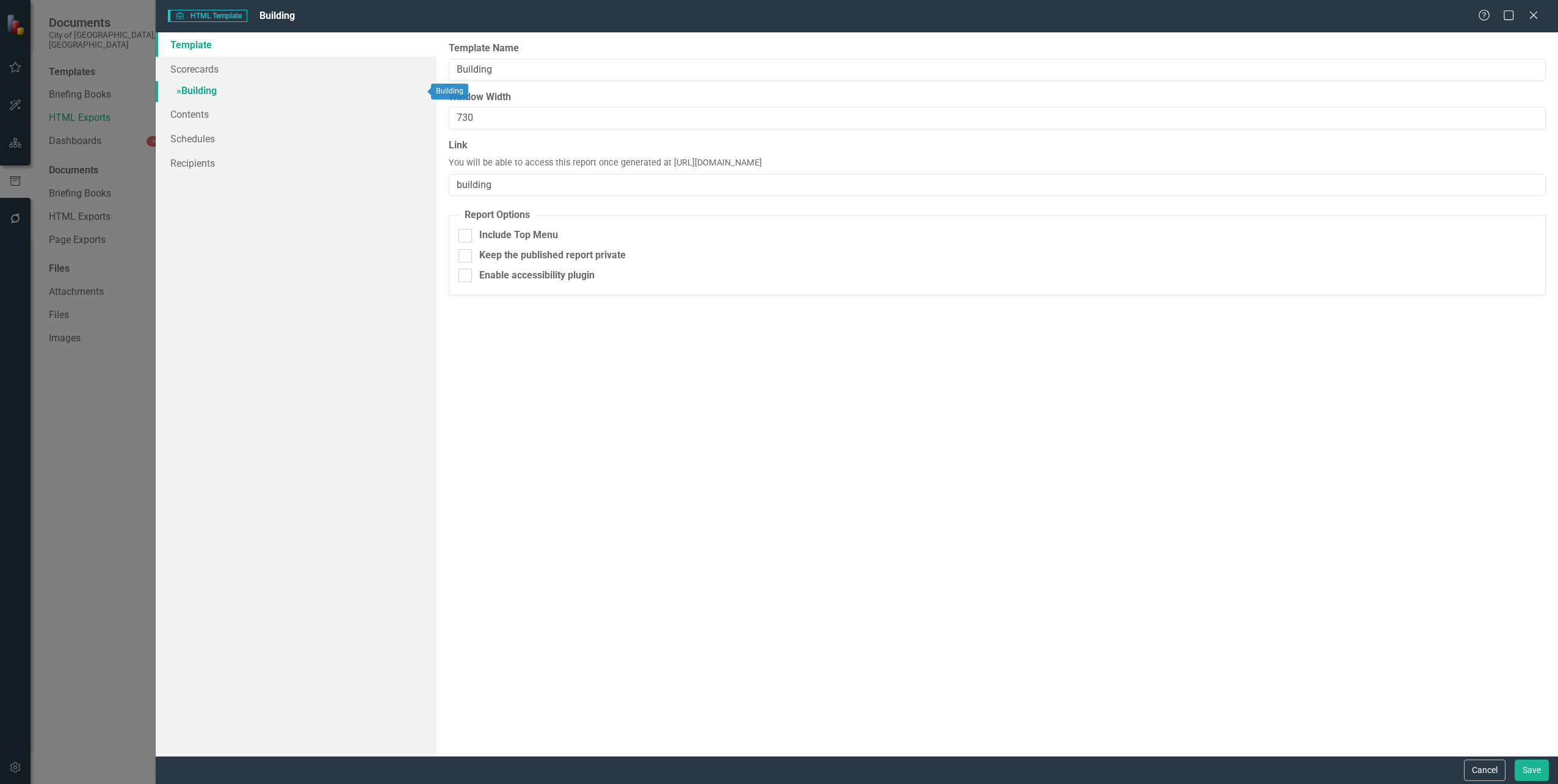
click at [209, 88] on link "» Building" at bounding box center [296, 92] width 280 height 22
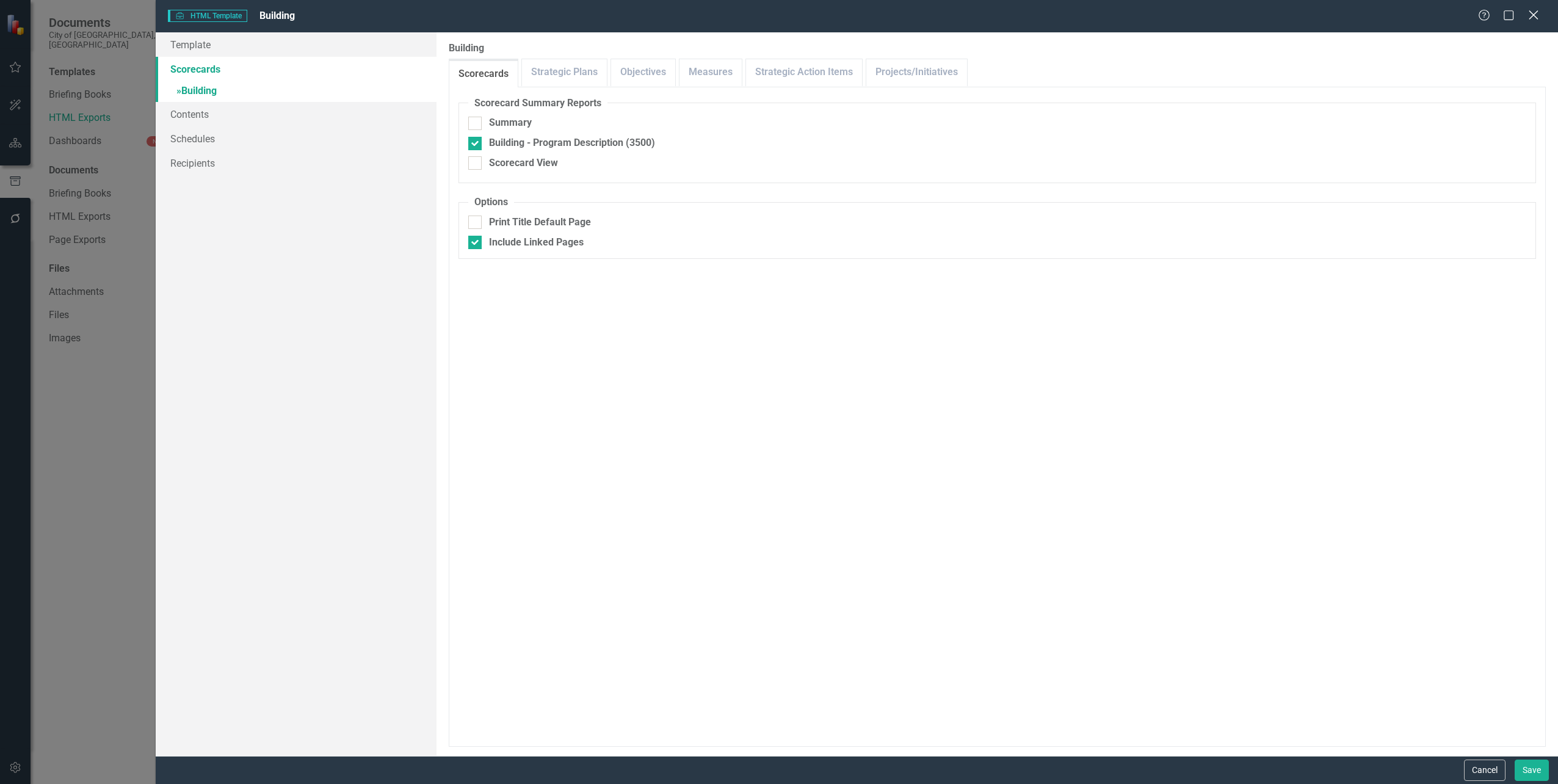
click at [1531, 14] on icon "Close" at bounding box center [1533, 15] width 15 height 12
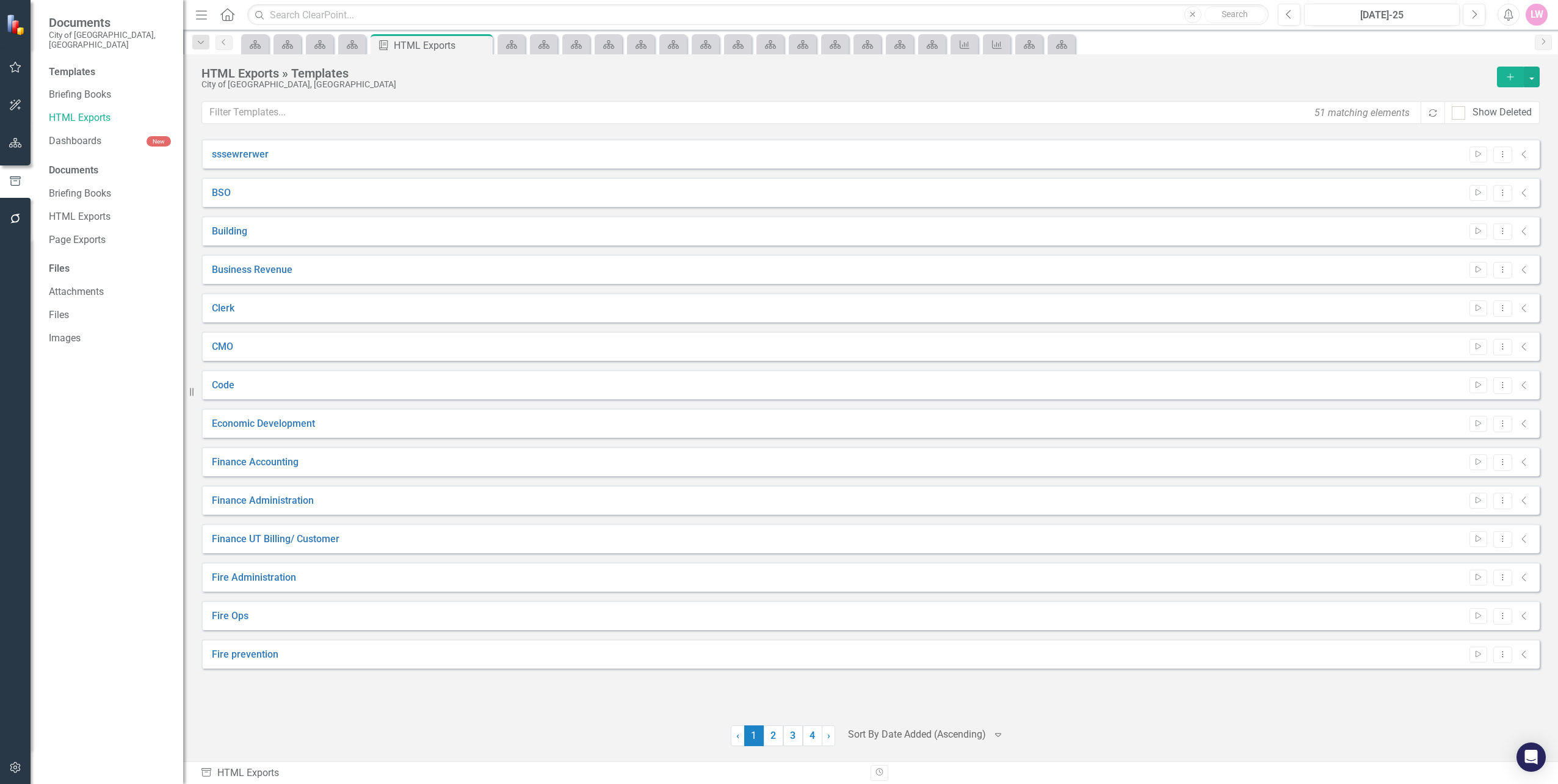
click at [229, 338] on div "CMO Start Dropdown Menu Collapse" at bounding box center [871, 346] width 1339 height 30
click at [226, 346] on link "CMO" at bounding box center [222, 347] width 22 height 14
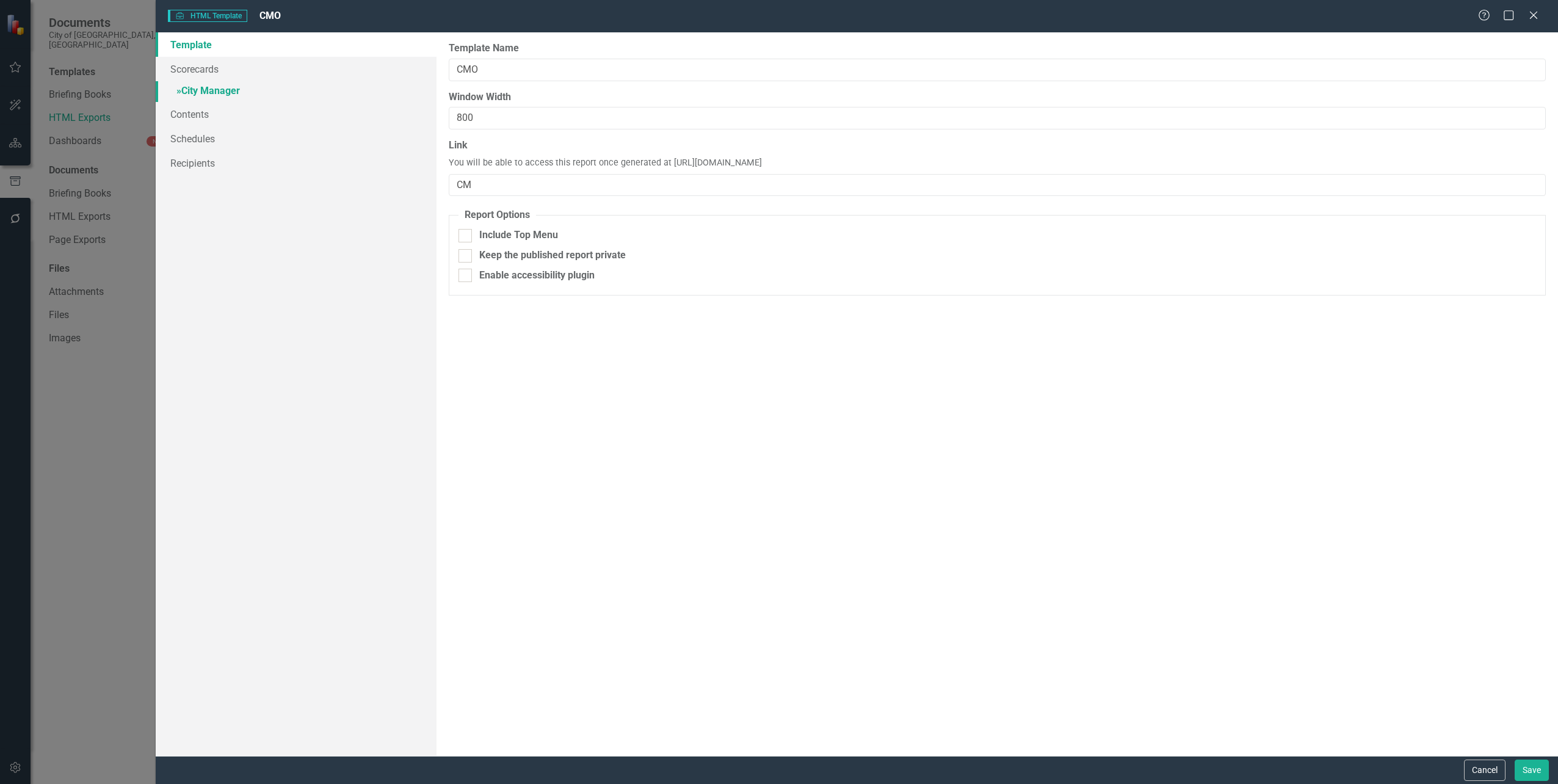
click at [214, 94] on link "» City Manager" at bounding box center [296, 92] width 280 height 22
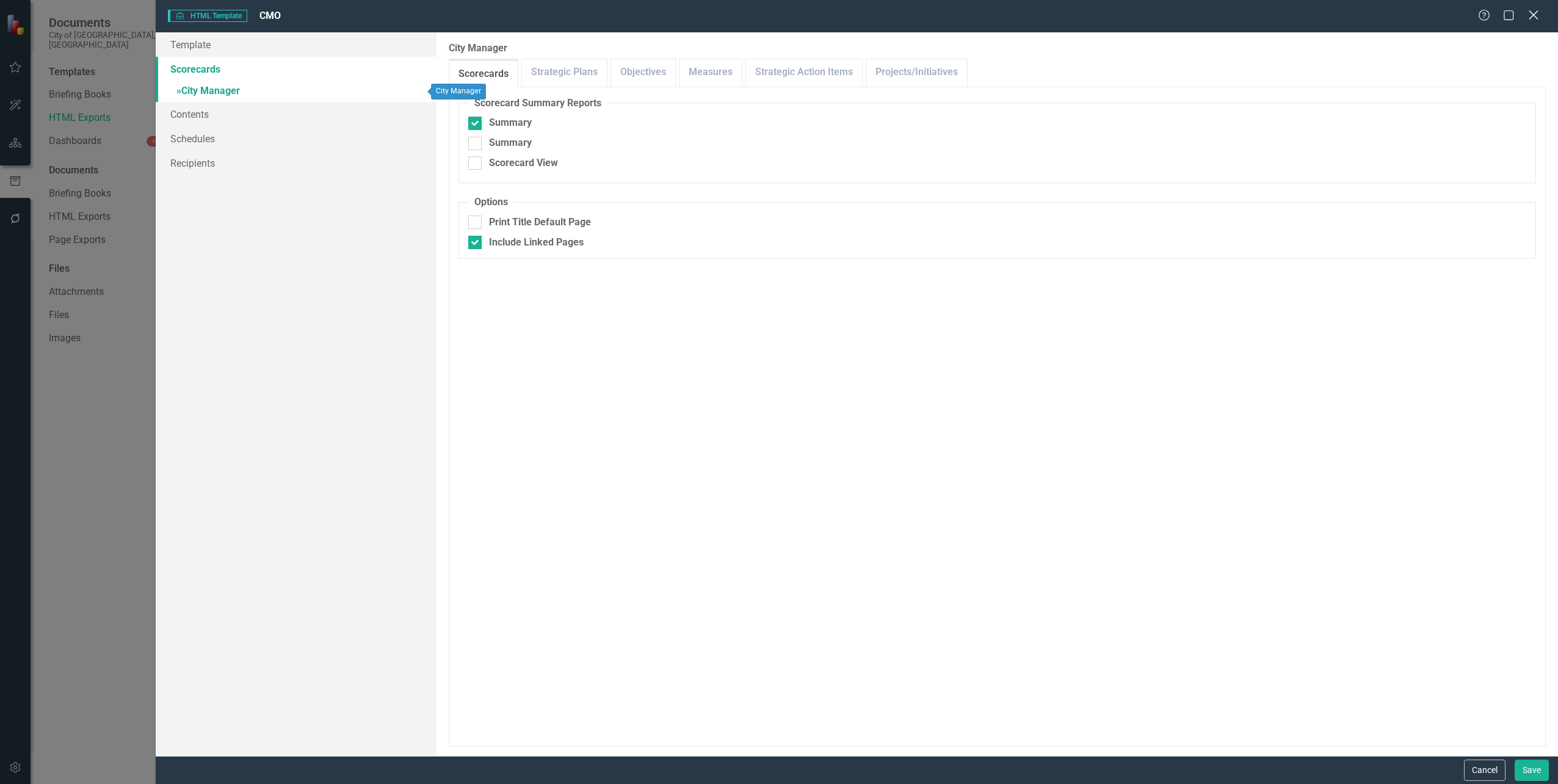
click at [1539, 17] on icon "Close" at bounding box center [1533, 15] width 15 height 12
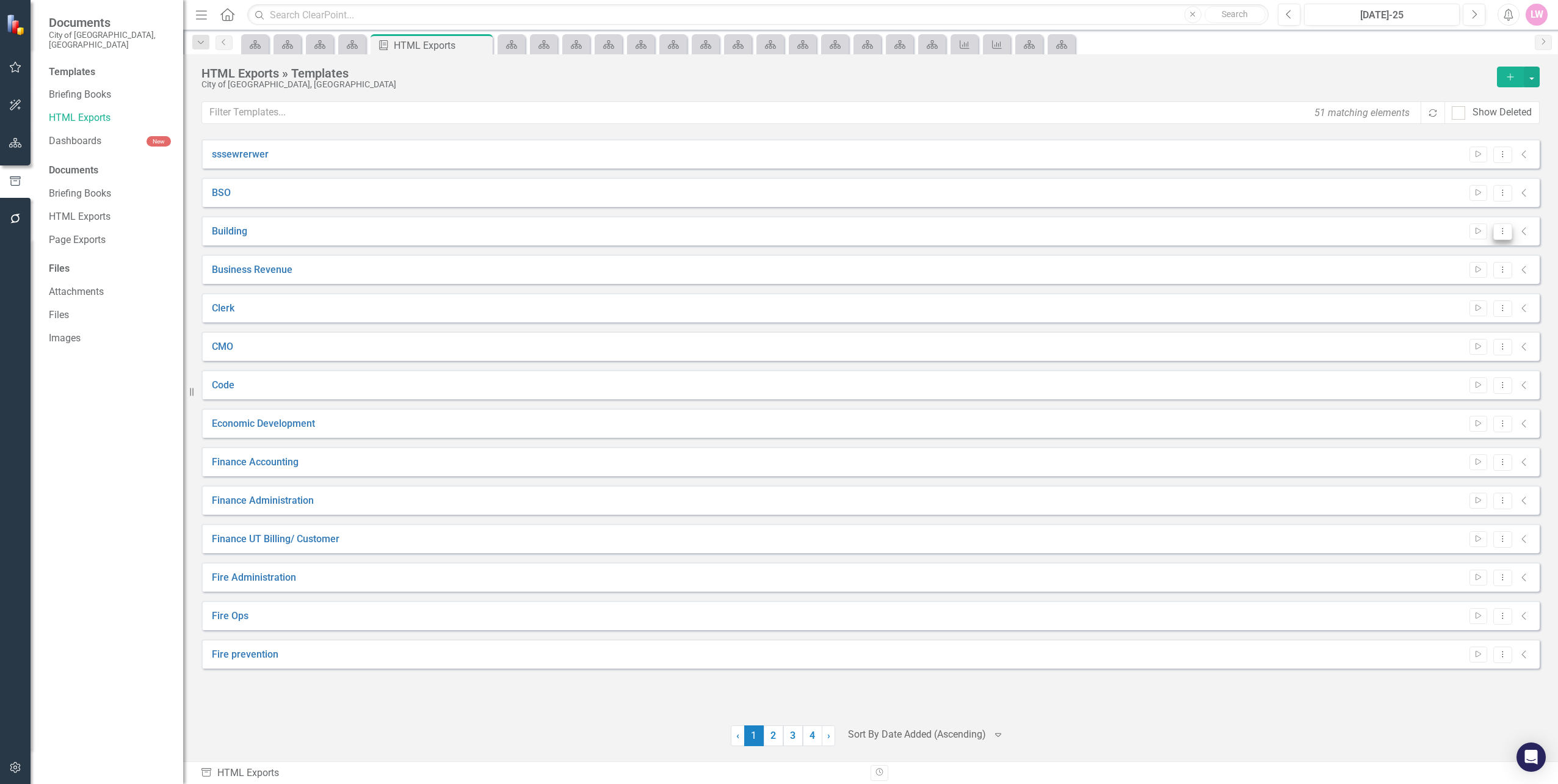
click at [1509, 230] on button "Dropdown Menu" at bounding box center [1502, 231] width 19 height 17
click at [1468, 304] on link "Edit Edit Template" at bounding box center [1456, 297] width 113 height 23
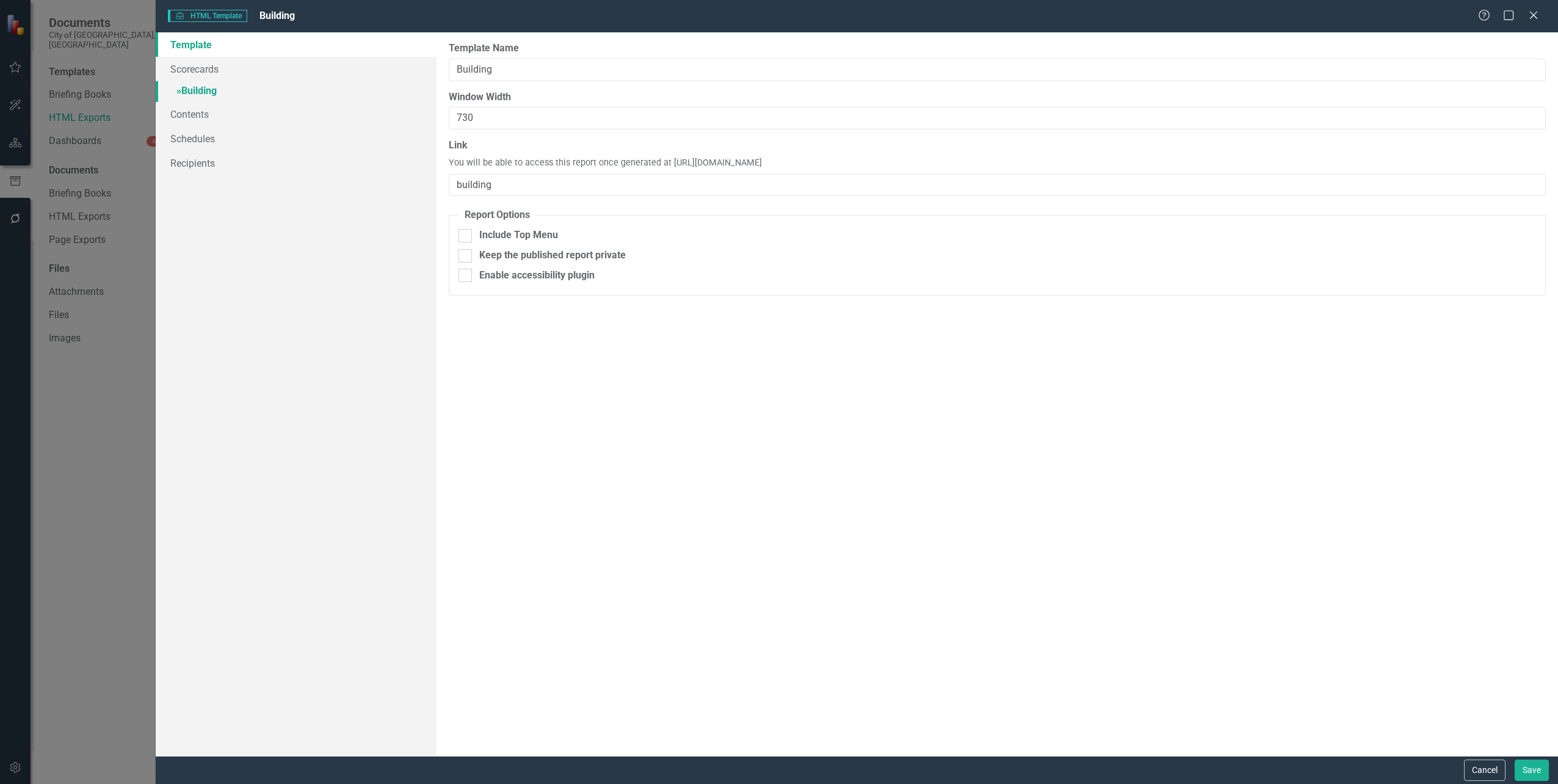
click at [187, 92] on link "» Building" at bounding box center [296, 92] width 280 height 22
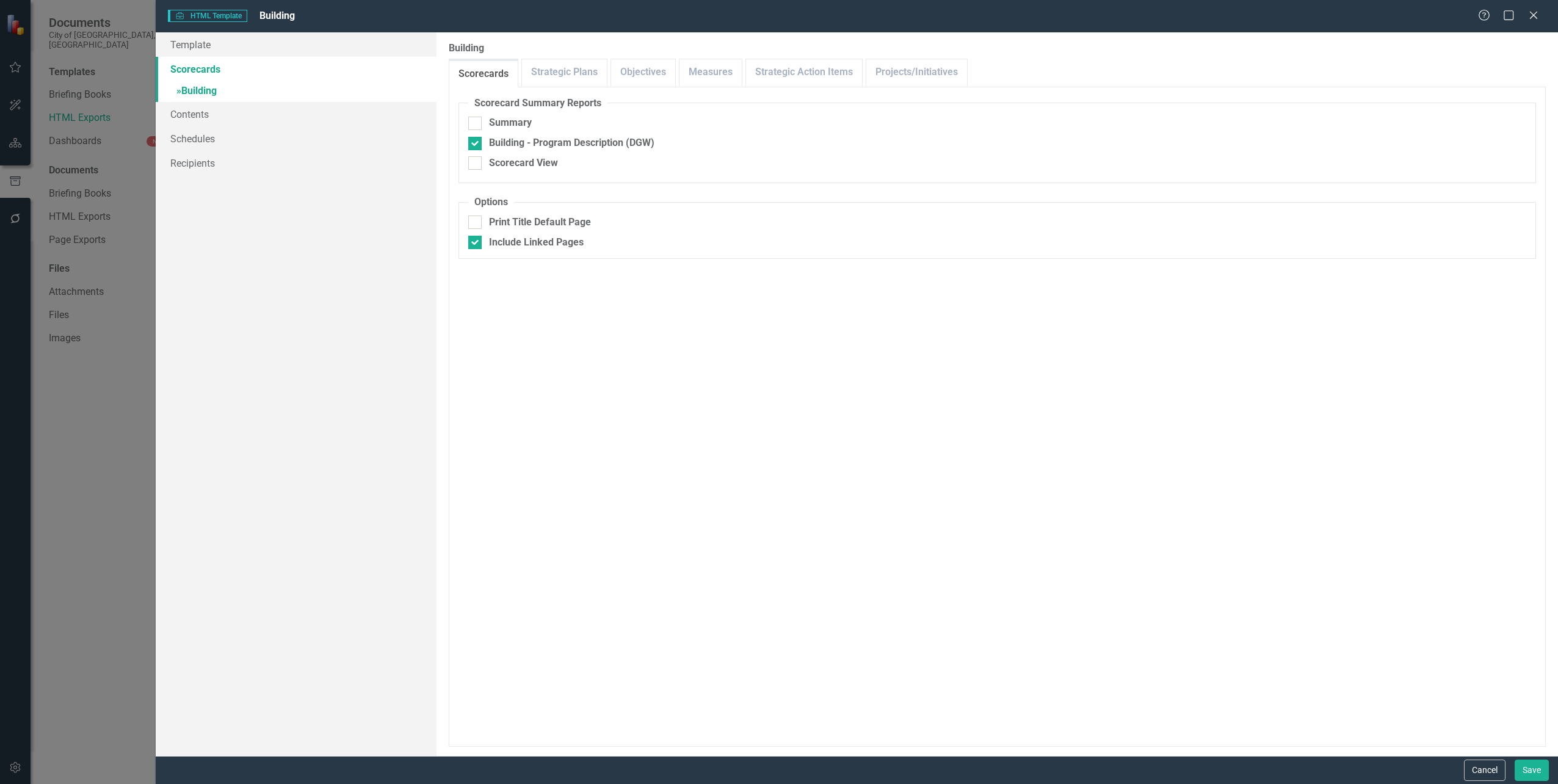
click at [238, 410] on div "Template Scorecards » Building Contents Schedules Recipients" at bounding box center [296, 394] width 280 height 723
click at [1528, 14] on icon "Close" at bounding box center [1533, 15] width 15 height 12
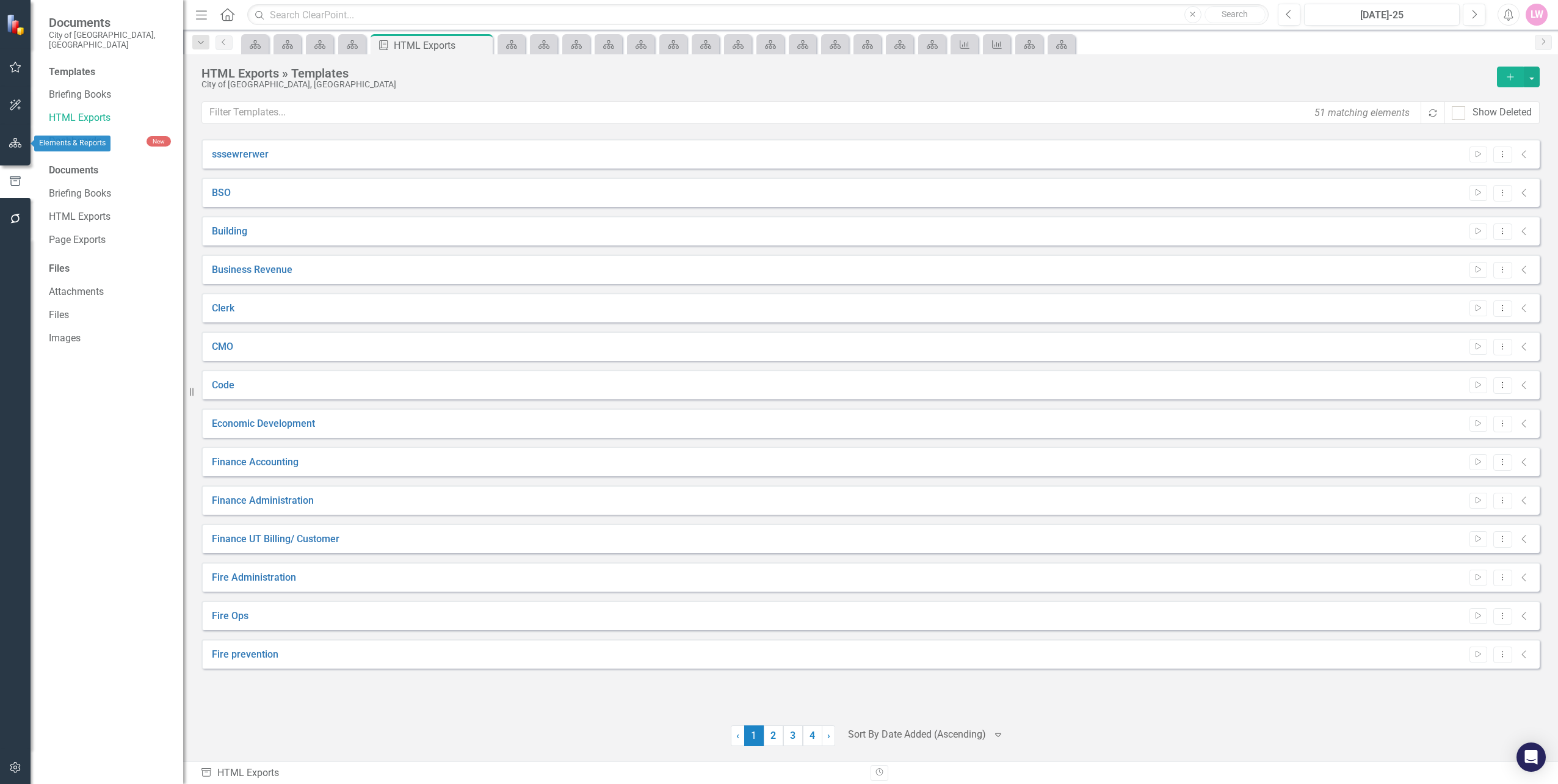
click at [19, 148] on button "button" at bounding box center [16, 144] width 28 height 26
click at [22, 187] on button "button" at bounding box center [16, 182] width 28 height 26
click at [18, 142] on icon "button" at bounding box center [15, 143] width 13 height 10
click at [50, 136] on icon "Dropdown" at bounding box center [53, 139] width 9 height 7
click at [64, 157] on icon "Dropdown" at bounding box center [59, 160] width 9 height 7
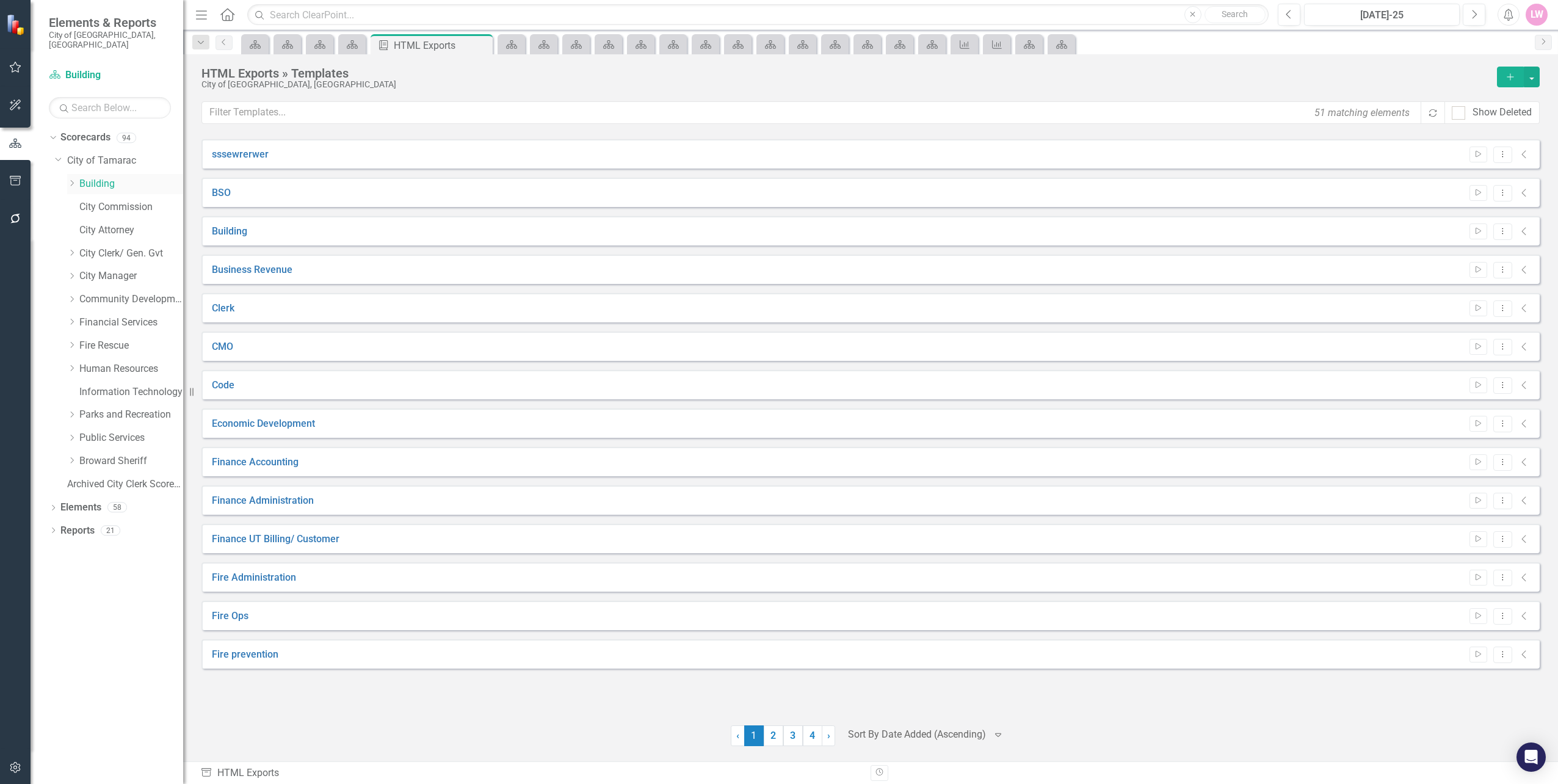
click at [80, 177] on link "Building" at bounding box center [131, 184] width 104 height 14
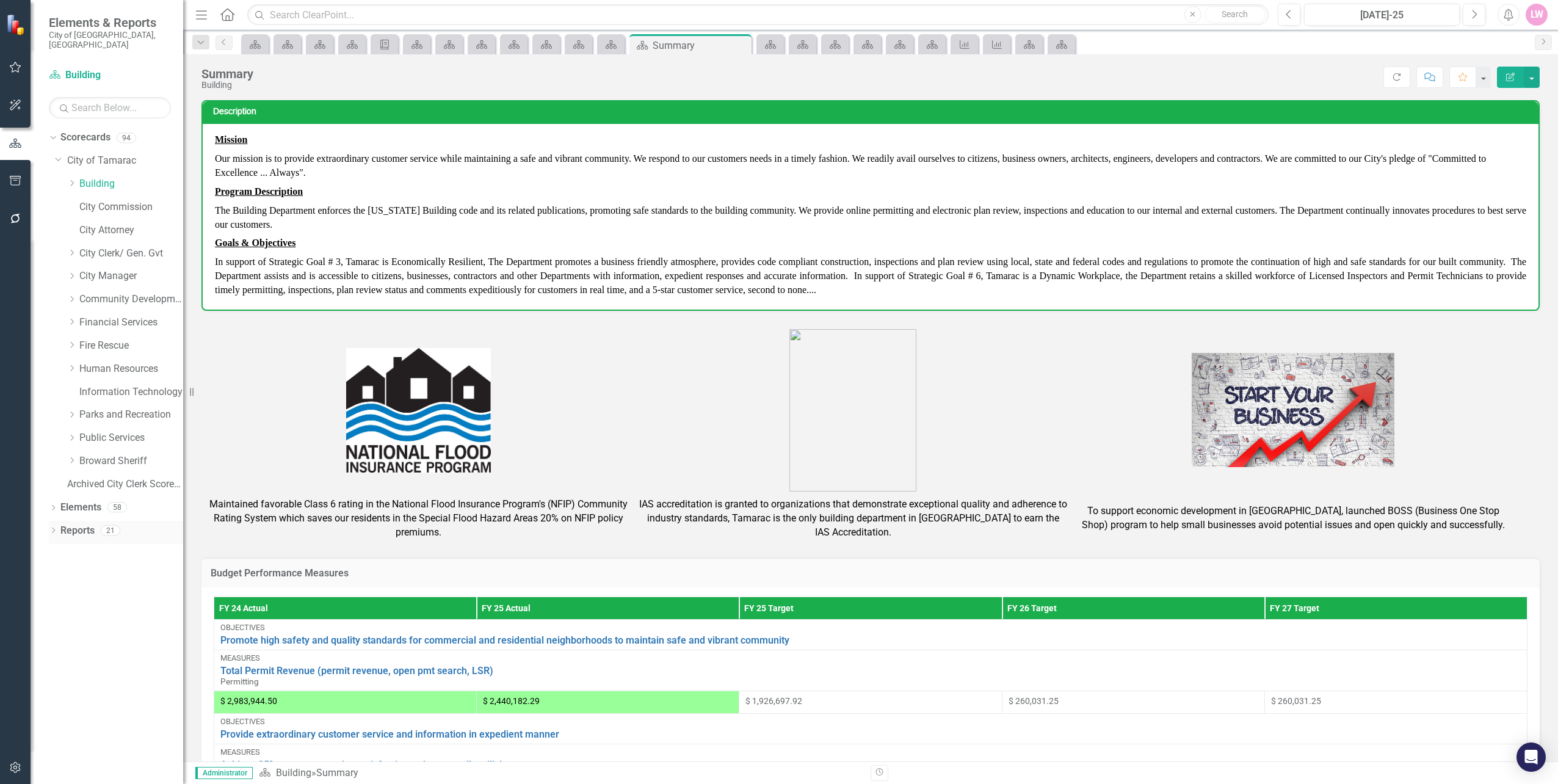
click at [64, 524] on link "Reports" at bounding box center [77, 531] width 34 height 14
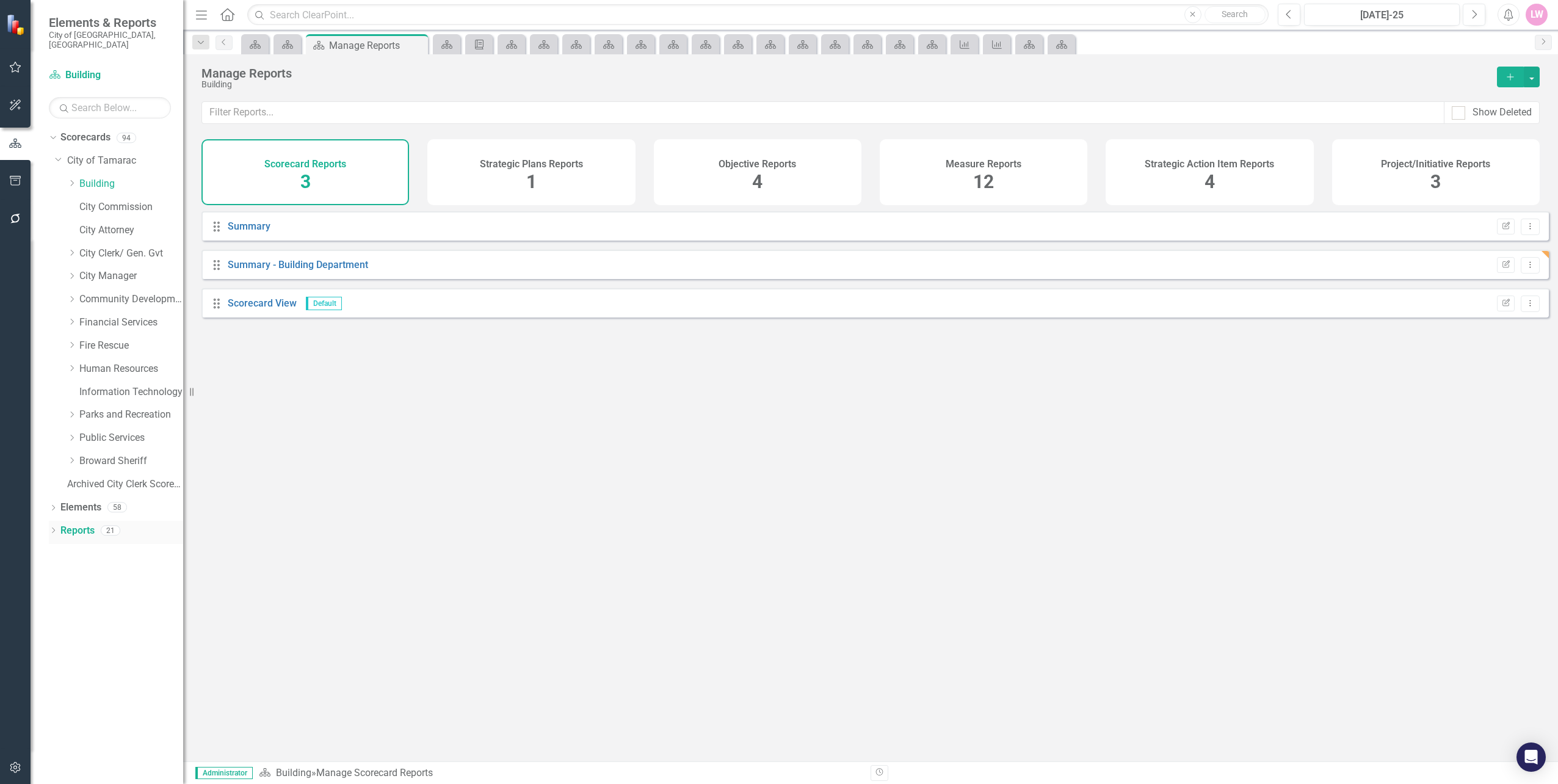
click at [56, 528] on icon "Dropdown" at bounding box center [53, 531] width 9 height 7
click at [119, 590] on div "Summary - Building Department" at bounding box center [123, 595] width 118 height 11
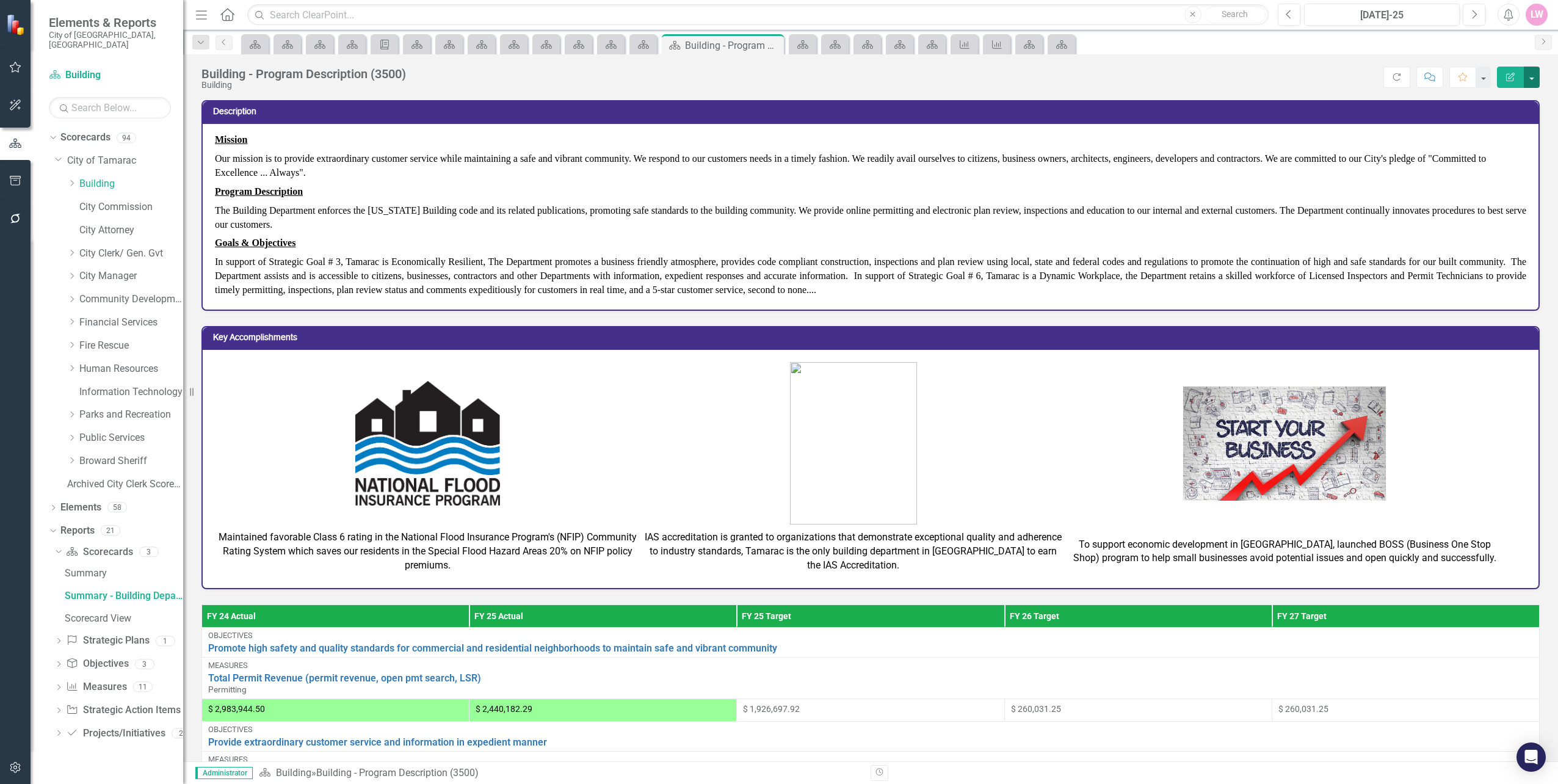
click at [1533, 78] on button "button" at bounding box center [1532, 77] width 16 height 22
click at [1494, 102] on link "Edit Edit Scorecard" at bounding box center [1490, 99] width 99 height 23
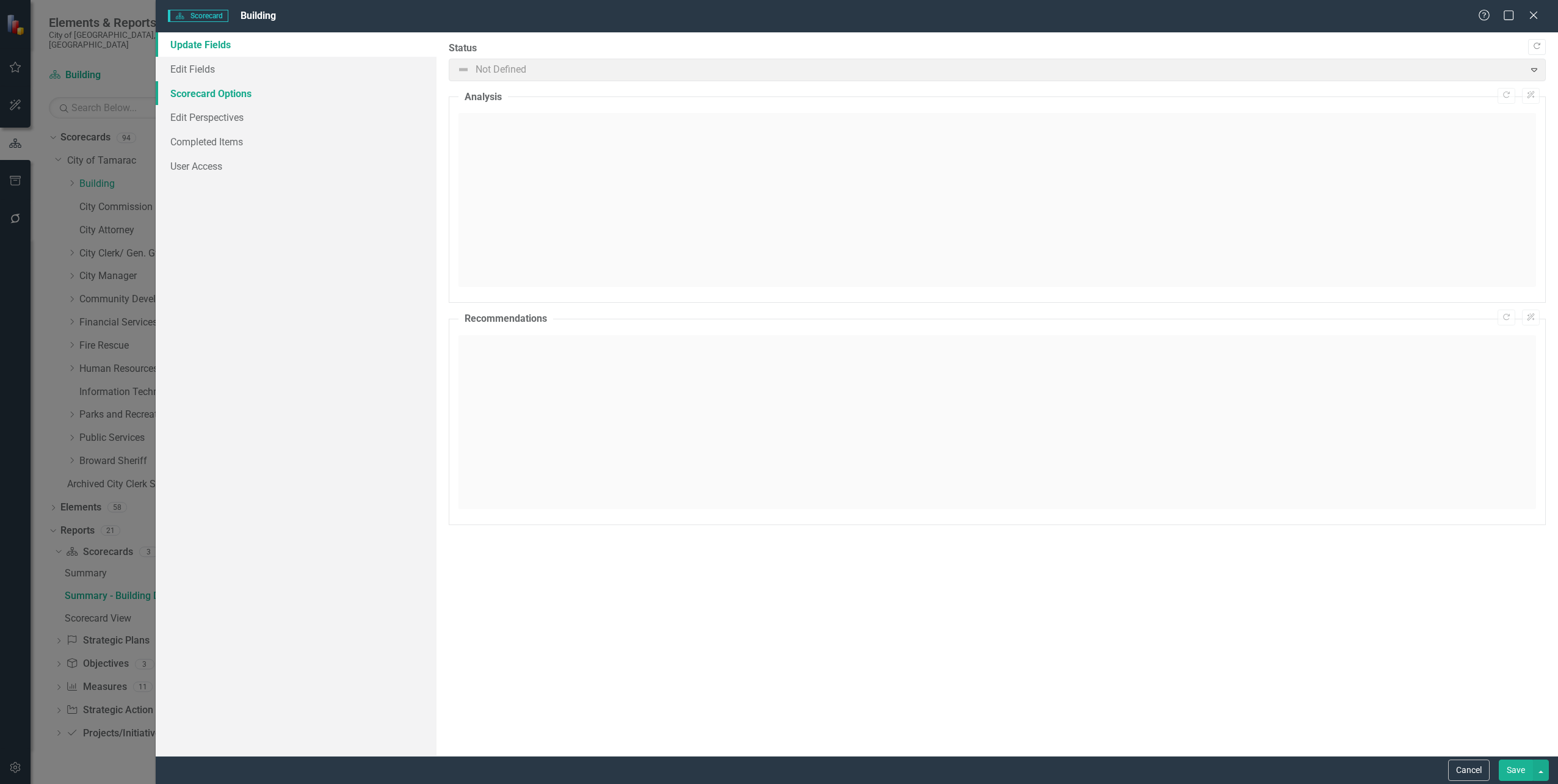
click at [193, 93] on link "Scorecard Options" at bounding box center [296, 93] width 280 height 25
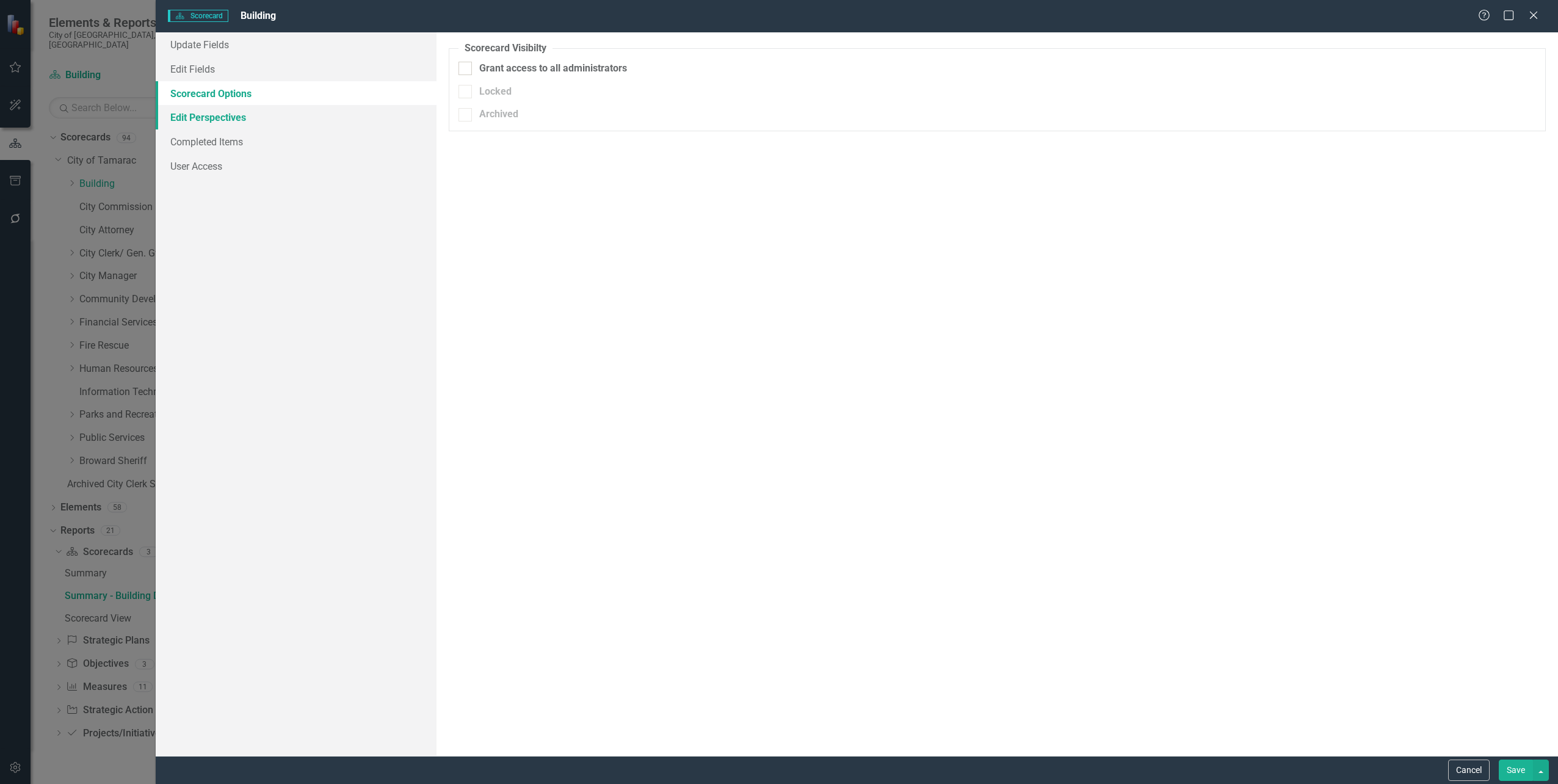
click at [226, 120] on link "Edit Perspectives" at bounding box center [296, 117] width 280 height 25
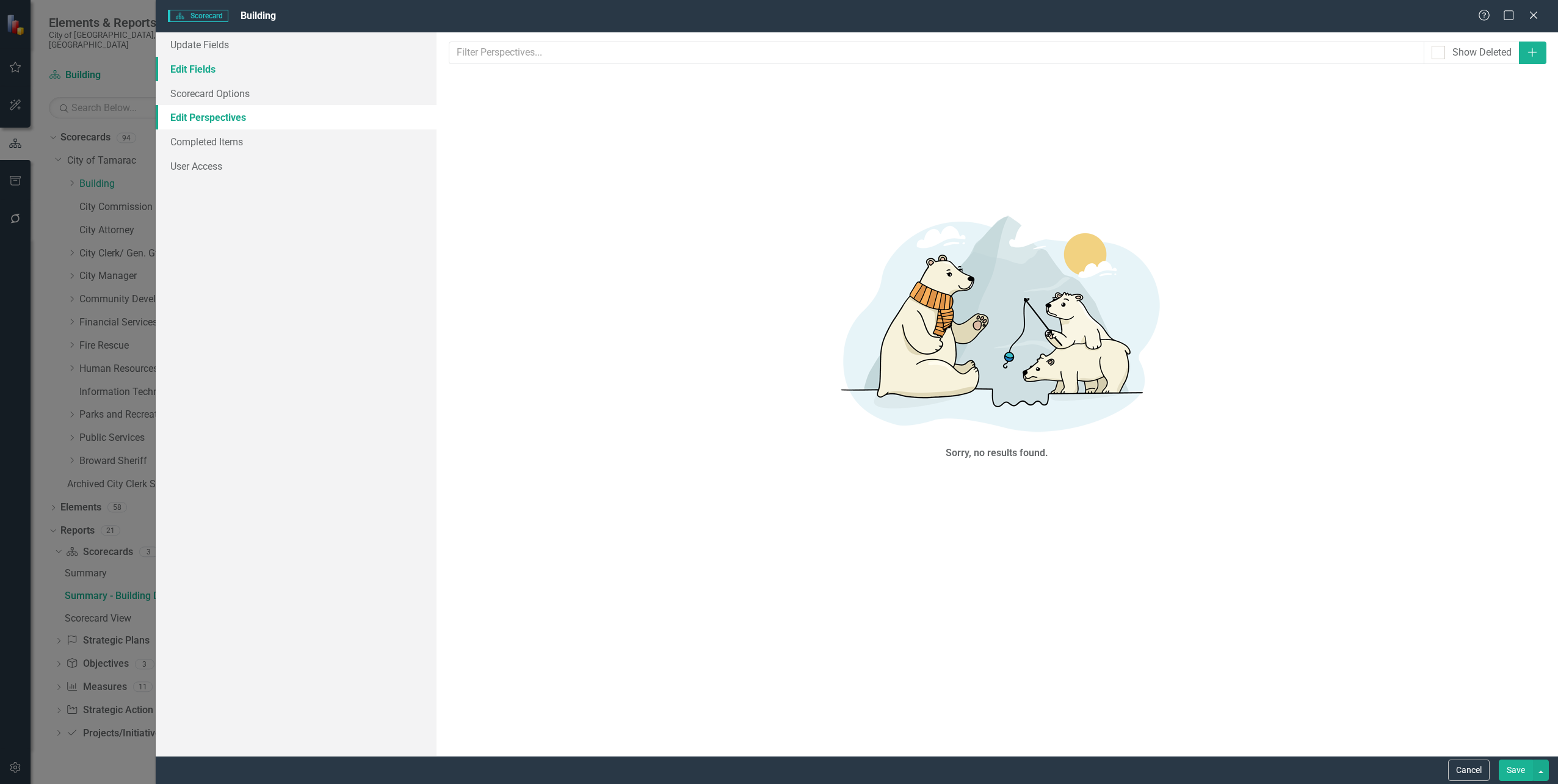
click at [218, 65] on link "Edit Fields" at bounding box center [296, 68] width 280 height 25
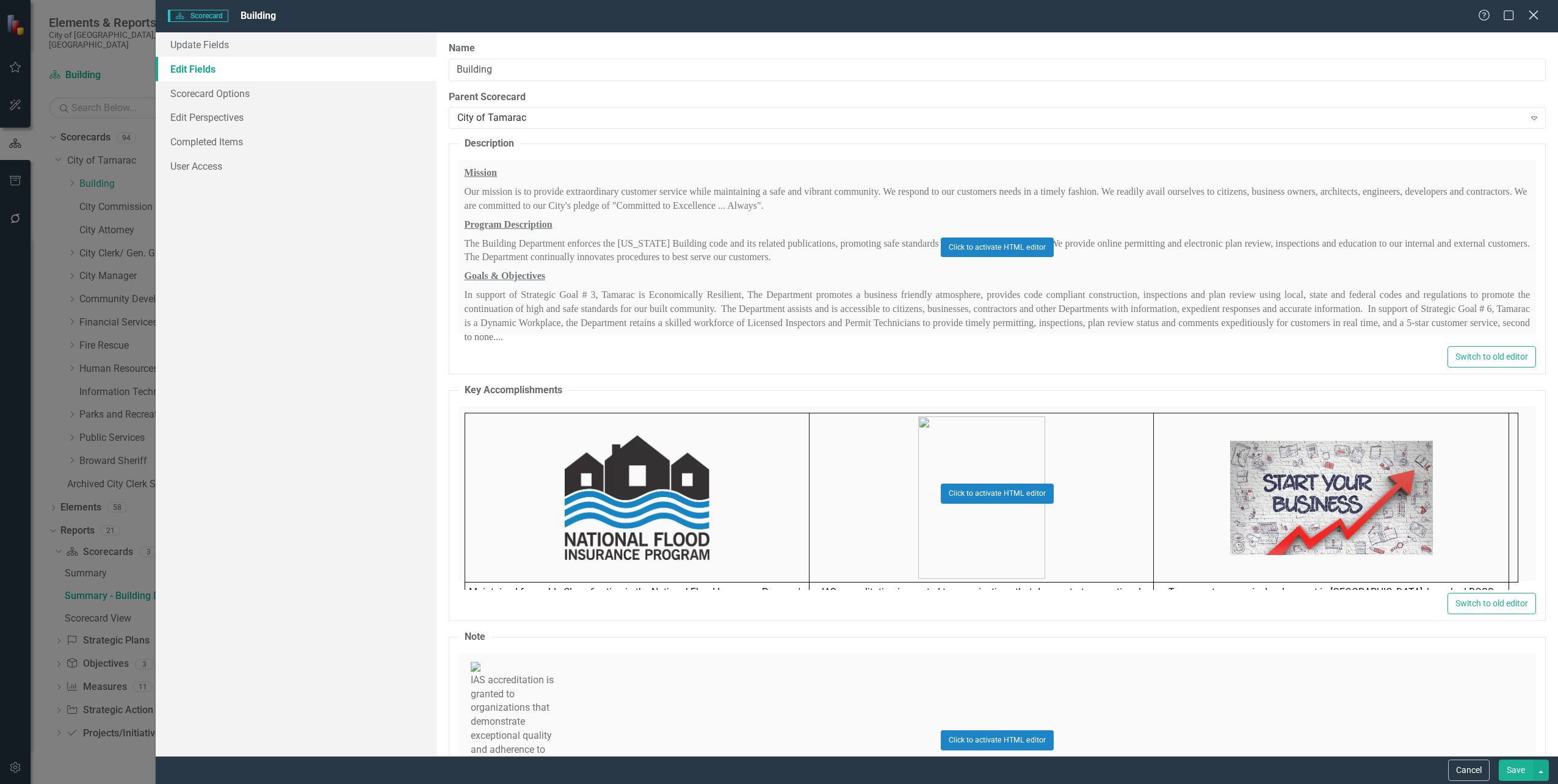
click at [1539, 20] on icon "Close" at bounding box center [1533, 15] width 15 height 12
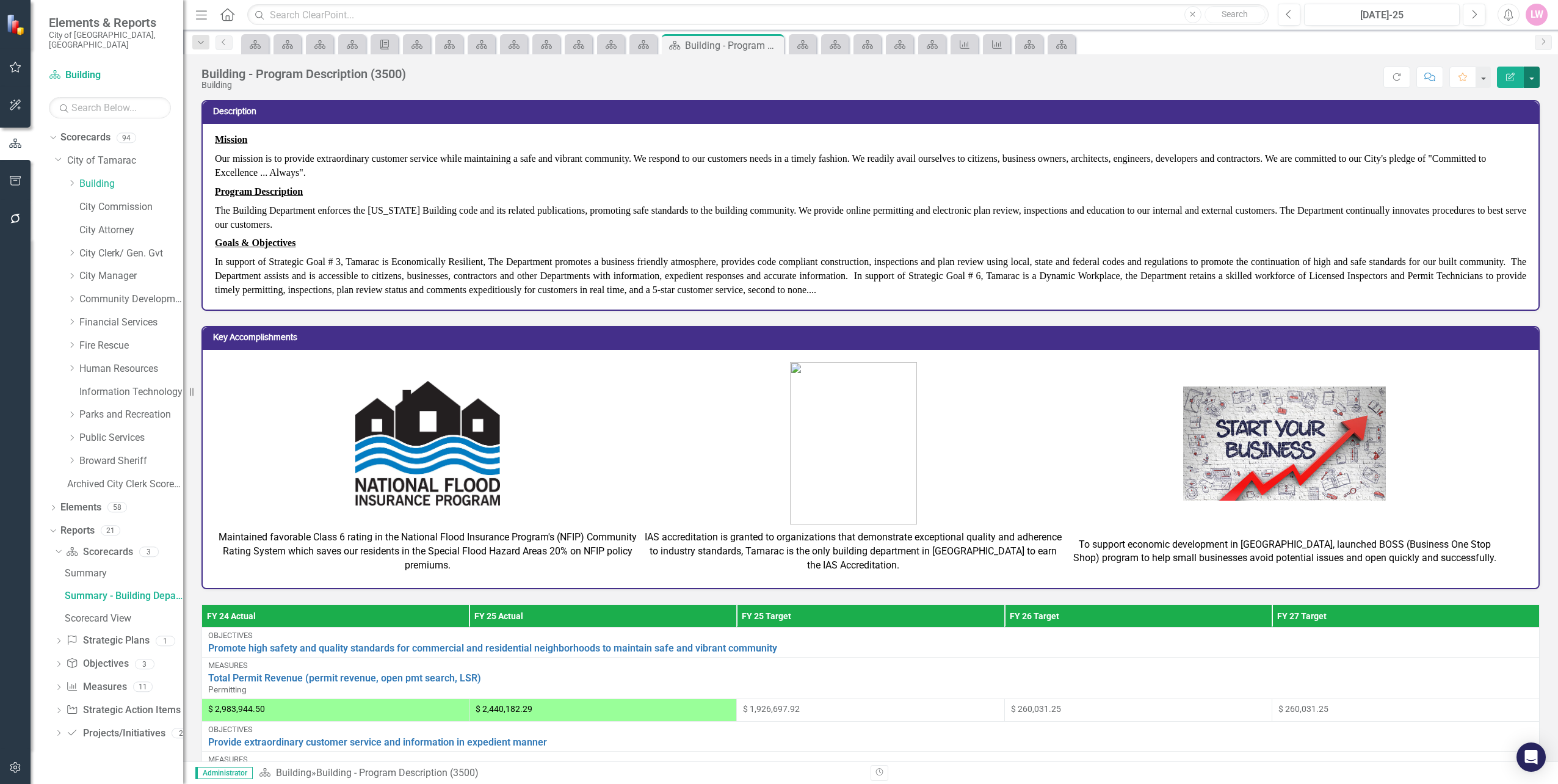
click at [1534, 76] on button "button" at bounding box center [1532, 77] width 16 height 22
click at [1509, 128] on link "Edit Report Edit Layout" at bounding box center [1490, 122] width 99 height 23
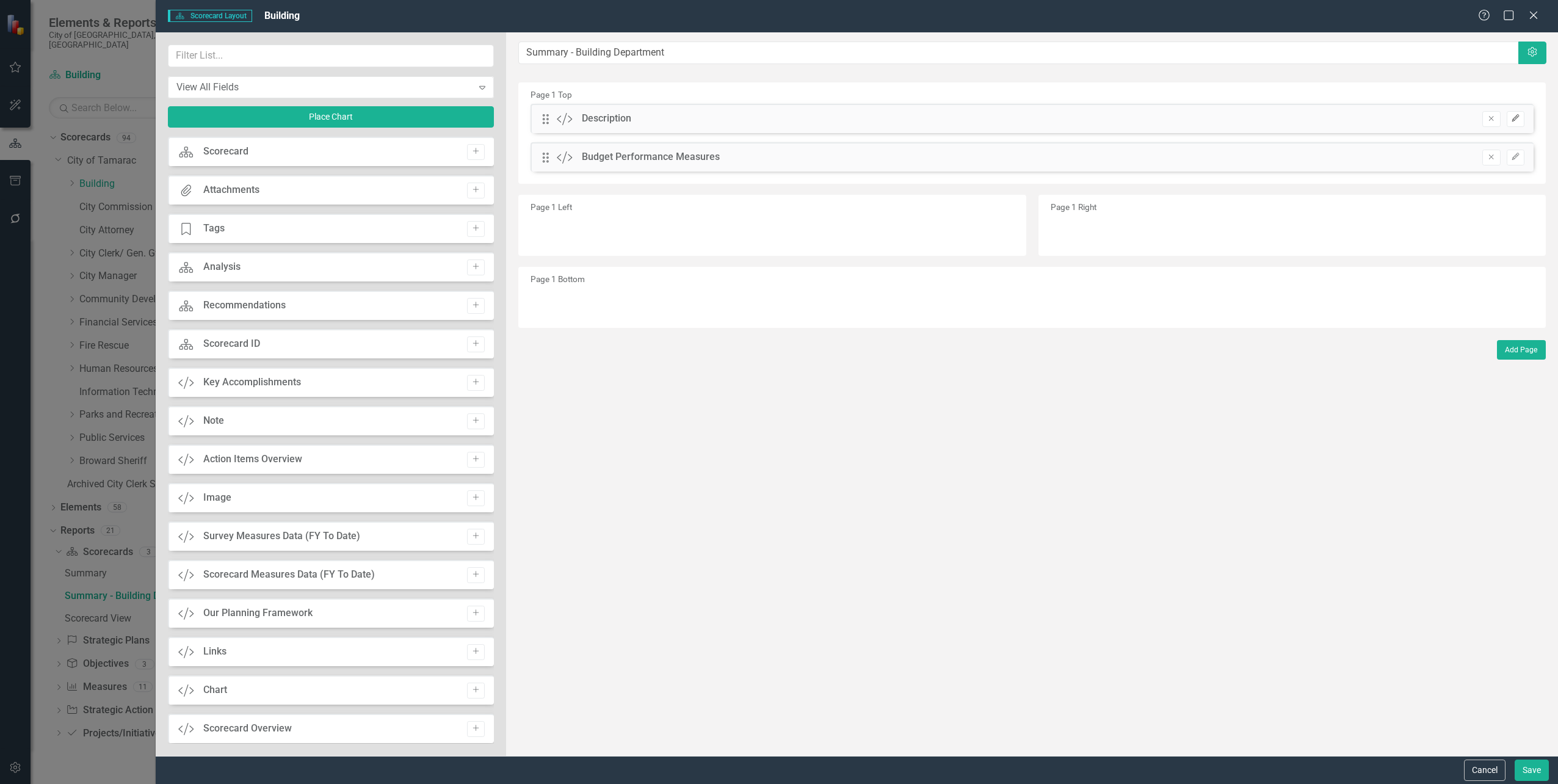
click at [1523, 119] on button "Edit" at bounding box center [1516, 119] width 18 height 16
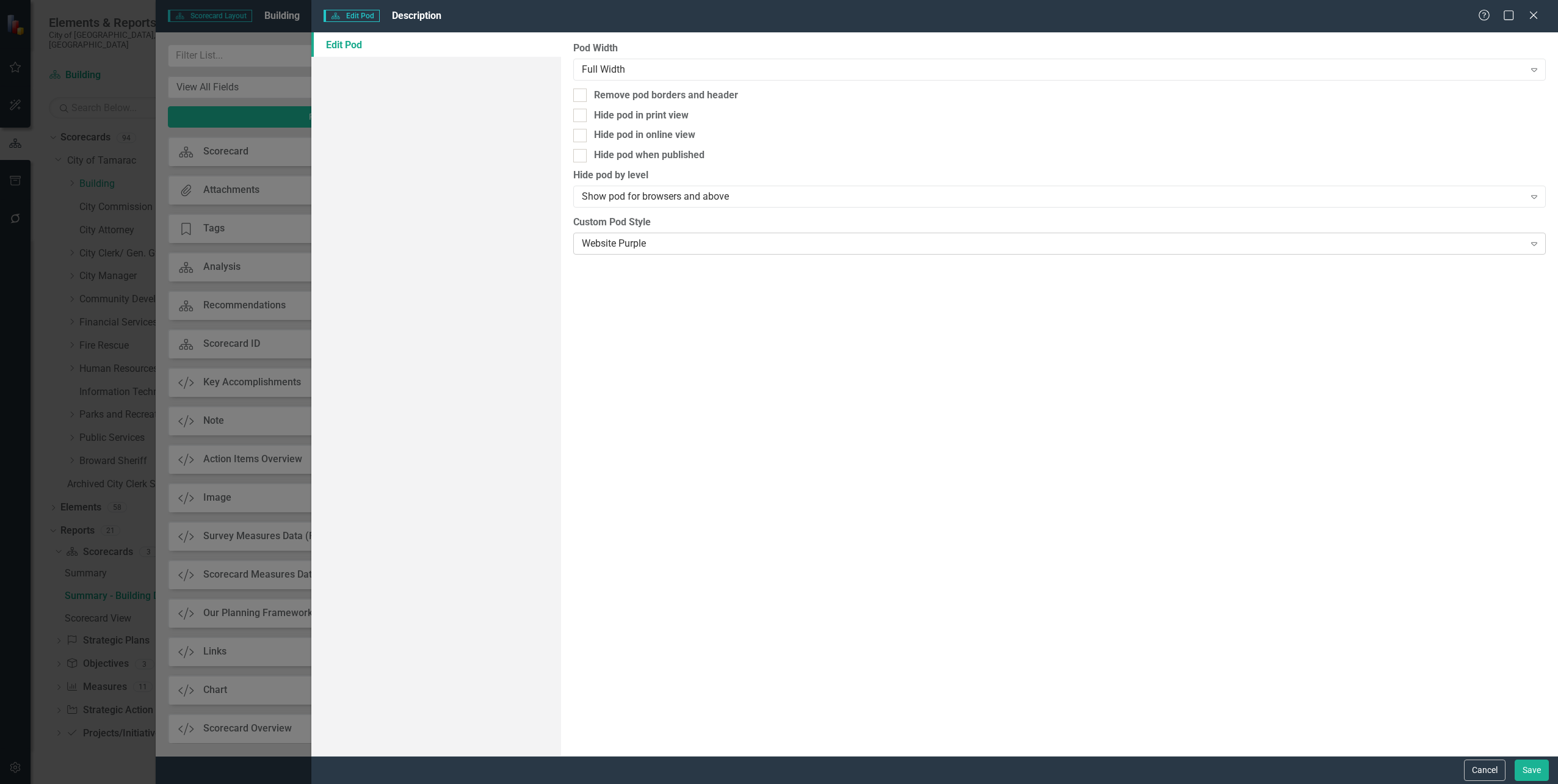
click at [673, 238] on div "Website Purple" at bounding box center [1053, 243] width 942 height 14
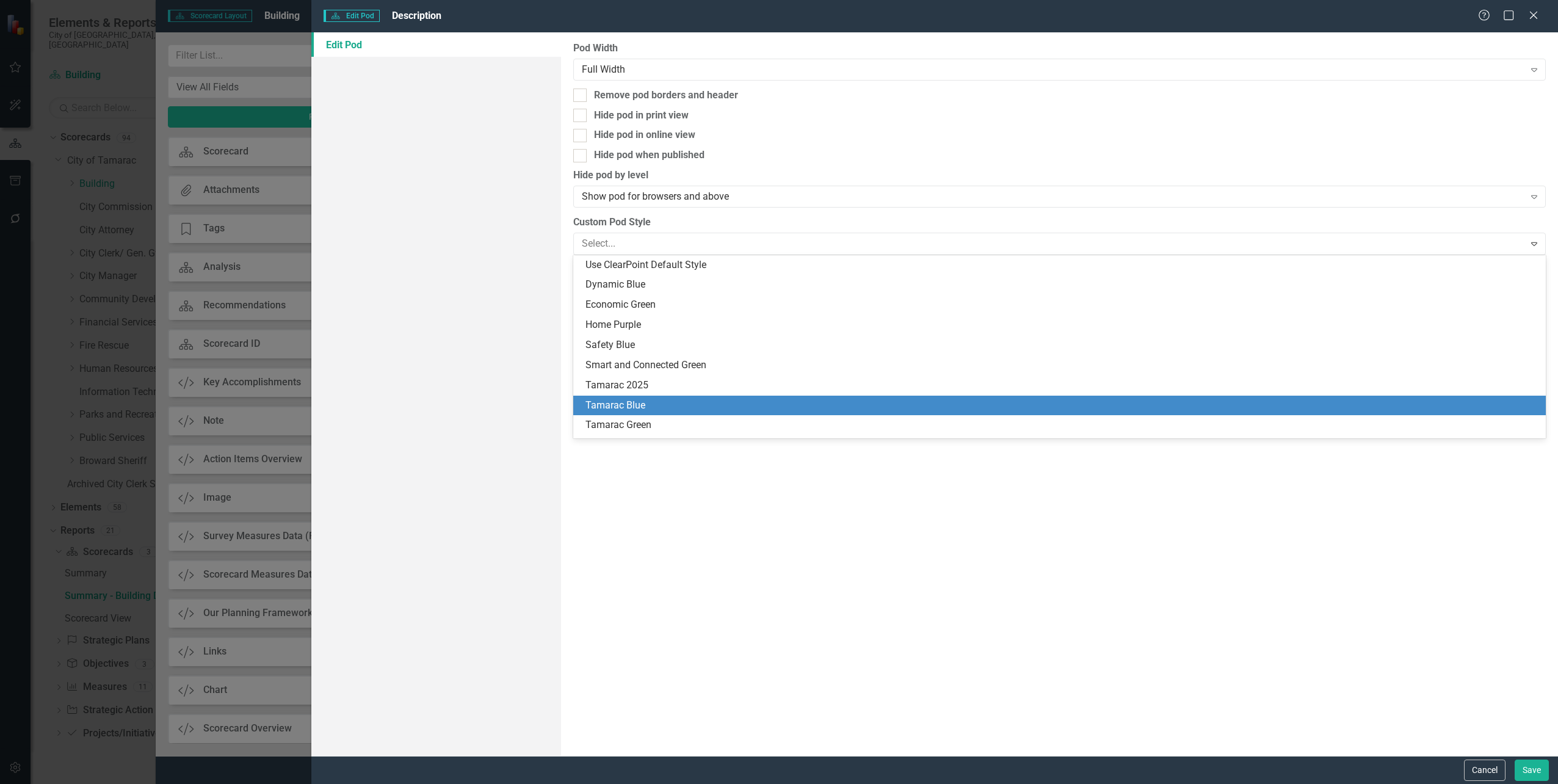
scroll to position [137, 0]
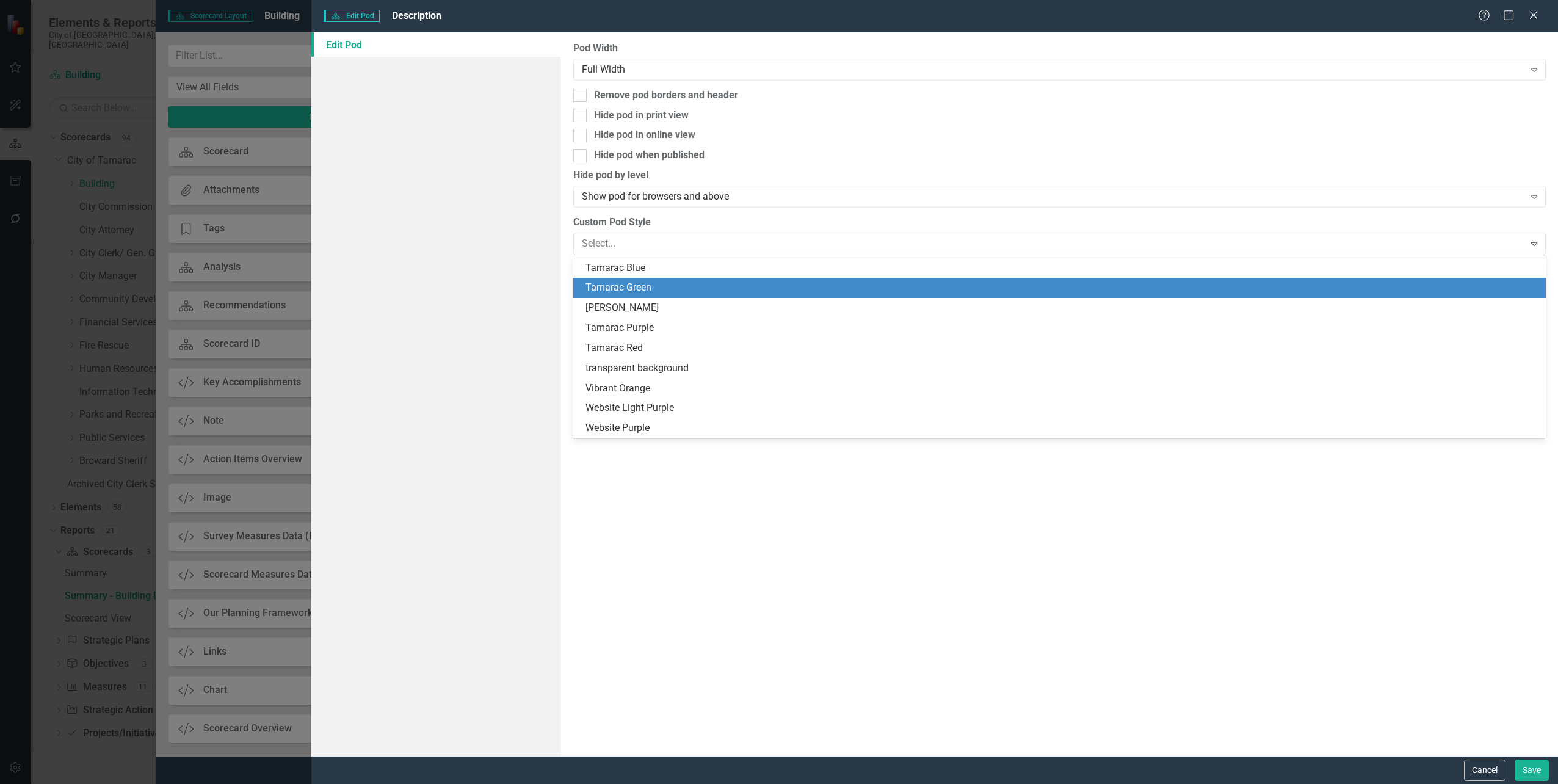
click at [643, 287] on div "Tamarac Green" at bounding box center [1062, 288] width 953 height 14
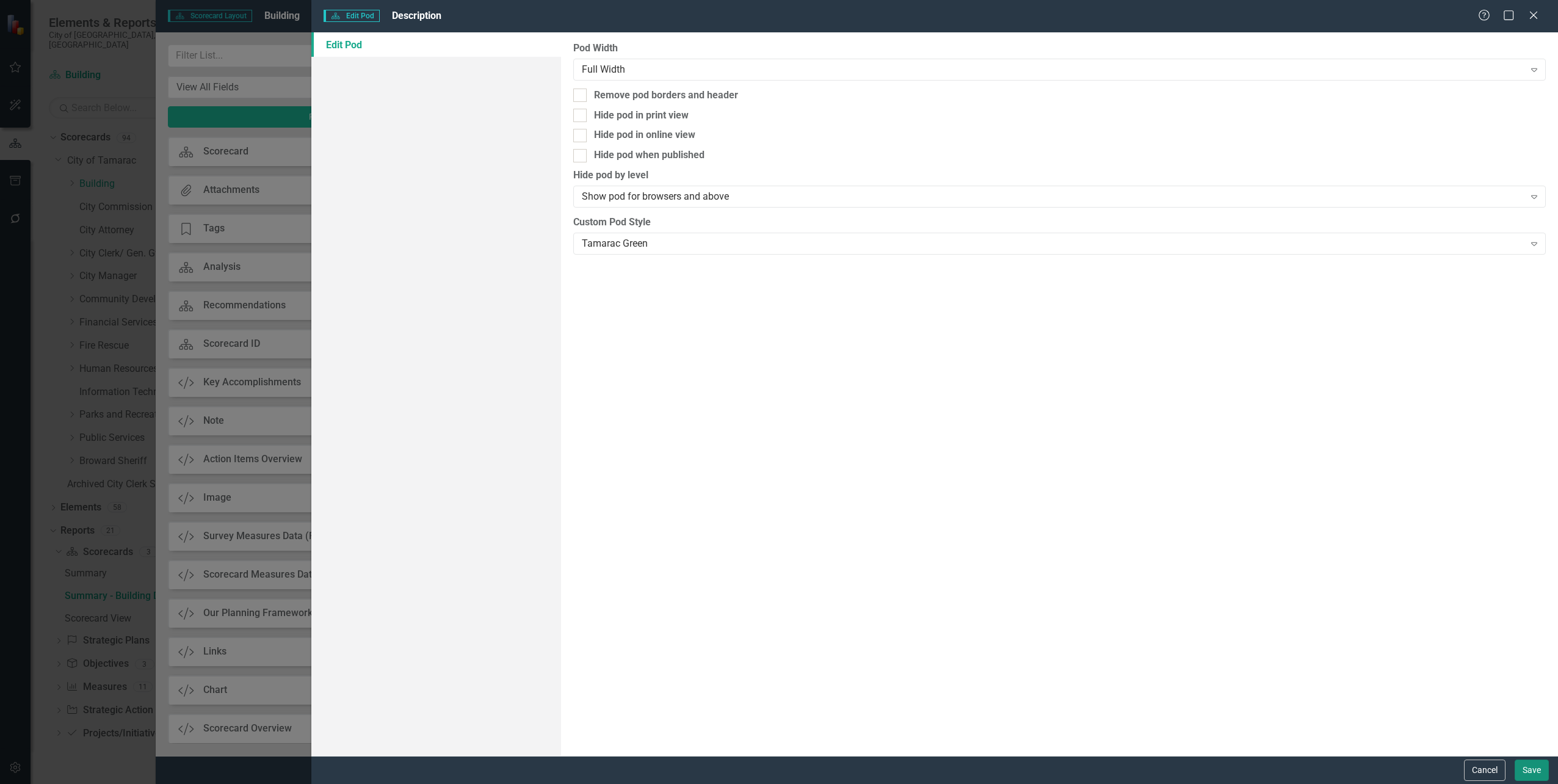
click at [1529, 772] on button "Save" at bounding box center [1532, 770] width 34 height 22
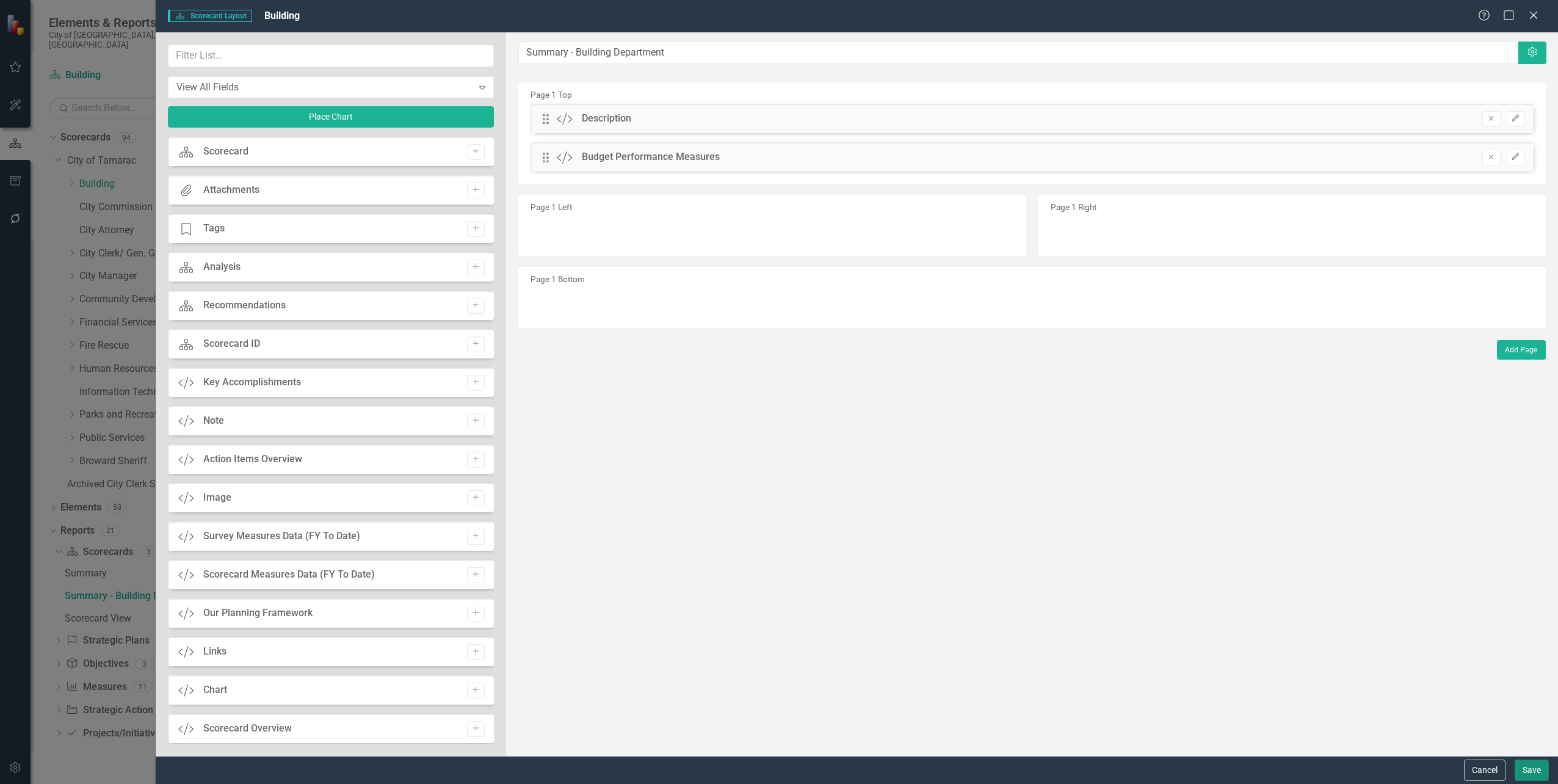
click at [1542, 765] on button "Save" at bounding box center [1532, 770] width 34 height 22
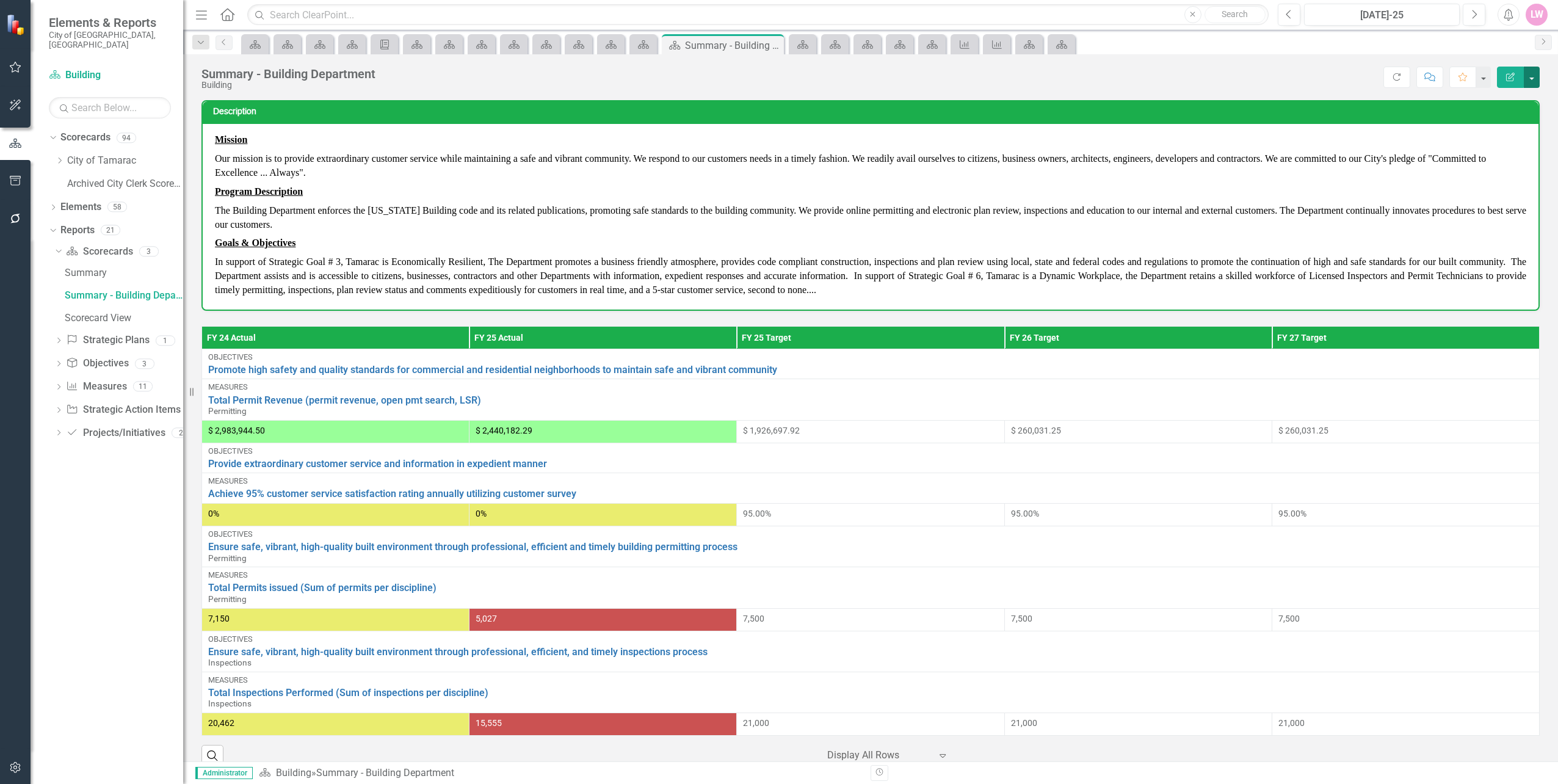
click at [1531, 81] on button "button" at bounding box center [1532, 77] width 16 height 22
click at [1504, 118] on link "Edit Report Edit Layout" at bounding box center [1490, 122] width 99 height 23
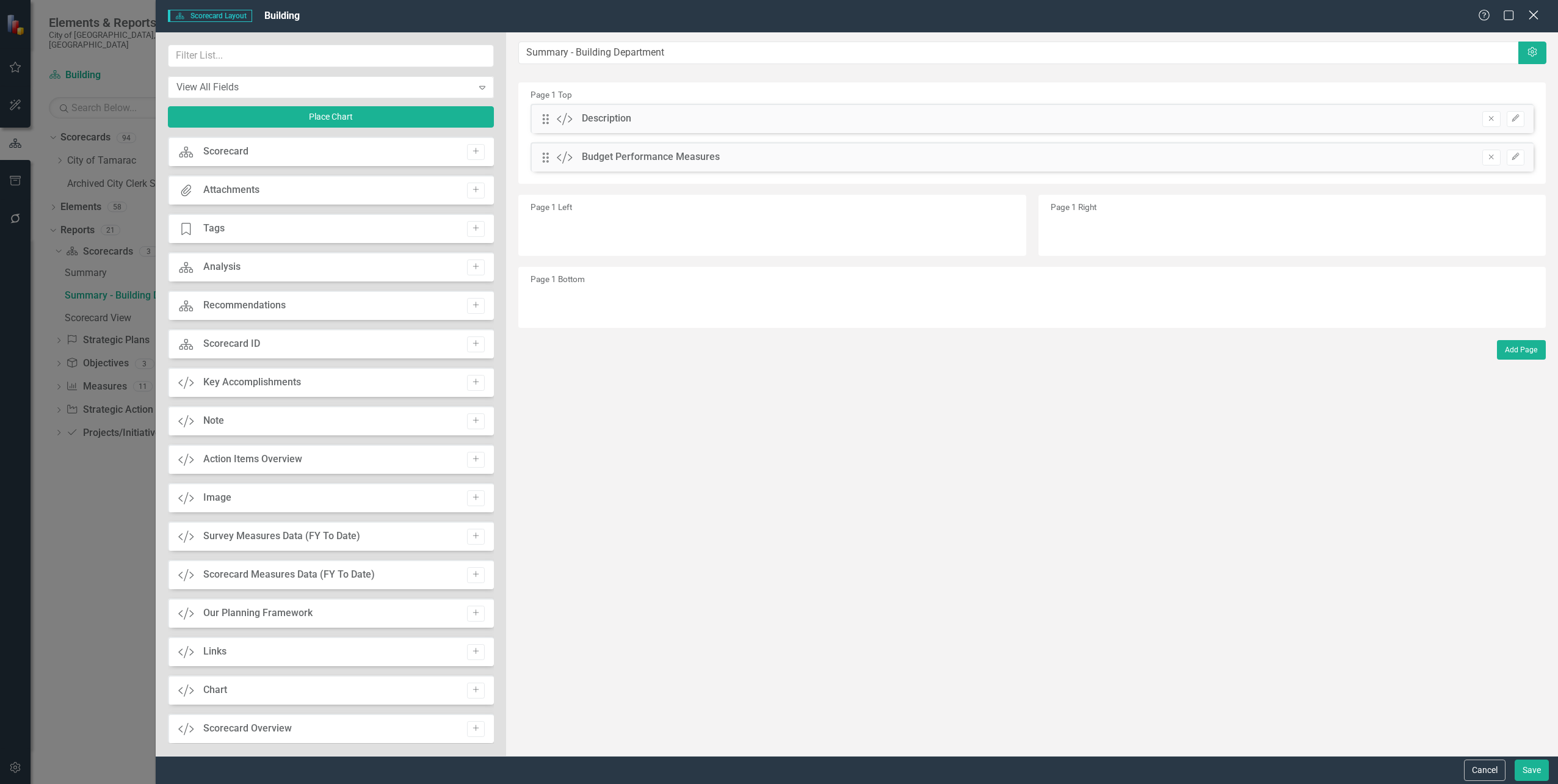
click at [1539, 16] on icon "Close" at bounding box center [1533, 15] width 15 height 12
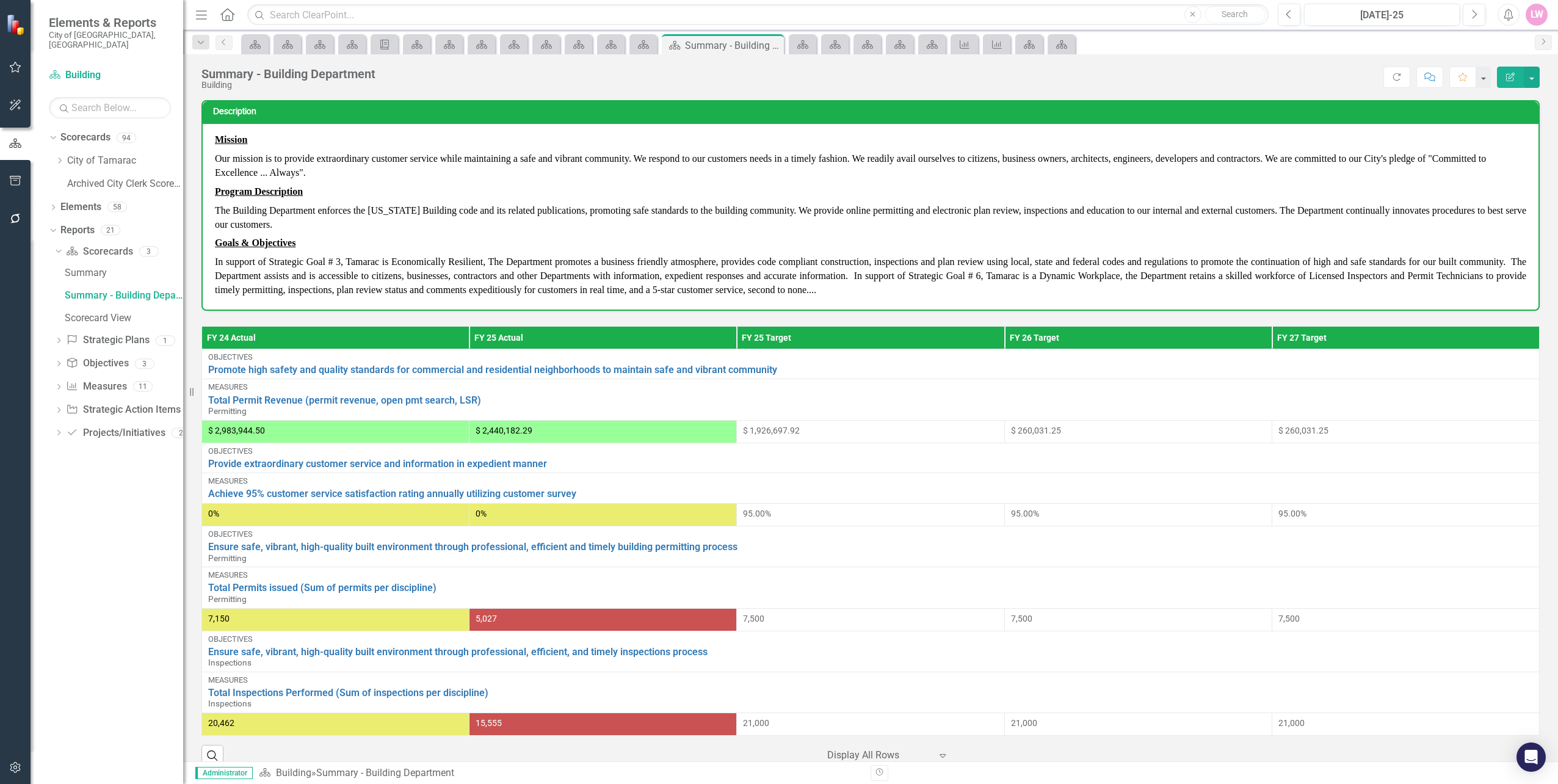
click at [1540, 82] on div "Summary - Building Department Building Score: N/A [DATE]-25 Completed Refresh C…" at bounding box center [870, 72] width 1375 height 37
click at [1532, 81] on button "button" at bounding box center [1532, 77] width 16 height 22
click at [1515, 96] on link "Edit Edit Scorecard" at bounding box center [1490, 99] width 99 height 23
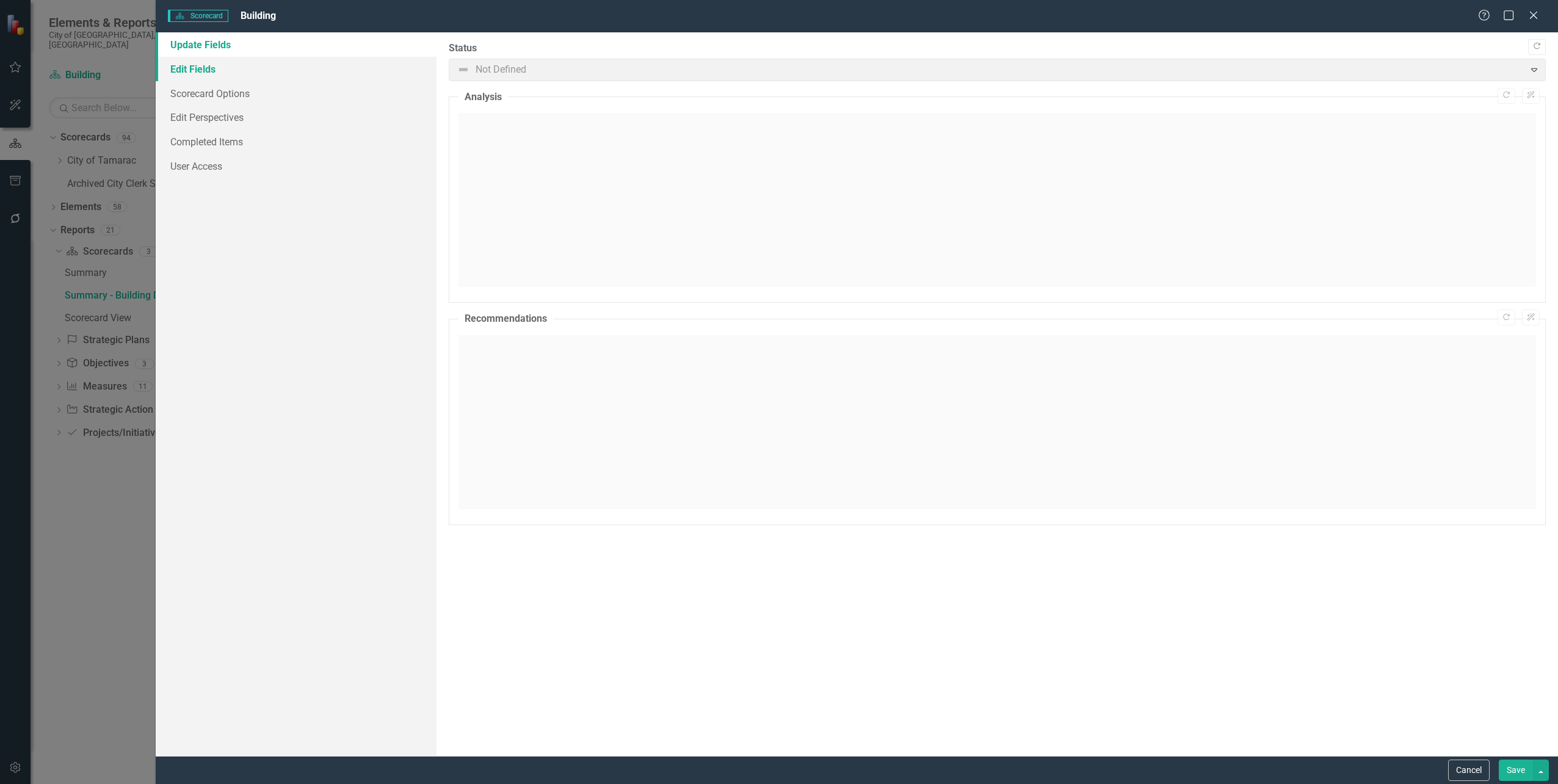
click at [227, 67] on link "Edit Fields" at bounding box center [296, 68] width 280 height 25
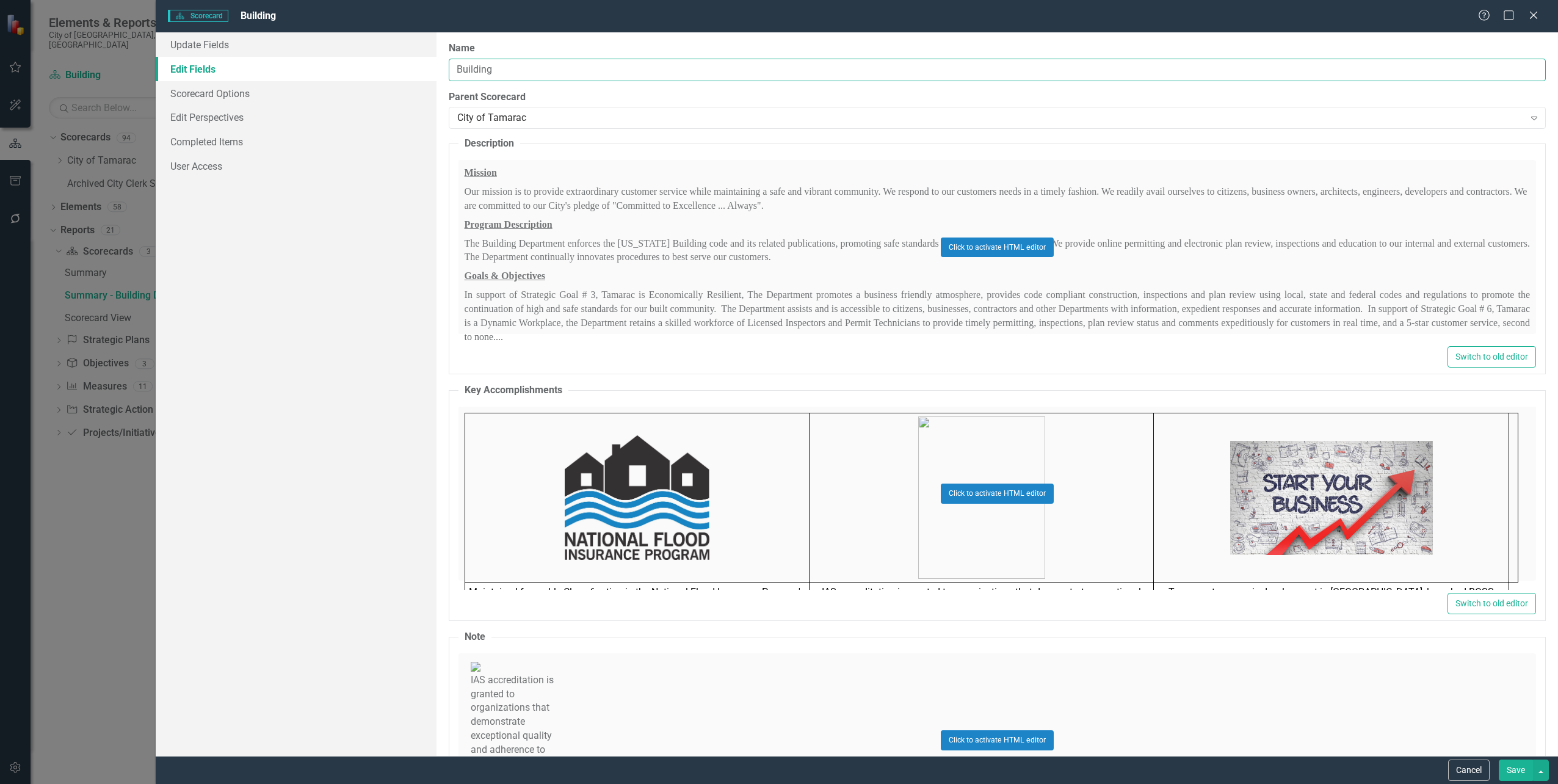
click at [521, 65] on input "Building" at bounding box center [997, 69] width 1097 height 23
drag, startPoint x: 685, startPoint y: 68, endPoint x: 339, endPoint y: 68, distance: 346.0
click at [339, 68] on div "Update Fields Edit Fields Scorecard Options Edit Perspectives Completed Items U…" at bounding box center [857, 394] width 1403 height 723
click at [515, 72] on input "Building" at bounding box center [997, 69] width 1097 height 23
click at [532, 71] on input "Building" at bounding box center [997, 69] width 1097 height 23
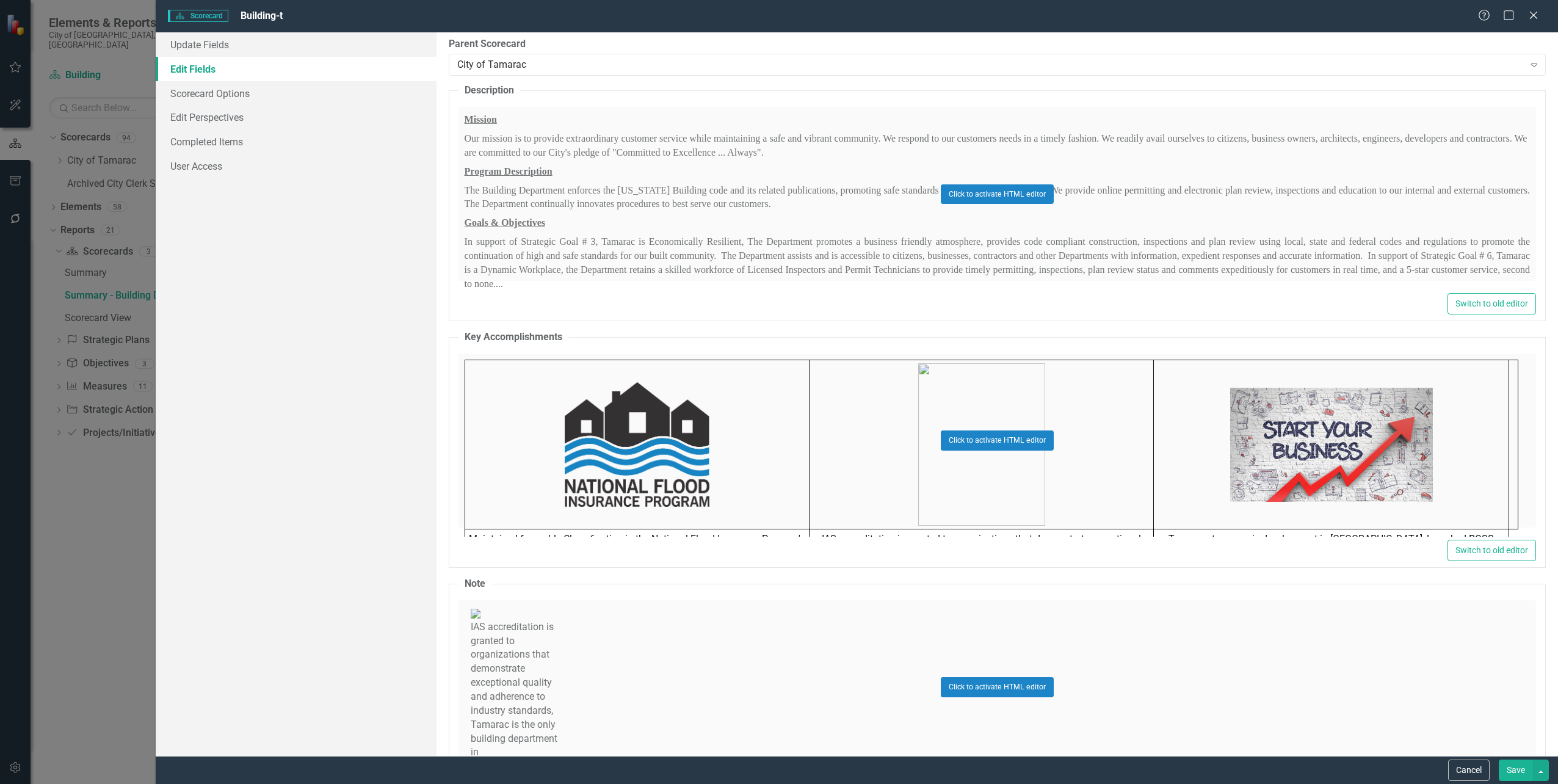
scroll to position [0, 0]
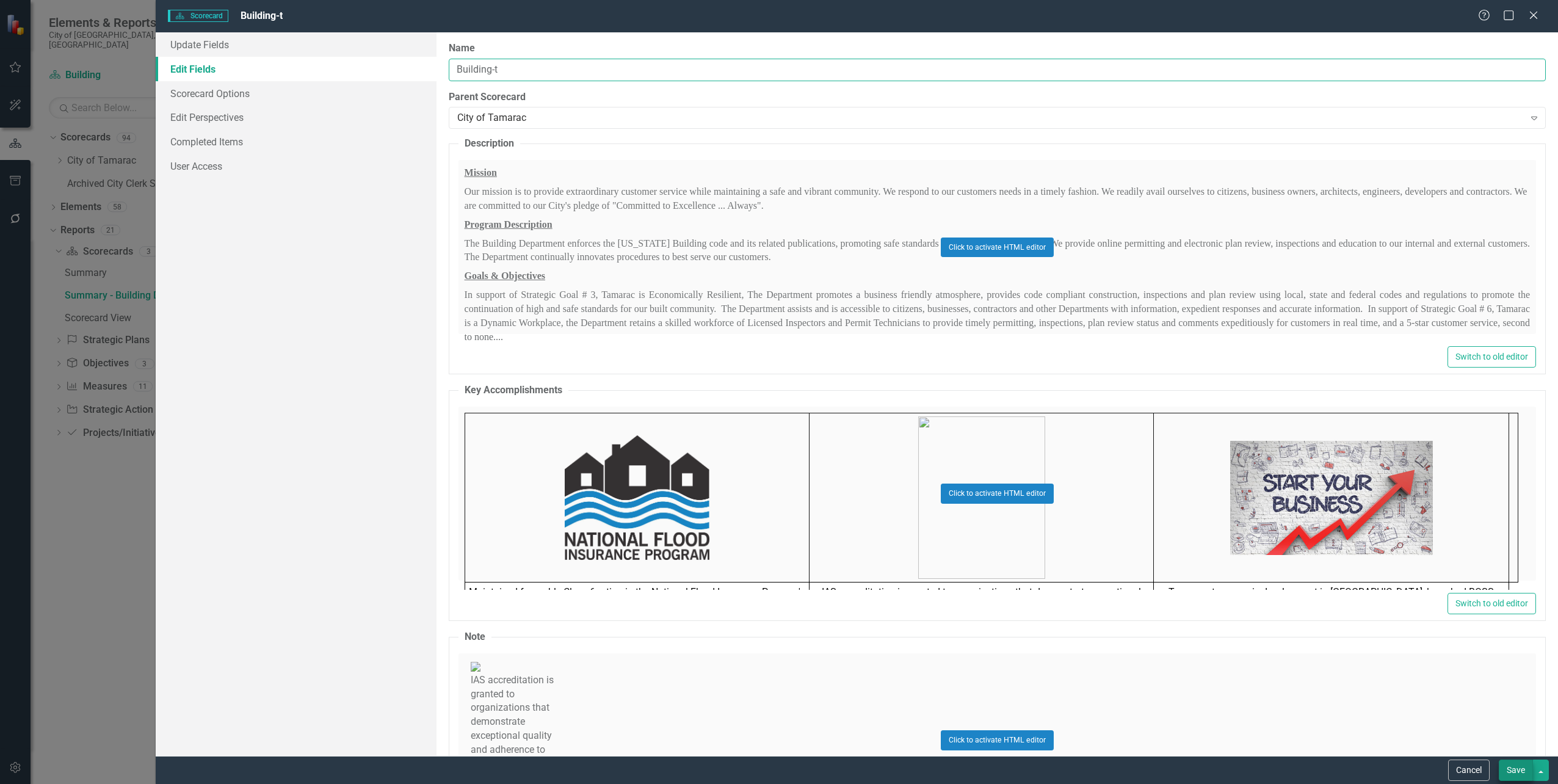
type input "Building-t"
click at [1517, 768] on button "Save" at bounding box center [1516, 770] width 34 height 22
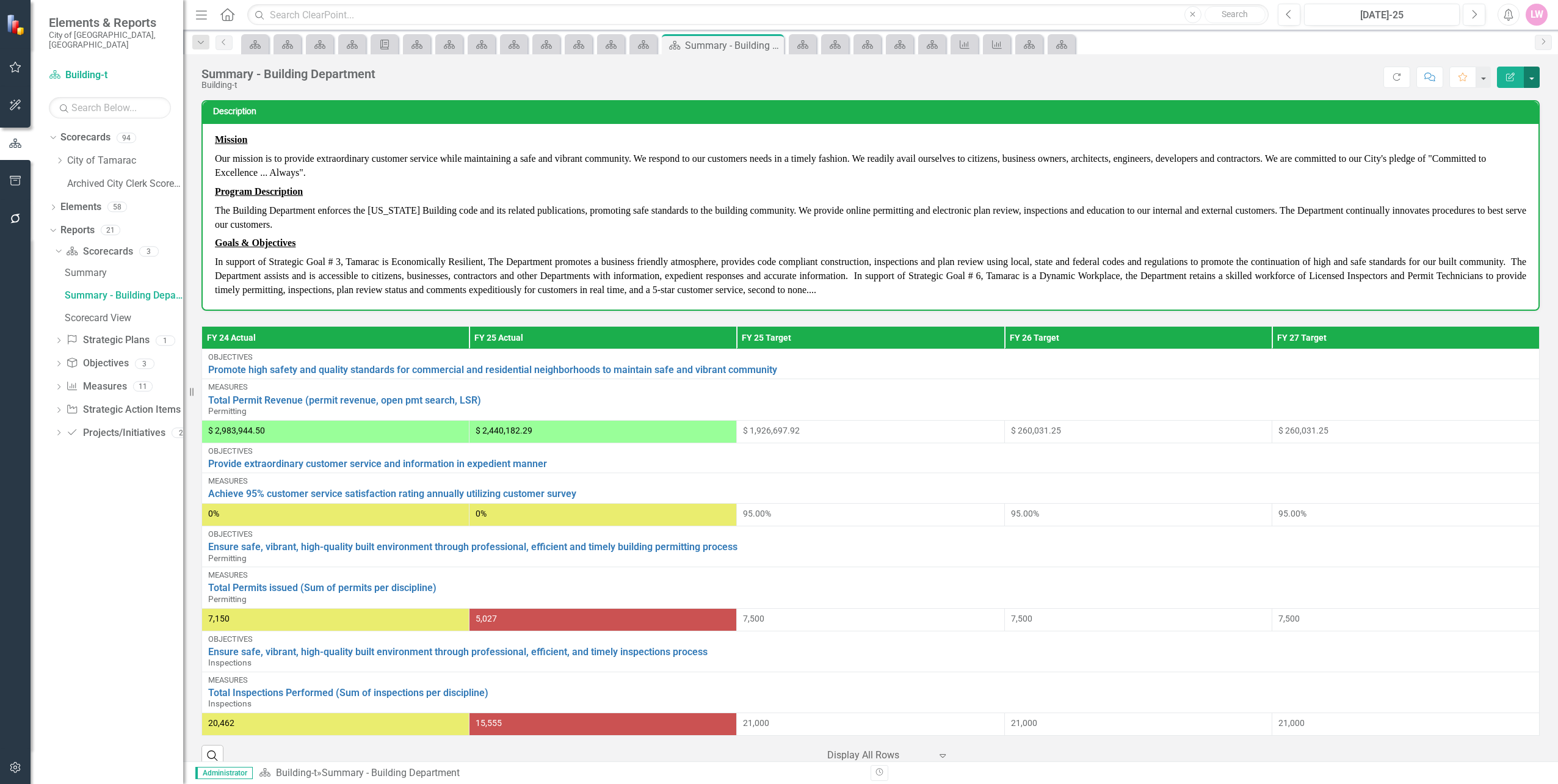
click at [1535, 79] on button "button" at bounding box center [1532, 77] width 16 height 22
click at [1507, 118] on link "Edit Report Edit Layout" at bounding box center [1490, 122] width 99 height 23
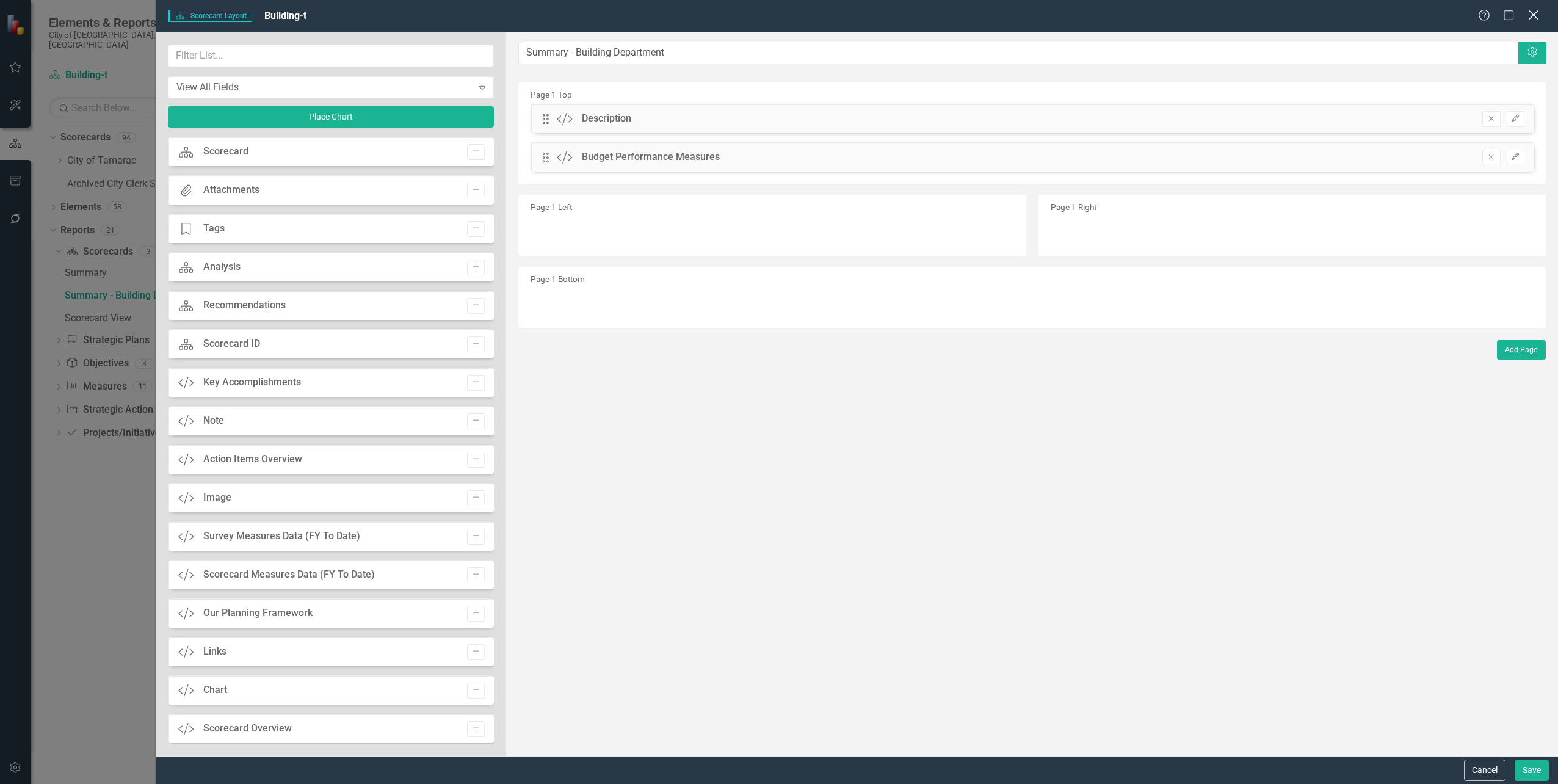
click at [1539, 22] on div "Close" at bounding box center [1533, 16] width 15 height 17
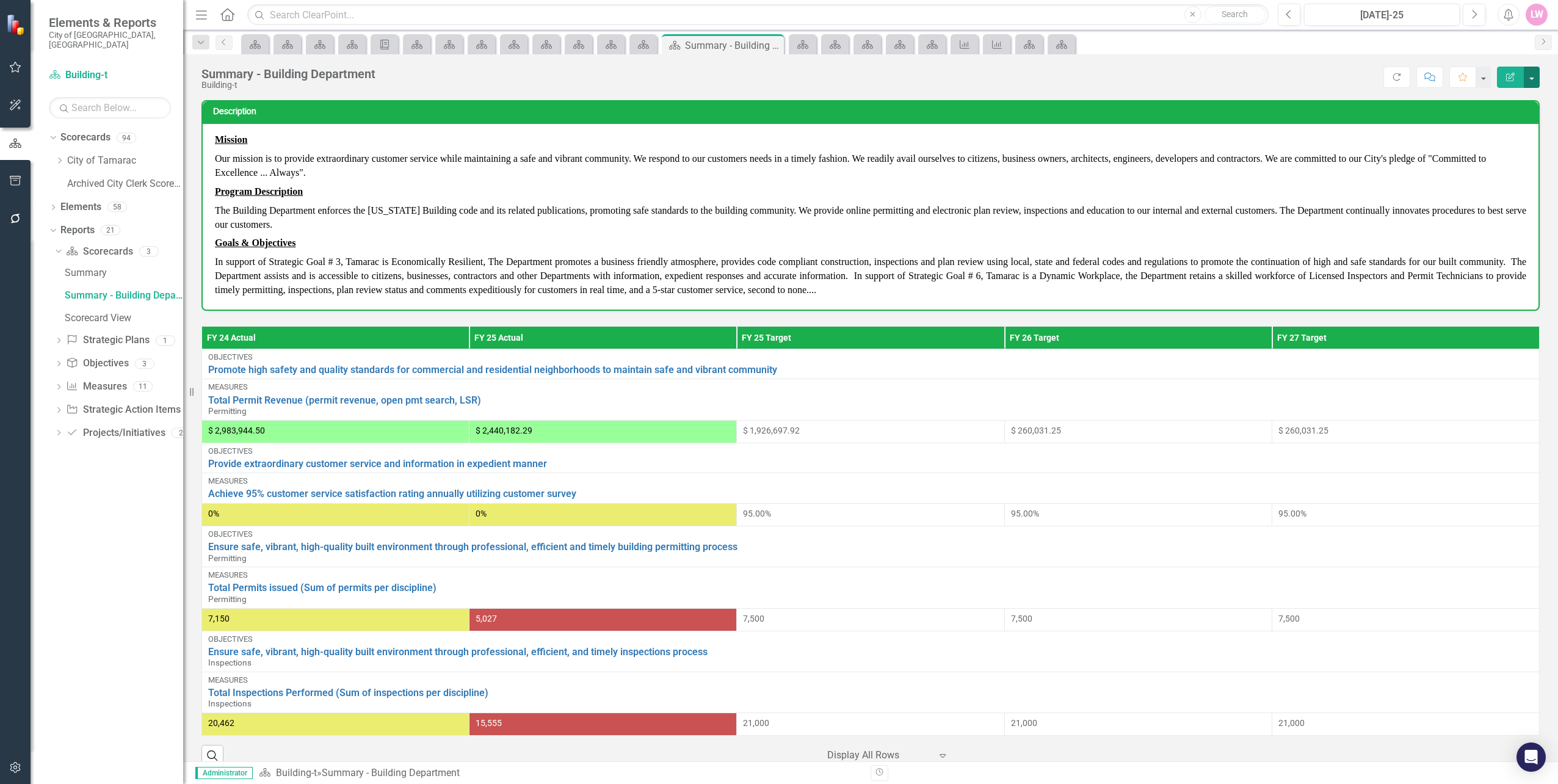
click at [1536, 78] on button "button" at bounding box center [1532, 77] width 16 height 22
click at [1499, 123] on link "Edit Report Edit Layout" at bounding box center [1490, 122] width 99 height 23
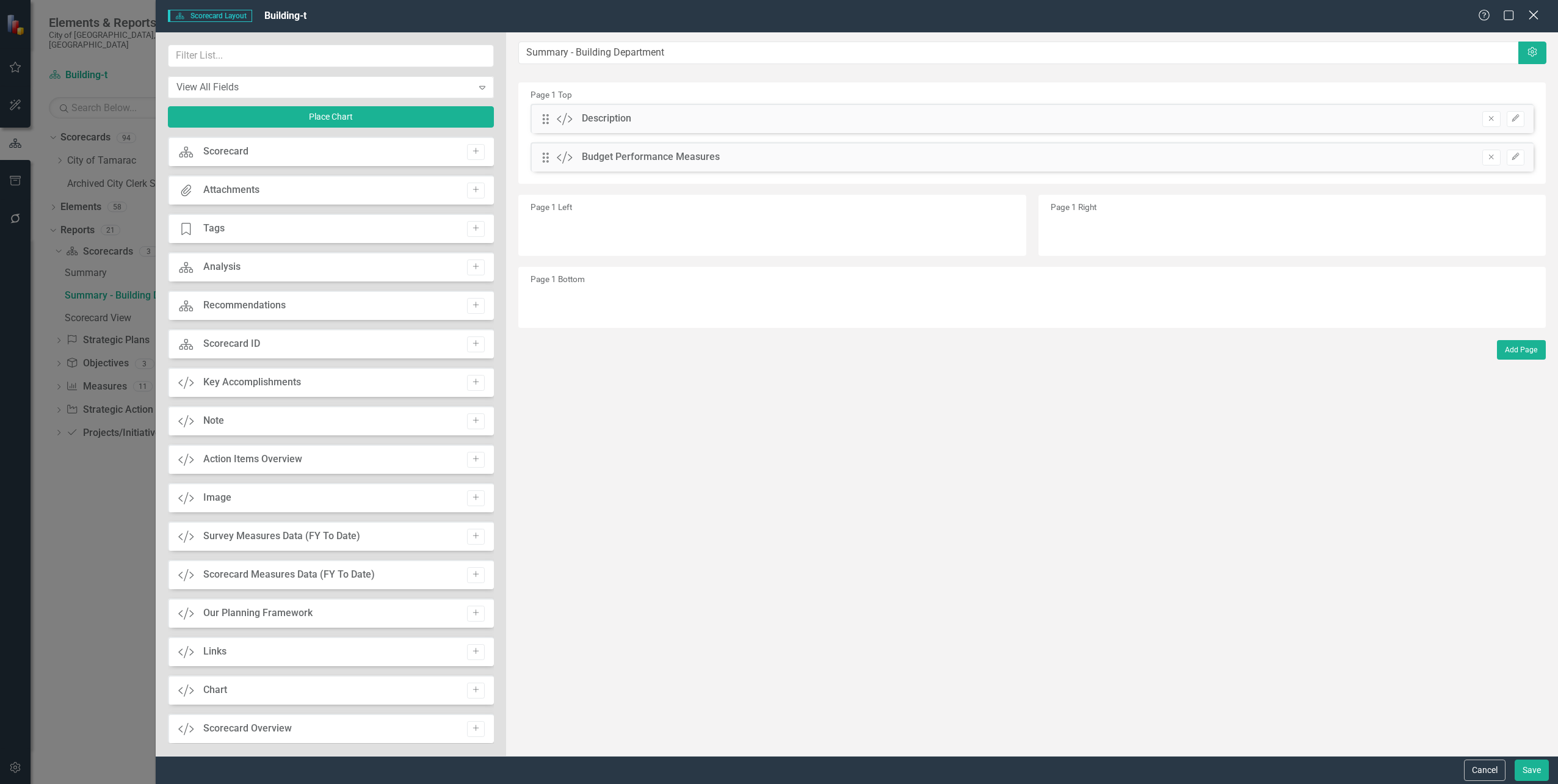
click at [1537, 14] on icon "Close" at bounding box center [1533, 15] width 15 height 12
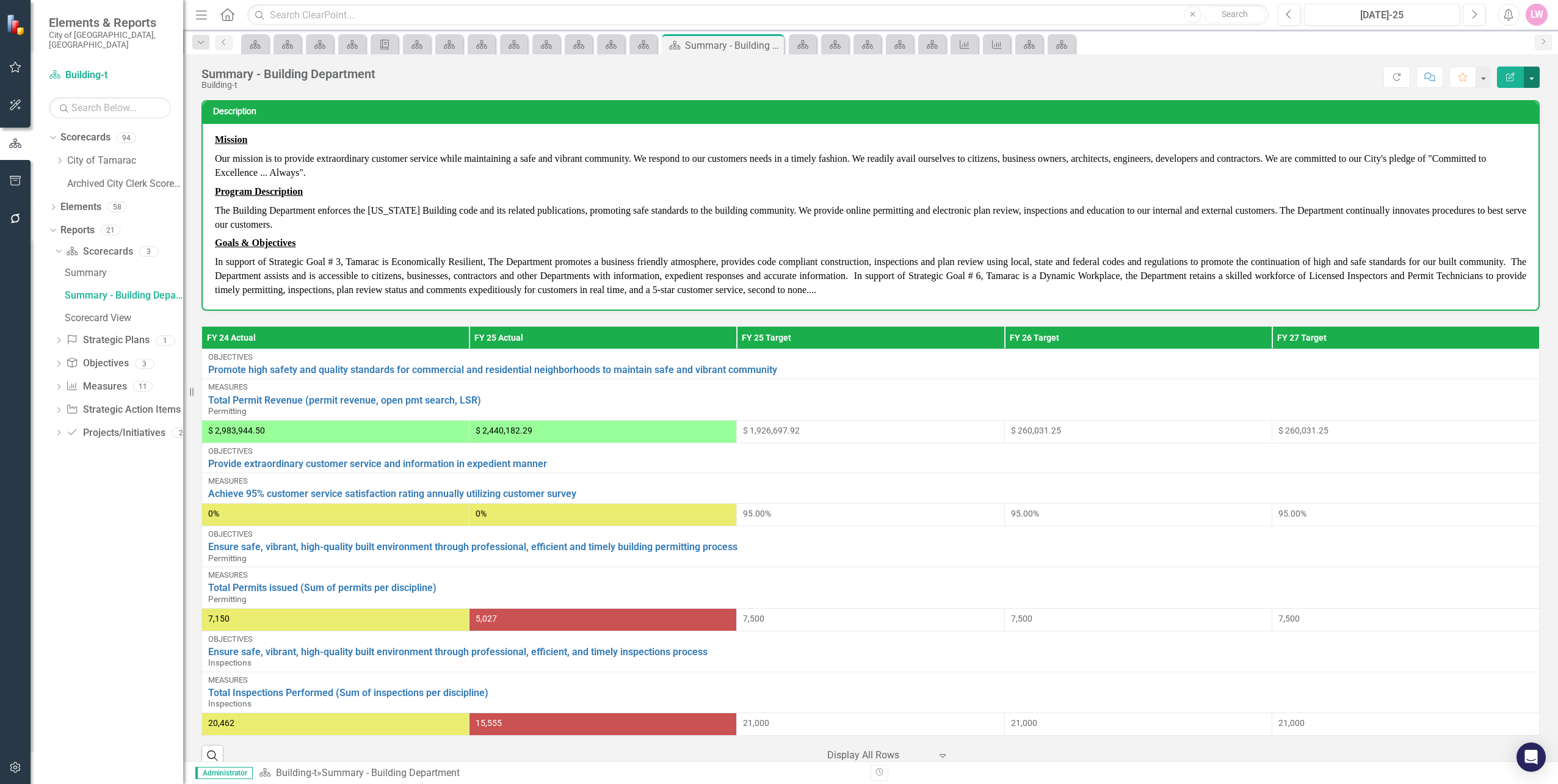
click at [1529, 77] on button "button" at bounding box center [1532, 77] width 16 height 22
click at [1509, 103] on link "Edit Edit Scorecard" at bounding box center [1490, 99] width 99 height 23
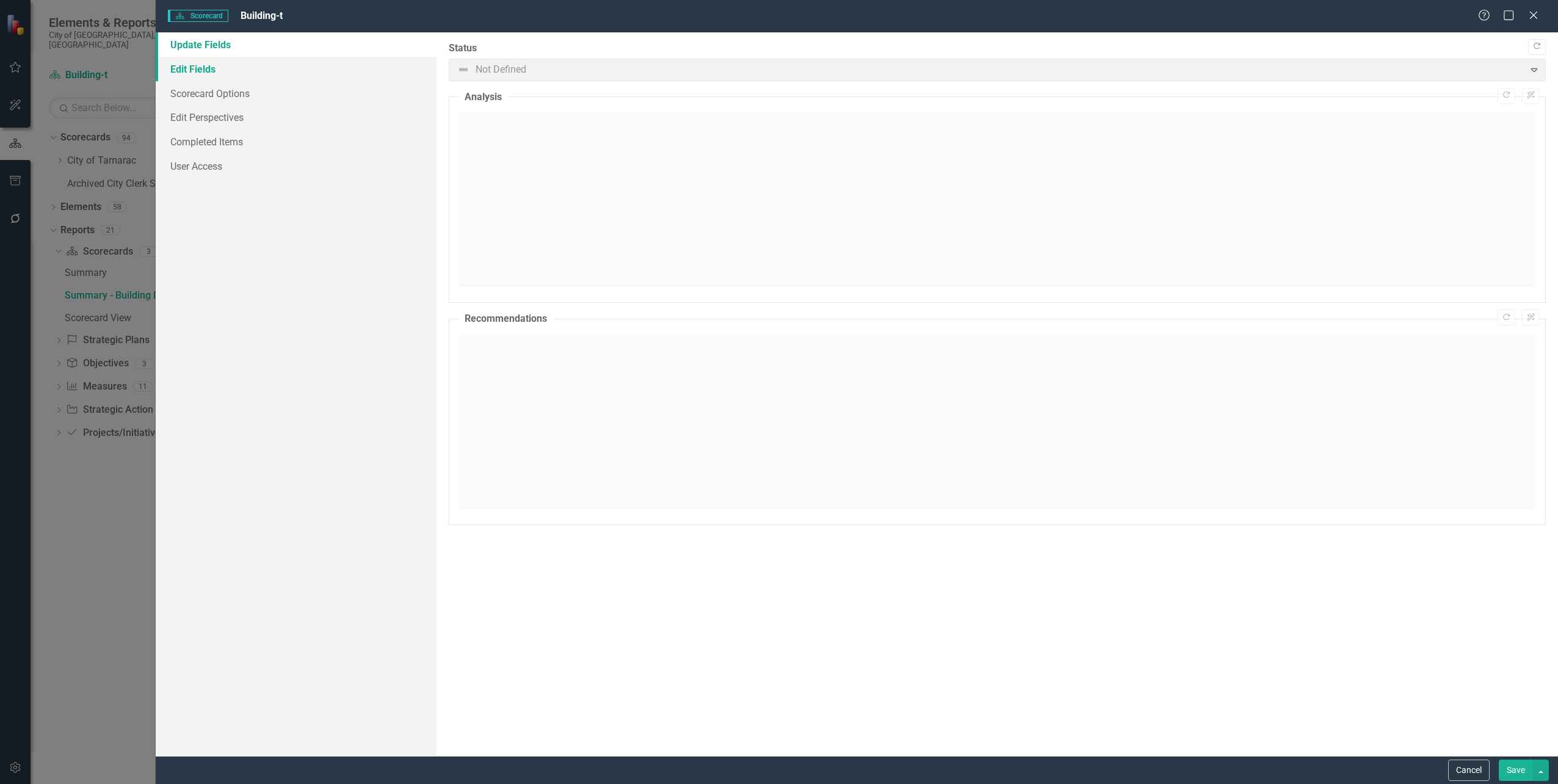
click at [203, 65] on link "Edit Fields" at bounding box center [296, 68] width 280 height 25
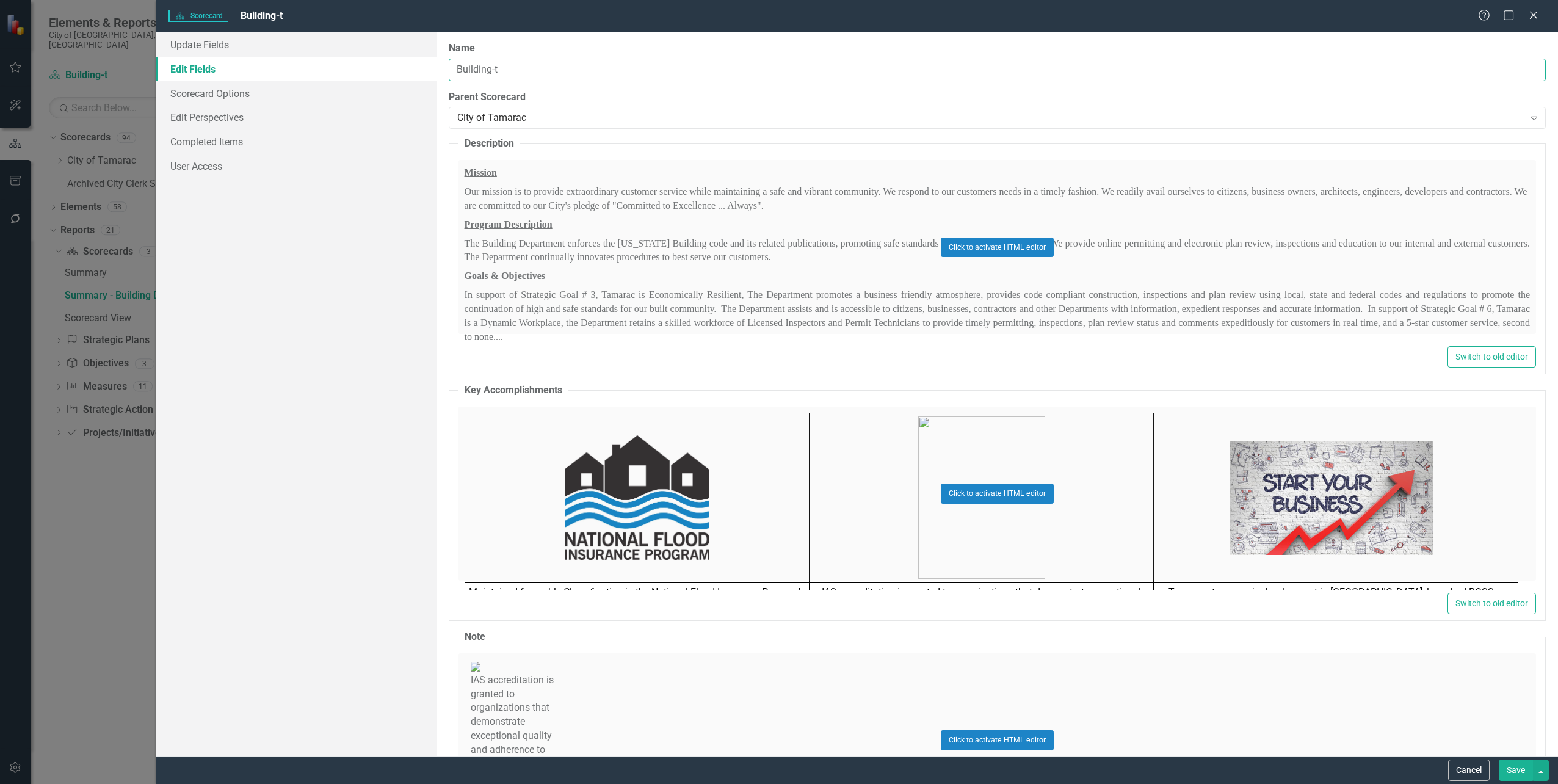
click at [540, 64] on input "Building-t" at bounding box center [997, 69] width 1097 height 23
drag, startPoint x: 540, startPoint y: 65, endPoint x: 137, endPoint y: -1, distance: 408.4
click at [137, 0] on html "Elements & Reports City of [GEOGRAPHIC_DATA], [GEOGRAPHIC_DATA] Scorecard Build…" at bounding box center [779, 392] width 1558 height 784
click at [1512, 761] on button "Save" at bounding box center [1516, 770] width 34 height 22
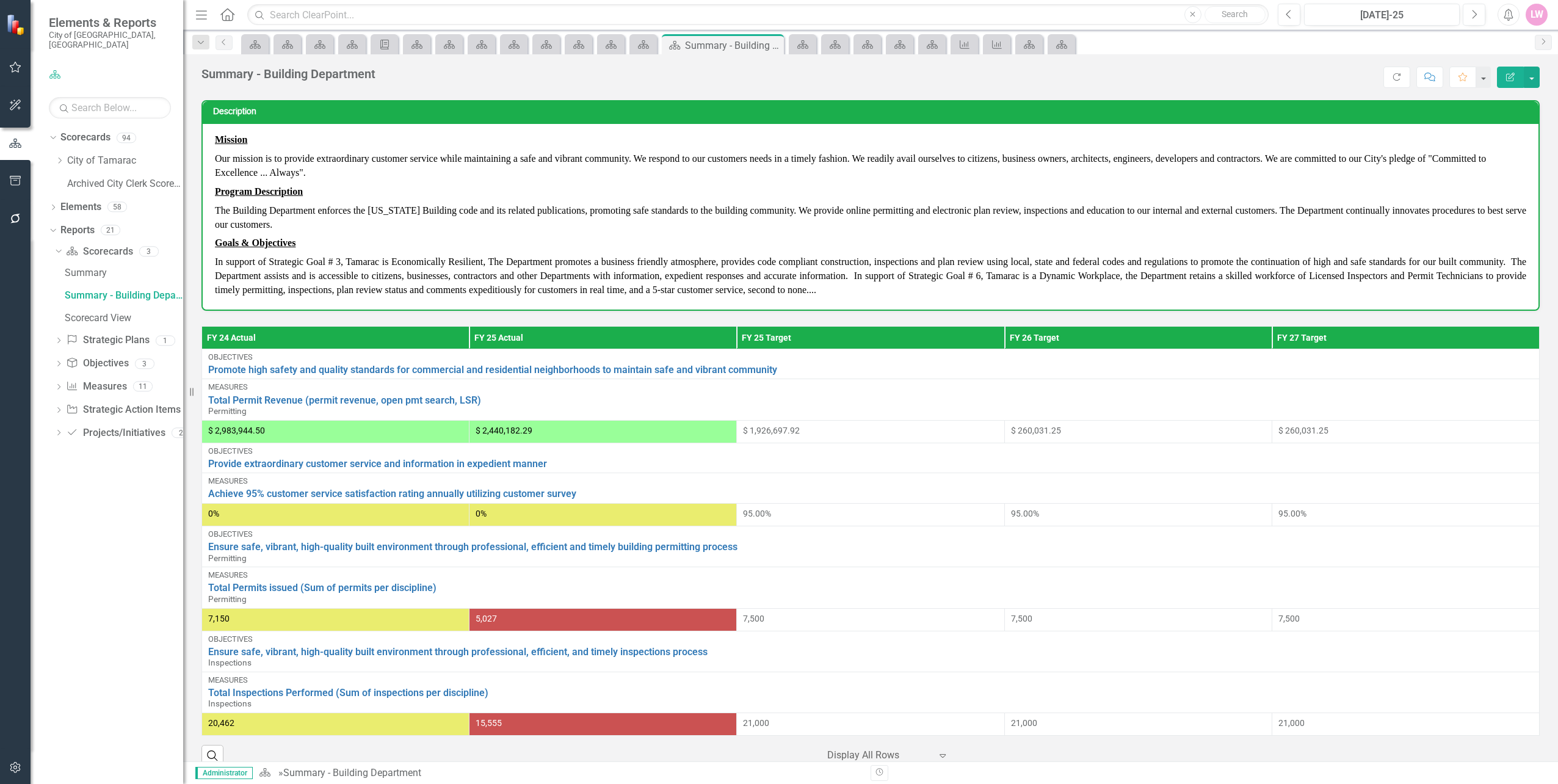
click at [338, 80] on div "Summary - Building Department" at bounding box center [288, 74] width 174 height 14
click at [1528, 75] on button "button" at bounding box center [1532, 77] width 16 height 22
click at [1522, 99] on link "Edit Edit Scorecard" at bounding box center [1490, 99] width 99 height 23
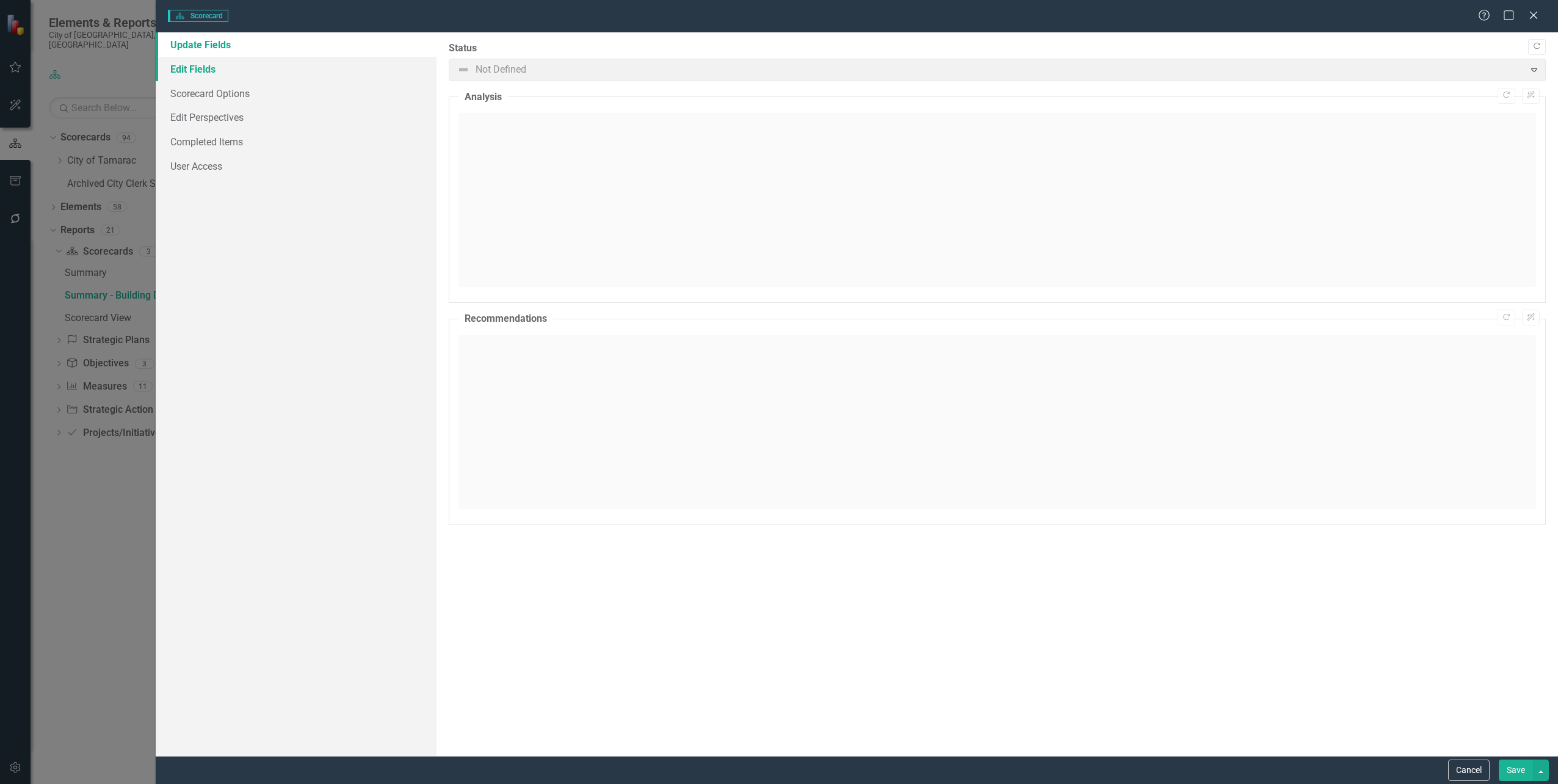
click at [204, 72] on link "Edit Fields" at bounding box center [296, 68] width 280 height 25
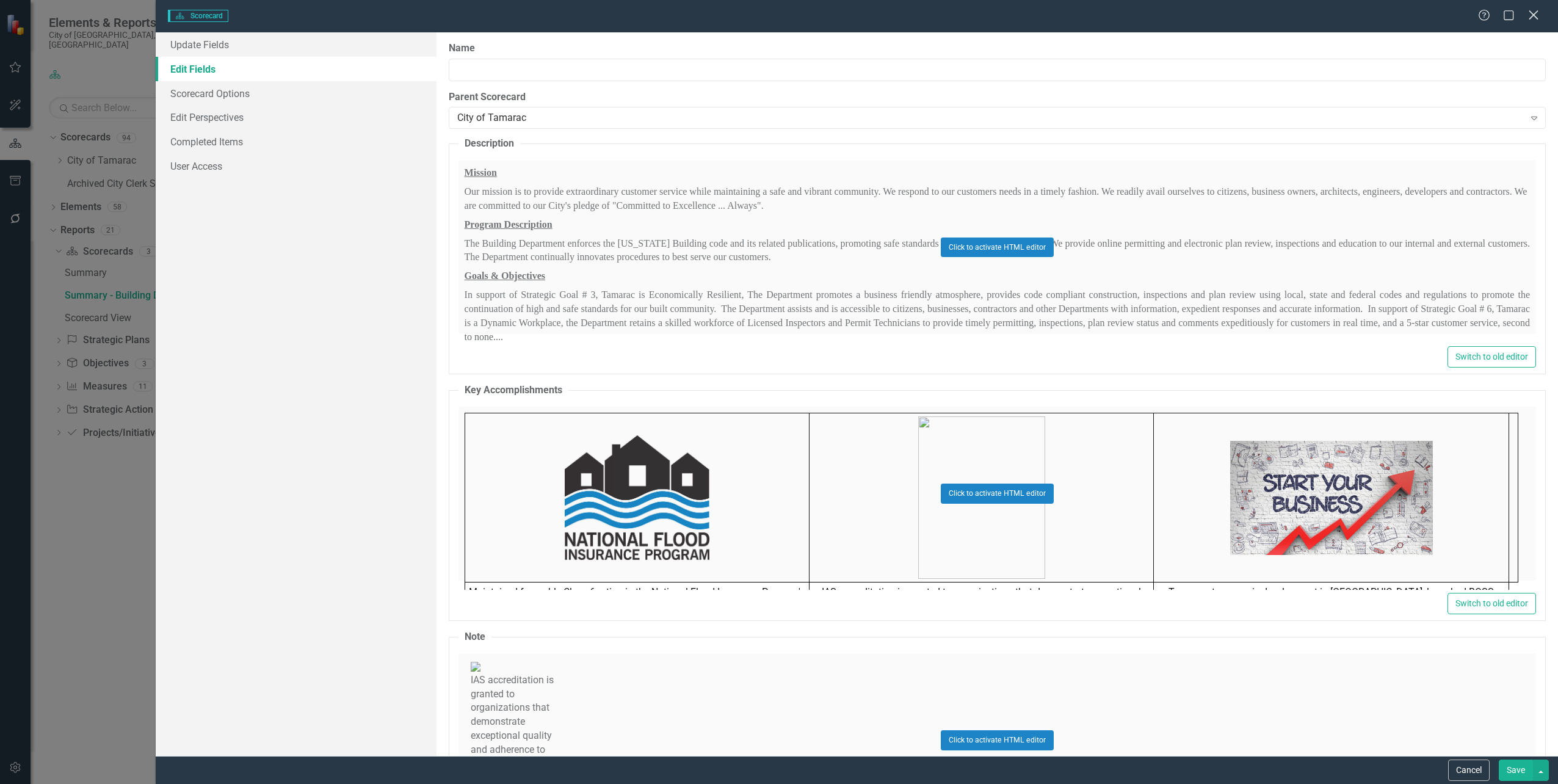
click at [1533, 15] on icon at bounding box center [1533, 14] width 9 height 9
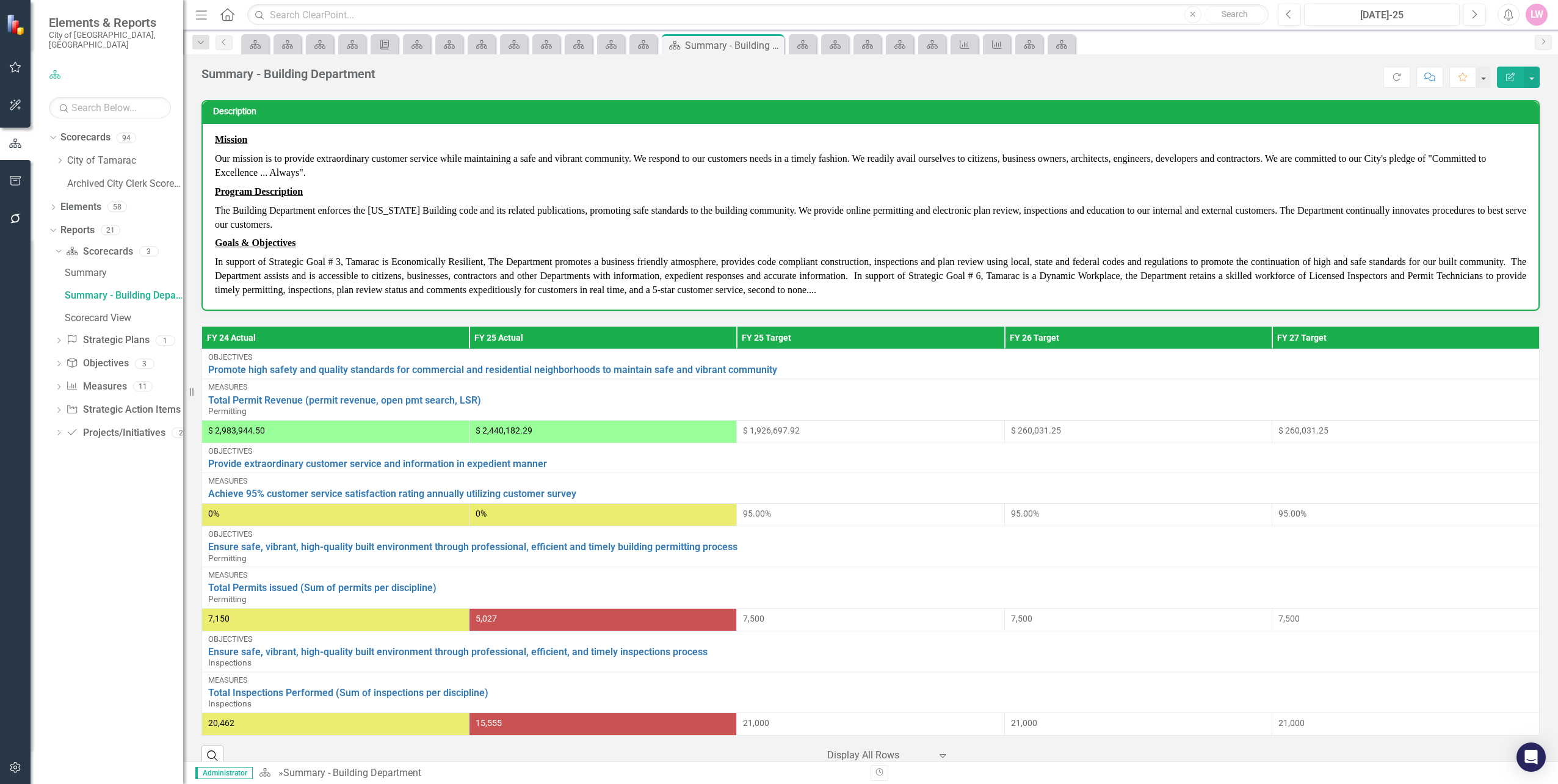
click at [22, 767] on icon "button" at bounding box center [15, 767] width 13 height 10
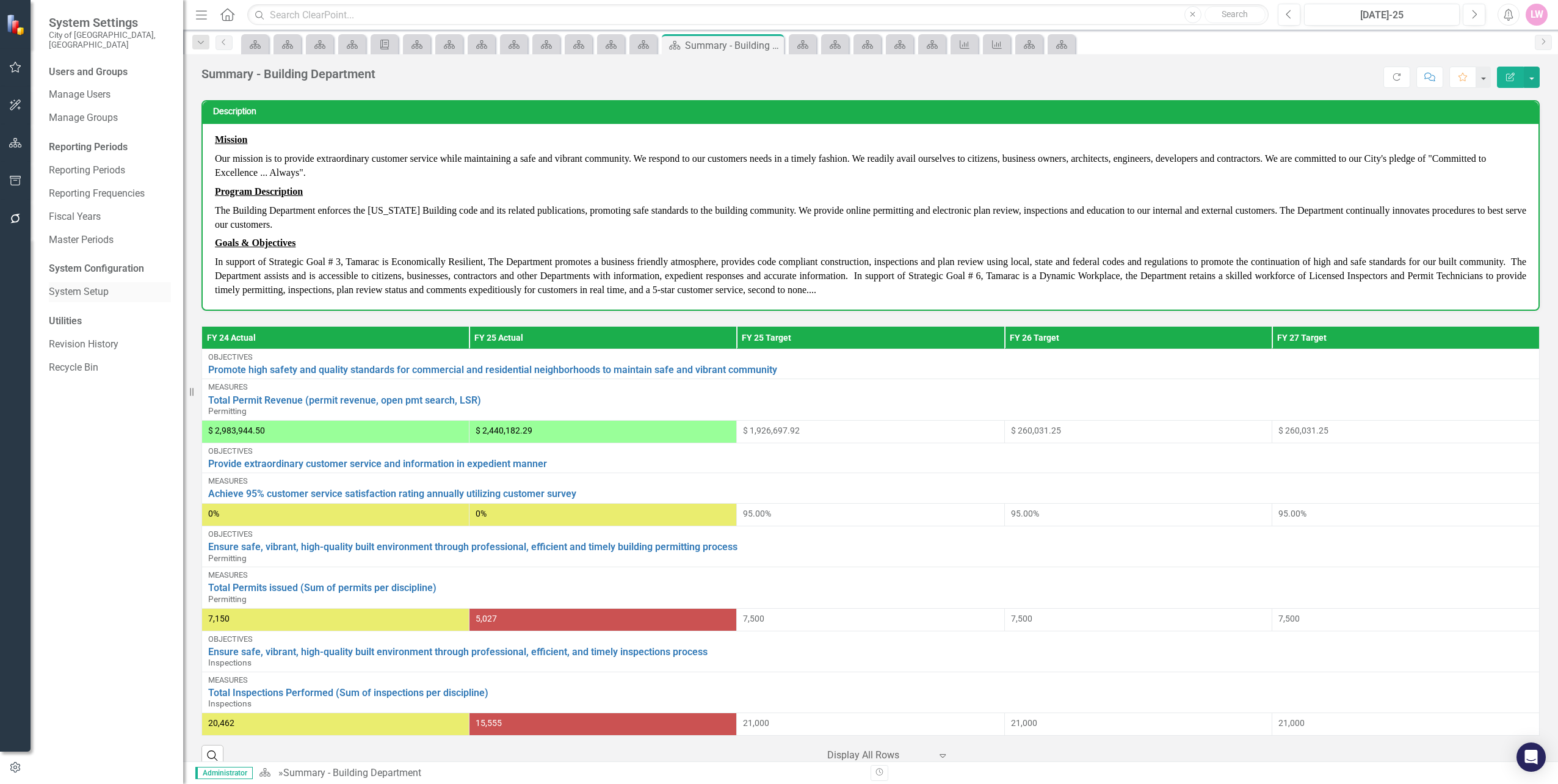
click at [108, 282] on div "System Setup" at bounding box center [109, 292] width 122 height 20
click at [113, 262] on div "System Configuration" at bounding box center [109, 269] width 122 height 14
click at [106, 262] on div "System Configuration" at bounding box center [109, 269] width 122 height 14
click at [85, 285] on link "System Setup" at bounding box center [109, 292] width 122 height 14
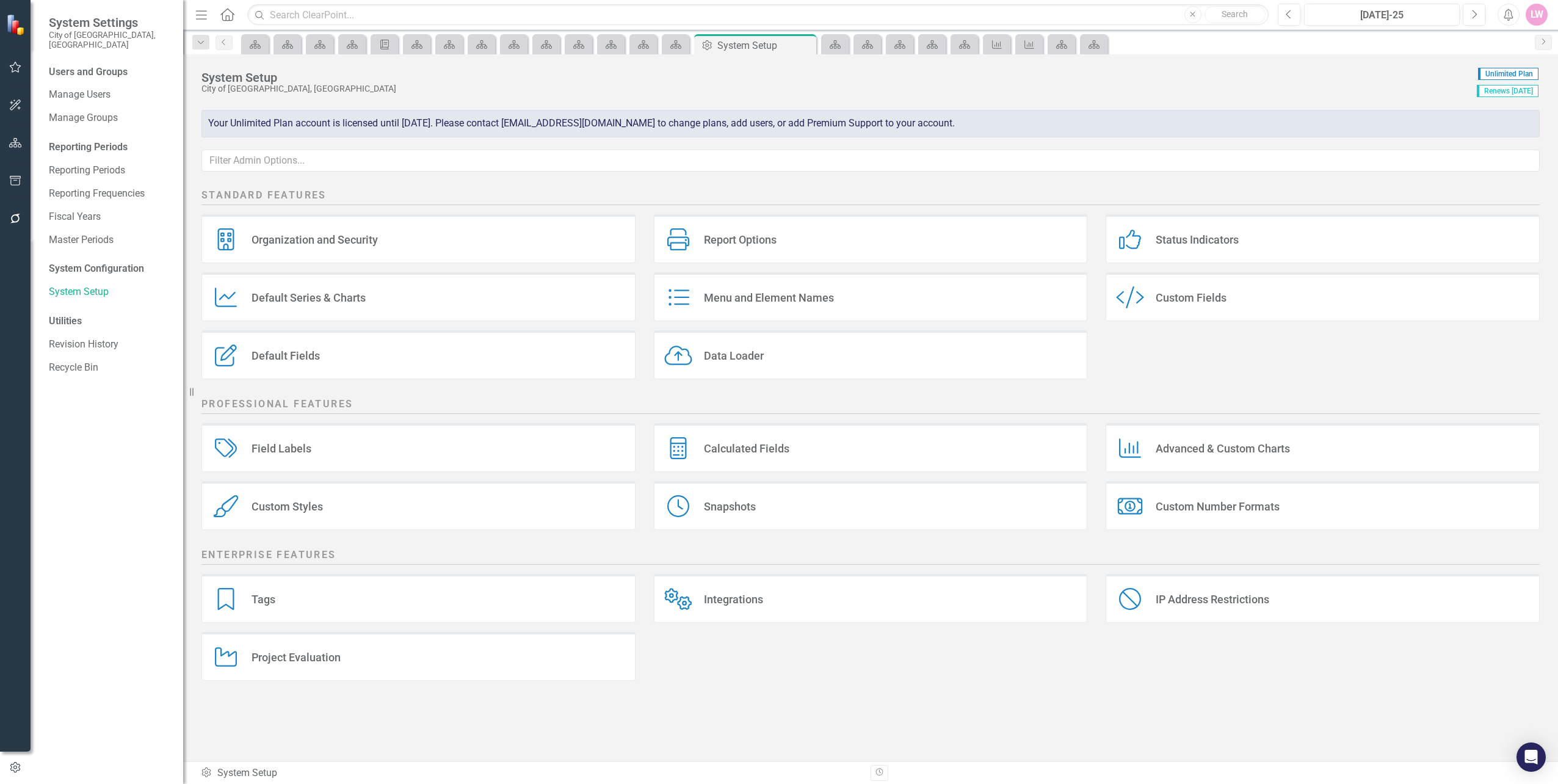
click at [278, 500] on div "Custom Styles" at bounding box center [287, 506] width 71 height 14
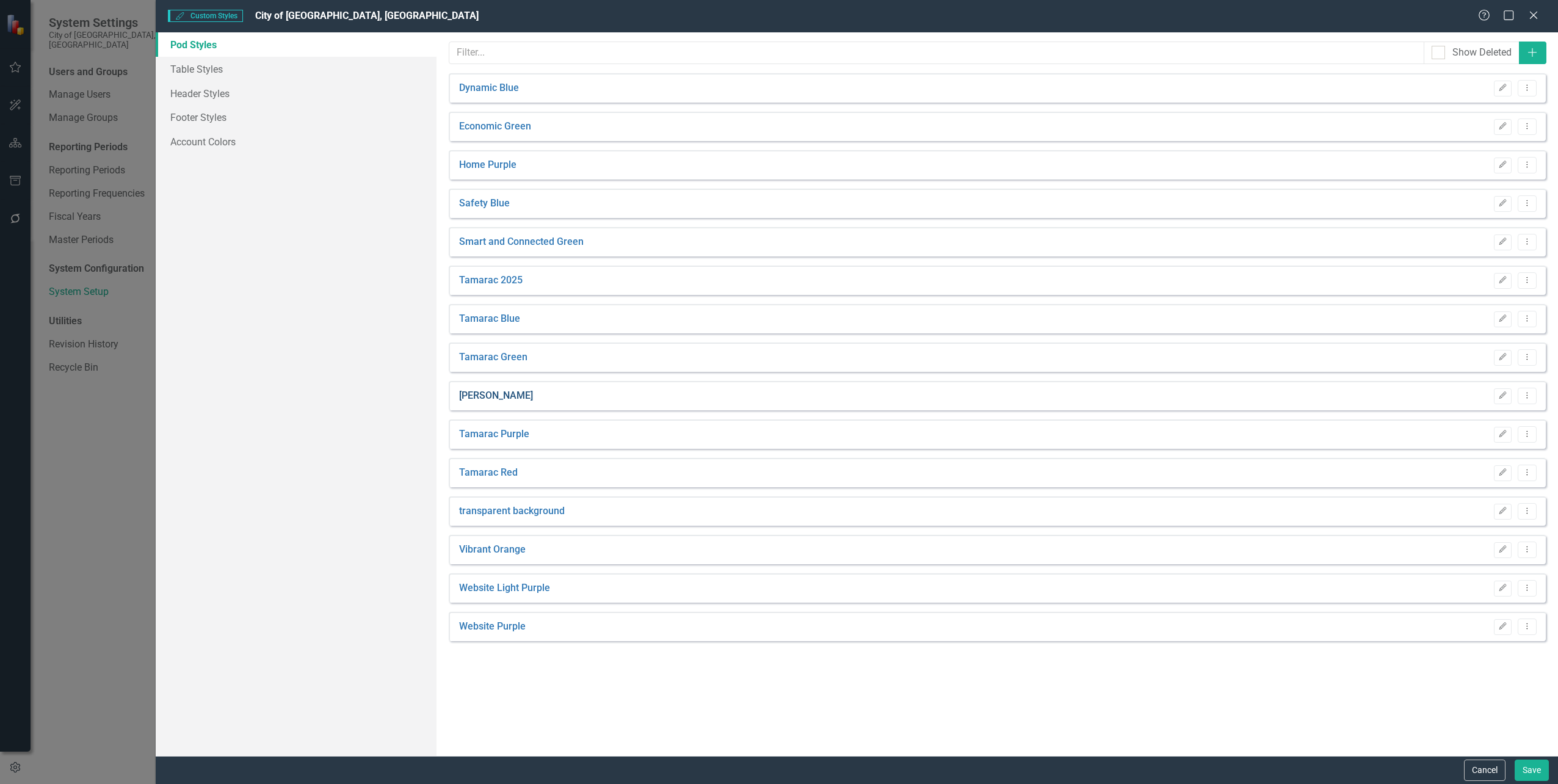
click at [509, 396] on link "[PERSON_NAME]" at bounding box center [496, 396] width 73 height 14
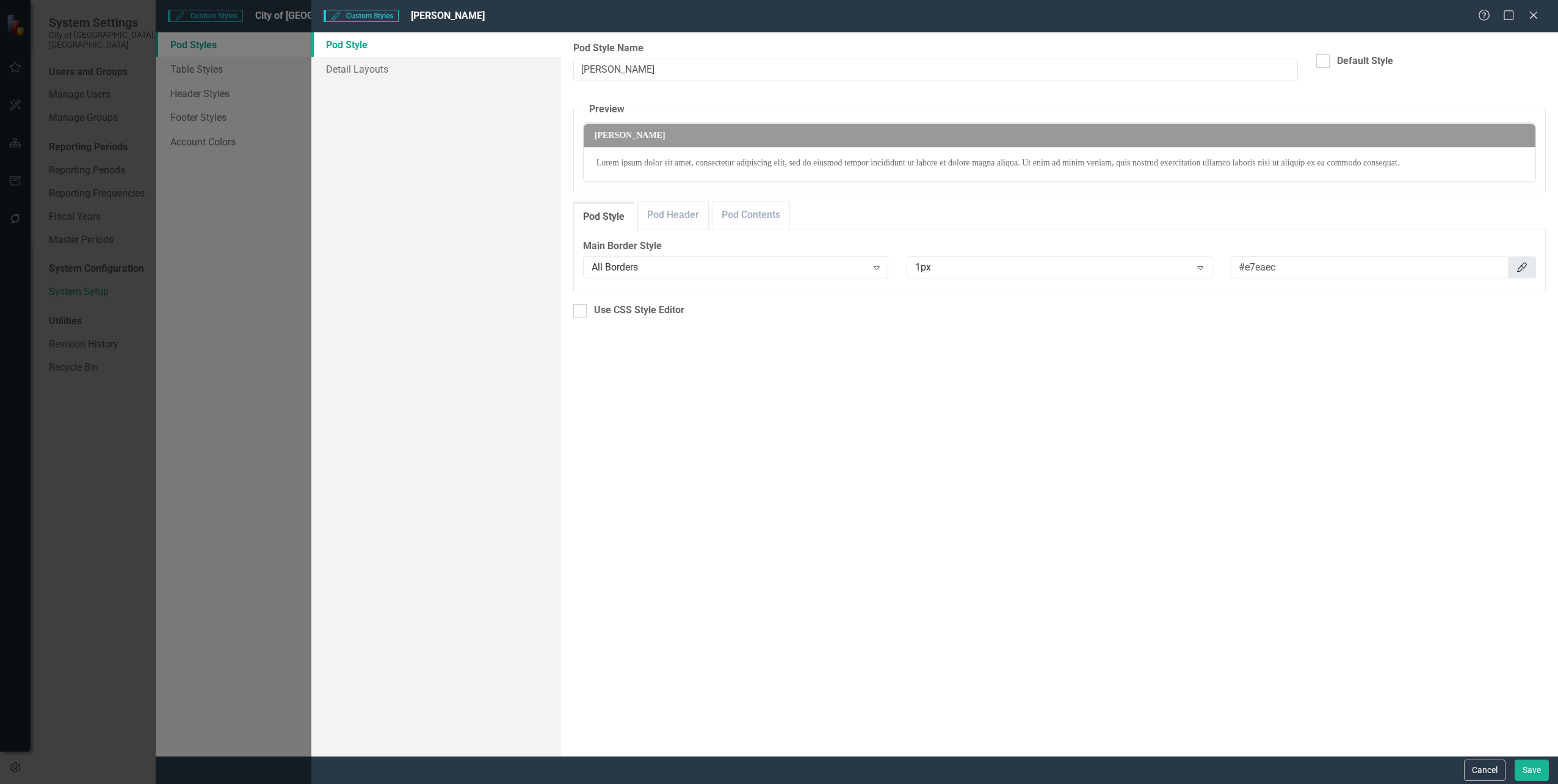
click at [300, 265] on div "Custom Styles Custom Styles Tamarac Grey Help Maximize Close Pod Style Detail L…" at bounding box center [779, 392] width 1558 height 784
click at [202, 95] on div "Custom Styles Custom Styles Tamarac Grey Help Maximize Close Pod Style Detail L…" at bounding box center [779, 392] width 1558 height 784
click at [1484, 769] on button "Cancel" at bounding box center [1486, 770] width 42 height 22
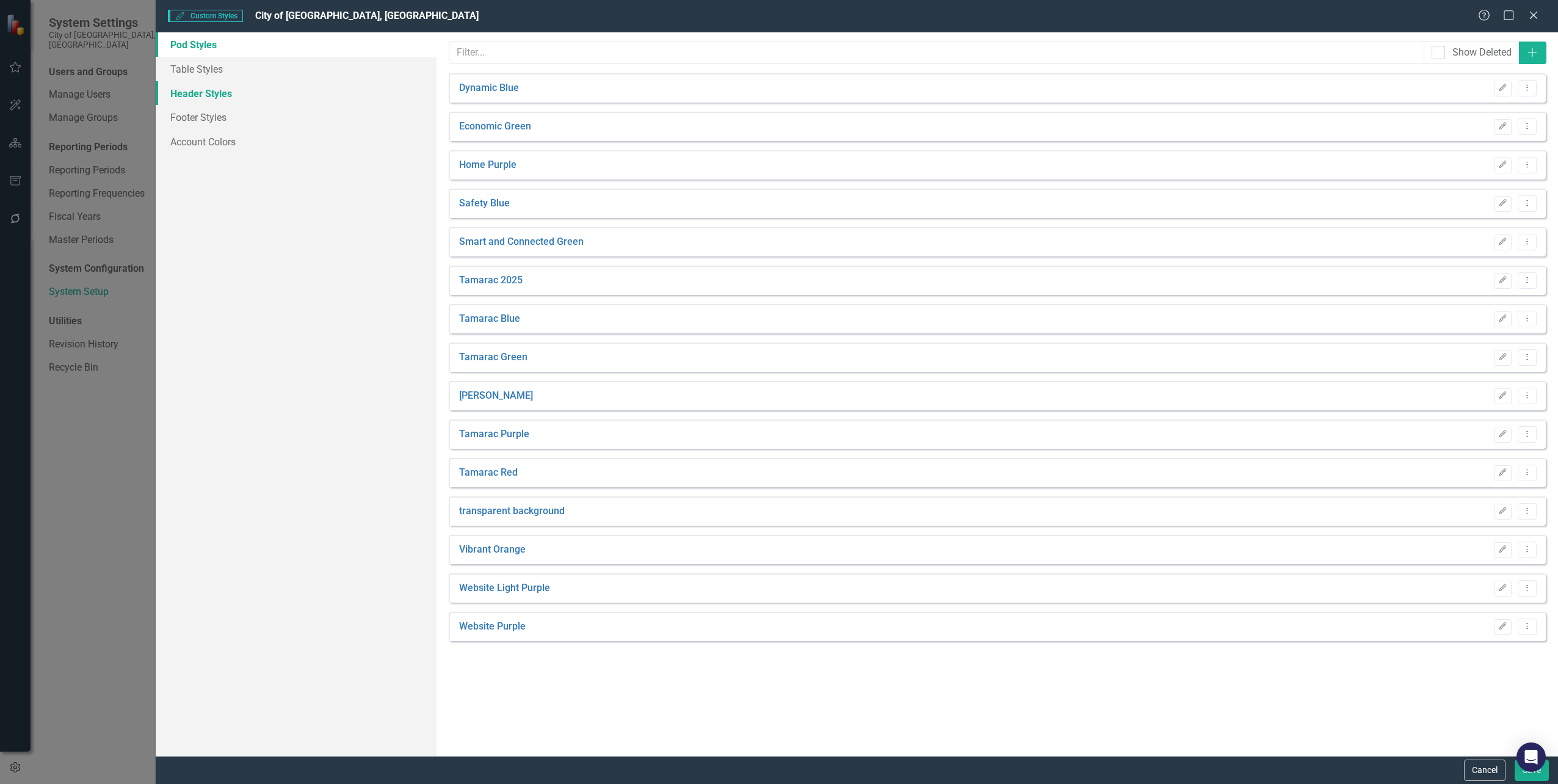
click at [191, 98] on link "Header Styles" at bounding box center [296, 93] width 280 height 25
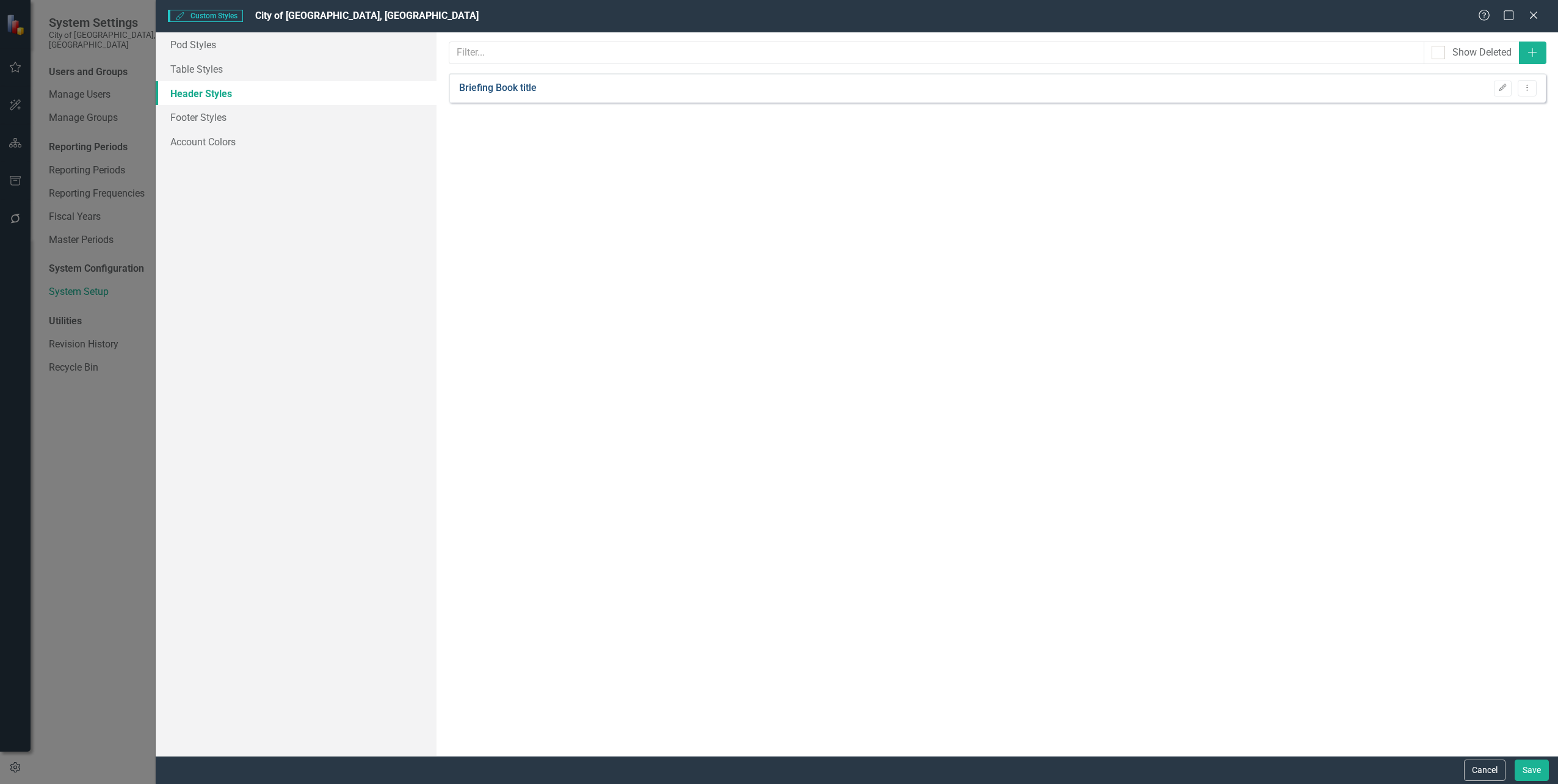
click at [511, 92] on link "Briefing Book title" at bounding box center [497, 88] width 77 height 14
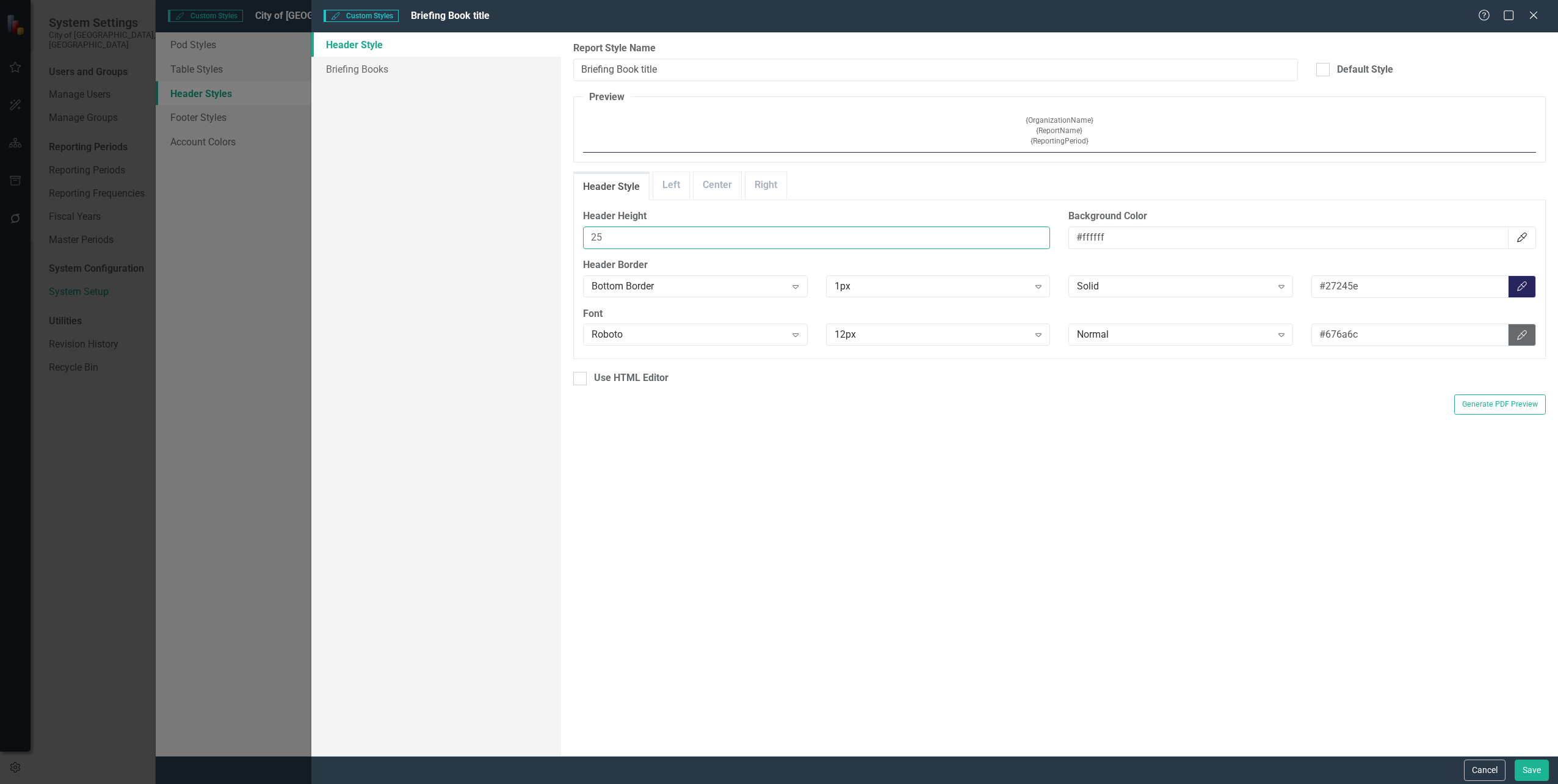
click at [765, 242] on input "25" at bounding box center [816, 237] width 468 height 23
click at [1050, 330] on div "Expand" at bounding box center [1039, 334] width 22 height 20
click at [913, 417] on div "16px" at bounding box center [940, 417] width 206 height 14
click at [375, 67] on link "Briefing Books" at bounding box center [436, 68] width 249 height 25
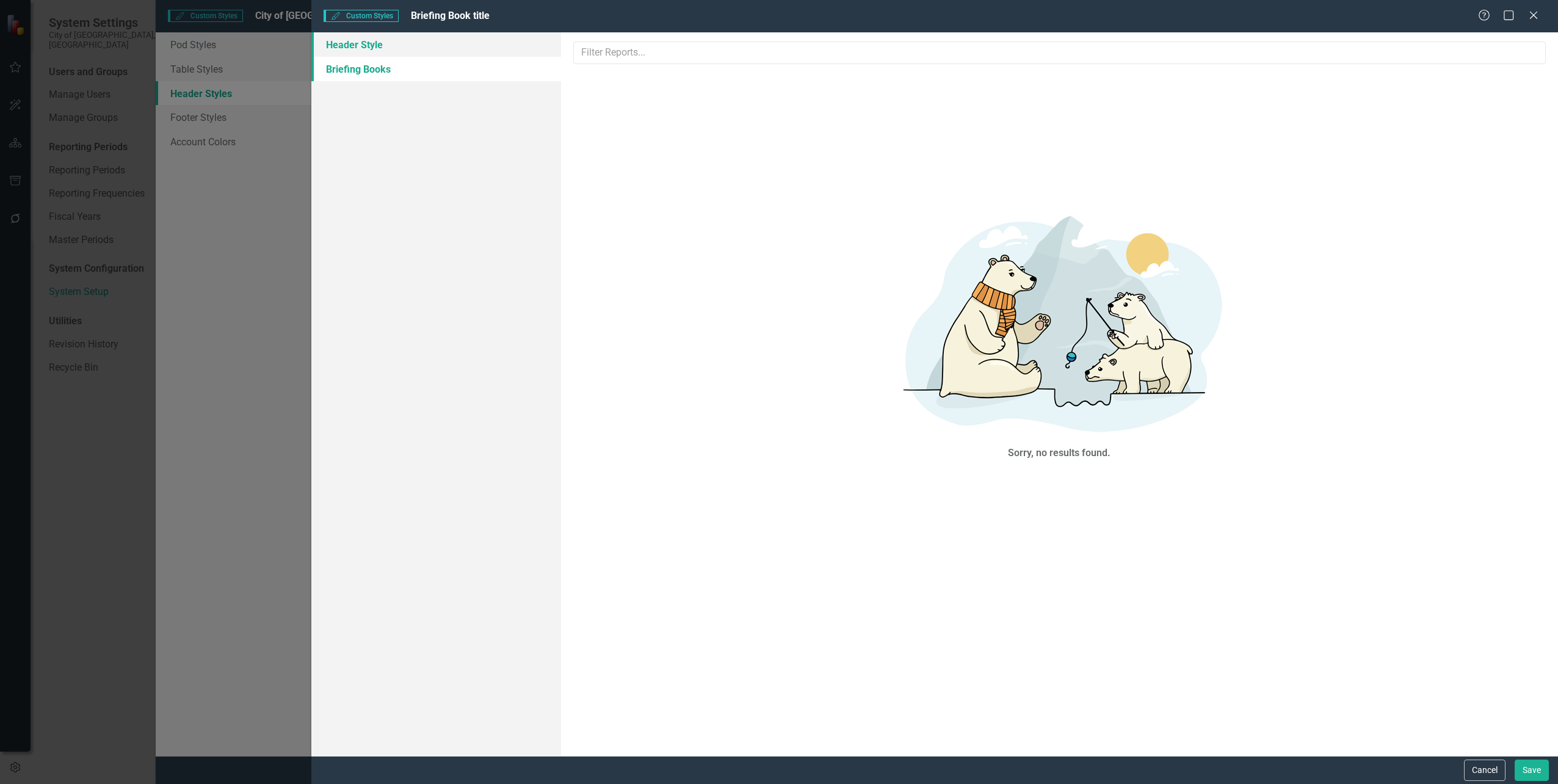
click at [382, 47] on link "Header Style" at bounding box center [436, 45] width 249 height 25
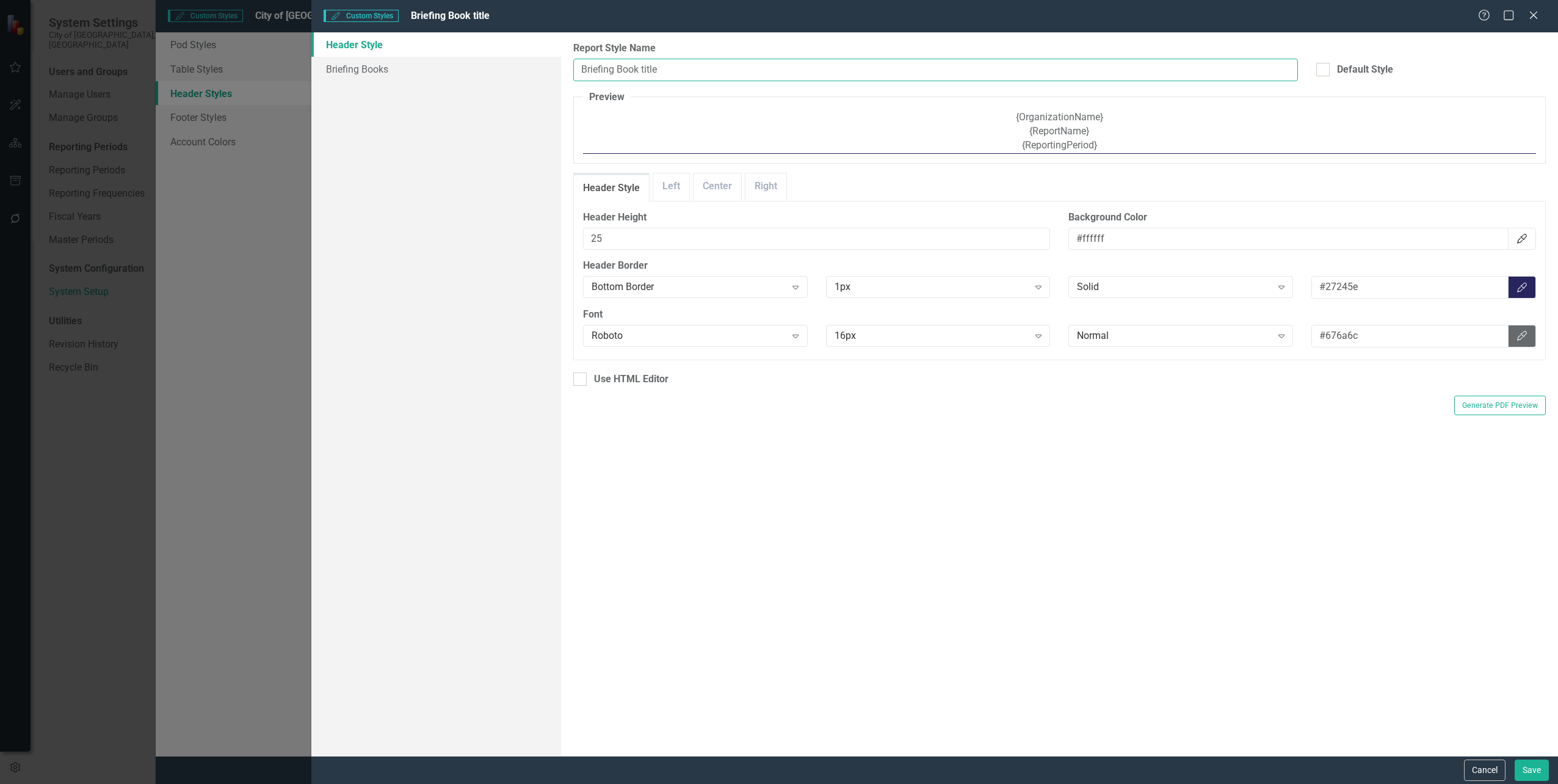
click at [652, 68] on input "Briefing Book title" at bounding box center [935, 69] width 725 height 23
click at [1041, 341] on div "Expand" at bounding box center [1039, 335] width 22 height 20
click at [915, 457] on div "24px" at bounding box center [940, 457] width 206 height 14
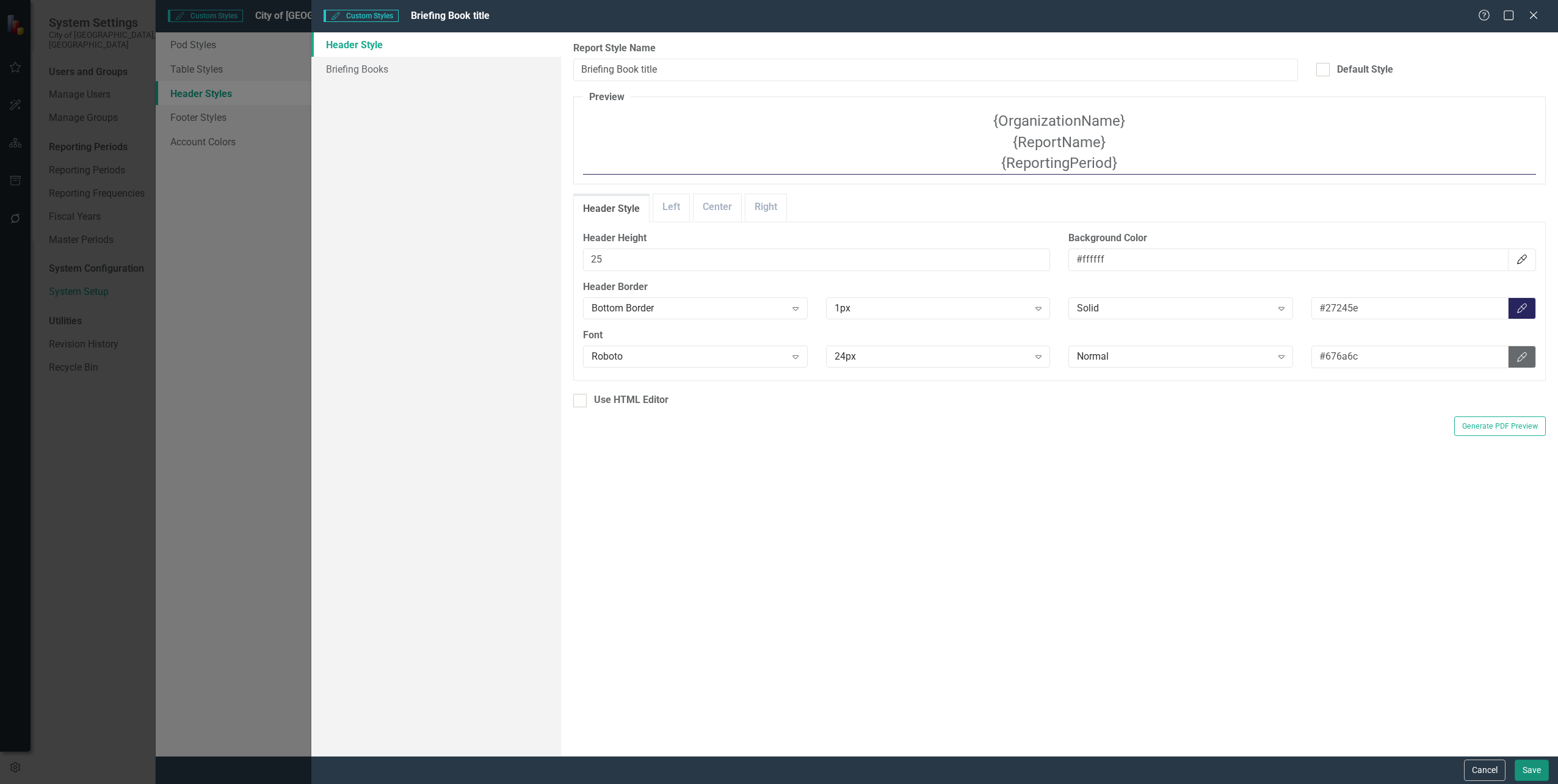
click at [1537, 771] on button "Save" at bounding box center [1532, 770] width 34 height 22
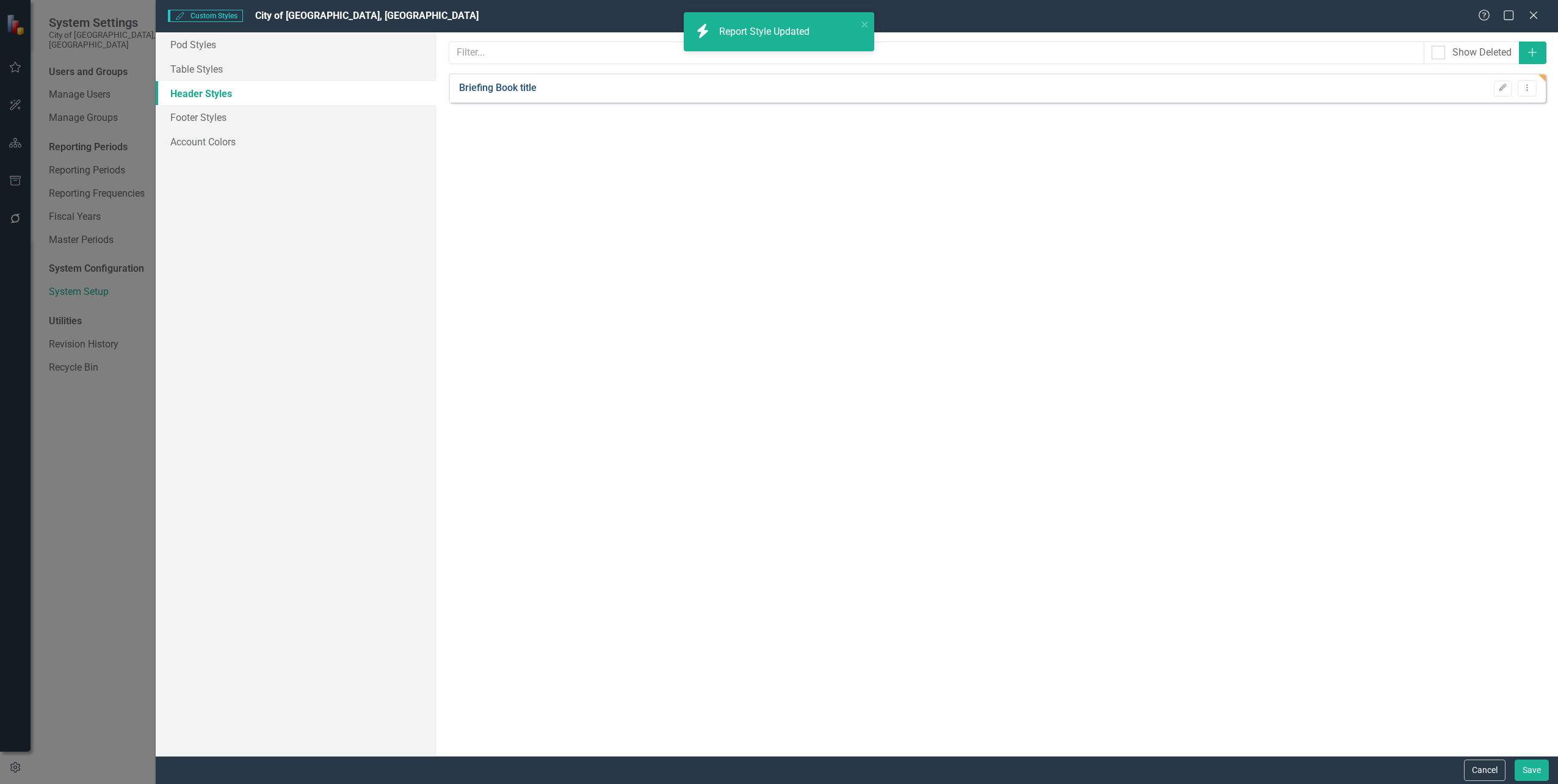
click at [511, 92] on link "Briefing Book title" at bounding box center [497, 88] width 77 height 14
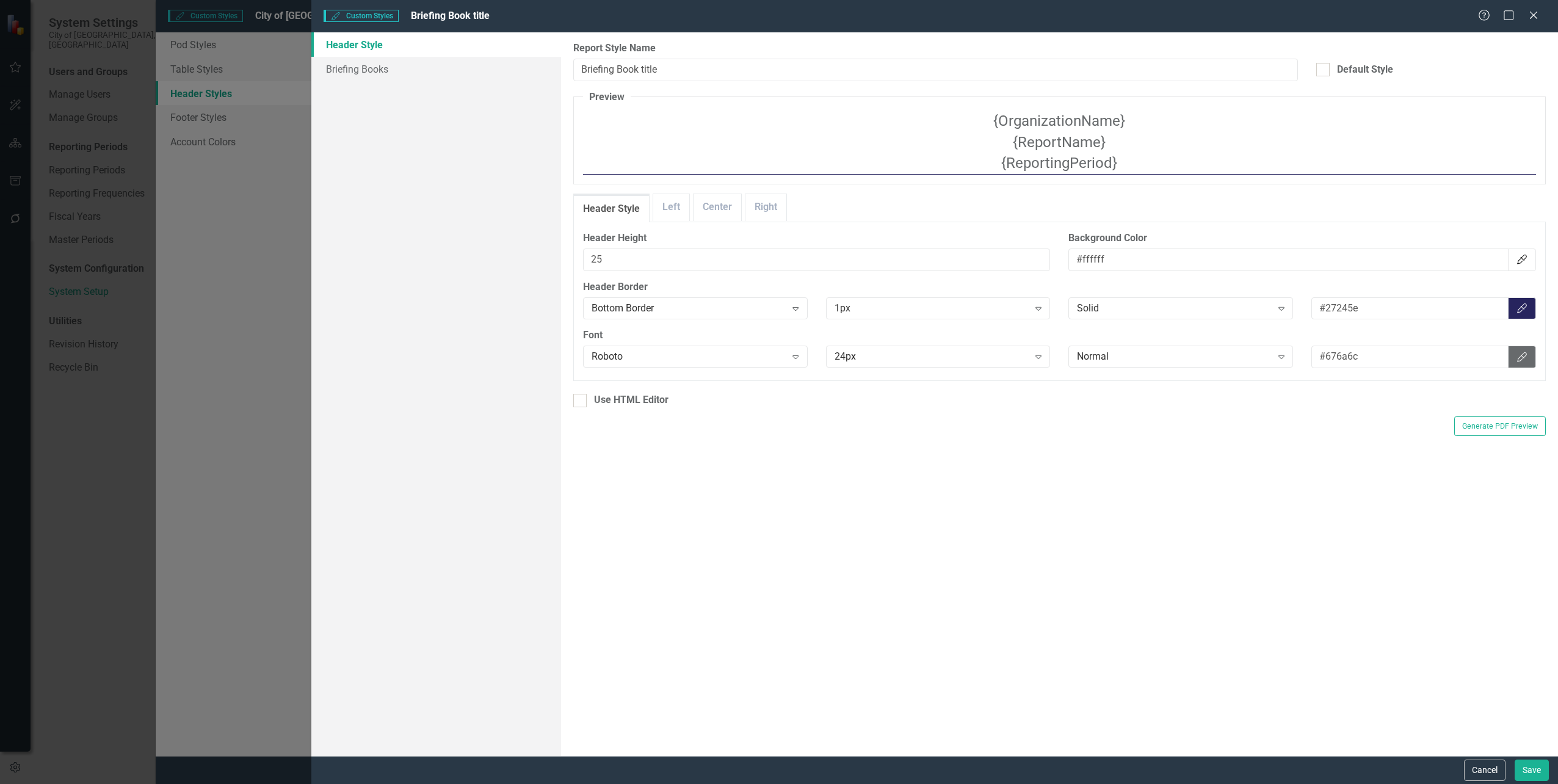
click at [200, 395] on div "Custom Styles Custom Styles Briefing Book title Help Maximize Close Header Styl…" at bounding box center [779, 392] width 1558 height 784
click at [1490, 771] on button "Cancel" at bounding box center [1486, 770] width 42 height 22
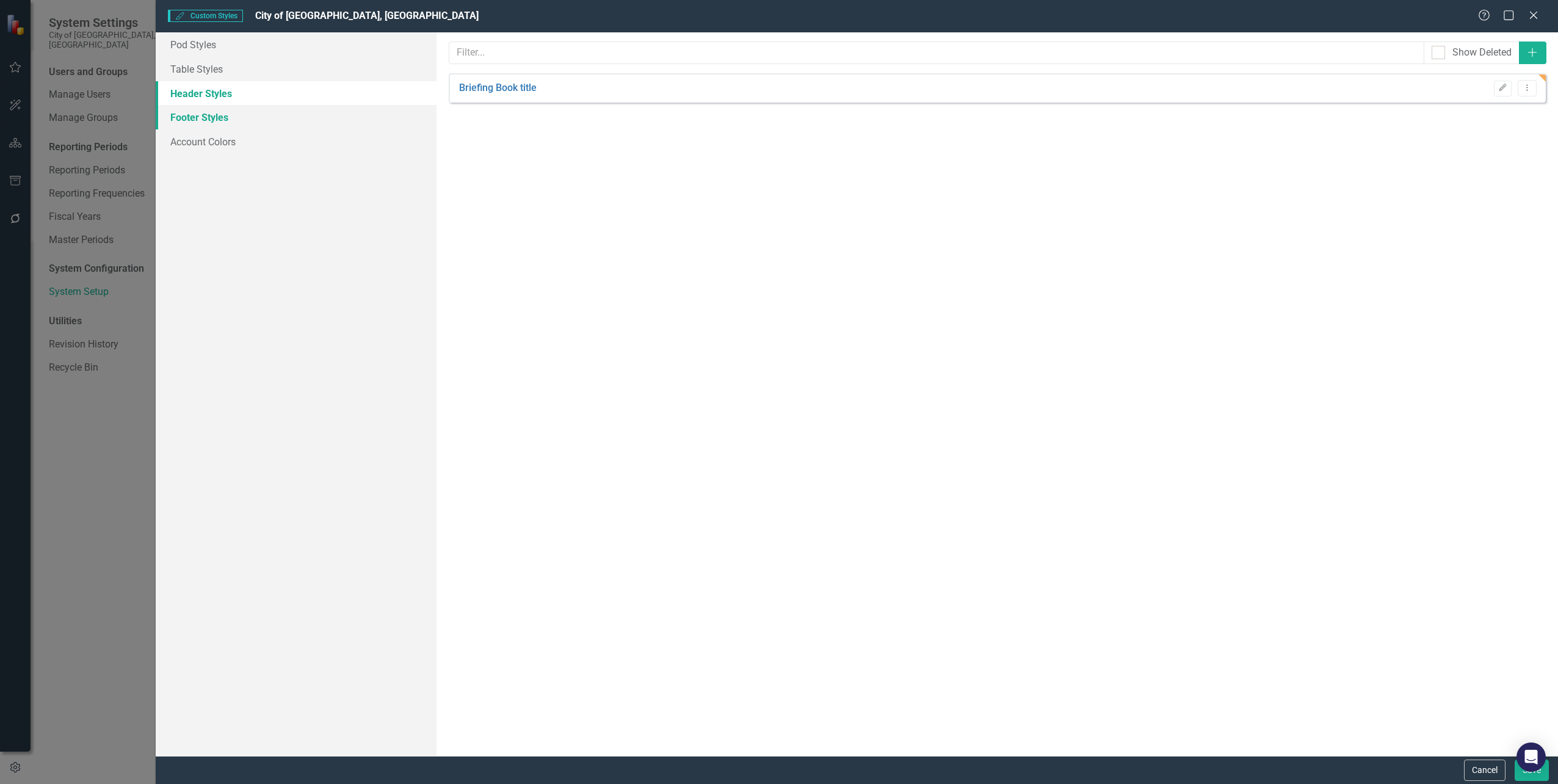
click at [209, 118] on link "Footer Styles" at bounding box center [296, 117] width 280 height 25
click at [221, 145] on link "Account Colors" at bounding box center [296, 141] width 280 height 25
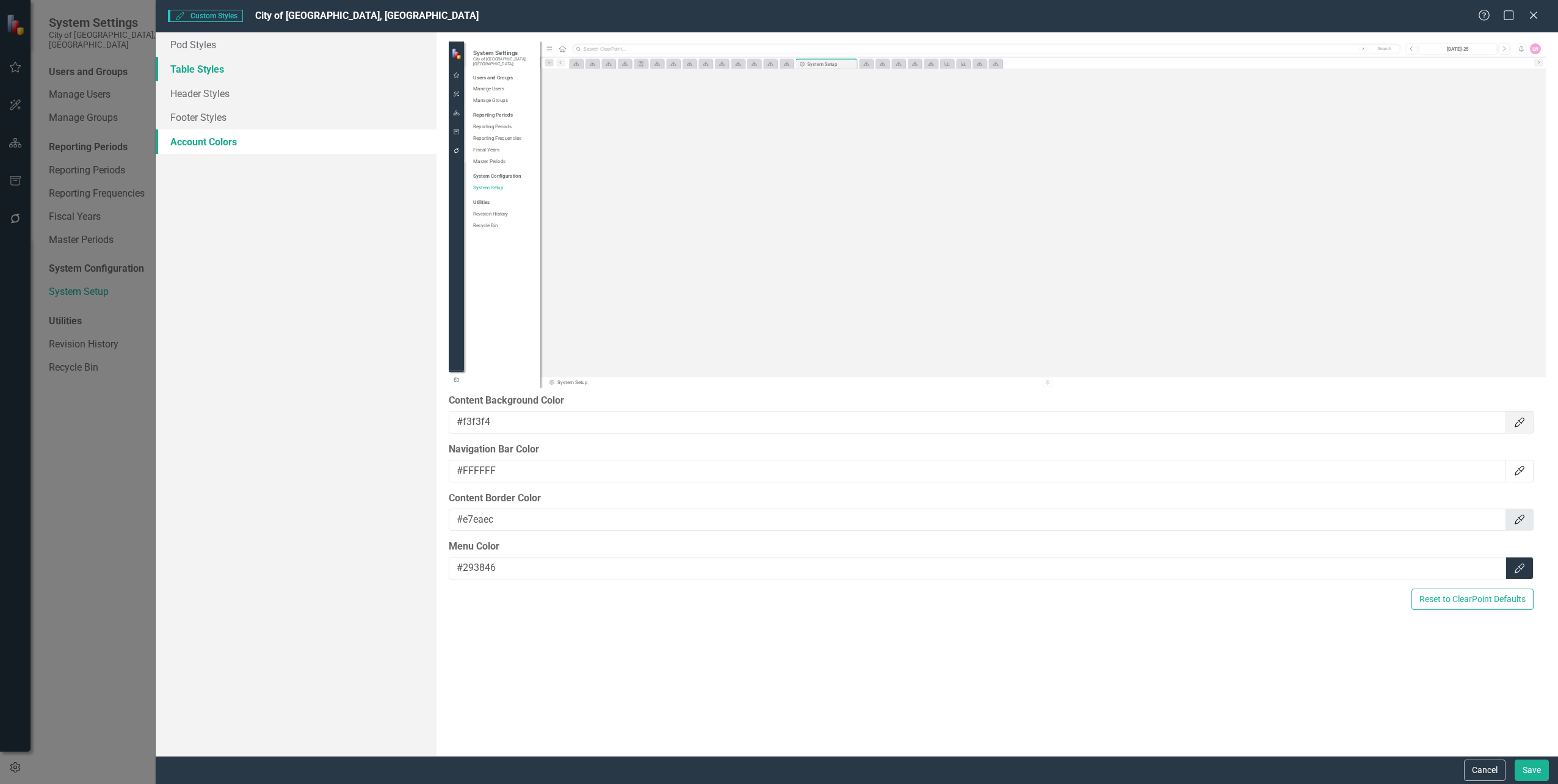
click at [214, 66] on link "Table Styles" at bounding box center [296, 68] width 280 height 25
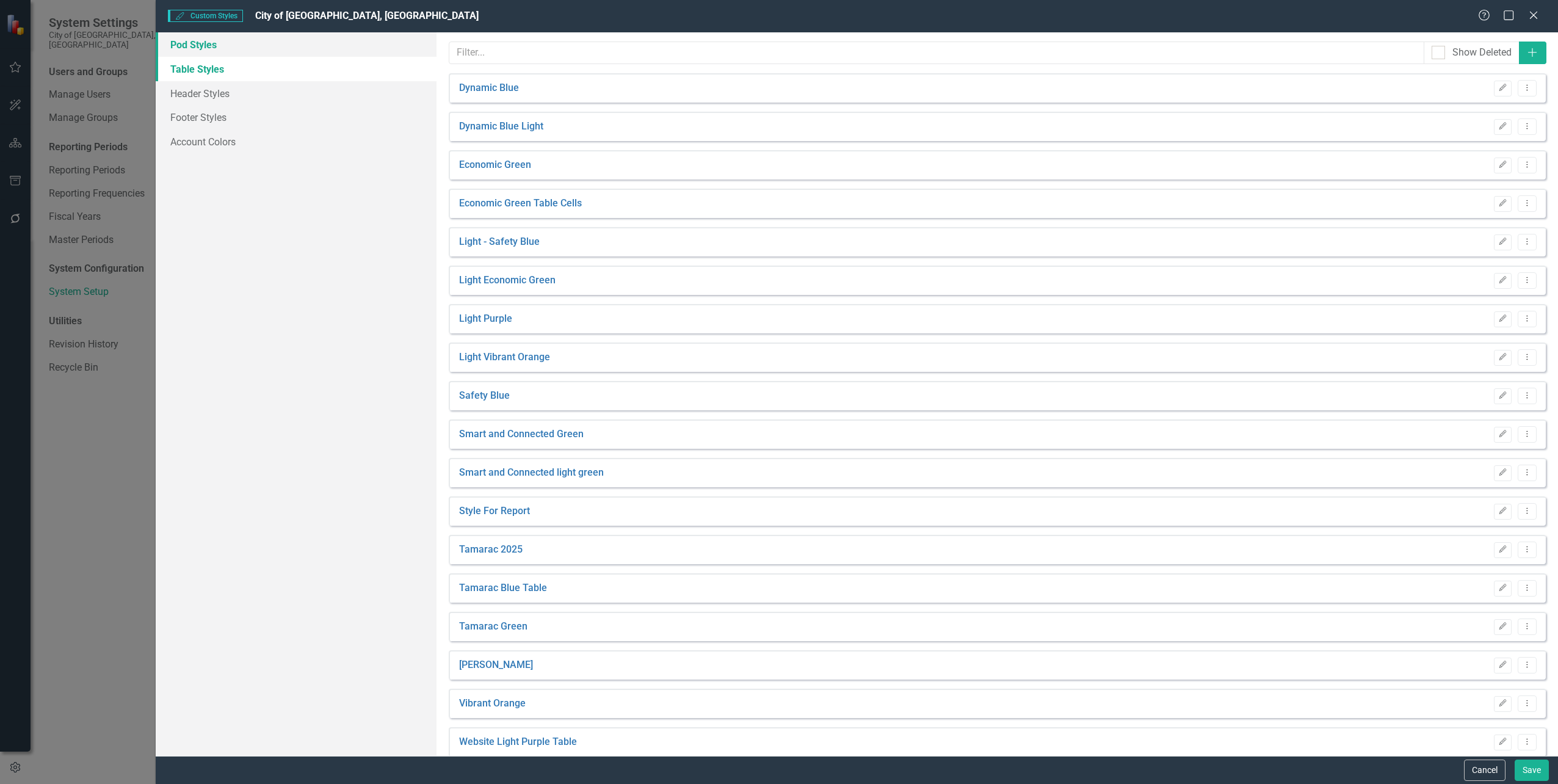
click at [182, 46] on link "Pod Styles" at bounding box center [296, 45] width 280 height 25
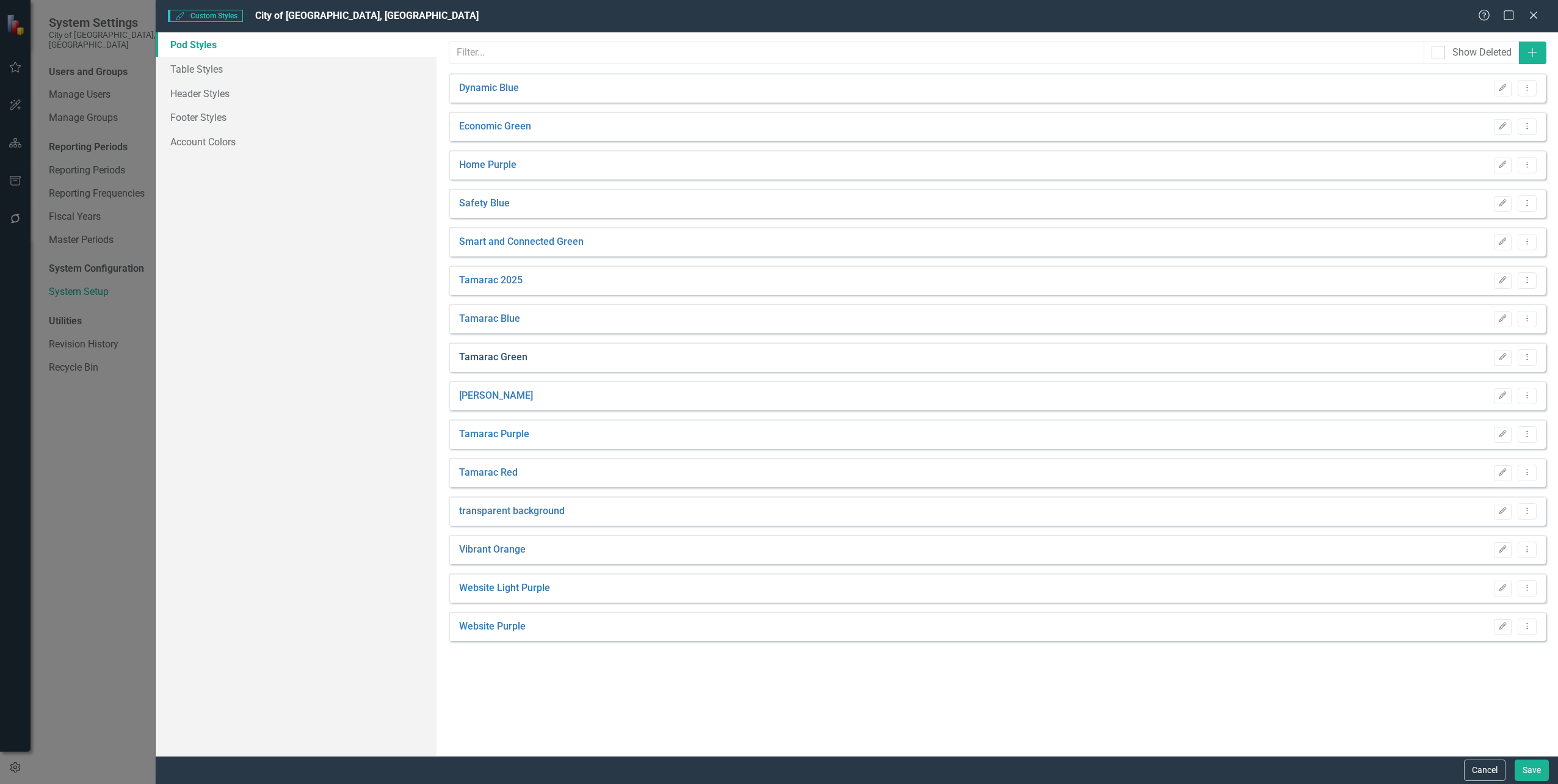
click at [500, 354] on link "Tamarac Green" at bounding box center [493, 357] width 69 height 14
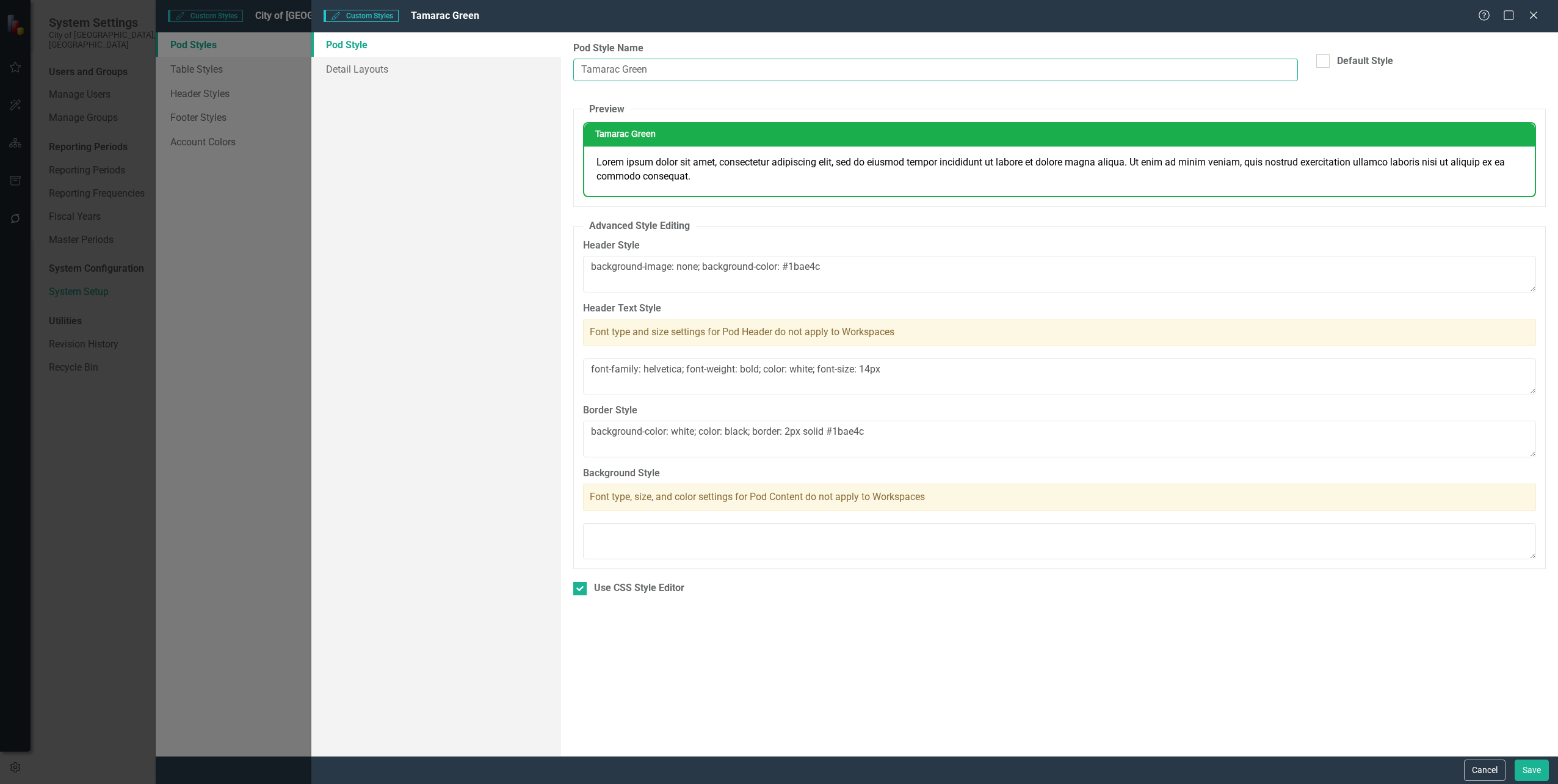
click at [676, 74] on input "Tamarac Green" at bounding box center [935, 69] width 725 height 23
drag, startPoint x: 725, startPoint y: 68, endPoint x: 436, endPoint y: 74, distance: 289.1
click at [436, 74] on div "Pod Style Detail Layouts Pod Styles can be used to customize the look and feel …" at bounding box center [935, 394] width 1247 height 723
click at [589, 592] on div "Use CSS Style Editor" at bounding box center [1060, 588] width 973 height 14
click at [581, 589] on input "Use CSS Style Editor" at bounding box center [577, 586] width 8 height 8
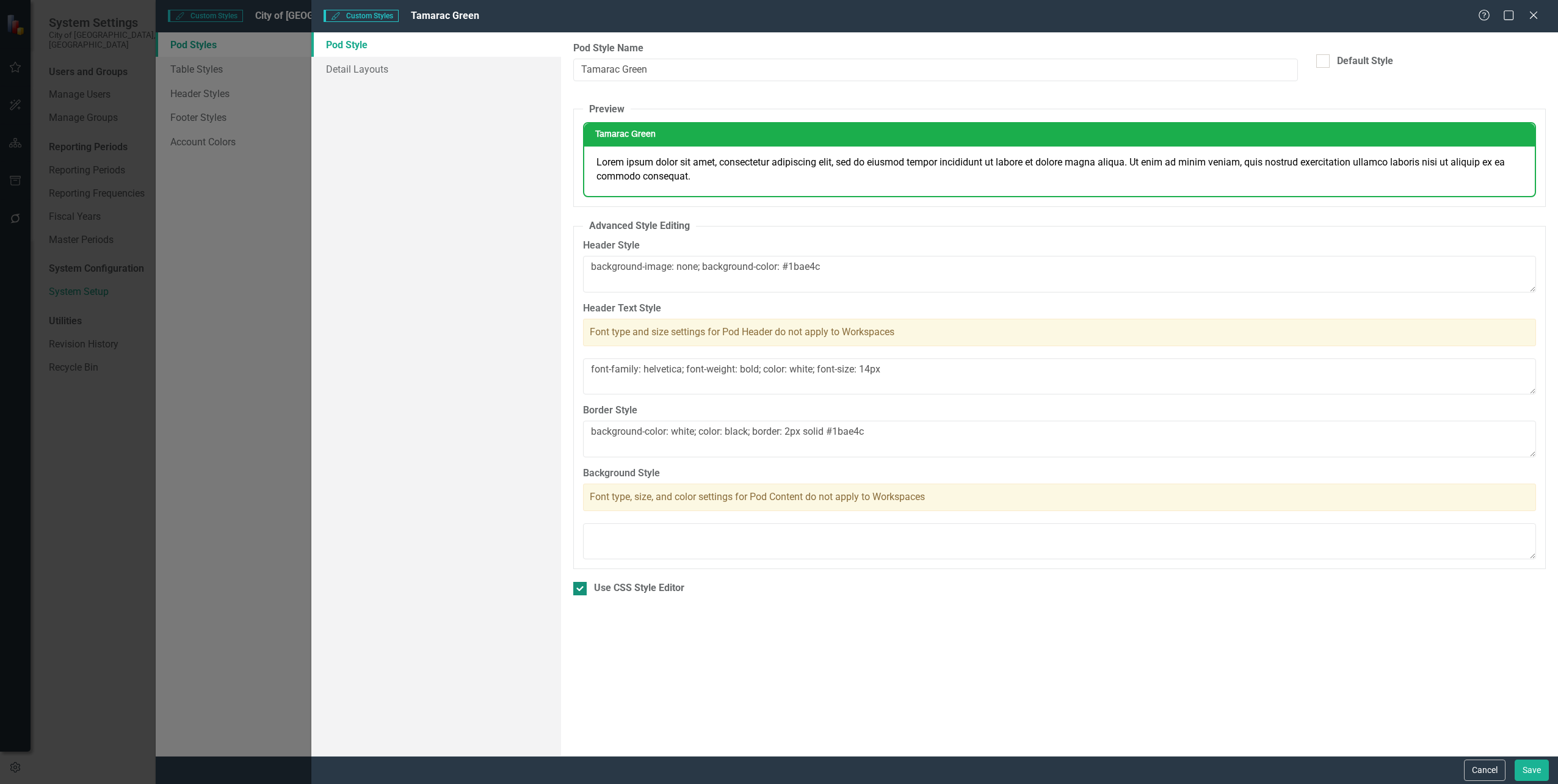
checkbox input "true"
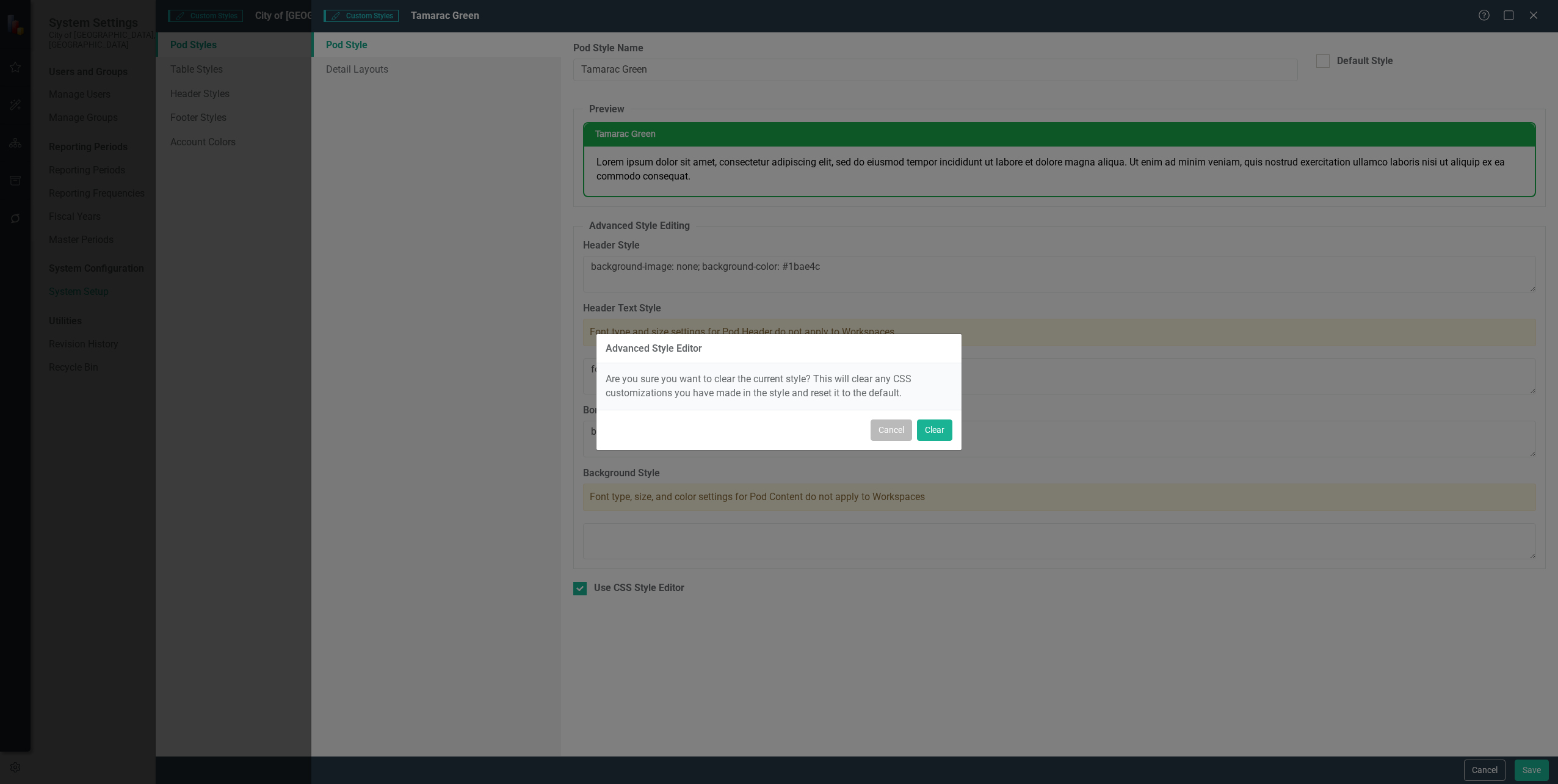
click at [892, 434] on button "Cancel" at bounding box center [892, 430] width 42 height 22
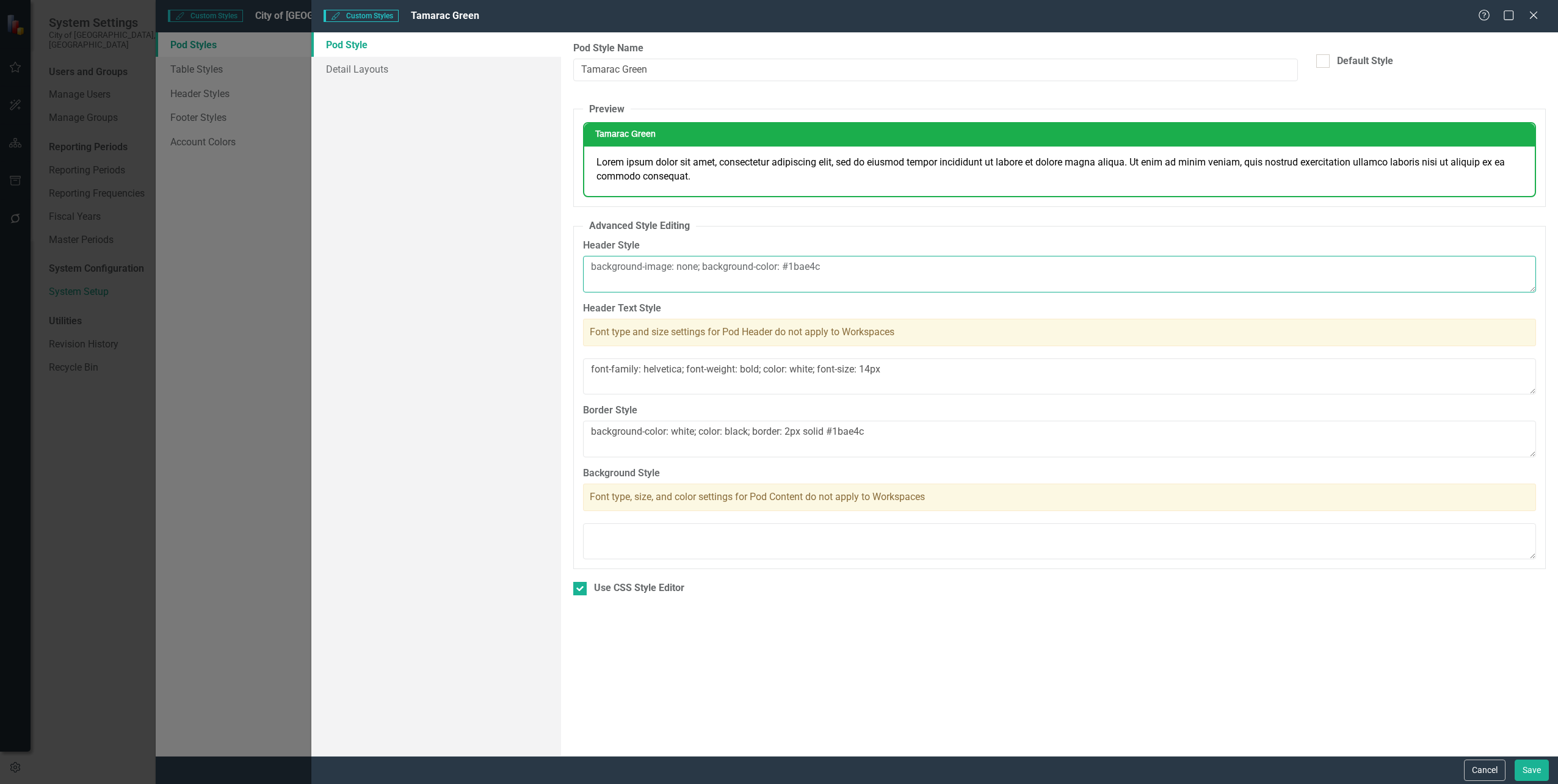
click at [836, 278] on textarea "background-image: none; background-color: #1bae4c" at bounding box center [1060, 274] width 953 height 37
click at [851, 268] on textarea "background-image: none; background-color: #1bae4c" at bounding box center [1060, 274] width 953 height 37
type textarea "background-image: none; background-color: #1bae4c; font-size:36px;"
click at [978, 700] on div "Pod Styles can be used to customize the look and feel of Detail Layouts in Clea…" at bounding box center [1060, 394] width 997 height 723
click at [947, 253] on div "Header Style background-image: none; background-color: #1bae4c; font-size:36px;" at bounding box center [1060, 265] width 953 height 54
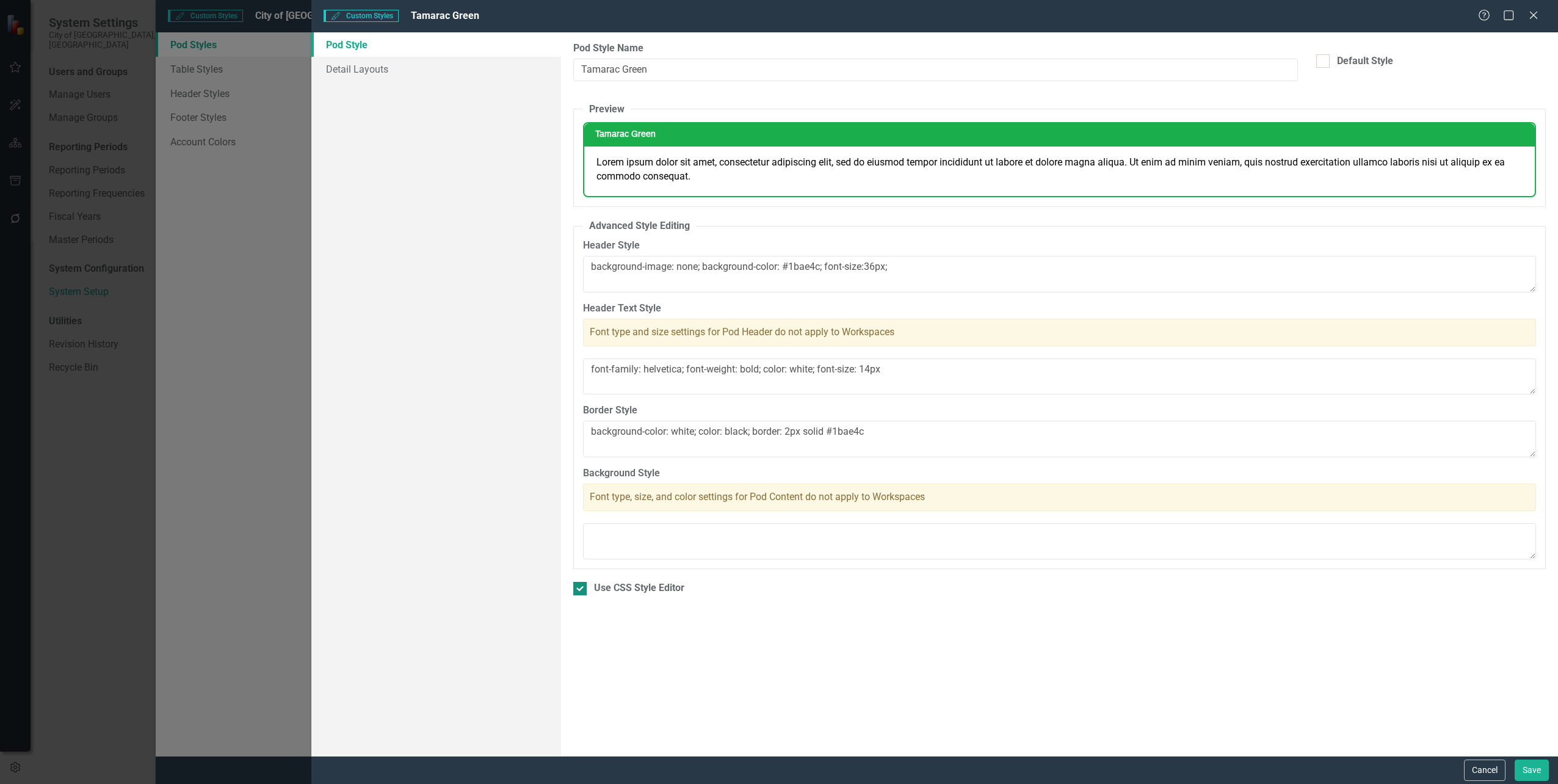
click at [591, 592] on div "Use CSS Style Editor" at bounding box center [1060, 588] width 973 height 14
click at [581, 589] on input "Use CSS Style Editor" at bounding box center [577, 586] width 8 height 8
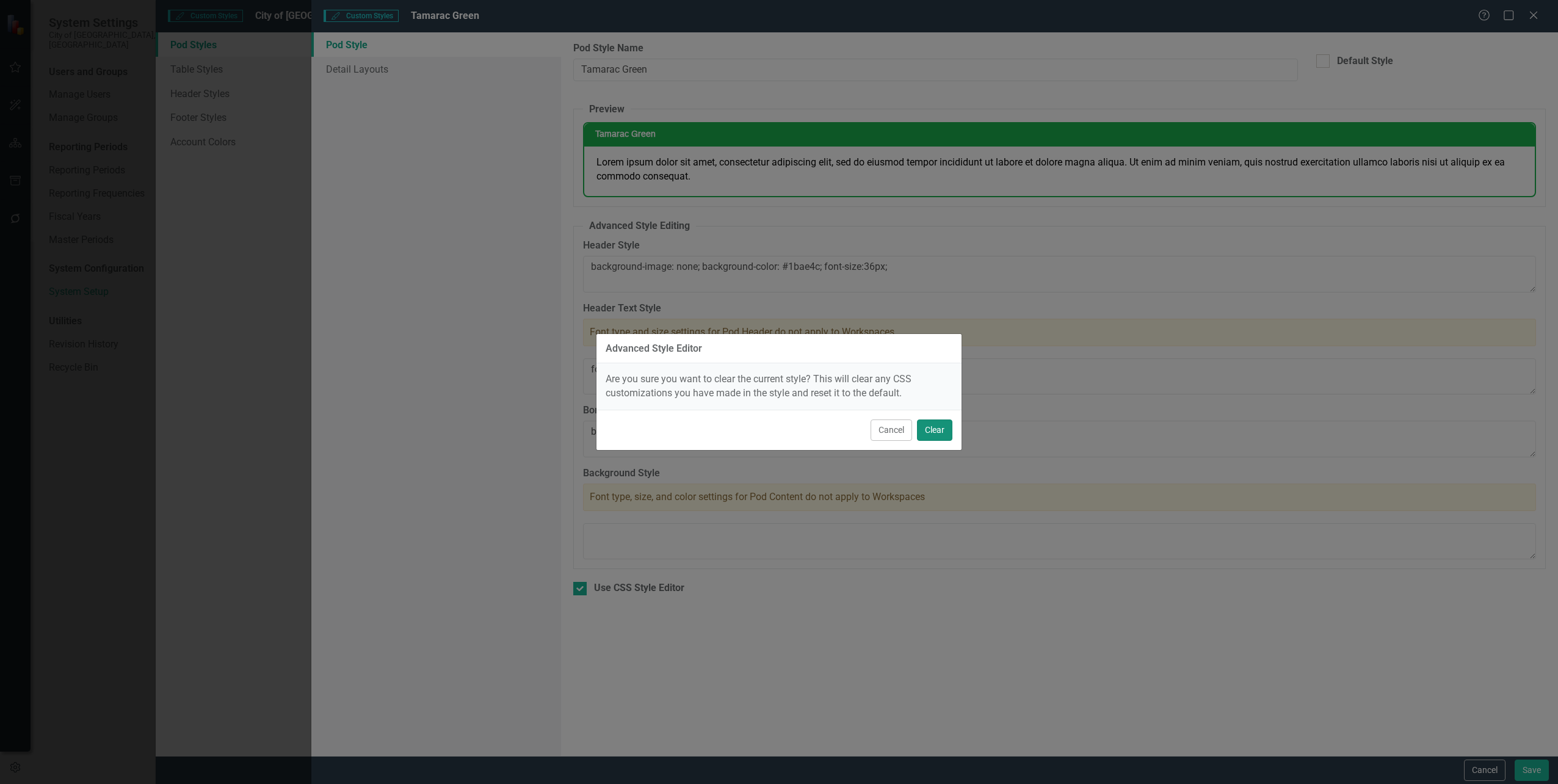
click at [926, 435] on button "Clear" at bounding box center [935, 430] width 36 height 22
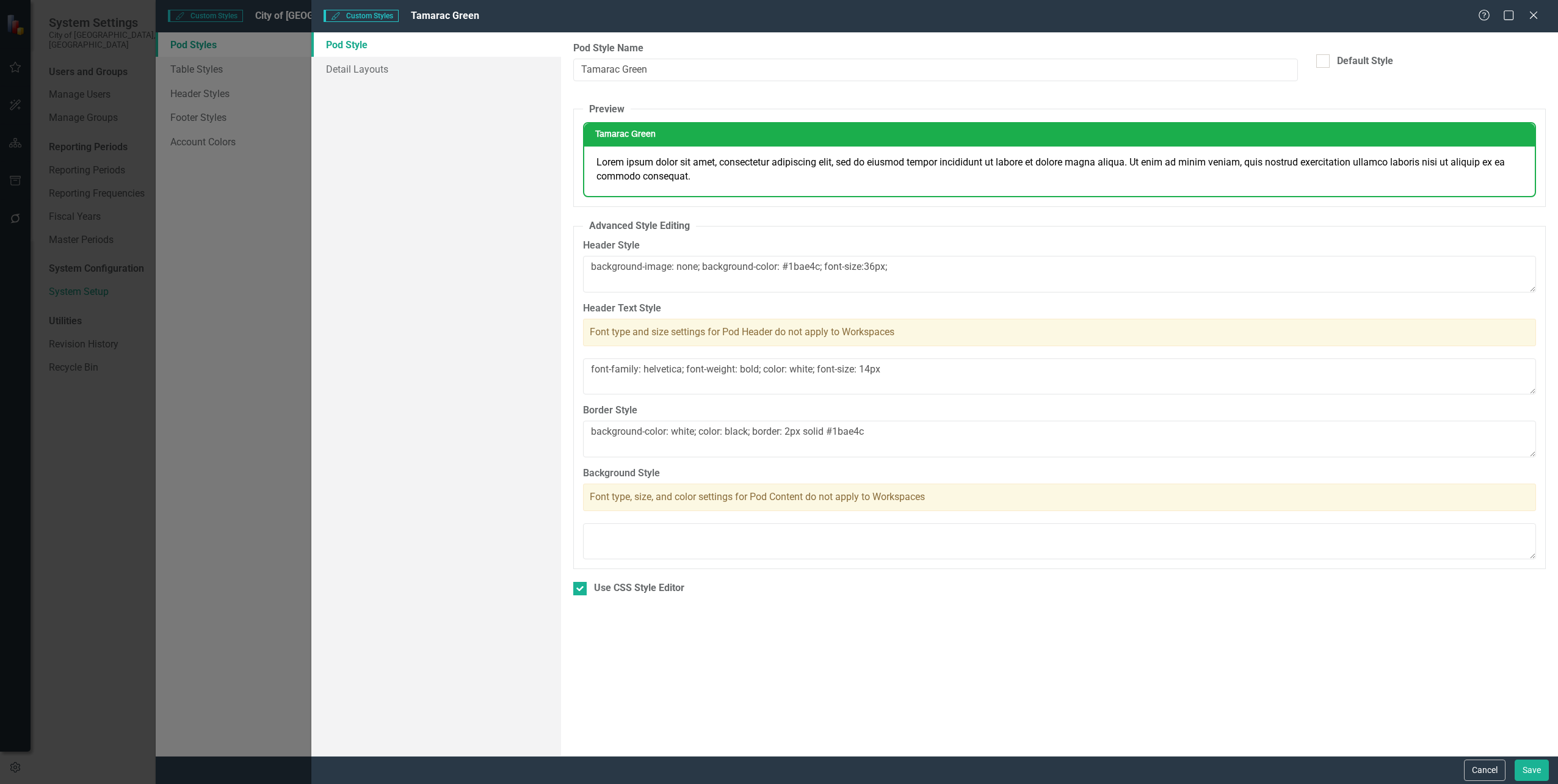
checkbox input "false"
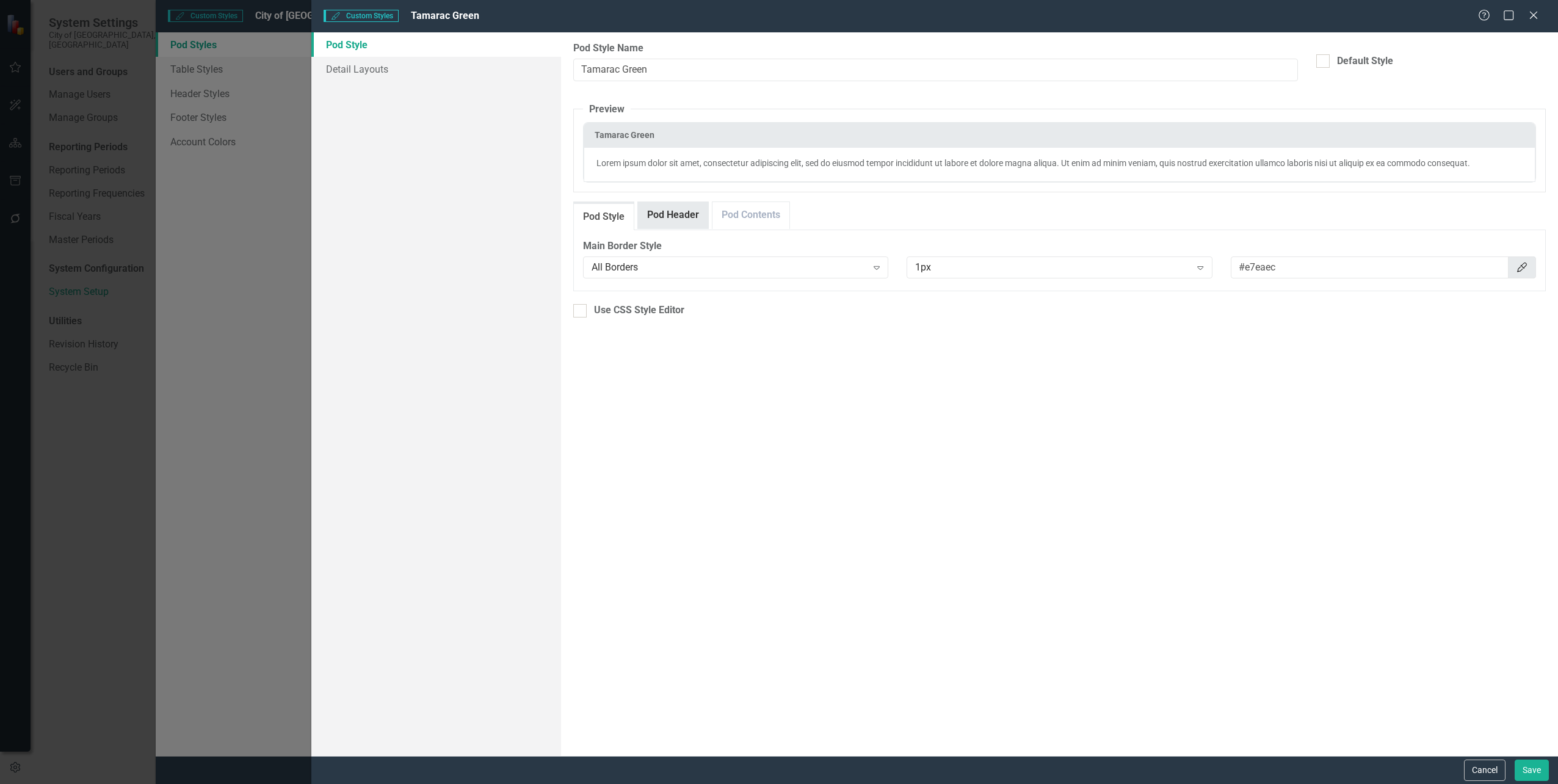
click at [676, 220] on link "Pod Header" at bounding box center [673, 215] width 71 height 26
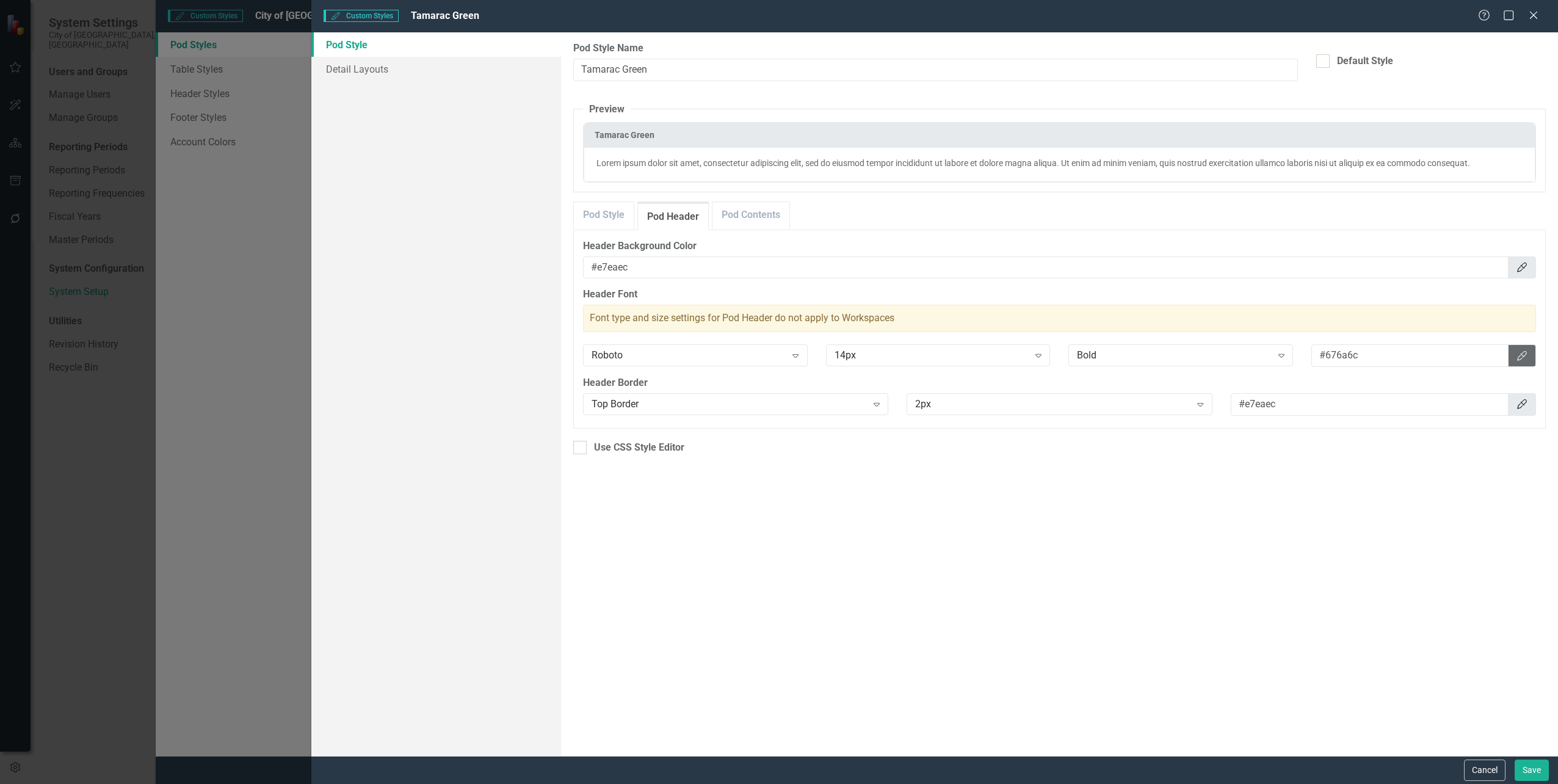
click at [1053, 356] on div "14px Expand" at bounding box center [938, 356] width 243 height 24
click at [1037, 359] on icon "Expand" at bounding box center [1039, 355] width 12 height 10
click at [922, 481] on div "24px" at bounding box center [940, 477] width 206 height 14
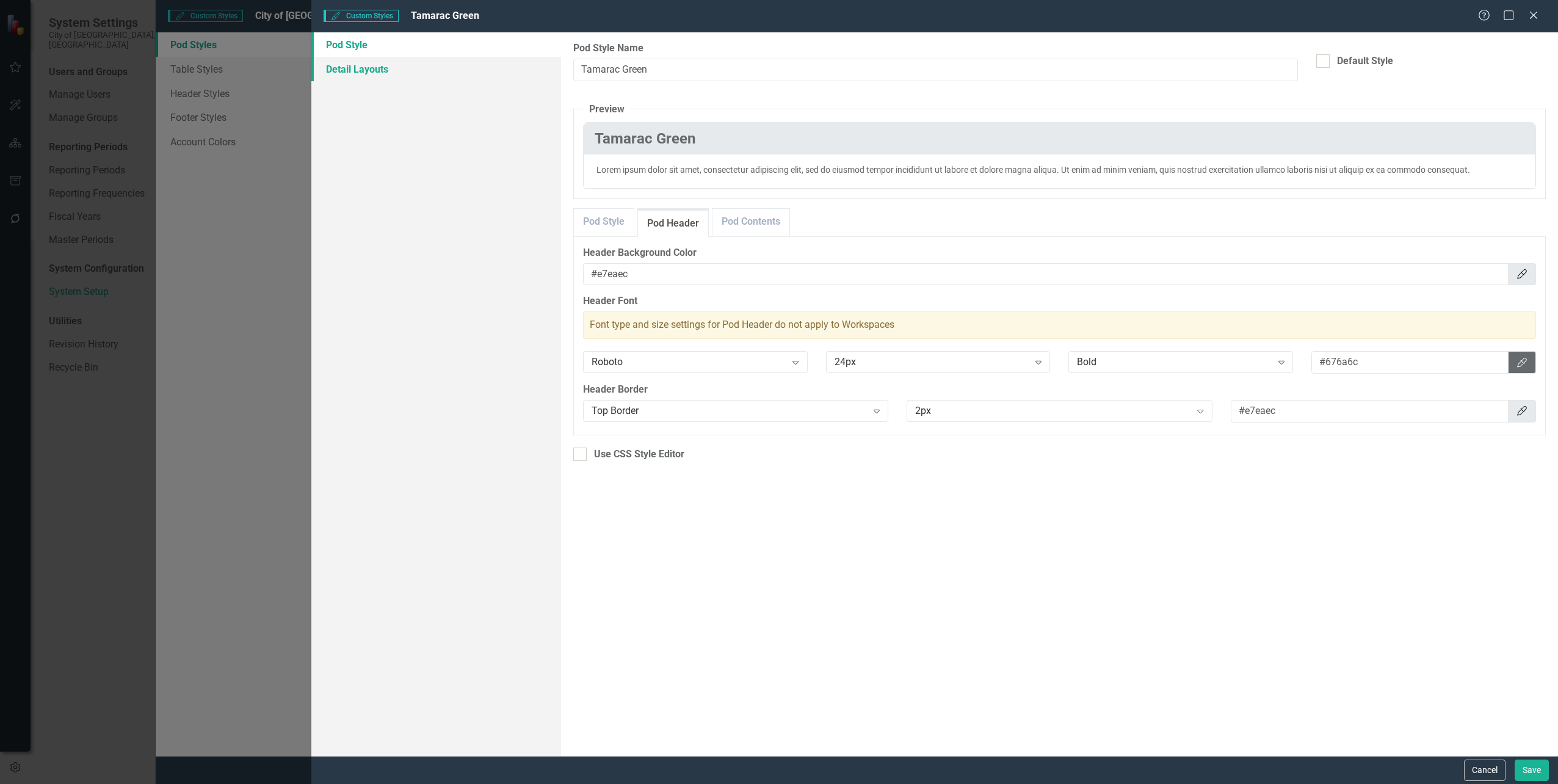
click at [383, 75] on link "Detail Layouts" at bounding box center [436, 68] width 249 height 25
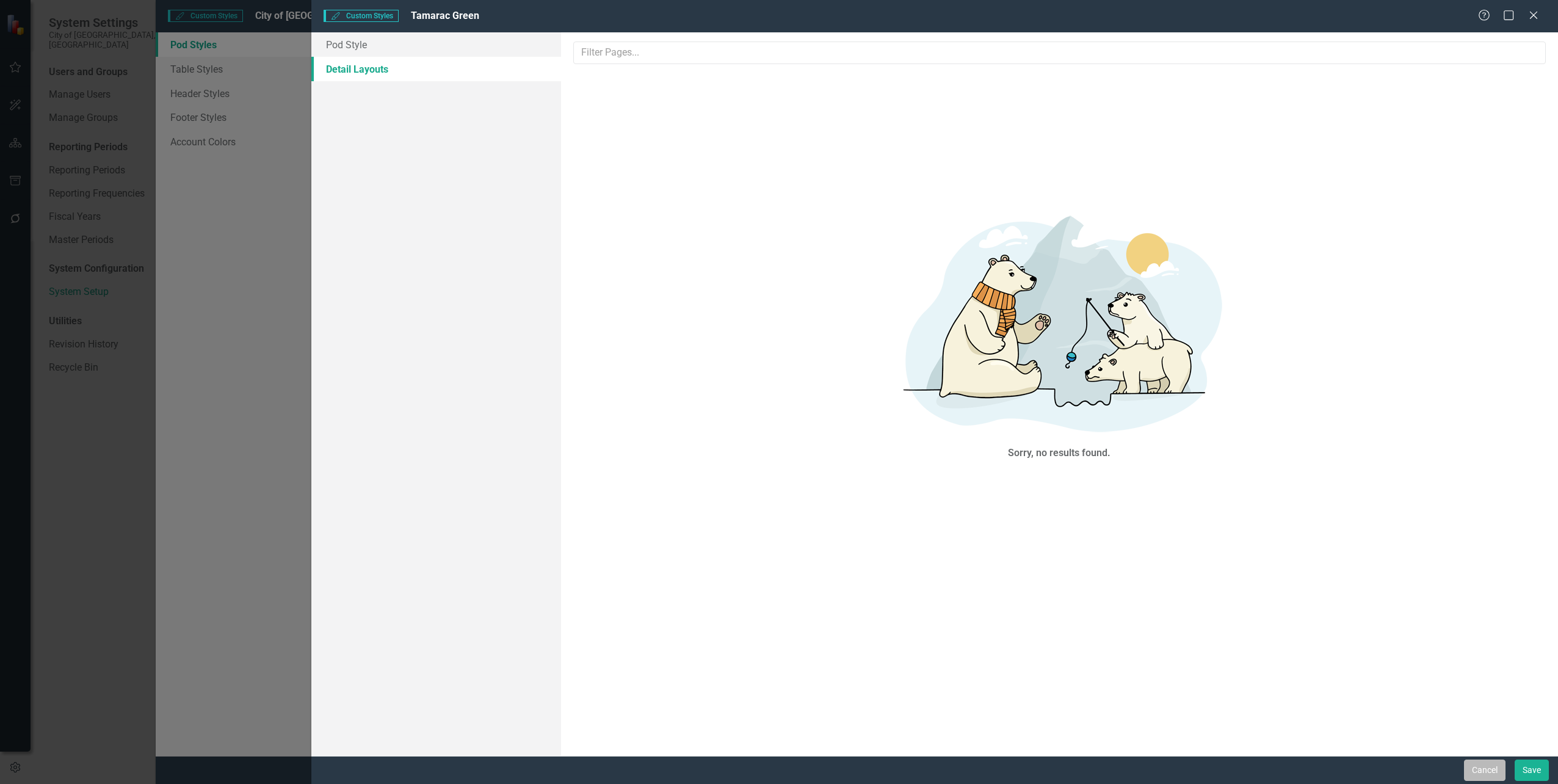
click at [1494, 770] on button "Cancel" at bounding box center [1486, 770] width 42 height 22
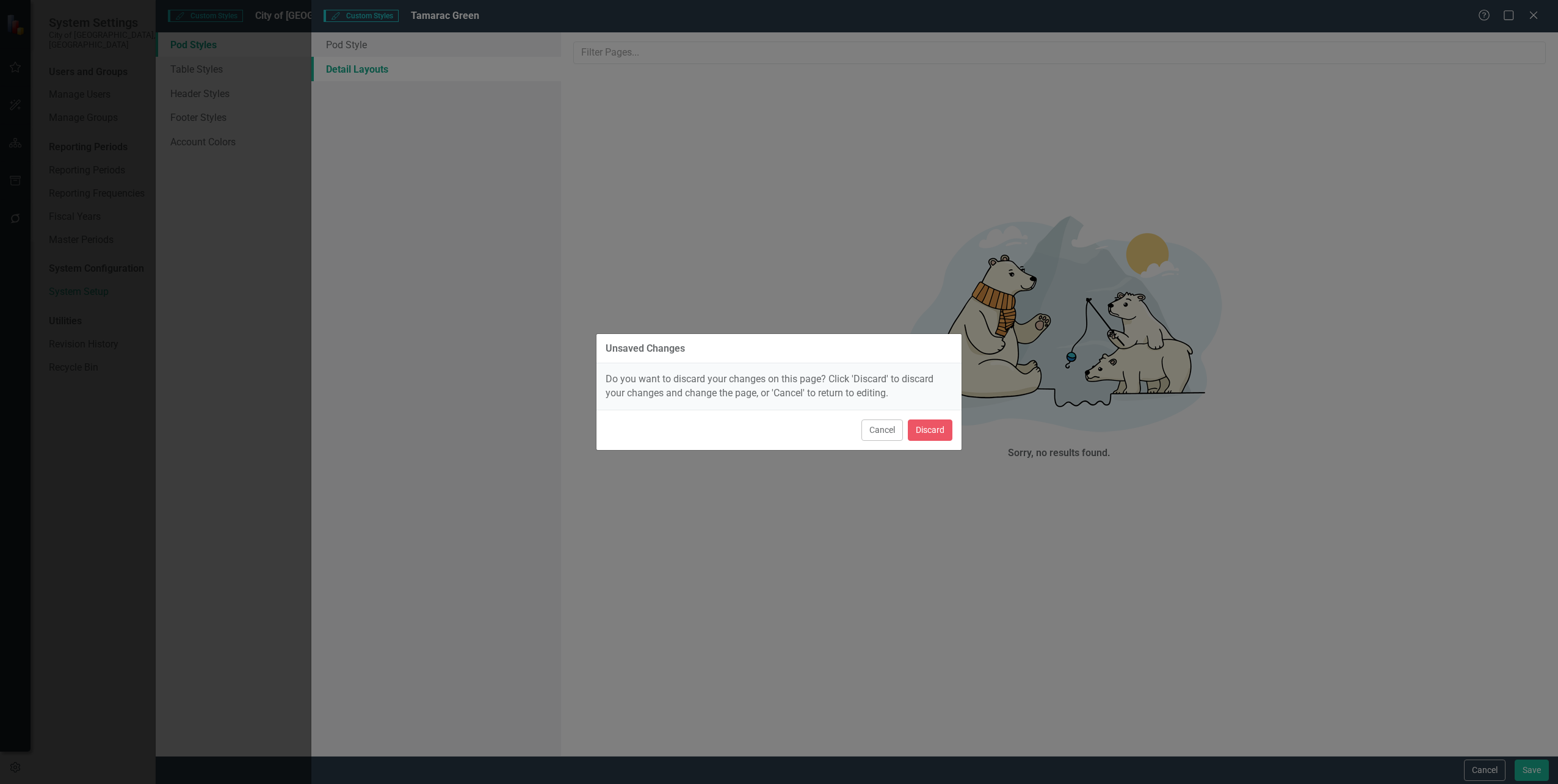
click at [966, 431] on div "Unsaved Changes Do you want to discard your changes on this page? Click 'Discar…" at bounding box center [779, 392] width 1558 height 784
click at [947, 439] on button "Discard" at bounding box center [929, 430] width 45 height 22
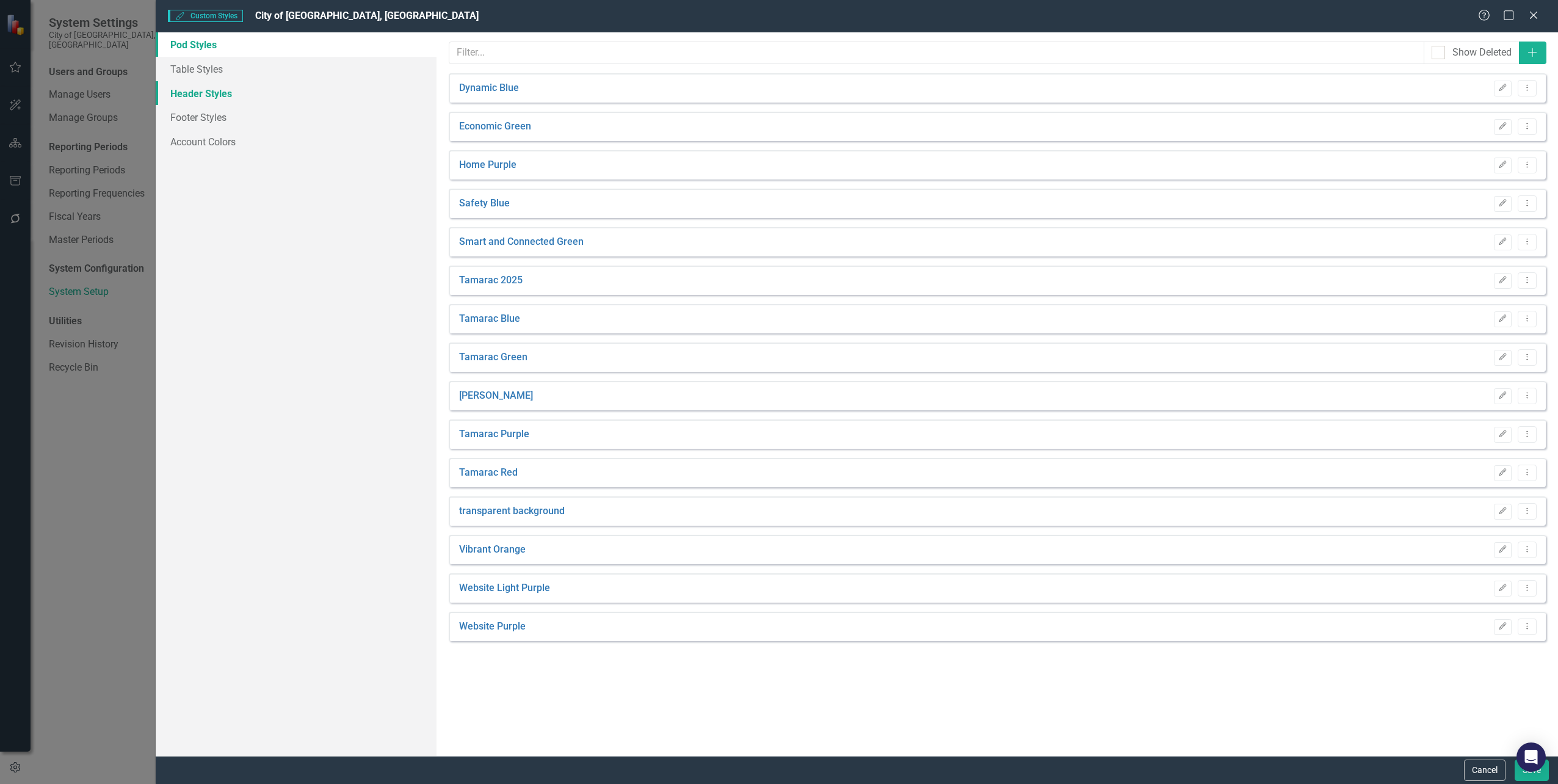
click at [223, 88] on link "Header Styles" at bounding box center [296, 93] width 280 height 25
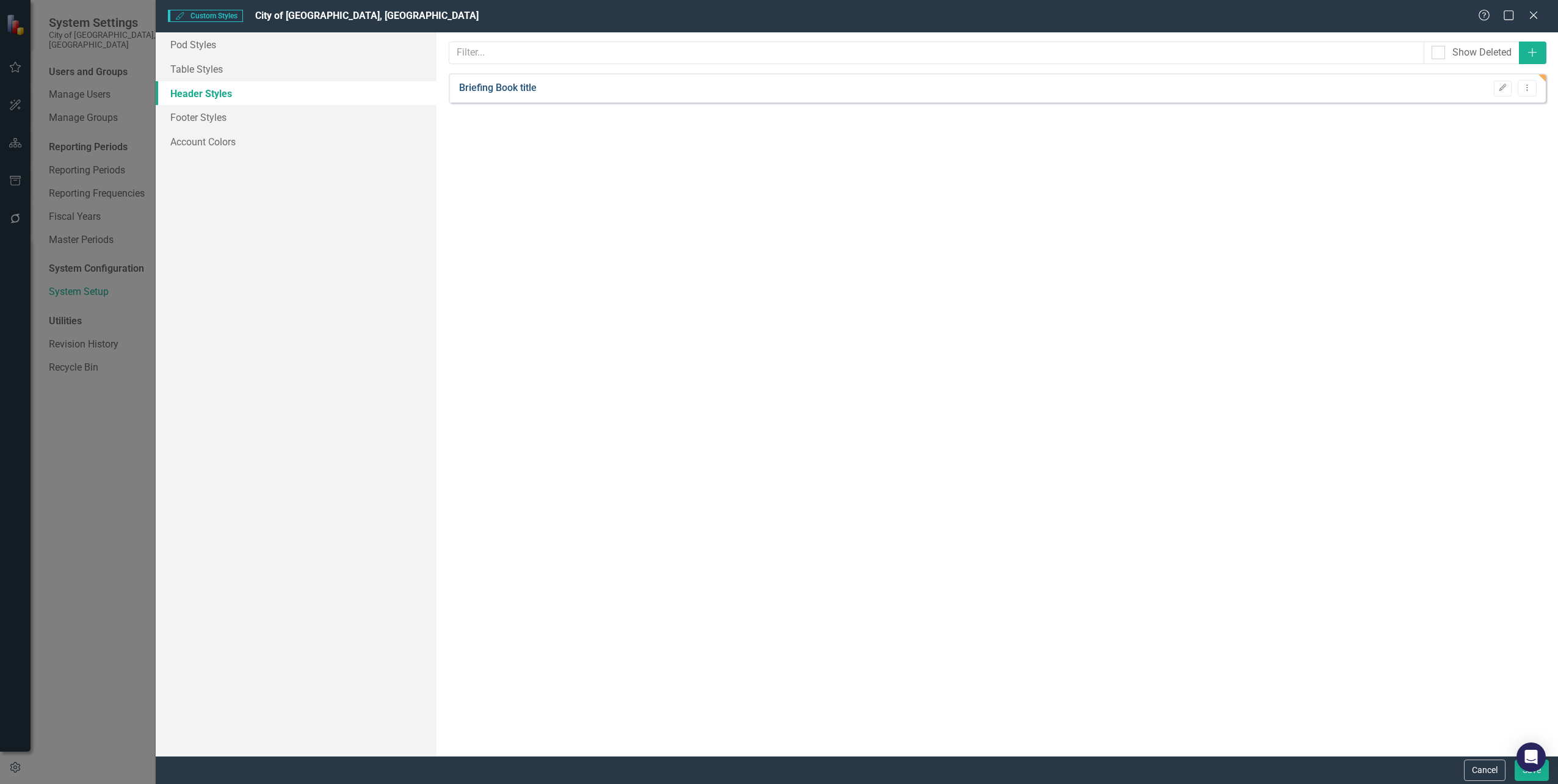
click at [537, 86] on link "Briefing Book title" at bounding box center [497, 88] width 77 height 14
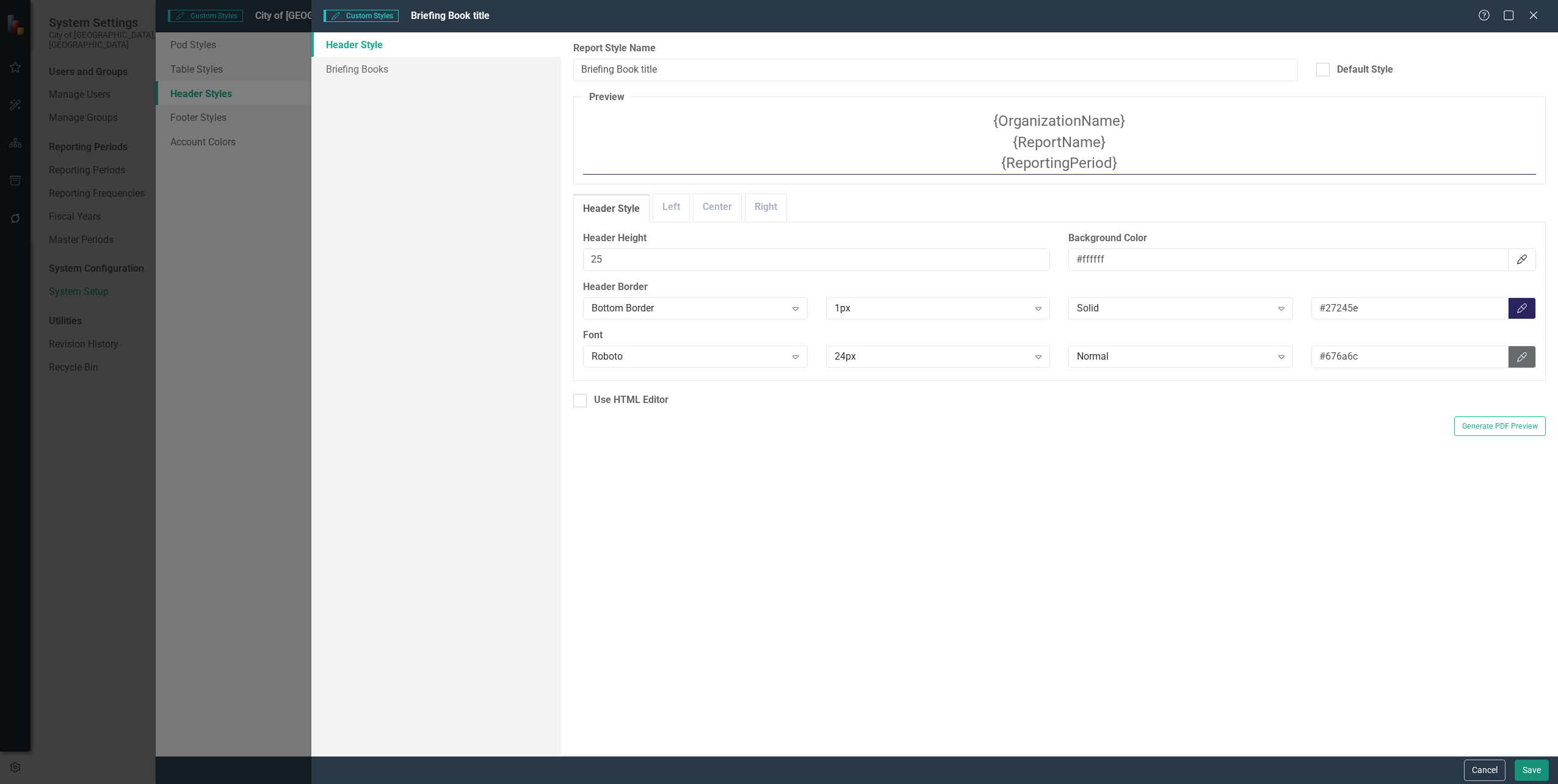
click at [1531, 765] on button "Save" at bounding box center [1532, 770] width 34 height 22
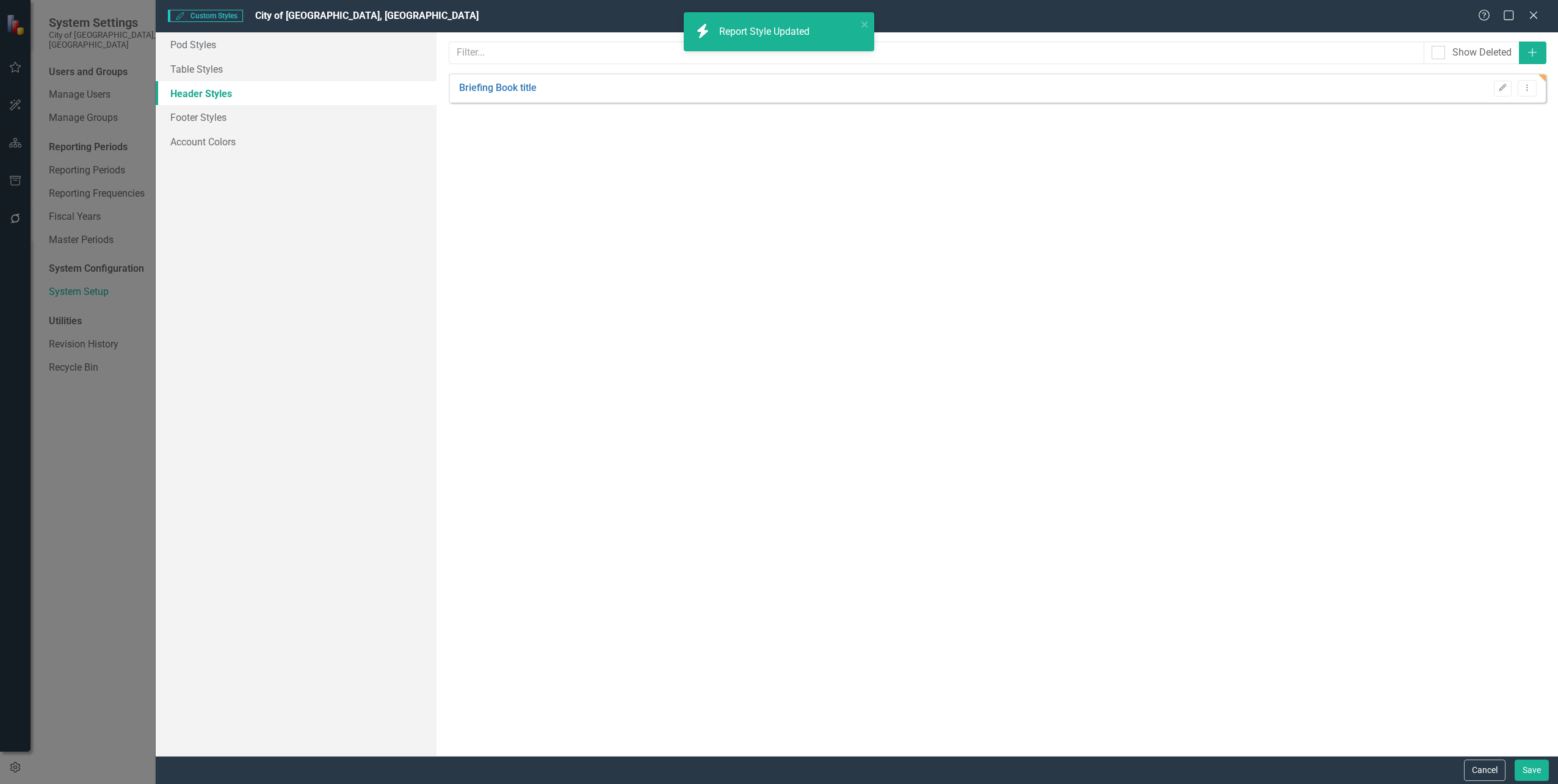
click at [30, 475] on div "Custom Styles Custom Styles City of Tamarac, FL Help Maximize Close Pod Styles …" at bounding box center [779, 392] width 1558 height 784
click at [1531, 20] on icon "Close" at bounding box center [1533, 15] width 15 height 12
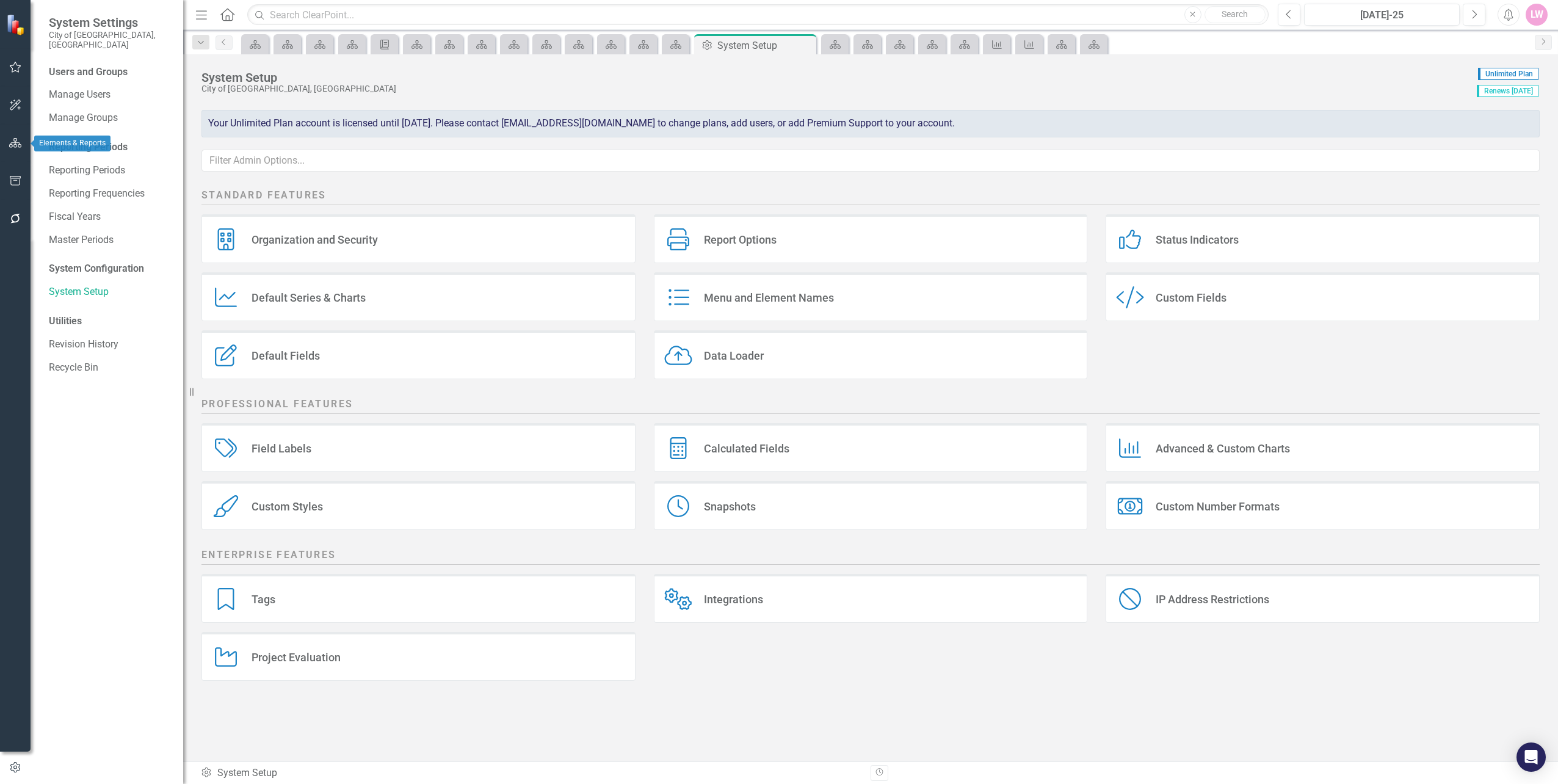
click at [11, 144] on icon "button" at bounding box center [15, 143] width 13 height 10
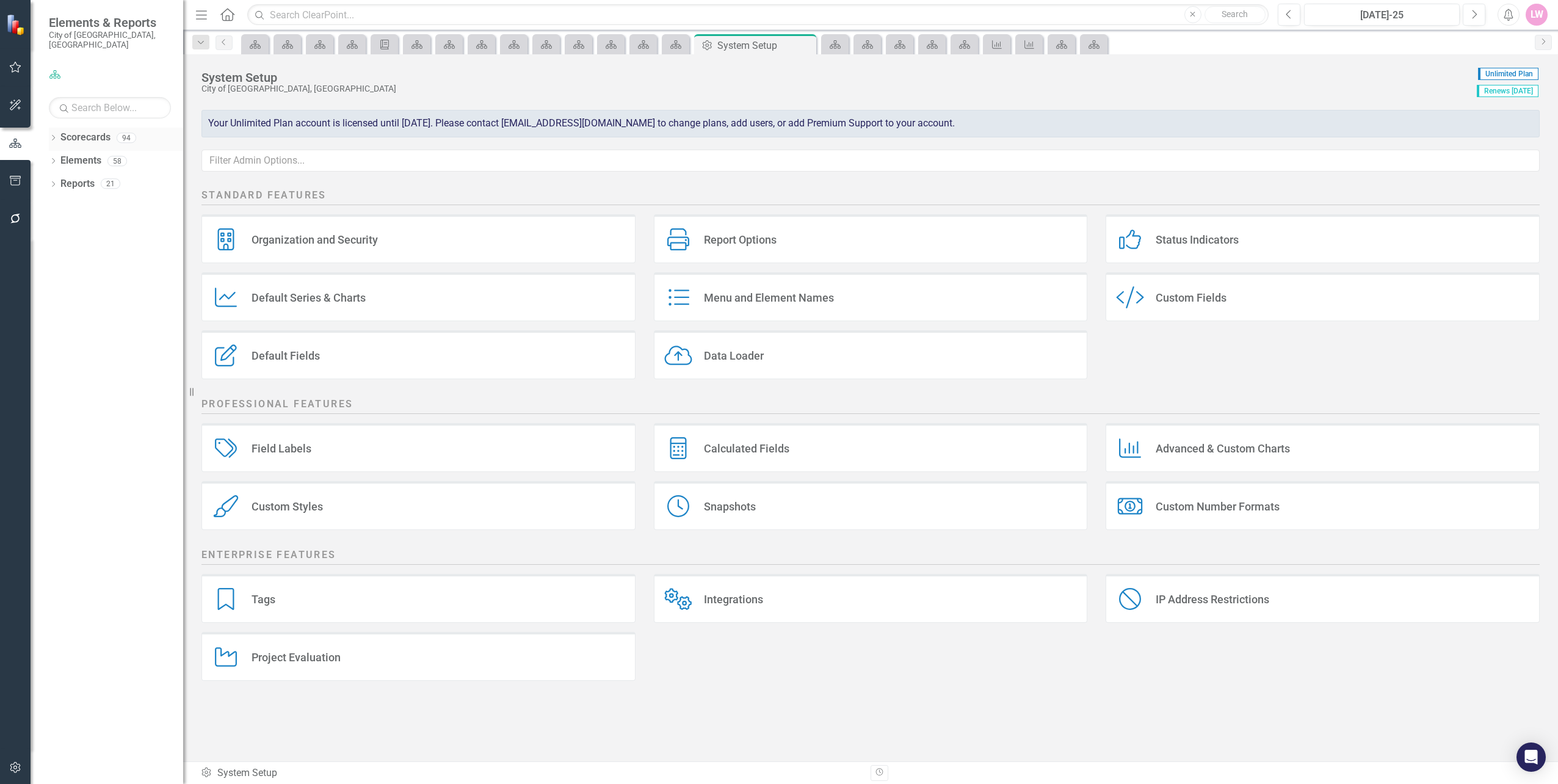
click at [53, 135] on icon at bounding box center [53, 138] width 3 height 6
click at [52, 152] on div "Dropdown Scorecards 94 Dropdown City of Tamarac Dropdown Certificate of Occupan…" at bounding box center [115, 163] width 134 height 69
click at [57, 157] on icon "Dropdown" at bounding box center [59, 160] width 9 height 7
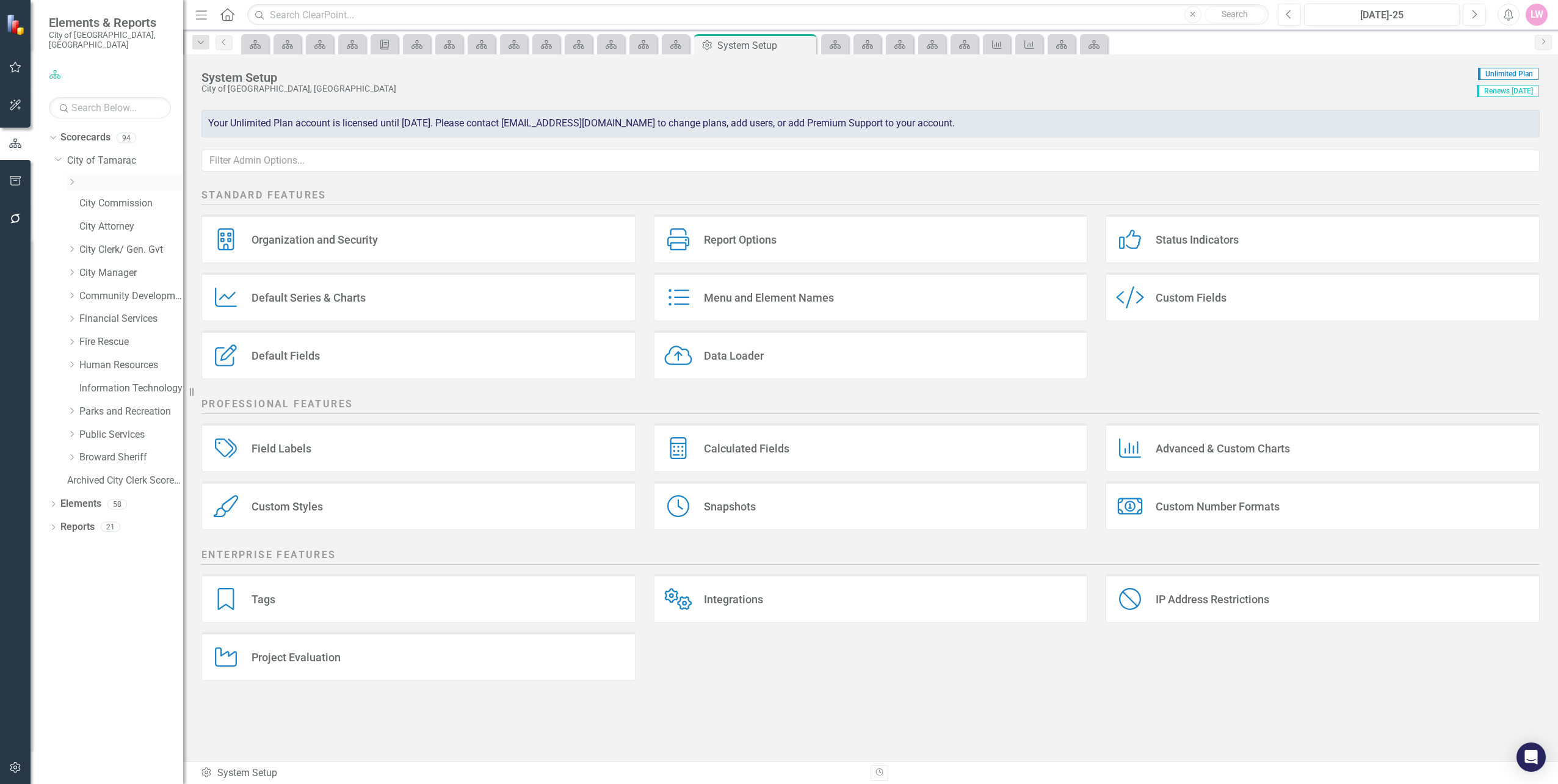
click at [72, 179] on icon at bounding box center [71, 182] width 3 height 6
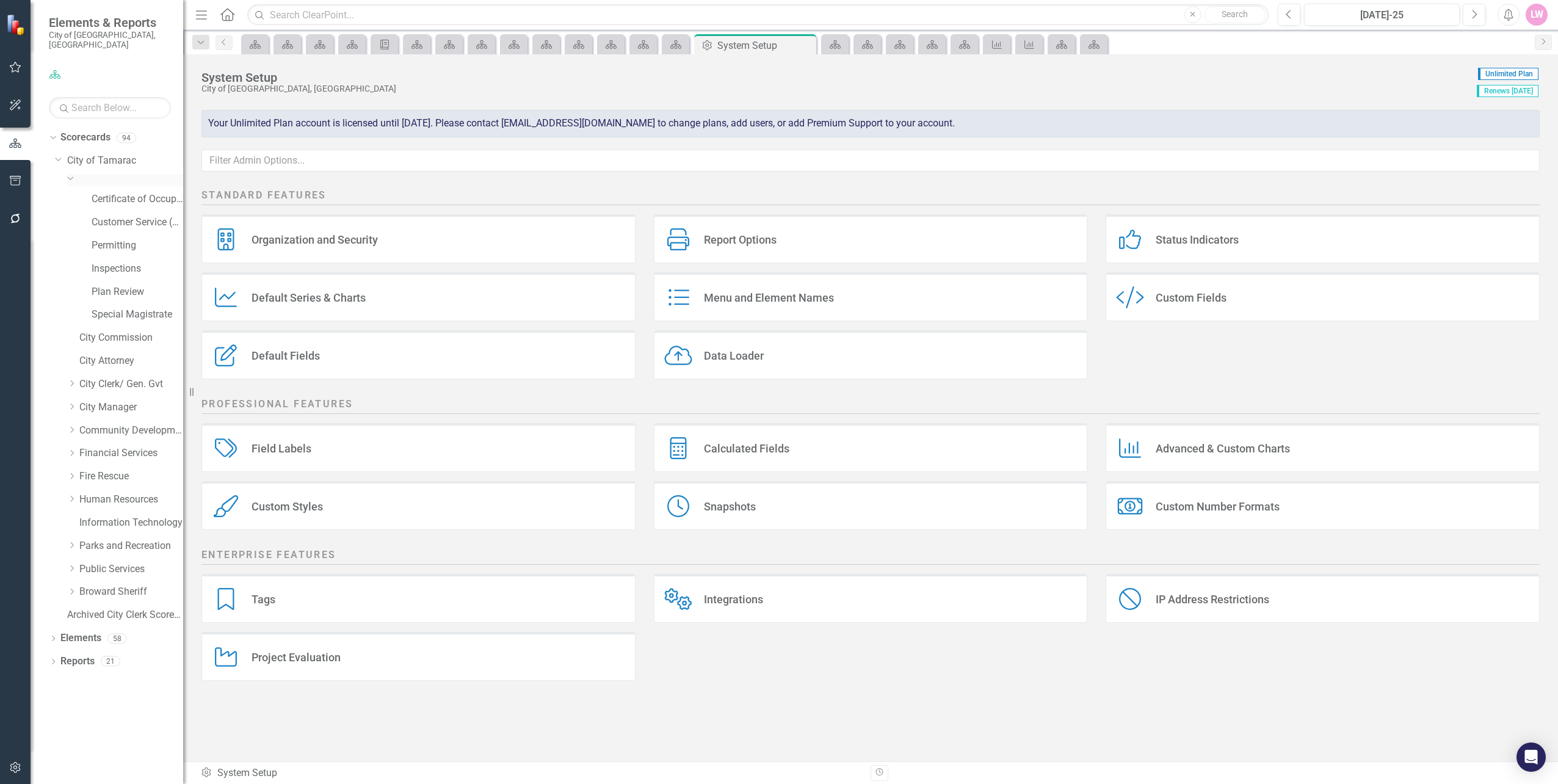
click at [89, 174] on div "Dropdown" at bounding box center [125, 180] width 116 height 12
click at [108, 174] on div "Dropdown" at bounding box center [125, 180] width 116 height 12
click at [112, 175] on div "Dropdown" at bounding box center [125, 180] width 116 height 12
click at [120, 175] on div "Dropdown" at bounding box center [125, 180] width 116 height 12
click at [55, 659] on icon "Dropdown" at bounding box center [53, 662] width 9 height 7
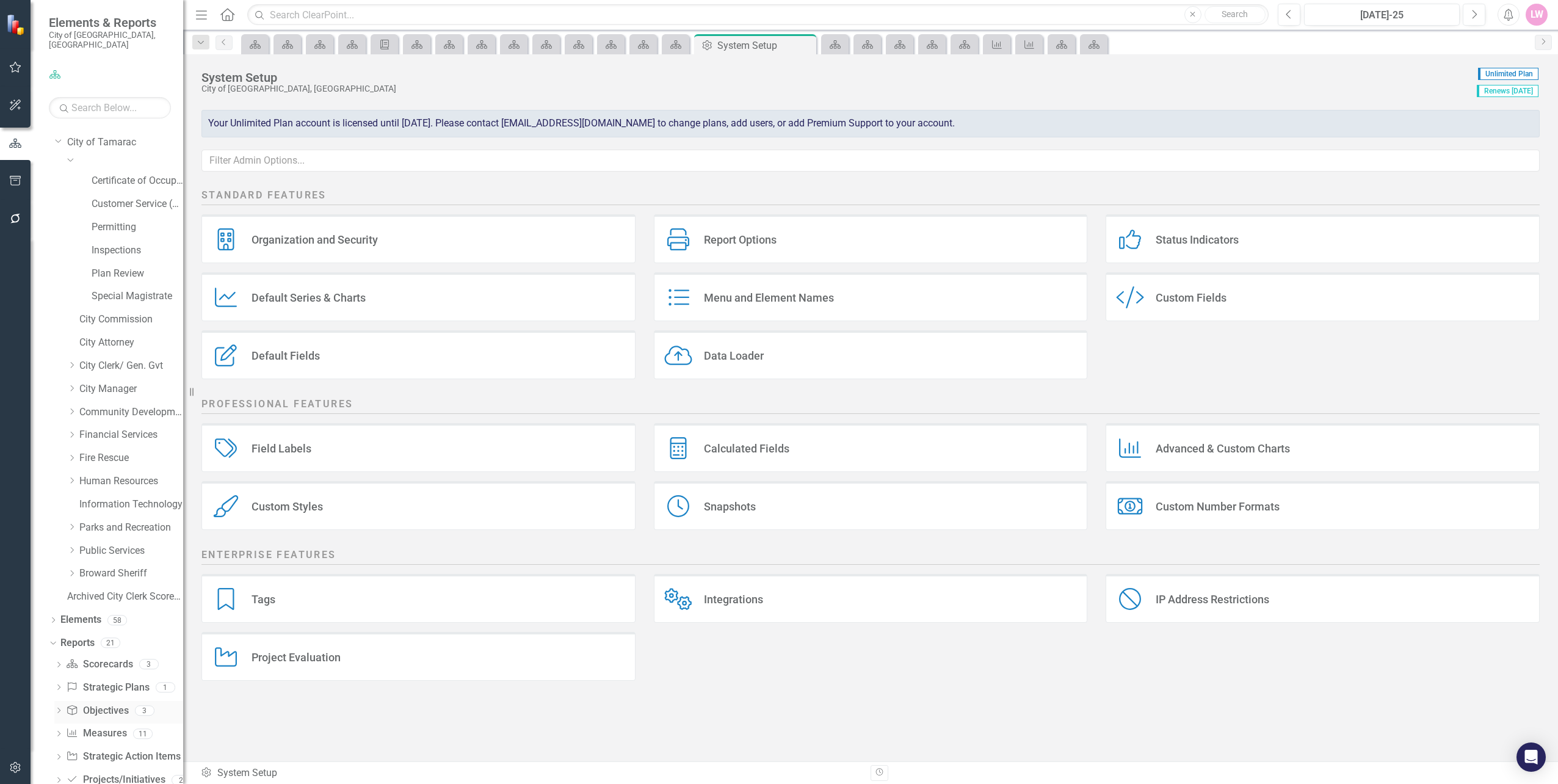
scroll to position [36, 0]
click at [104, 639] on link "Scorecard Scorecards" at bounding box center [98, 646] width 67 height 14
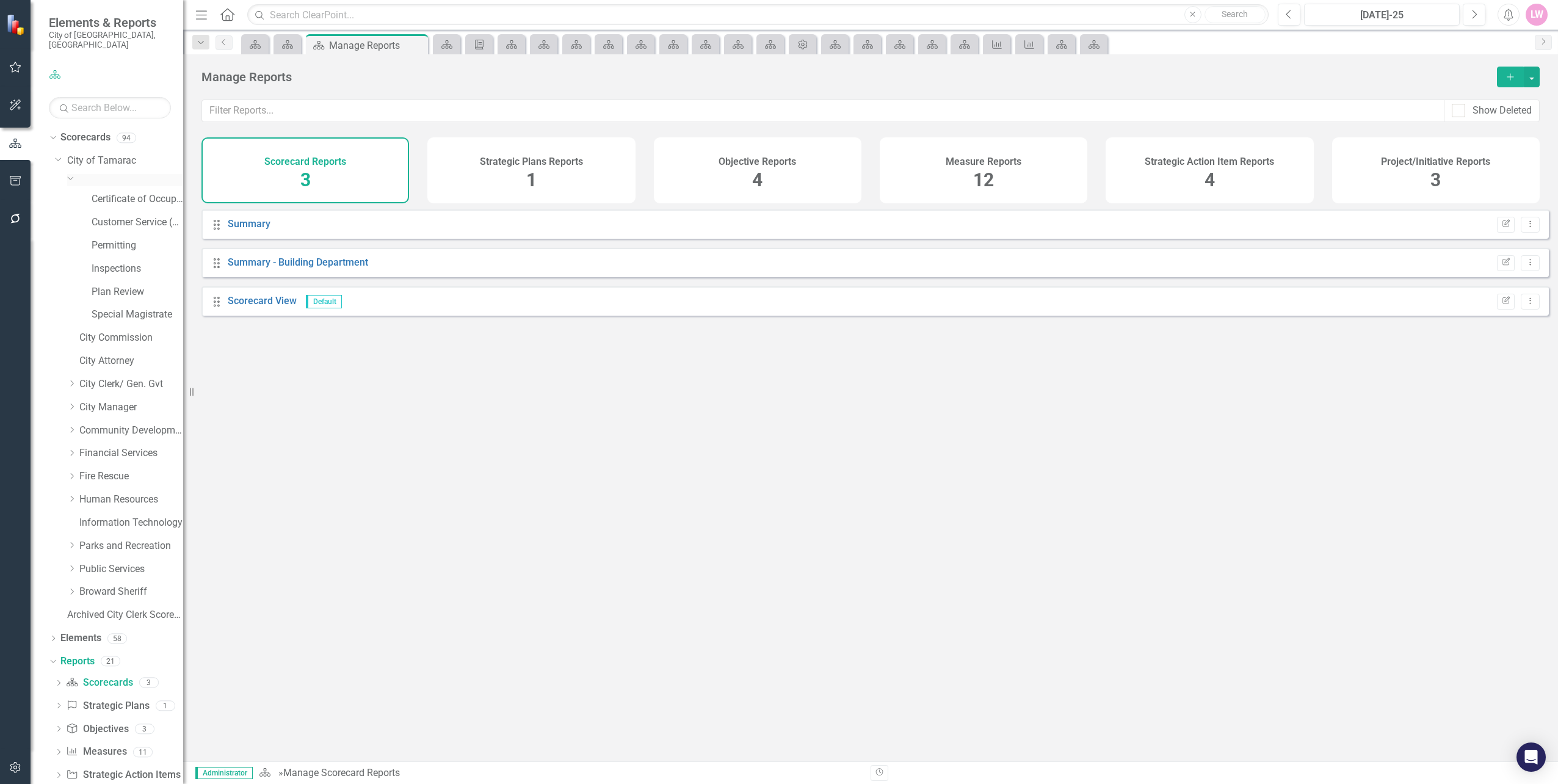
click at [121, 174] on div "Dropdown" at bounding box center [125, 180] width 116 height 12
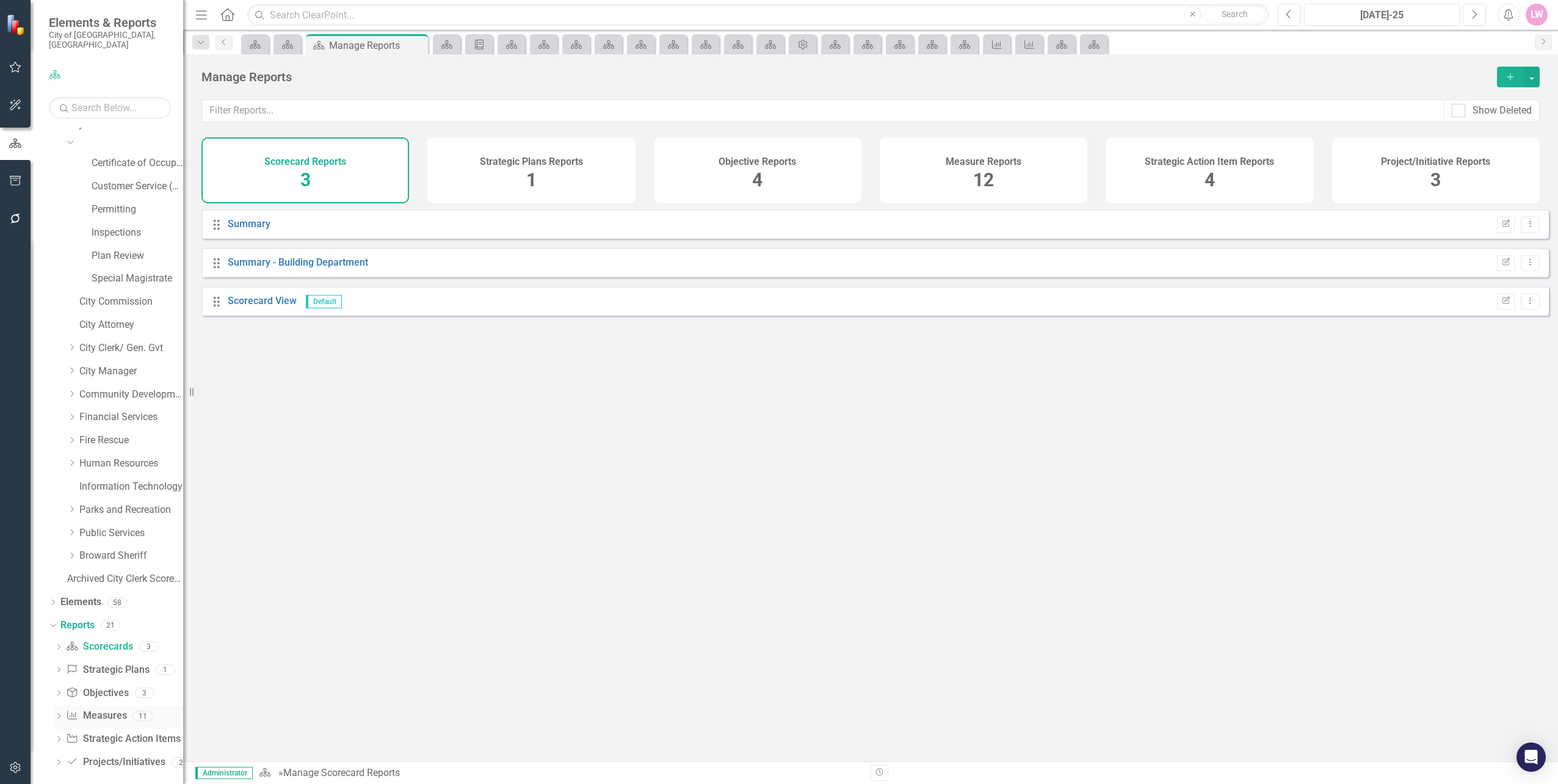
click at [102, 709] on link "Measure Measures" at bounding box center [95, 716] width 61 height 14
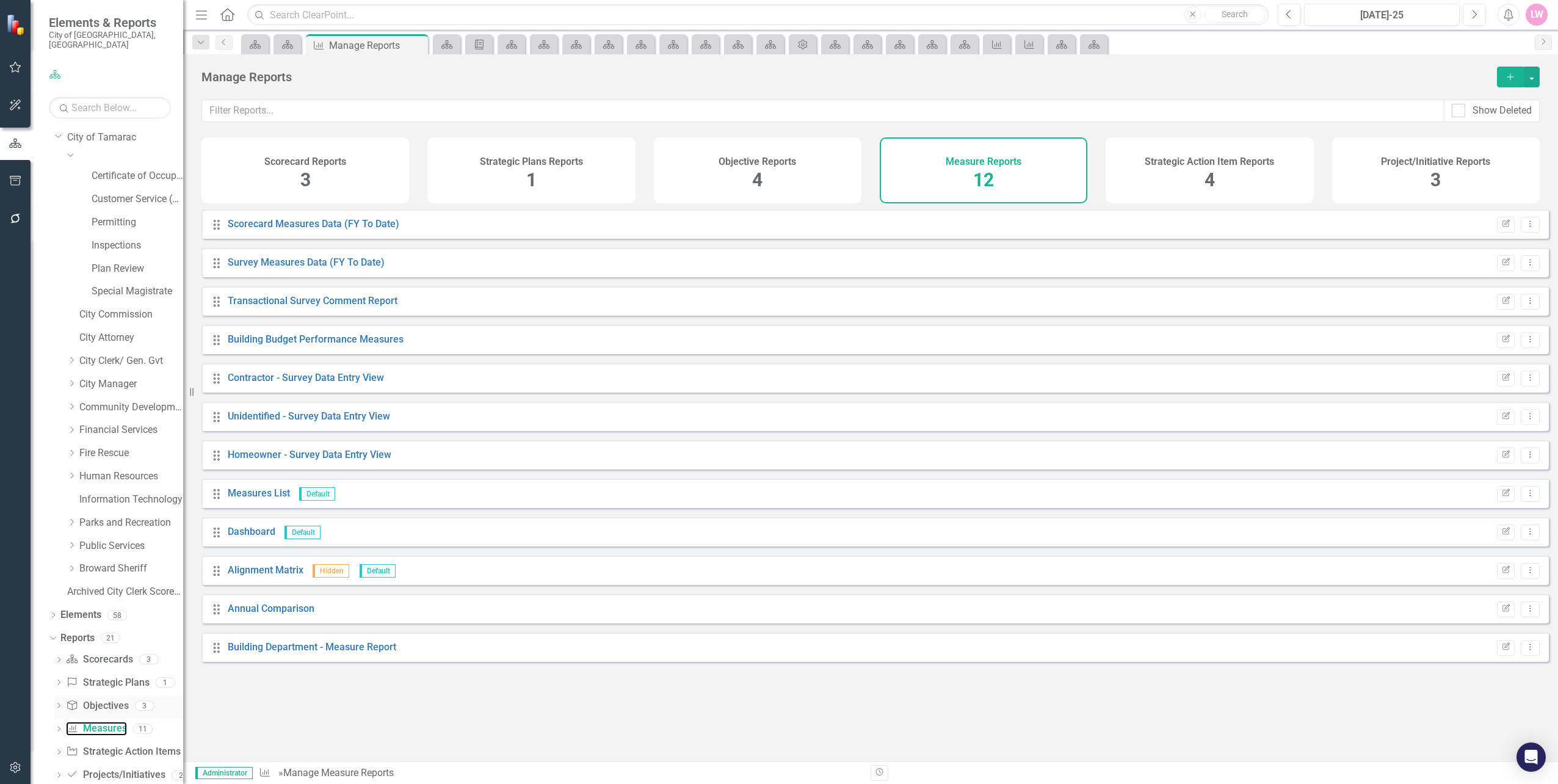
scroll to position [36, 0]
click at [62, 735] on div "Dropdown" at bounding box center [59, 740] width 9 height 10
click at [62, 733] on div "Dropdown Strategic Action Item Strategic Action Items 1" at bounding box center [119, 739] width 129 height 23
click at [60, 734] on icon "Dropdown" at bounding box center [57, 738] width 7 height 9
click at [103, 641] on link "Scorecard Scorecards" at bounding box center [98, 646] width 67 height 14
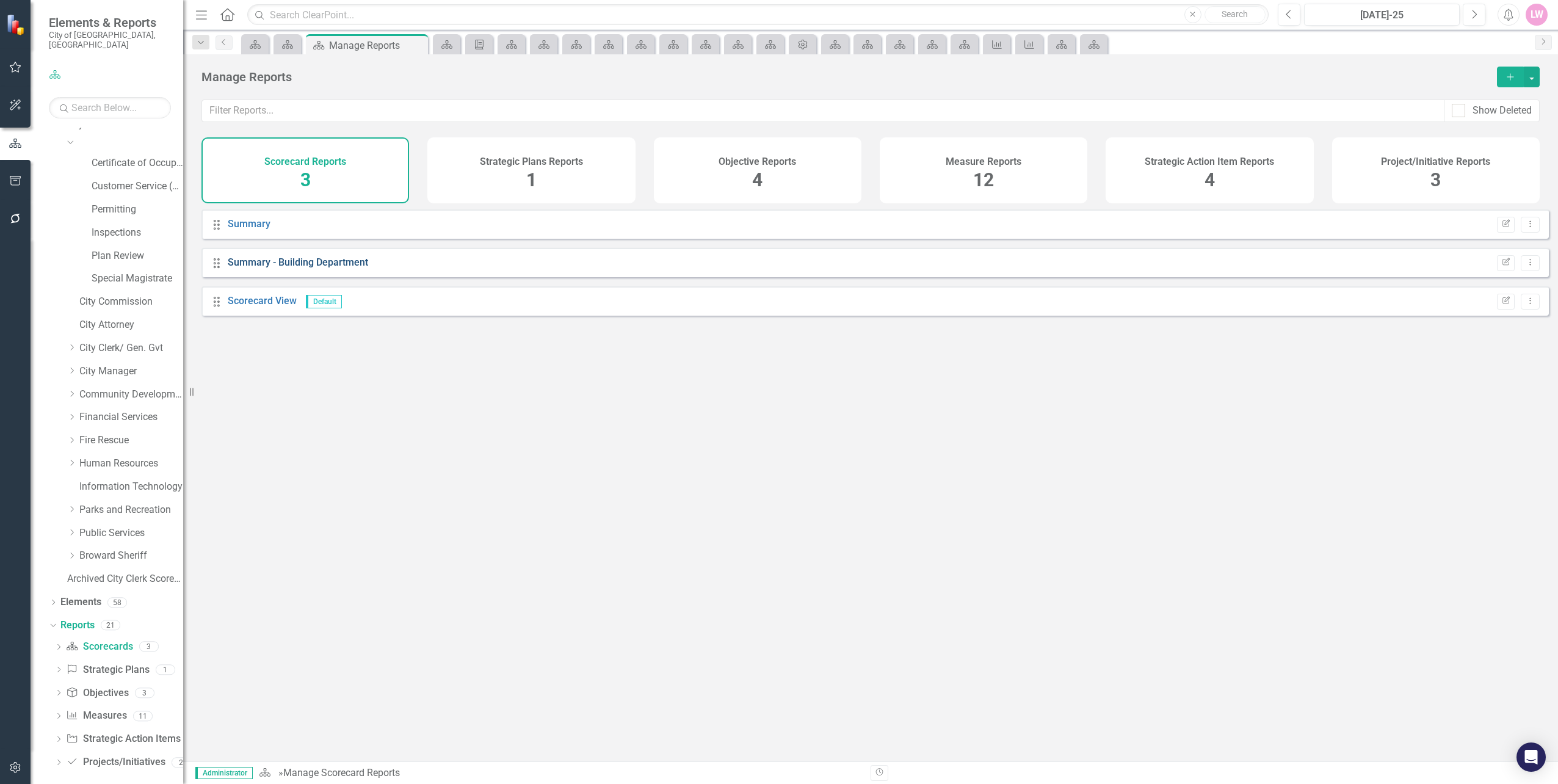
click at [338, 268] on link "Summary - Building Department" at bounding box center [297, 262] width 140 height 12
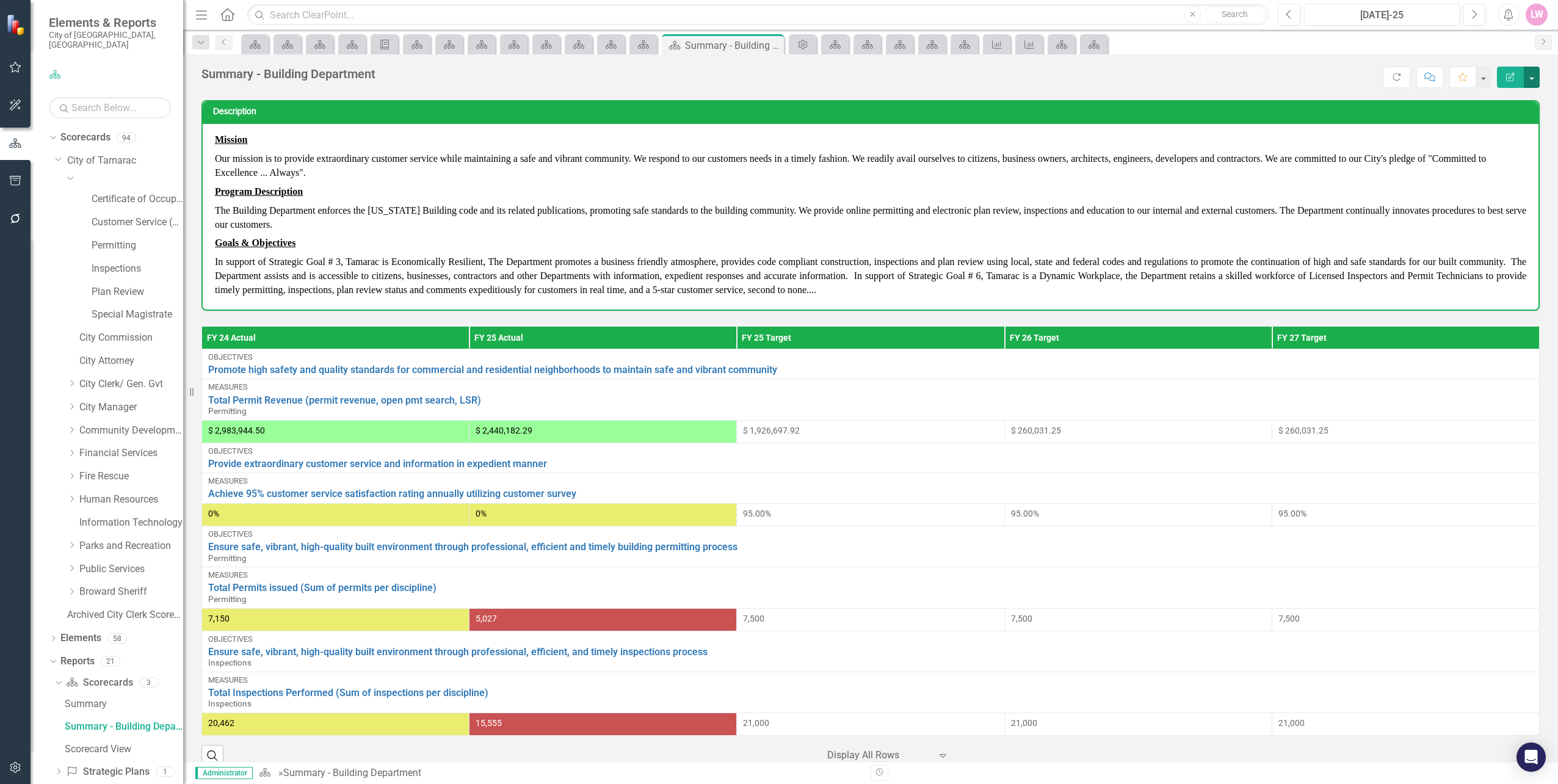
click at [1534, 76] on button "button" at bounding box center [1532, 77] width 16 height 22
click at [1513, 96] on link "Edit Edit Scorecard" at bounding box center [1490, 99] width 99 height 23
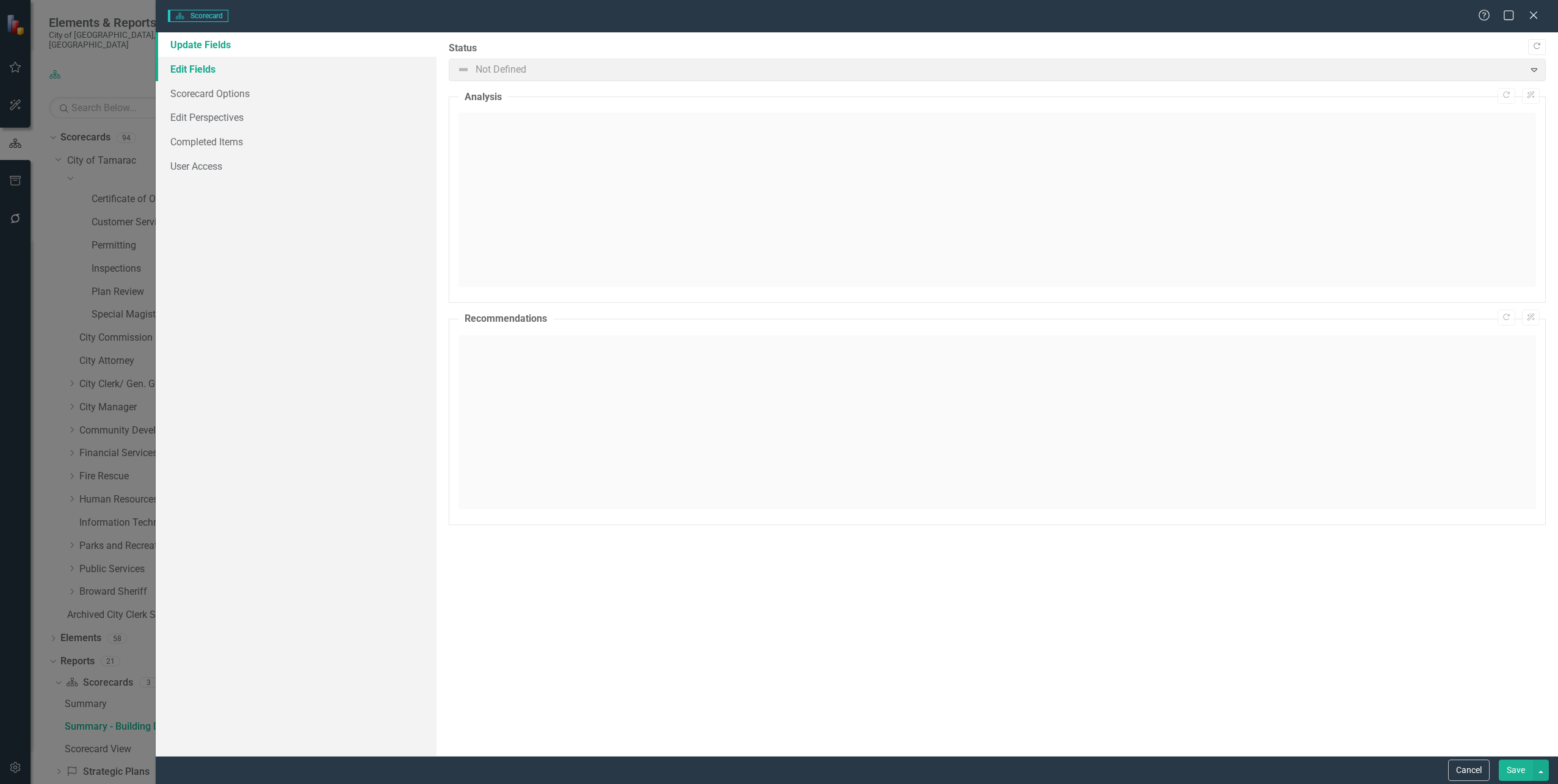
click at [209, 67] on link "Edit Fields" at bounding box center [296, 68] width 280 height 25
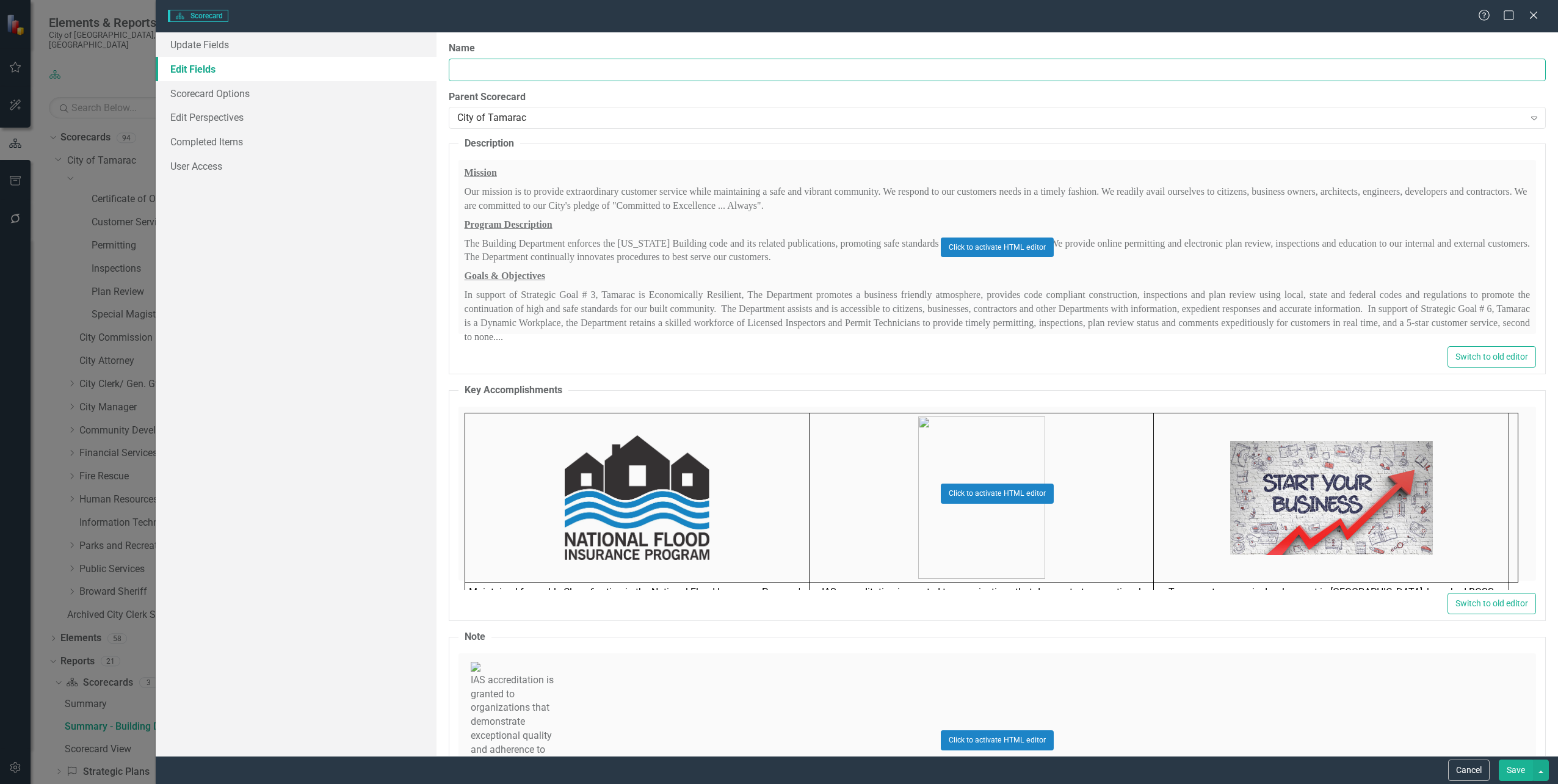
click at [482, 63] on input "Name" at bounding box center [997, 69] width 1097 height 23
type input "Building"
click at [1526, 767] on button "Save" at bounding box center [1516, 770] width 34 height 22
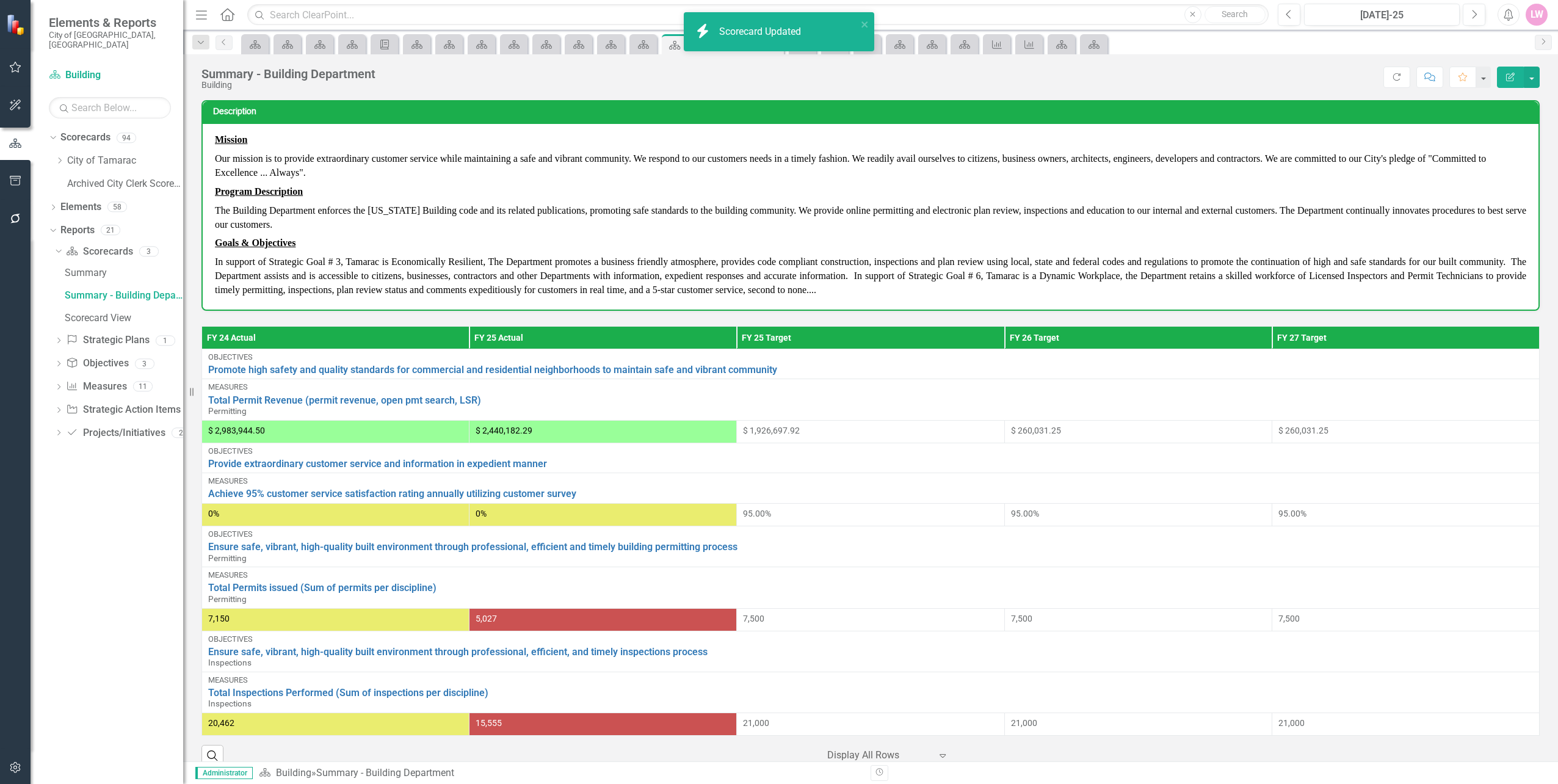
click at [53, 154] on div "Dropdown Scorecards 94 Dropdown City of Tamarac Dropdown Building Certificate o…" at bounding box center [115, 163] width 134 height 69
click at [59, 157] on icon "Dropdown" at bounding box center [59, 160] width 9 height 7
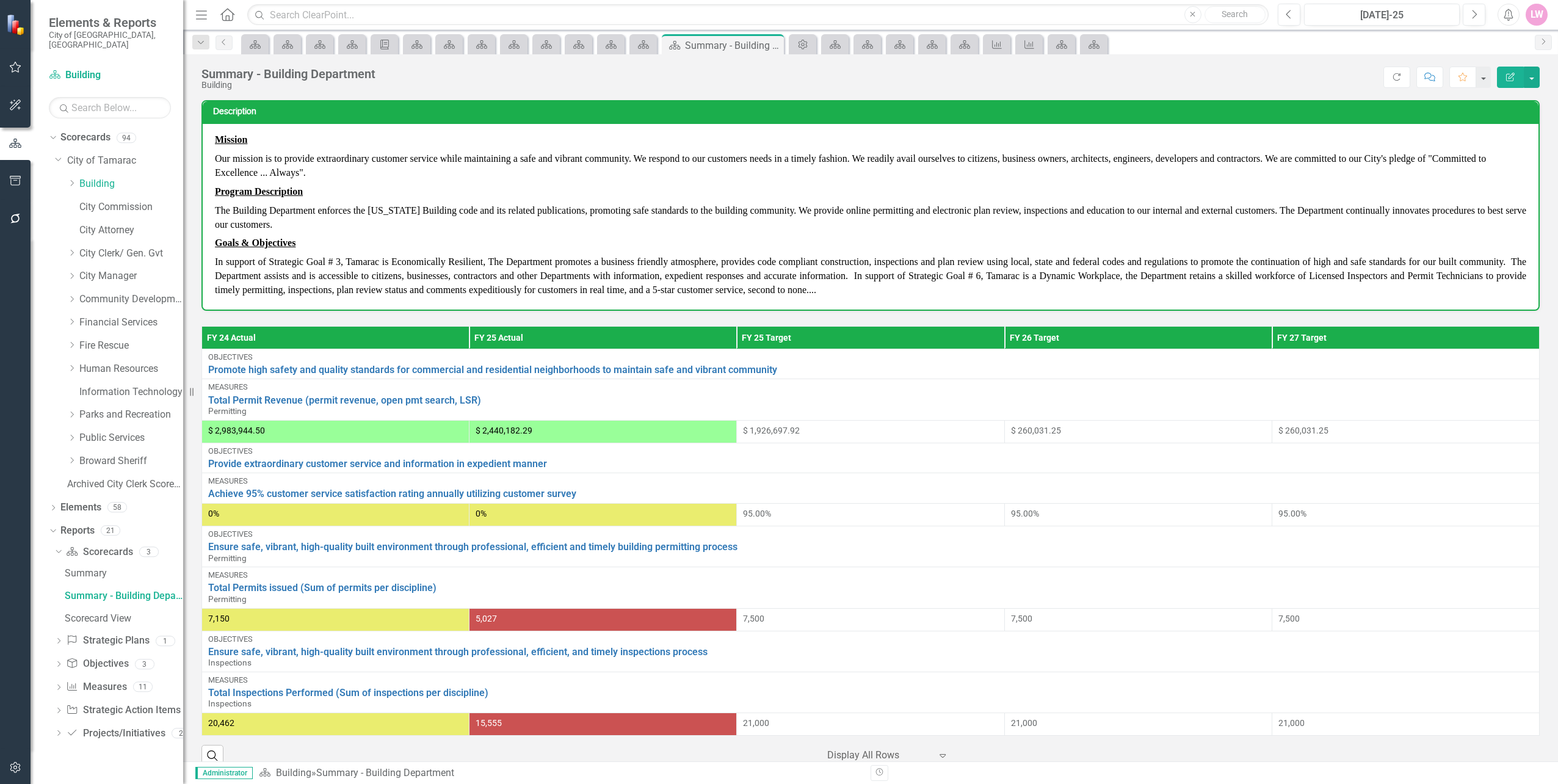
drag, startPoint x: 201, startPoint y: 85, endPoint x: 240, endPoint y: 83, distance: 39.1
click at [240, 83] on div "Summary - Building Department Building Score: N/A Jul-25 Completed Refresh Comm…" at bounding box center [870, 72] width 1375 height 37
click at [211, 85] on div "Building" at bounding box center [288, 84] width 174 height 9
click at [200, 84] on div "Summary - Building Department Building Score: N/A Jul-25 Completed Refresh Comm…" at bounding box center [870, 72] width 1375 height 37
drag, startPoint x: 204, startPoint y: 85, endPoint x: 236, endPoint y: 84, distance: 32.0
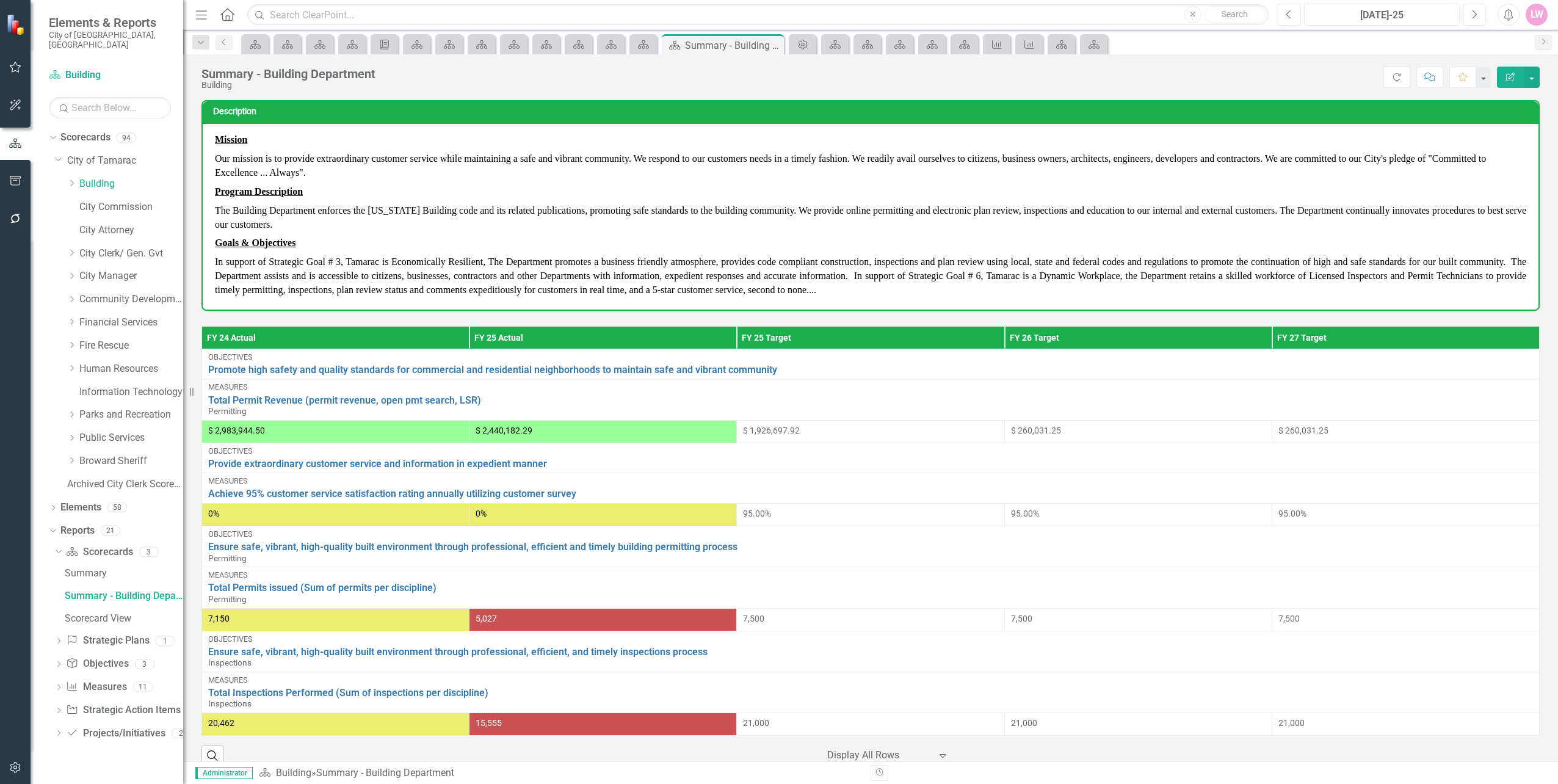
click at [236, 84] on div "Building" at bounding box center [288, 84] width 174 height 9
click at [1534, 78] on button "button" at bounding box center [1532, 77] width 16 height 22
click at [1517, 104] on link "Edit Edit Scorecard" at bounding box center [1490, 99] width 99 height 23
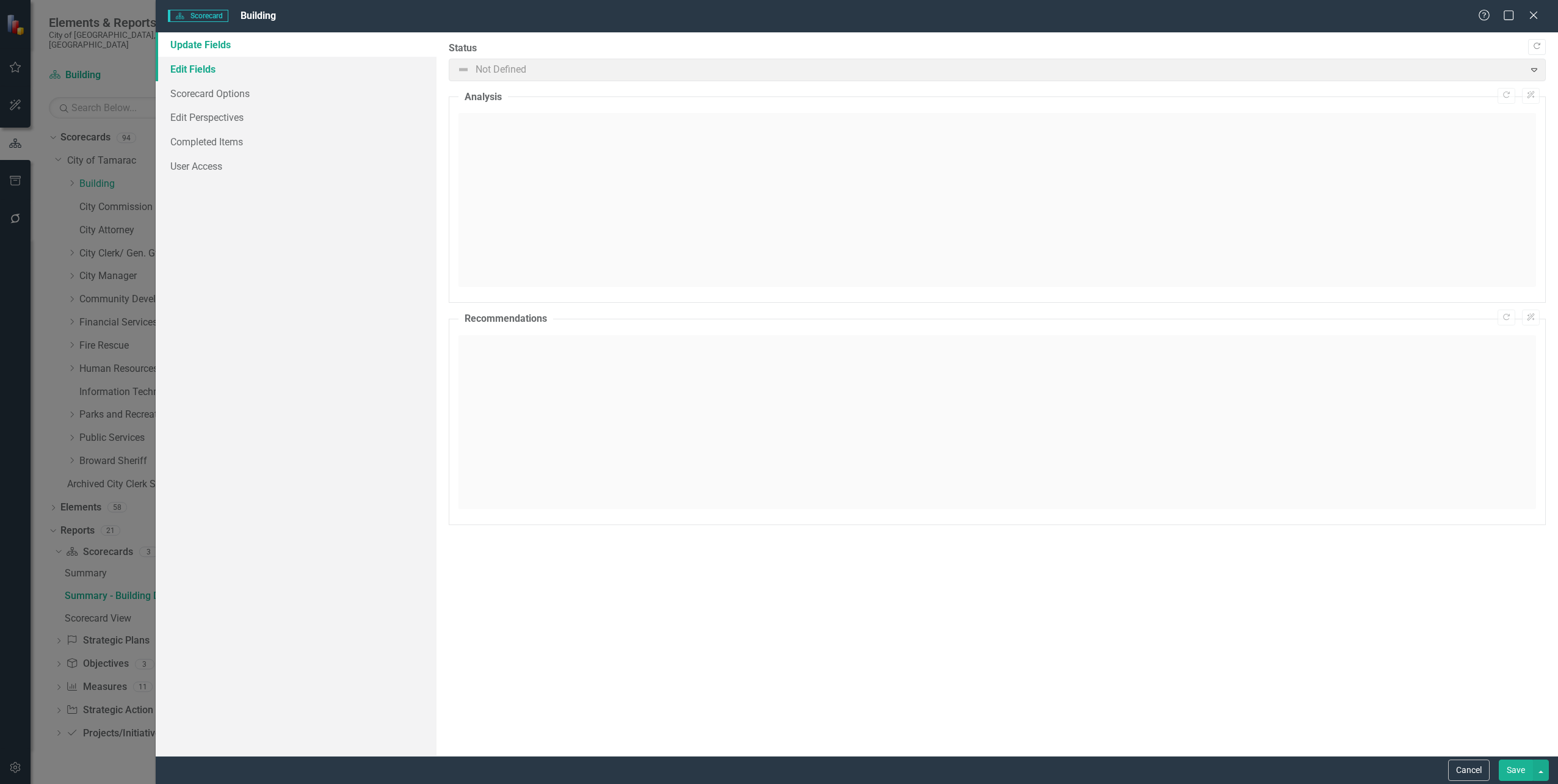
click at [245, 77] on link "Edit Fields" at bounding box center [296, 68] width 280 height 25
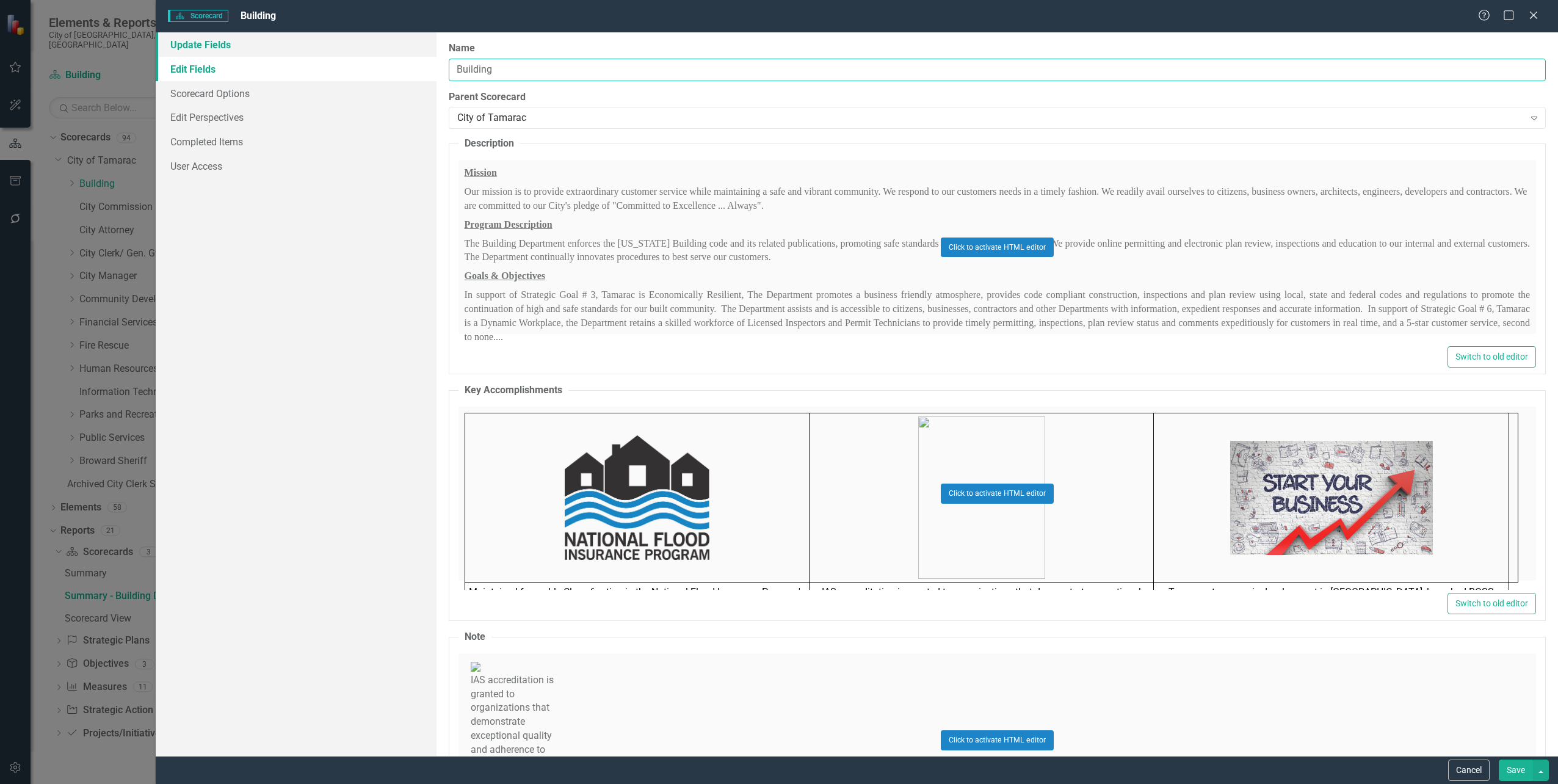
drag, startPoint x: 522, startPoint y: 70, endPoint x: 403, endPoint y: 55, distance: 119.9
click at [406, 55] on div "Update Fields Edit Fields Scorecard Options Edit Perspectives Completed Items U…" at bounding box center [857, 394] width 1403 height 723
click at [219, 169] on link "User Access" at bounding box center [296, 166] width 280 height 25
click at [230, 142] on link "Completed Items" at bounding box center [296, 141] width 280 height 25
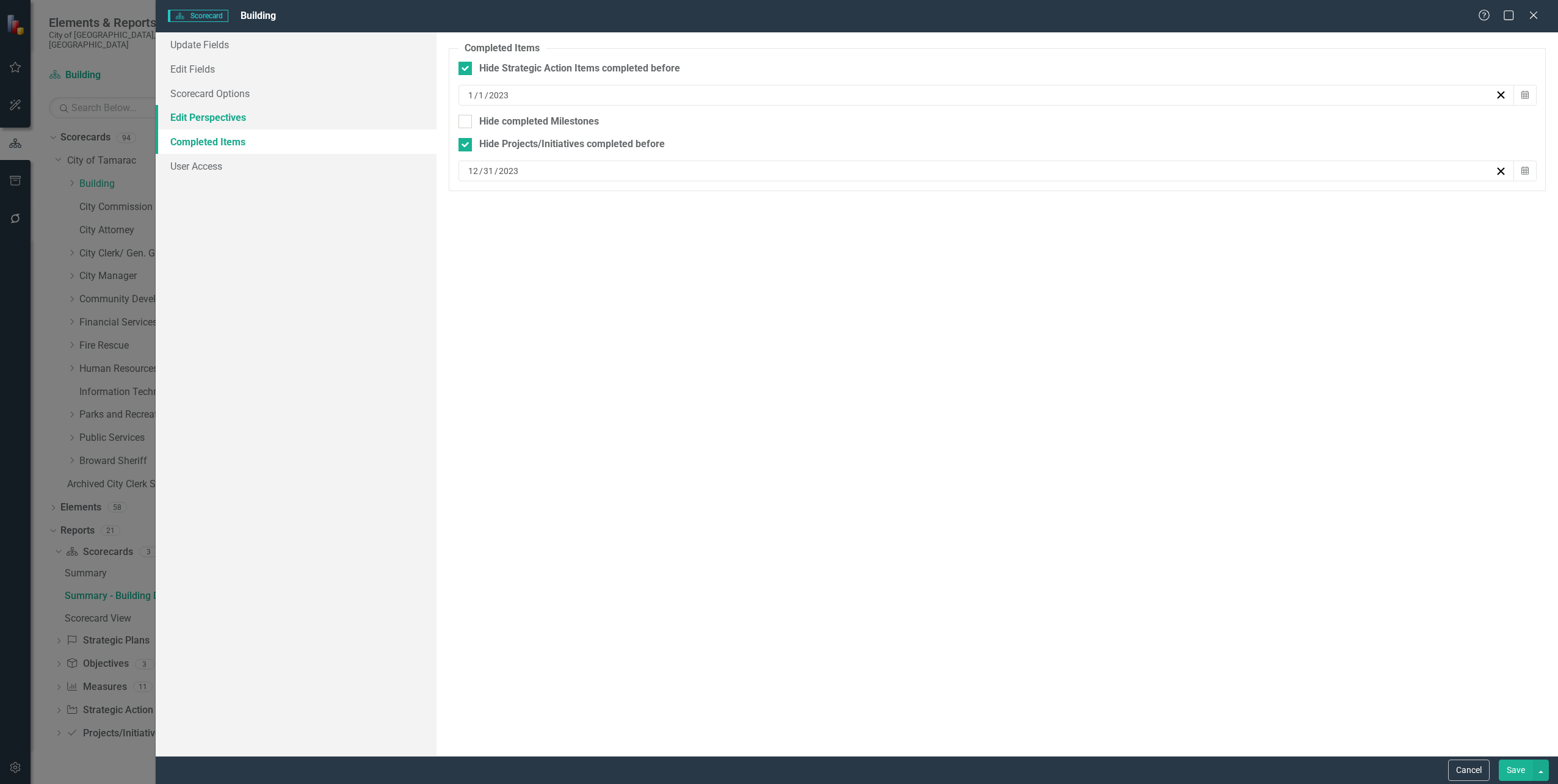
click at [234, 123] on link "Edit Perspectives" at bounding box center [296, 117] width 280 height 25
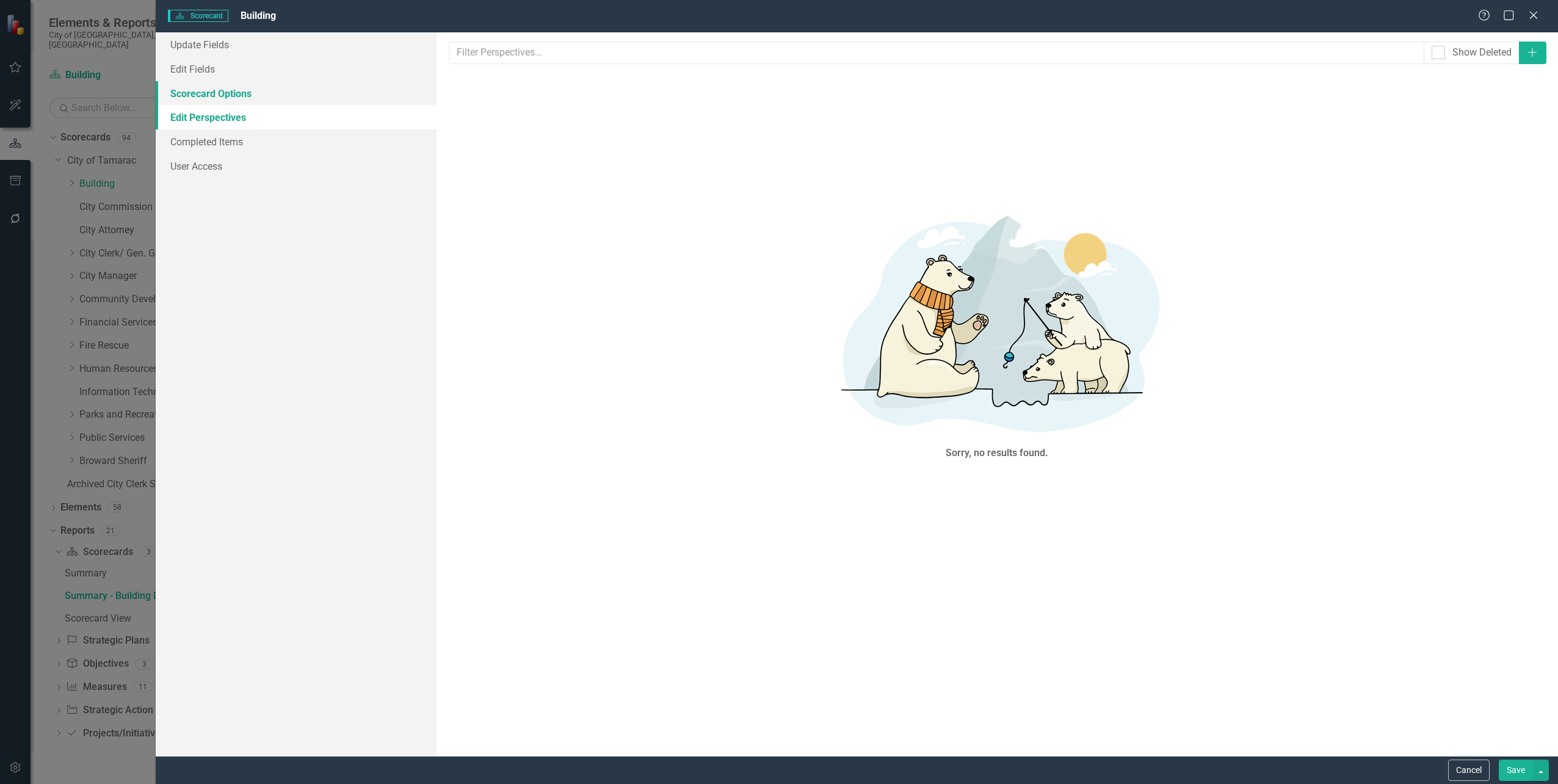
click at [237, 93] on link "Scorecard Options" at bounding box center [296, 93] width 280 height 25
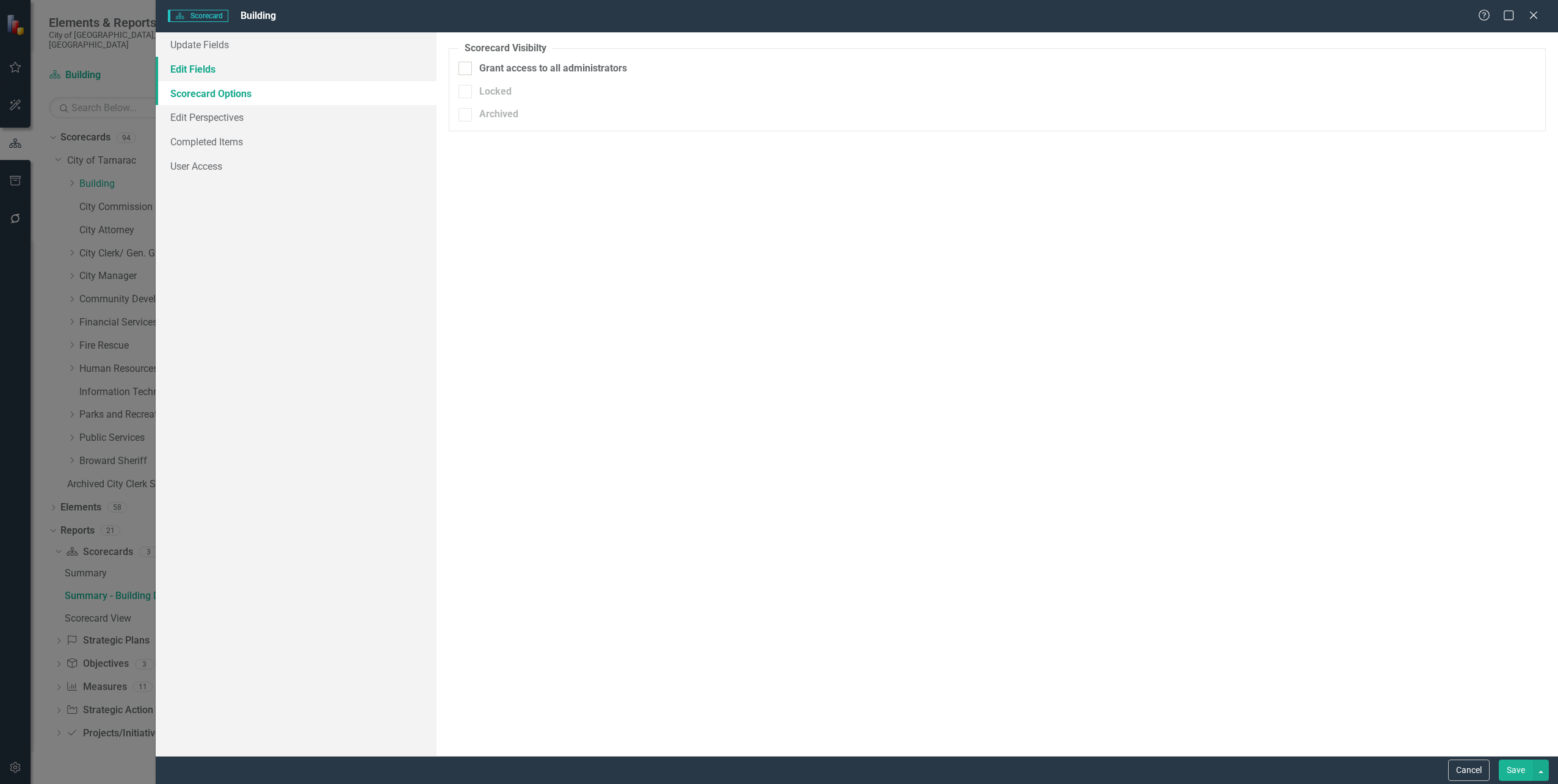
click at [235, 67] on link "Edit Fields" at bounding box center [296, 68] width 280 height 25
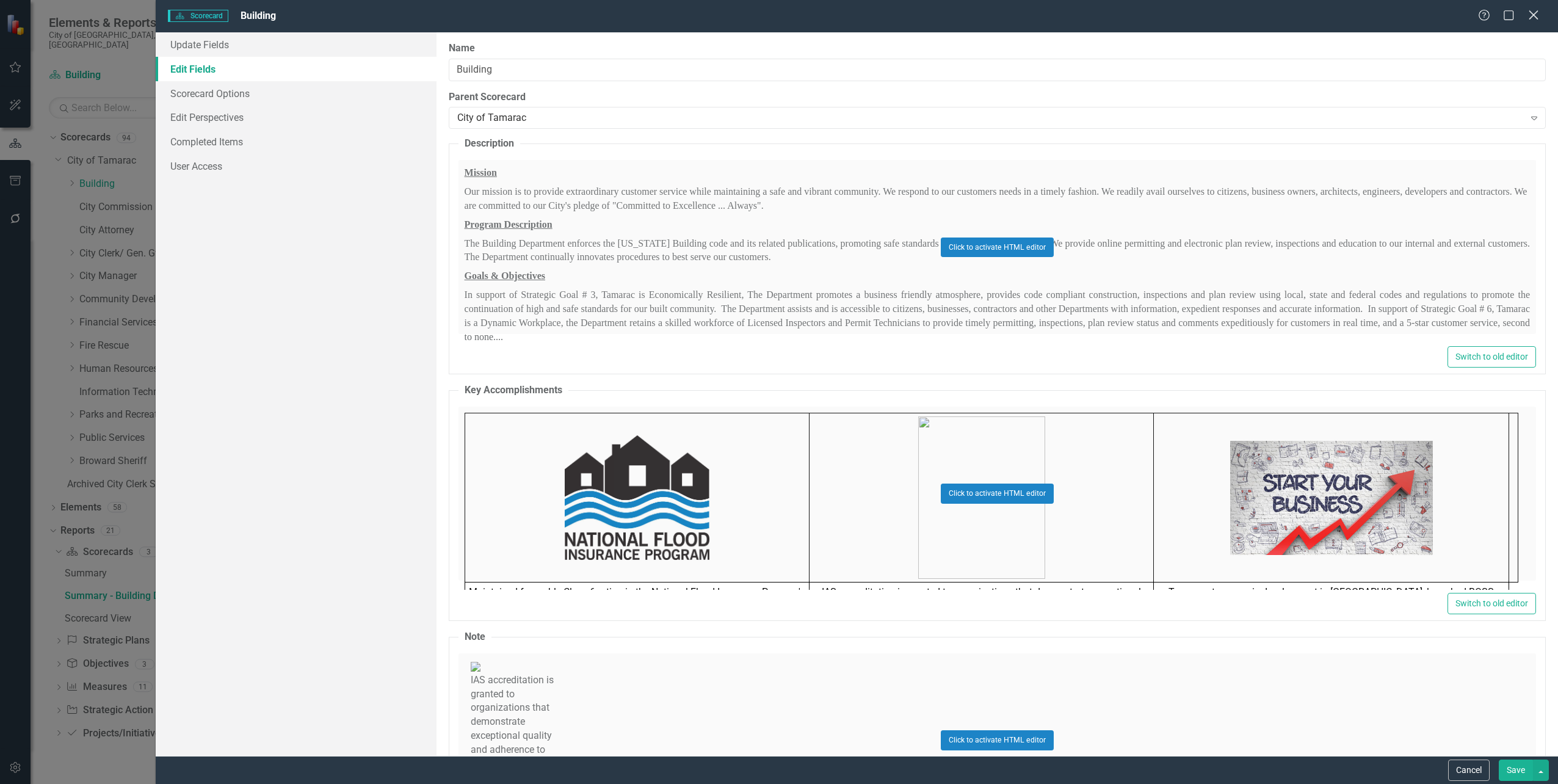
click at [1530, 21] on icon "Close" at bounding box center [1533, 15] width 15 height 12
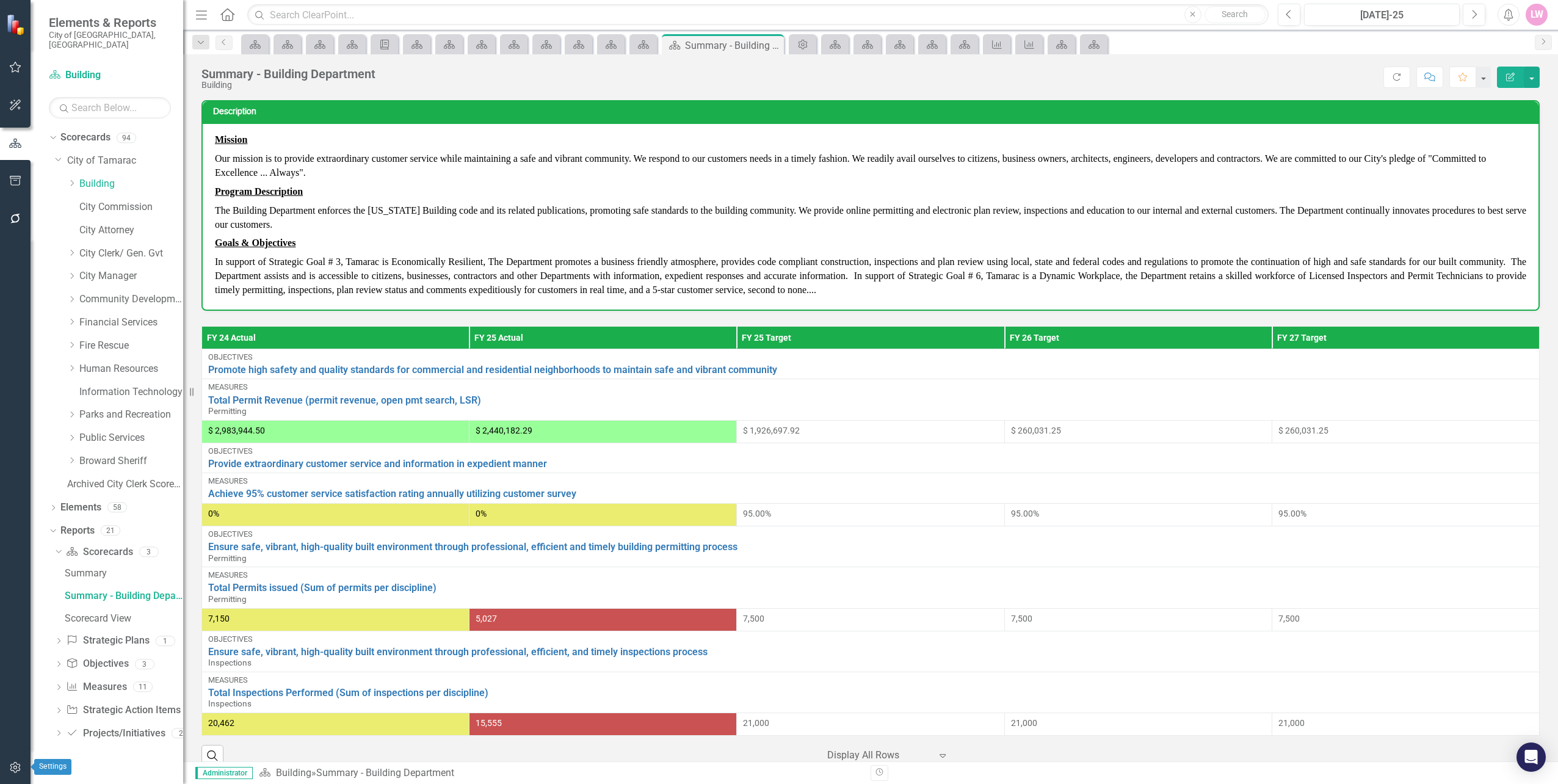
click at [20, 760] on button "button" at bounding box center [16, 768] width 28 height 26
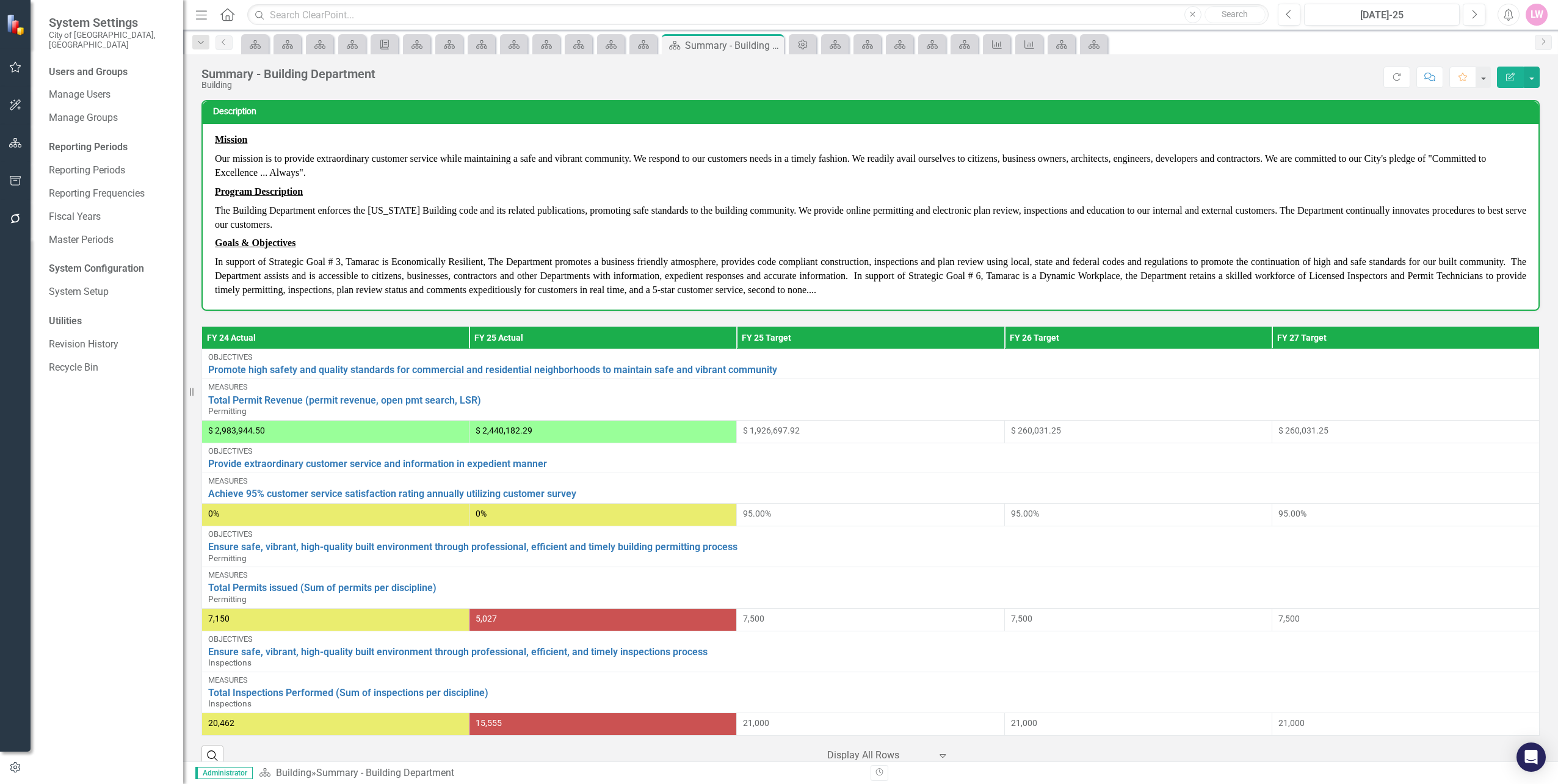
click at [111, 262] on div "System Configuration" at bounding box center [109, 269] width 122 height 14
click at [85, 285] on link "System Setup" at bounding box center [109, 292] width 122 height 14
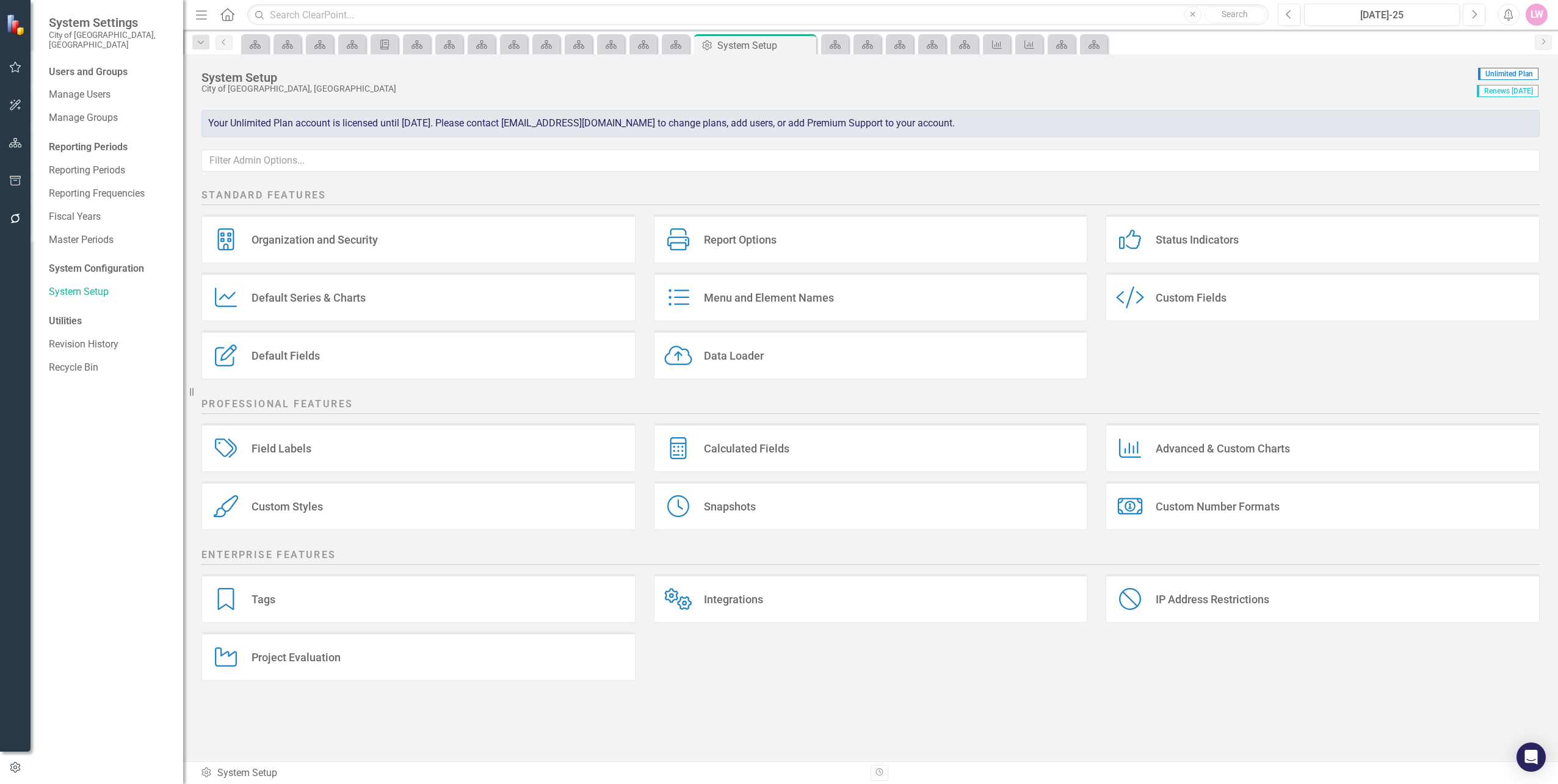
click at [306, 505] on div "Custom Styles" at bounding box center [287, 506] width 71 height 14
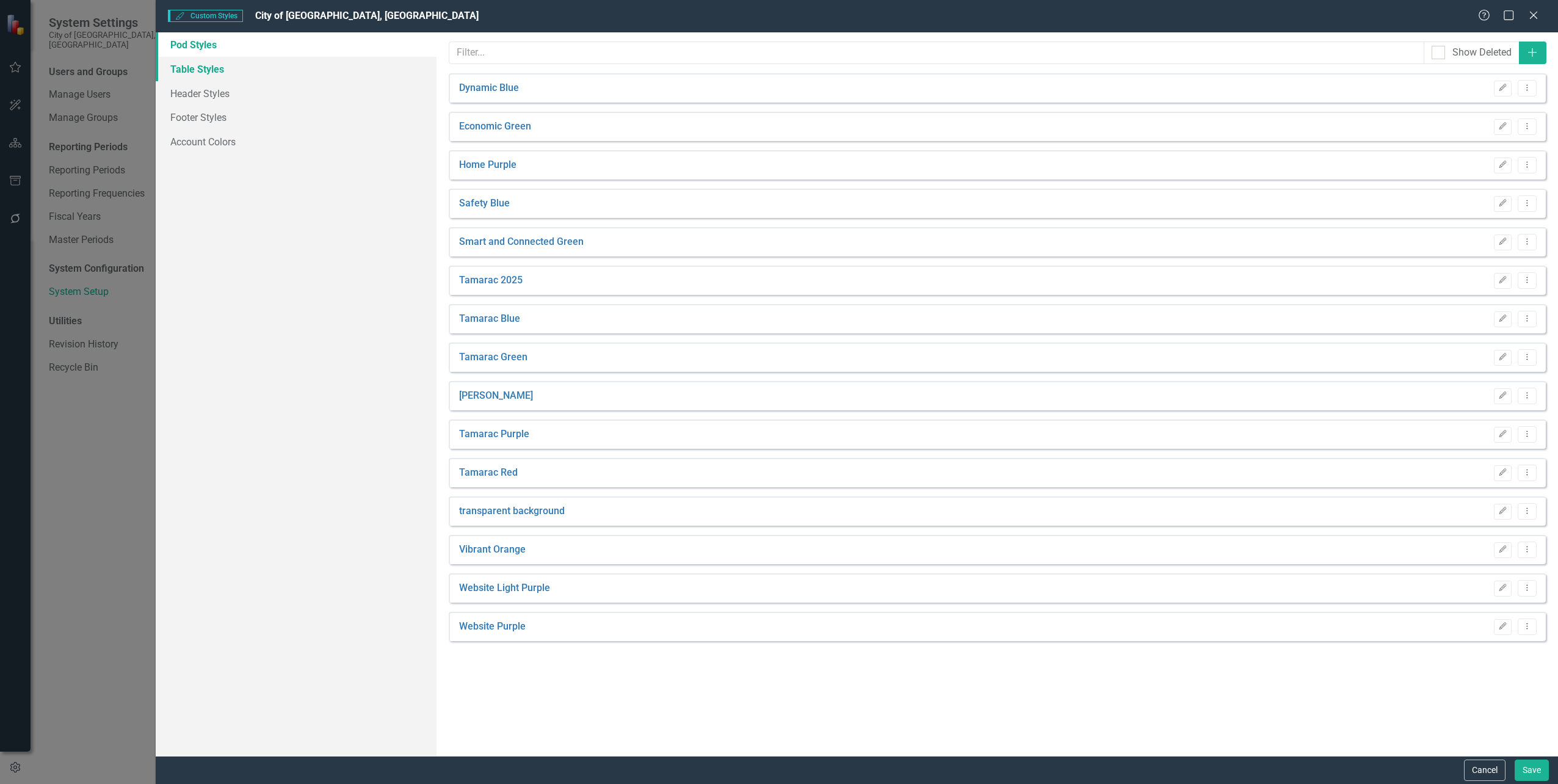
click at [201, 69] on link "Table Styles" at bounding box center [296, 68] width 280 height 25
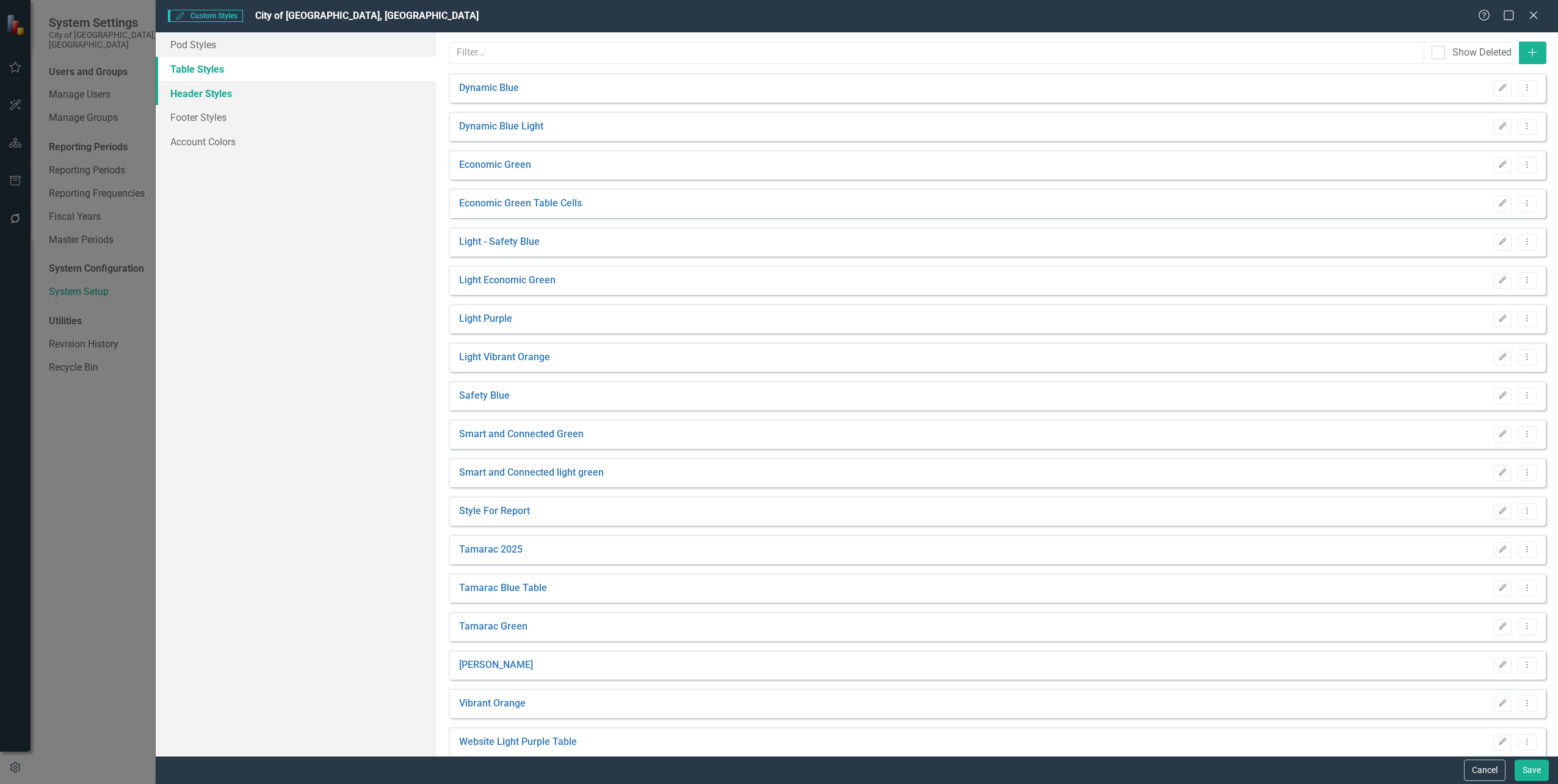
click at [202, 89] on link "Header Styles" at bounding box center [296, 93] width 280 height 25
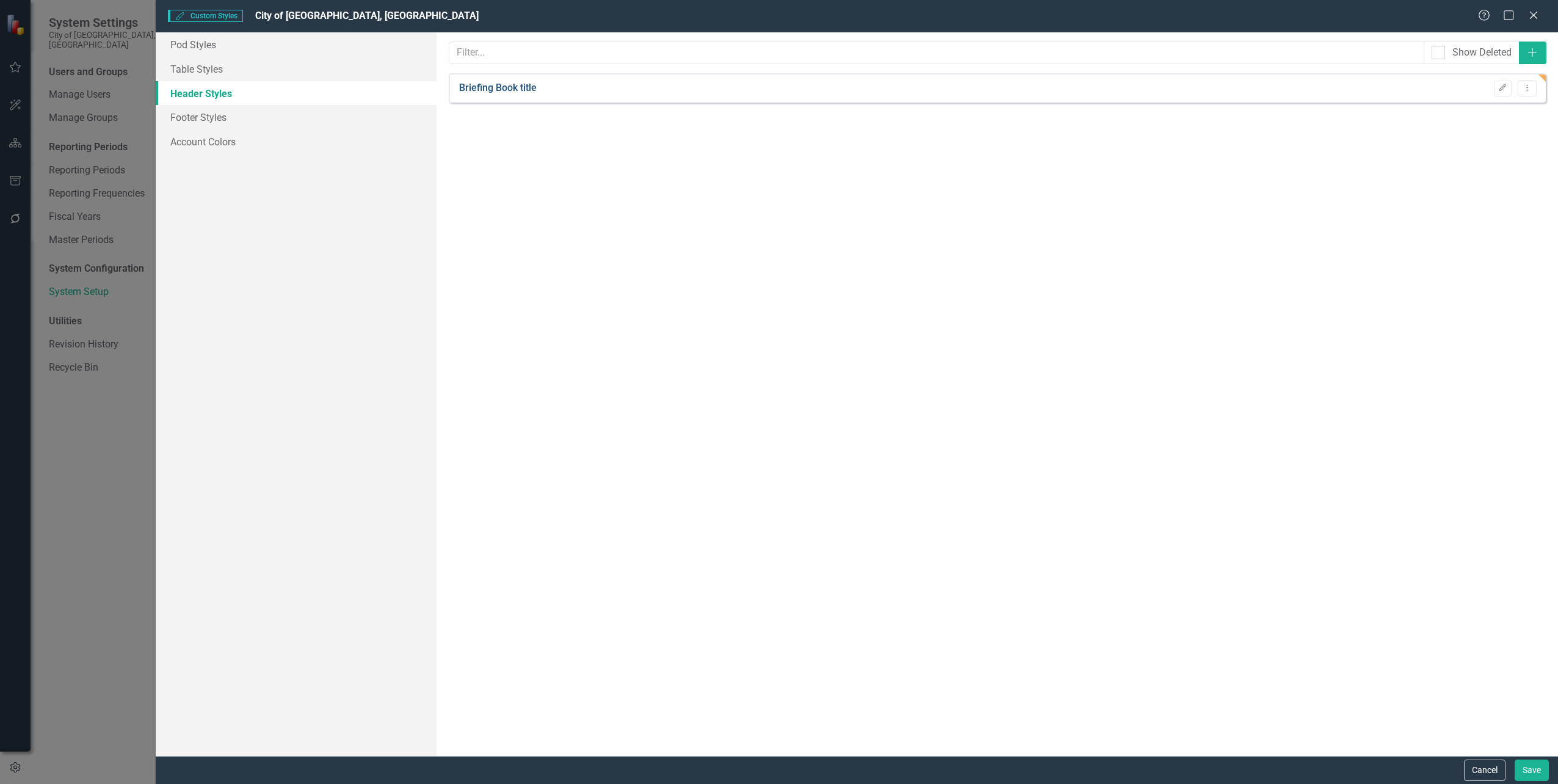
click at [494, 91] on link "Briefing Book title" at bounding box center [497, 88] width 77 height 14
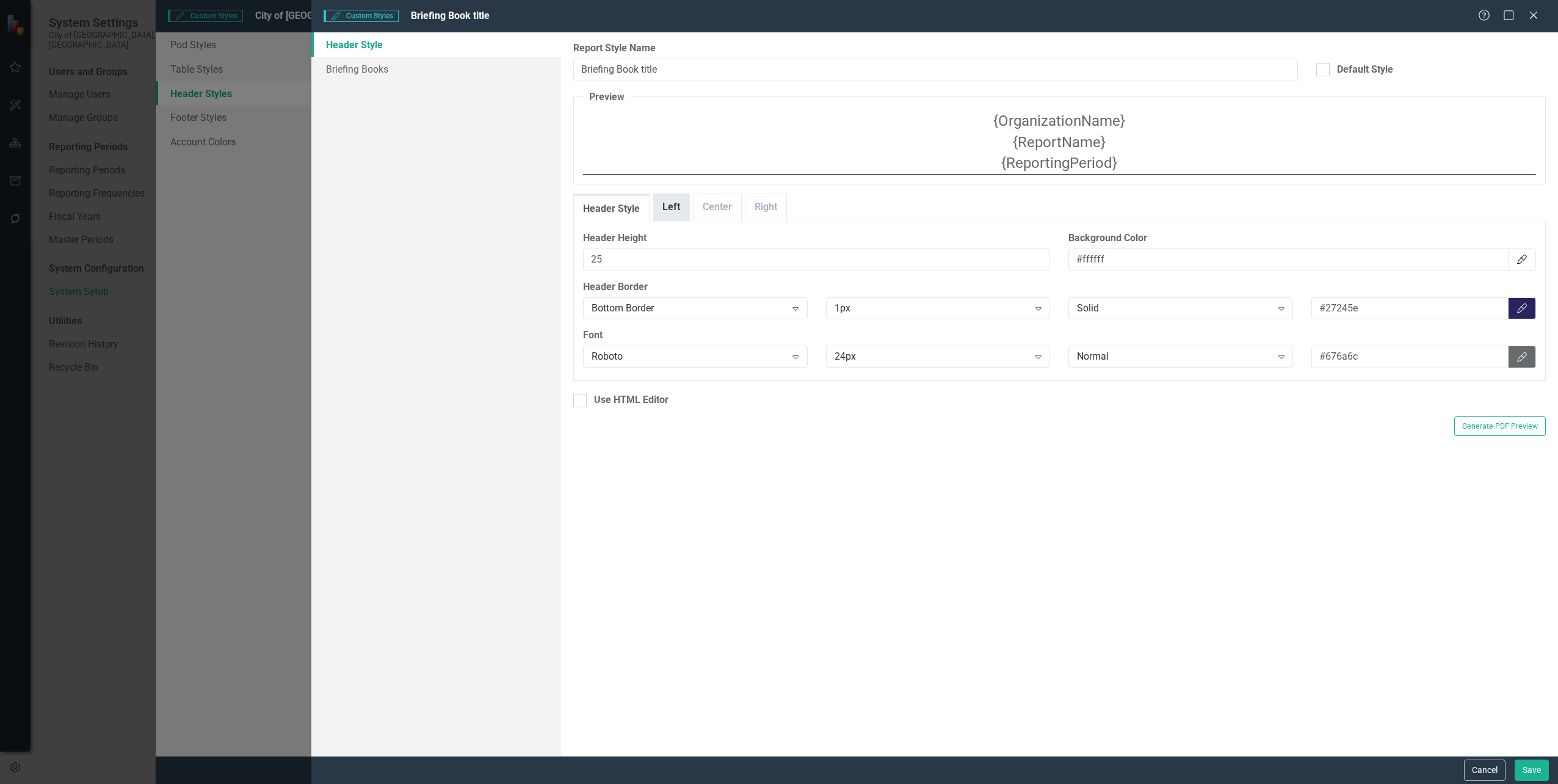
click at [666, 207] on link "Left" at bounding box center [671, 207] width 36 height 26
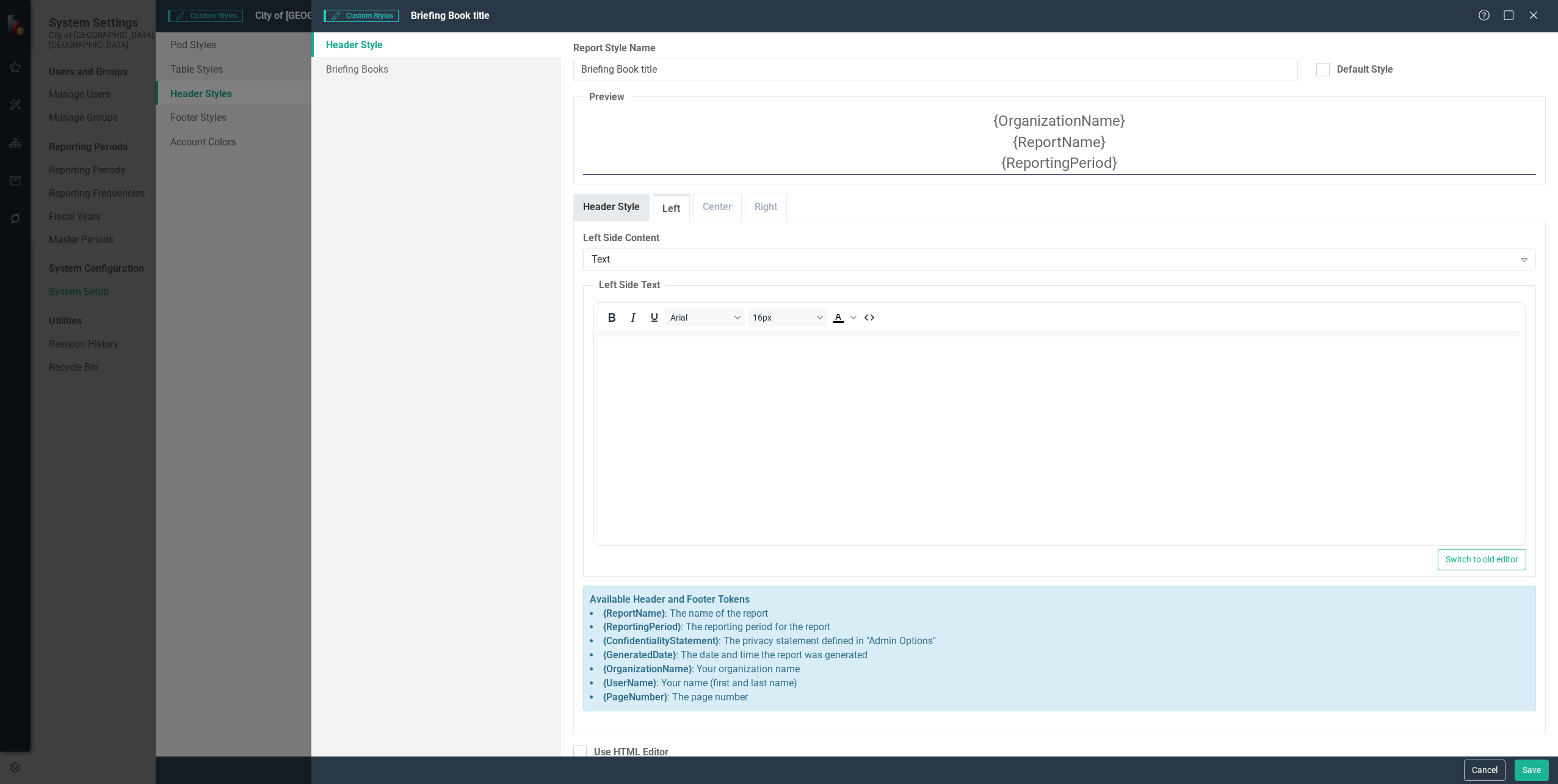
click at [602, 211] on link "Header Style" at bounding box center [612, 207] width 75 height 26
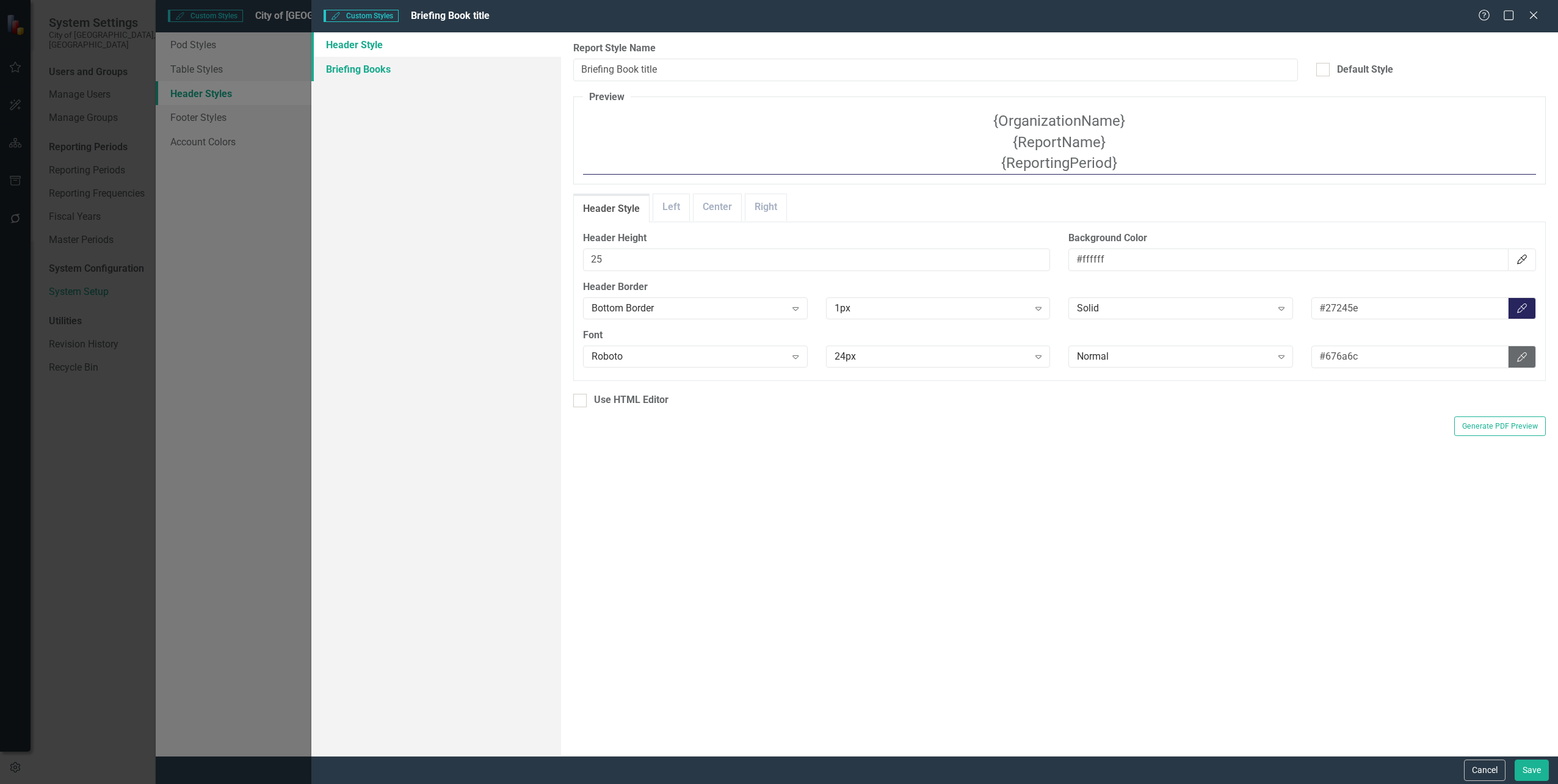
click at [368, 71] on link "Briefing Books" at bounding box center [436, 68] width 249 height 25
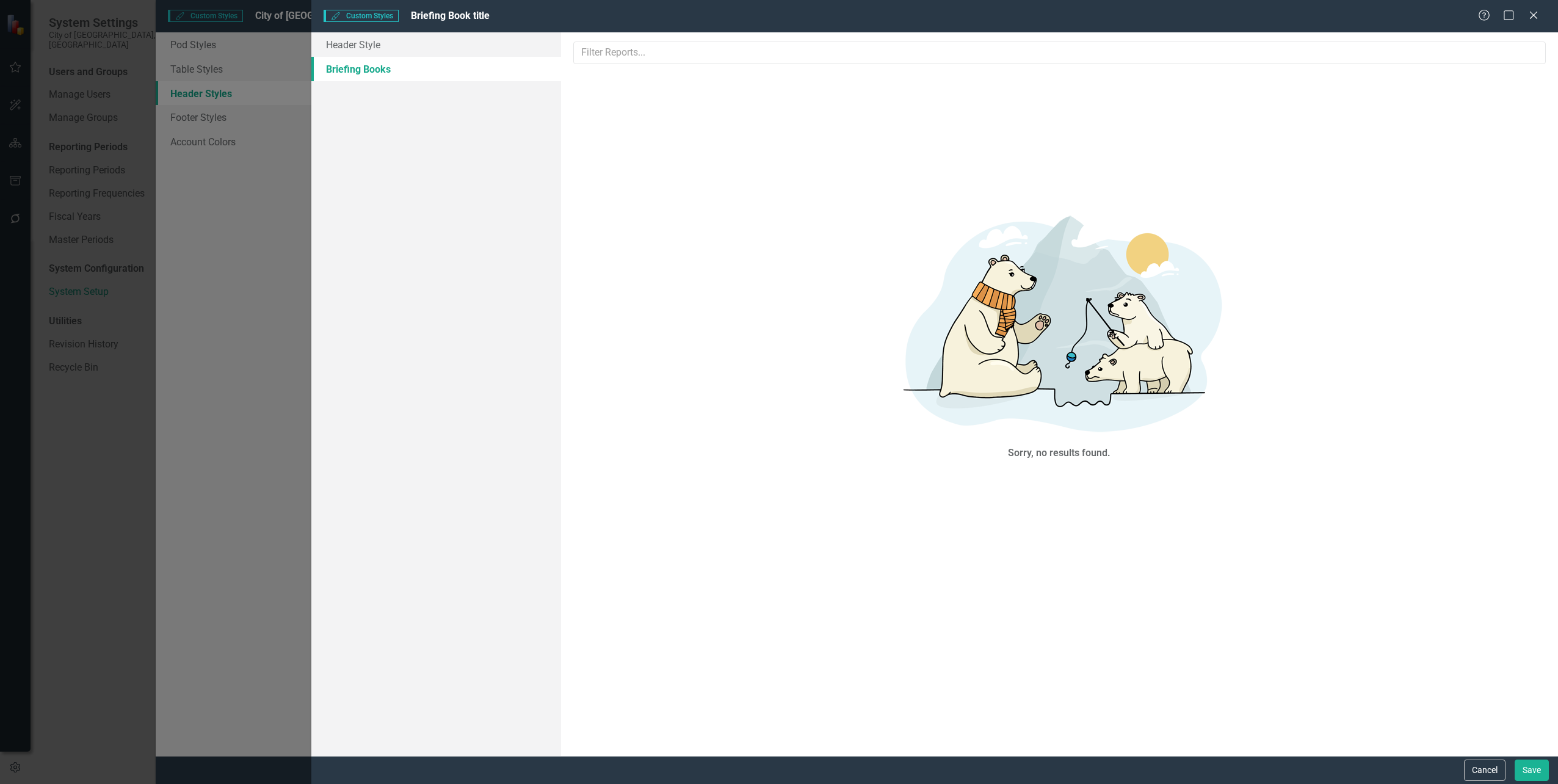
click at [228, 67] on div "Custom Styles Custom Styles Briefing Book title Help Maximize Close Header Styl…" at bounding box center [779, 392] width 1558 height 784
drag, startPoint x: 189, startPoint y: 80, endPoint x: 726, endPoint y: 58, distance: 537.5
click at [194, 79] on div "Custom Styles Custom Styles Briefing Book title Help Maximize Close Header Styl…" at bounding box center [779, 392] width 1558 height 784
click at [1501, 773] on button "Cancel" at bounding box center [1486, 770] width 42 height 22
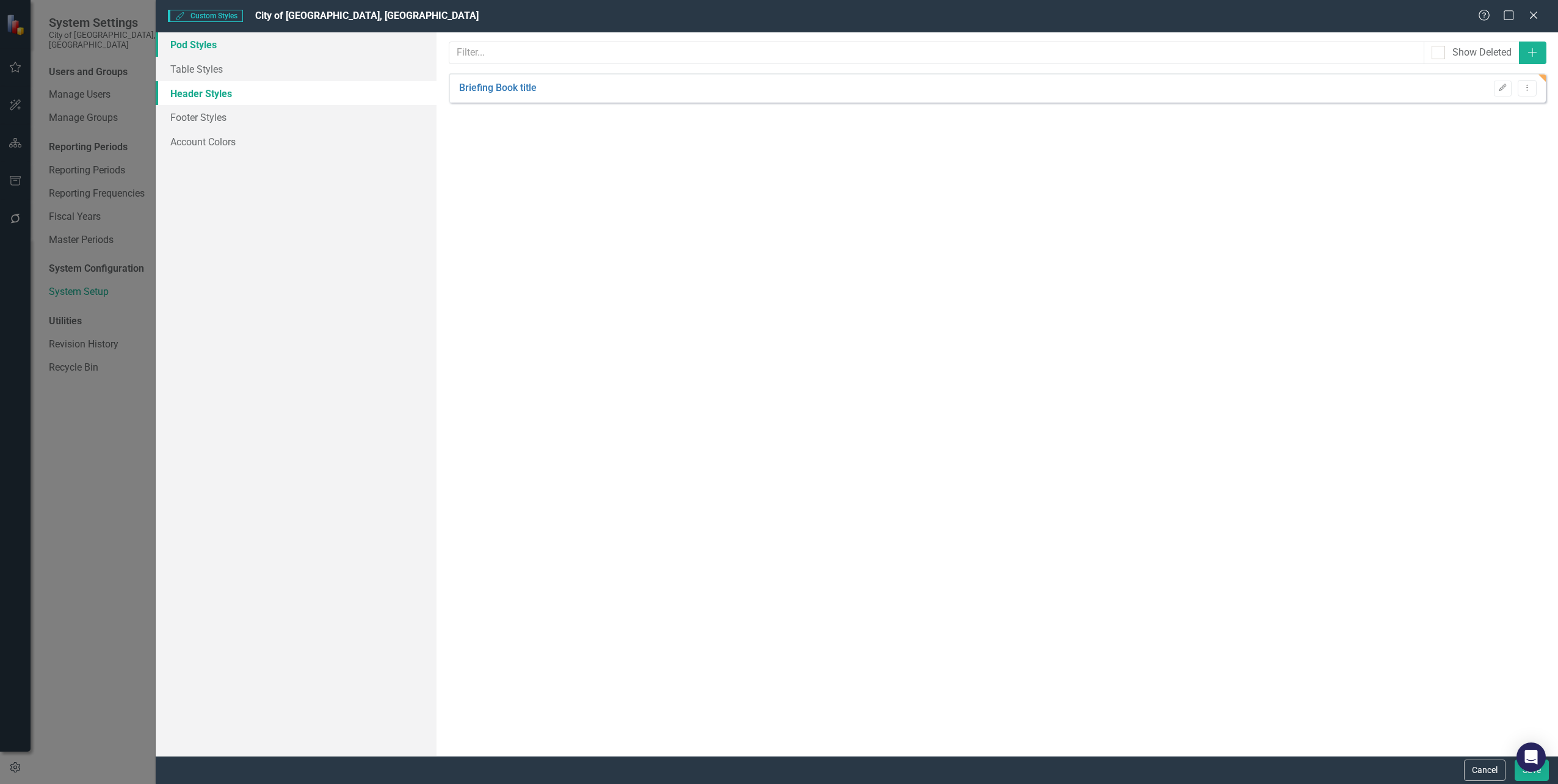
click at [193, 39] on link "Pod Styles" at bounding box center [296, 45] width 280 height 25
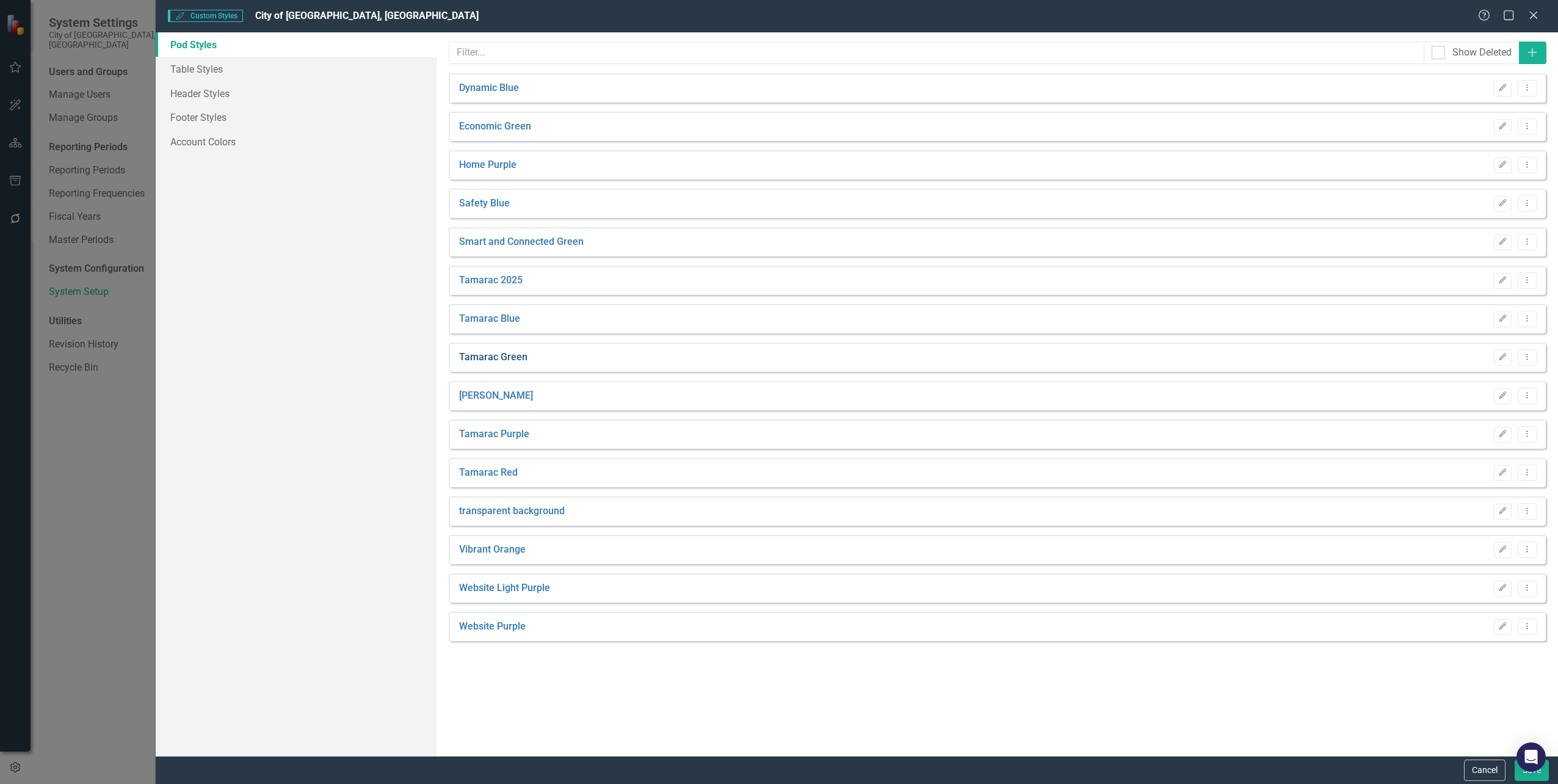
click at [497, 357] on link "Tamarac Green" at bounding box center [493, 357] width 69 height 14
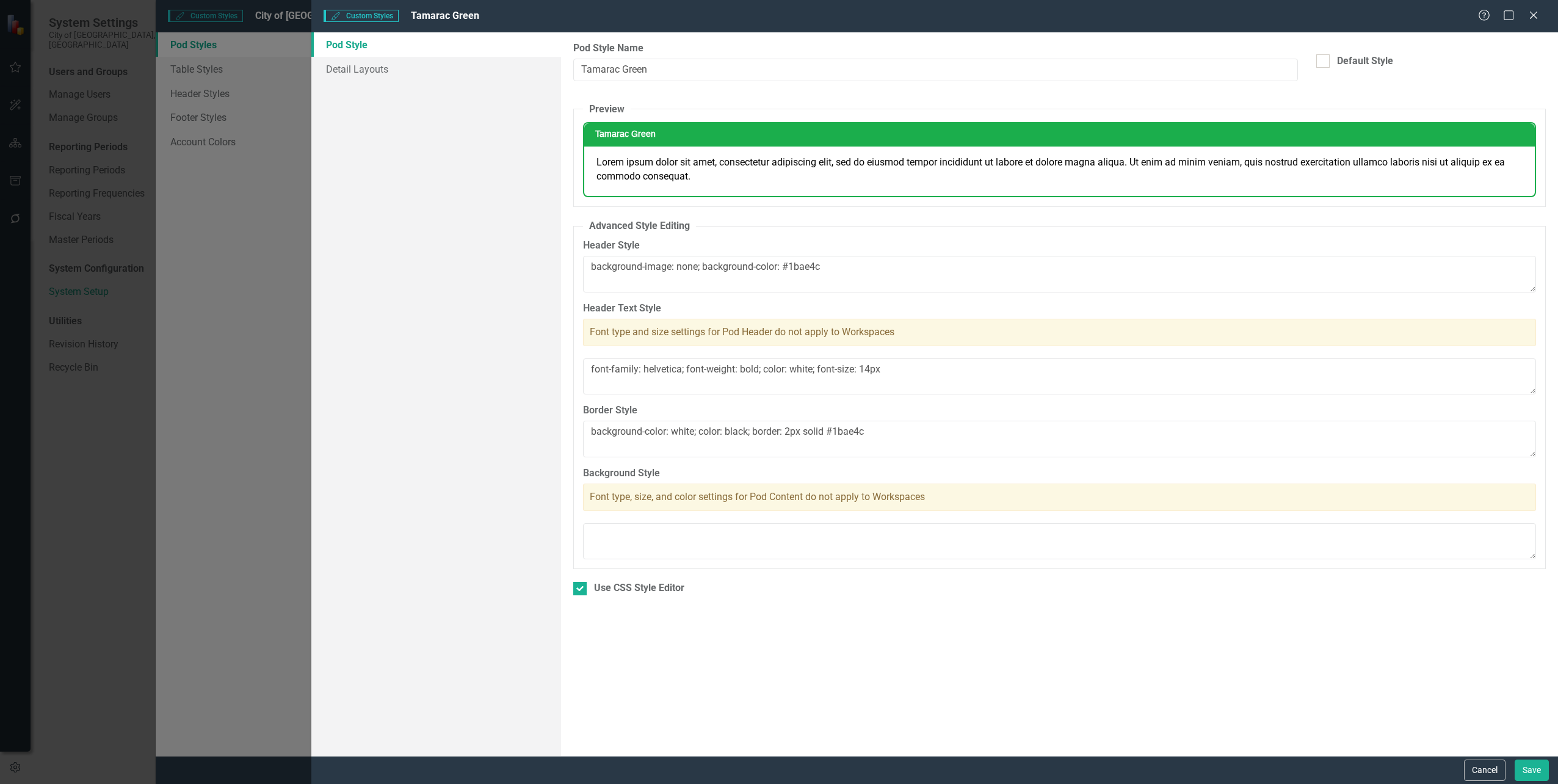
click at [245, 376] on div "Custom Styles Custom Styles Tamarac Green Help Maximize Close Pod Style Detail …" at bounding box center [779, 392] width 1558 height 784
click at [1539, 21] on icon "Close" at bounding box center [1533, 15] width 15 height 12
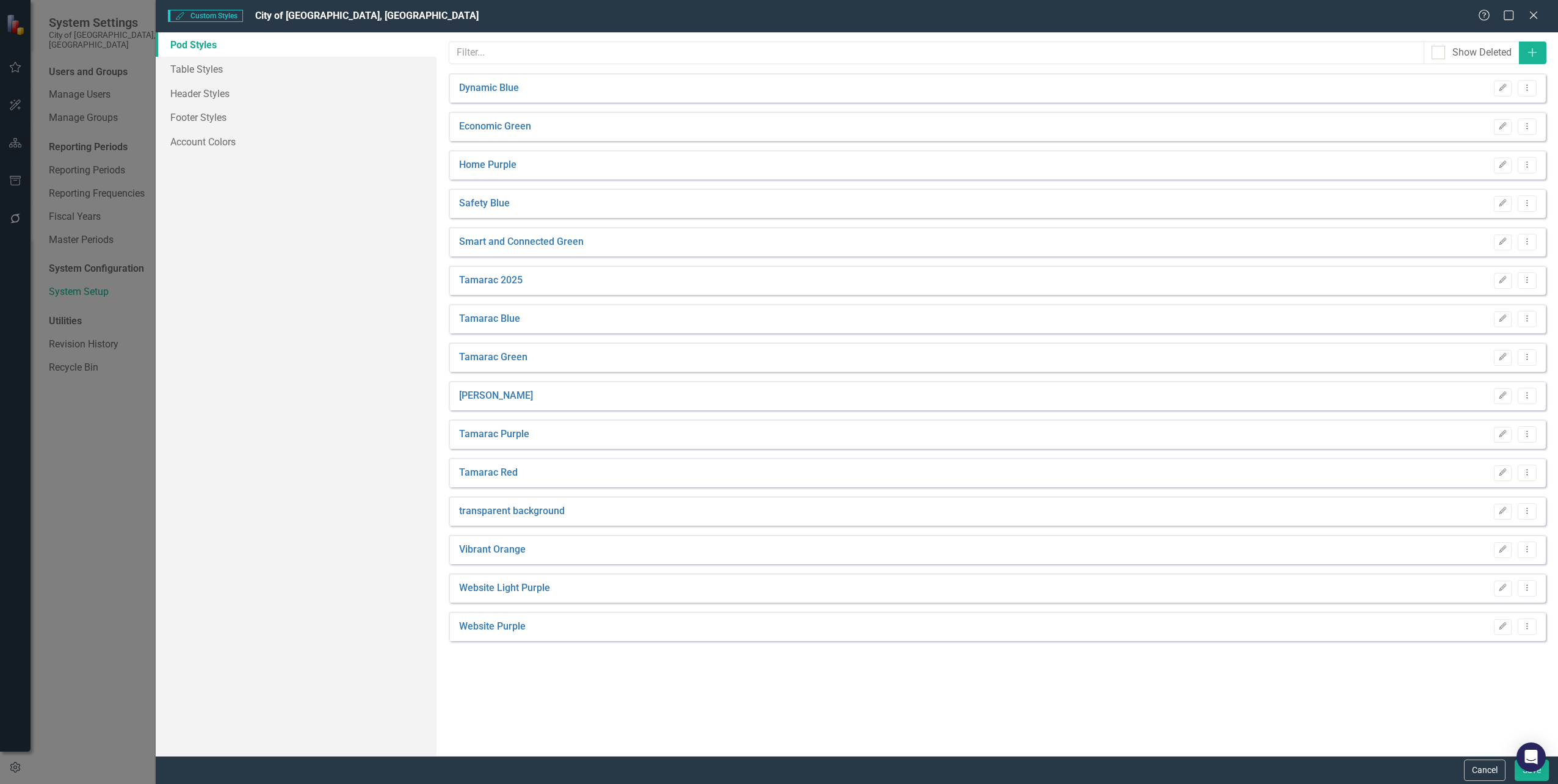
click at [250, 393] on div "Pod Styles Table Styles Header Styles Footer Styles Account Colors" at bounding box center [296, 394] width 280 height 723
click at [1535, 15] on icon at bounding box center [1533, 14] width 9 height 9
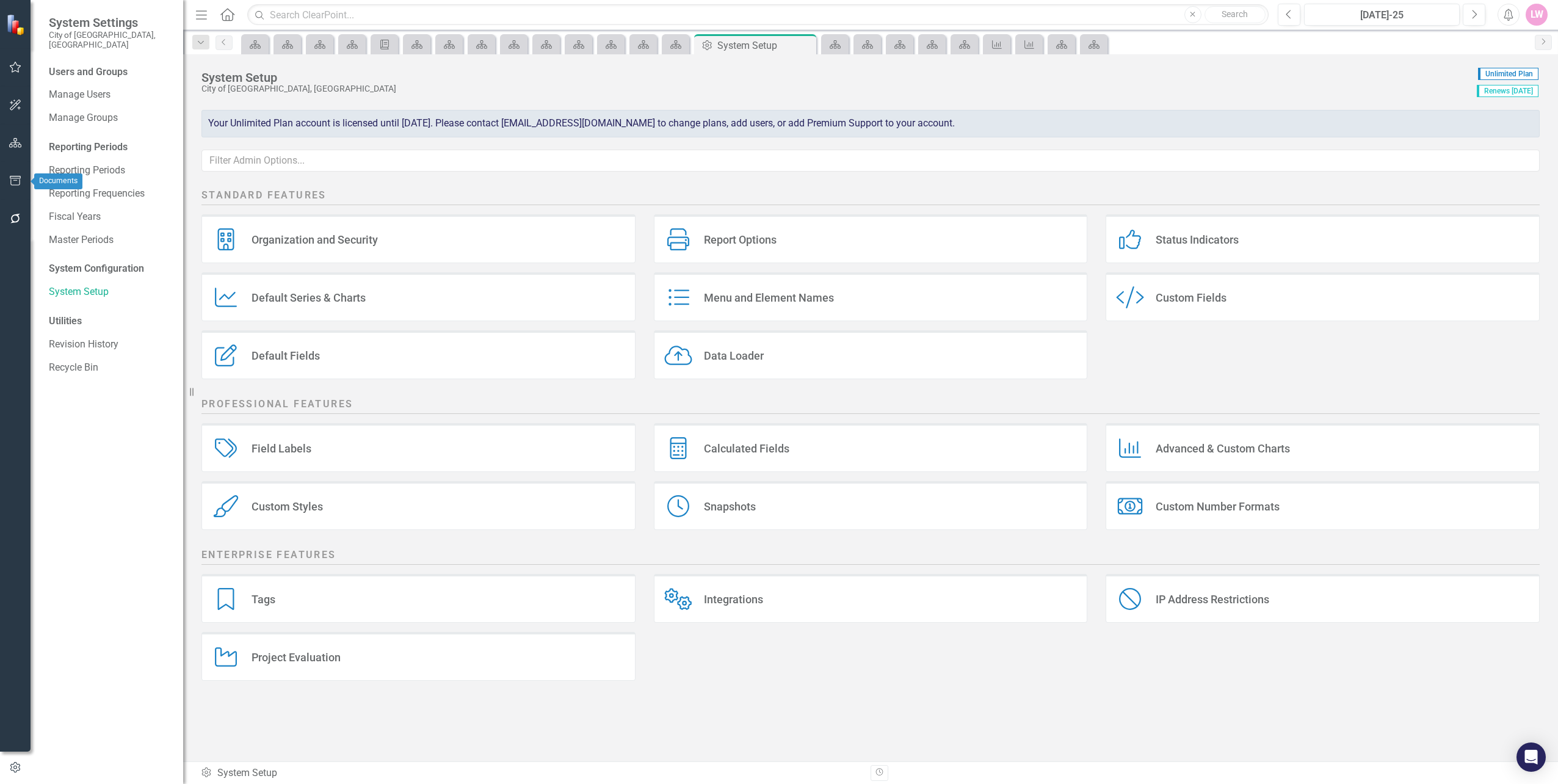
click at [11, 185] on icon "button" at bounding box center [15, 181] width 11 height 10
click at [15, 140] on icon "button" at bounding box center [15, 143] width 13 height 10
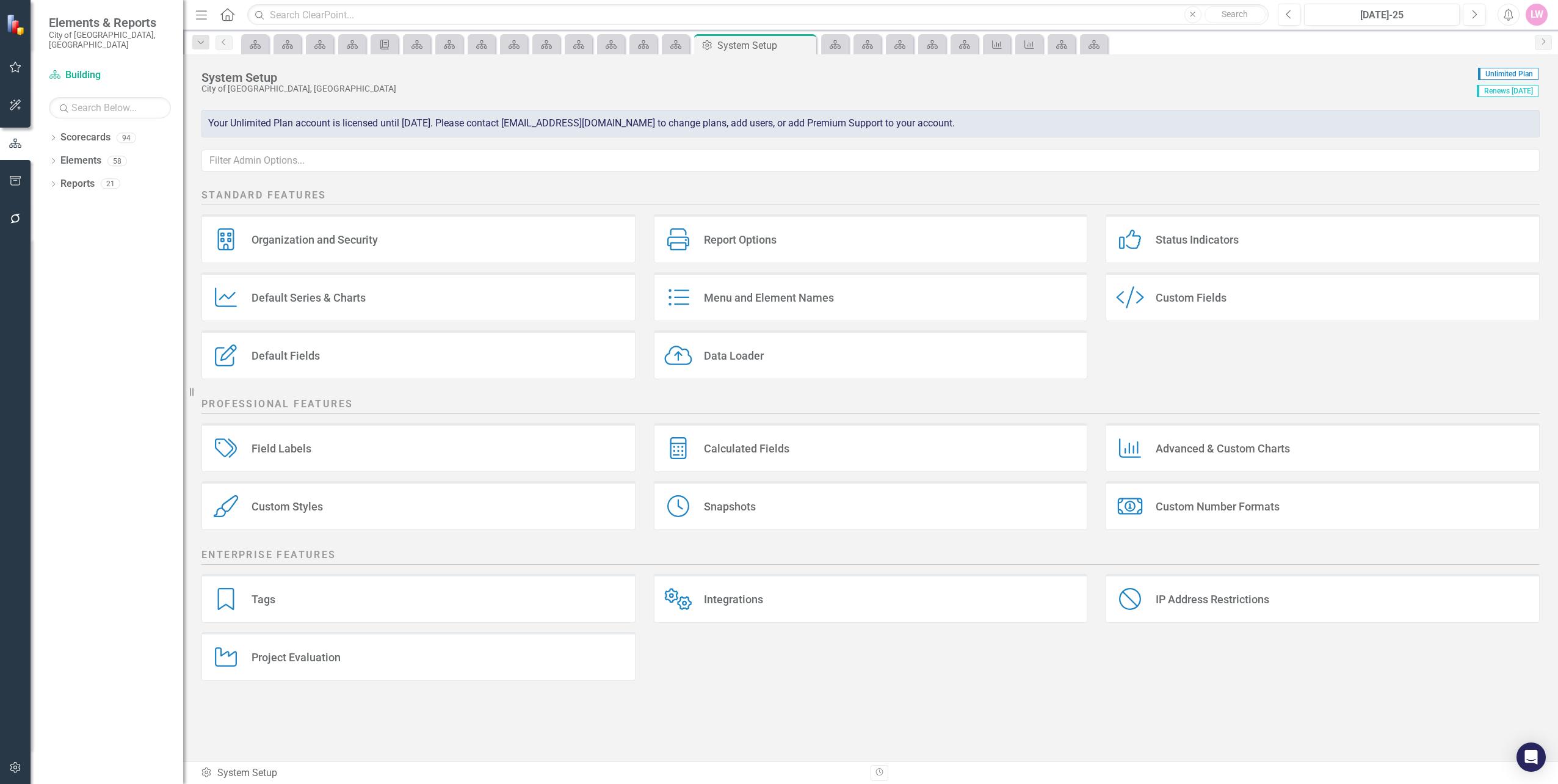
click at [299, 503] on div "Custom Styles" at bounding box center [287, 506] width 71 height 14
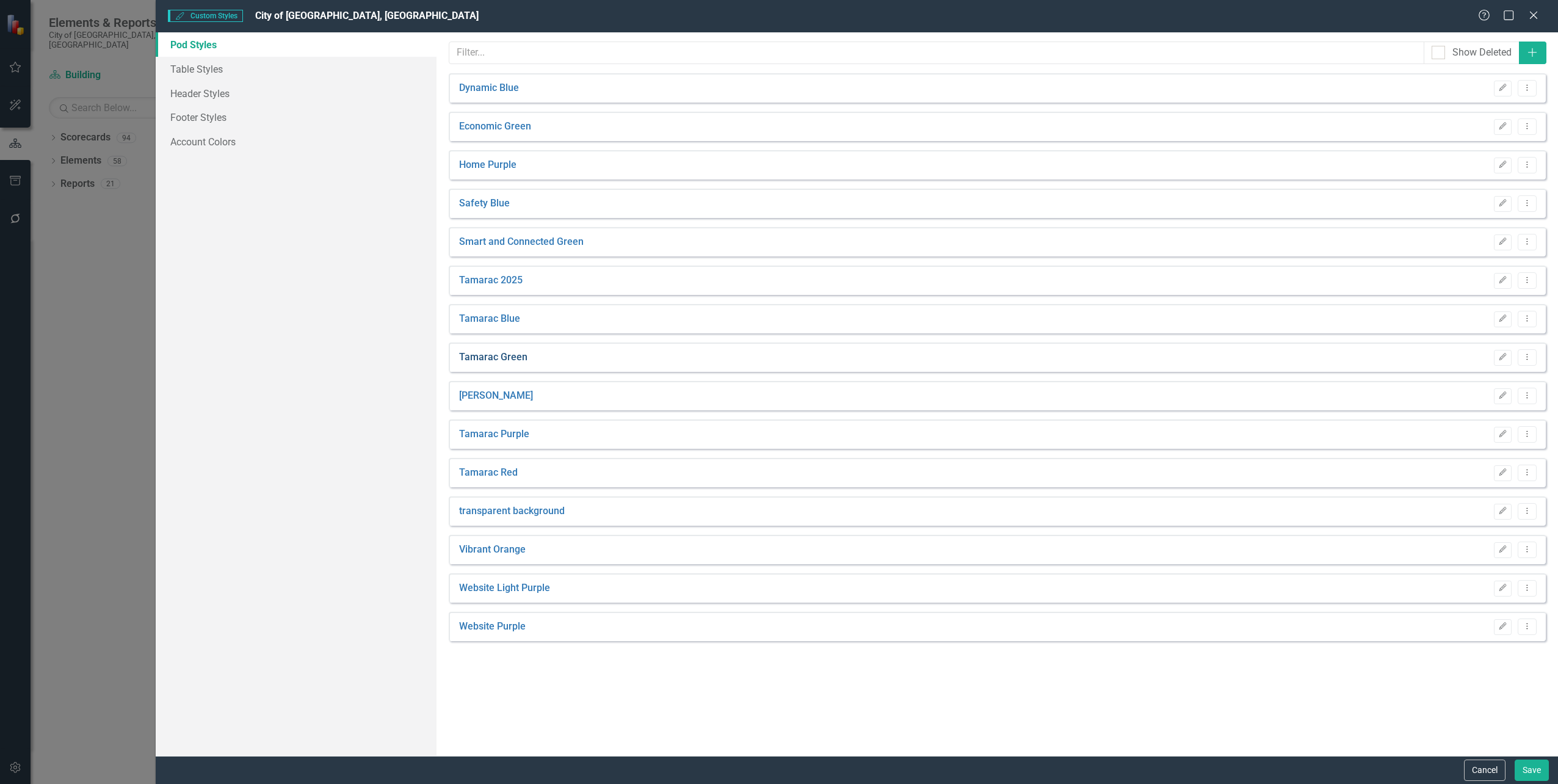
click at [501, 351] on link "Tamarac Green" at bounding box center [493, 357] width 69 height 14
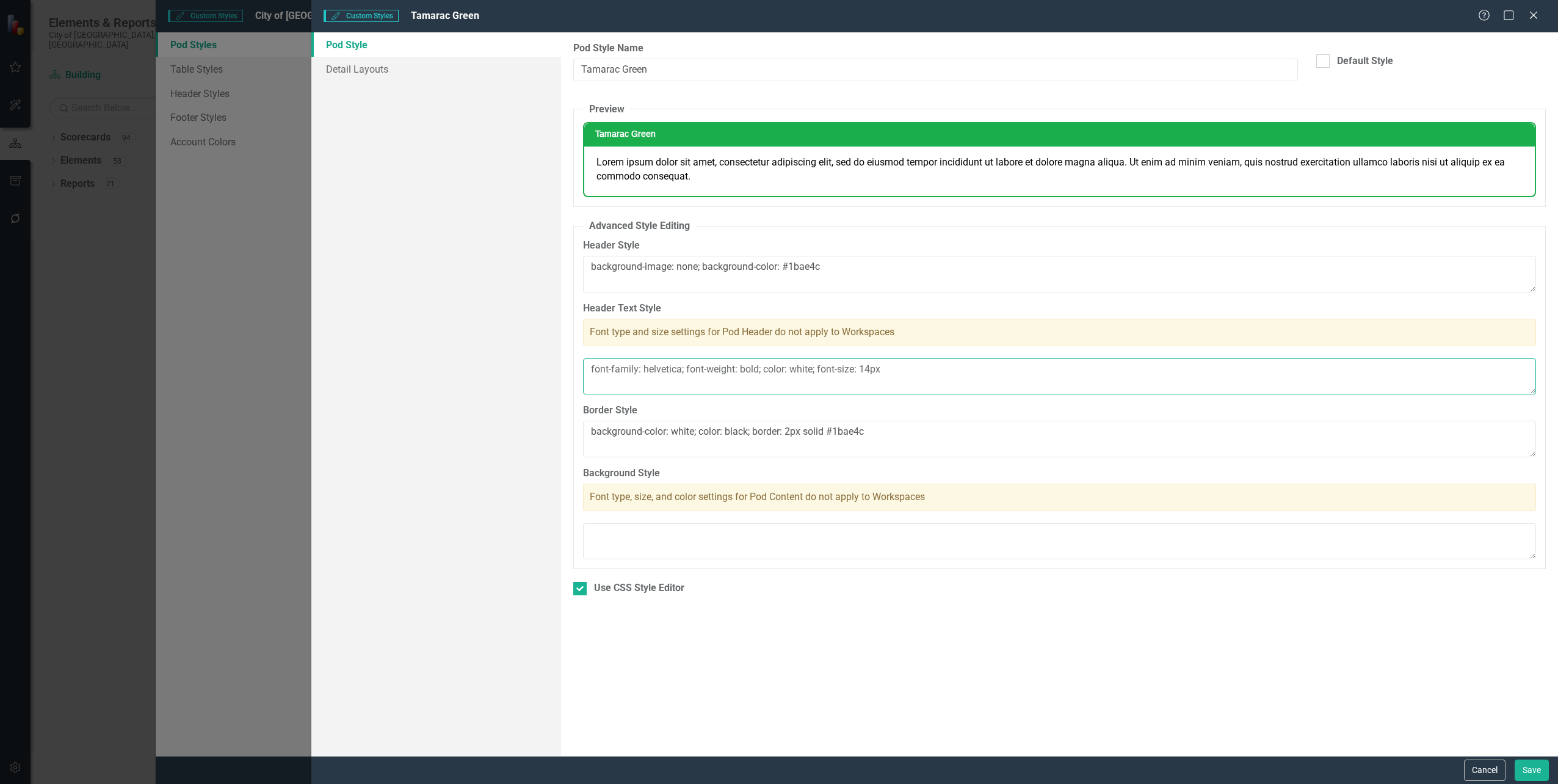
drag, startPoint x: 872, startPoint y: 371, endPoint x: 860, endPoint y: 372, distance: 12.0
click at [860, 372] on textarea "font-family: helvetica; font-weight: bold; color: white; font-size: 14px" at bounding box center [1060, 376] width 953 height 37
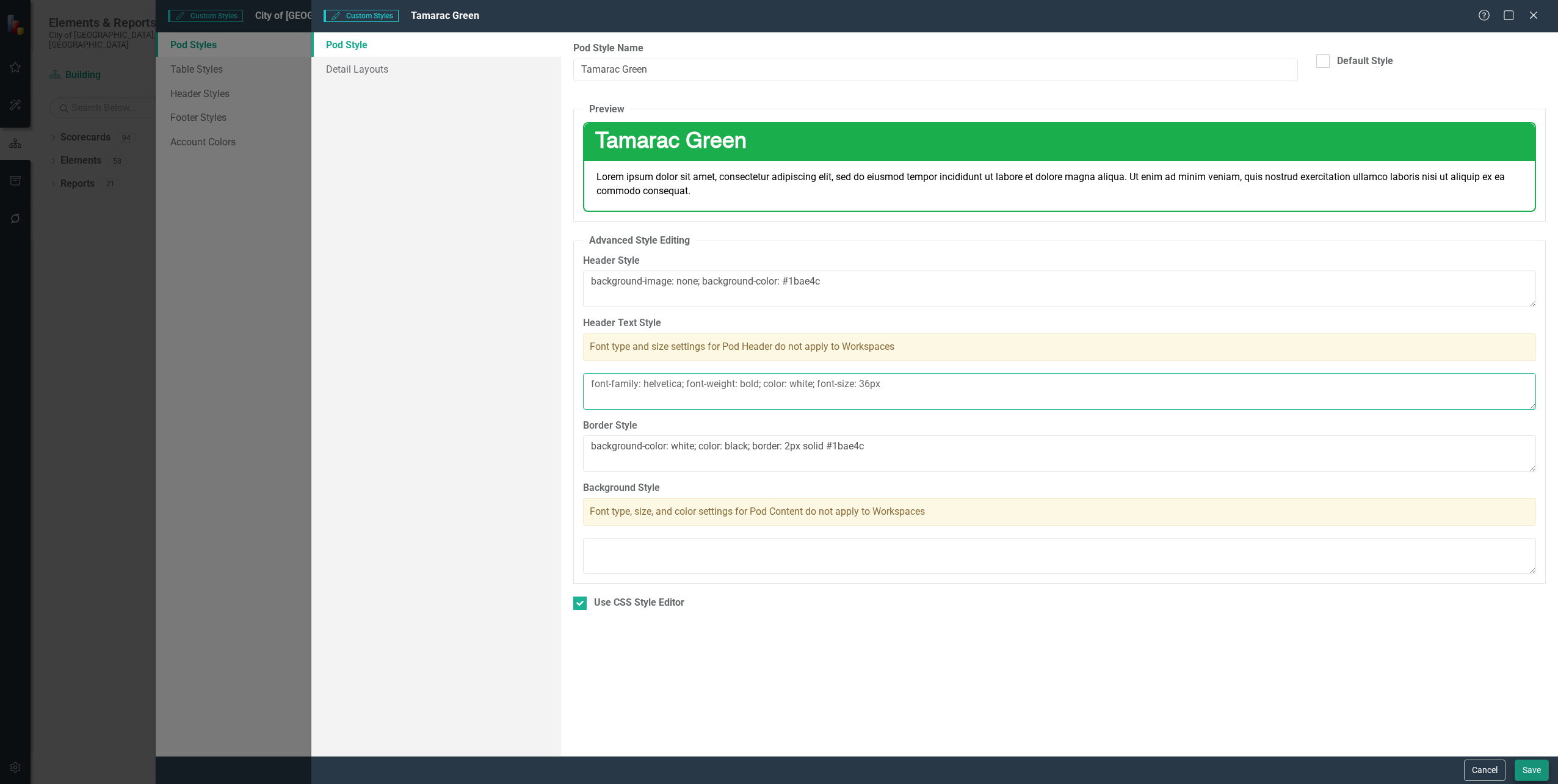
type textarea "font-family: helvetica; font-weight: bold; color: white; font-size: 36px"
click at [1529, 769] on button "Save" at bounding box center [1532, 770] width 34 height 22
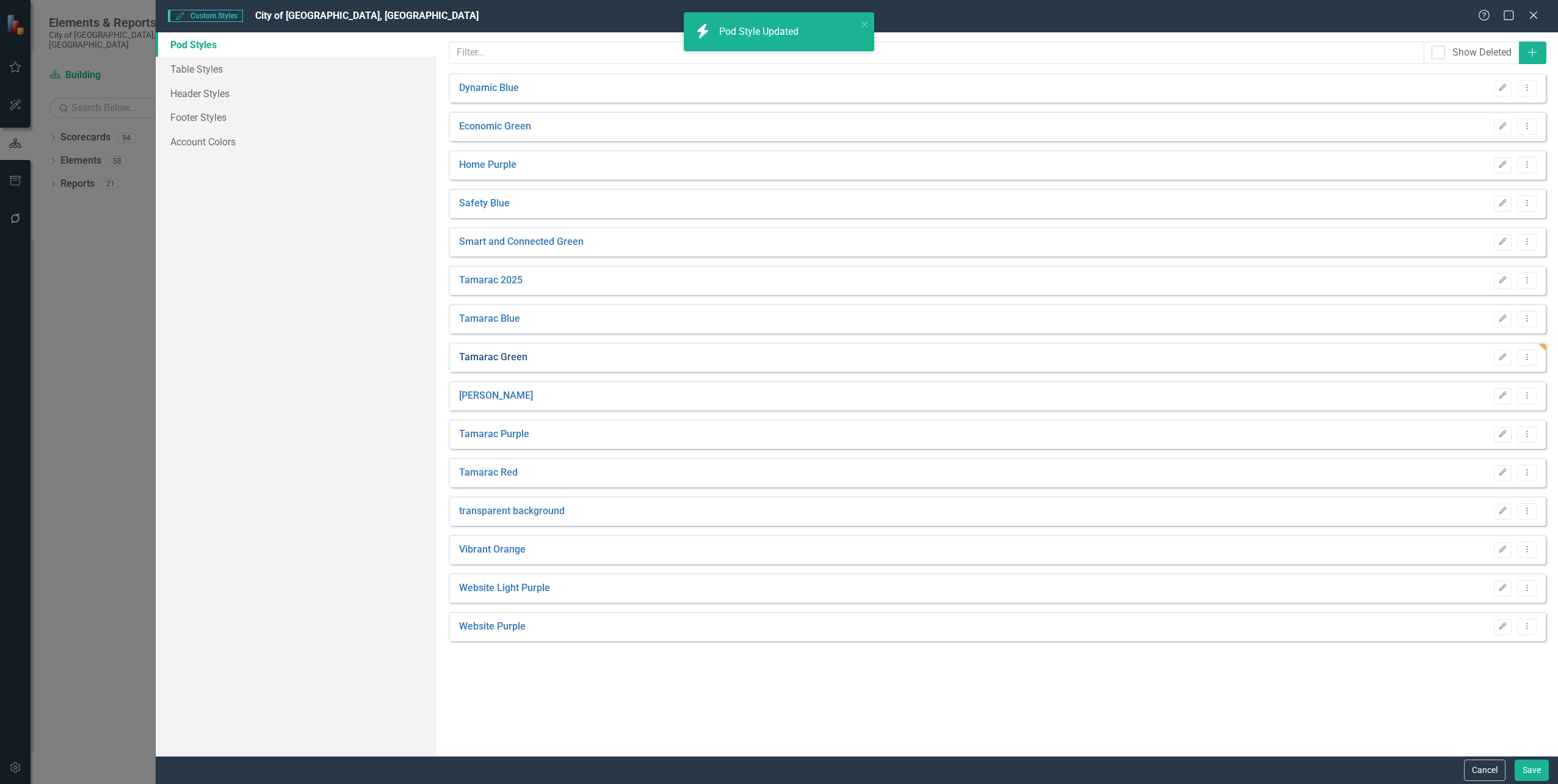
click at [489, 355] on link "Tamarac Green" at bounding box center [493, 357] width 69 height 14
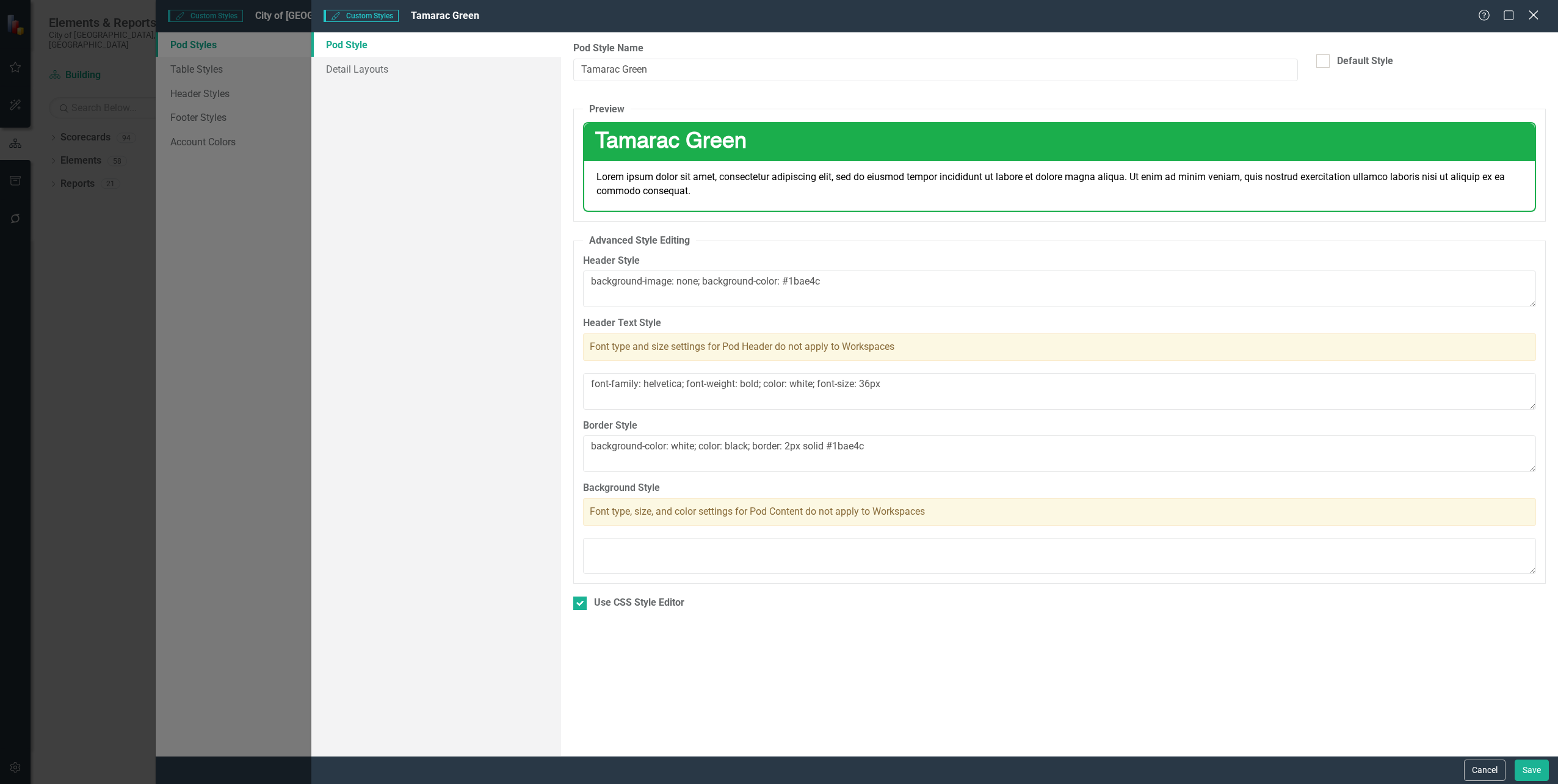
click at [1534, 14] on icon "Close" at bounding box center [1533, 15] width 15 height 12
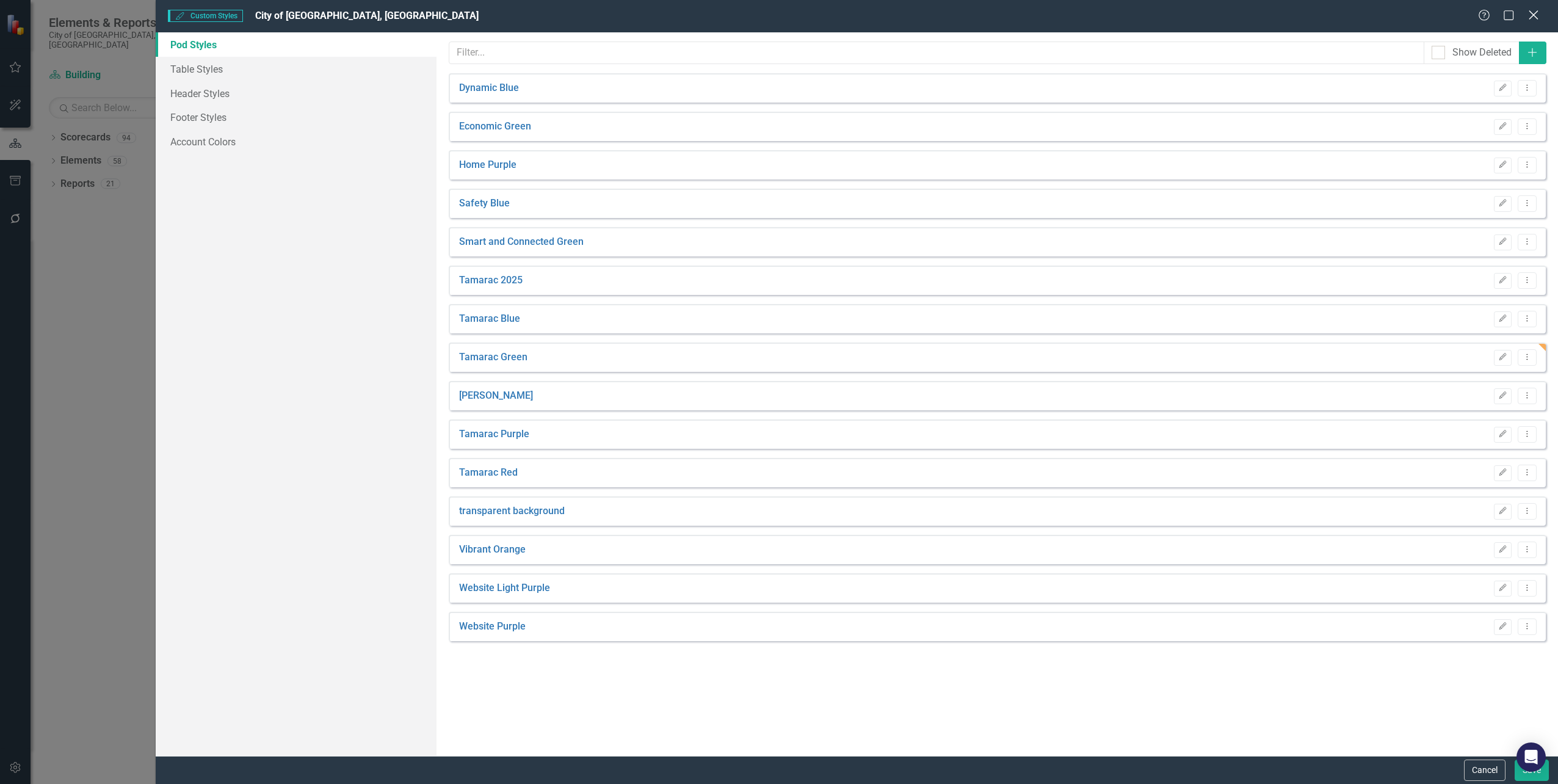
click at [1532, 19] on icon "Close" at bounding box center [1533, 15] width 15 height 12
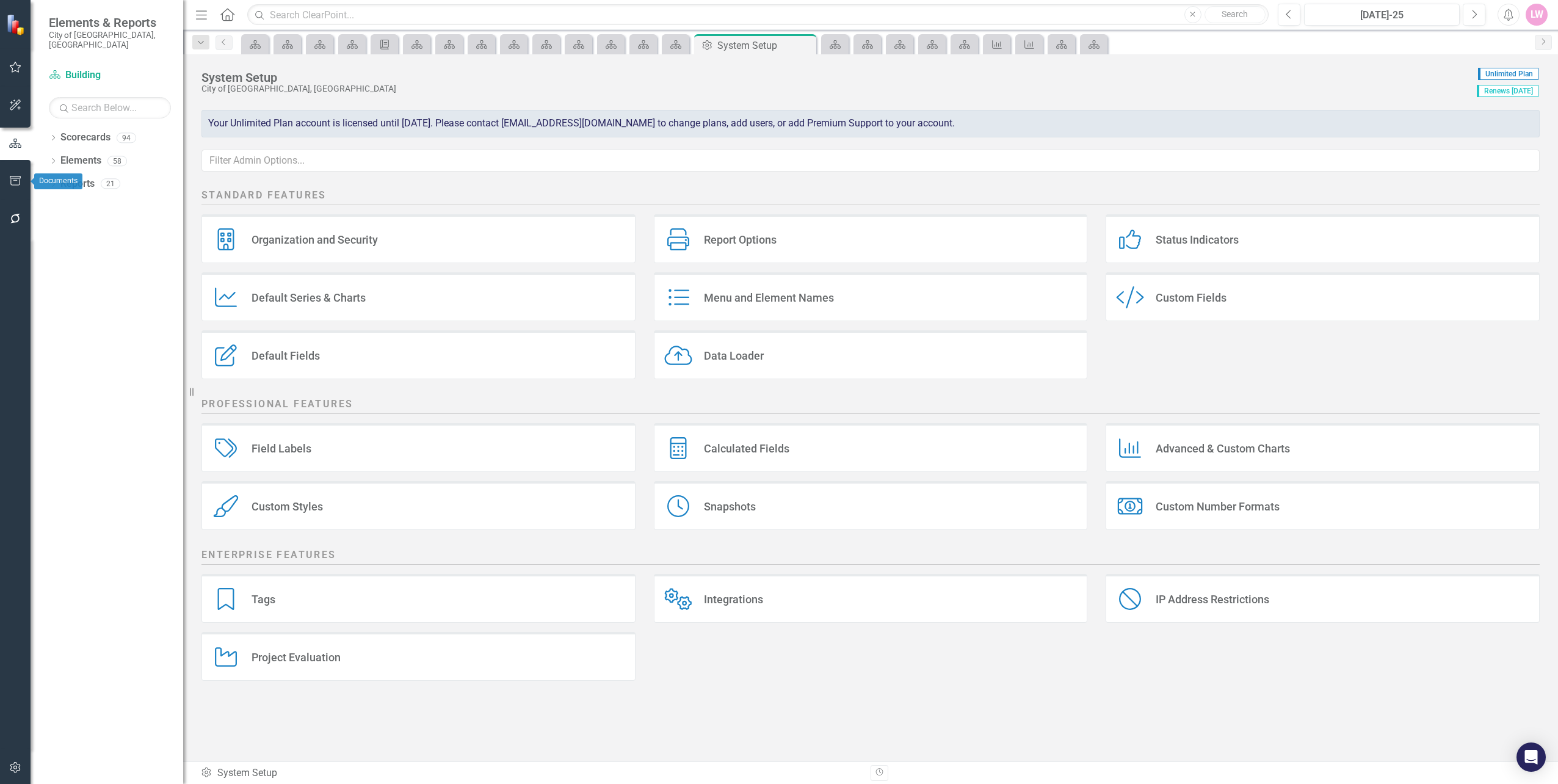
click at [8, 176] on button "button" at bounding box center [16, 182] width 28 height 26
click at [14, 148] on button "button" at bounding box center [16, 144] width 28 height 26
click at [79, 131] on link "Scorecards" at bounding box center [85, 138] width 50 height 14
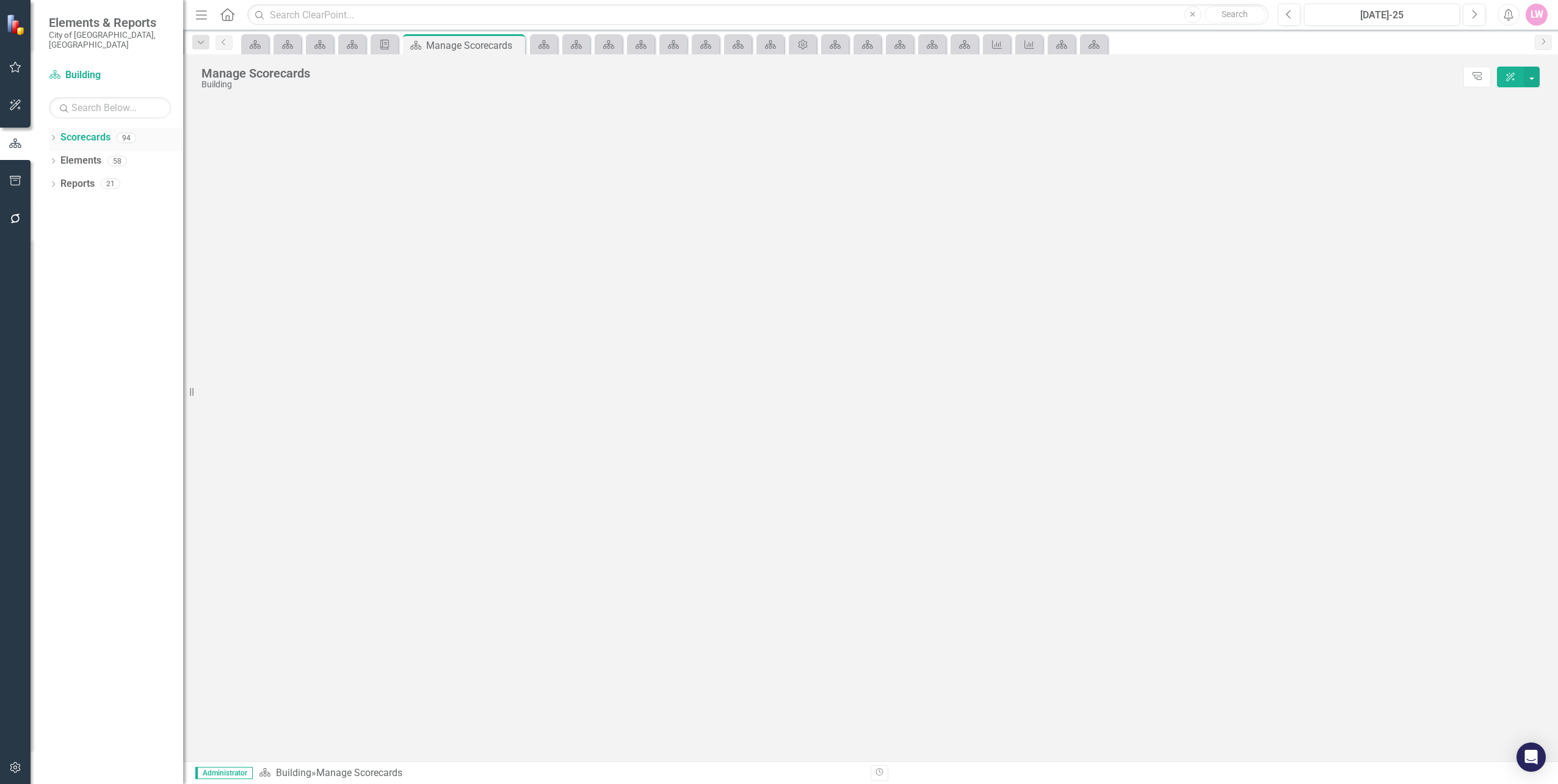
click at [64, 131] on link "Scorecards" at bounding box center [85, 138] width 50 height 14
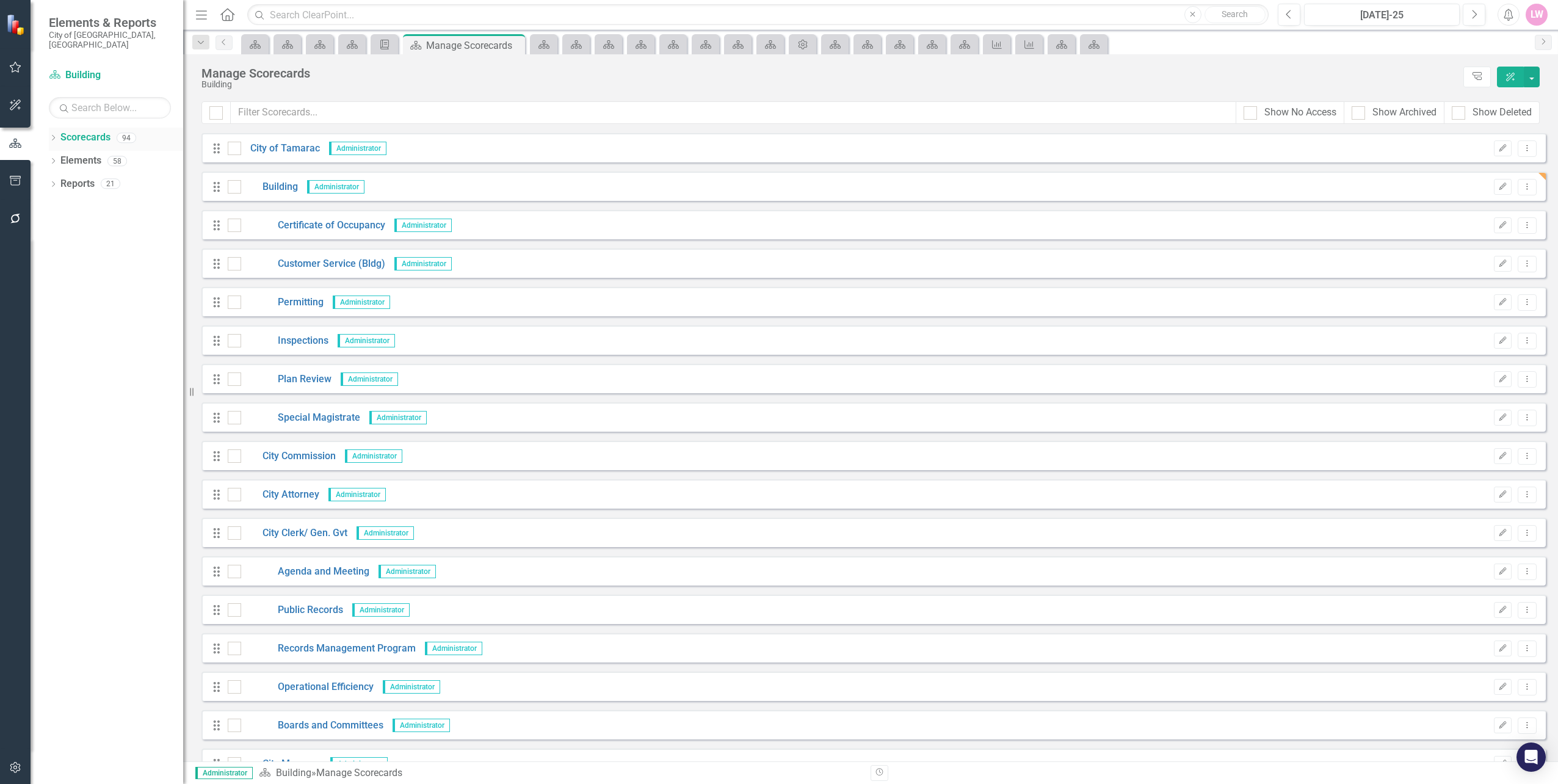
click at [51, 136] on icon "Dropdown" at bounding box center [53, 139] width 9 height 7
drag, startPoint x: 71, startPoint y: 152, endPoint x: 63, endPoint y: 150, distance: 8.2
click at [71, 154] on link "City of Tamarac" at bounding box center [125, 161] width 116 height 14
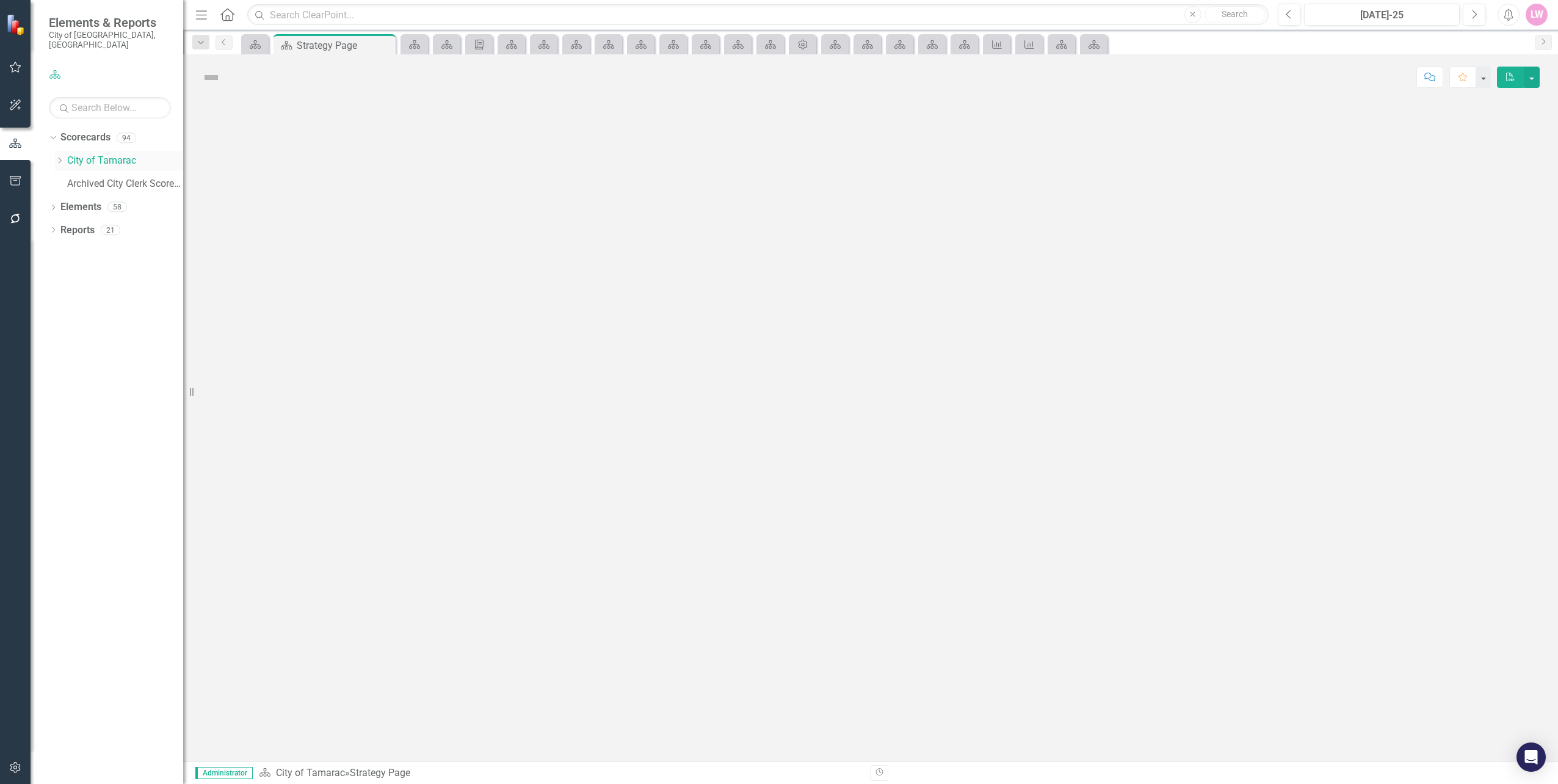
click at [60, 156] on div "Dropdown" at bounding box center [59, 161] width 9 height 10
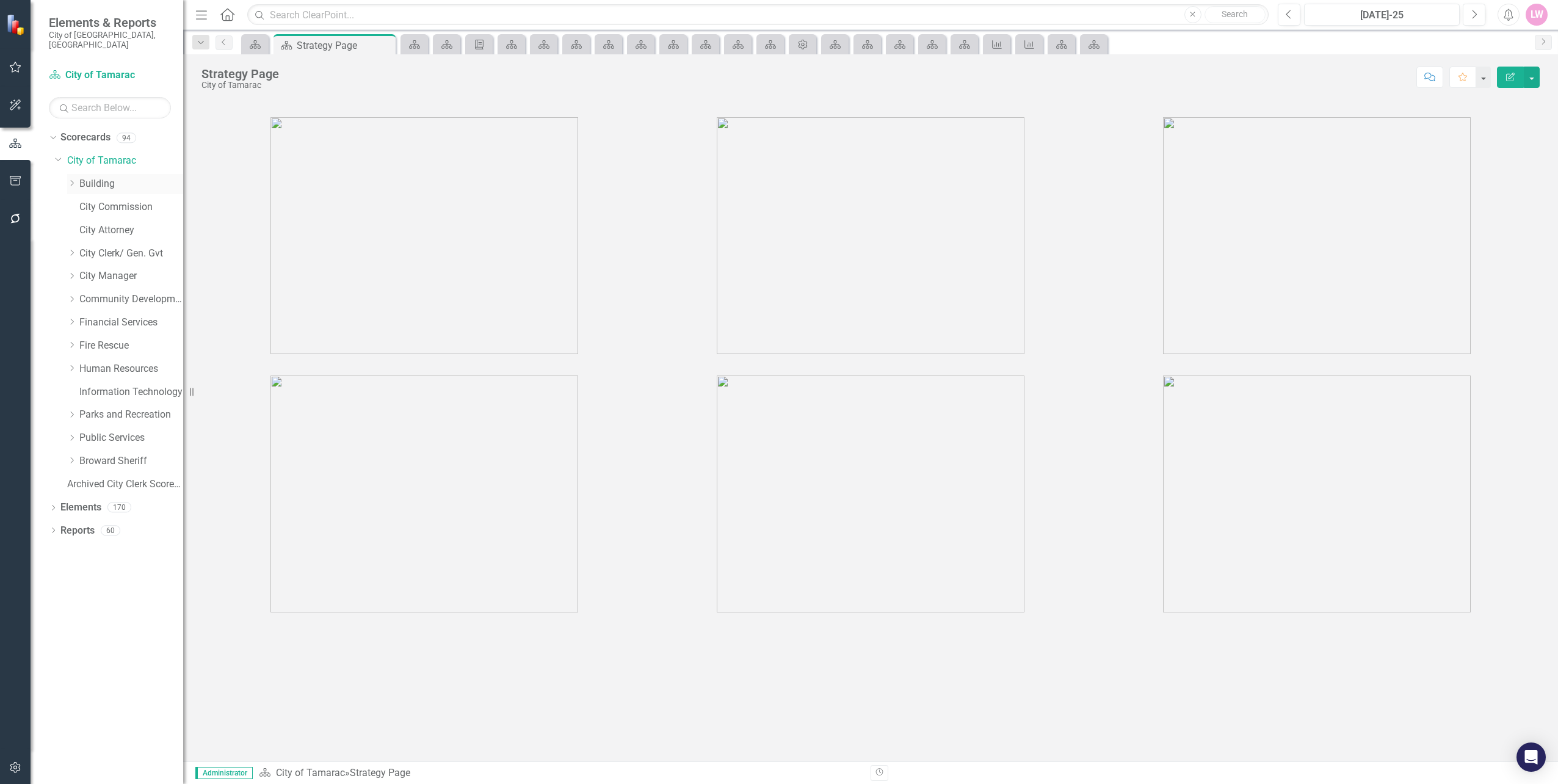
click at [86, 177] on link "Building" at bounding box center [131, 184] width 104 height 14
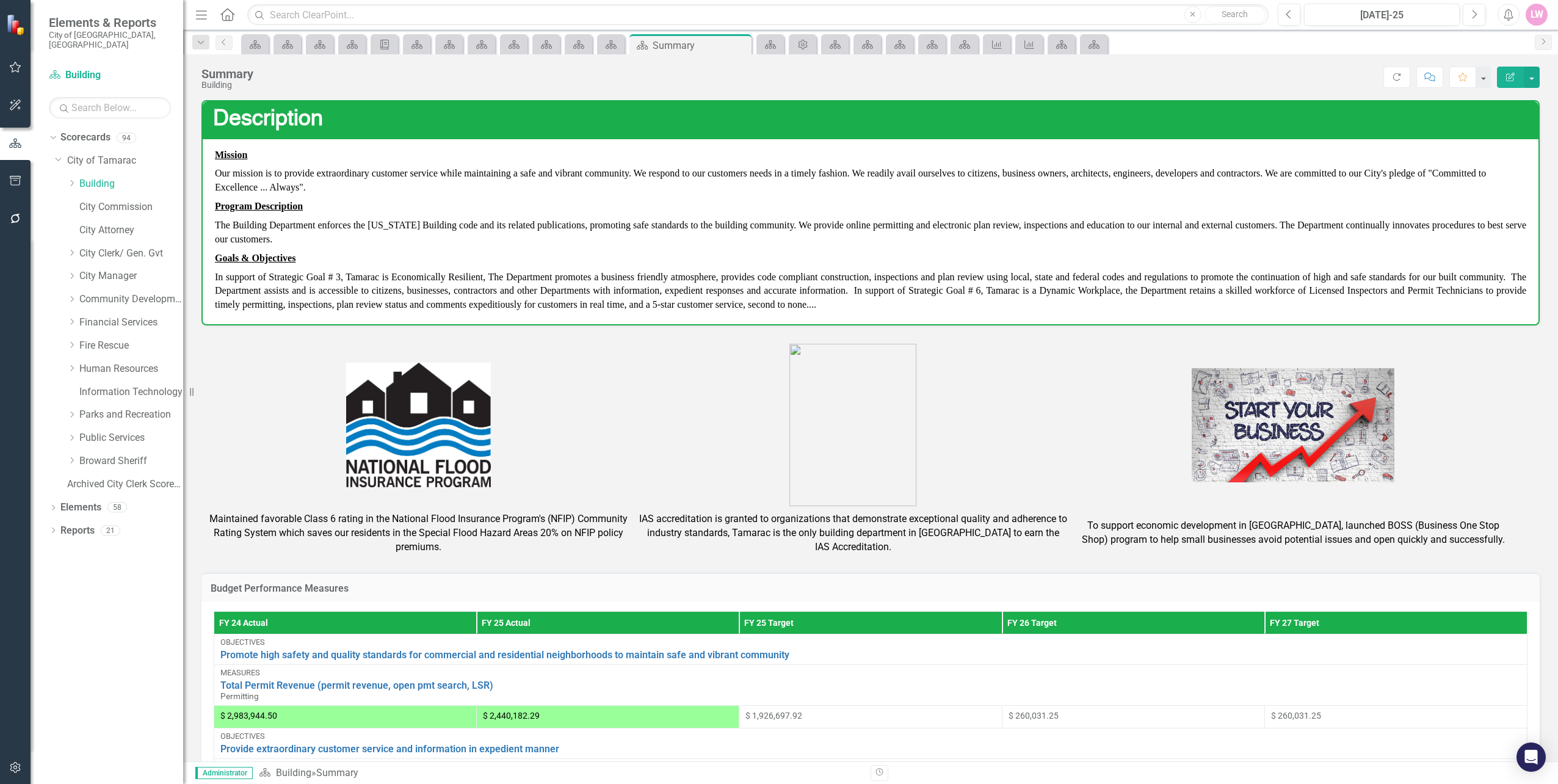
drag, startPoint x: 196, startPoint y: 86, endPoint x: 230, endPoint y: 83, distance: 34.1
click at [230, 83] on div "Summary Building Score: N/A Jul-25 Completed Refresh Comment Favorite Edit Repo…" at bounding box center [870, 72] width 1375 height 37
click at [50, 521] on div "Dropdown Reports 21" at bounding box center [115, 532] width 134 height 23
click at [57, 528] on icon "Dropdown" at bounding box center [53, 531] width 9 height 7
click at [101, 590] on div "Summary - Building Department" at bounding box center [123, 595] width 118 height 11
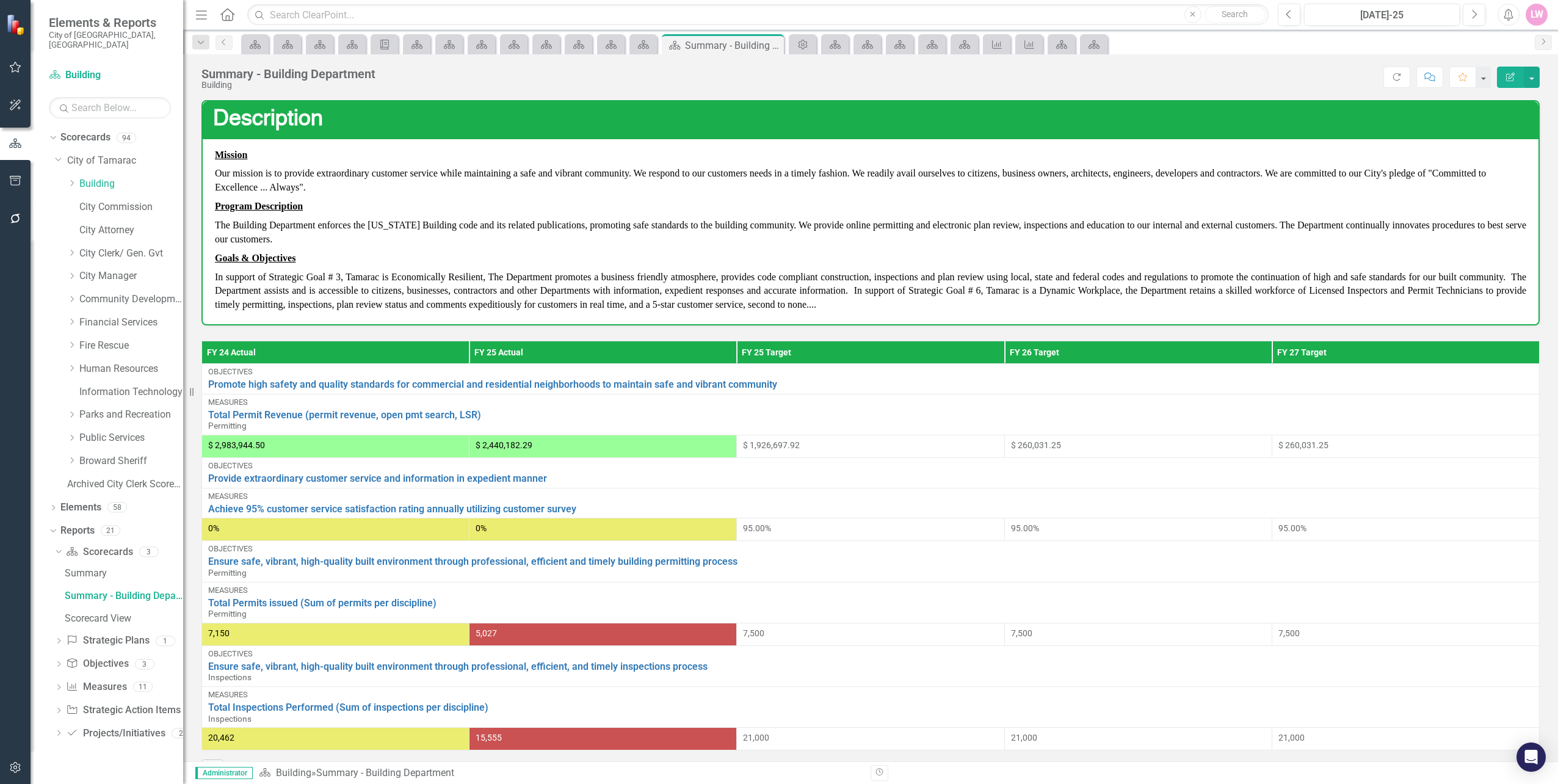
click at [265, 77] on div "Summary - Building Department" at bounding box center [288, 74] width 174 height 14
click at [1531, 72] on button "button" at bounding box center [1532, 77] width 16 height 22
click at [1514, 96] on link "Edit Edit Scorecard" at bounding box center [1490, 99] width 99 height 23
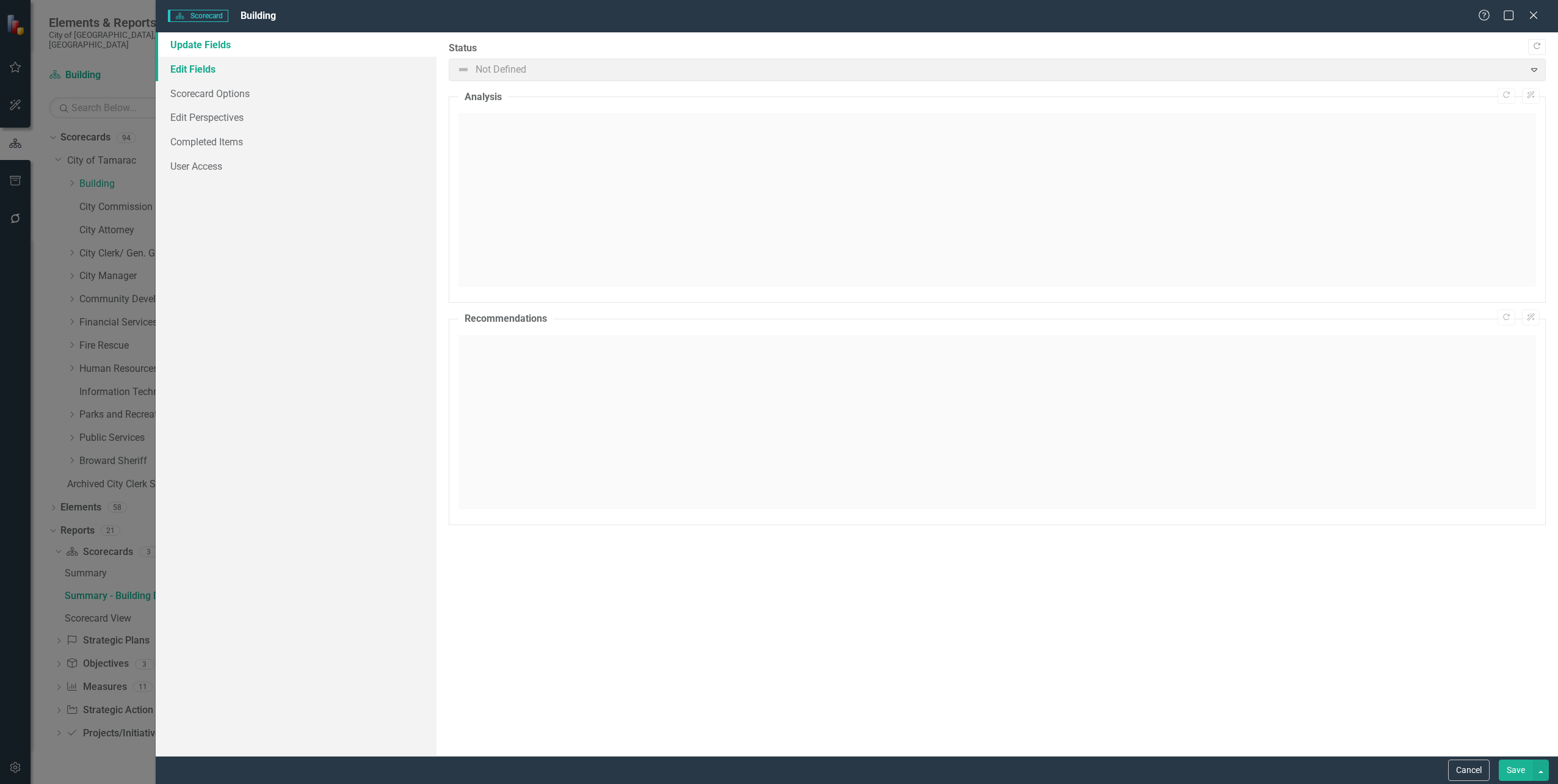
click at [179, 65] on link "Edit Fields" at bounding box center [296, 68] width 280 height 25
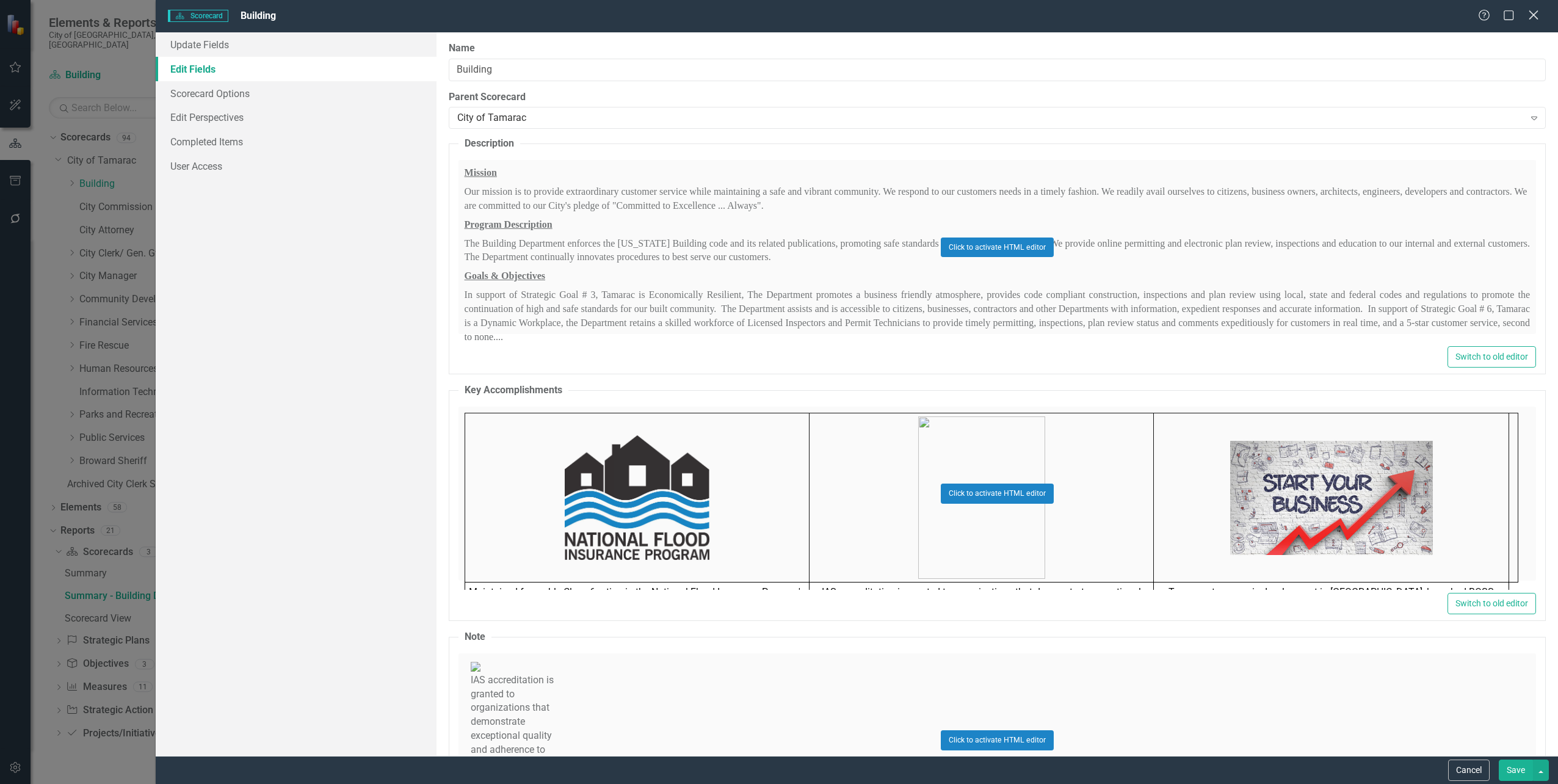
click at [1530, 19] on icon at bounding box center [1533, 14] width 9 height 9
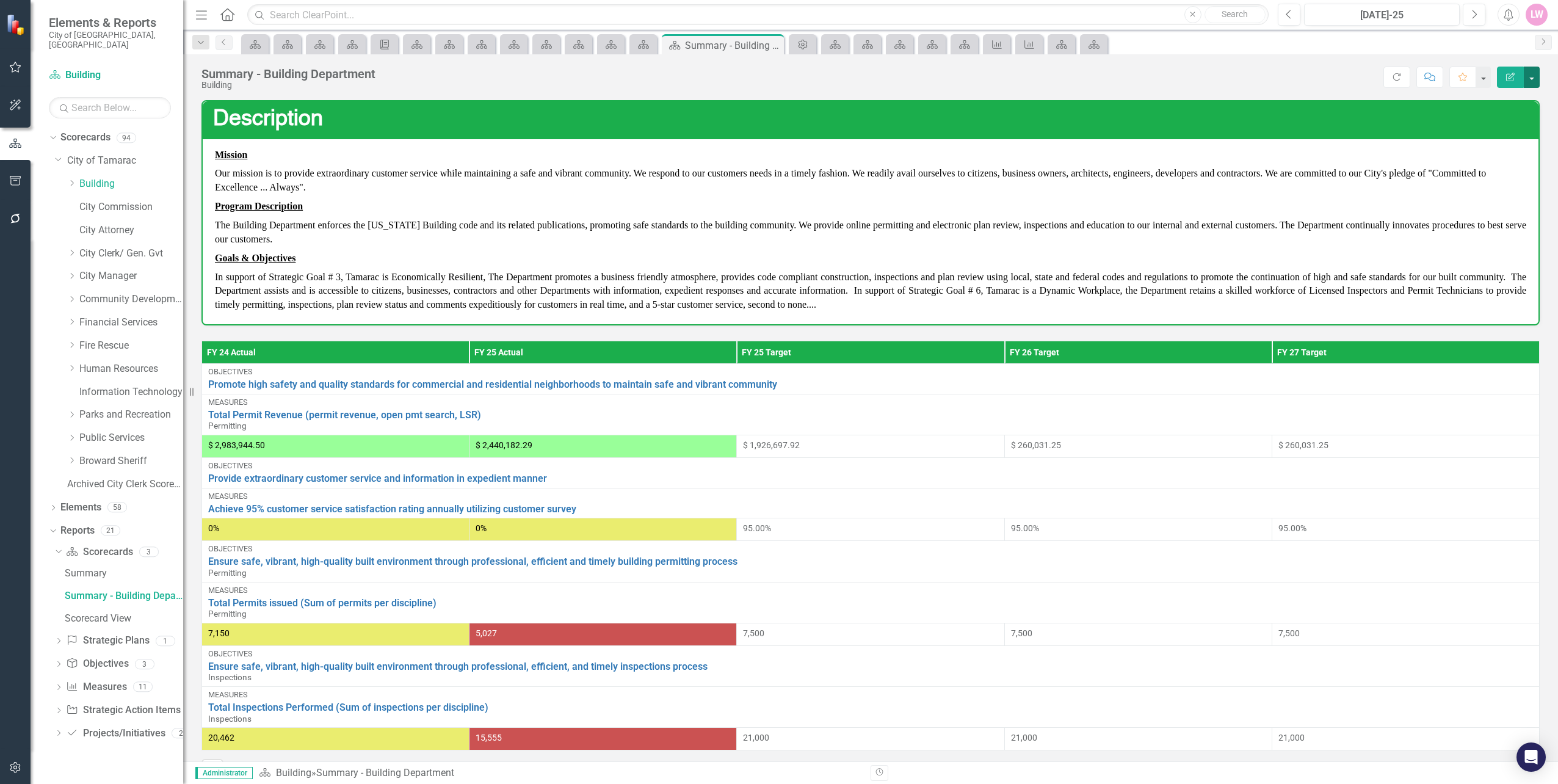
click at [1531, 80] on button "button" at bounding box center [1532, 77] width 16 height 22
click at [1498, 118] on link "Edit Report Edit Layout" at bounding box center [1490, 122] width 99 height 23
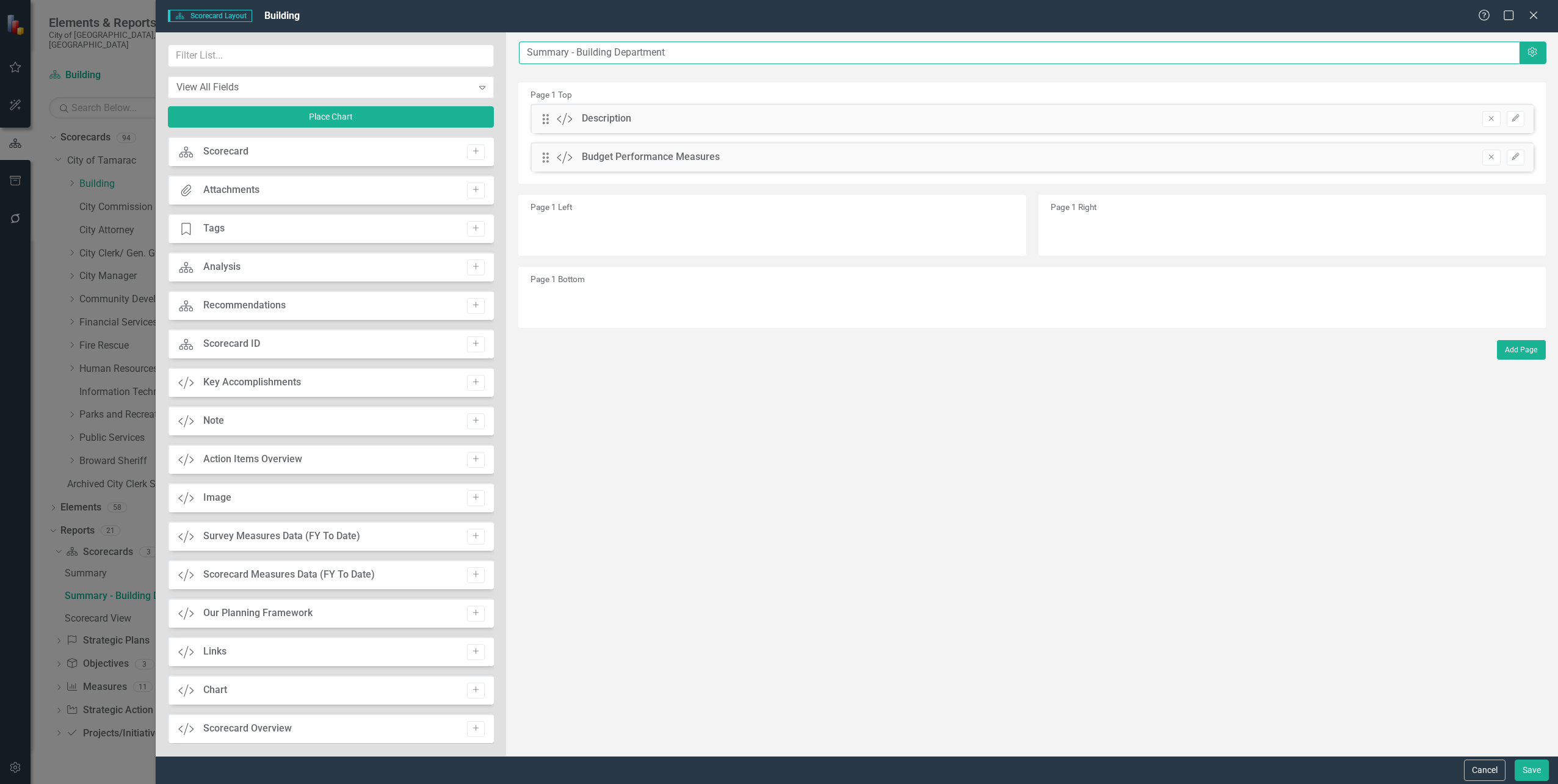
click at [654, 57] on input "Summary - Building Department" at bounding box center [1019, 53] width 1000 height 23
drag, startPoint x: 702, startPoint y: 51, endPoint x: 567, endPoint y: 52, distance: 135.0
click at [567, 52] on input "Summary - Building Department" at bounding box center [1019, 53] width 1000 height 23
click at [1497, 770] on button "Cancel" at bounding box center [1486, 770] width 42 height 22
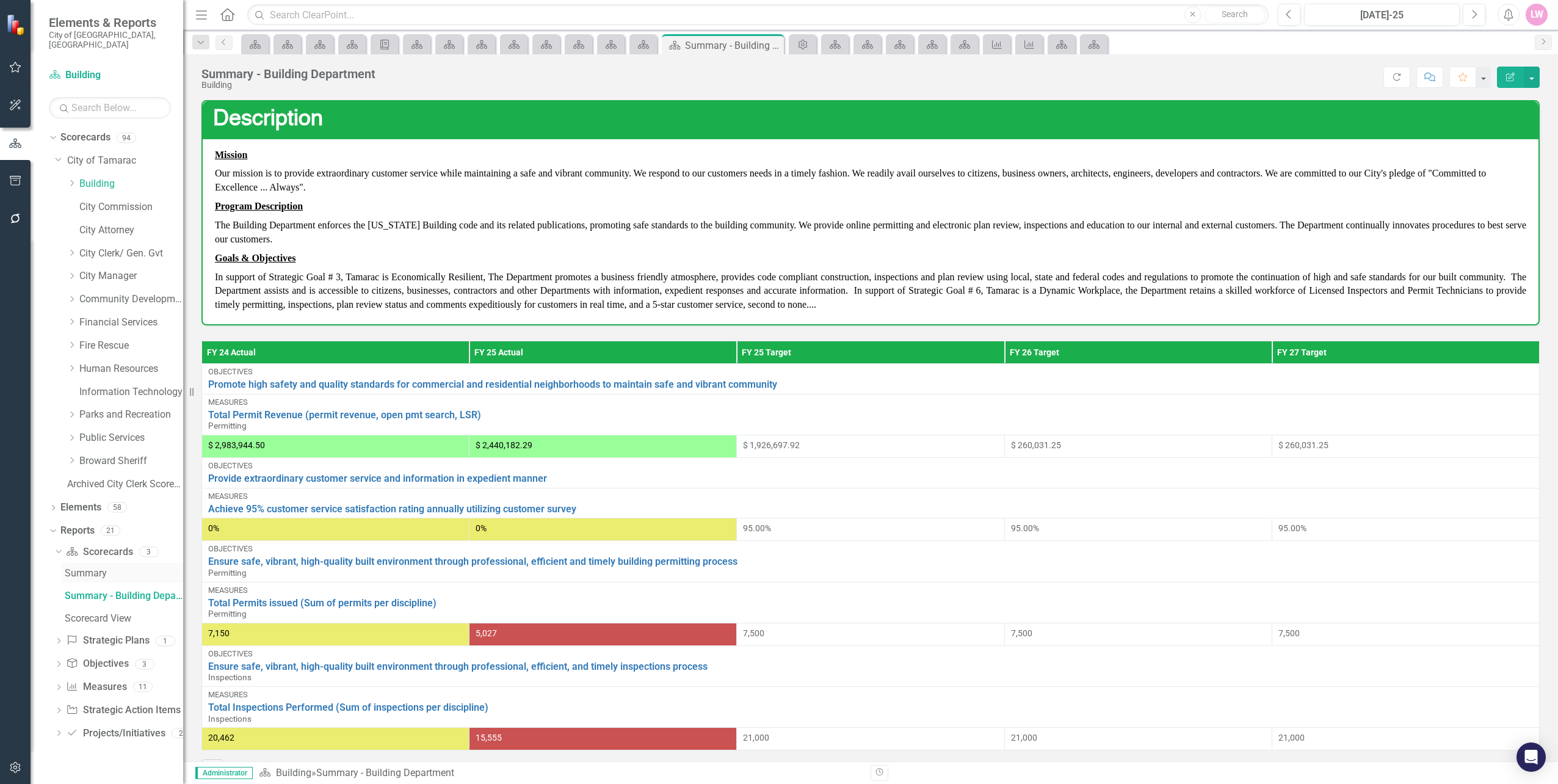
click at [107, 568] on div "Summary" at bounding box center [123, 573] width 118 height 11
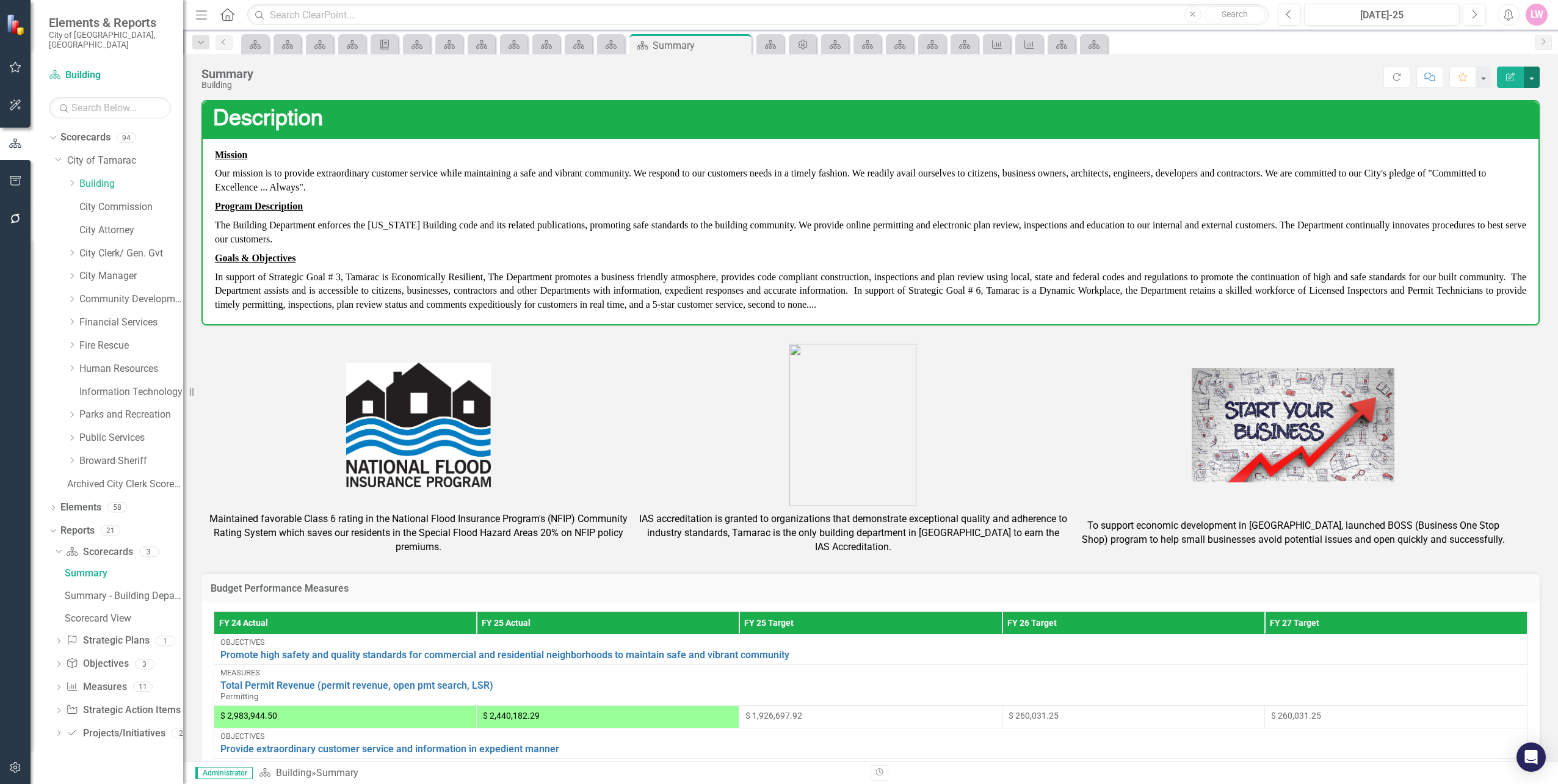
click at [1531, 72] on button "button" at bounding box center [1532, 77] width 16 height 22
click at [1504, 120] on link "Edit Report Edit Layout" at bounding box center [1490, 122] width 99 height 23
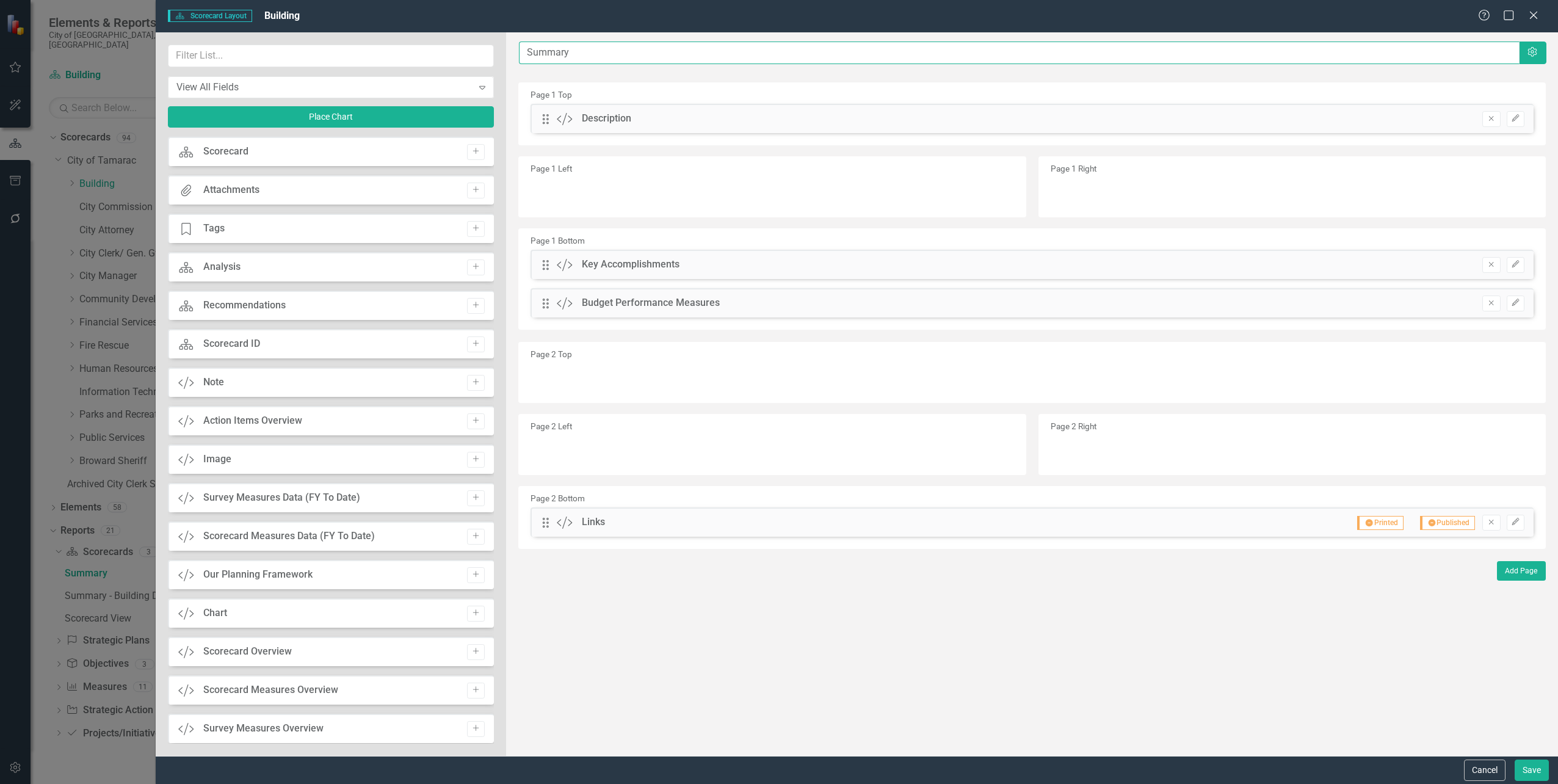
click at [612, 57] on input "Summary" at bounding box center [1019, 53] width 1000 height 23
type input "Summary -3500"
click at [1542, 766] on button "Save" at bounding box center [1532, 770] width 34 height 22
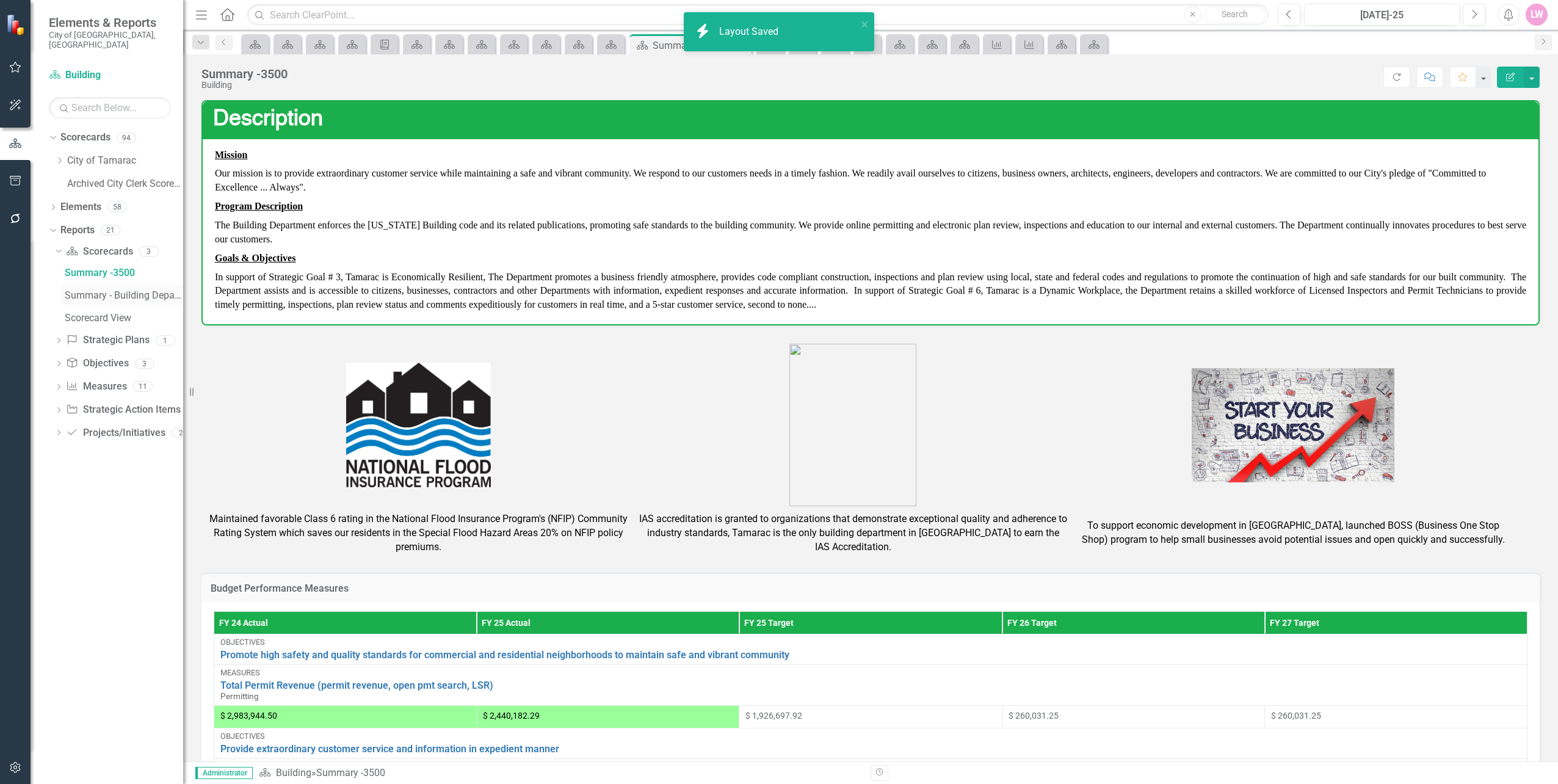
click at [104, 290] on div "Summary - Building Department" at bounding box center [123, 295] width 118 height 11
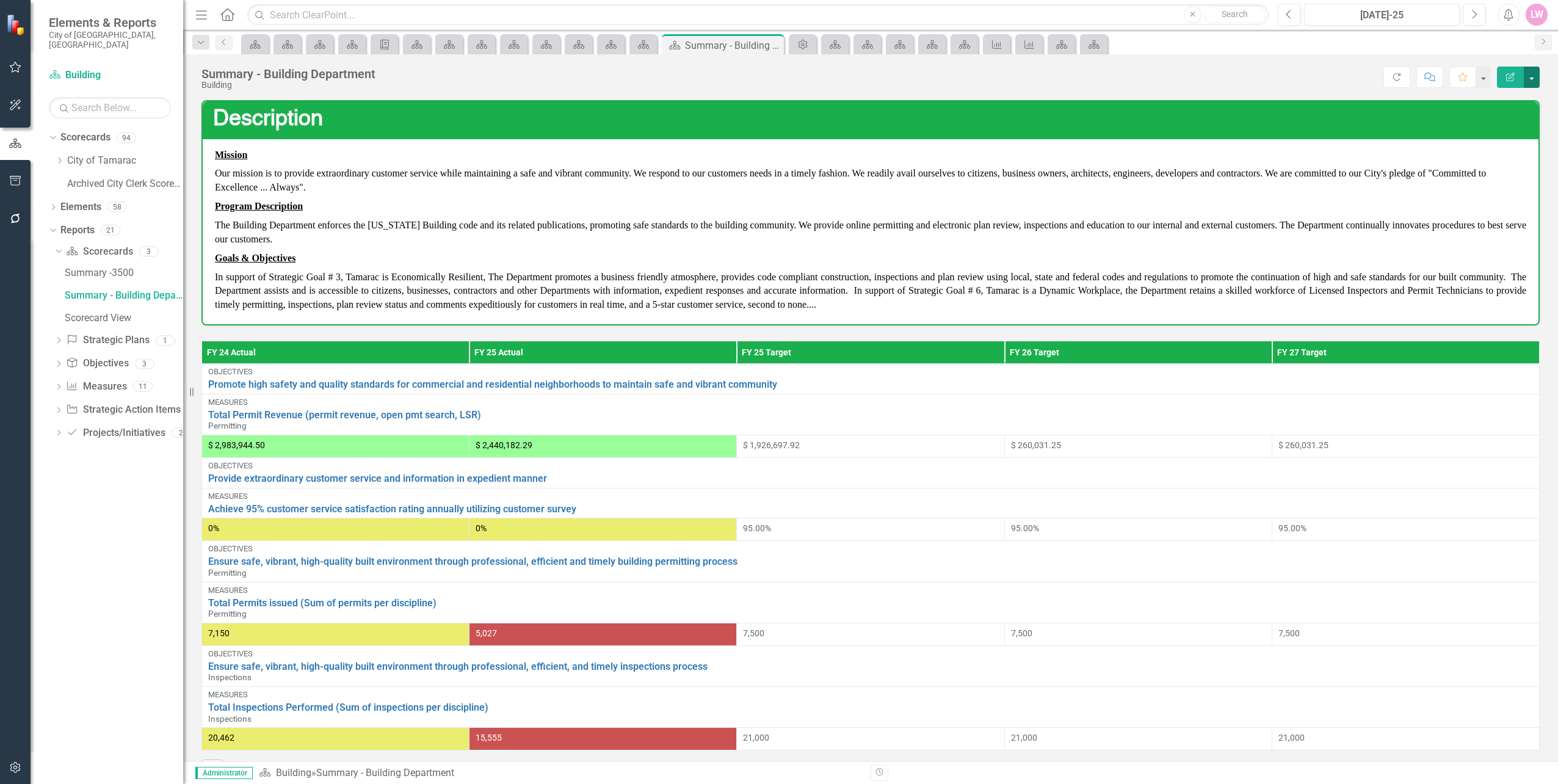
click at [1537, 78] on button "button" at bounding box center [1532, 77] width 16 height 22
click at [1509, 116] on link "Edit Report Edit Layout" at bounding box center [1490, 122] width 99 height 23
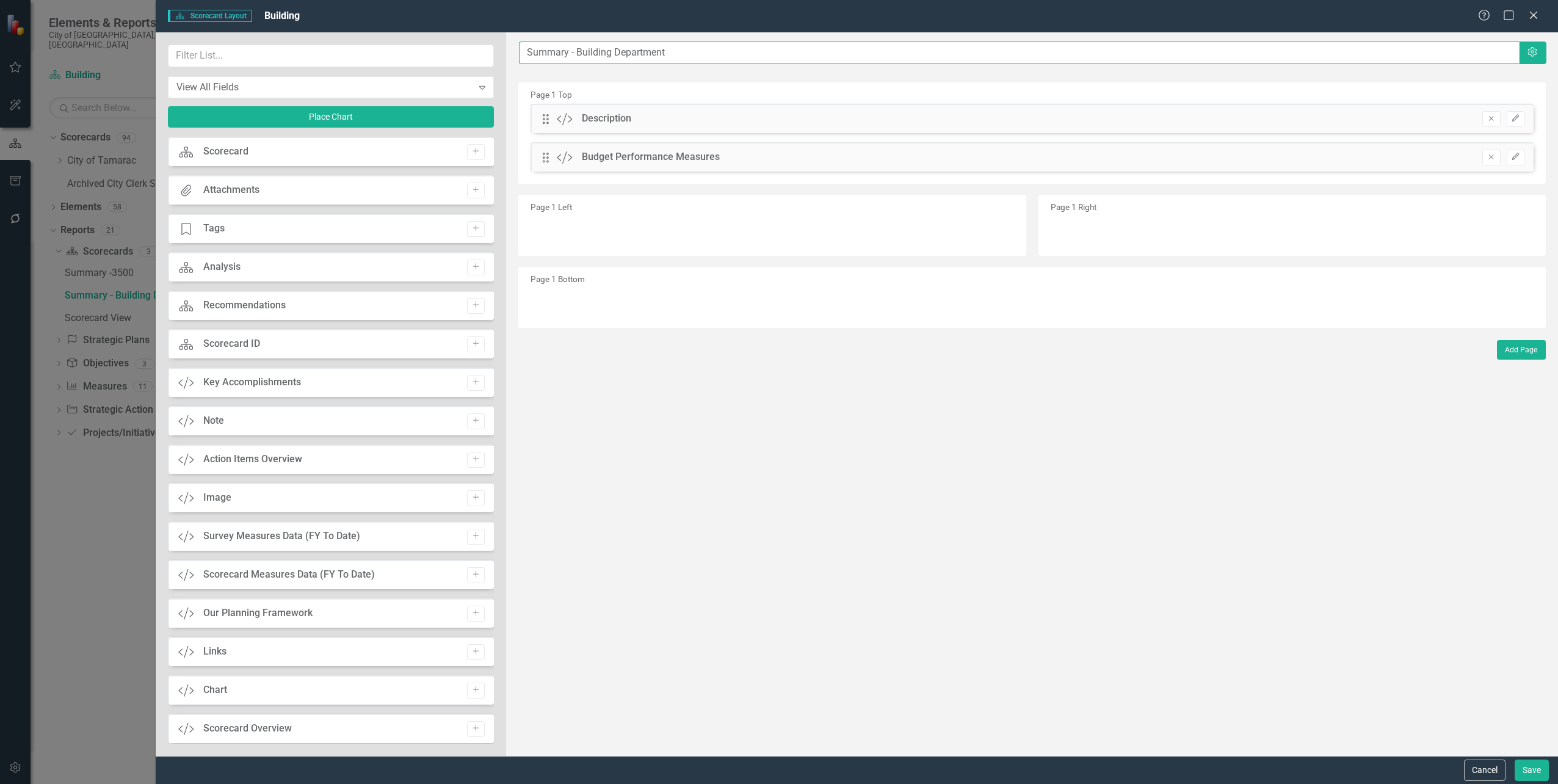
drag, startPoint x: 638, startPoint y: 49, endPoint x: 583, endPoint y: 61, distance: 56.3
click at [638, 49] on input "Summary - Building Department" at bounding box center [1019, 53] width 1000 height 23
drag, startPoint x: 571, startPoint y: 54, endPoint x: 893, endPoint y: 65, distance: 322.2
click at [893, 65] on div "The fields (or pods) that are available for you to include on the detail page a…" at bounding box center [1033, 394] width 1053 height 723
type input "Summary"
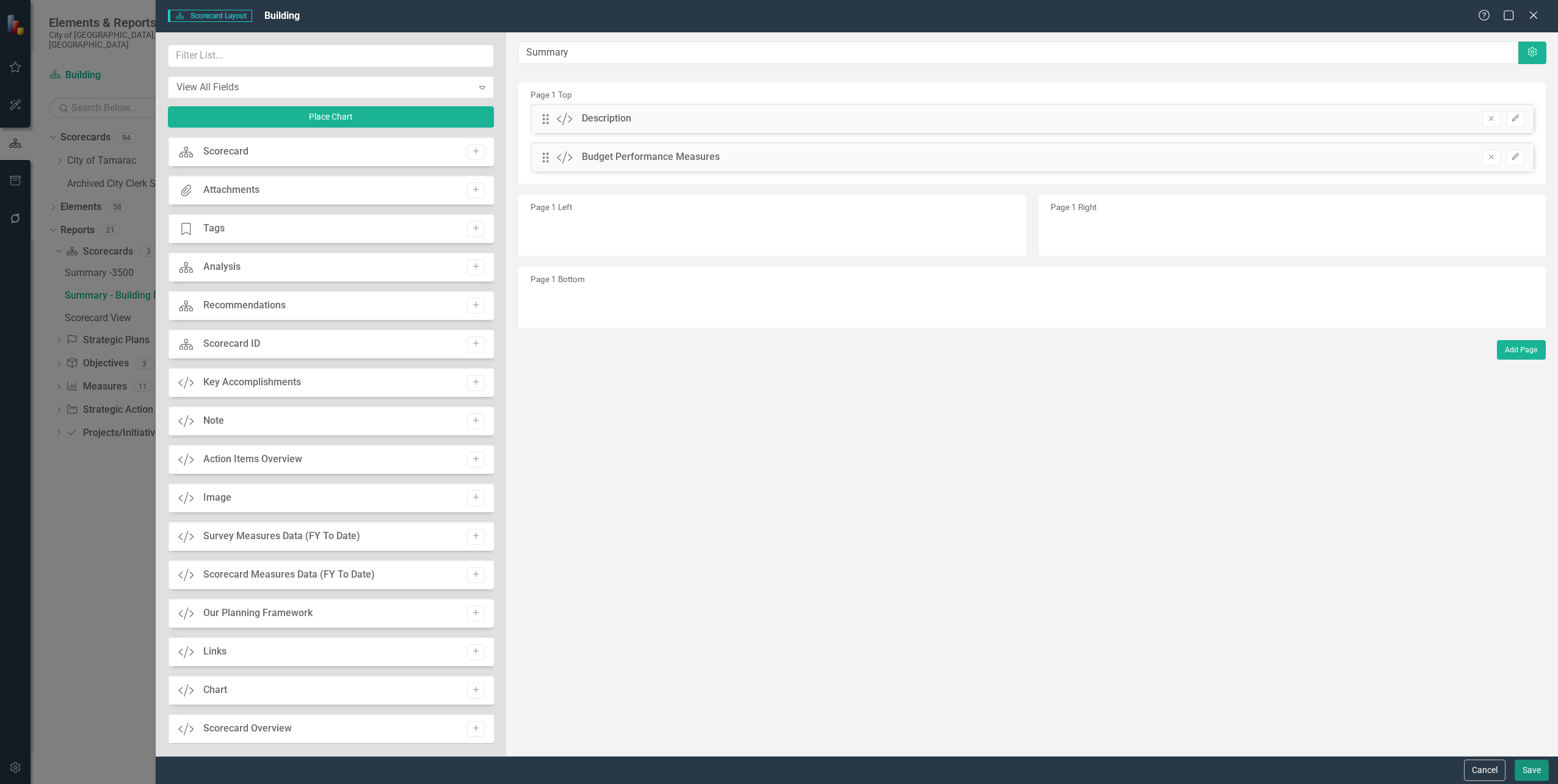
click at [1536, 769] on button "Save" at bounding box center [1532, 770] width 34 height 22
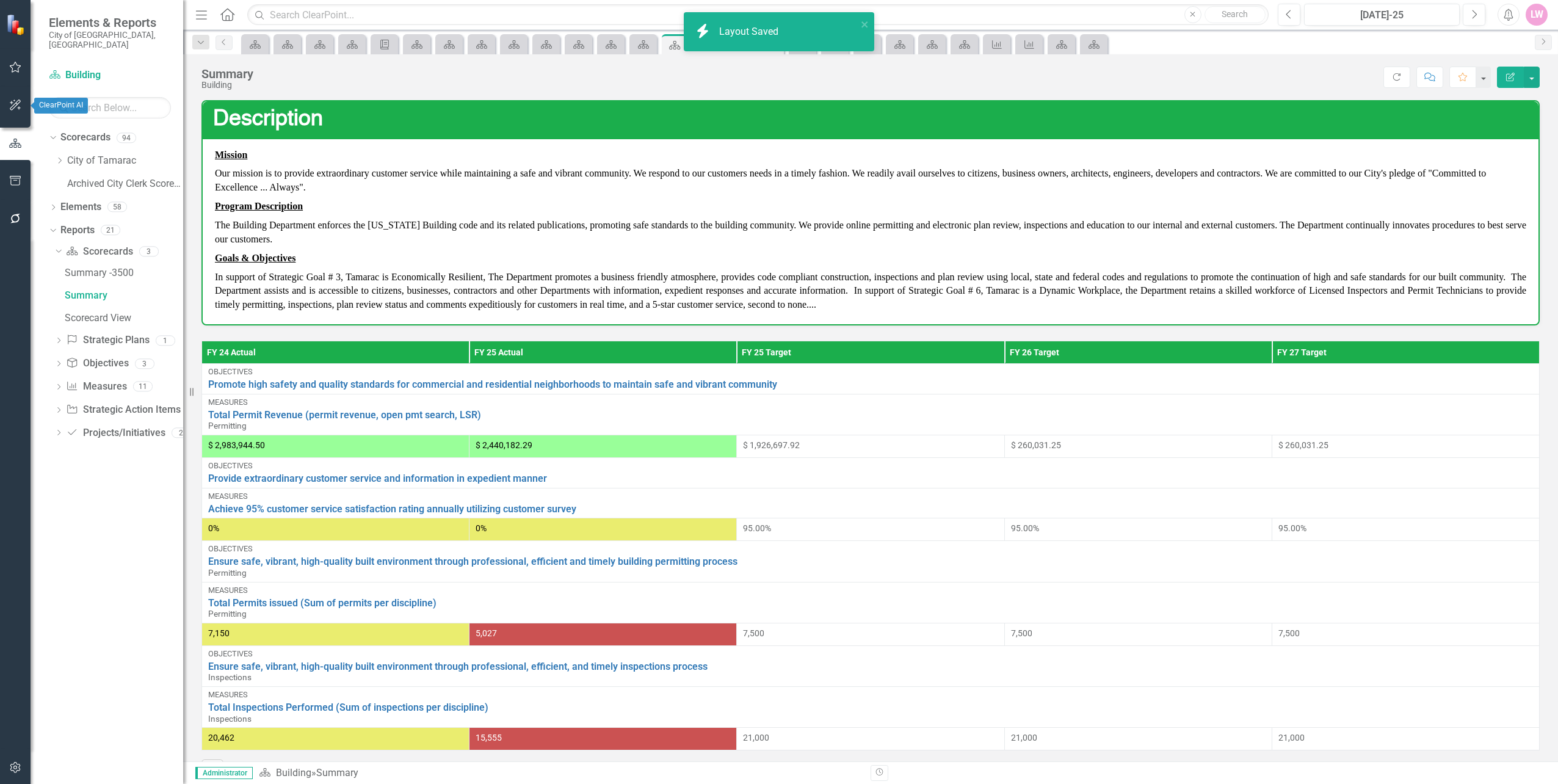
click at [14, 107] on icon "button" at bounding box center [15, 105] width 13 height 10
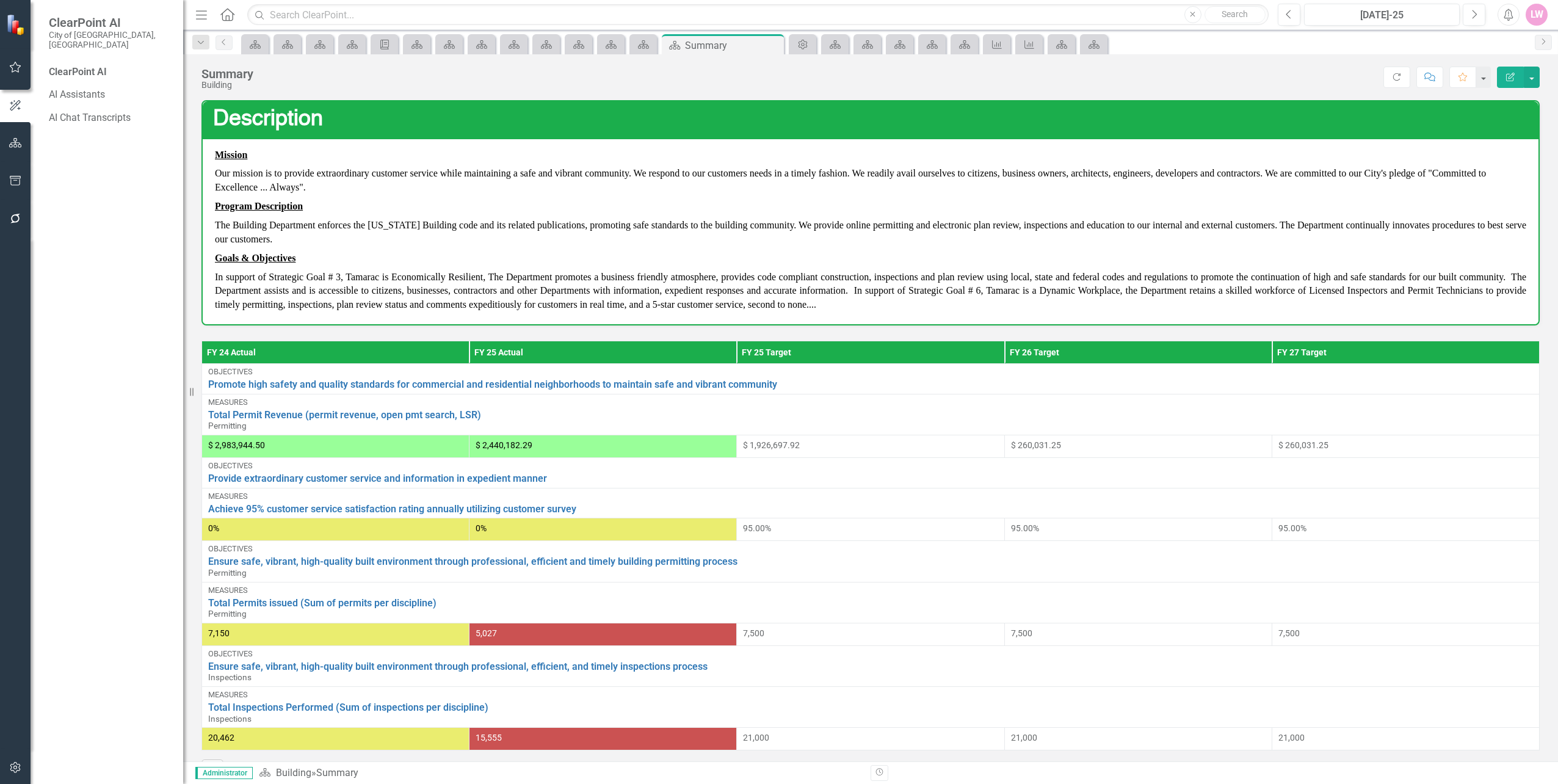
click at [15, 147] on icon "button" at bounding box center [15, 143] width 13 height 10
click at [49, 136] on icon "Dropdown" at bounding box center [53, 139] width 9 height 7
click at [55, 133] on icon "Dropdown" at bounding box center [52, 137] width 7 height 9
click at [53, 159] on icon "Dropdown" at bounding box center [53, 162] width 9 height 7
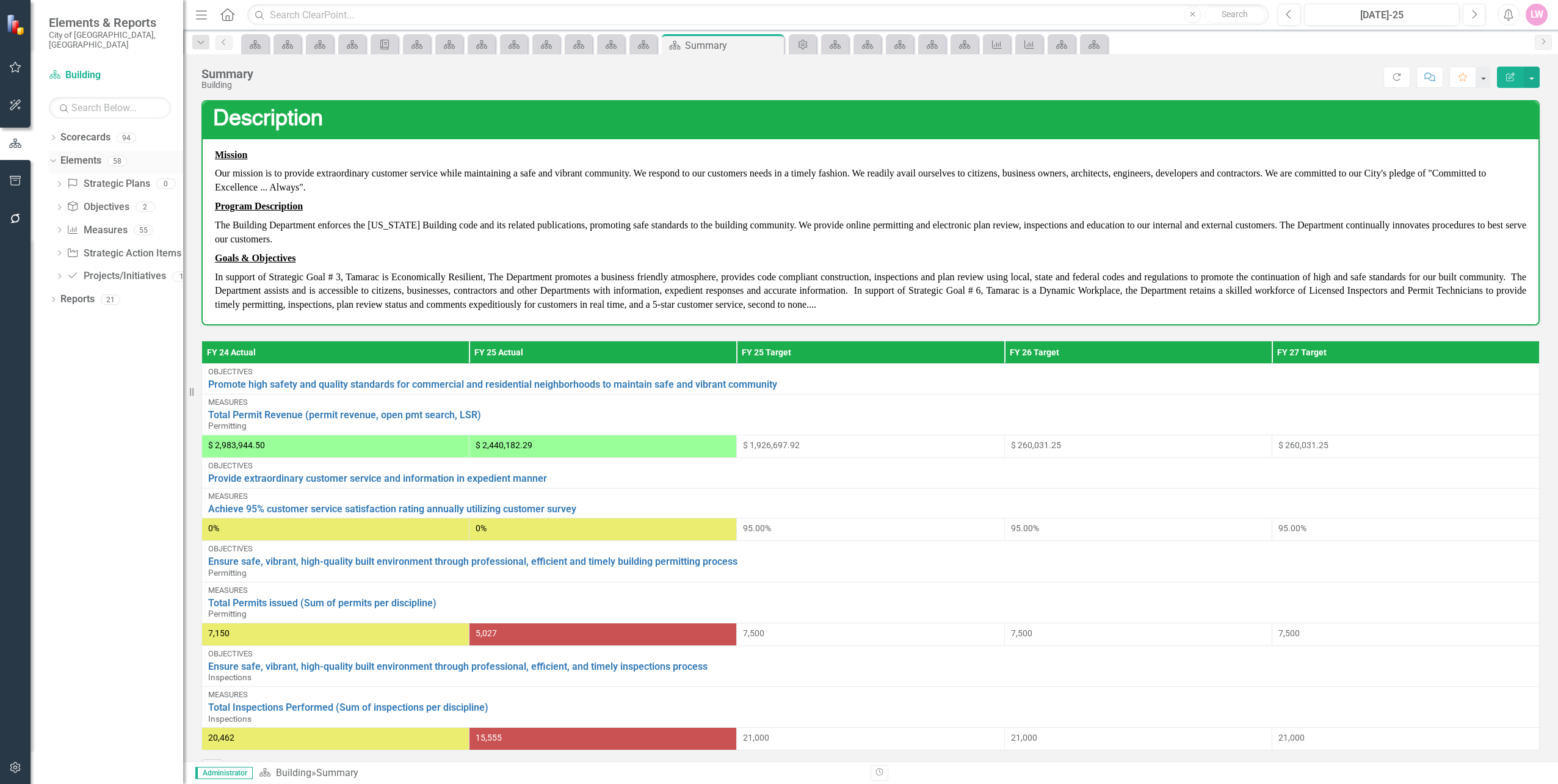
click at [53, 156] on icon "Dropdown" at bounding box center [52, 160] width 7 height 9
click at [10, 177] on icon "button" at bounding box center [15, 181] width 11 height 10
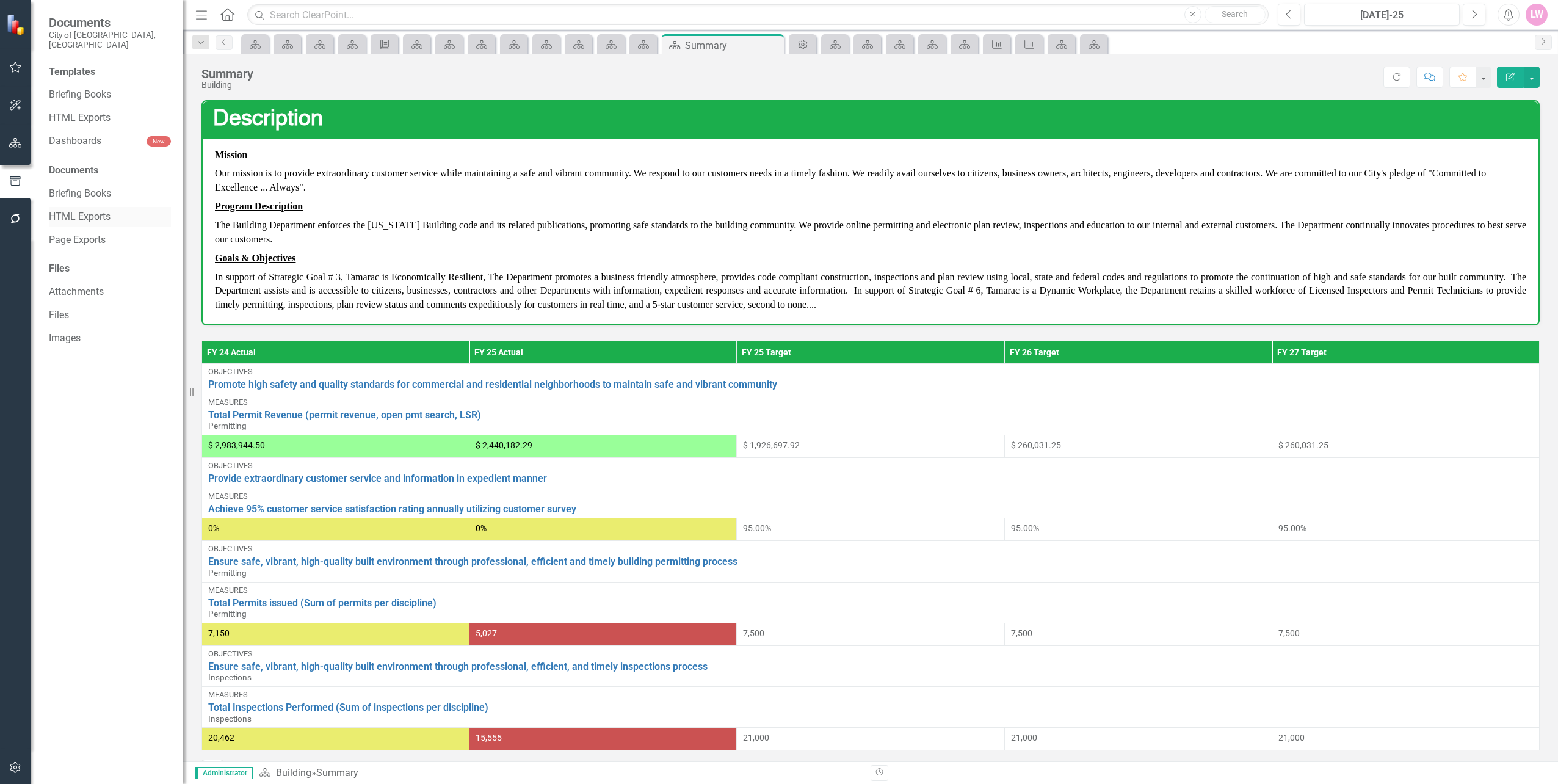
click at [81, 210] on link "HTML Exports" at bounding box center [109, 217] width 122 height 14
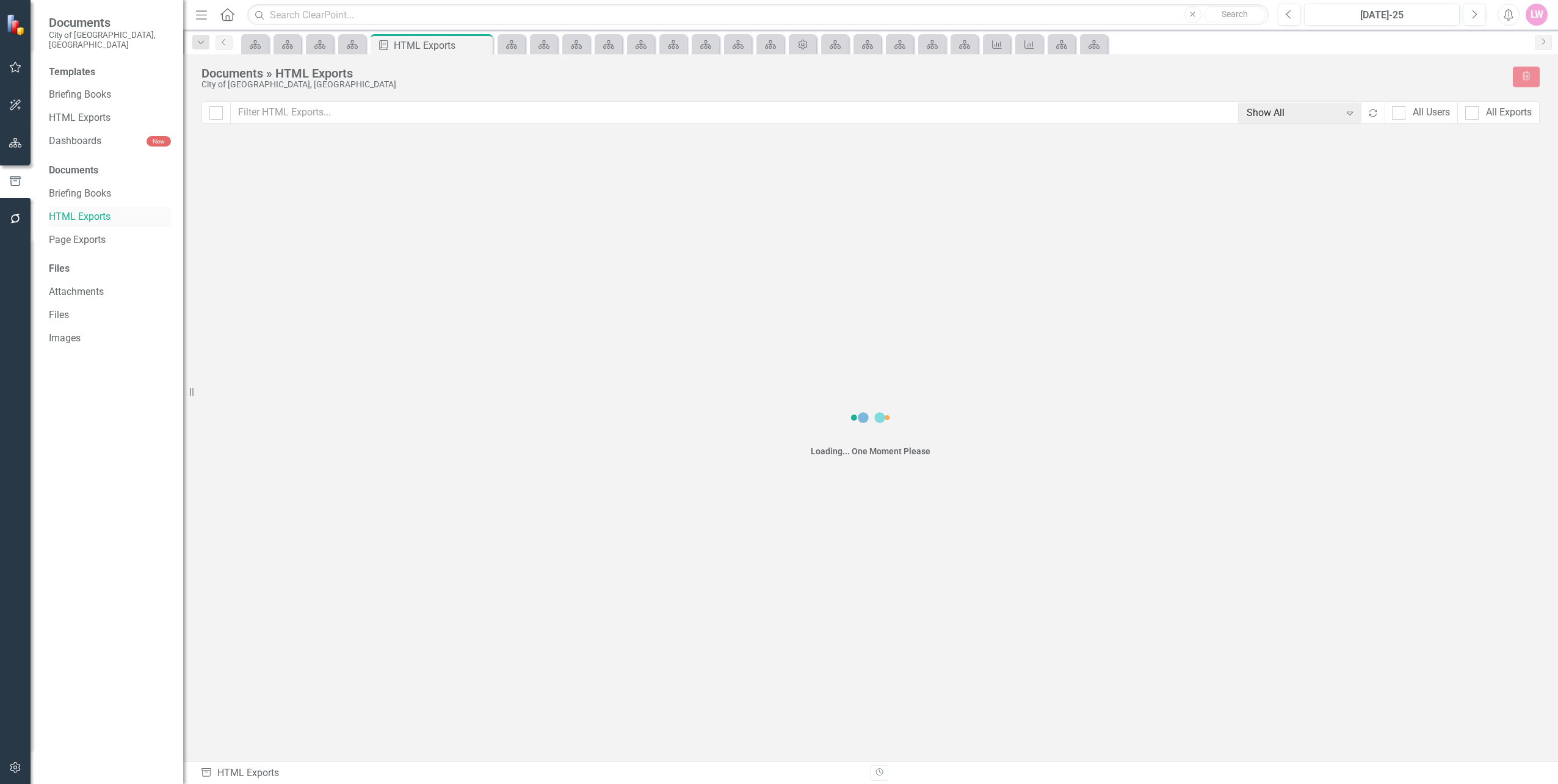
checkbox input "false"
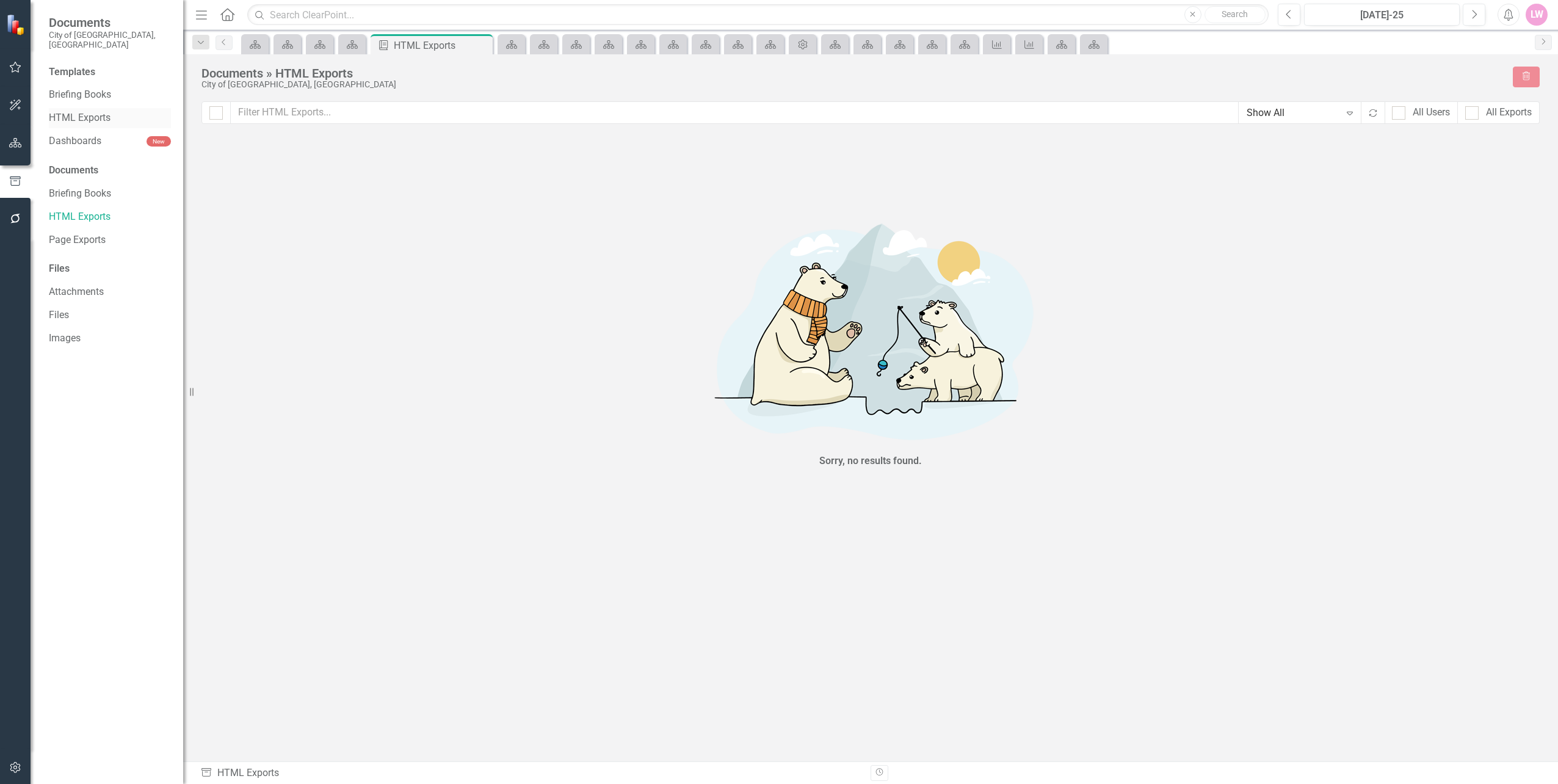
click at [97, 111] on link "HTML Exports" at bounding box center [109, 118] width 122 height 14
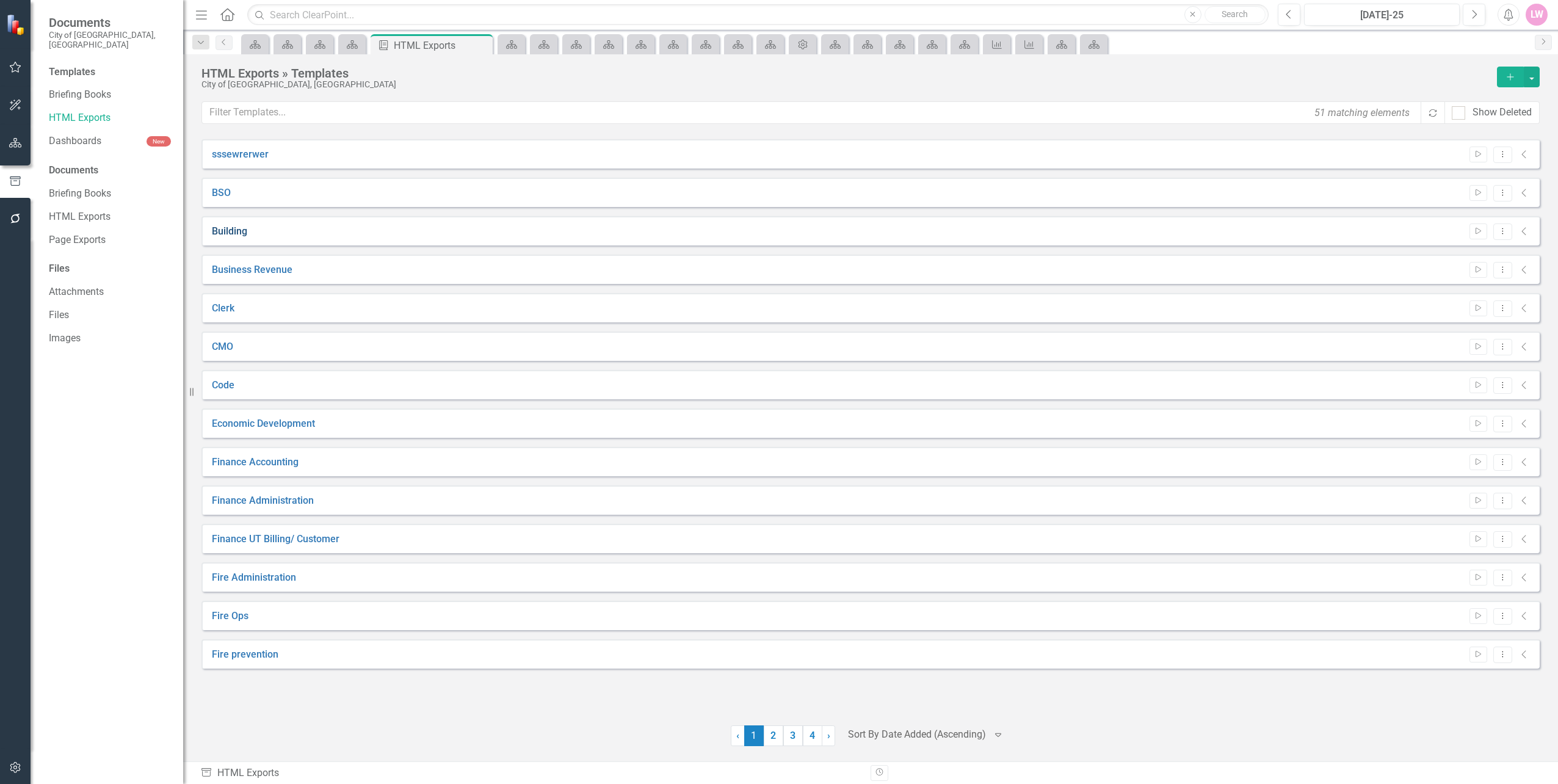
click at [231, 232] on link "Building" at bounding box center [229, 231] width 36 height 14
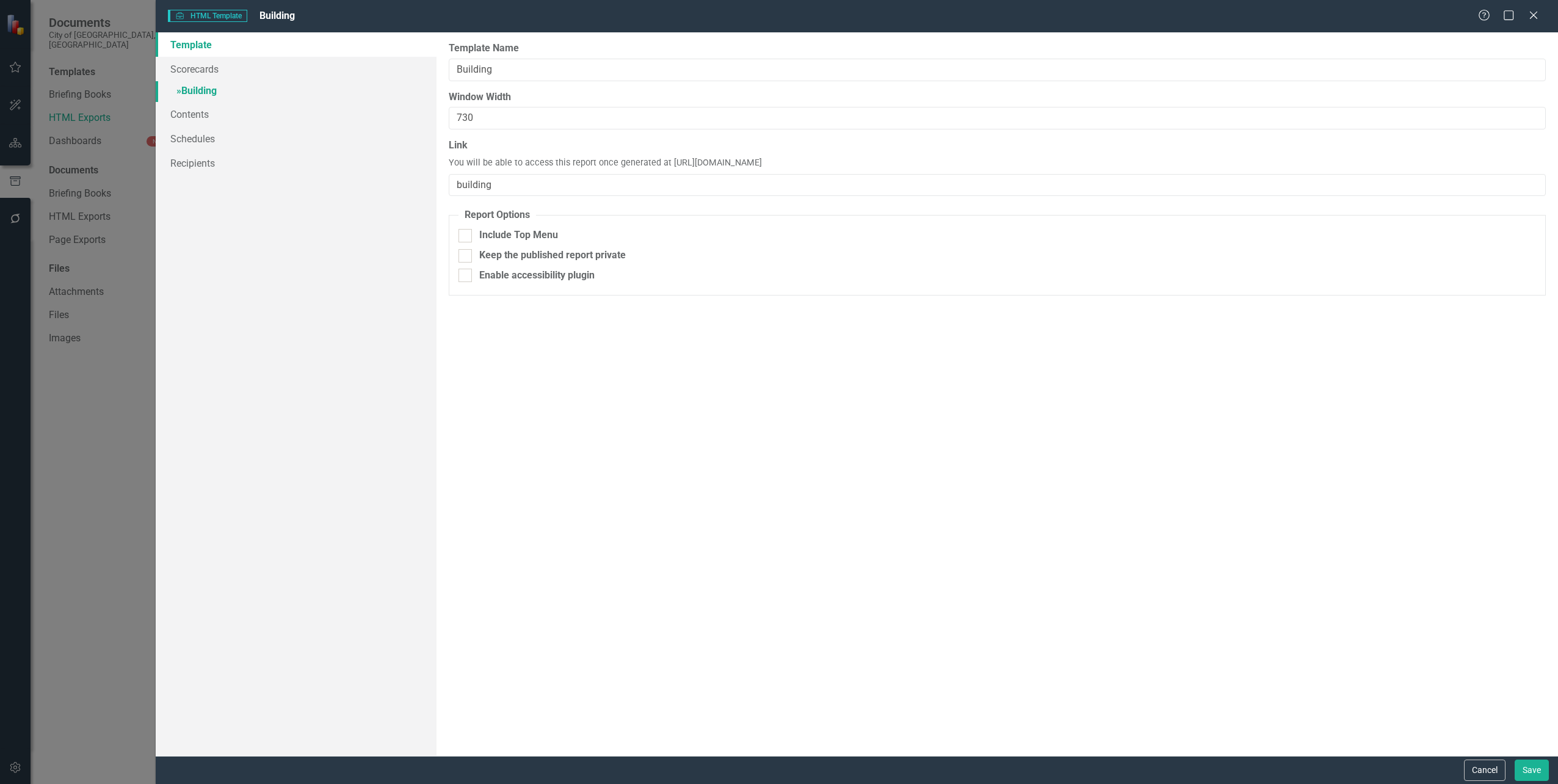
click at [203, 94] on link "» Building" at bounding box center [296, 92] width 280 height 22
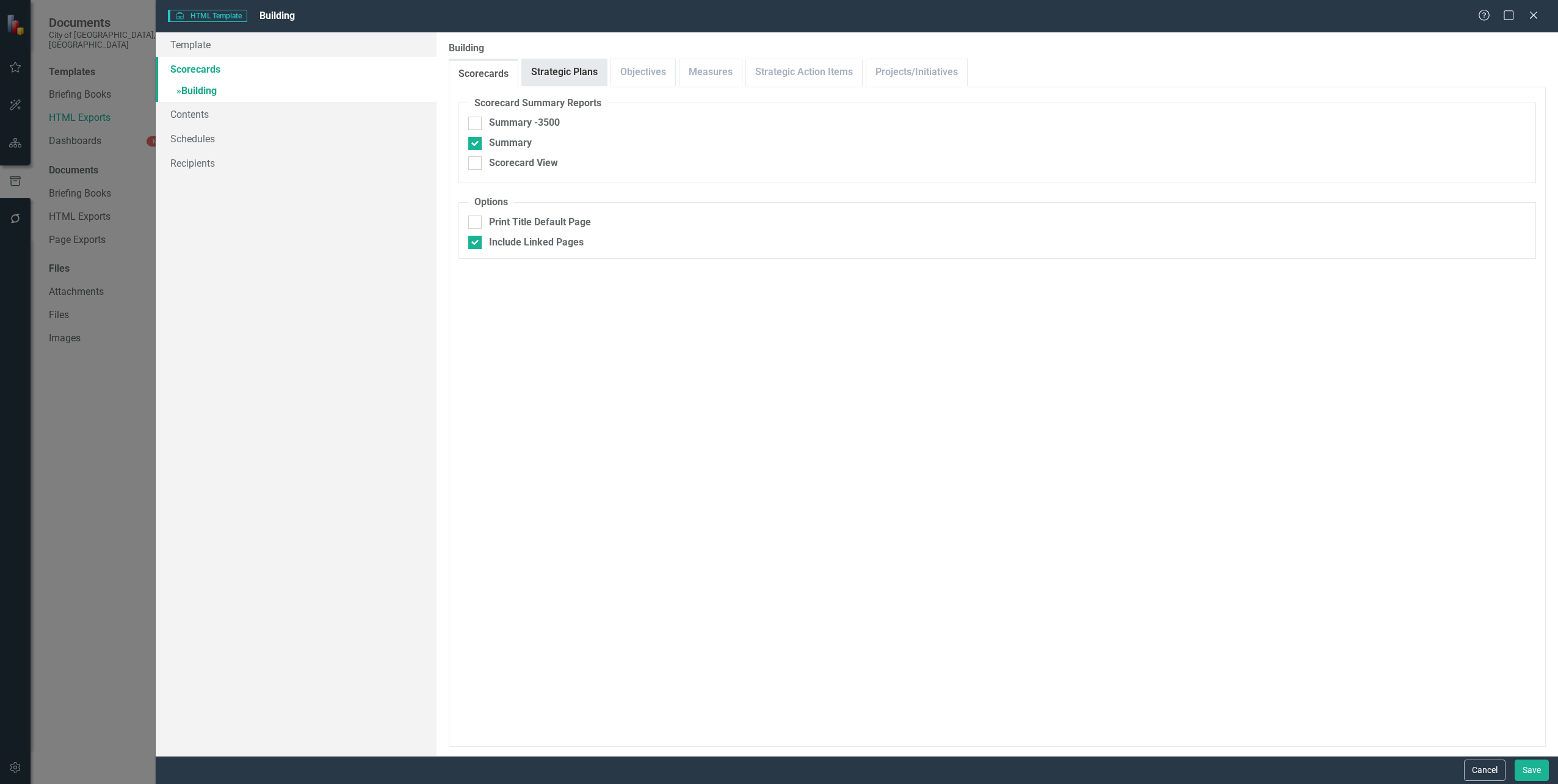
click at [573, 68] on link "Strategic Plans" at bounding box center [564, 72] width 84 height 26
click at [634, 72] on link "Objectives" at bounding box center [643, 72] width 65 height 26
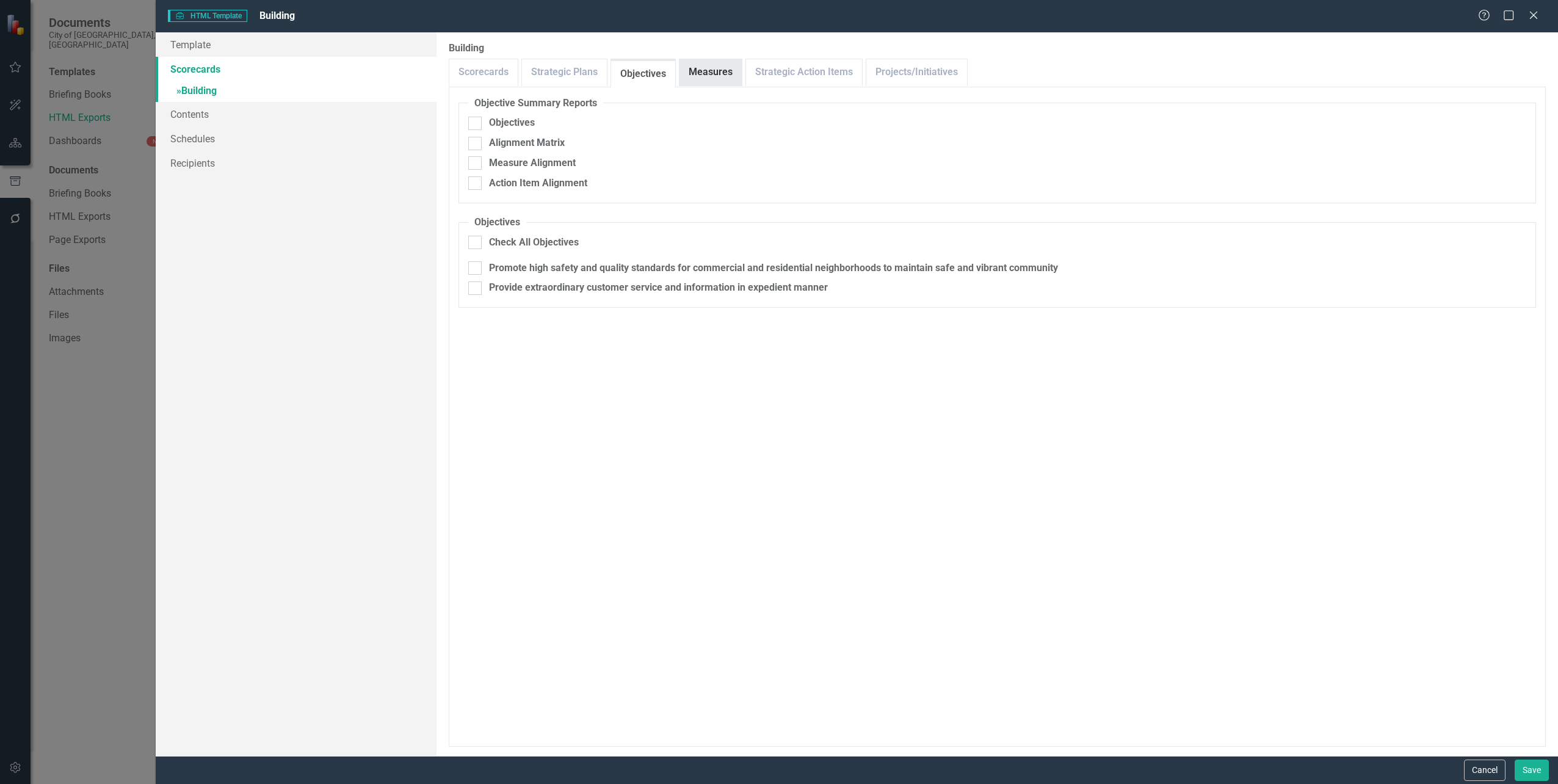
click at [706, 65] on link "Measures" at bounding box center [710, 72] width 63 height 26
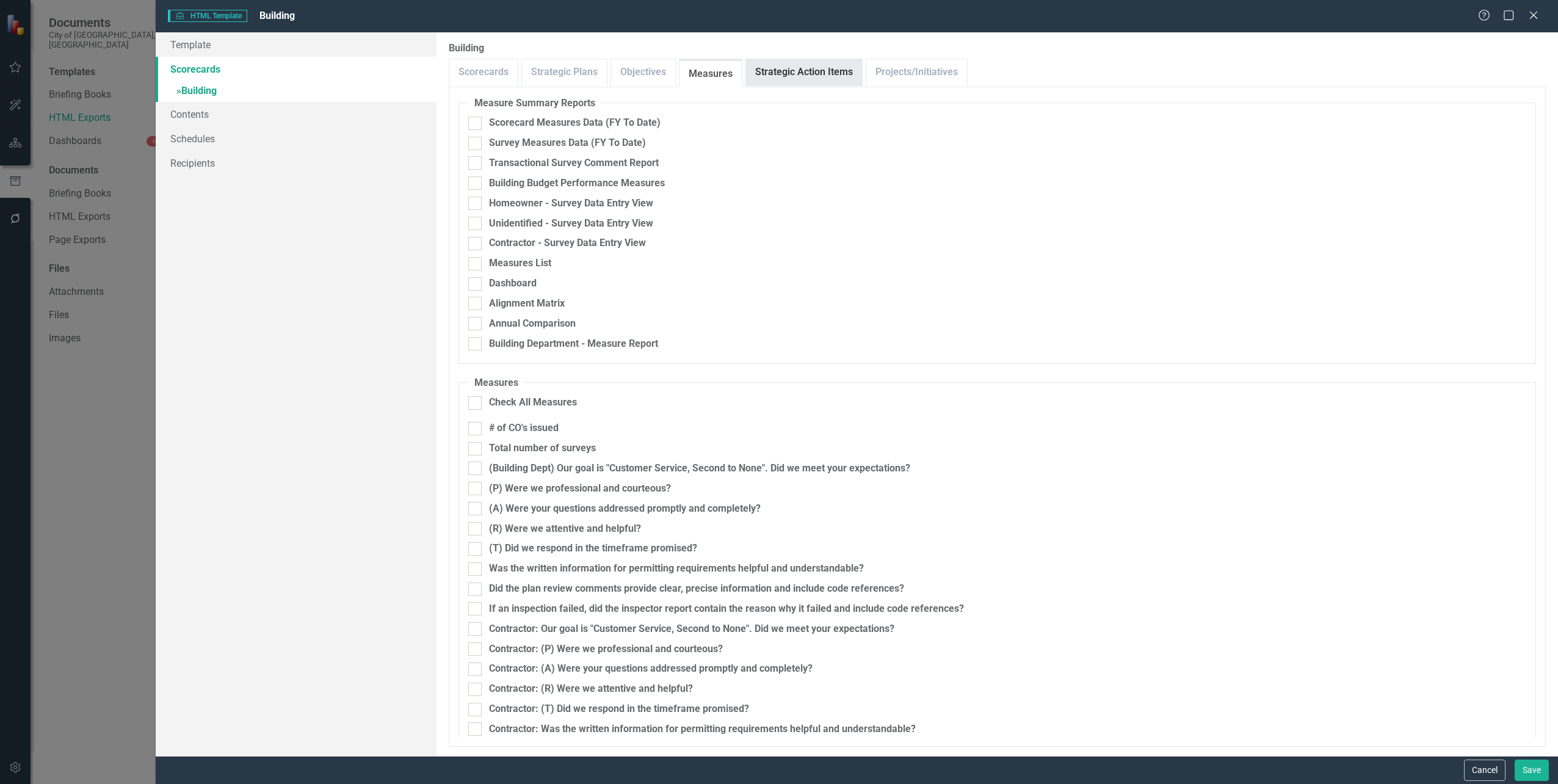
click at [818, 66] on link "Strategic Action Items" at bounding box center [803, 72] width 116 height 26
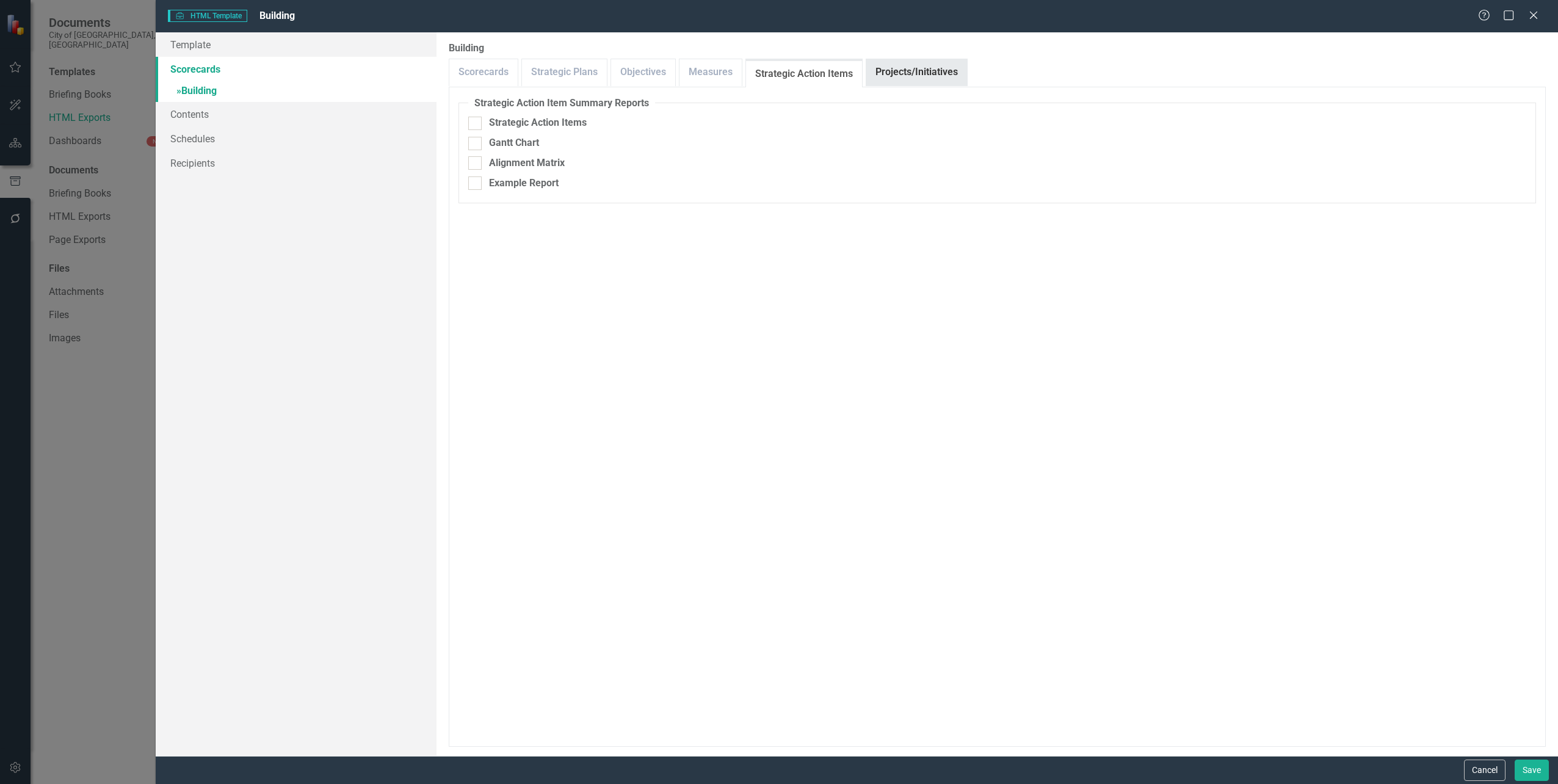
click at [888, 68] on link "Projects/Initiatives" at bounding box center [917, 72] width 100 height 26
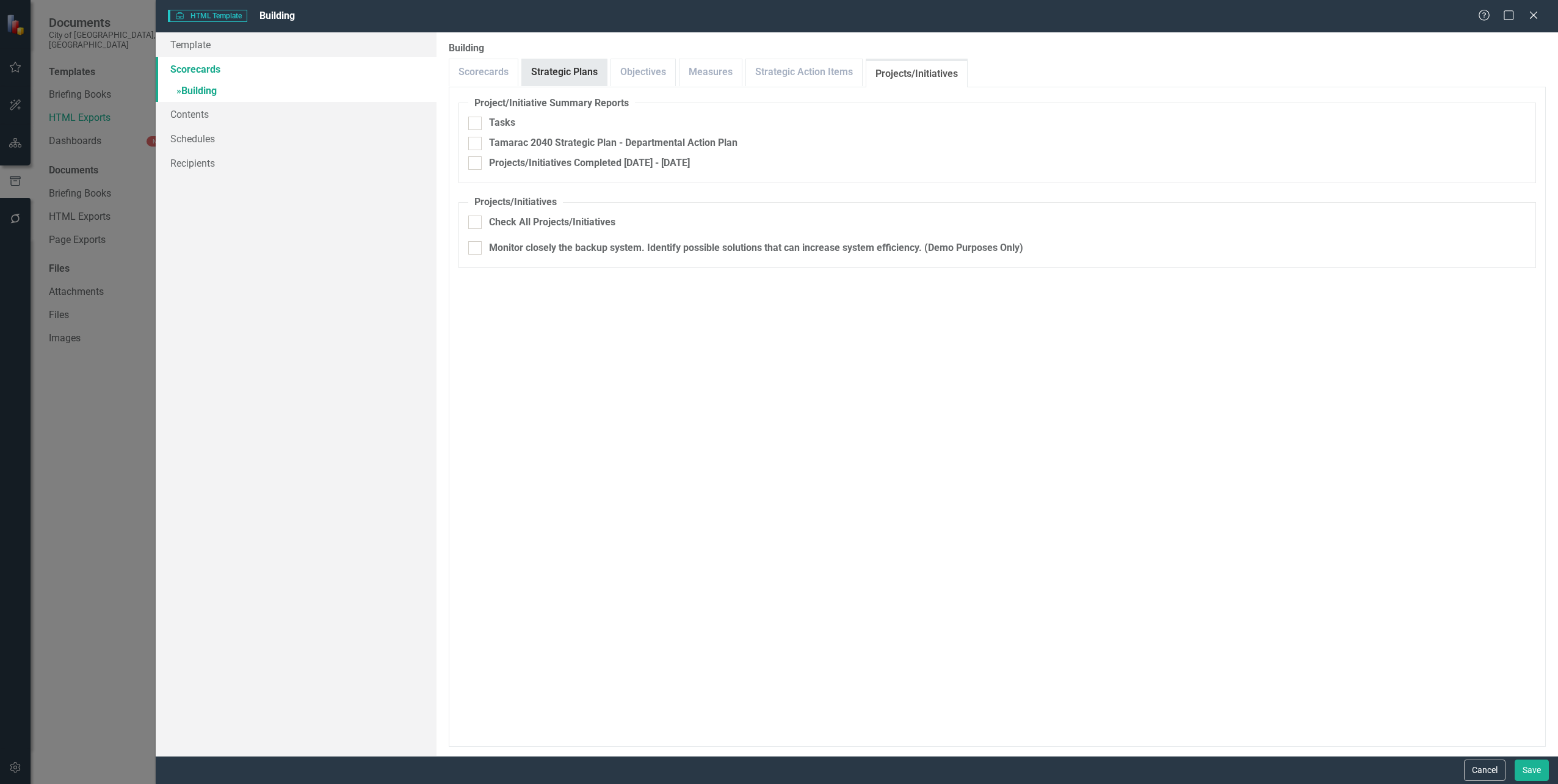
click at [539, 73] on link "Strategic Plans" at bounding box center [564, 72] width 84 height 26
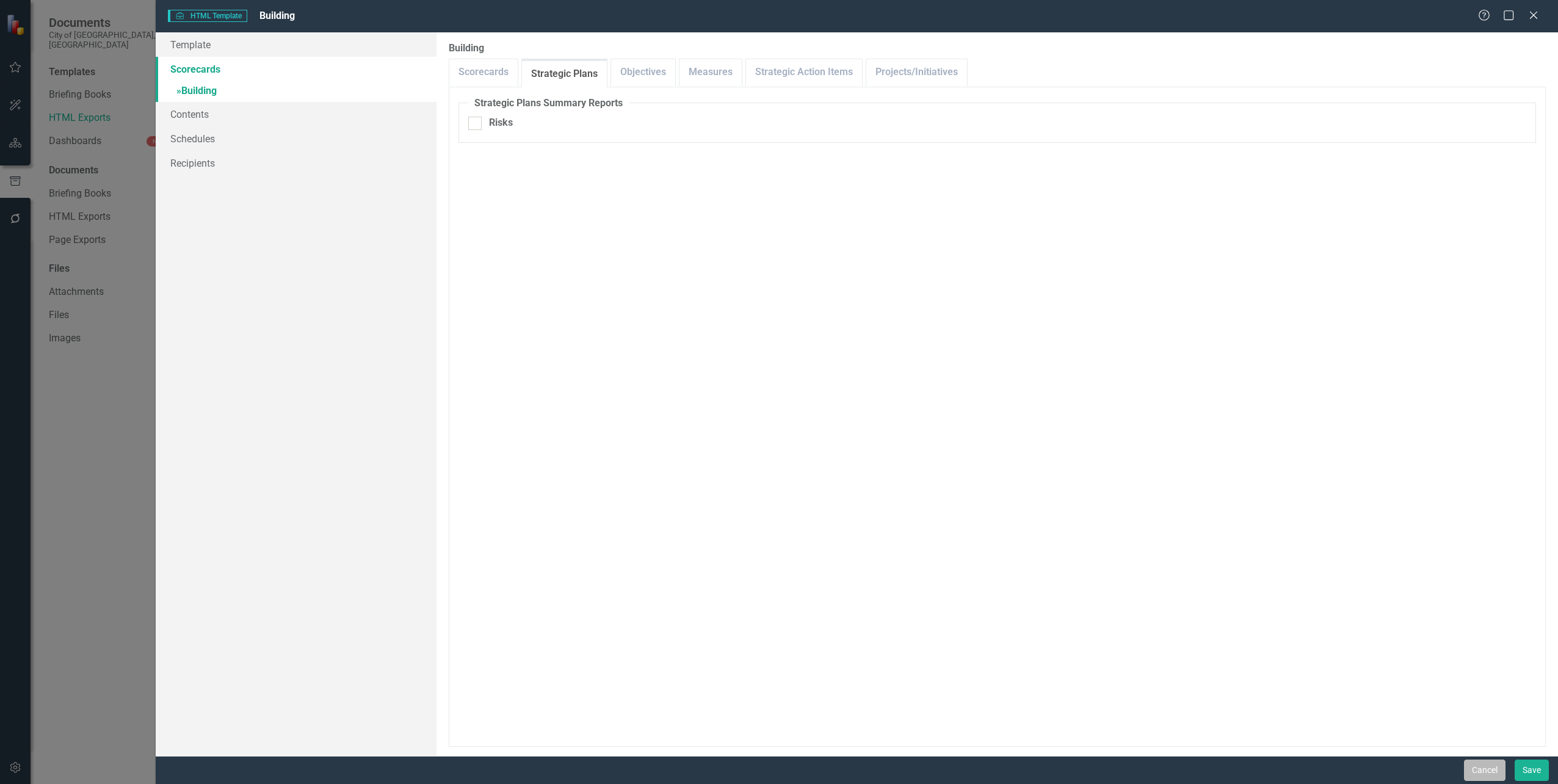
click at [1486, 774] on button "Cancel" at bounding box center [1486, 770] width 42 height 22
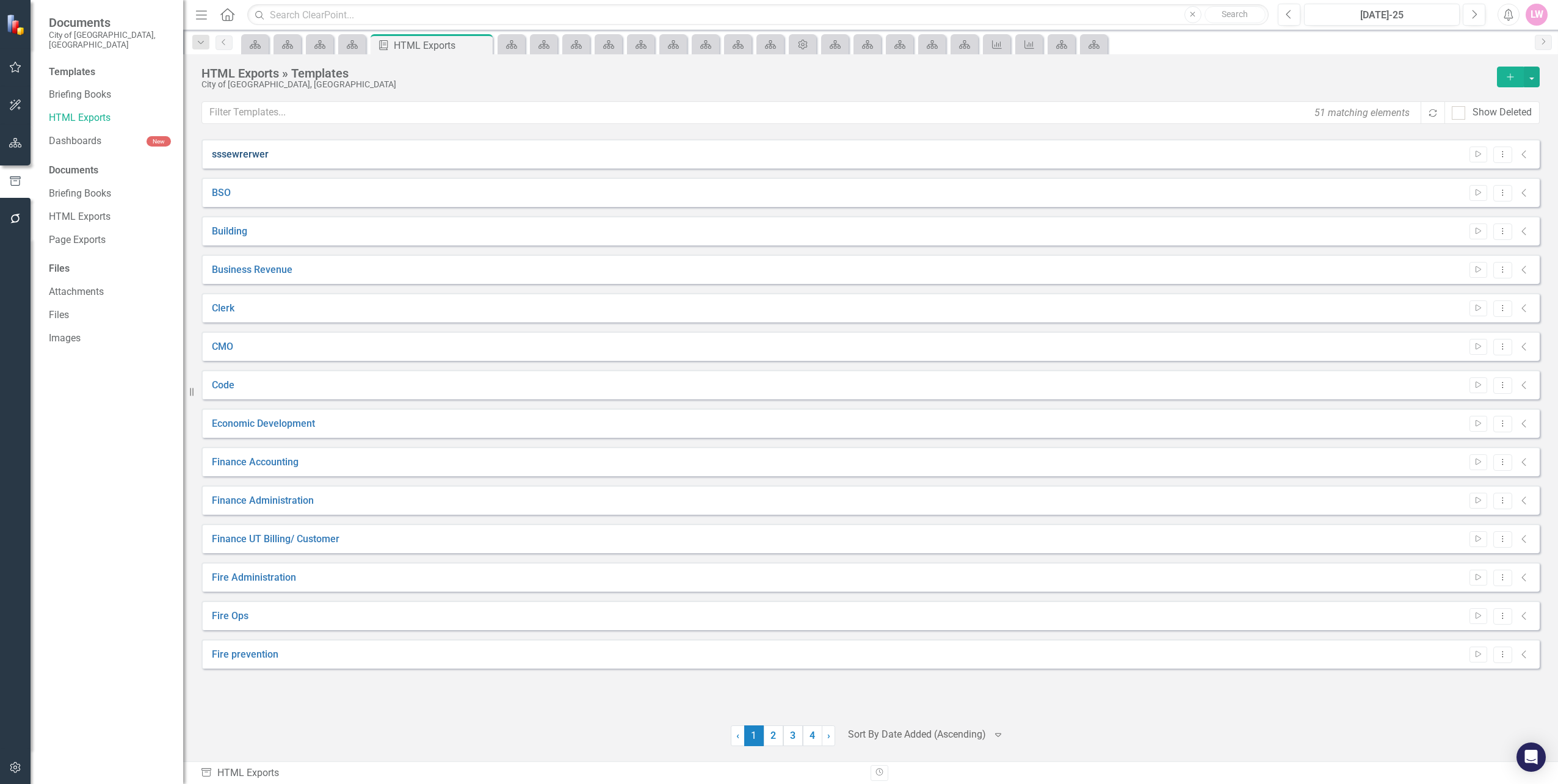
click at [215, 156] on link "sssewrerwer" at bounding box center [239, 155] width 57 height 14
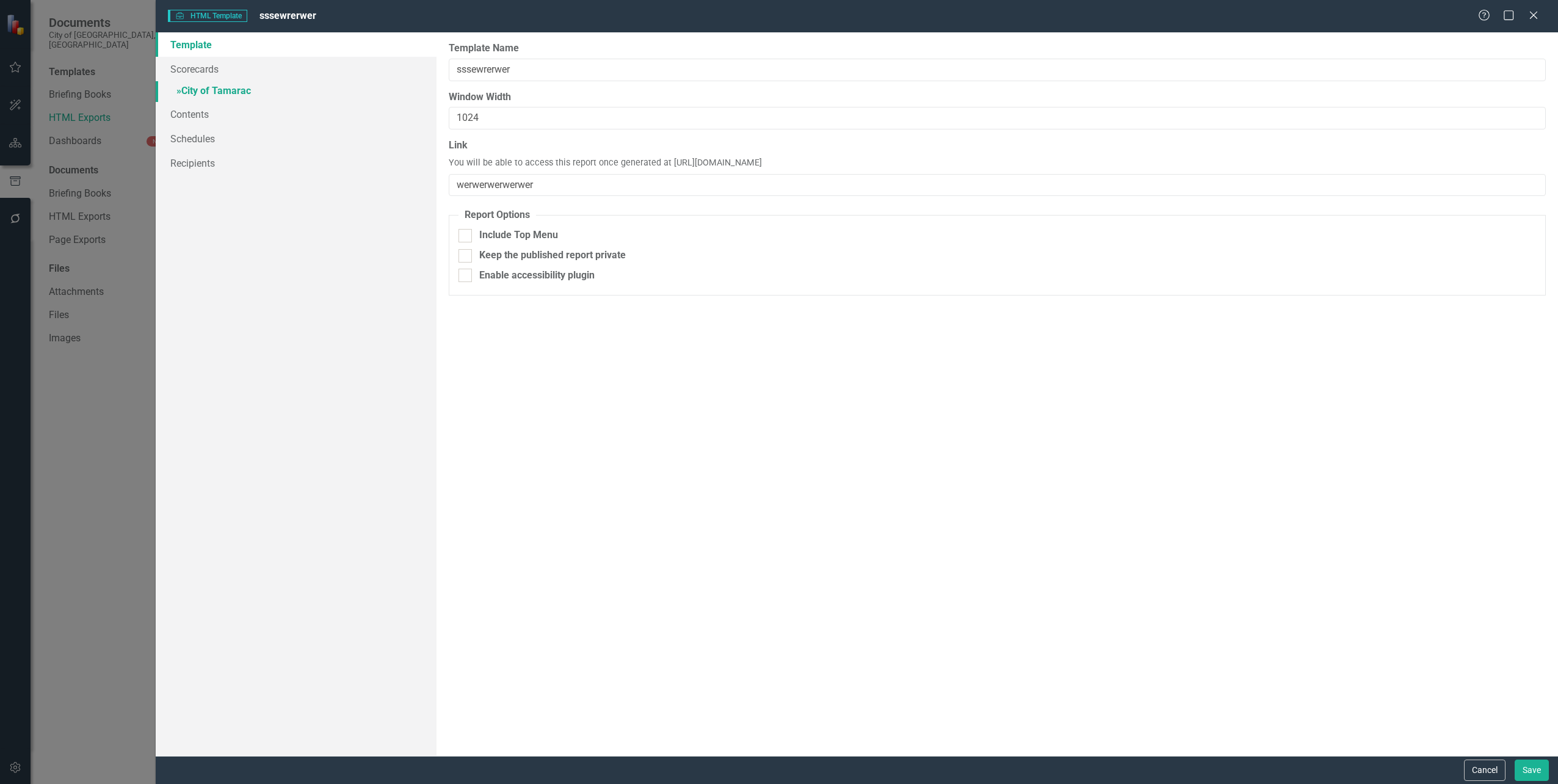
click at [219, 93] on link "» City of Tamarac" at bounding box center [296, 92] width 280 height 22
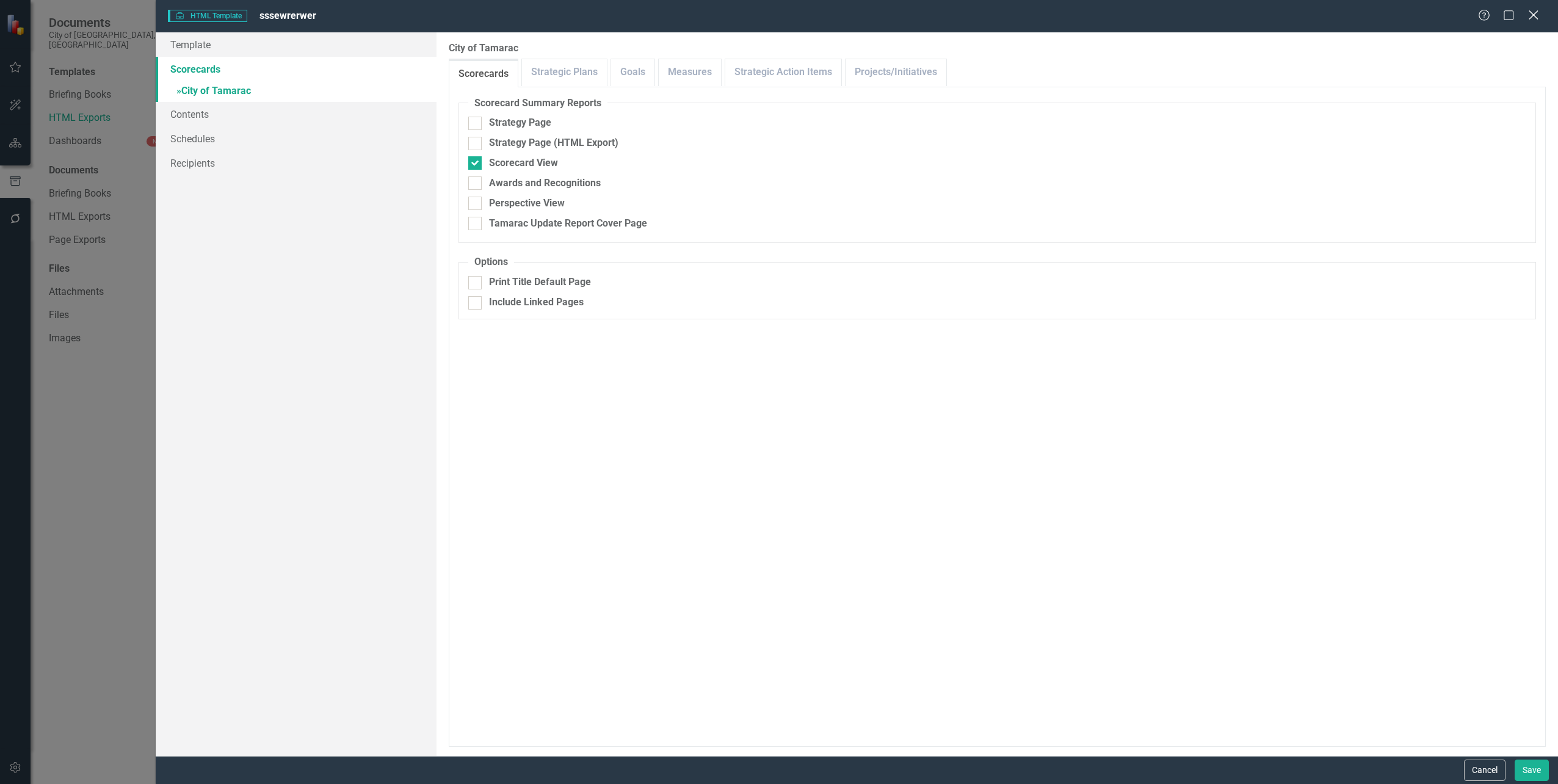
click at [1529, 17] on icon "Close" at bounding box center [1533, 15] width 15 height 12
